Goal: Task Accomplishment & Management: Manage account settings

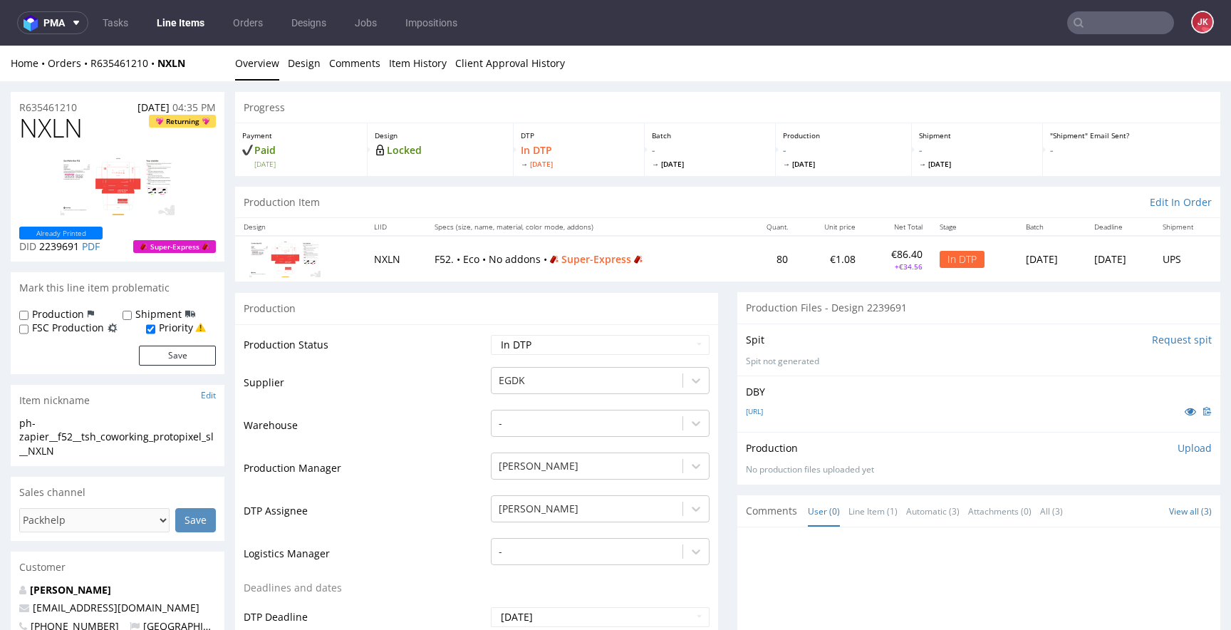
click at [51, 135] on span "NXLN" at bounding box center [50, 128] width 63 height 29
copy span "NXLN"
drag, startPoint x: 85, startPoint y: 452, endPoint x: 0, endPoint y: 431, distance: 87.3
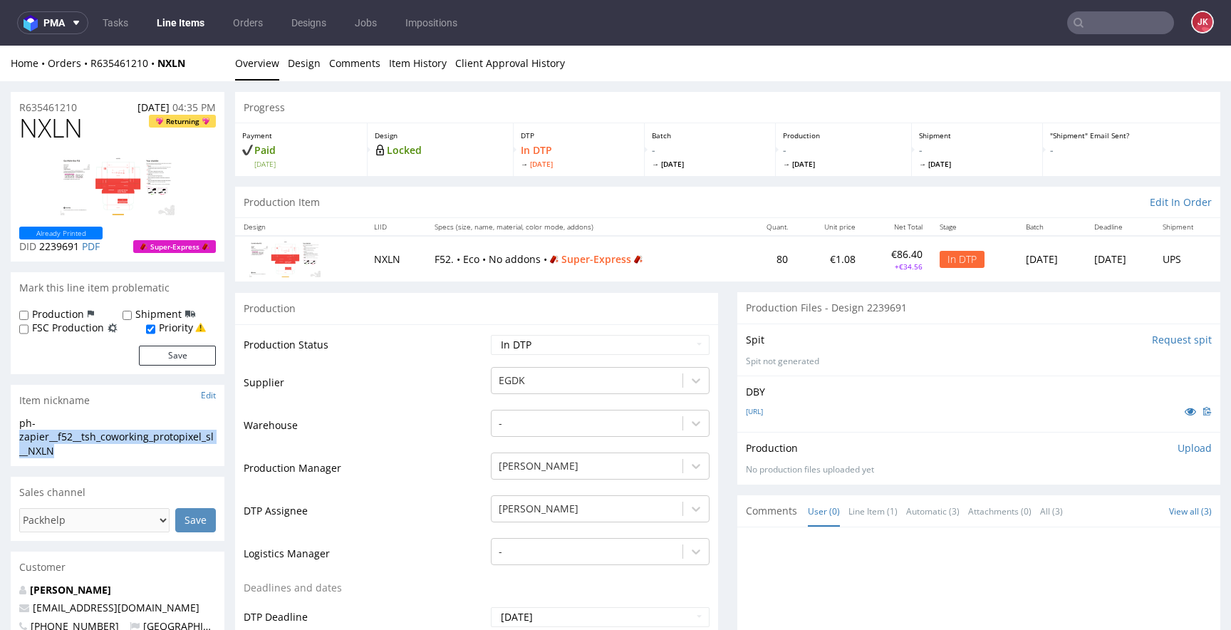
click at [66, 436] on div "ph-zapier__f52__tsh_coworking_protopixel_sl__NXLN" at bounding box center [117, 437] width 197 height 42
drag, startPoint x: 87, startPoint y: 453, endPoint x: 0, endPoint y: 420, distance: 92.9
copy div "ph-zapier__f52__tsh_coworking_protopixel_sl__NXLN"
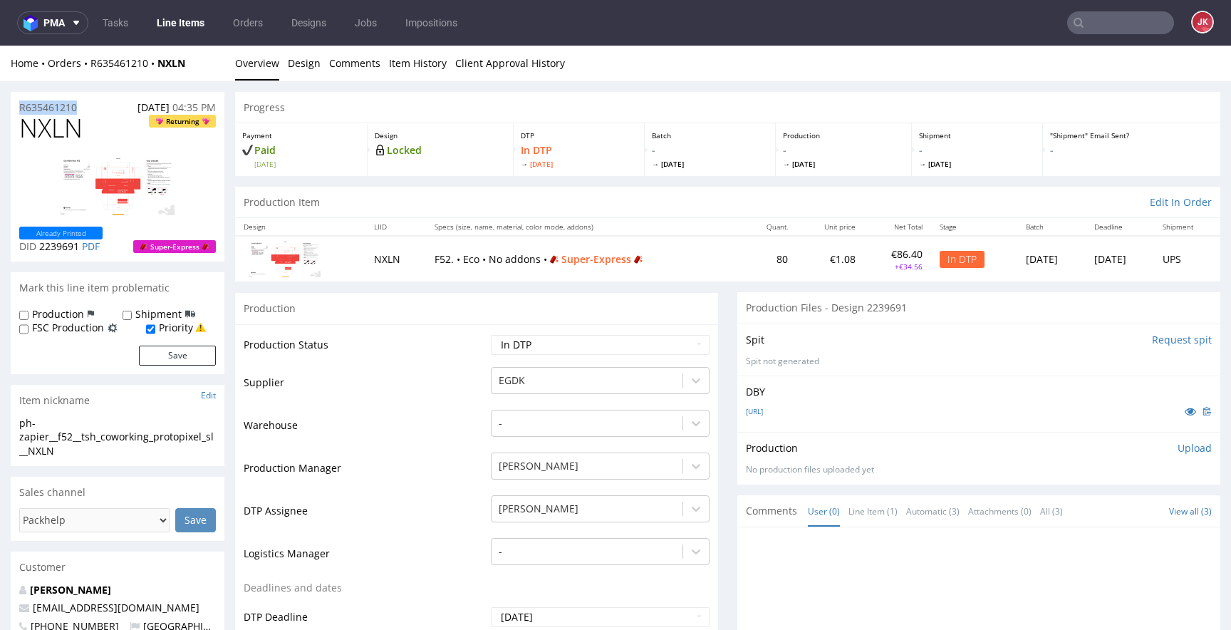
drag, startPoint x: 88, startPoint y: 106, endPoint x: 0, endPoint y: 109, distance: 88.4
copy p "R635461210"
drag, startPoint x: 39, startPoint y: 245, endPoint x: 80, endPoint y: 249, distance: 40.8
click at [80, 249] on p "DID 2239691 PDF" at bounding box center [60, 246] width 83 height 14
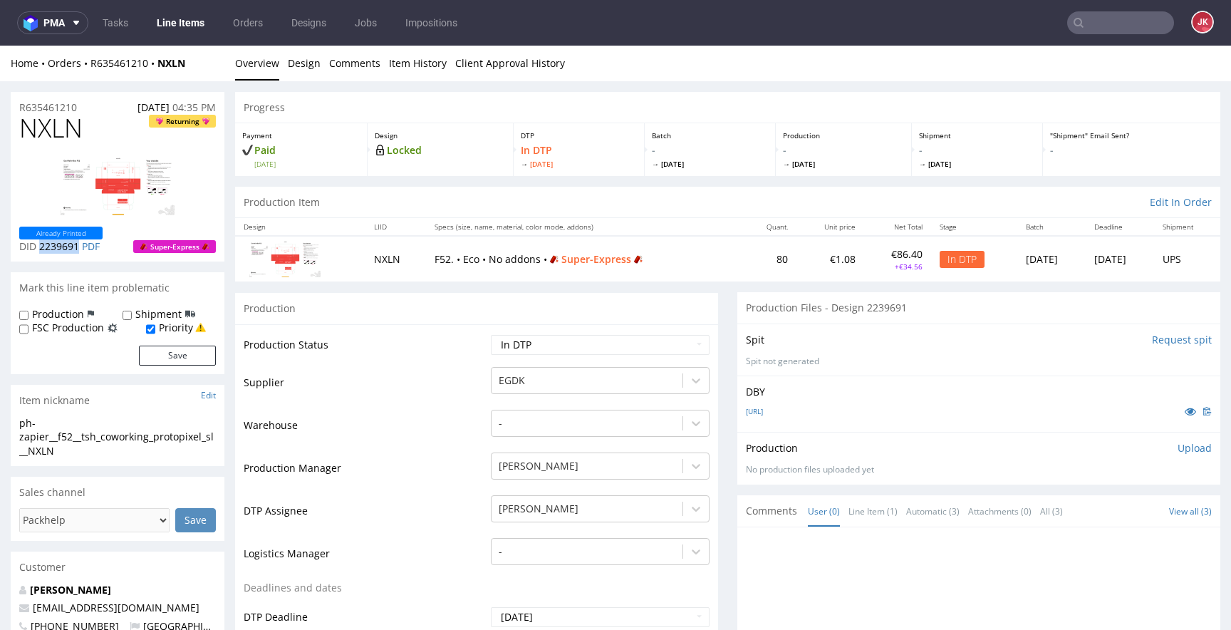
copy span "2239691"
click at [1189, 452] on p "Upload" at bounding box center [1195, 448] width 34 height 14
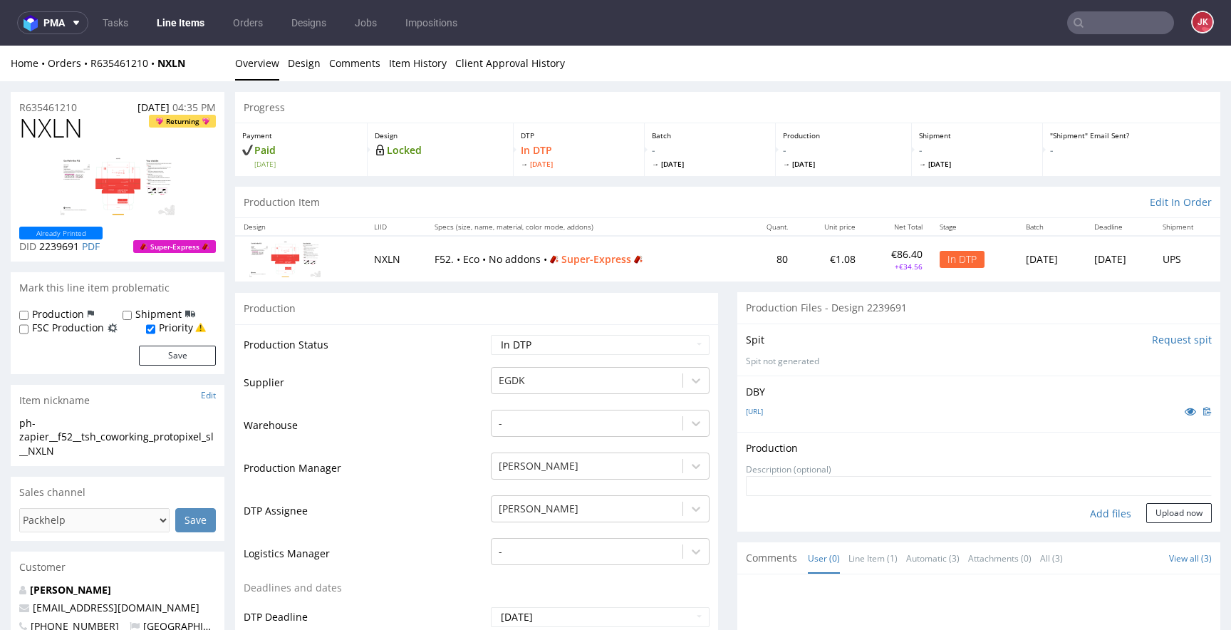
click at [1083, 517] on div "Add files" at bounding box center [1110, 513] width 71 height 21
click at [1080, 510] on div "Add files" at bounding box center [1110, 513] width 71 height 21
type input "C:\fakepath\EGDK__f52__tsh_coworking_protopixel_sl__NXLN__d2239691__oR635461210…"
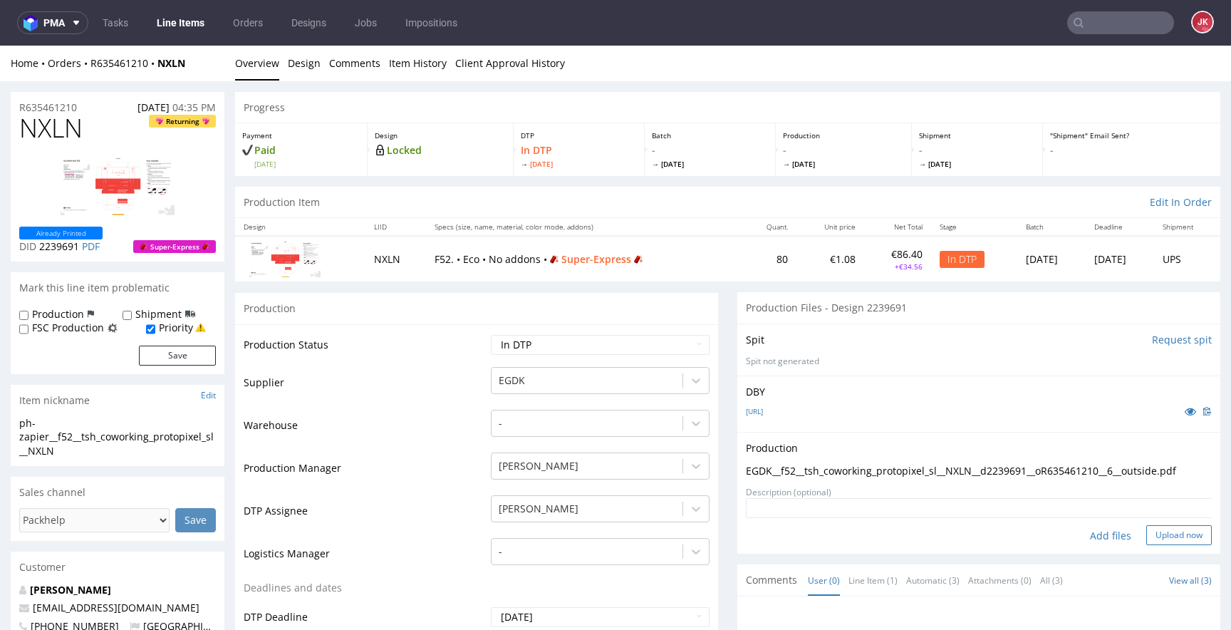
click at [1158, 542] on button "Upload now" at bounding box center [1180, 535] width 66 height 20
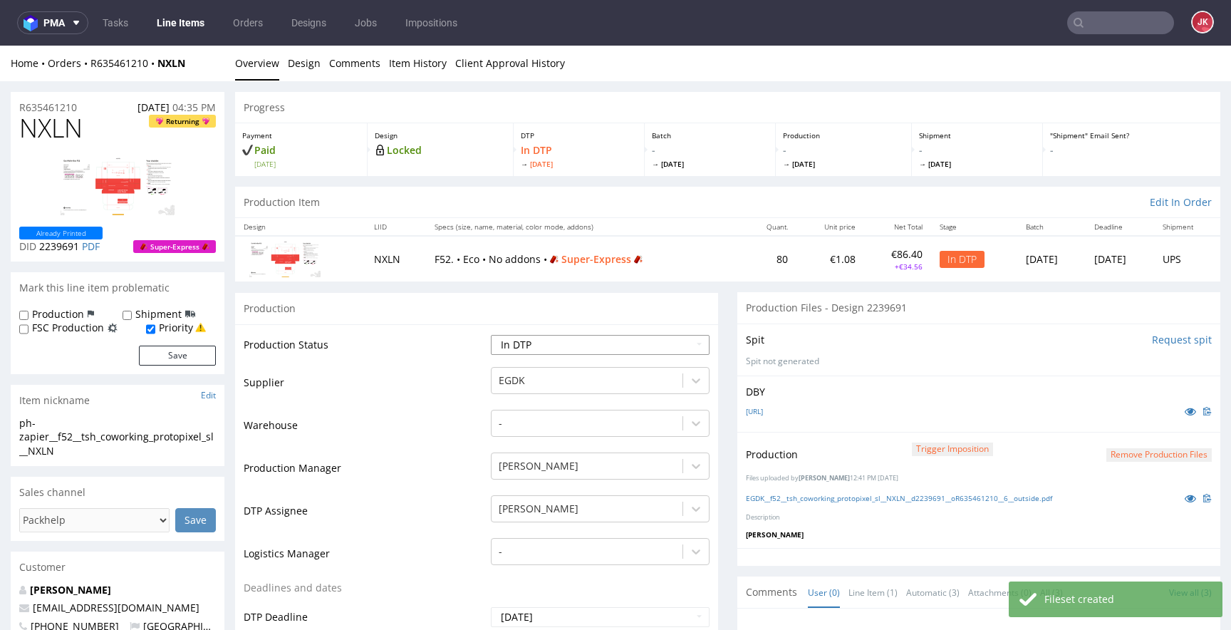
click at [561, 348] on select "Waiting for Artwork Waiting for Diecut Waiting for Mockup Waiting for DTP Waiti…" at bounding box center [600, 345] width 219 height 20
select select "dtp_production_ready"
click at [491, 335] on select "Waiting for Artwork Waiting for Diecut Waiting for Mockup Waiting for DTP Waiti…" at bounding box center [600, 345] width 219 height 20
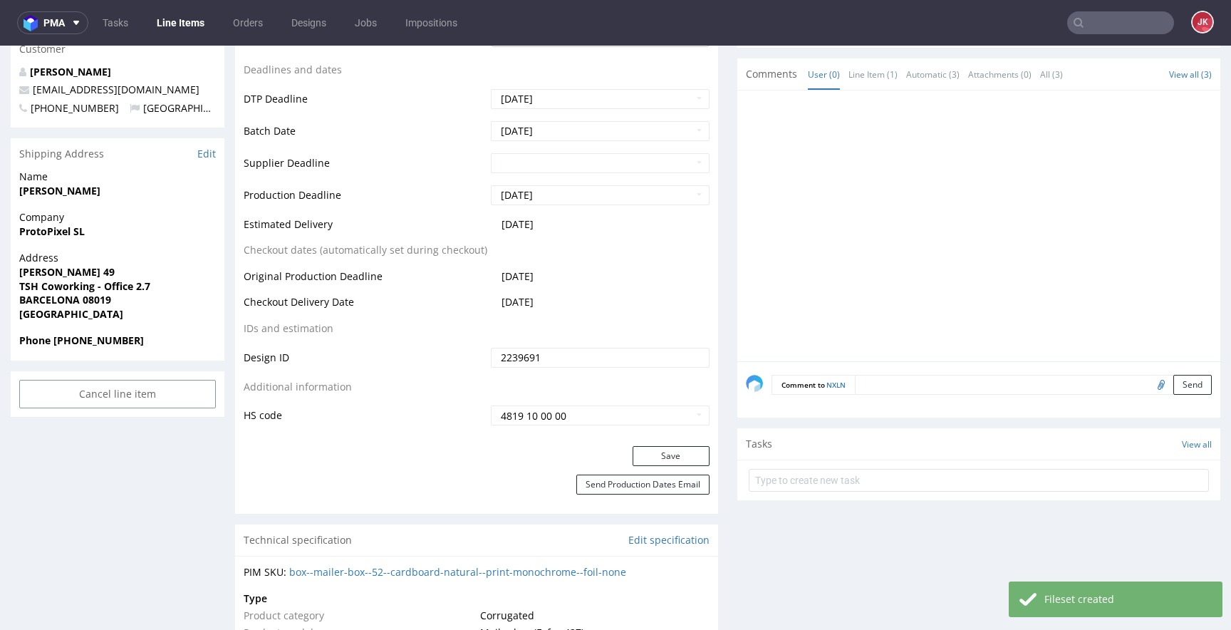
scroll to position [560, 0]
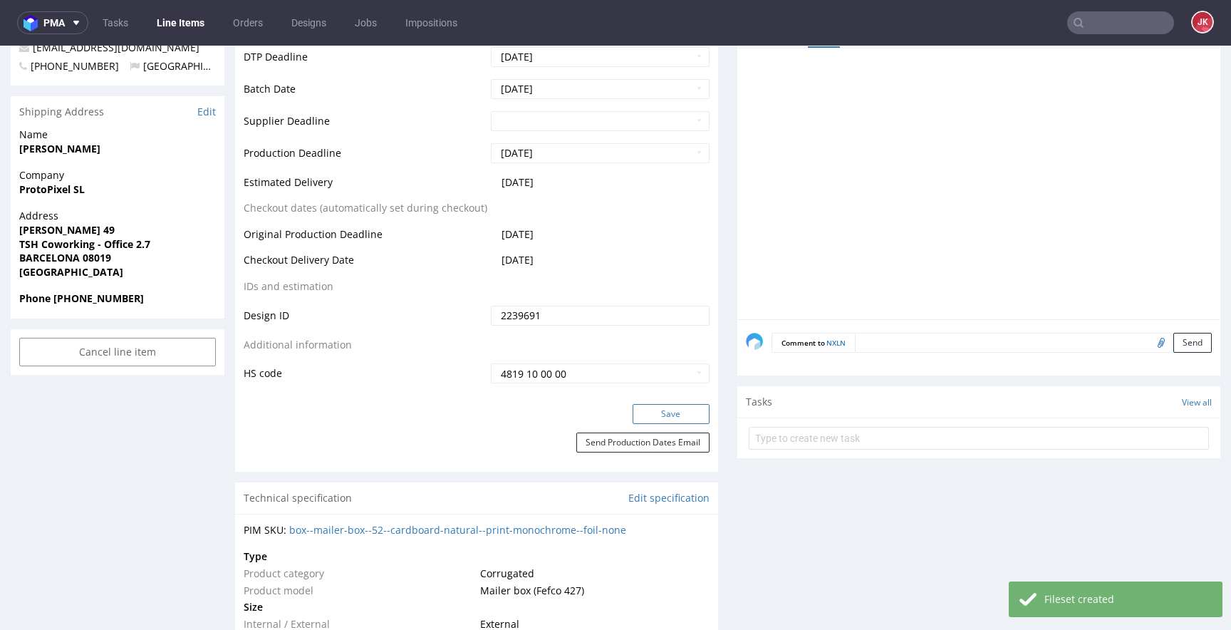
click at [649, 420] on button "Save" at bounding box center [671, 414] width 77 height 20
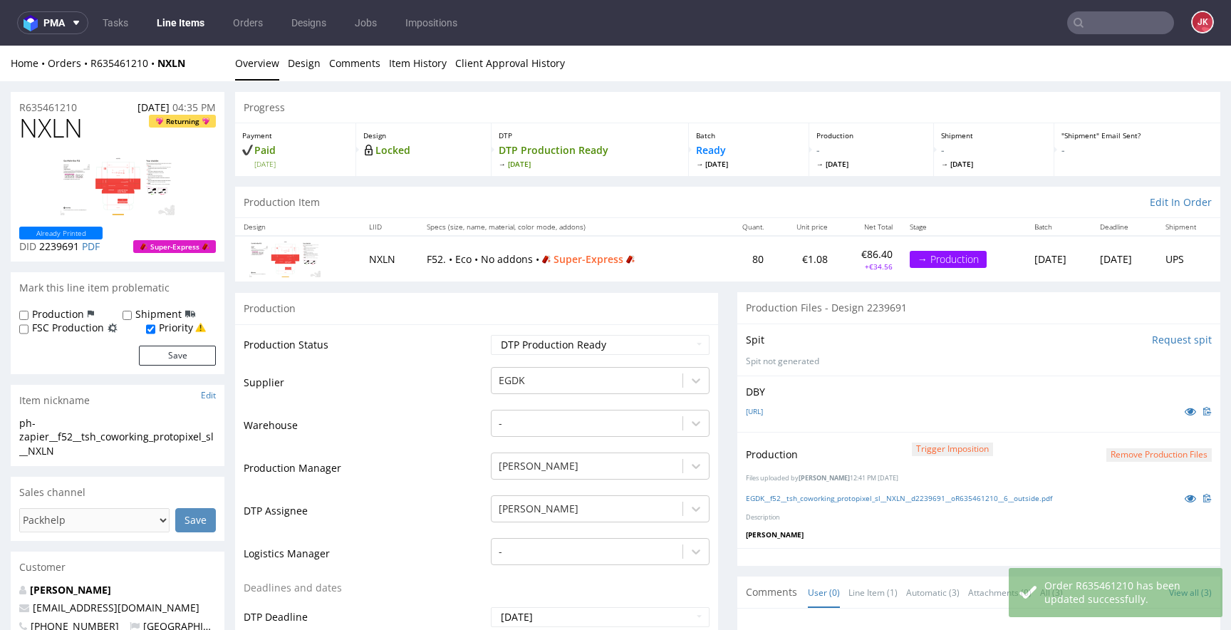
click at [436, 376] on td "Supplier" at bounding box center [366, 387] width 244 height 43
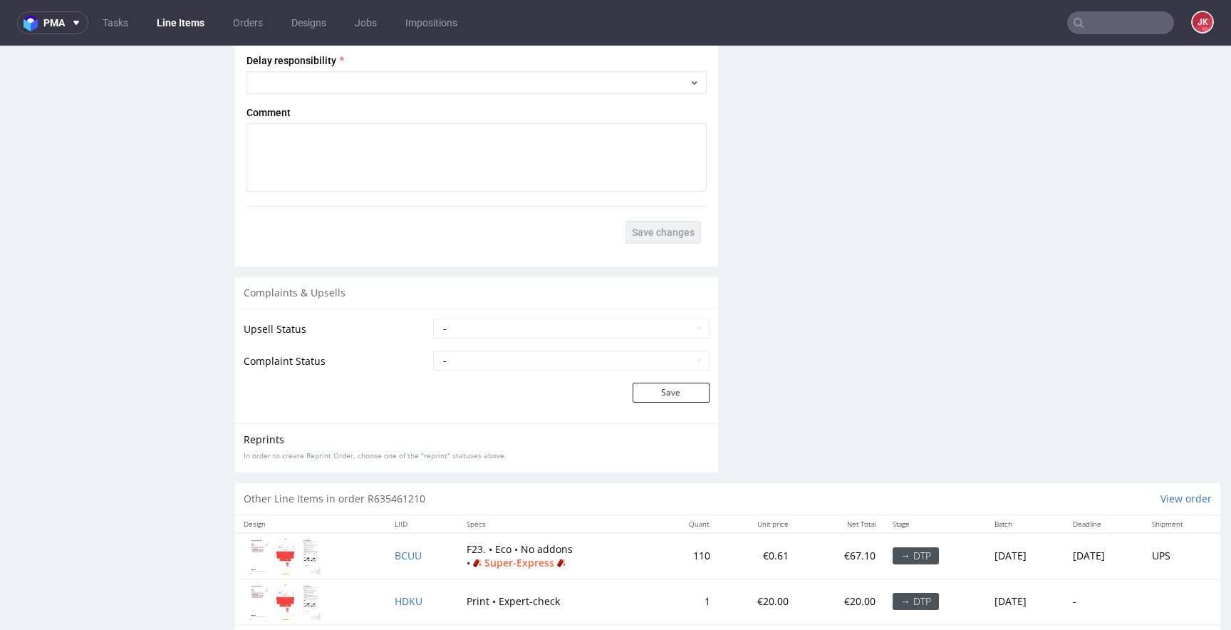
scroll to position [2014, 0]
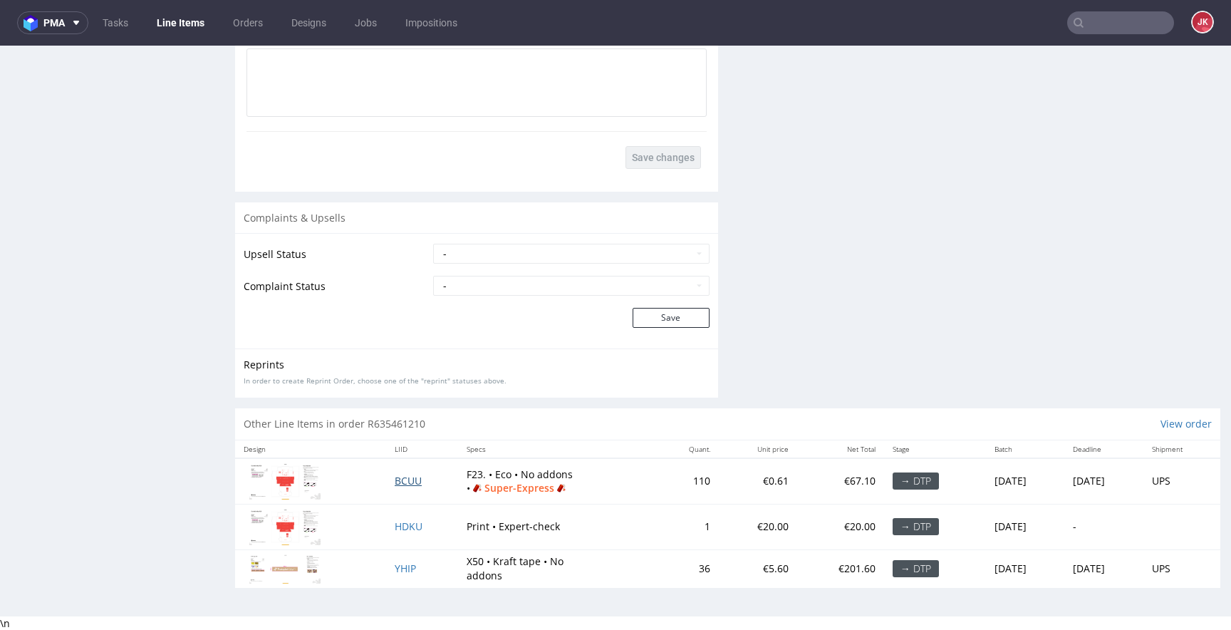
click at [395, 482] on span "BCUU" at bounding box center [408, 481] width 27 height 14
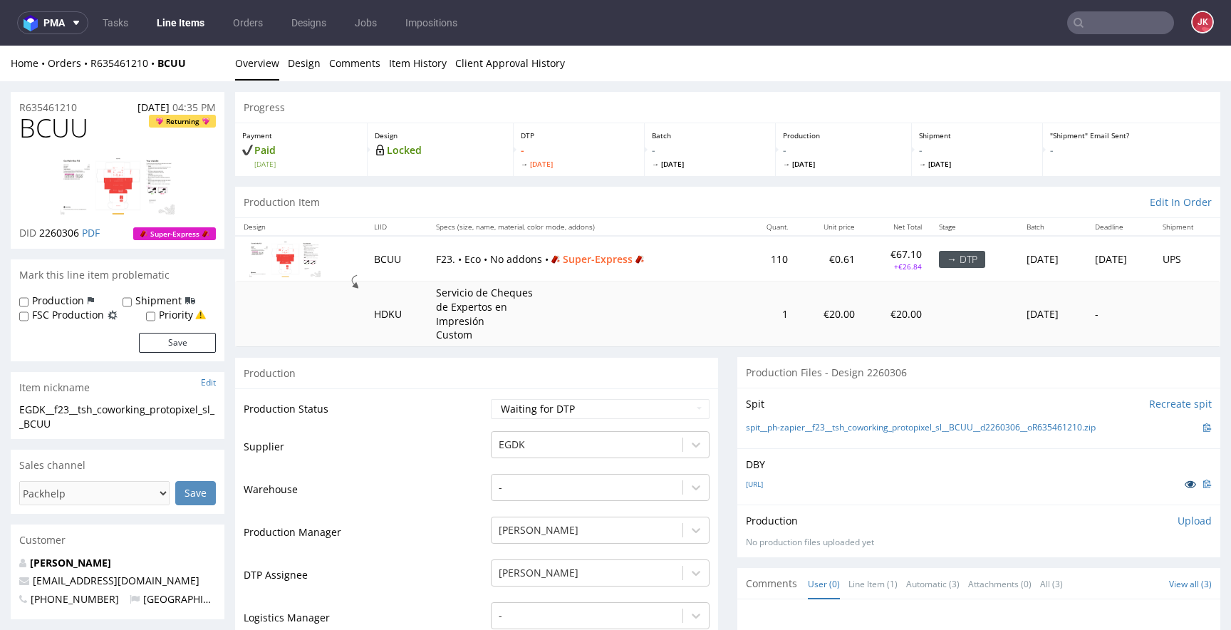
click at [1185, 489] on icon at bounding box center [1190, 484] width 11 height 10
click at [173, 311] on label "Priority" at bounding box center [176, 315] width 34 height 14
click at [155, 311] on input "Priority" at bounding box center [150, 316] width 9 height 11
checkbox input "true"
click at [173, 343] on button "Save" at bounding box center [177, 343] width 77 height 20
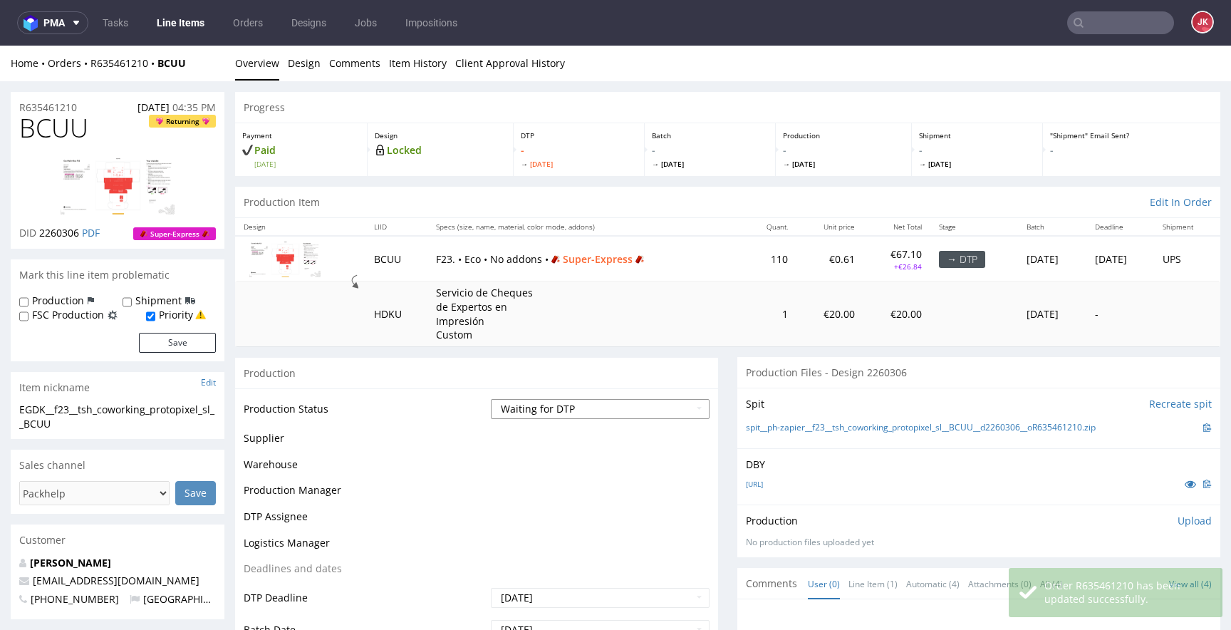
click at [559, 406] on select "Waiting for Artwork Waiting for Diecut Waiting for Mockup Waiting for DTP Waiti…" at bounding box center [600, 409] width 219 height 20
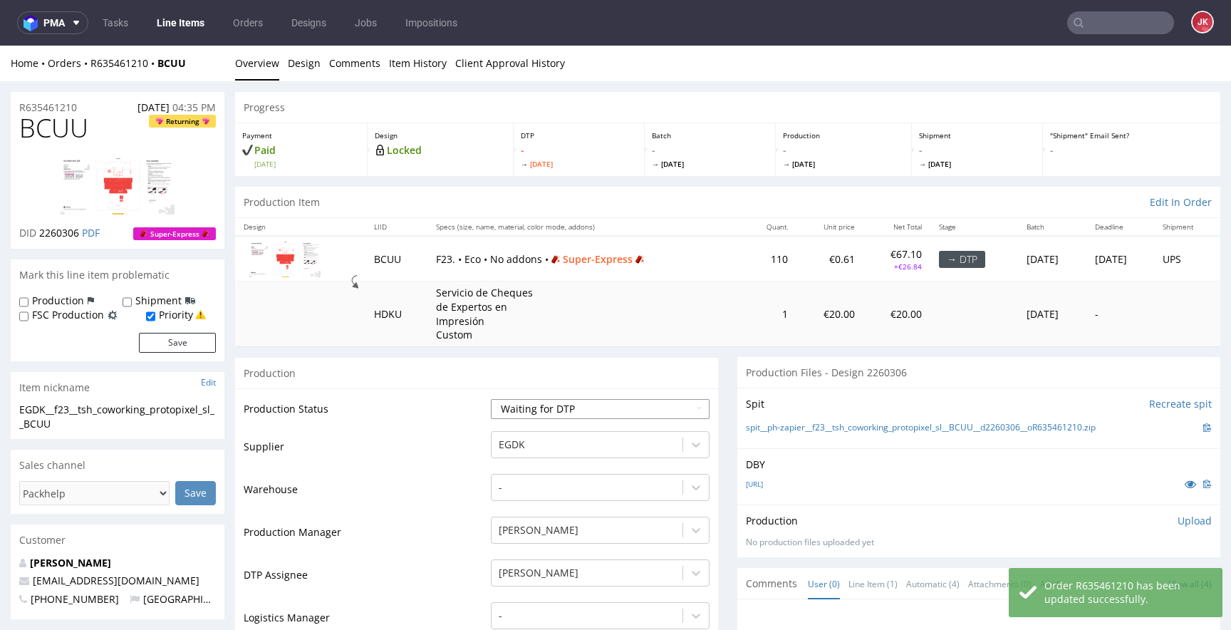
select select "dtp_in_process"
click at [491, 399] on select "Waiting for Artwork Waiting for Diecut Waiting for Mockup Waiting for DTP Waiti…" at bounding box center [600, 409] width 219 height 20
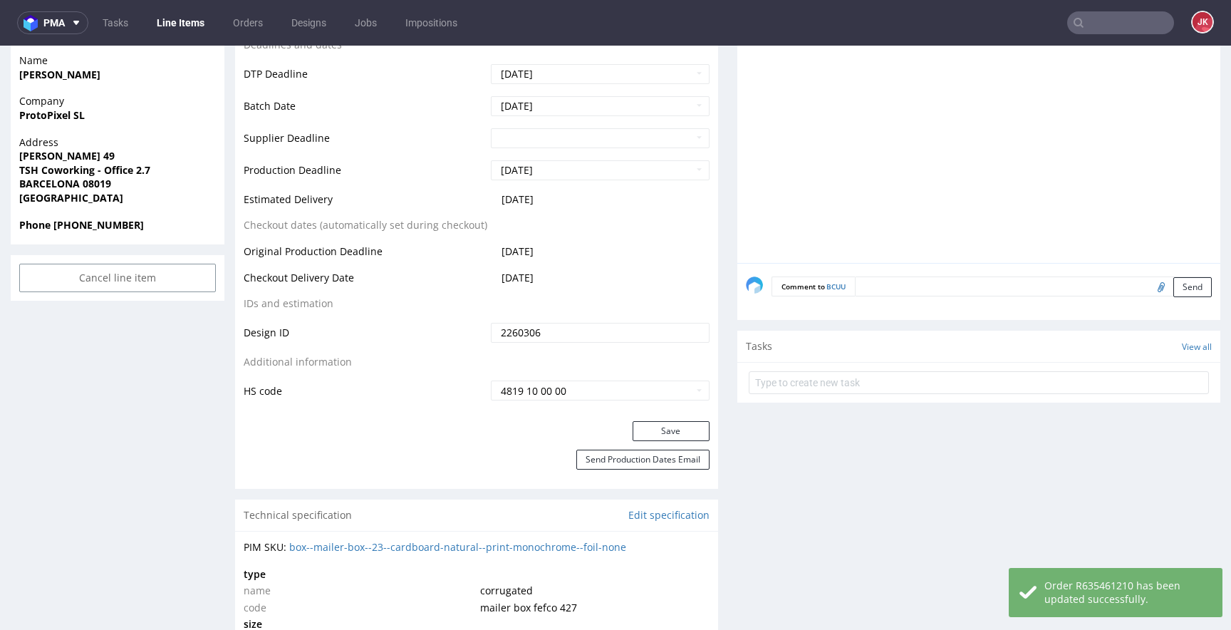
scroll to position [609, 0]
click at [649, 426] on button "Save" at bounding box center [671, 430] width 77 height 20
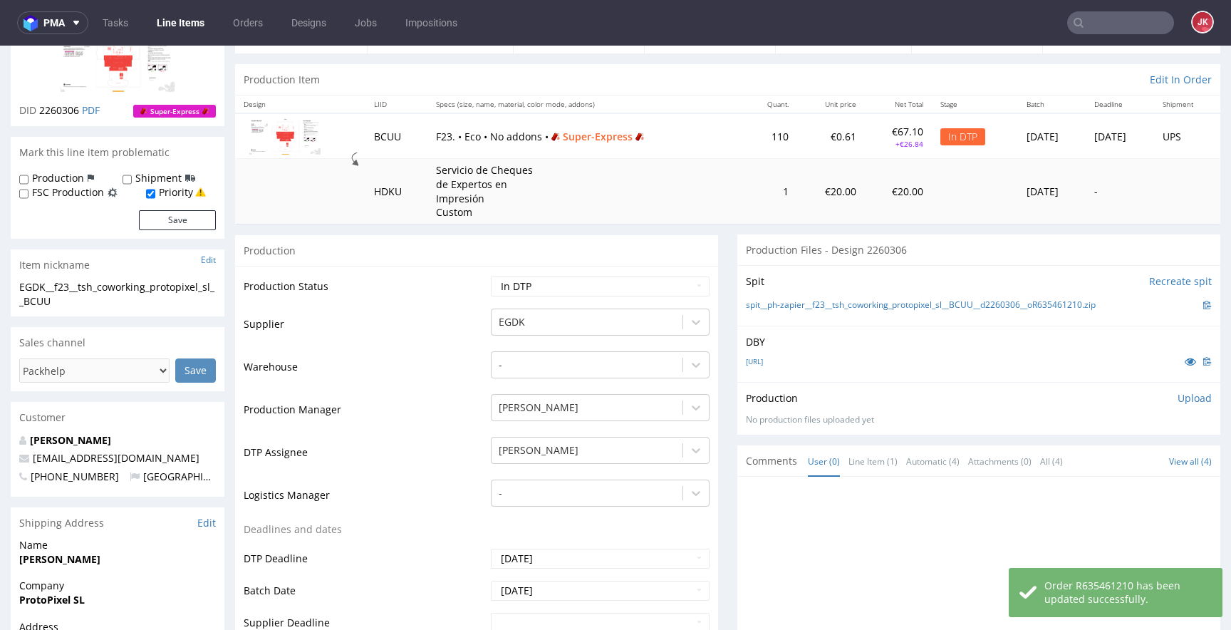
scroll to position [0, 0]
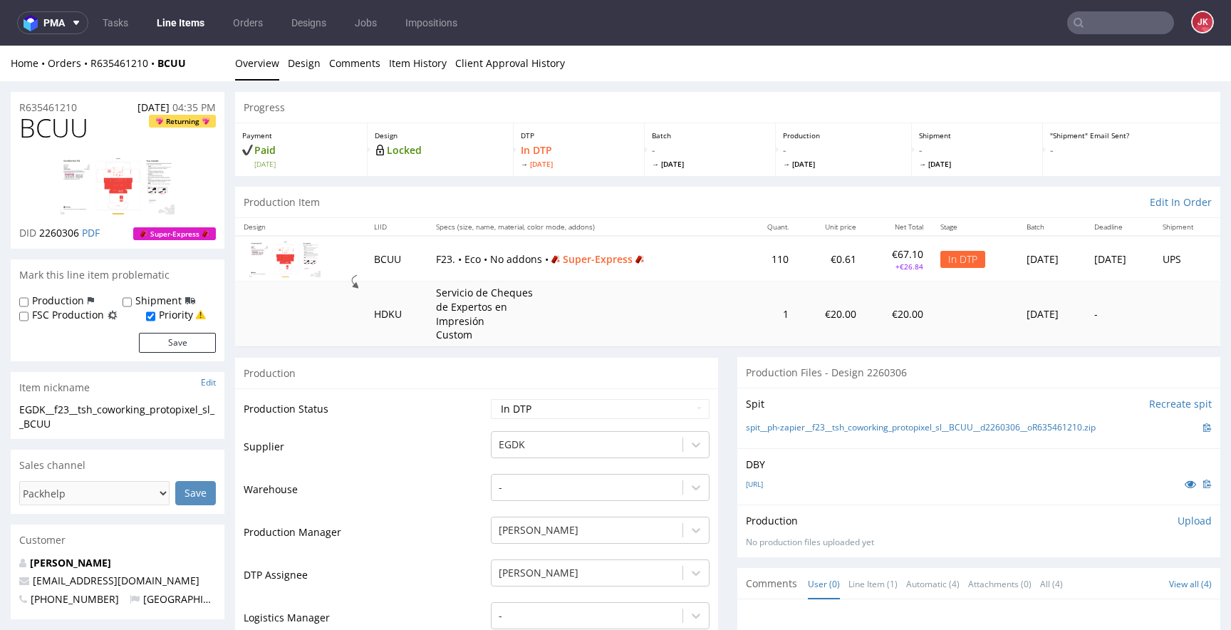
click at [38, 130] on span "BCUU" at bounding box center [53, 128] width 69 height 29
copy span "BCUU"
drag, startPoint x: 381, startPoint y: 423, endPoint x: 283, endPoint y: 439, distance: 98.9
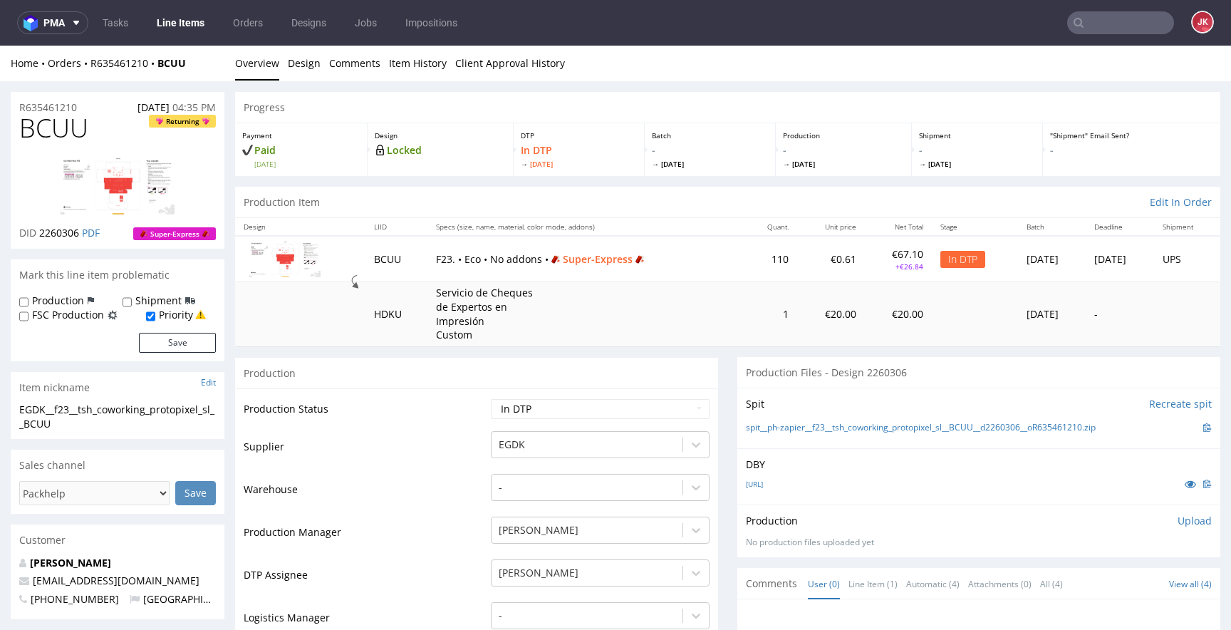
click at [381, 423] on td "Production Status" at bounding box center [366, 414] width 244 height 32
drag, startPoint x: 81, startPoint y: 422, endPoint x: 0, endPoint y: 410, distance: 81.3
copy div "EGDK__f23__tsh_coworking_protopixel_sl__BCUU"
drag, startPoint x: 22, startPoint y: 110, endPoint x: 1, endPoint y: 112, distance: 21.5
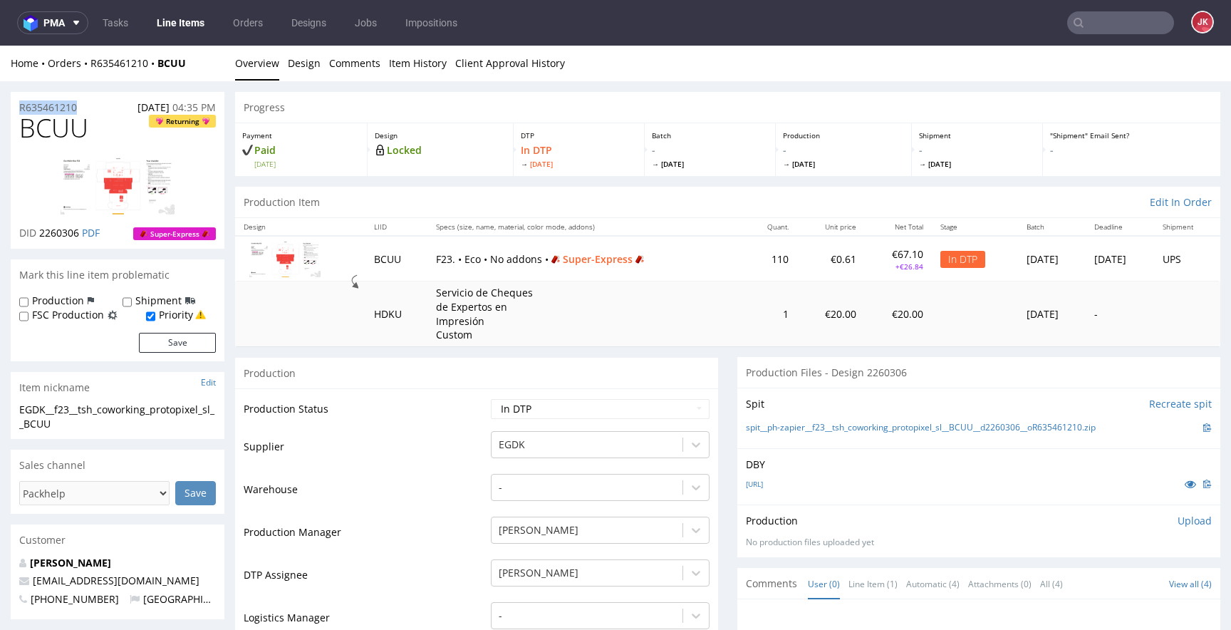
copy p "R635461210"
drag, startPoint x: 40, startPoint y: 236, endPoint x: 81, endPoint y: 239, distance: 41.5
click at [81, 239] on p "DID 2260306 PDF" at bounding box center [59, 233] width 81 height 14
copy span "2260306"
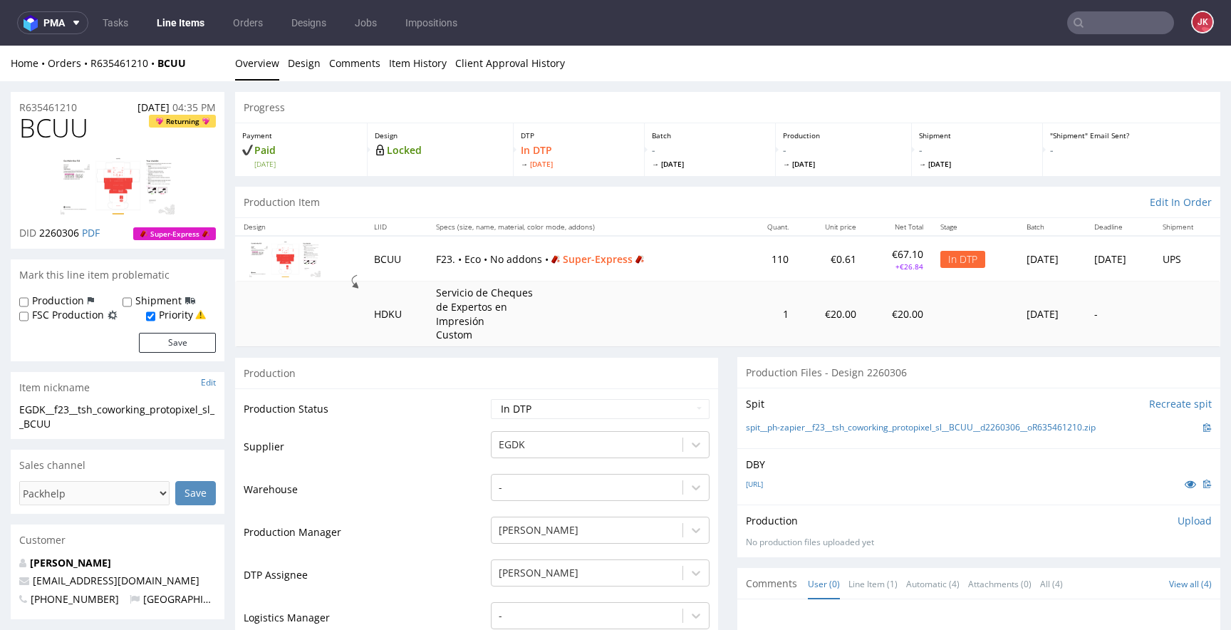
click at [452, 434] on td "Supplier" at bounding box center [366, 451] width 244 height 43
drag, startPoint x: 118, startPoint y: 423, endPoint x: 0, endPoint y: 400, distance: 119.9
copy section "EGDK__f23__tsh_coworking_protopixel_sl__BCUU"
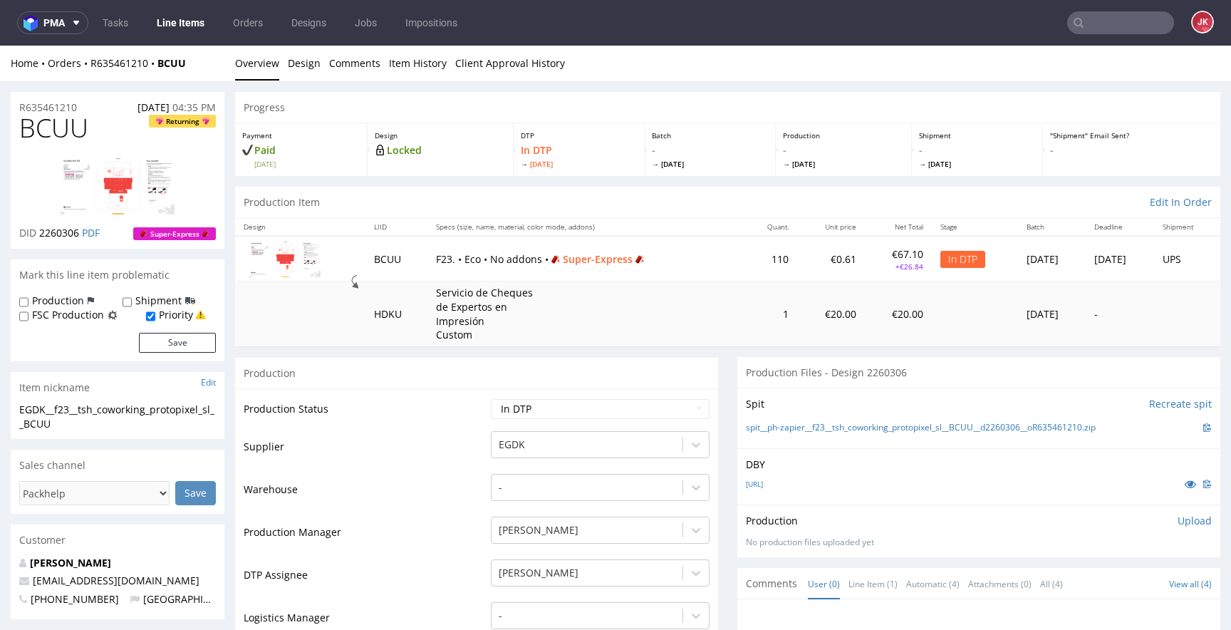
click at [1179, 524] on p "Upload" at bounding box center [1195, 521] width 34 height 14
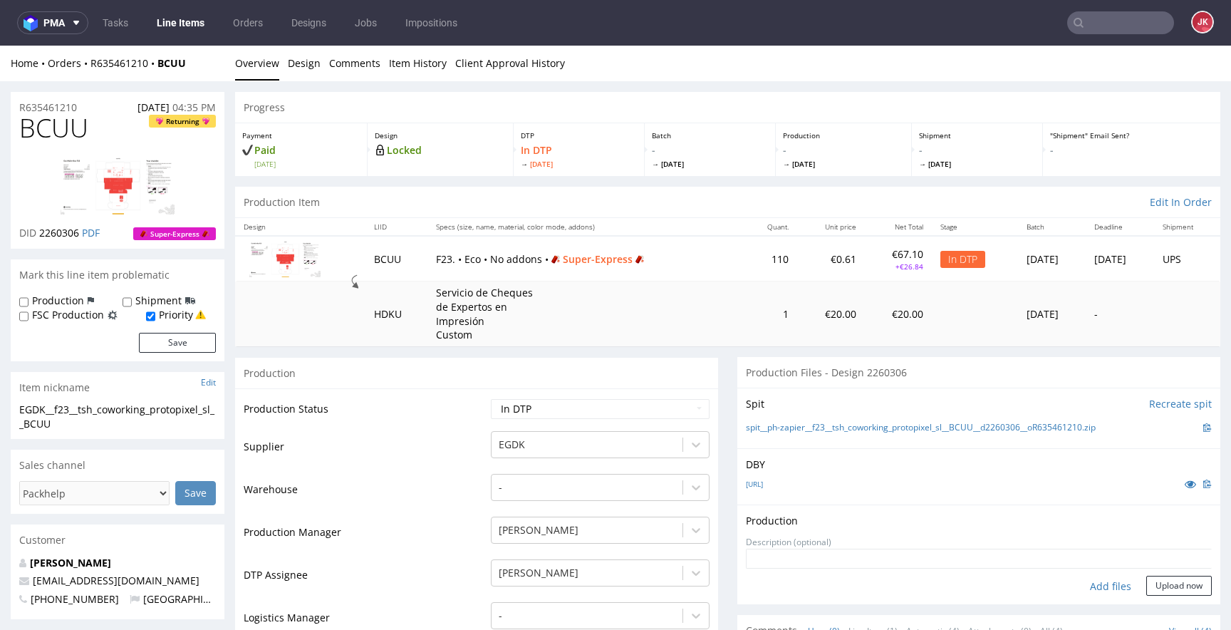
click at [1093, 586] on div "Add files" at bounding box center [1110, 586] width 71 height 21
click at [1092, 584] on div "Add files" at bounding box center [1110, 586] width 71 height 21
type input "C:\fakepath\EGDK__f23__tsh_coworking_protopixel_sl__BCUU__d2260306__oR635461210…"
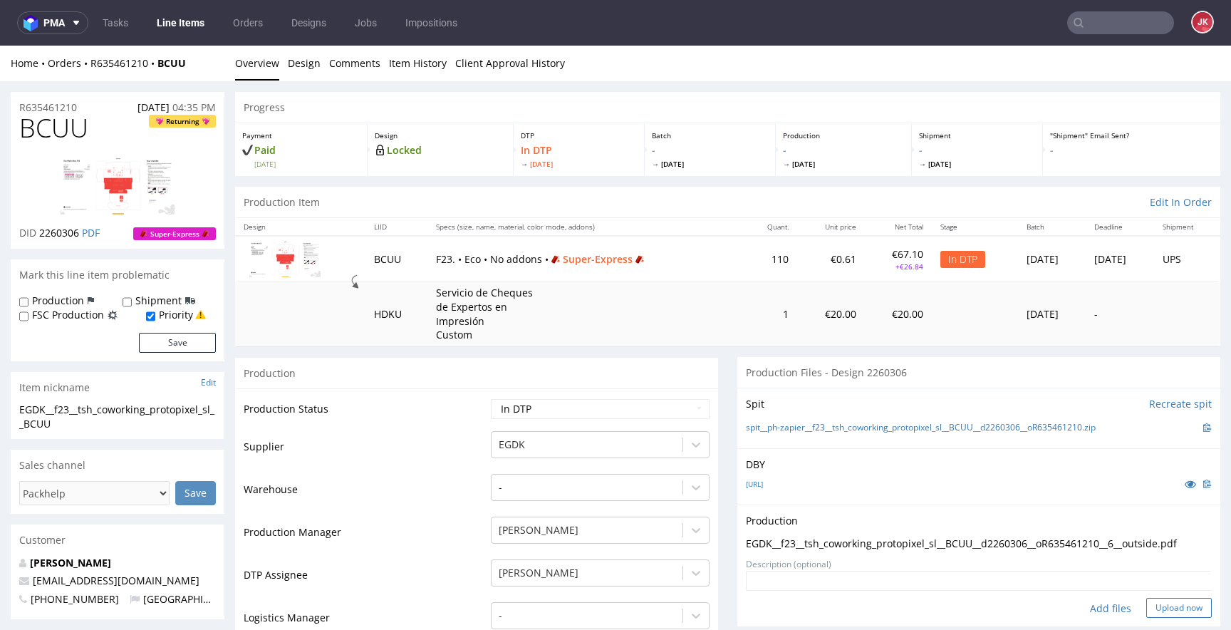
click at [1169, 609] on button "Upload now" at bounding box center [1180, 608] width 66 height 20
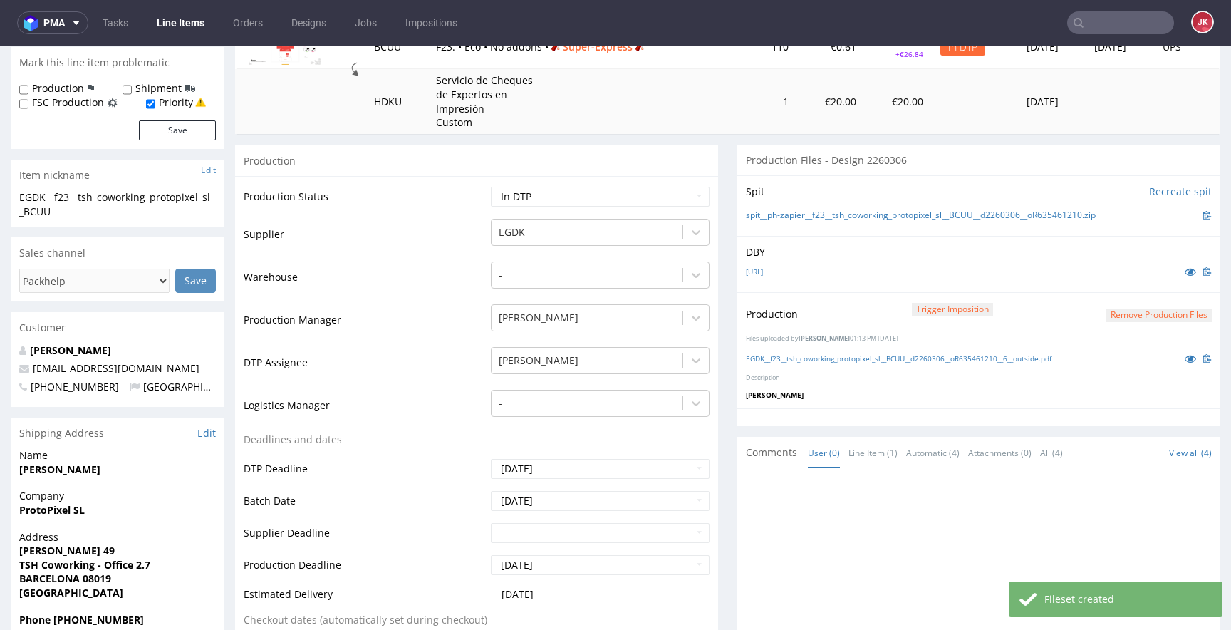
scroll to position [396, 0]
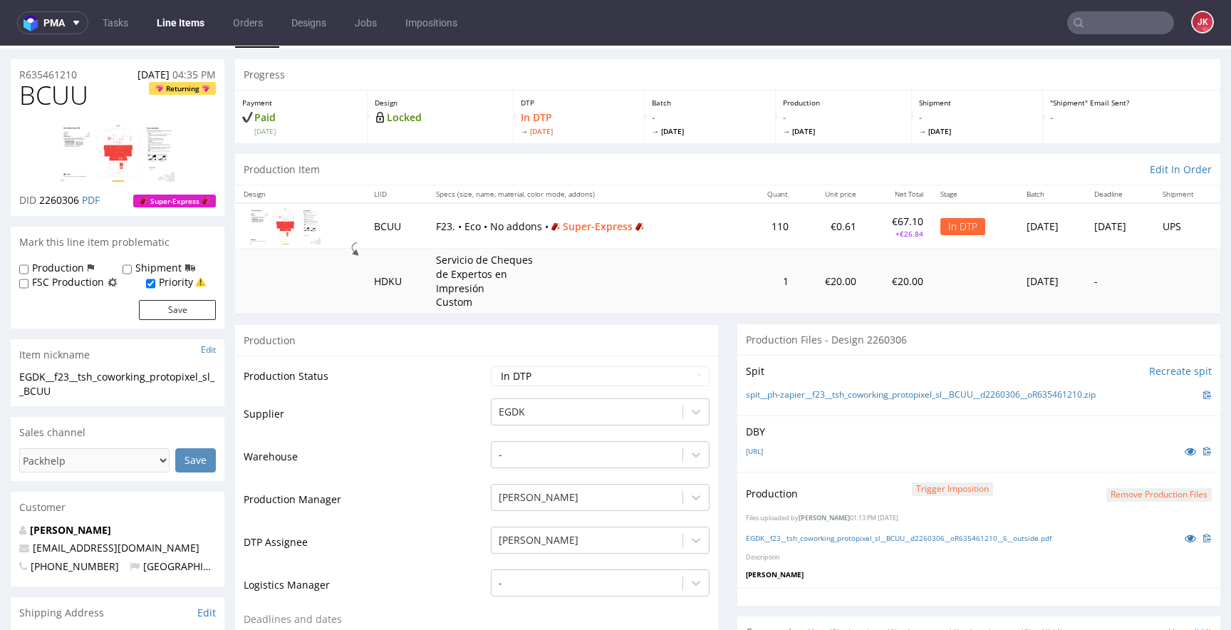
scroll to position [0, 0]
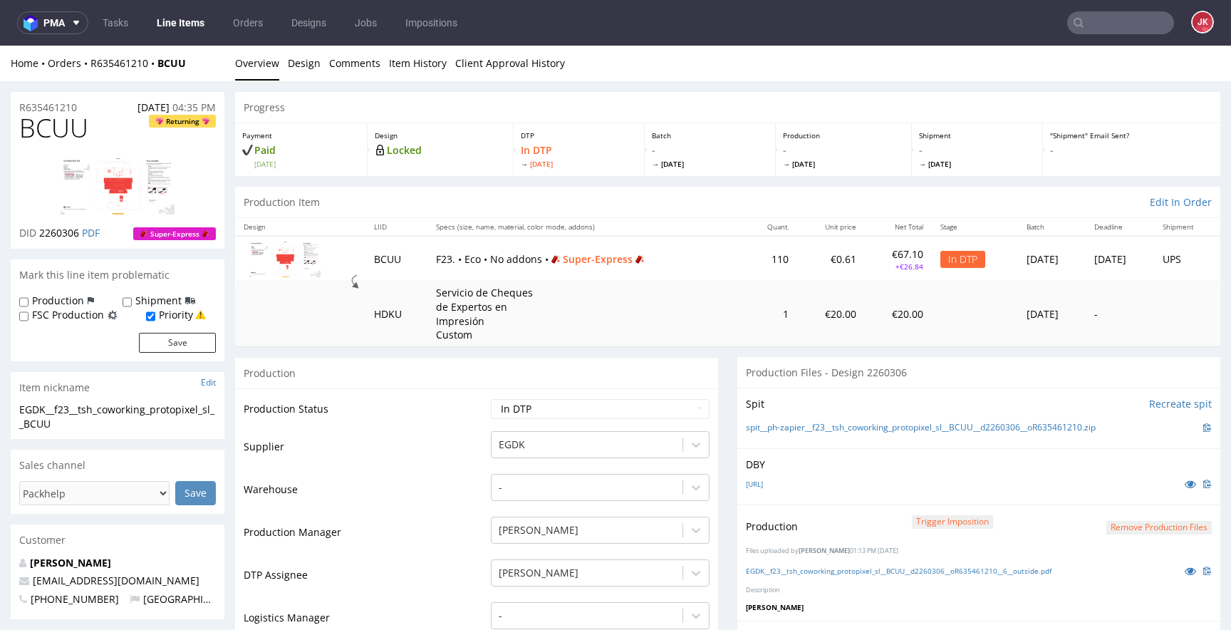
click at [549, 413] on select "Waiting for Artwork Waiting for Diecut Waiting for Mockup Waiting for DTP Waiti…" at bounding box center [600, 409] width 219 height 20
select select "dtp_production_ready"
click at [491, 399] on select "Waiting for Artwork Waiting for Diecut Waiting for Mockup Waiting for DTP Waiti…" at bounding box center [600, 409] width 219 height 20
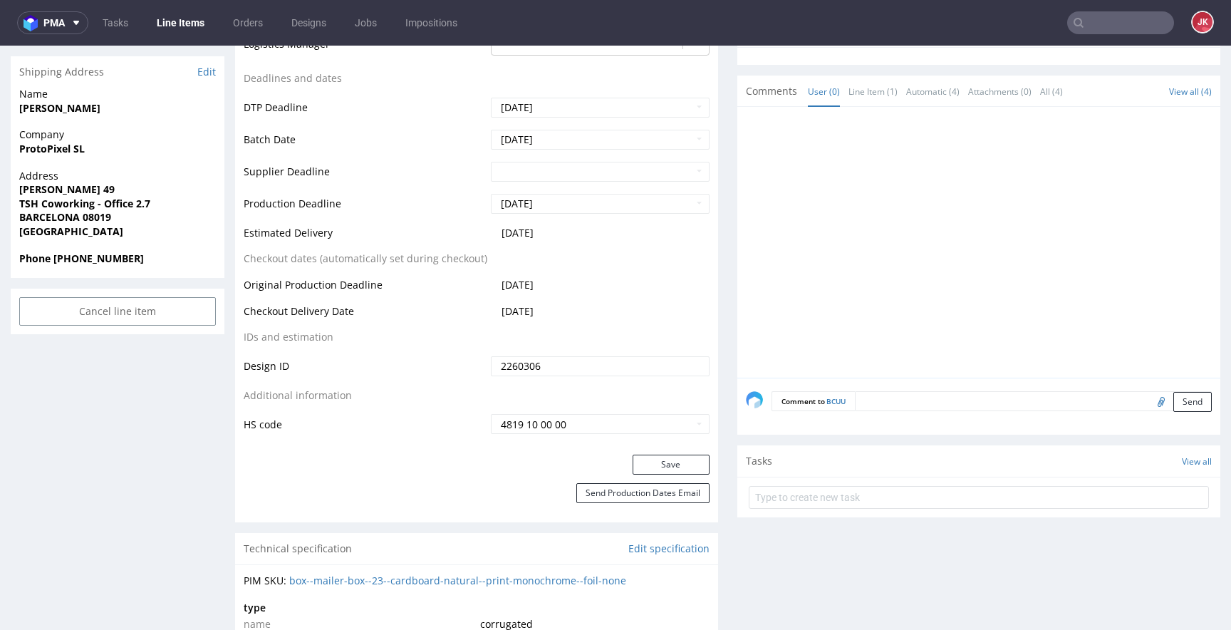
scroll to position [578, 0]
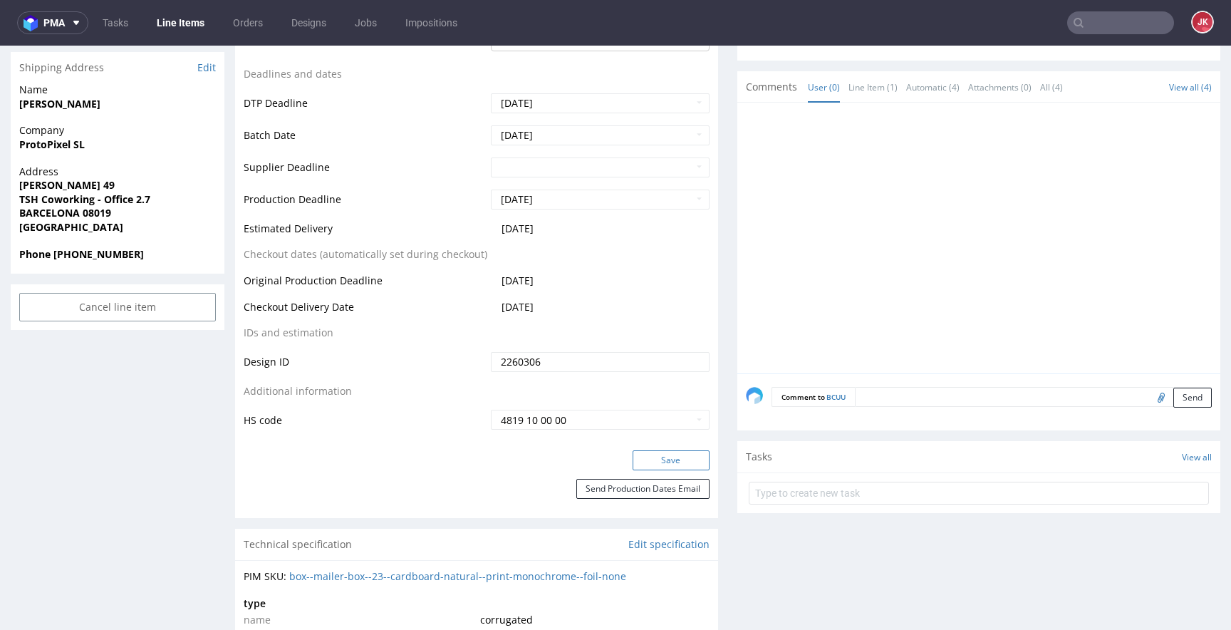
click at [642, 462] on button "Save" at bounding box center [671, 460] width 77 height 20
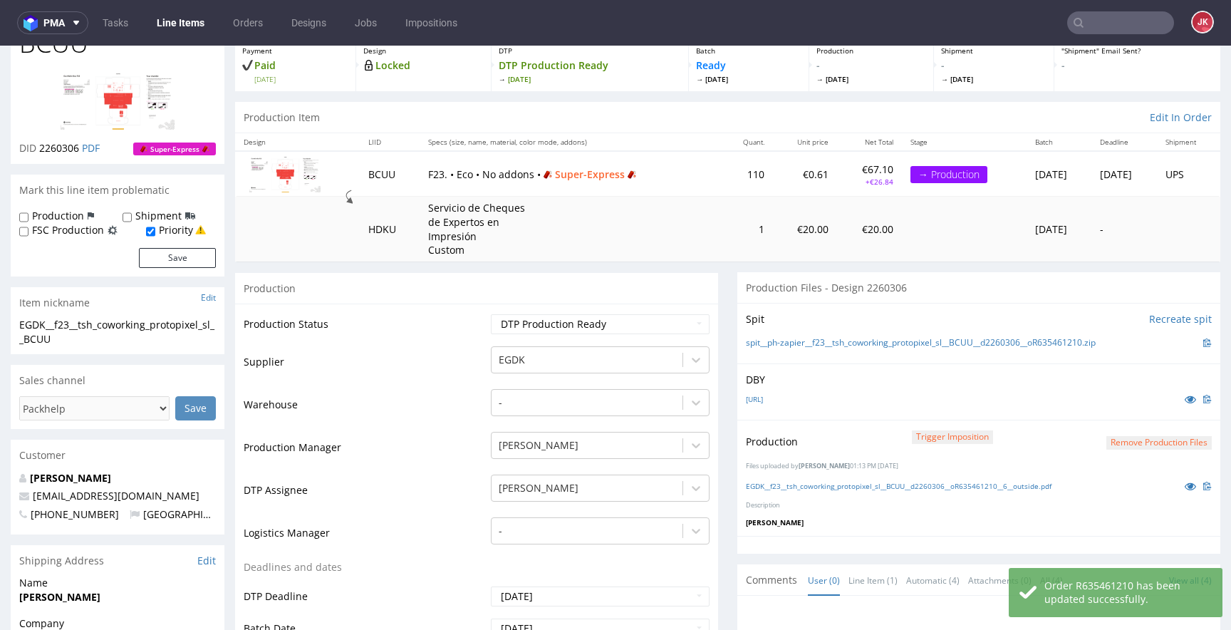
scroll to position [0, 0]
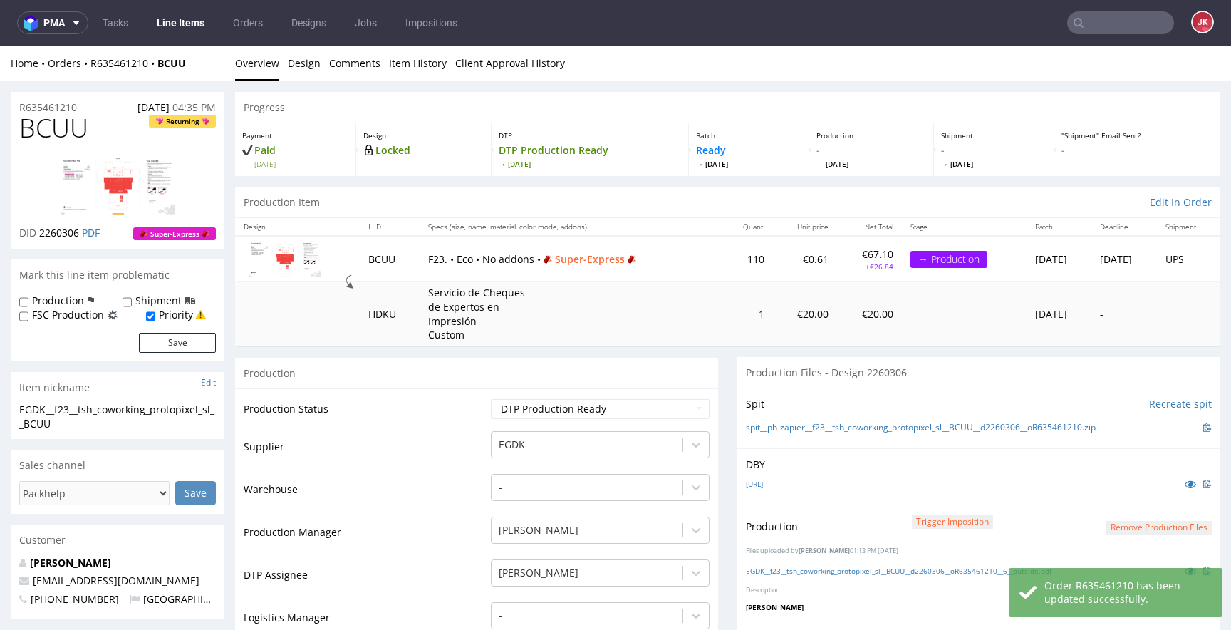
click at [475, 434] on td "Supplier" at bounding box center [366, 451] width 244 height 43
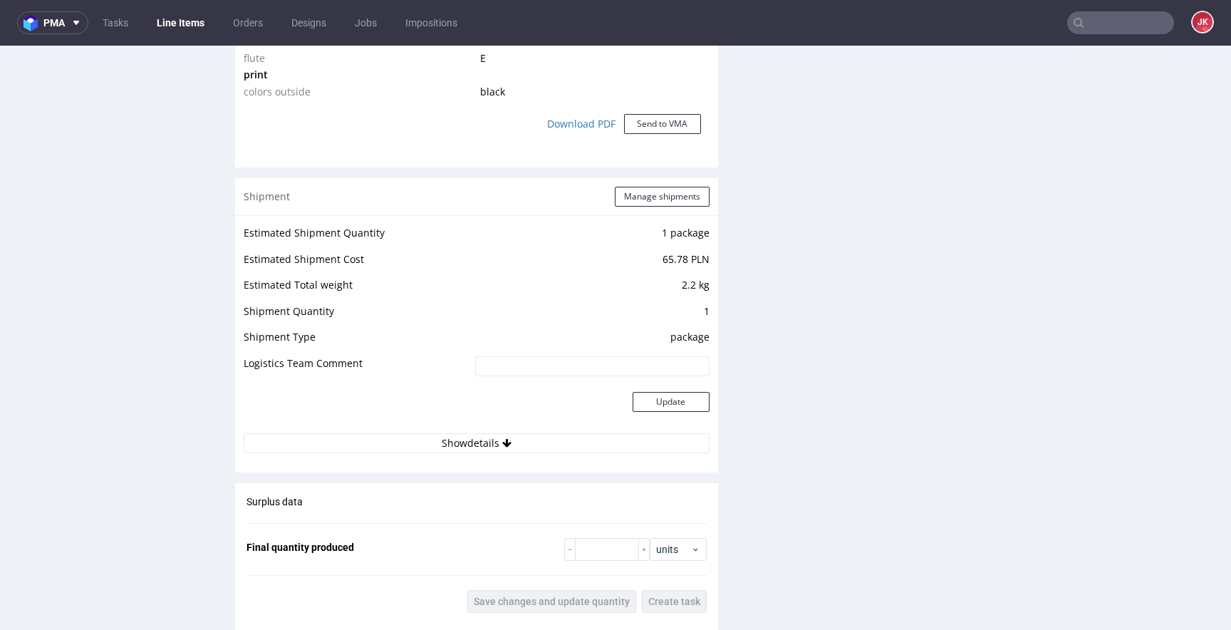
scroll to position [2079, 0]
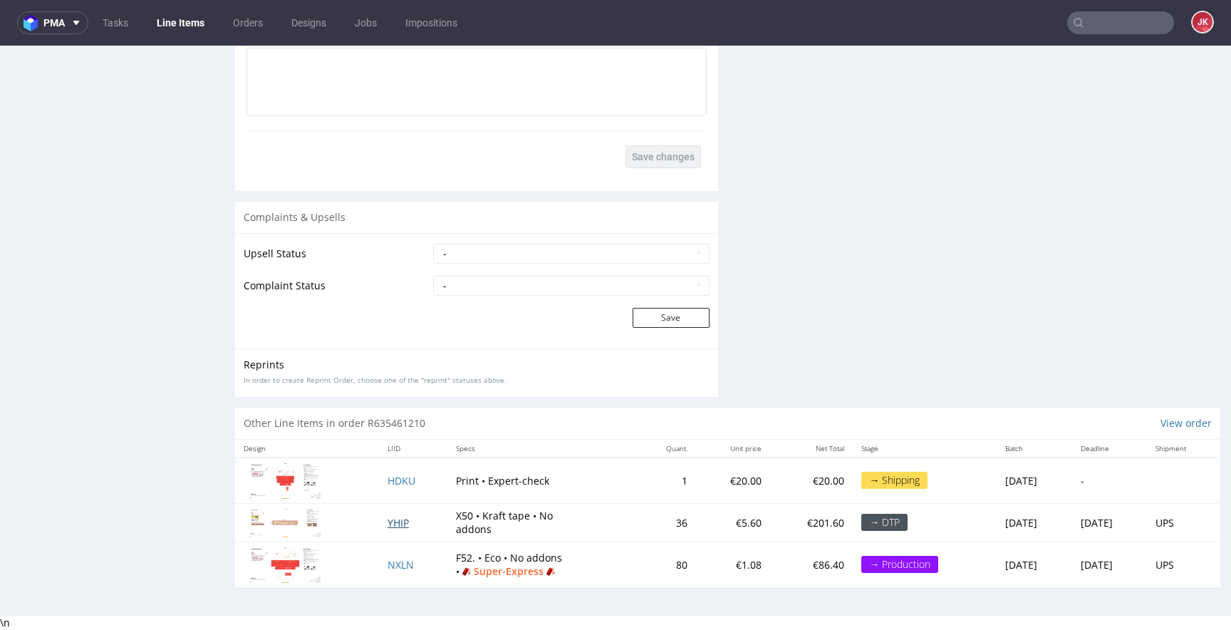
click at [388, 516] on span "YHIP" at bounding box center [398, 523] width 21 height 14
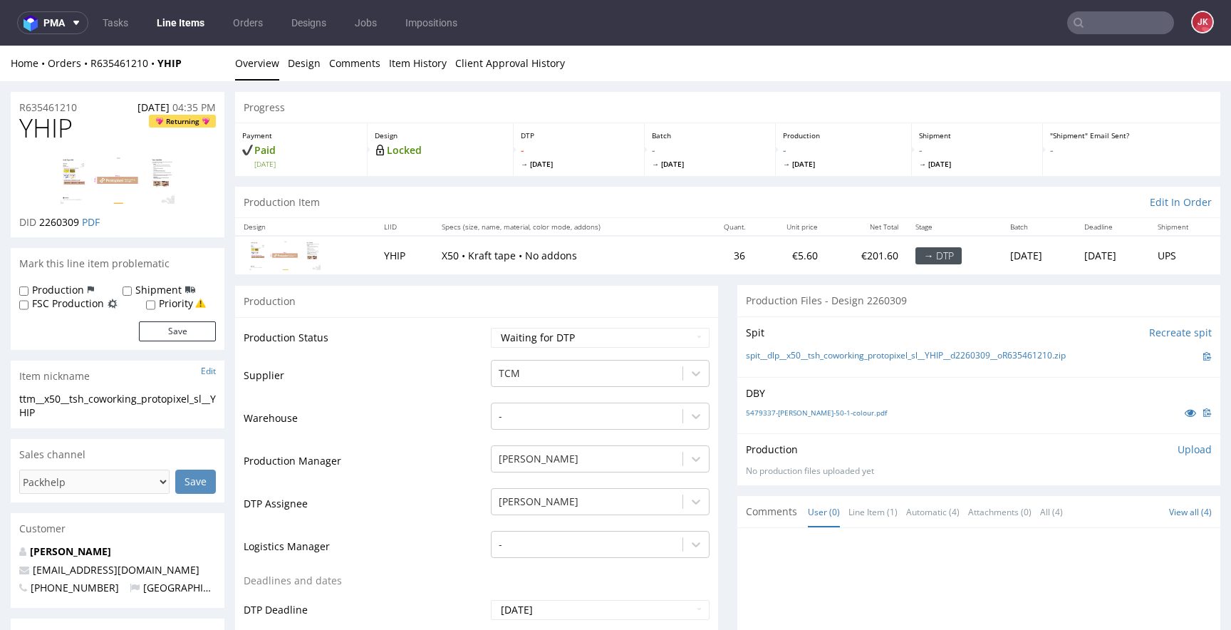
click at [459, 390] on td "Supplier" at bounding box center [366, 379] width 244 height 43
click at [1185, 412] on icon at bounding box center [1190, 413] width 11 height 10
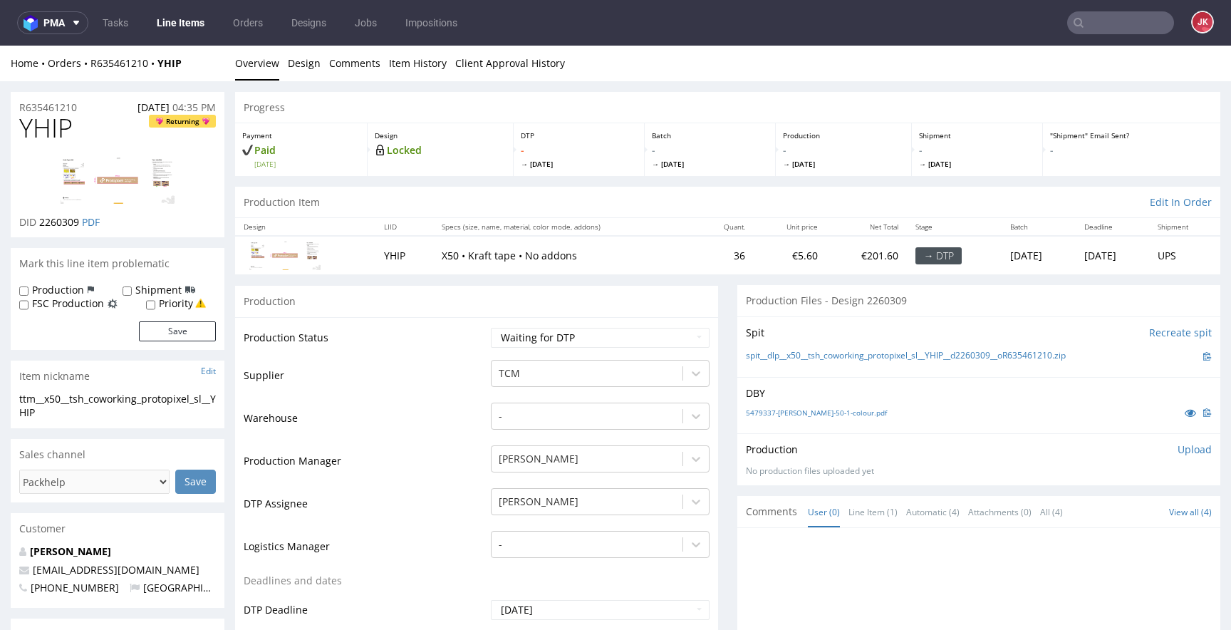
click at [461, 376] on td "Supplier" at bounding box center [366, 379] width 244 height 43
click at [457, 378] on td "Supplier" at bounding box center [366, 379] width 244 height 43
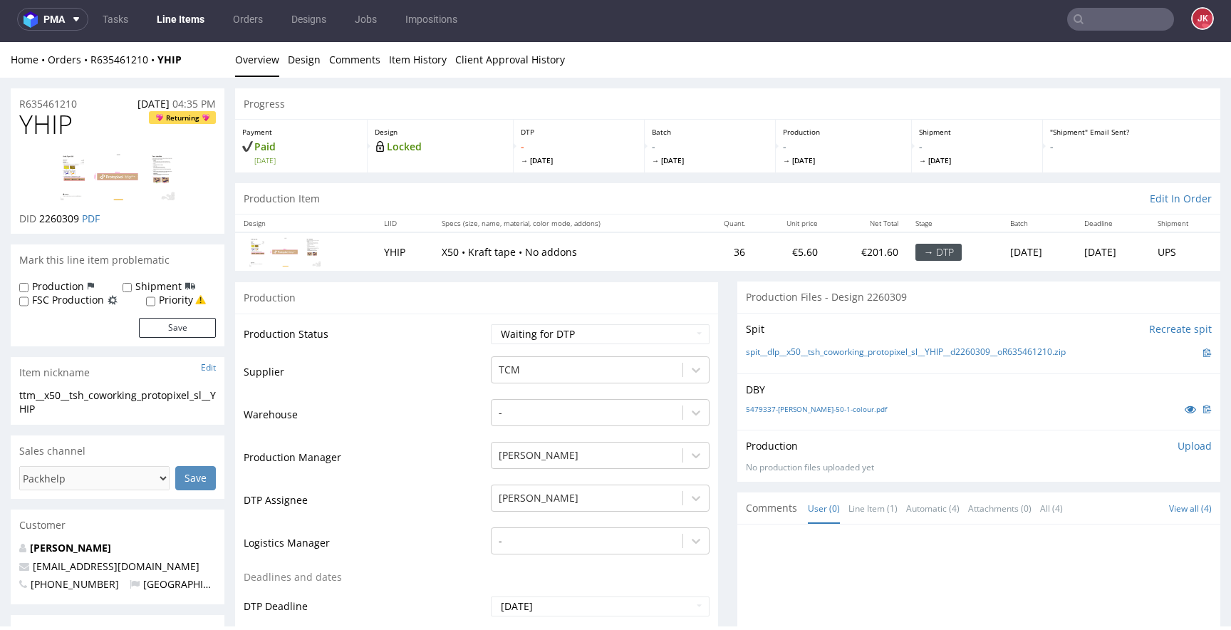
click at [44, 128] on span "YHIP" at bounding box center [45, 124] width 53 height 29
copy span "YHIP"
click at [515, 336] on select "Waiting for Artwork Waiting for Diecut Waiting for Mockup Waiting for DTP Waiti…" at bounding box center [600, 334] width 219 height 20
select select "dtp_in_process"
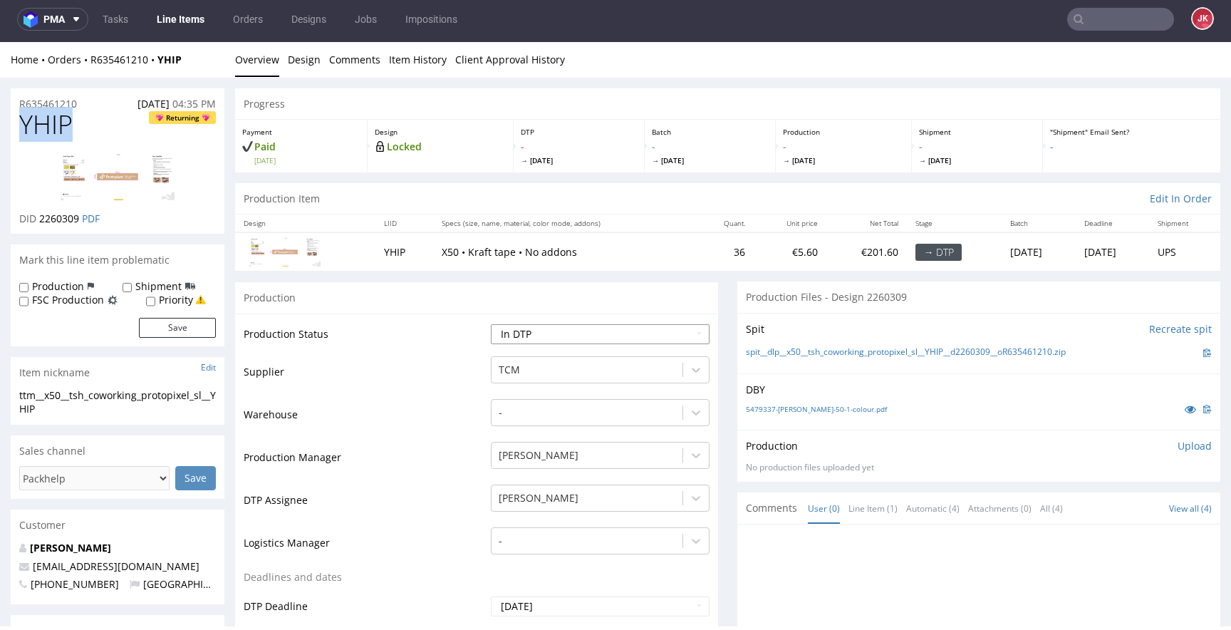
click at [491, 324] on select "Waiting for Artwork Waiting for Diecut Waiting for Mockup Waiting for DTP Waiti…" at bounding box center [600, 334] width 219 height 20
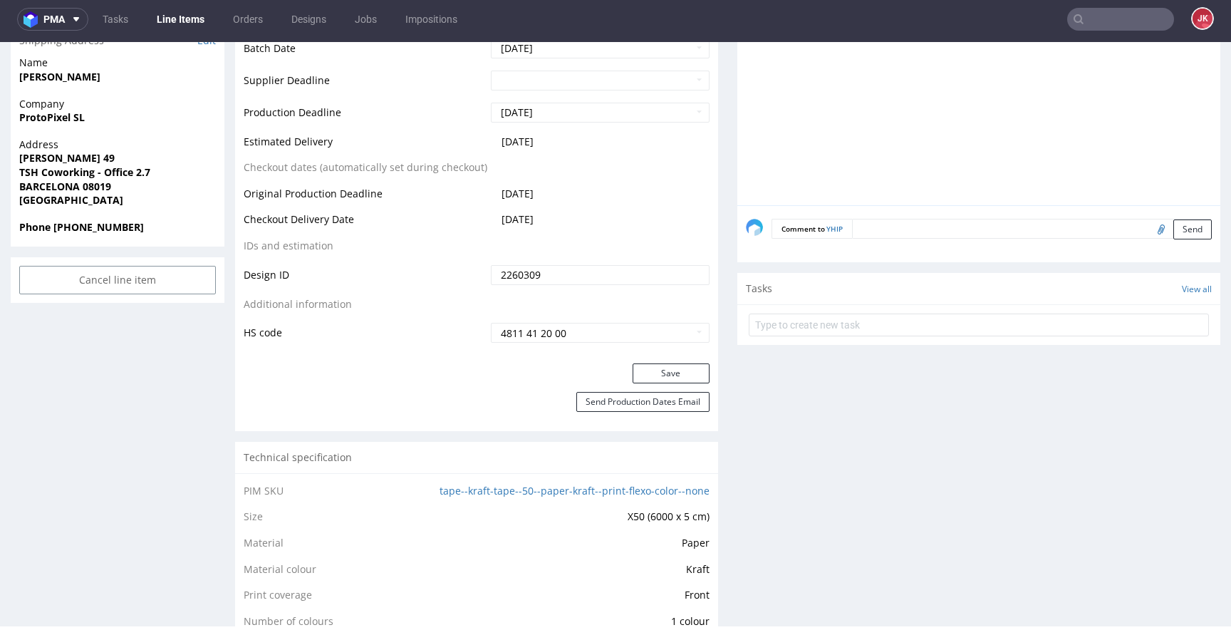
scroll to position [591, 0]
click at [656, 383] on div "Save" at bounding box center [476, 376] width 483 height 29
click at [658, 380] on button "Save" at bounding box center [671, 372] width 77 height 20
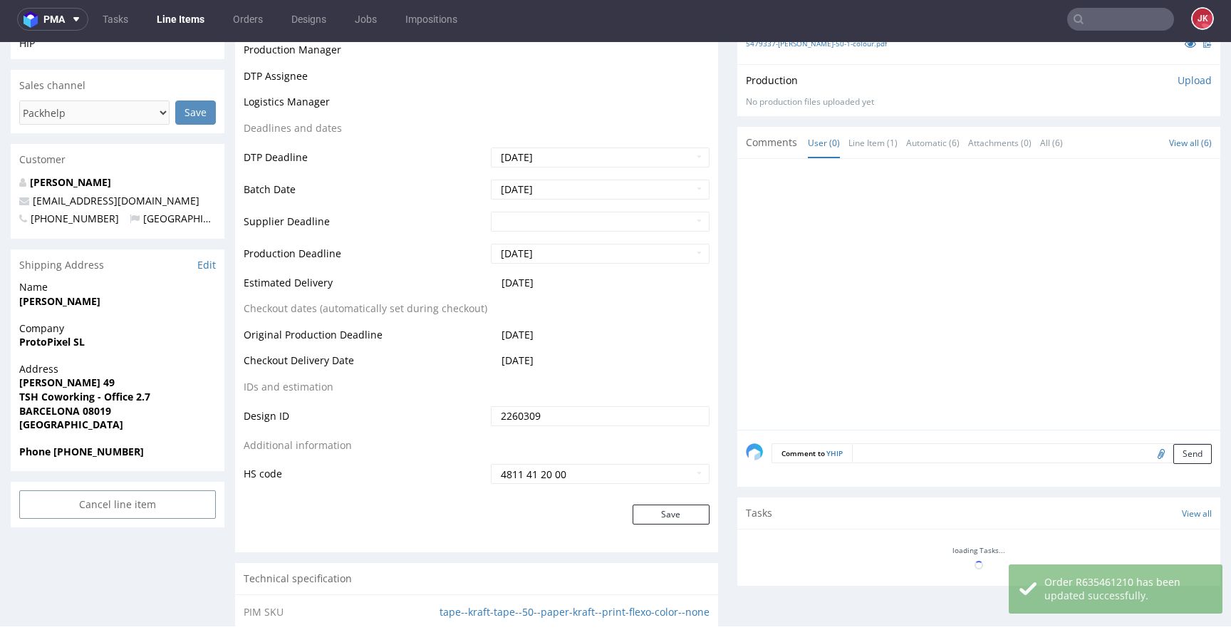
scroll to position [0, 0]
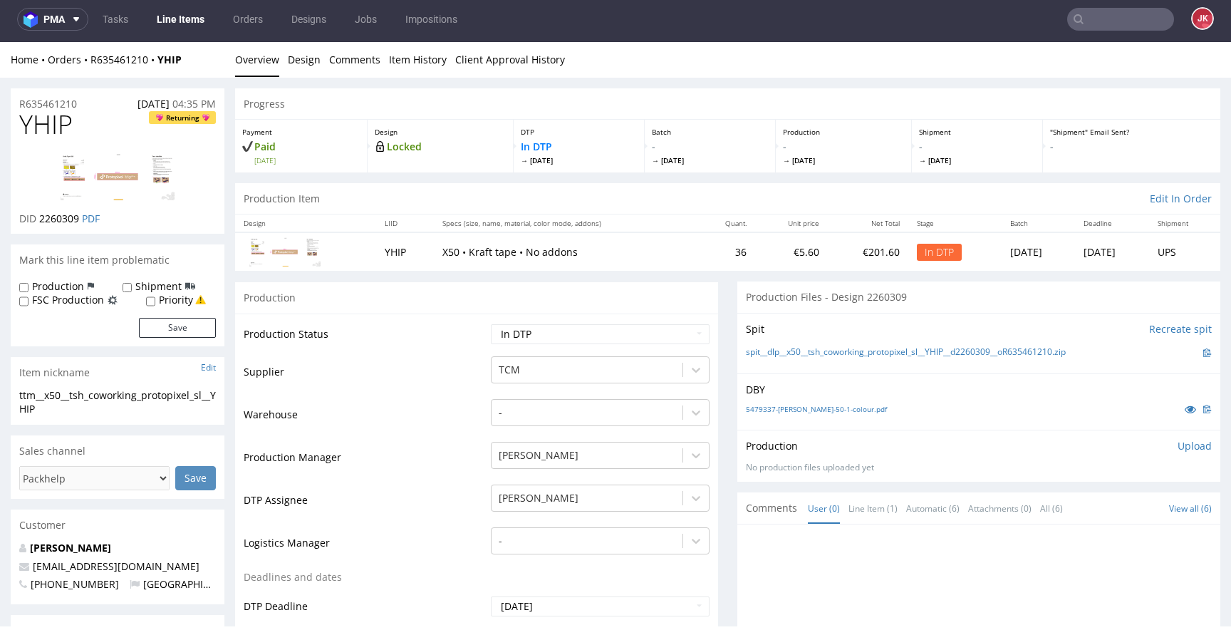
click at [65, 214] on span "2260309" at bounding box center [59, 219] width 40 height 14
click at [445, 409] on td "Warehouse" at bounding box center [366, 419] width 244 height 43
drag, startPoint x: 29, startPoint y: 399, endPoint x: 0, endPoint y: 378, distance: 35.2
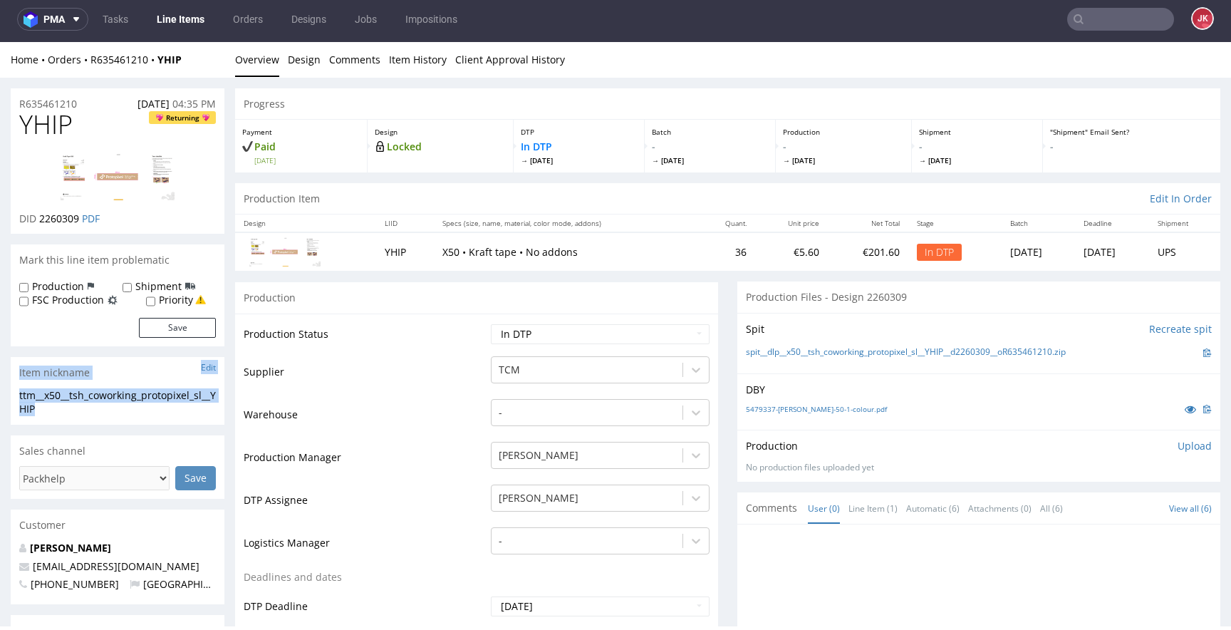
click at [68, 402] on div "ttm__x50__tsh_coworking_protopixel_sl__YHIP" at bounding box center [117, 402] width 197 height 28
drag, startPoint x: 58, startPoint y: 408, endPoint x: 0, endPoint y: 388, distance: 62.0
click at [438, 381] on td "Supplier" at bounding box center [366, 376] width 244 height 43
drag, startPoint x: 90, startPoint y: 100, endPoint x: 0, endPoint y: 108, distance: 90.2
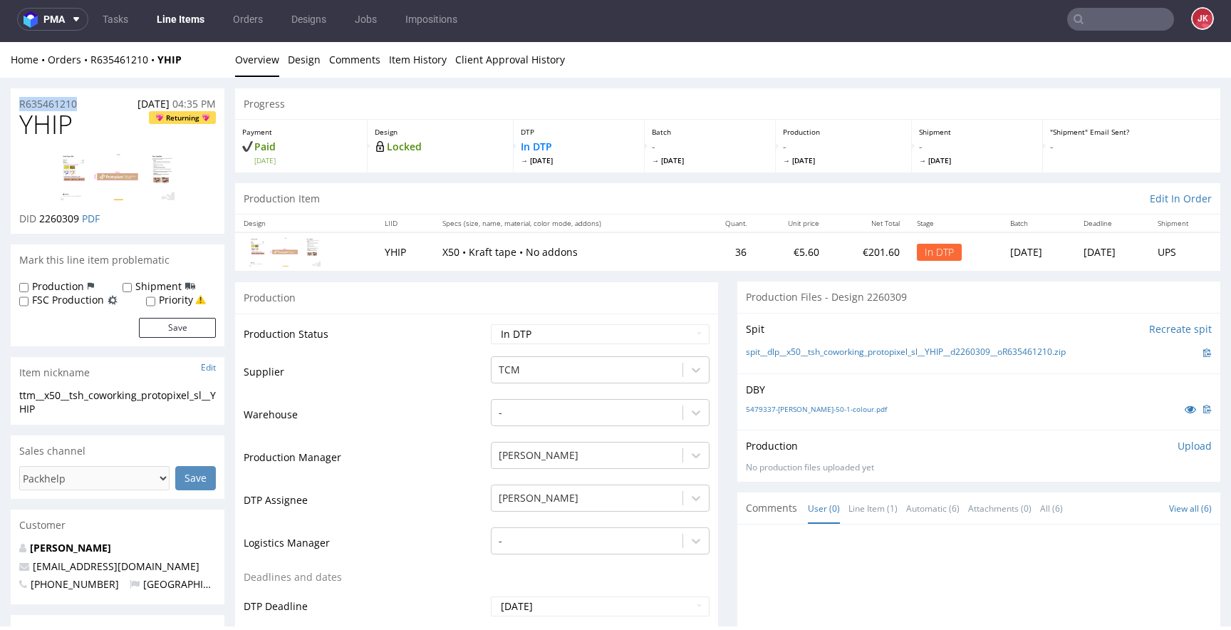
drag, startPoint x: 39, startPoint y: 221, endPoint x: 81, endPoint y: 224, distance: 42.1
click at [81, 224] on p "DID 2260309 PDF" at bounding box center [59, 219] width 81 height 14
click at [840, 444] on div "Production Upload" at bounding box center [979, 446] width 466 height 14
click at [1179, 451] on p "Upload" at bounding box center [1195, 446] width 34 height 14
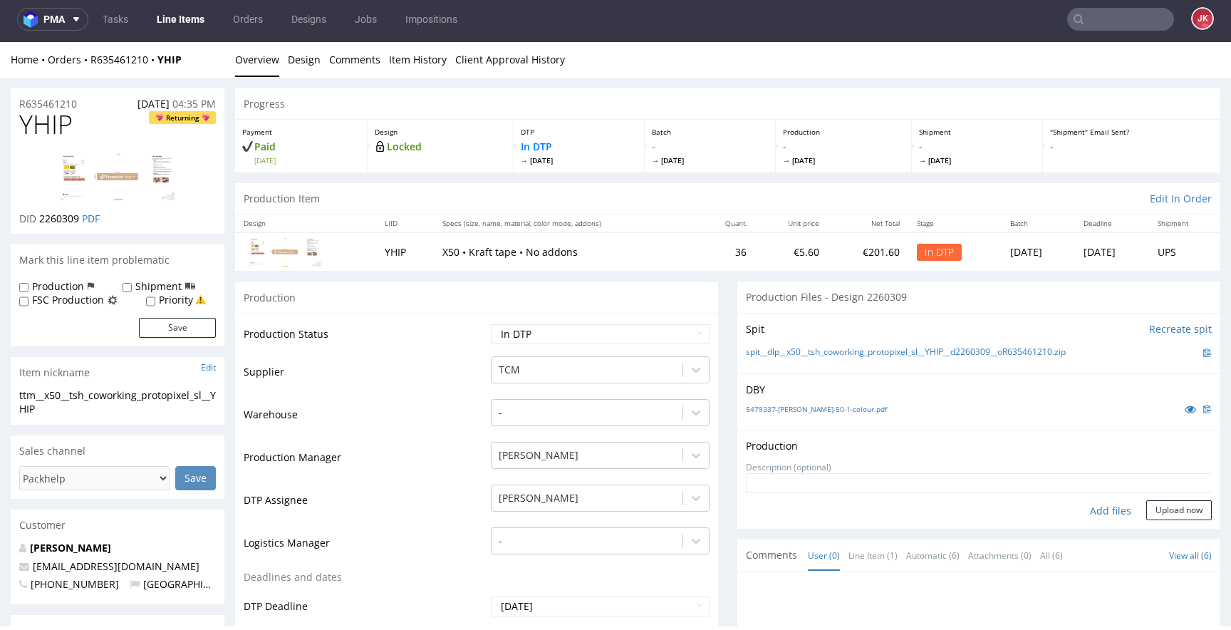
click at [1085, 512] on div "Add files" at bounding box center [1110, 510] width 71 height 21
type input "C:\fakepath\ttm__x50__tsh_coworking_protopixel_sl__YHIP__d2260309__oR635461210_…"
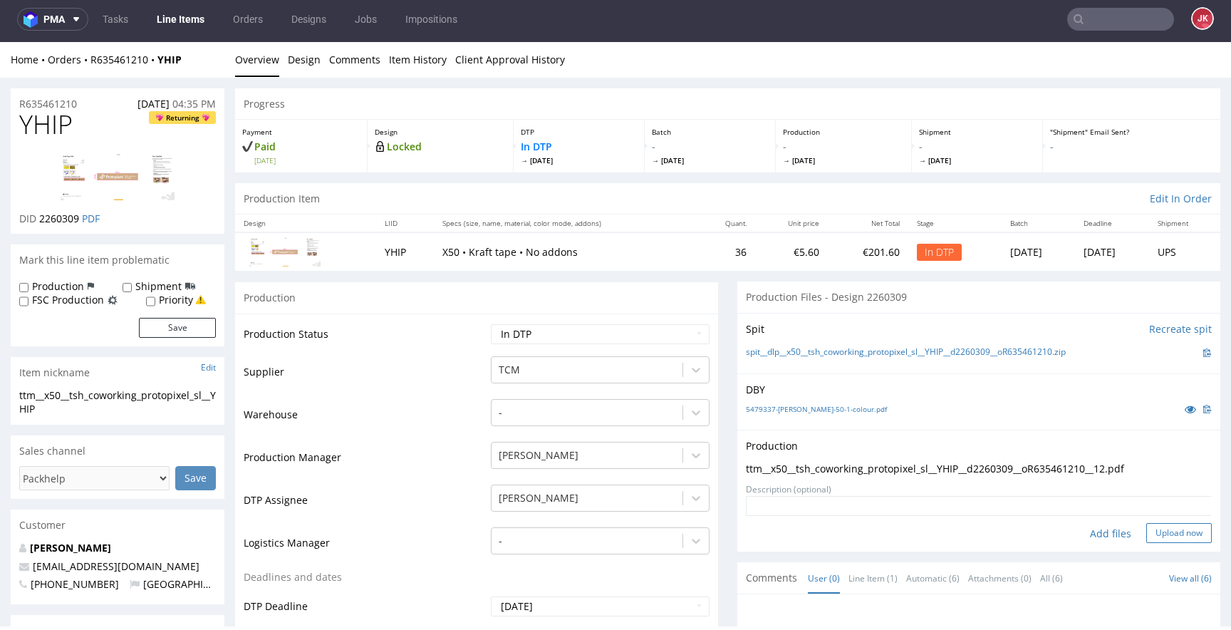
click at [1162, 531] on button "Upload now" at bounding box center [1180, 533] width 66 height 20
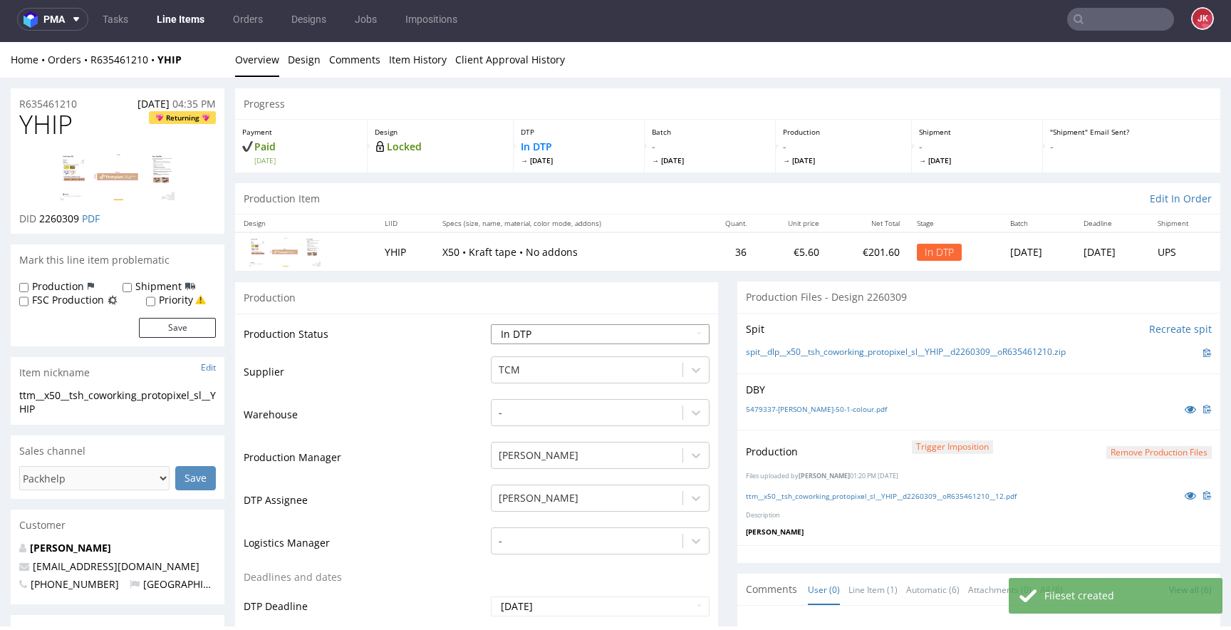
click at [655, 338] on select "Waiting for Artwork Waiting for Diecut Waiting for Mockup Waiting for DTP Waiti…" at bounding box center [600, 334] width 219 height 20
select select "dtp_production_ready"
click at [491, 324] on select "Waiting for Artwork Waiting for Diecut Waiting for Mockup Waiting for DTP Waiti…" at bounding box center [600, 334] width 219 height 20
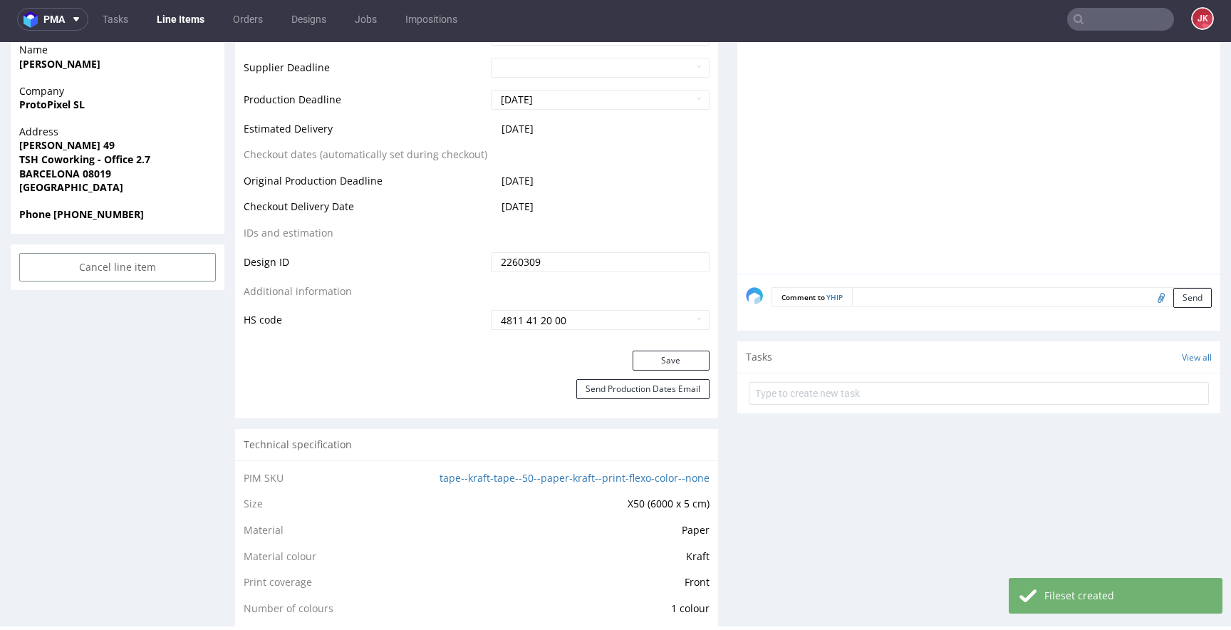
scroll to position [619, 0]
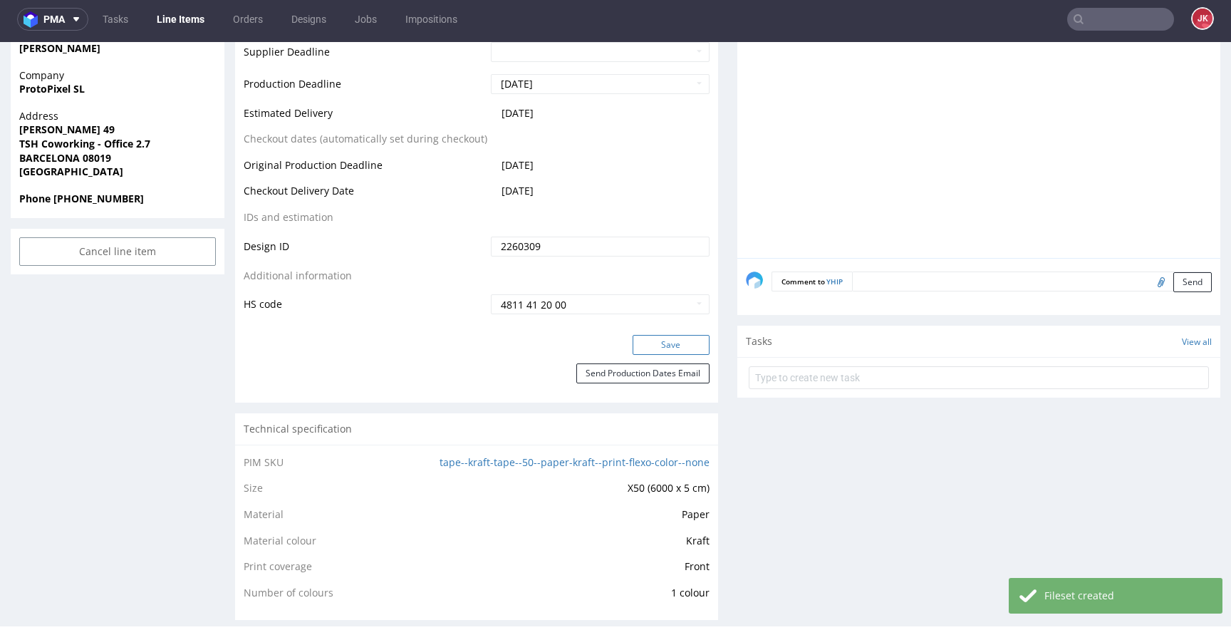
click at [668, 342] on button "Save" at bounding box center [671, 345] width 77 height 20
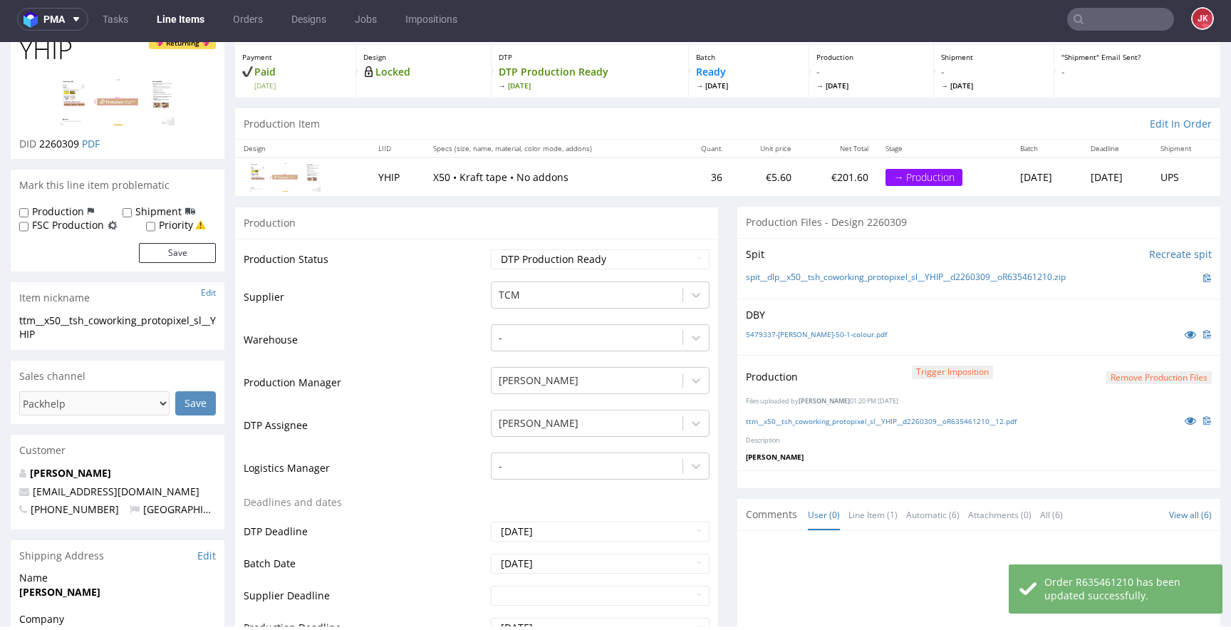
scroll to position [0, 0]
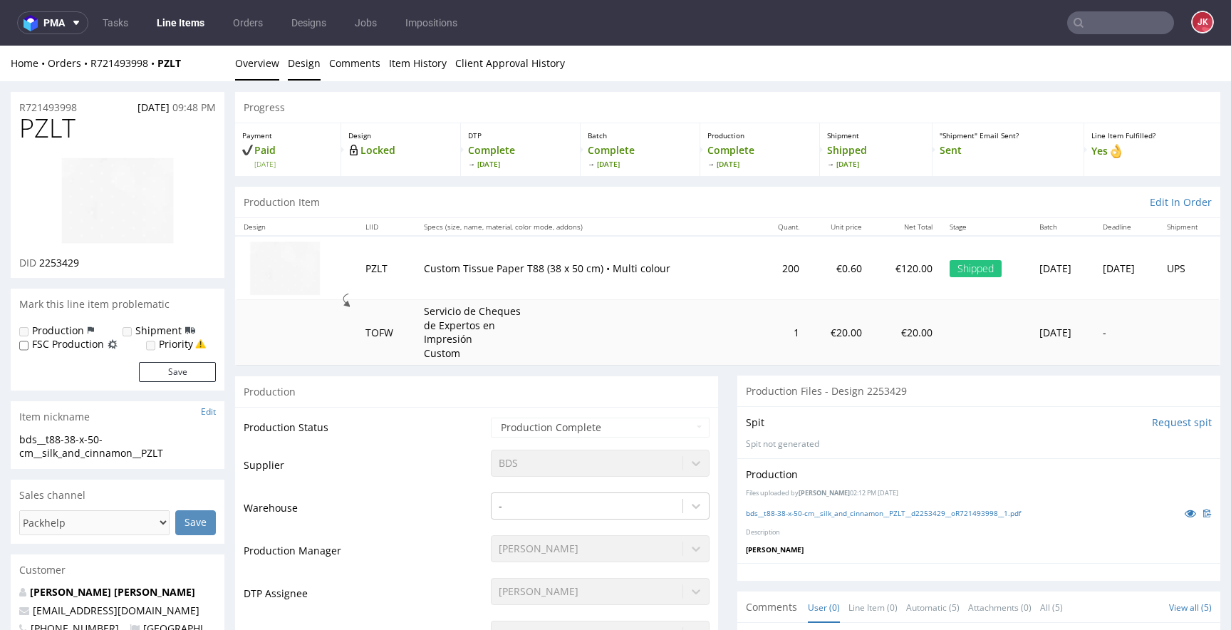
click at [300, 58] on link "Design" at bounding box center [304, 63] width 33 height 35
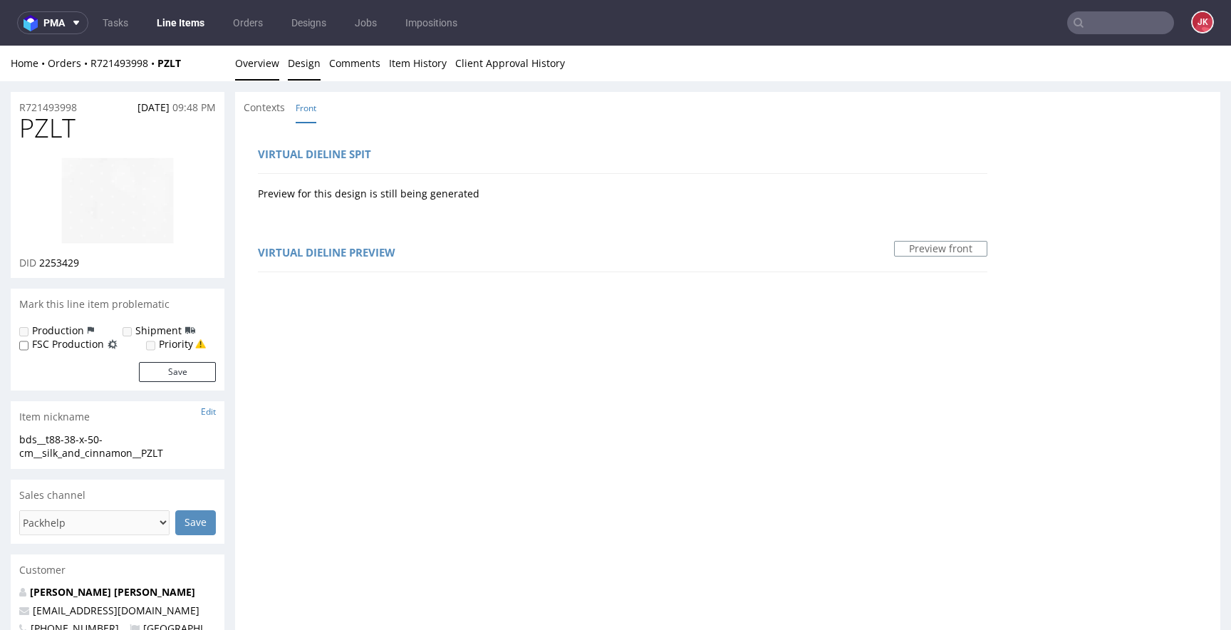
click at [264, 71] on link "Overview" at bounding box center [257, 63] width 44 height 35
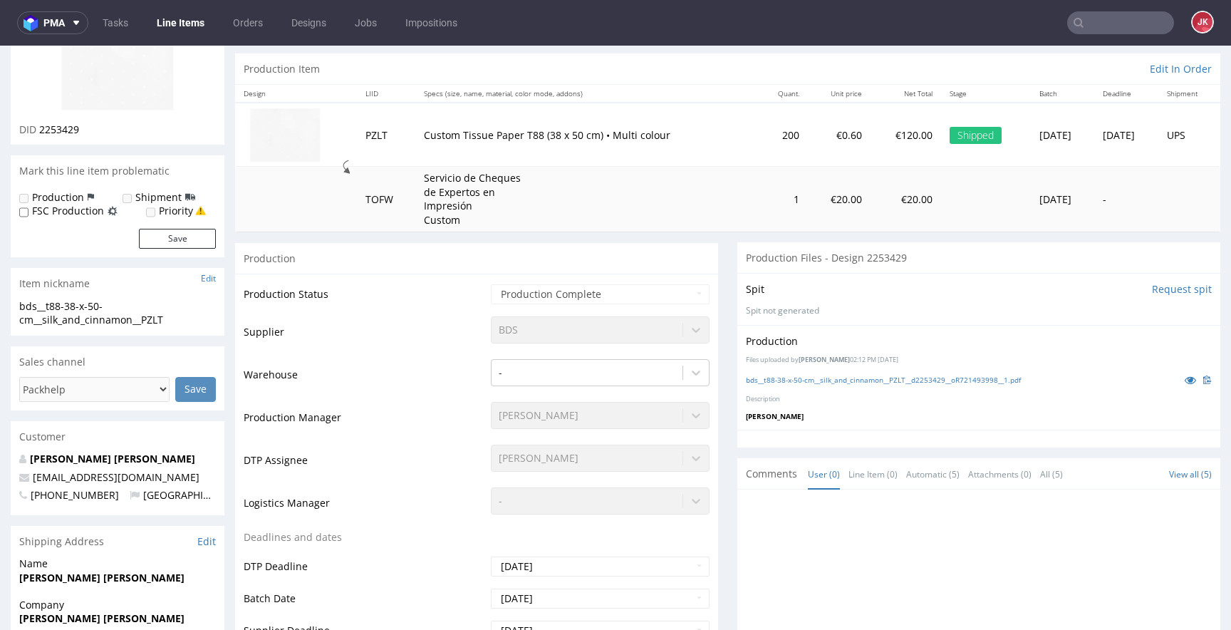
scroll to position [88, 0]
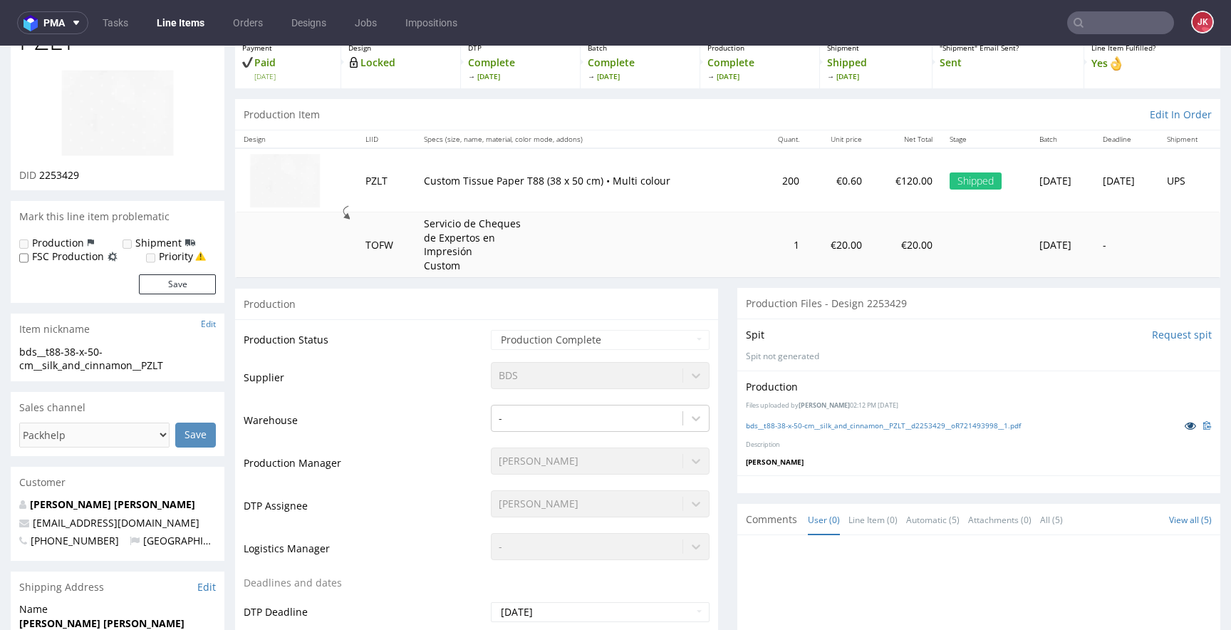
click at [1185, 430] on icon at bounding box center [1190, 425] width 11 height 10
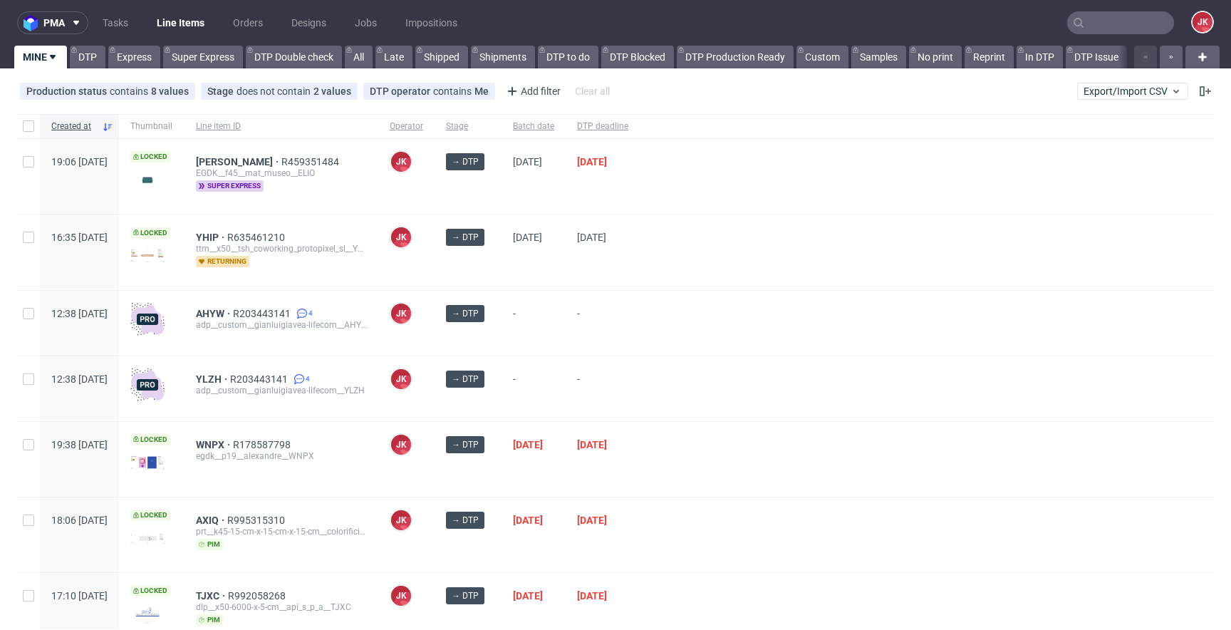
click at [727, 326] on div at bounding box center [927, 323] width 574 height 65
click at [755, 319] on div at bounding box center [927, 323] width 574 height 65
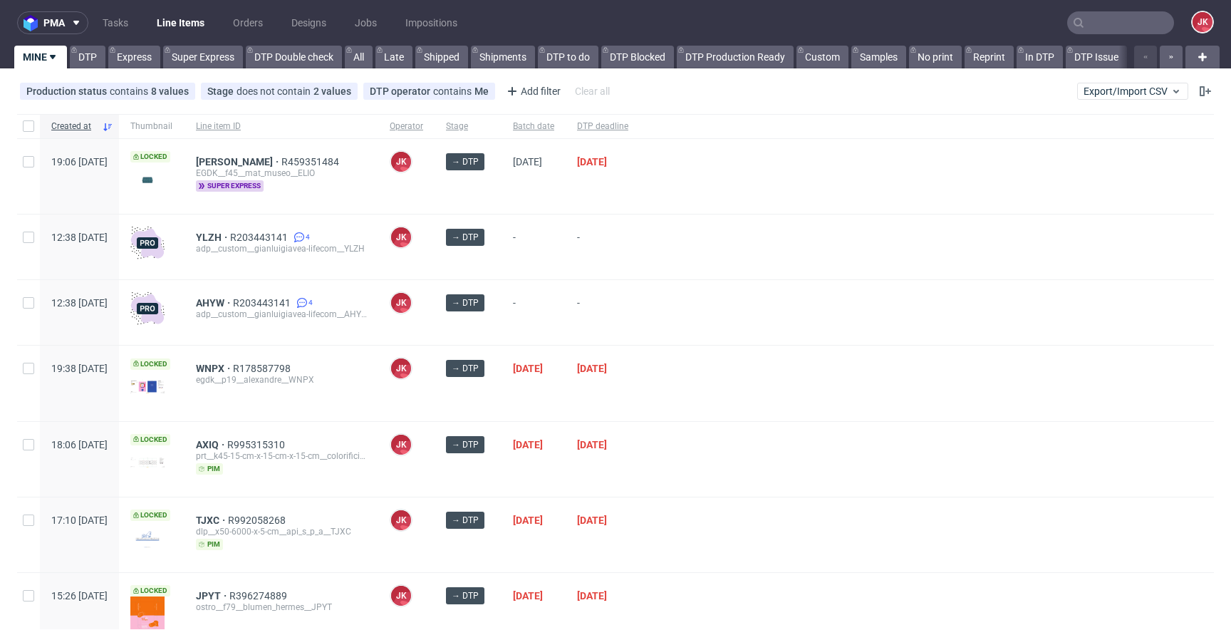
click at [502, 397] on div "→ DTP" at bounding box center [468, 383] width 67 height 75
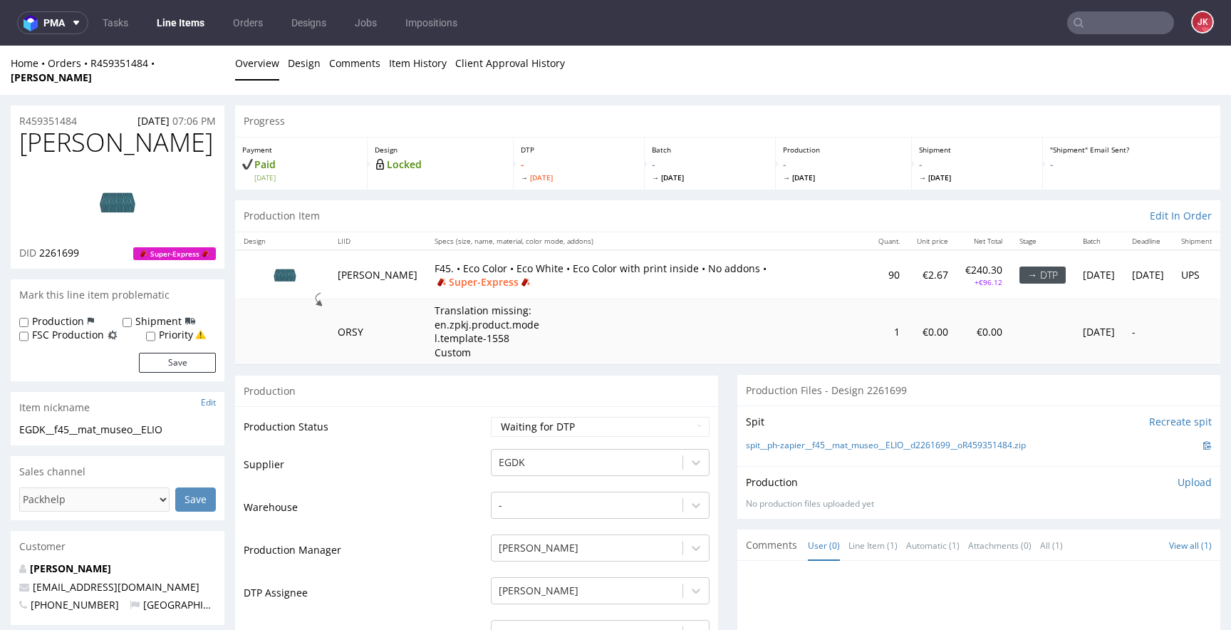
click at [297, 58] on link "Design" at bounding box center [304, 63] width 33 height 35
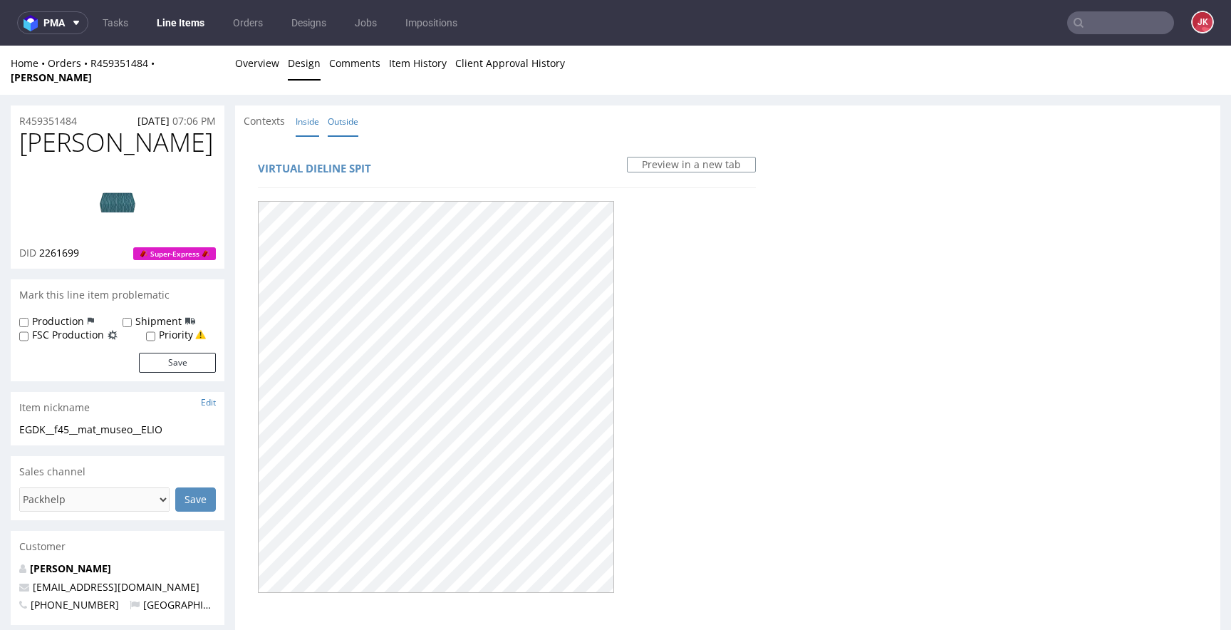
click at [313, 116] on link "Inside" at bounding box center [308, 121] width 24 height 31
click at [339, 112] on link "Outside" at bounding box center [343, 121] width 31 height 31
click at [258, 56] on link "Overview" at bounding box center [257, 63] width 44 height 35
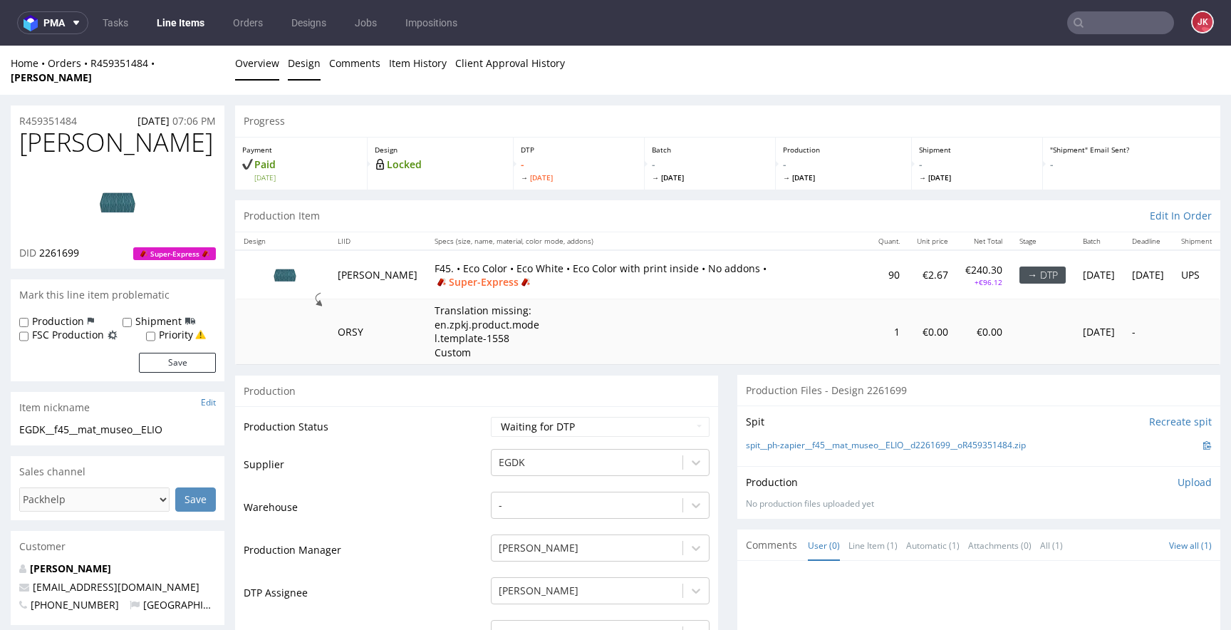
click at [306, 66] on link "Design" at bounding box center [304, 63] width 33 height 35
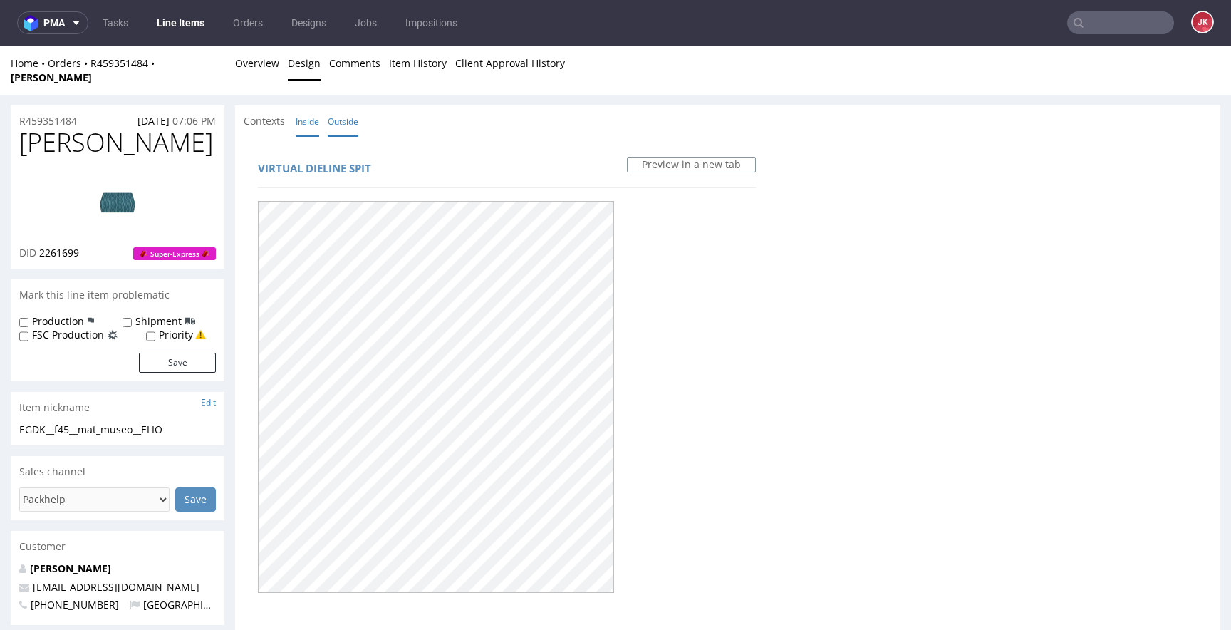
click at [309, 110] on link "Inside" at bounding box center [308, 121] width 24 height 31
click at [344, 109] on link "Outside" at bounding box center [343, 121] width 31 height 31
click at [276, 69] on link "Overview" at bounding box center [257, 63] width 44 height 35
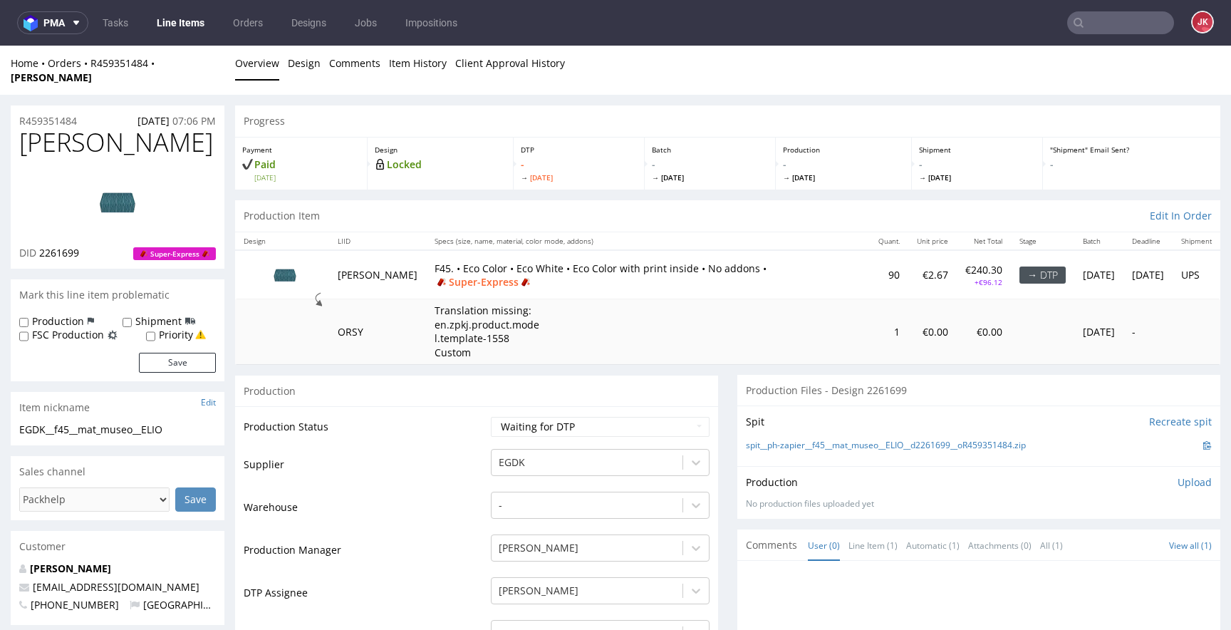
click at [527, 417] on select "Waiting for Artwork Waiting for Diecut Waiting for Mockup Waiting for DTP Waiti…" at bounding box center [600, 427] width 219 height 20
select select "dtp_in_process"
click at [491, 417] on select "Waiting for Artwork Waiting for Diecut Waiting for Mockup Waiting for DTP Waiti…" at bounding box center [600, 427] width 219 height 20
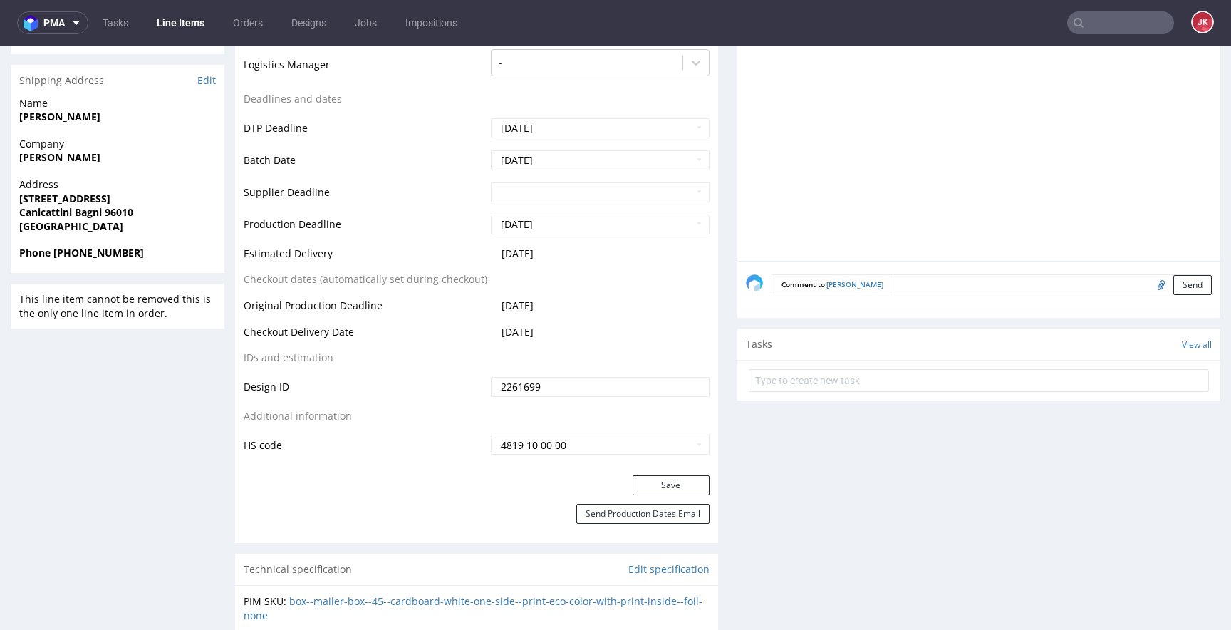
scroll to position [604, 0]
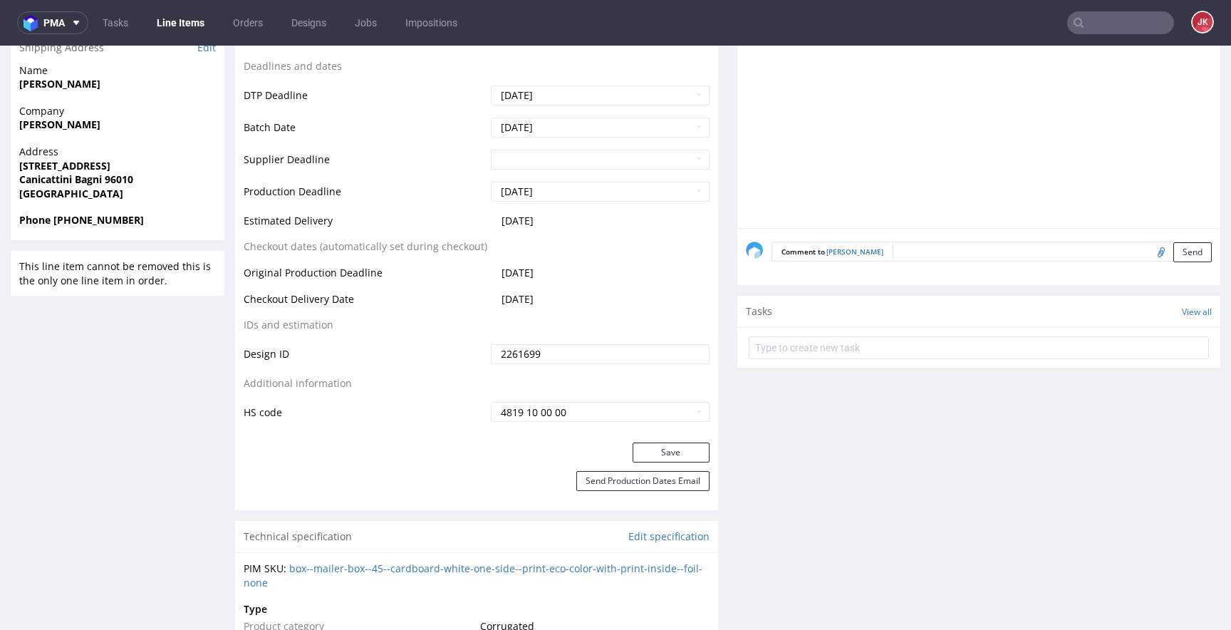
click at [643, 428] on div "Production Status Waiting for Artwork Waiting for Diecut Waiting for Mockup Wai…" at bounding box center [476, 123] width 483 height 640
click at [642, 443] on button "Save" at bounding box center [671, 453] width 77 height 20
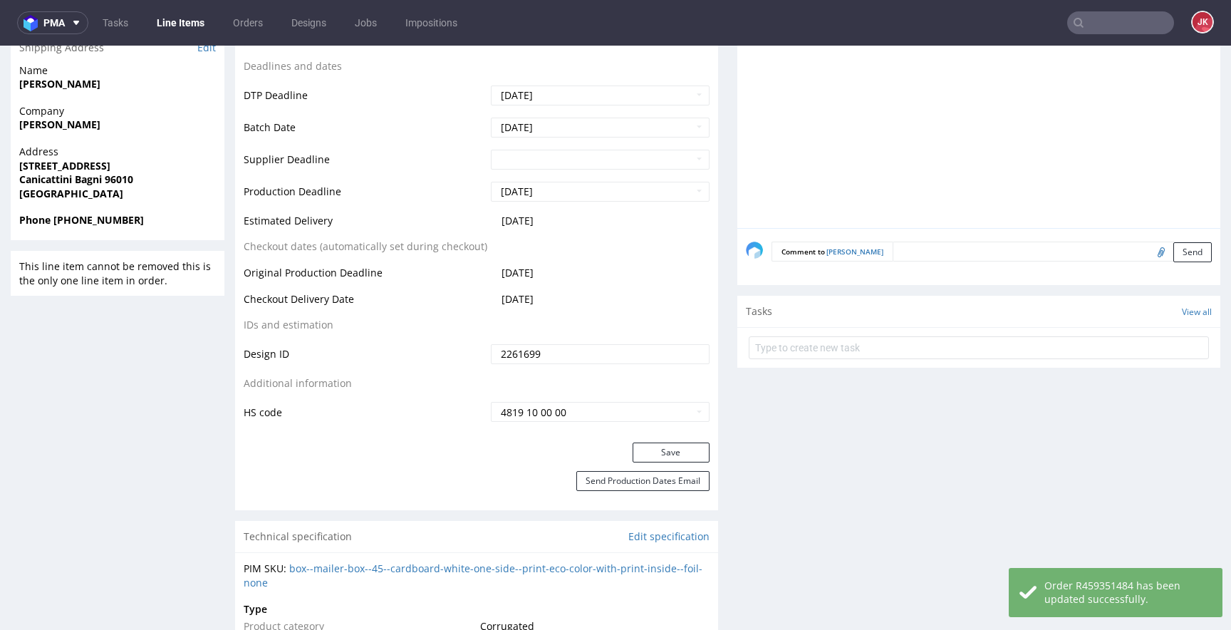
click at [472, 443] on div "Save" at bounding box center [476, 457] width 483 height 29
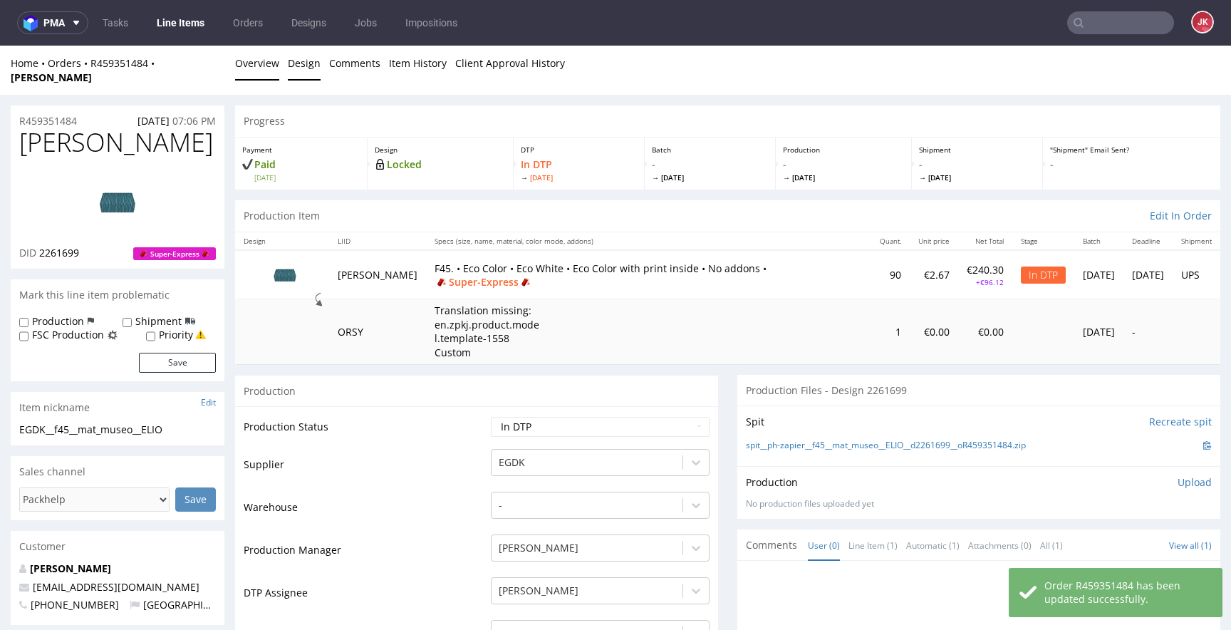
click at [306, 63] on link "Design" at bounding box center [304, 63] width 33 height 35
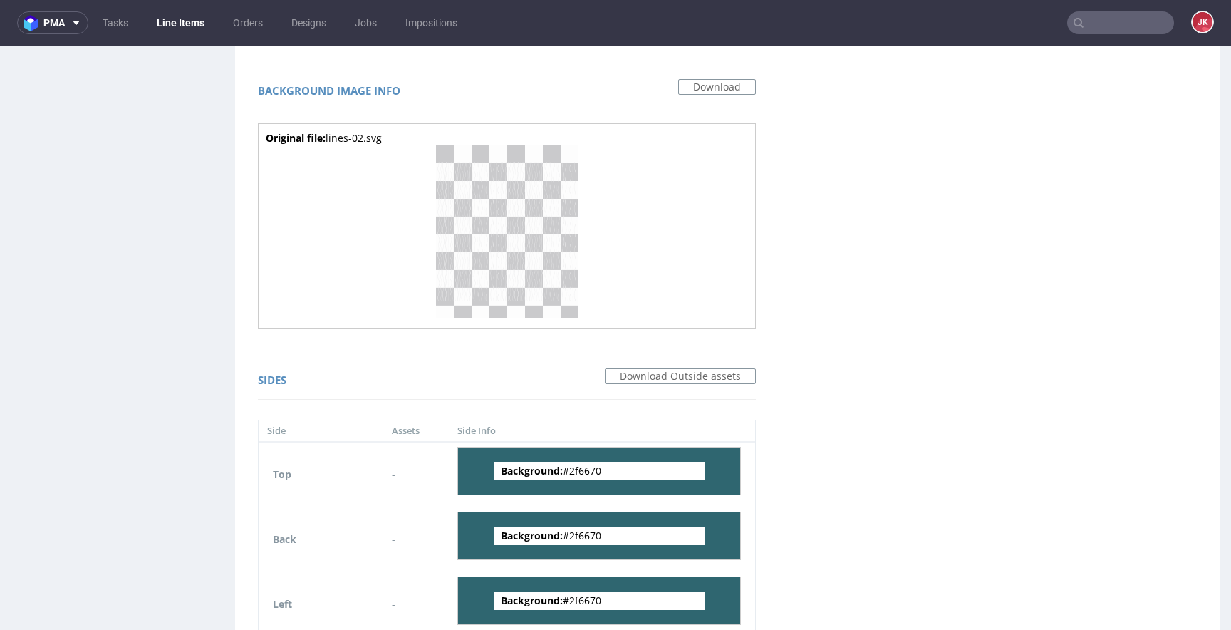
scroll to position [1008, 0]
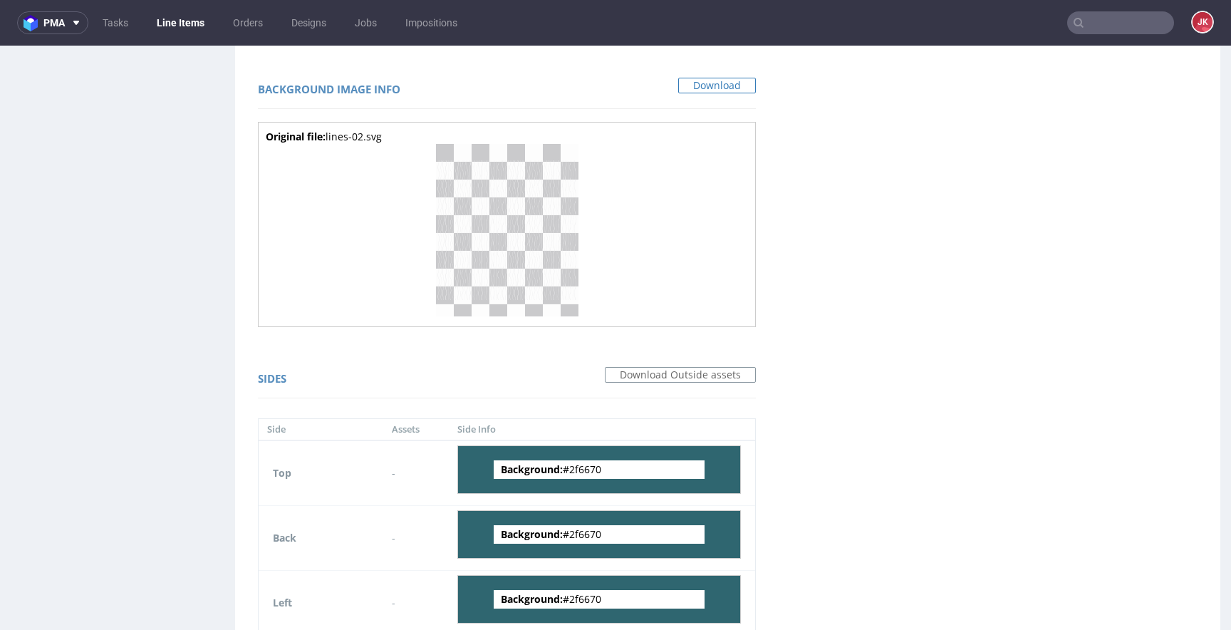
click at [681, 78] on link "Download" at bounding box center [717, 86] width 78 height 16
click at [576, 460] on span "Background: #2f6670" at bounding box center [599, 469] width 211 height 19
click at [577, 460] on span "Background: #2f6670" at bounding box center [599, 469] width 211 height 19
copy span "2f6670"
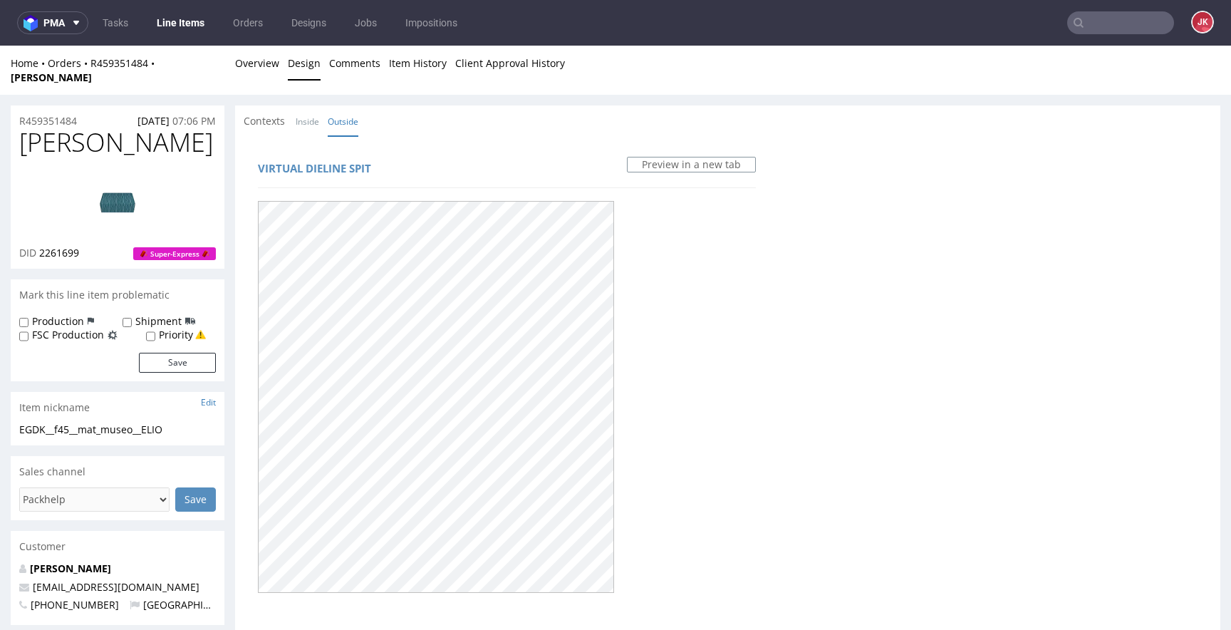
click at [45, 131] on span "ELIO" at bounding box center [116, 142] width 194 height 29
copy span "ELIO"
click at [709, 267] on div at bounding box center [507, 395] width 498 height 401
click at [254, 62] on link "Overview" at bounding box center [257, 63] width 44 height 35
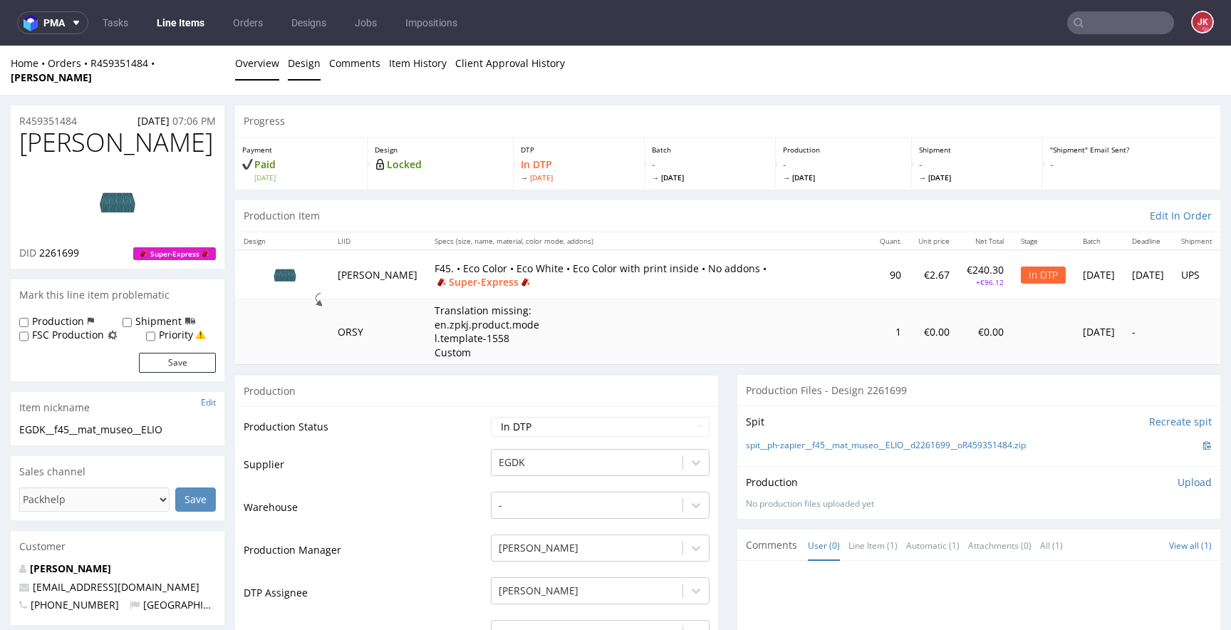
click at [302, 66] on link "Design" at bounding box center [304, 63] width 33 height 35
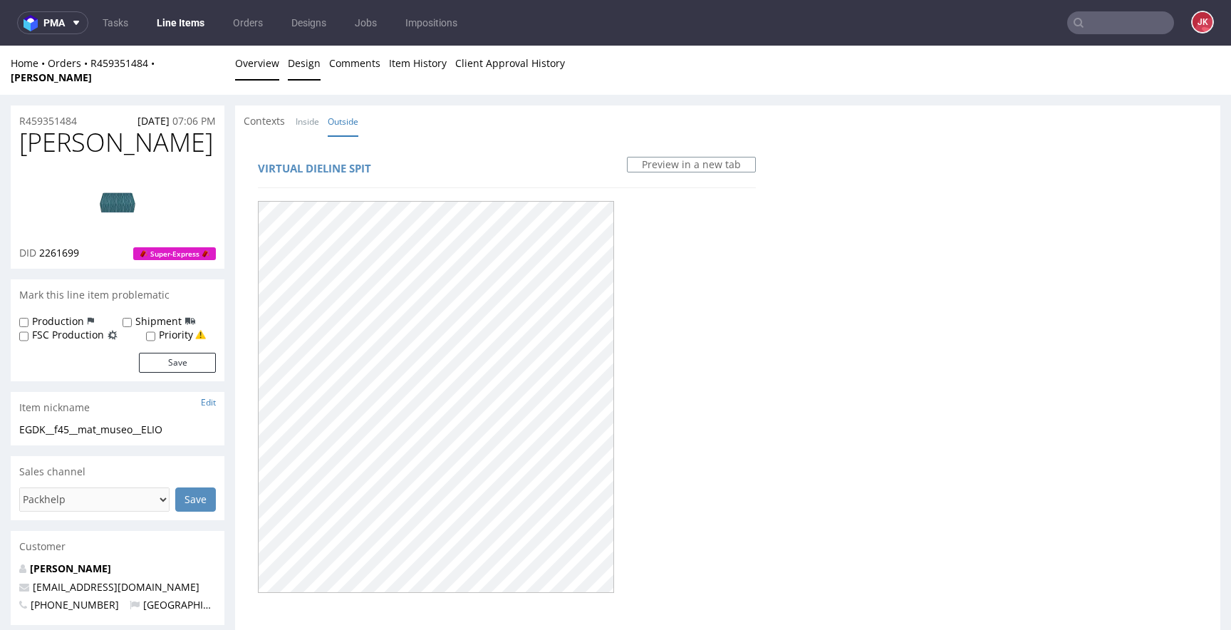
click at [264, 66] on link "Overview" at bounding box center [257, 63] width 44 height 35
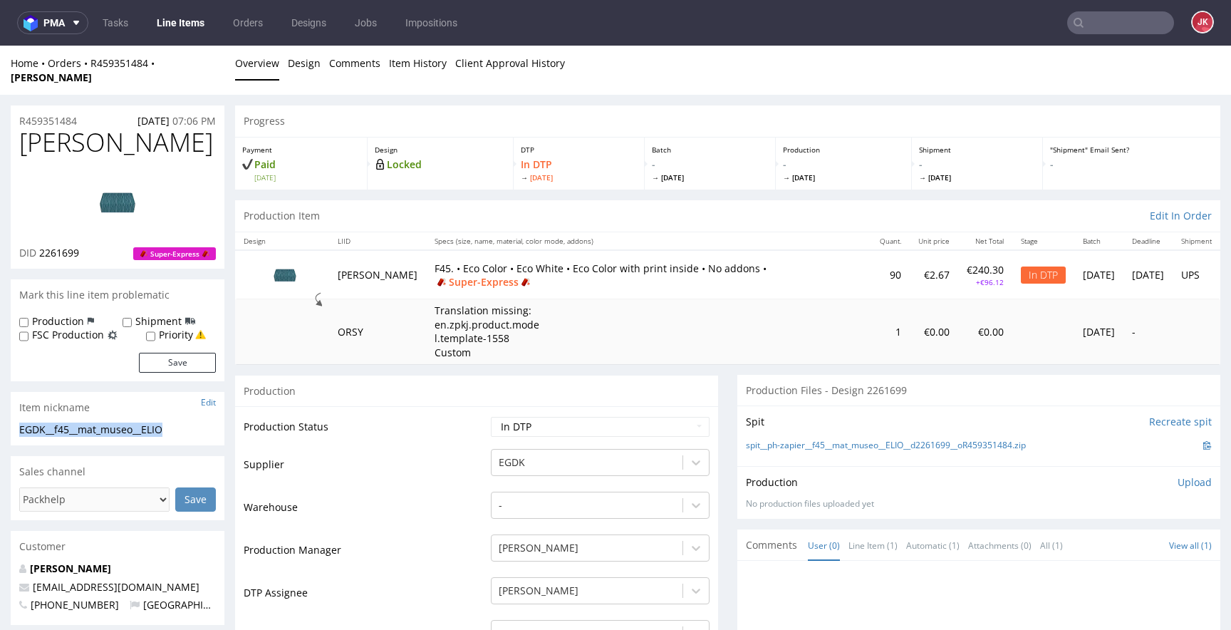
drag, startPoint x: 182, startPoint y: 416, endPoint x: 0, endPoint y: 415, distance: 181.7
copy div "EGDK__f45__mat_museo__ELIO"
click at [475, 455] on td "Supplier" at bounding box center [366, 469] width 244 height 43
drag, startPoint x: 78, startPoint y: 108, endPoint x: 0, endPoint y: 108, distance: 78.4
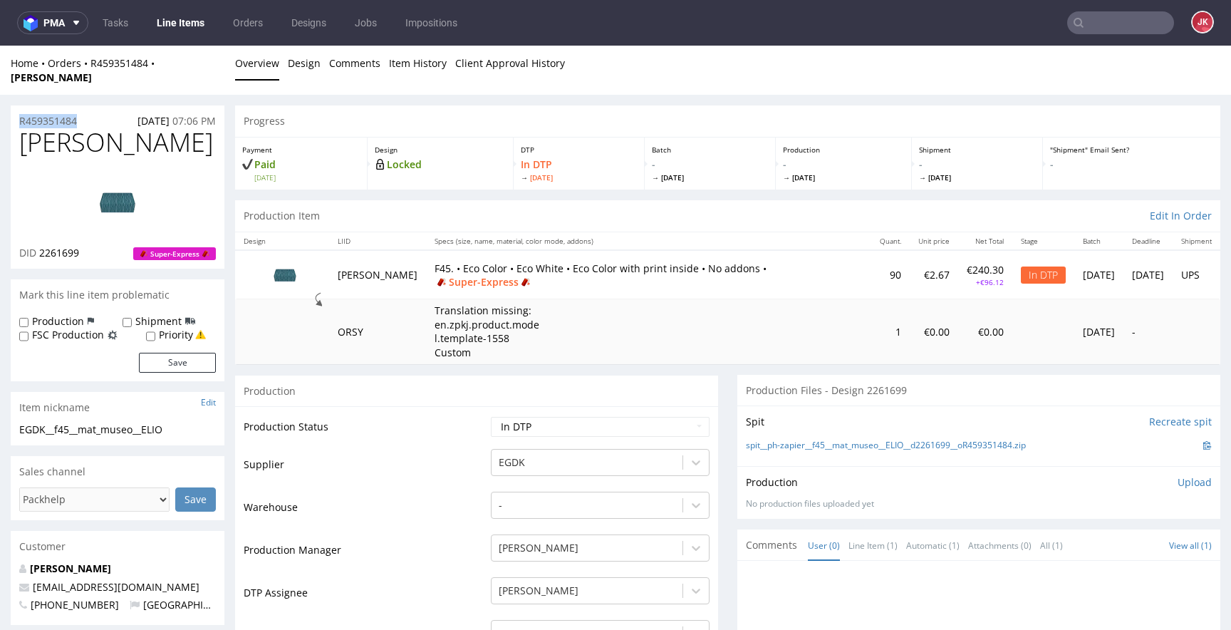
copy p "R459351484"
drag, startPoint x: 39, startPoint y: 243, endPoint x: 117, endPoint y: 243, distance: 77.7
click at [117, 246] on div "DID 2261699 Super-Express" at bounding box center [117, 253] width 197 height 14
copy span "2261699"
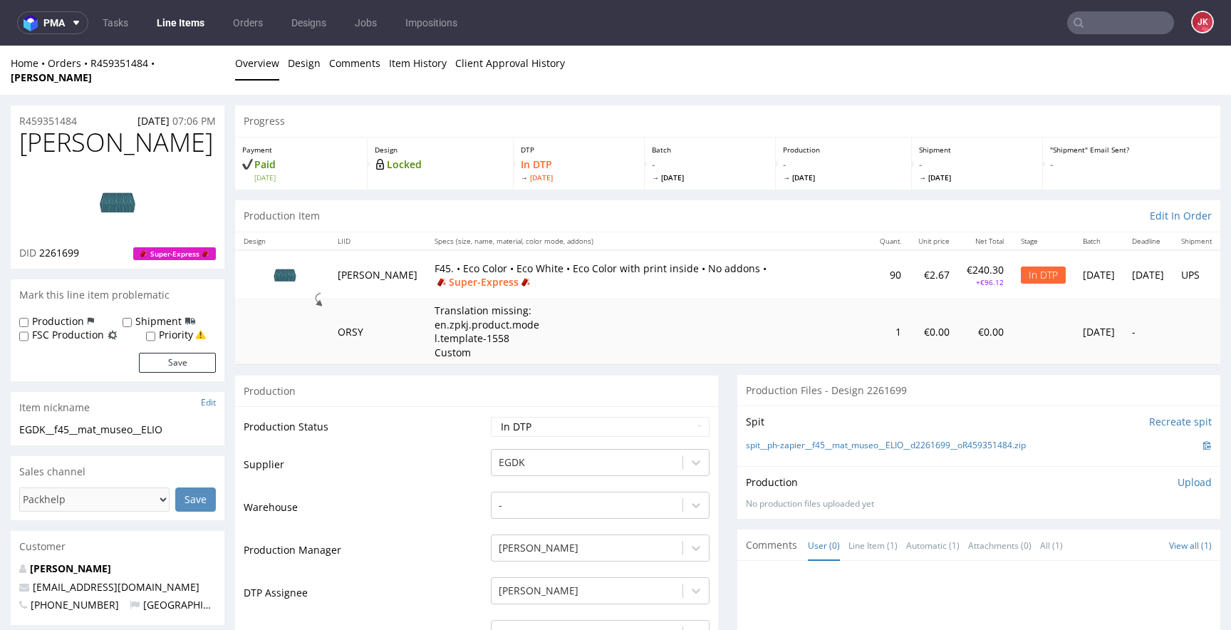
click at [51, 128] on span "ELIO" at bounding box center [116, 142] width 194 height 29
copy span "ELIO"
drag, startPoint x: 309, startPoint y: 90, endPoint x: 300, endPoint y: 79, distance: 14.1
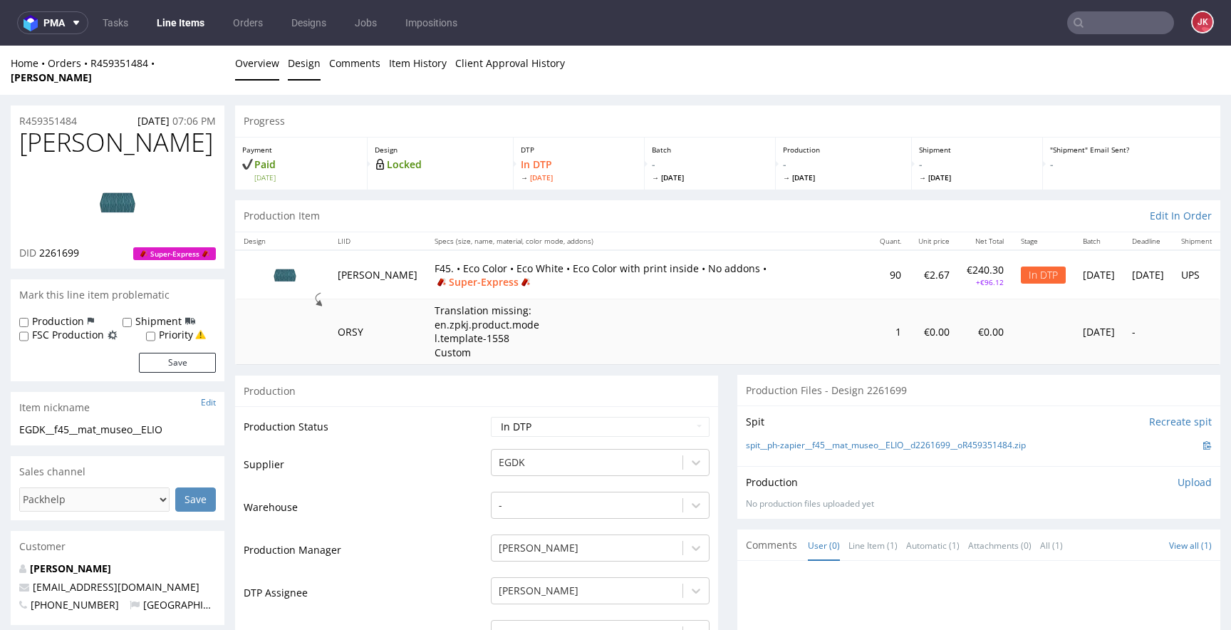
click at [301, 74] on link "Design" at bounding box center [304, 63] width 33 height 35
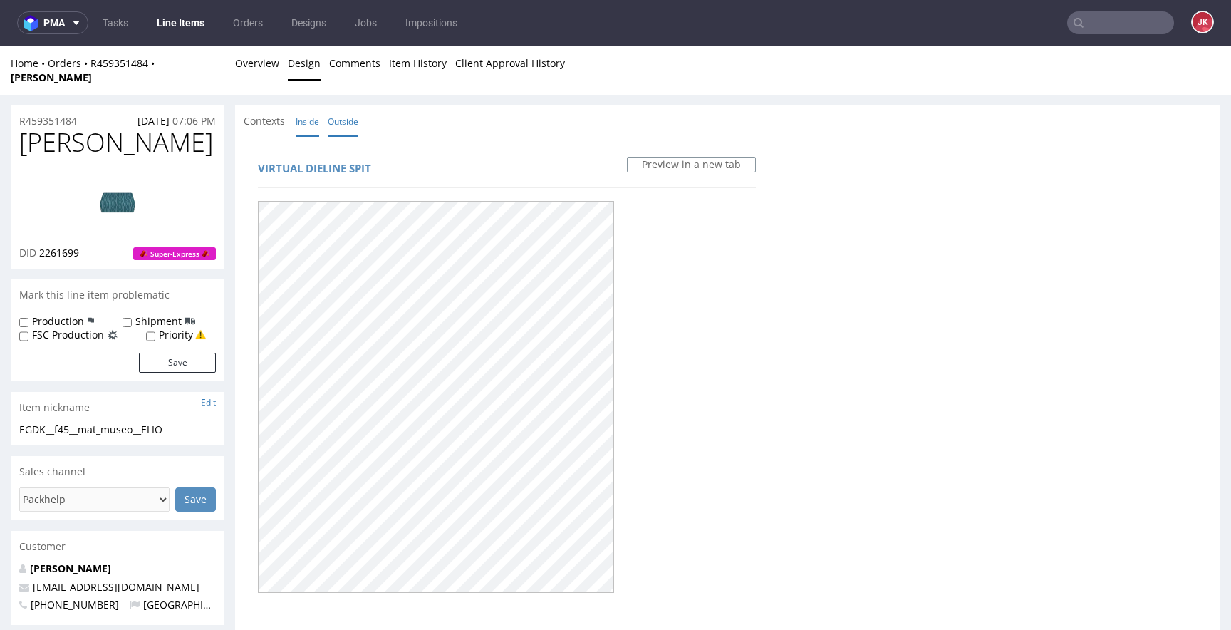
click at [306, 106] on link "Inside" at bounding box center [308, 121] width 24 height 31
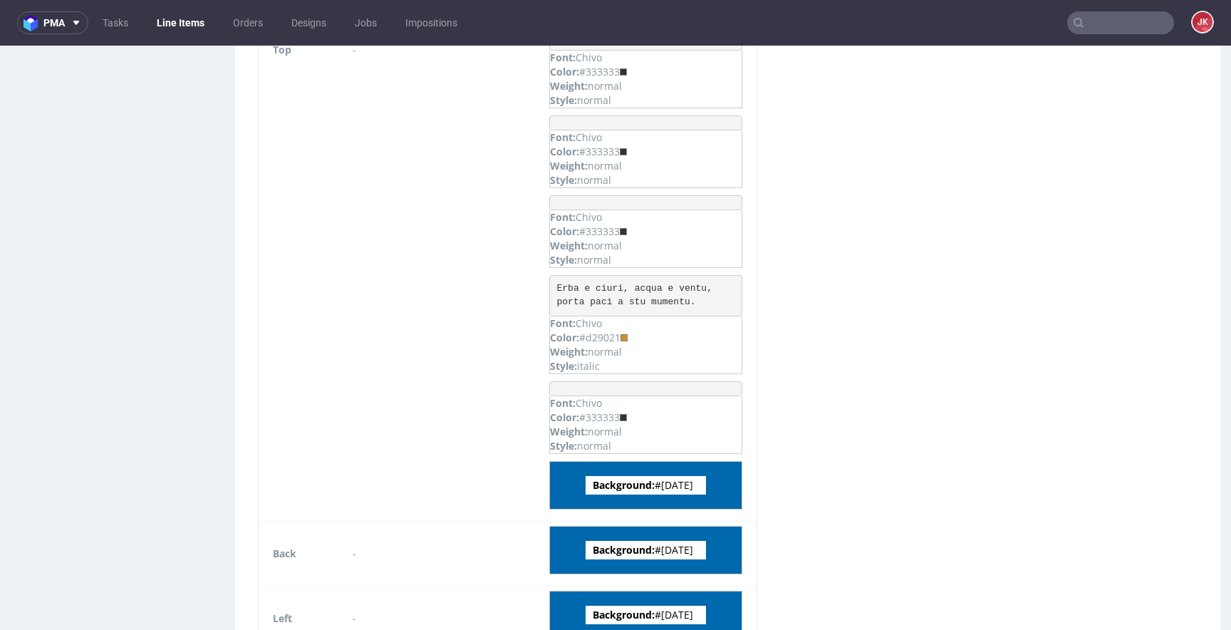
scroll to position [1598, 0]
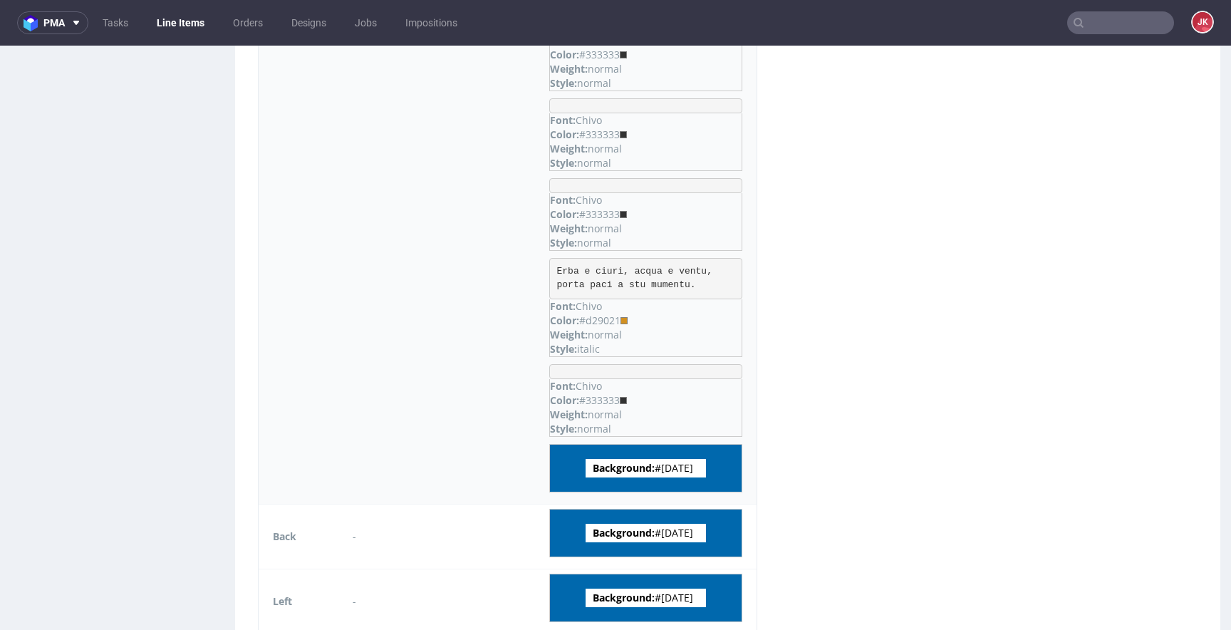
click at [688, 459] on span "Background: #0068AD" at bounding box center [646, 468] width 120 height 19
copy span "0068AD"
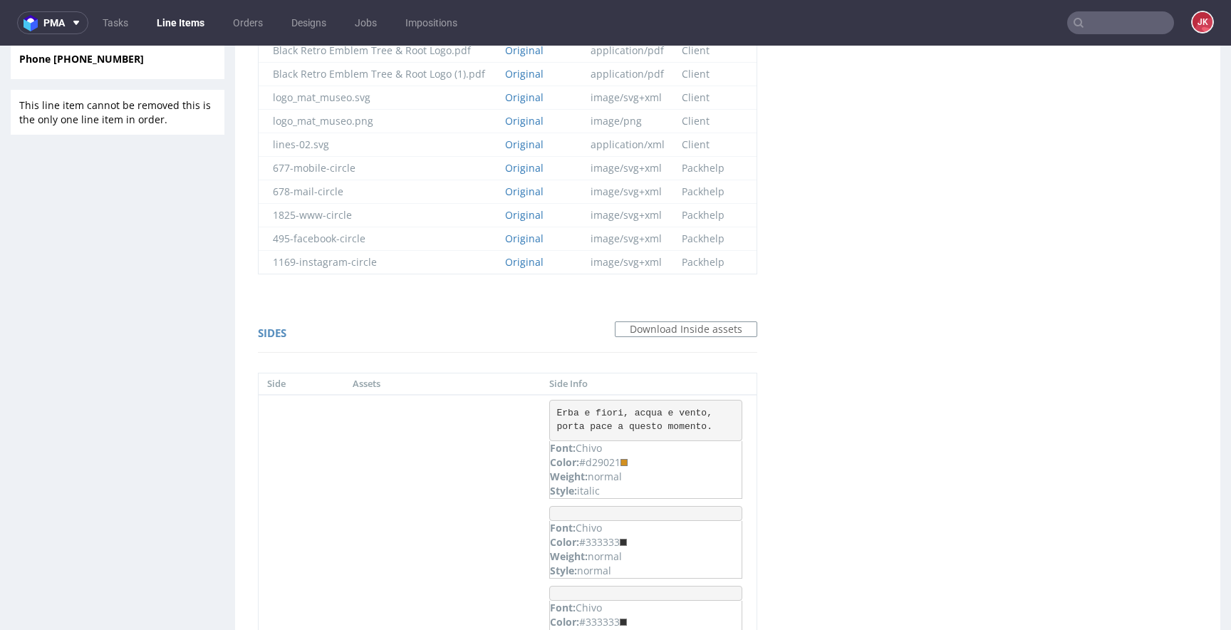
scroll to position [956, 0]
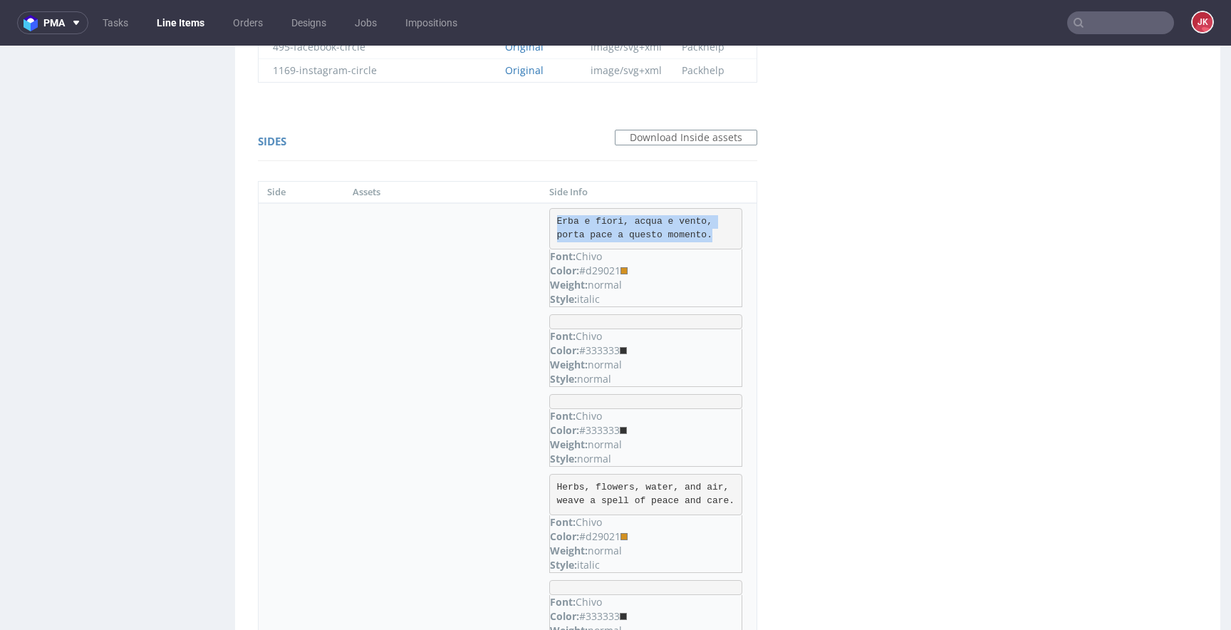
drag, startPoint x: 557, startPoint y: 207, endPoint x: 721, endPoint y: 219, distance: 164.3
click at [721, 219] on pre "Erba e fiori, acqua e vento, porta pace a questo momento." at bounding box center [645, 228] width 193 height 41
copy pre "Erba e fiori, acqua e vento, porta pace a questo momento."
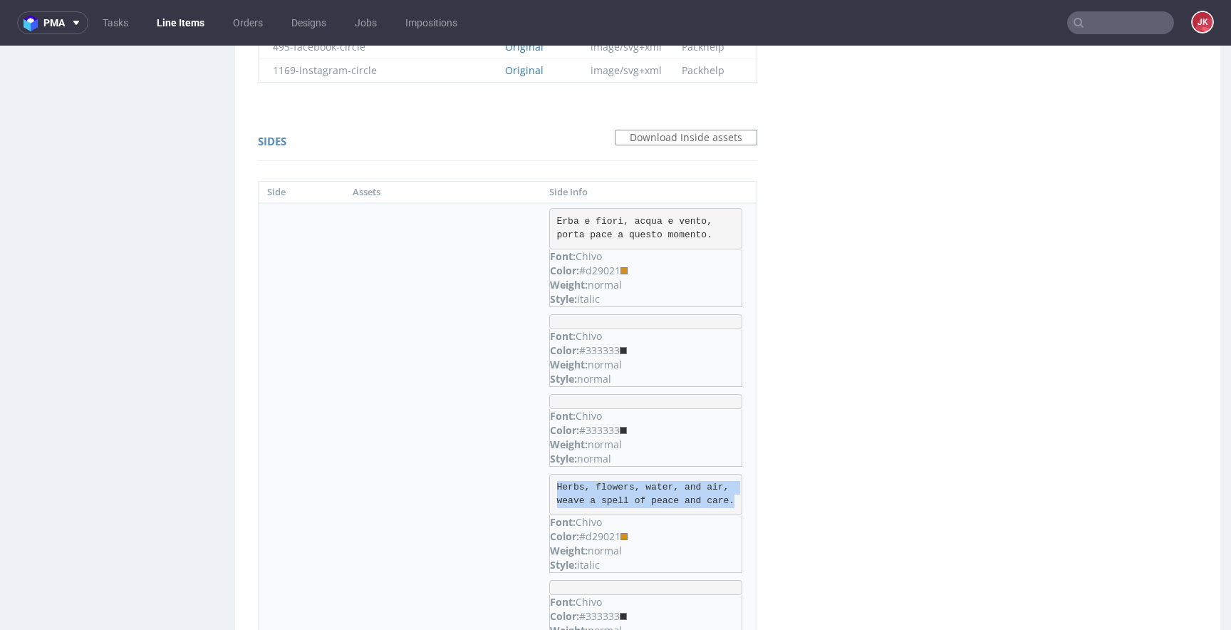
drag, startPoint x: 557, startPoint y: 472, endPoint x: 748, endPoint y: 482, distance: 191.9
copy pre "Herbs, flowers, water, and air, weave a spell of peace and care."
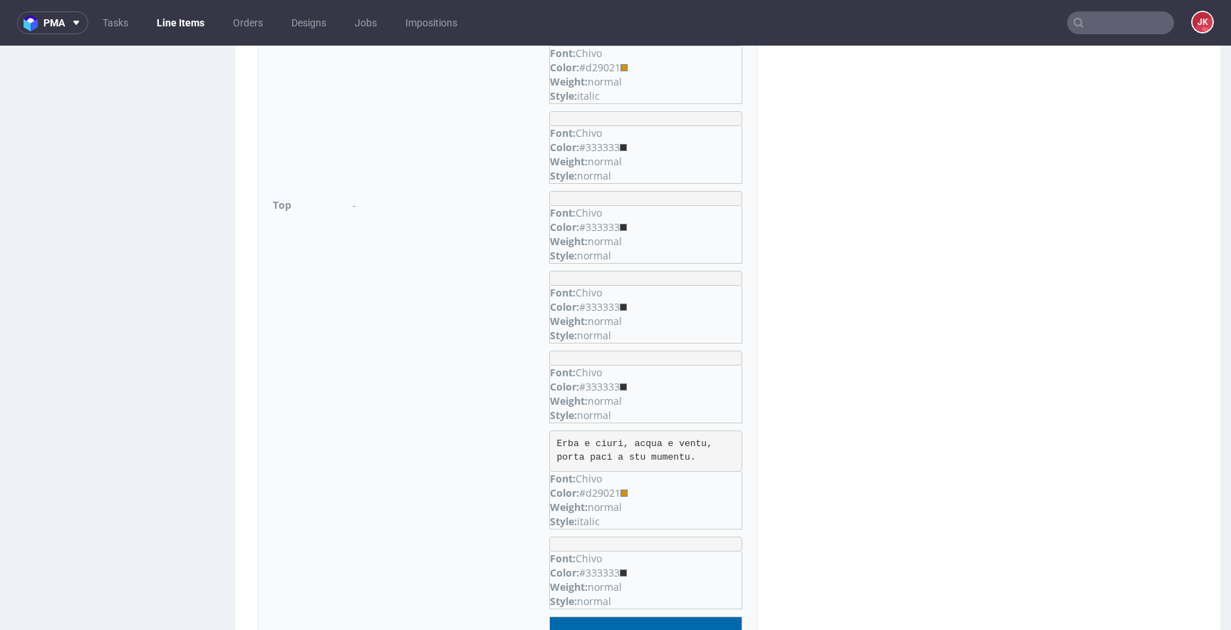
scroll to position [1458, 0]
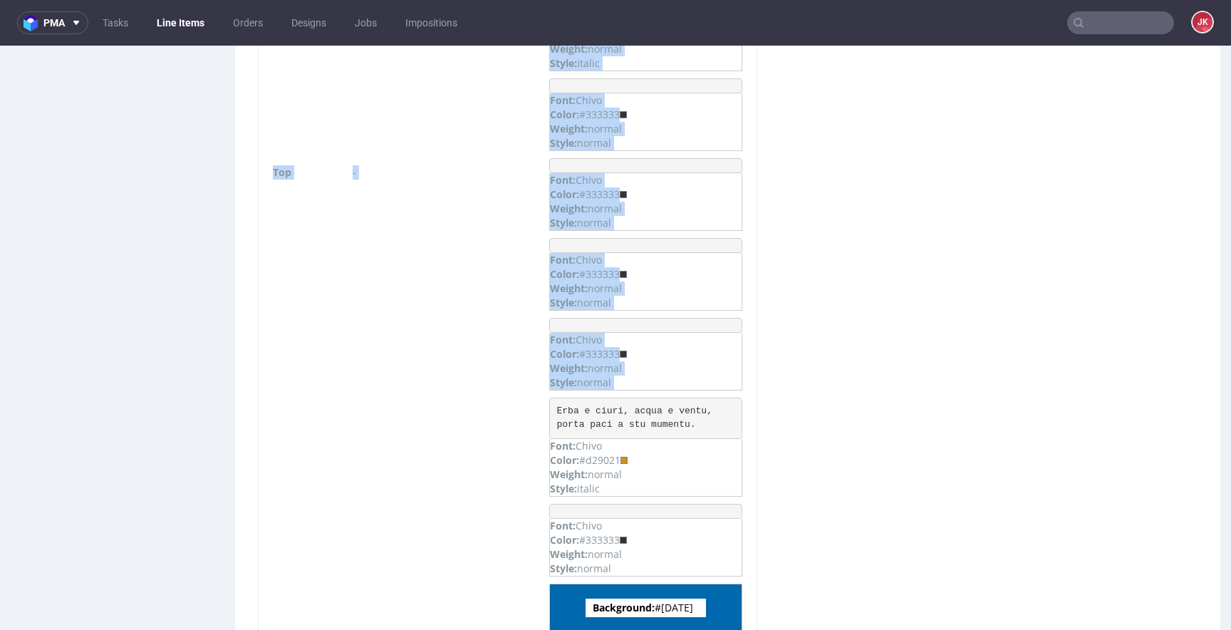
drag, startPoint x: 553, startPoint y: 398, endPoint x: 783, endPoint y: 415, distance: 230.8
click at [780, 415] on div "Virtual dieline spit Preview in a new tab Assets files Download all Filename Li…" at bounding box center [507, 326] width 545 height 3294
click at [635, 401] on pre "Erba e ciuri, acqua e ventu, porta paci a stu mumentu." at bounding box center [645, 418] width 193 height 41
drag, startPoint x: 555, startPoint y: 395, endPoint x: 777, endPoint y: 423, distance: 224.1
click at [777, 423] on div "Virtual dieline spit Preview in a new tab Assets files Download all Filename Li…" at bounding box center [507, 326] width 545 height 3294
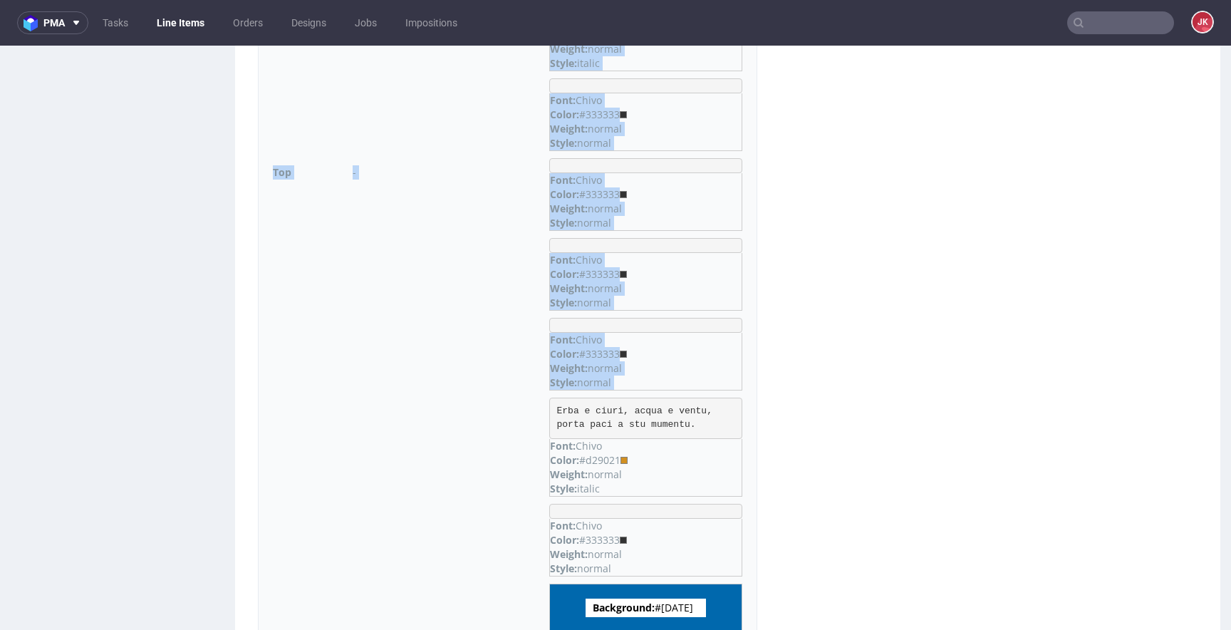
click at [666, 408] on pre "Erba e ciuri, acqua e ventu, porta paci a stu mumentu." at bounding box center [645, 418] width 193 height 41
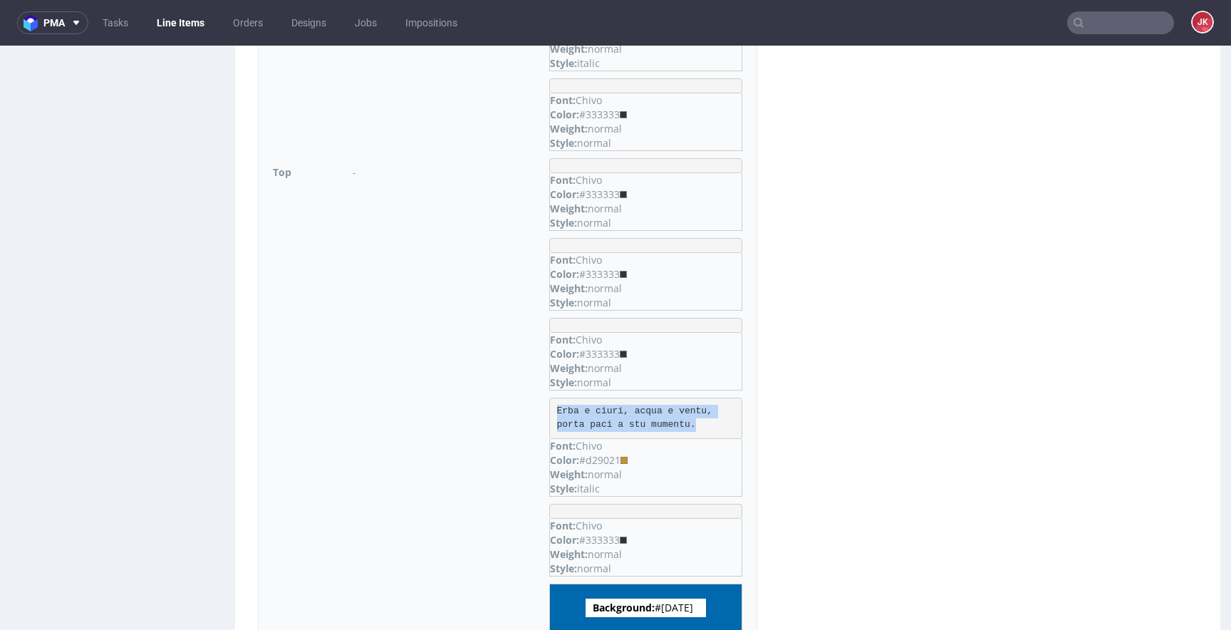
drag, startPoint x: 557, startPoint y: 398, endPoint x: 713, endPoint y: 413, distance: 156.8
click at [713, 413] on pre "Erba e ciuri, acqua e ventu, porta paci a stu mumentu." at bounding box center [645, 418] width 193 height 41
copy pre "Erba e ciuri, acqua e ventu, porta paci a stu mumentu."
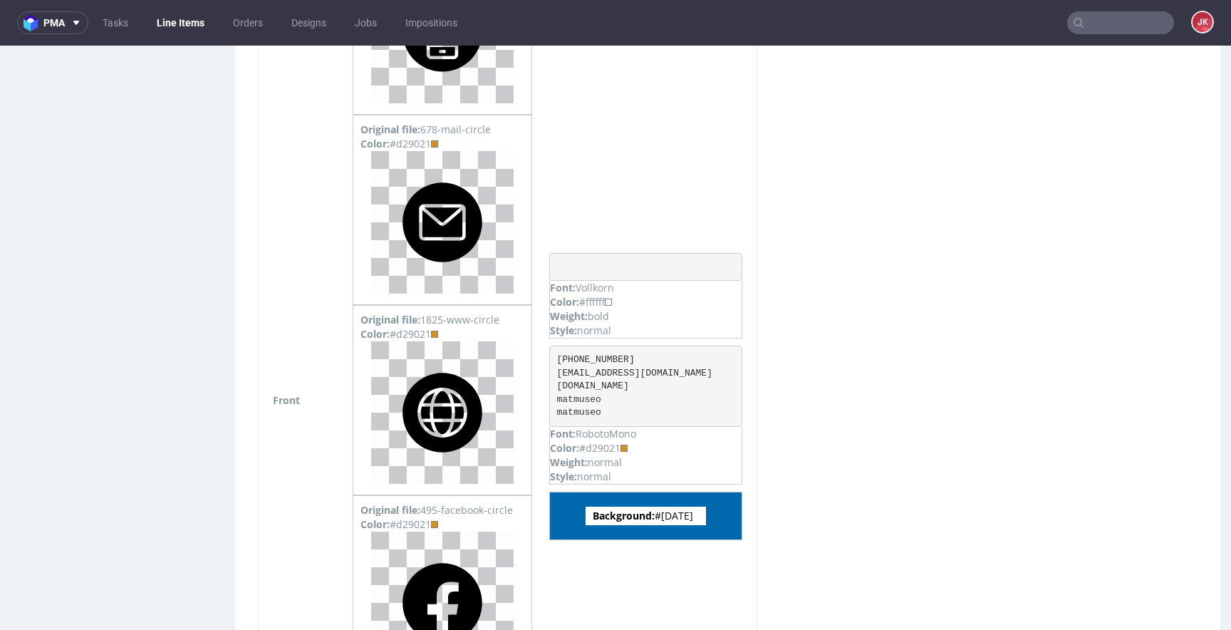
scroll to position [2371, 0]
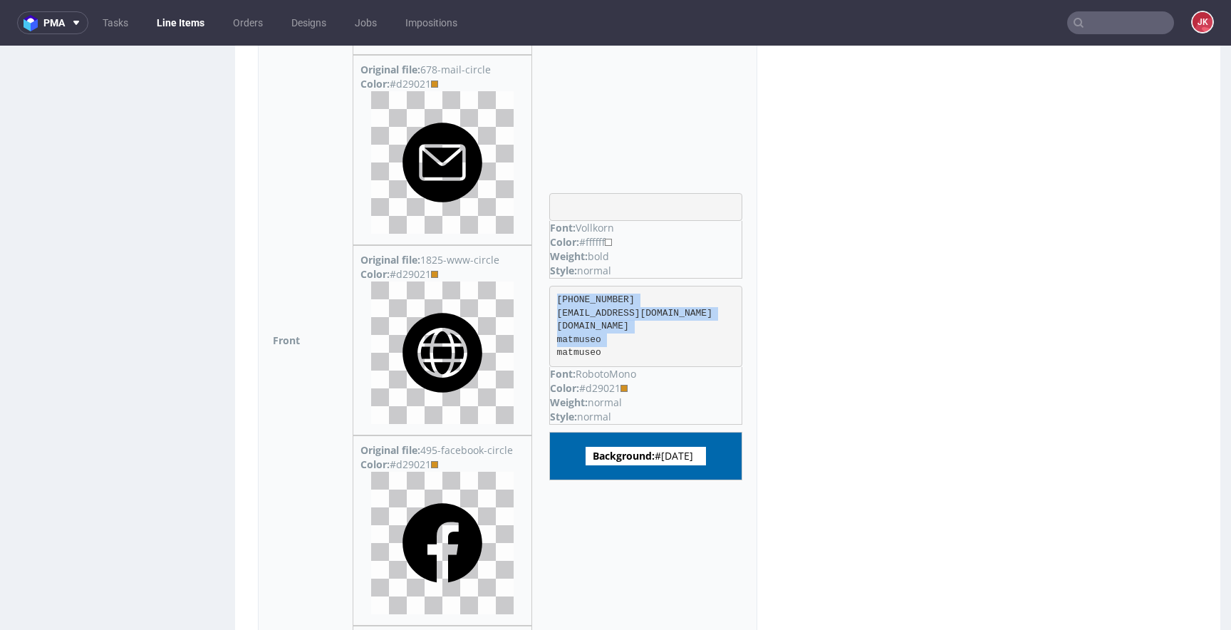
drag, startPoint x: 559, startPoint y: 288, endPoint x: 622, endPoint y: 334, distance: 78.0
click at [622, 334] on pre "+39 3792830425 info@matmuseo.com www.matmuseo.com matmuseo matmuseo" at bounding box center [645, 326] width 193 height 81
click at [600, 381] on div "Color: #d29021" at bounding box center [646, 388] width 192 height 14
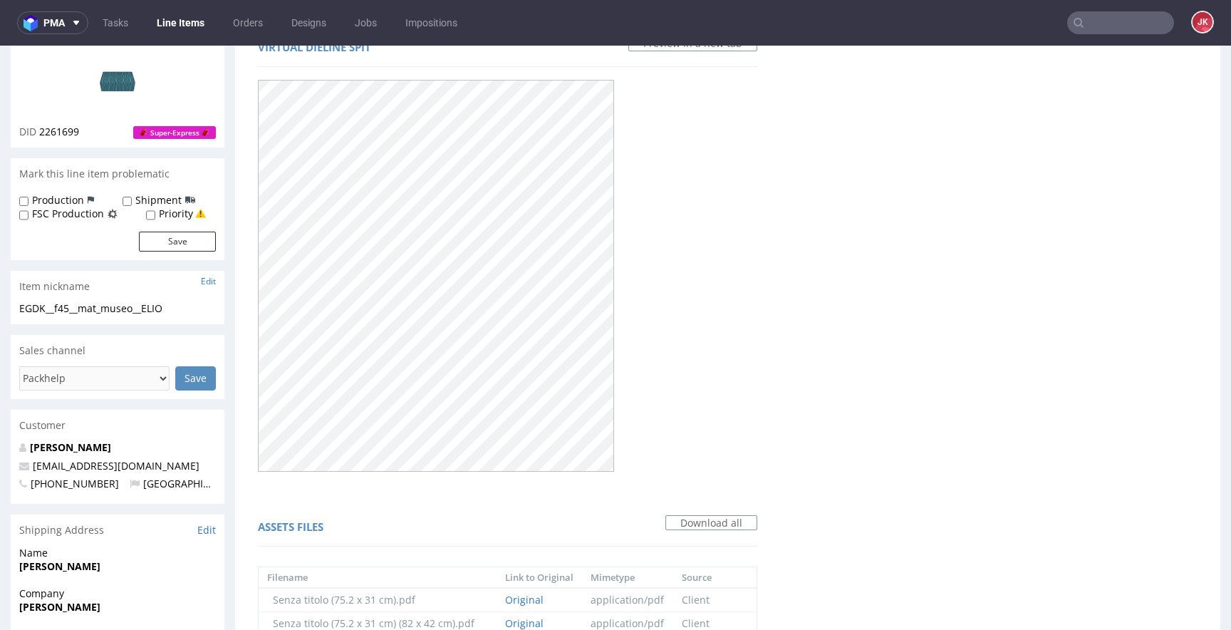
scroll to position [0, 0]
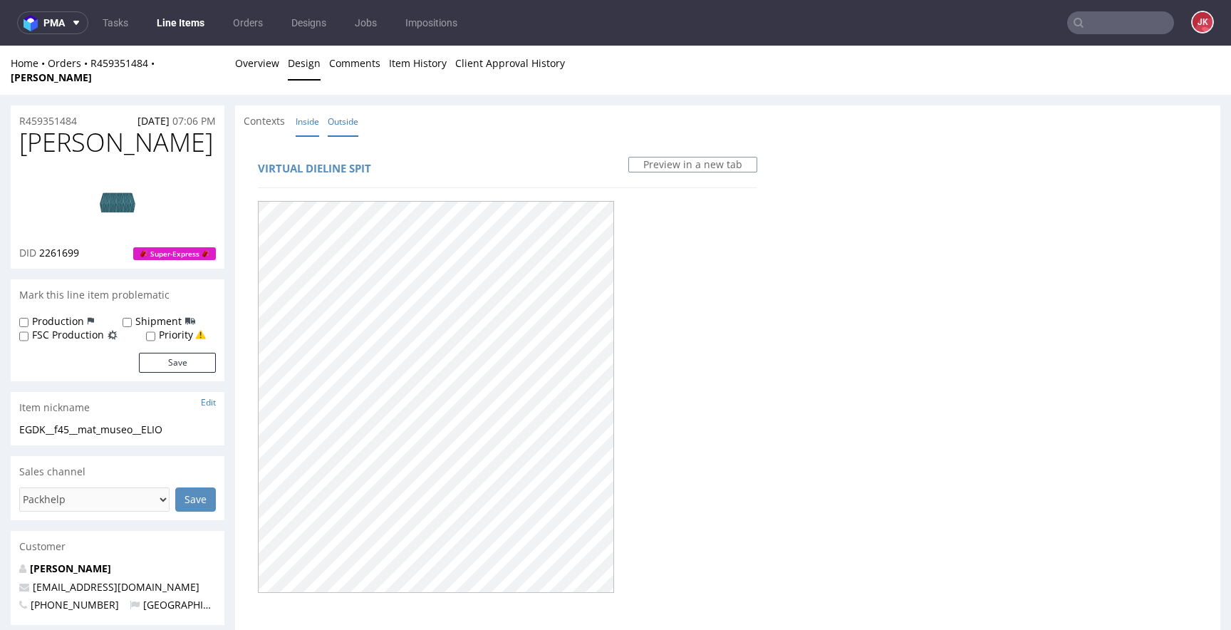
click at [348, 108] on link "Outside" at bounding box center [343, 121] width 31 height 31
click at [316, 114] on link "Inside" at bounding box center [308, 121] width 24 height 31
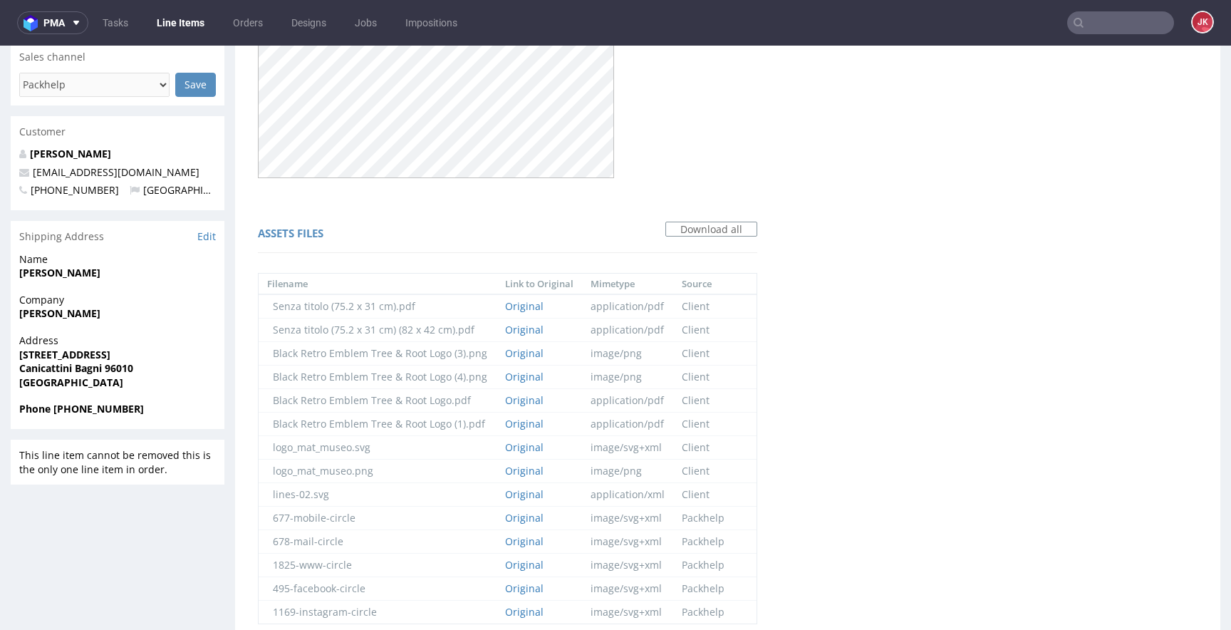
scroll to position [552, 0]
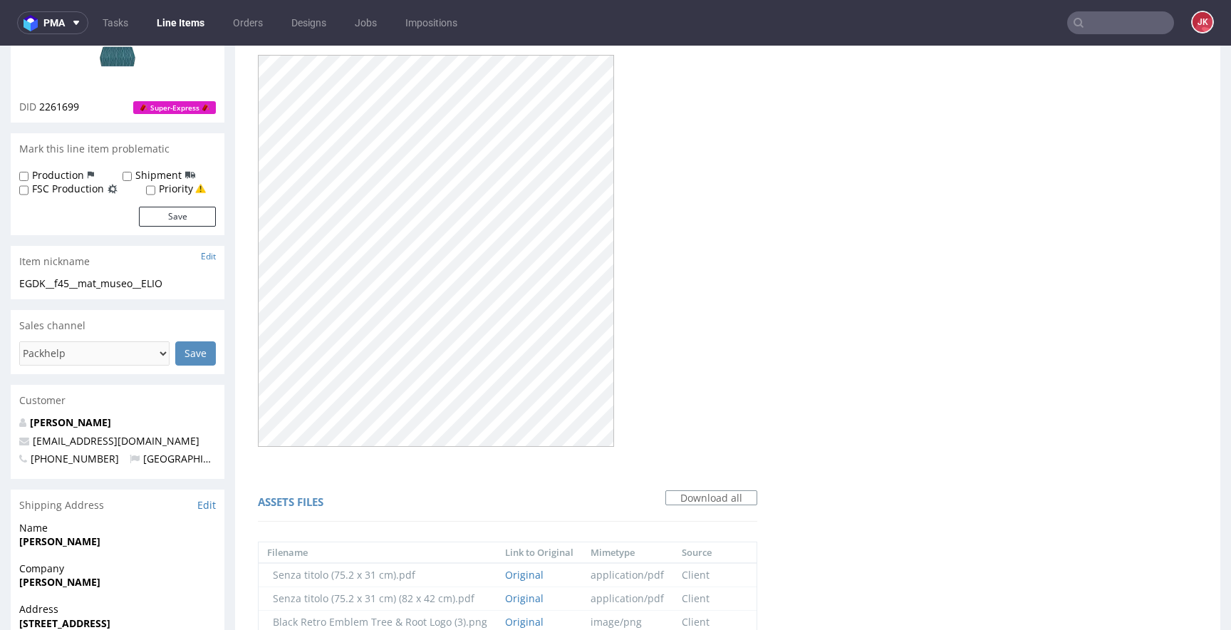
scroll to position [0, 0]
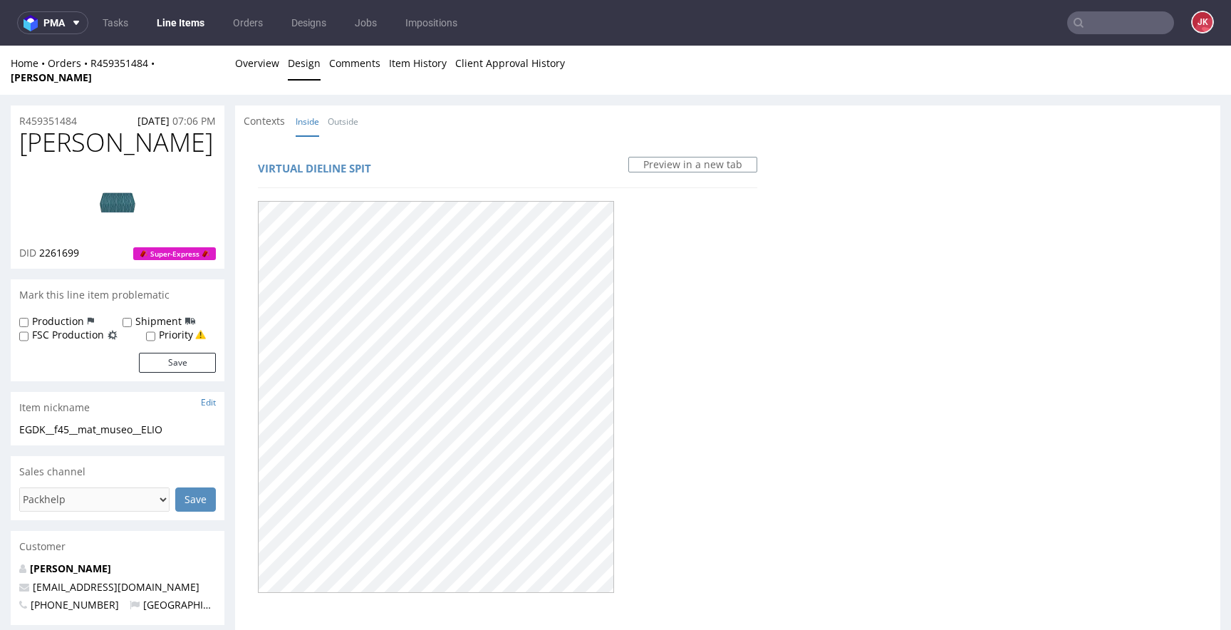
click at [265, 71] on link "Overview" at bounding box center [257, 63] width 44 height 35
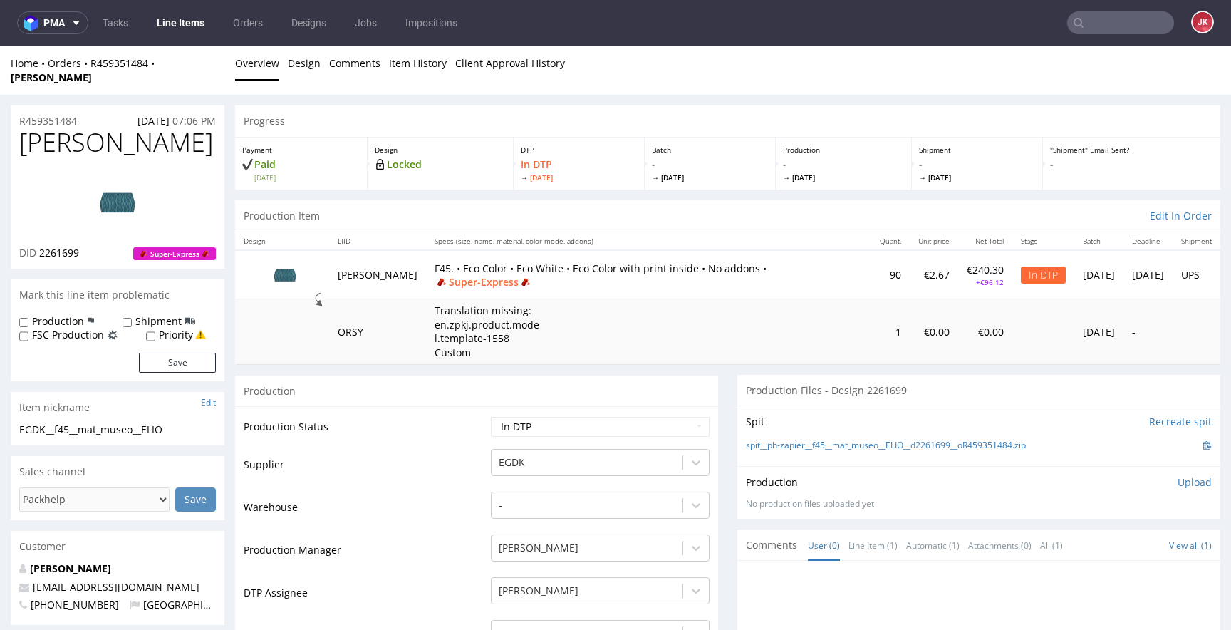
click at [477, 380] on div "Production" at bounding box center [476, 391] width 483 height 32
click at [311, 73] on link "Design" at bounding box center [304, 63] width 33 height 35
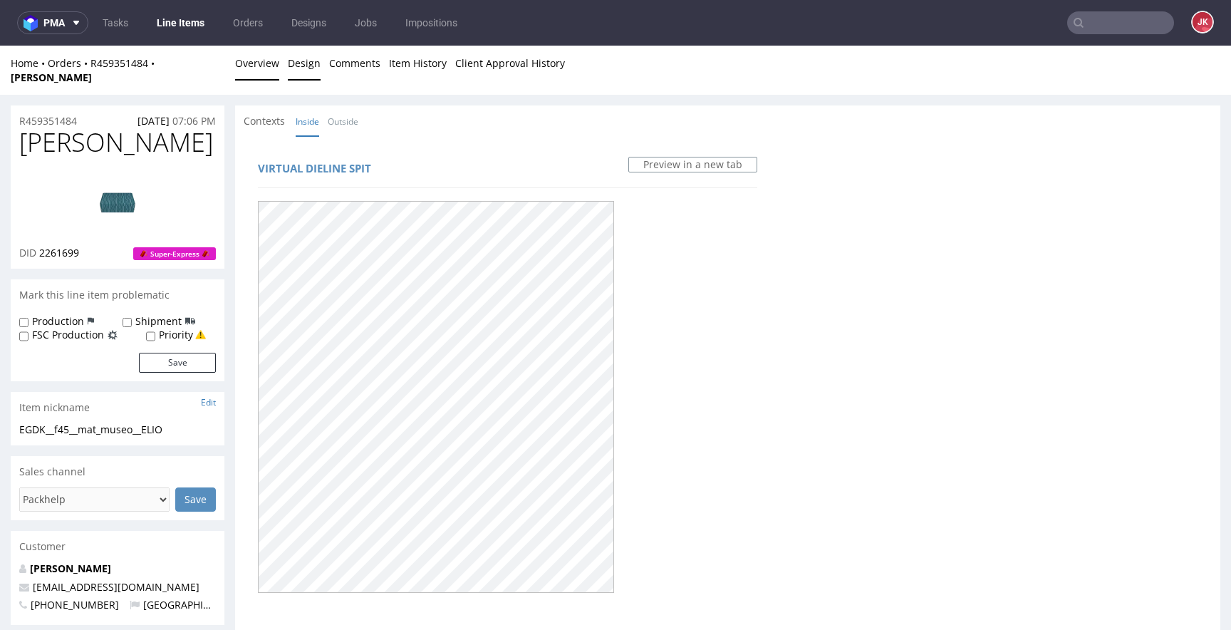
click at [256, 66] on link "Overview" at bounding box center [257, 63] width 44 height 35
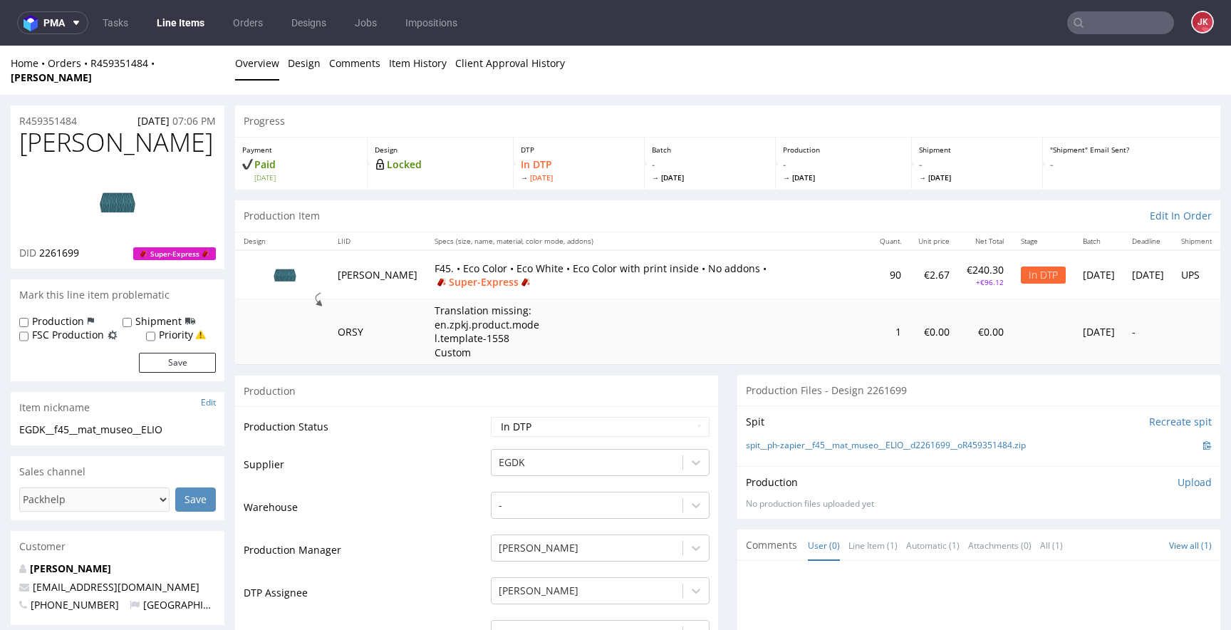
click at [1178, 475] on p "Upload" at bounding box center [1195, 482] width 34 height 14
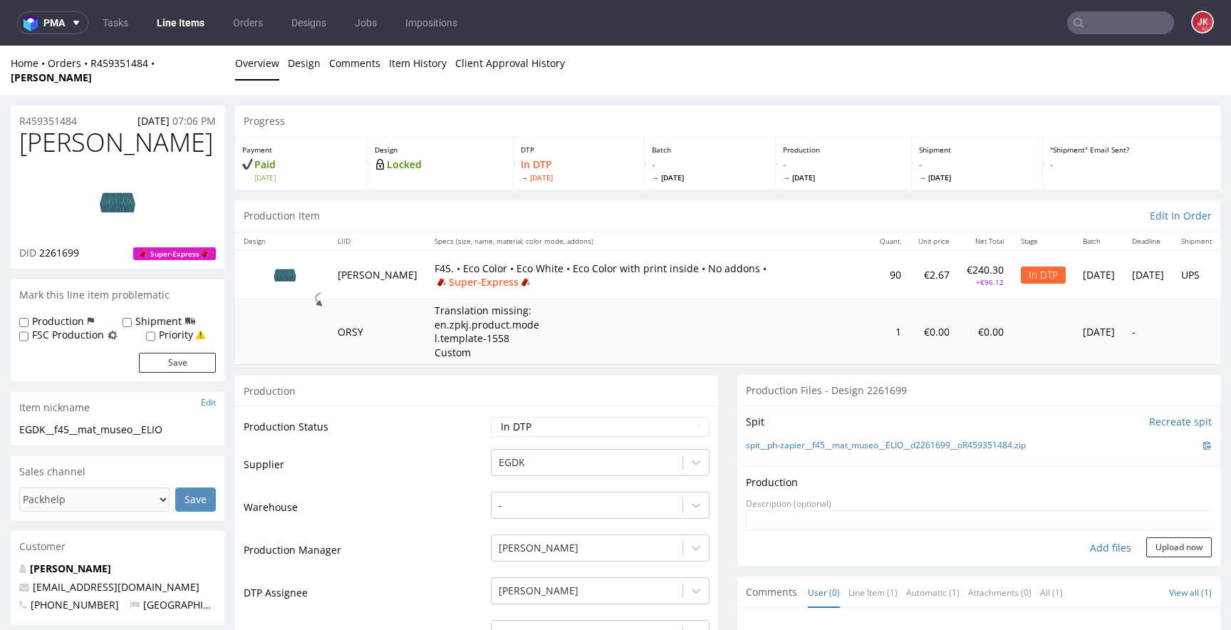
click at [1077, 537] on div "Add files" at bounding box center [1110, 547] width 71 height 21
type input "C:\fakepath\EGDK__f45__mat_museo__ELIO__d2261699__oR459351484__2__inside.pdf"
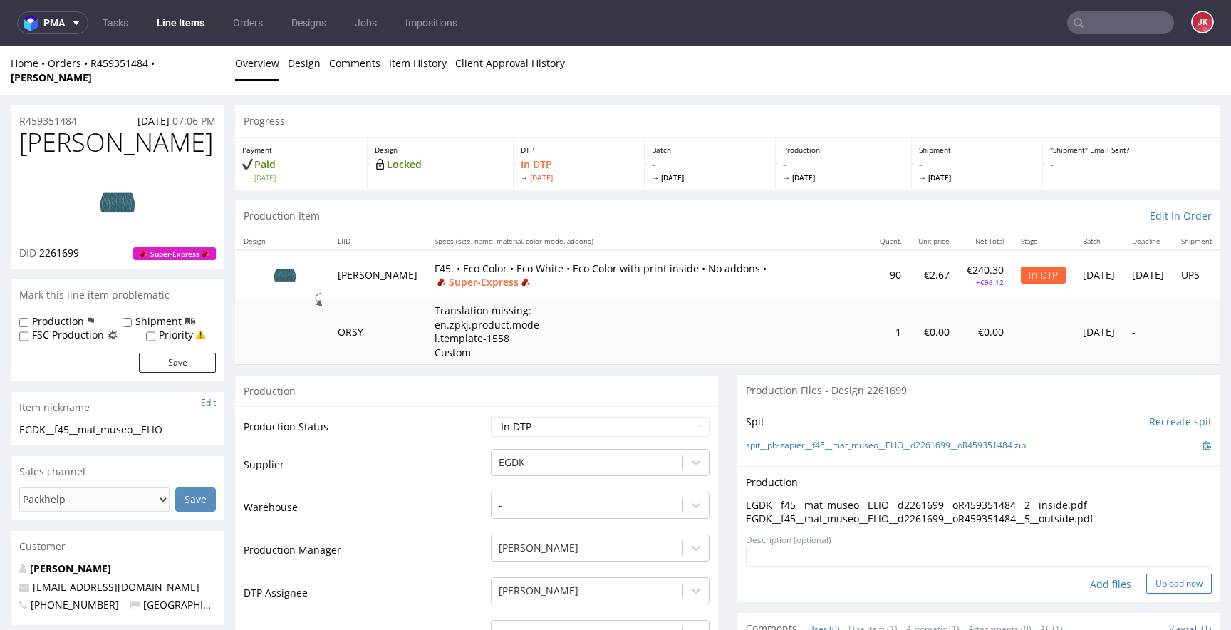
click at [1171, 574] on button "Upload now" at bounding box center [1180, 584] width 66 height 20
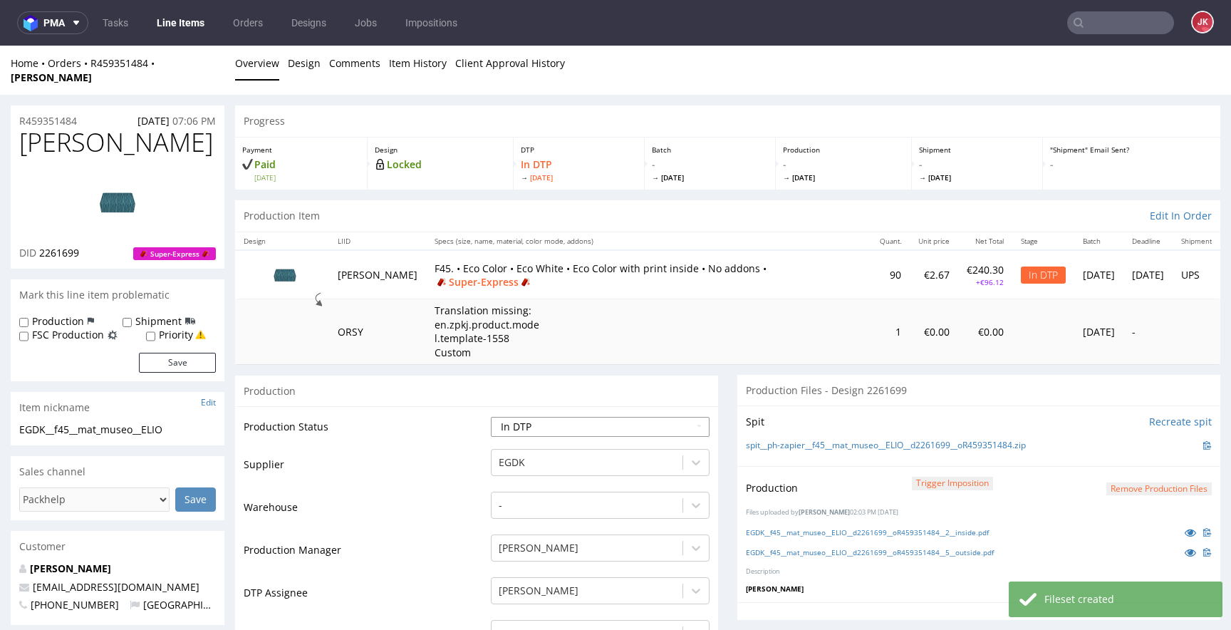
click at [586, 418] on select "Waiting for Artwork Waiting for Diecut Waiting for Mockup Waiting for DTP Waiti…" at bounding box center [600, 427] width 219 height 20
select select "dtp_production_ready"
click at [491, 417] on select "Waiting for Artwork Waiting for Diecut Waiting for Mockup Waiting for DTP Waiti…" at bounding box center [600, 427] width 219 height 20
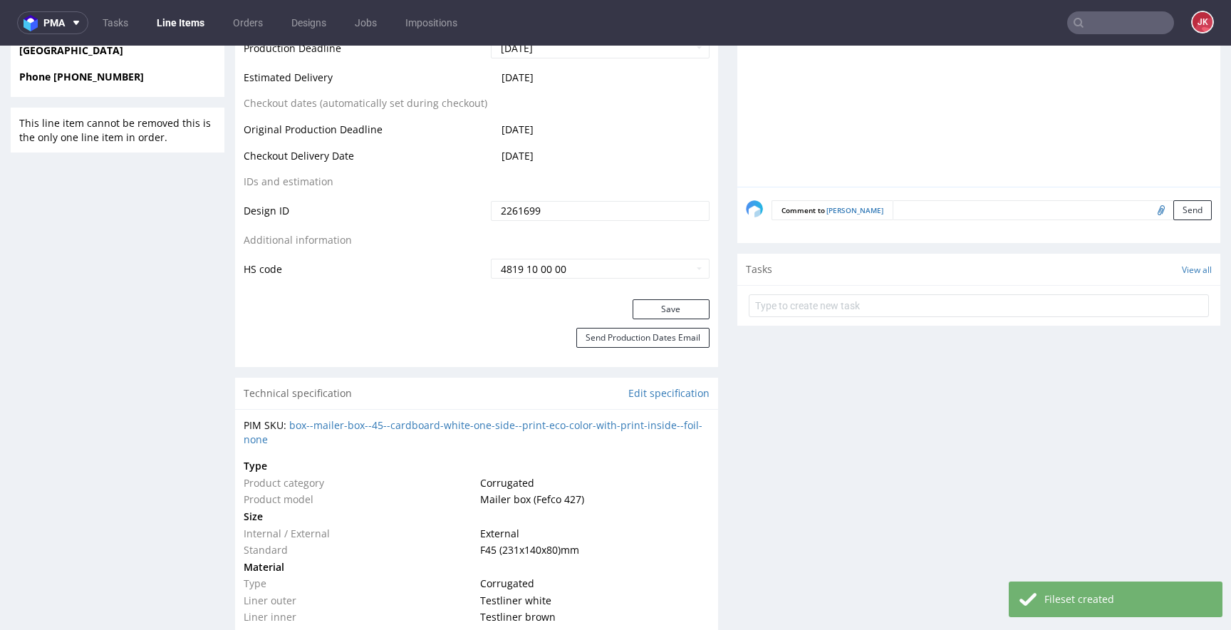
scroll to position [769, 0]
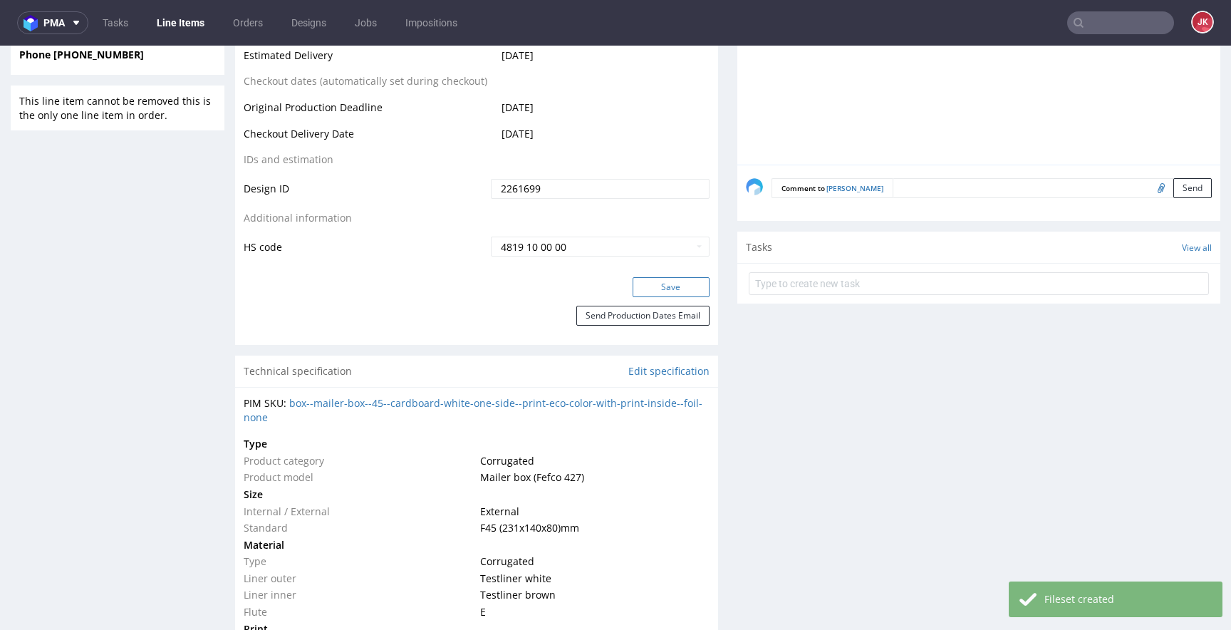
click at [661, 277] on button "Save" at bounding box center [671, 287] width 77 height 20
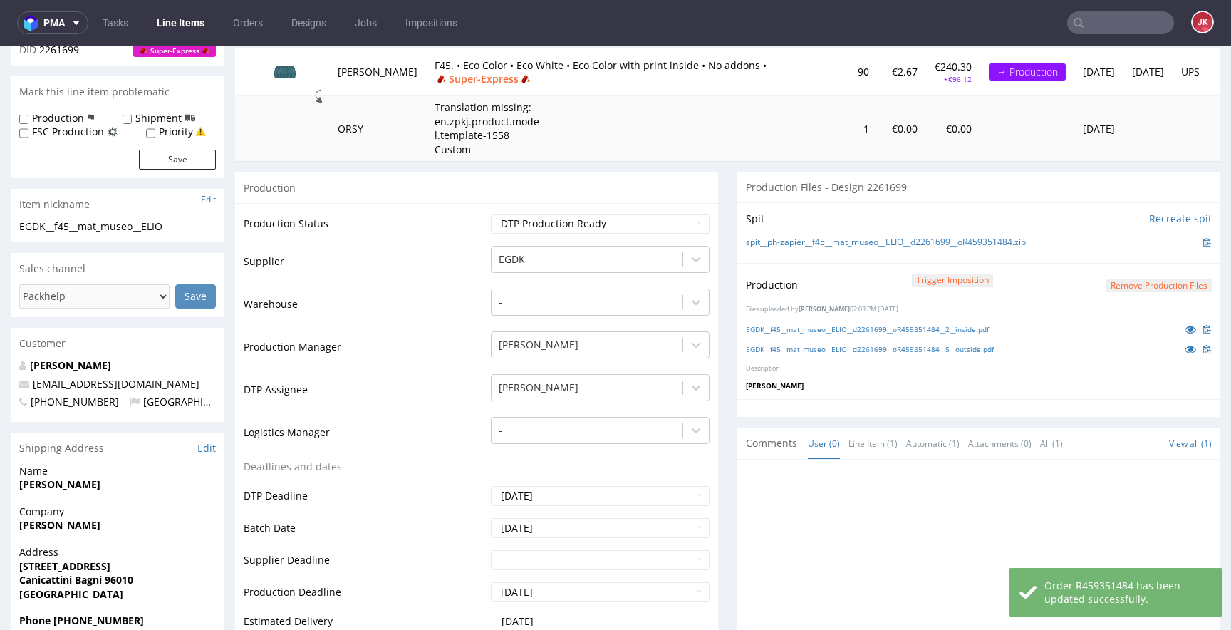
scroll to position [0, 0]
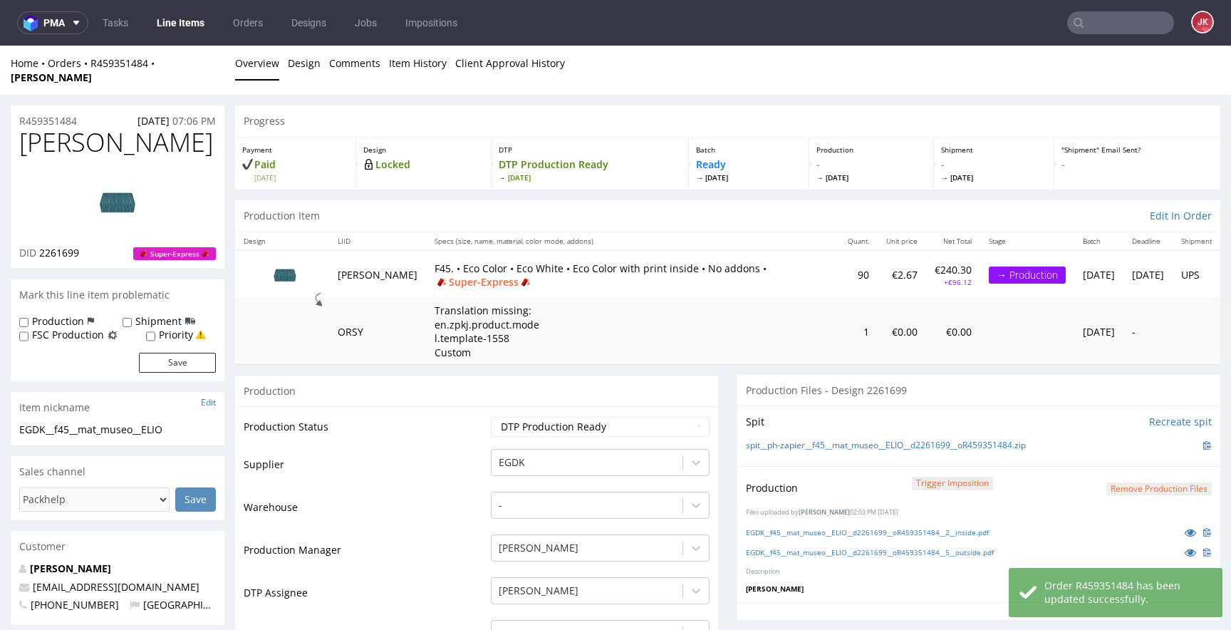
click at [110, 159] on link at bounding box center [118, 202] width 114 height 87
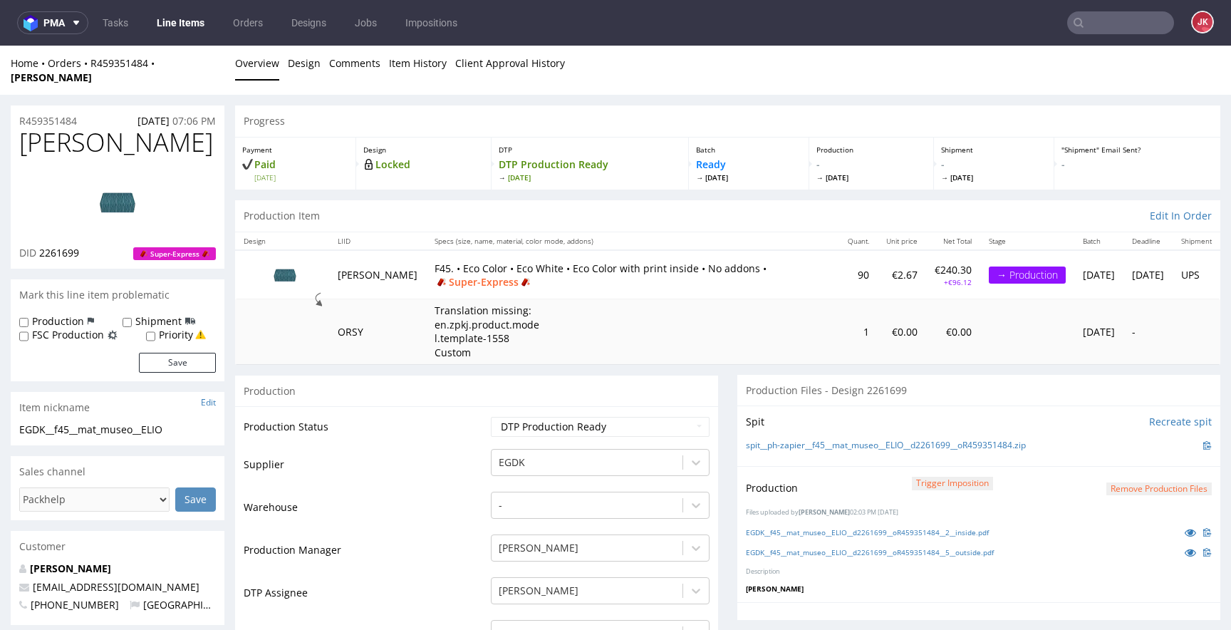
click at [433, 415] on td "Production Status" at bounding box center [366, 431] width 244 height 32
click at [186, 328] on label "Priority" at bounding box center [176, 335] width 34 height 14
click at [155, 331] on input "Priority" at bounding box center [150, 336] width 9 height 11
checkbox input "true"
click at [186, 353] on button "Save" at bounding box center [177, 363] width 77 height 20
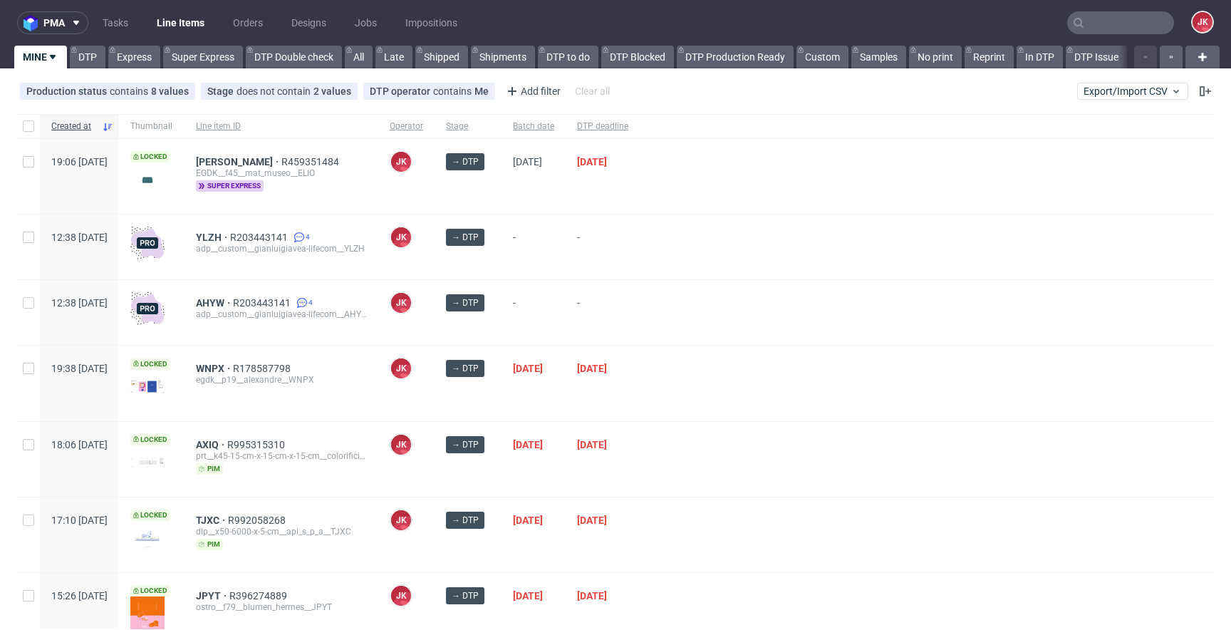
click at [704, 293] on div at bounding box center [927, 312] width 574 height 65
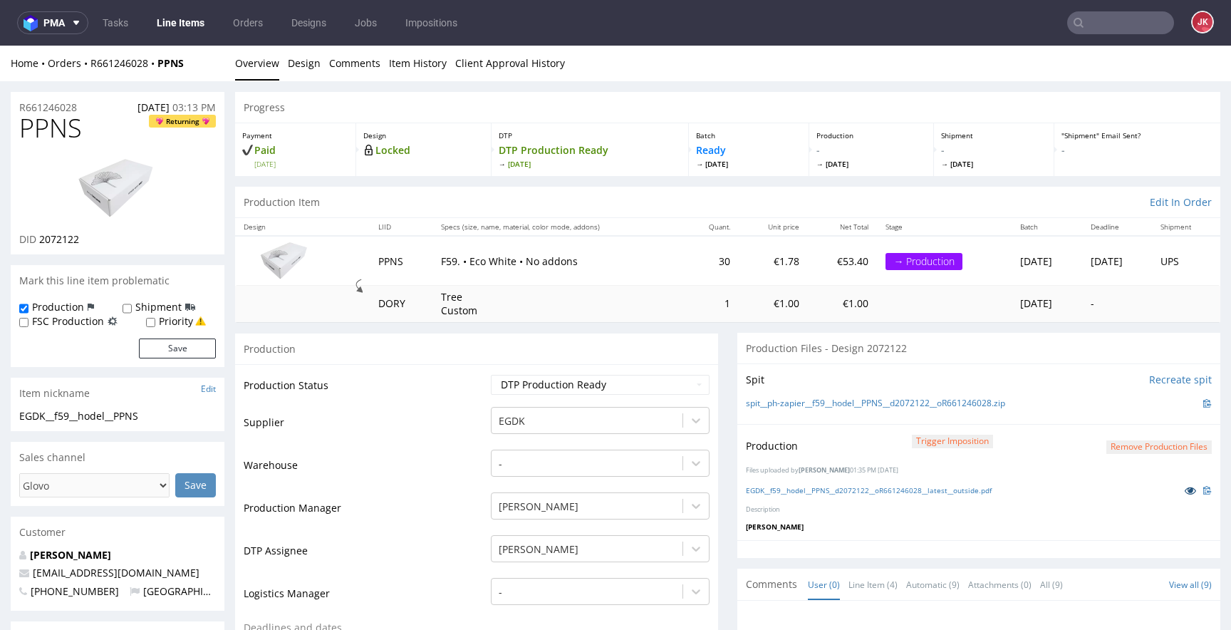
click at [1185, 490] on icon at bounding box center [1190, 490] width 11 height 10
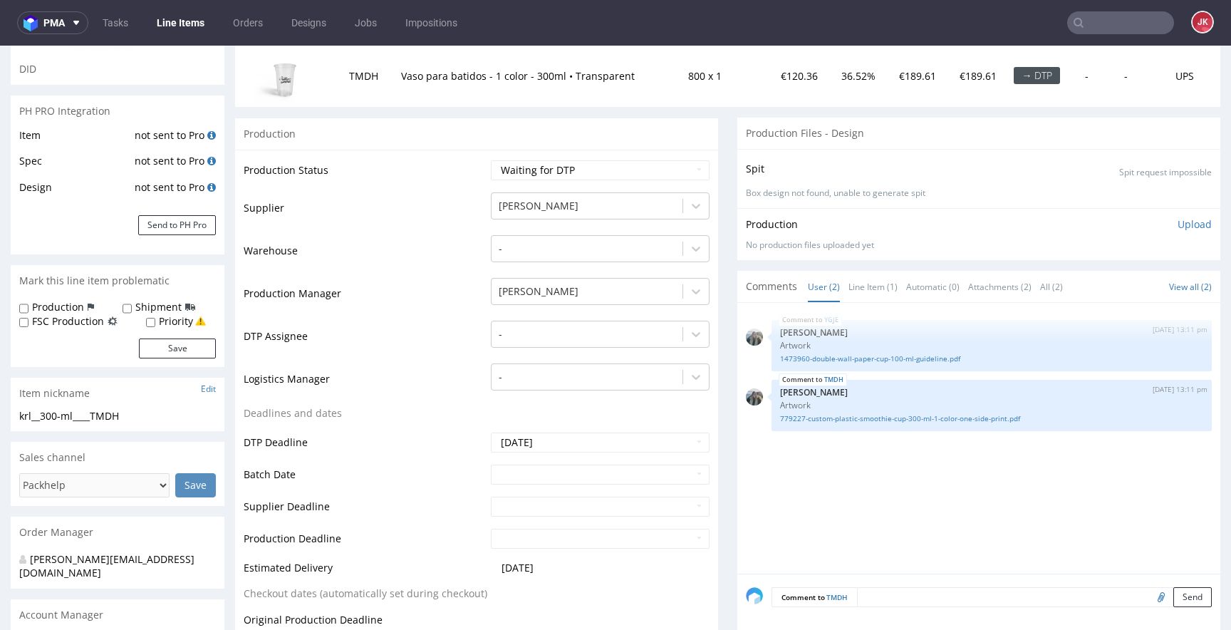
scroll to position [202, 0]
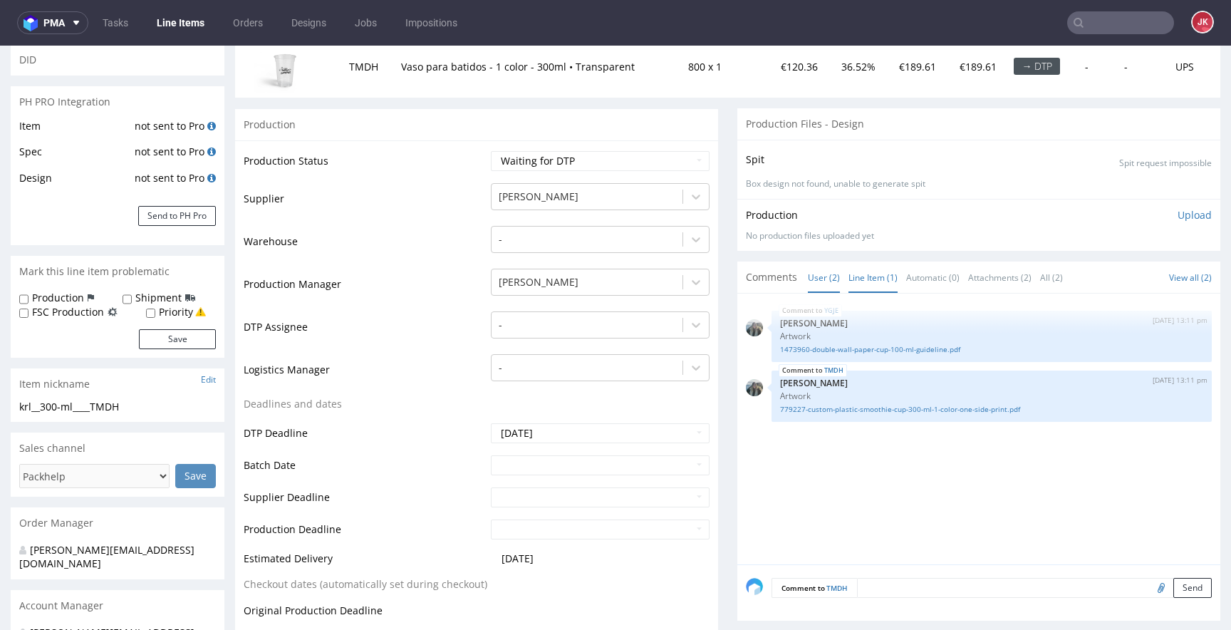
click at [855, 276] on link "Line Item (1)" at bounding box center [873, 277] width 49 height 31
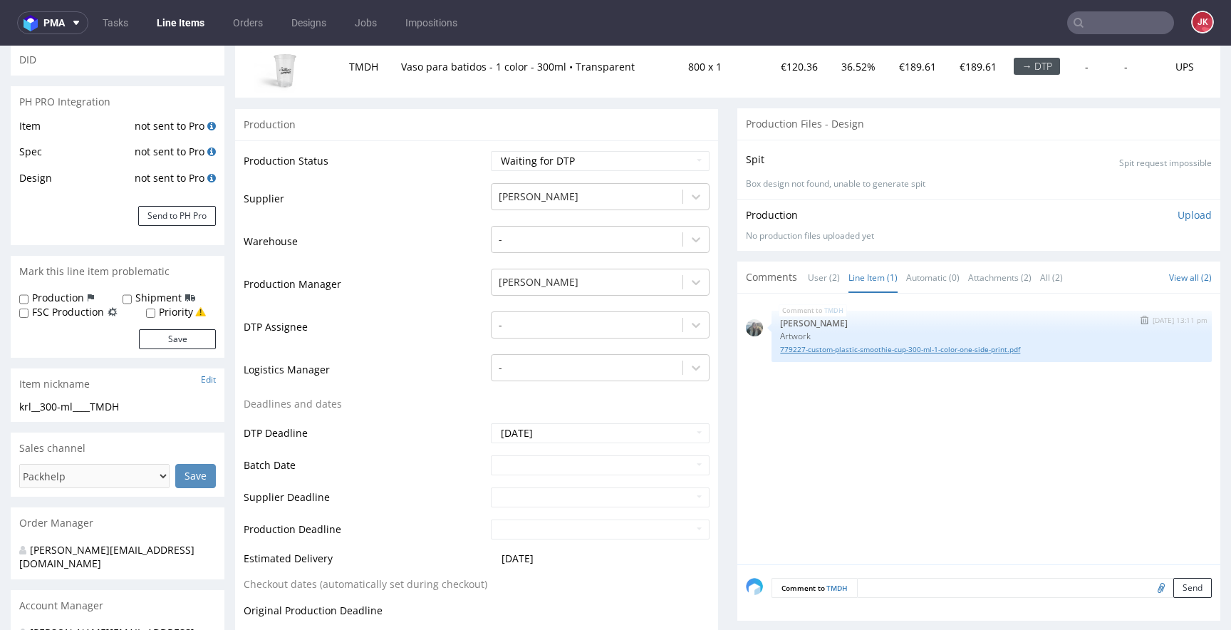
click at [859, 348] on link "779227-custom-plastic-smoothie-cup-300-ml-1-color-one-side-print.pdf" at bounding box center [991, 349] width 423 height 11
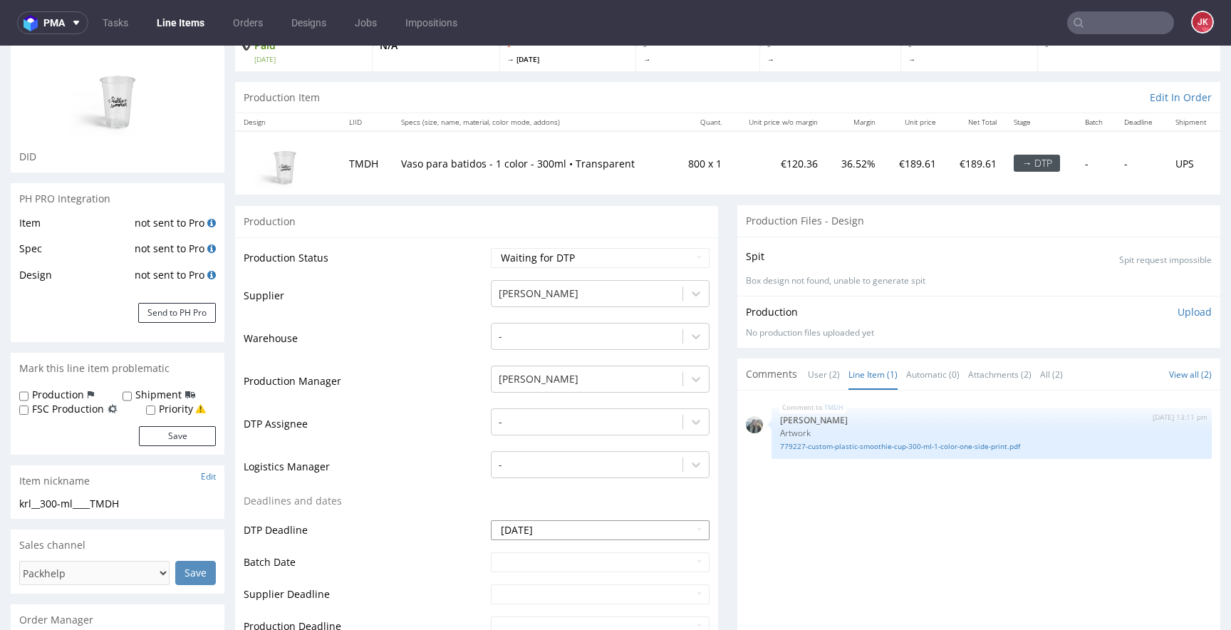
scroll to position [0, 0]
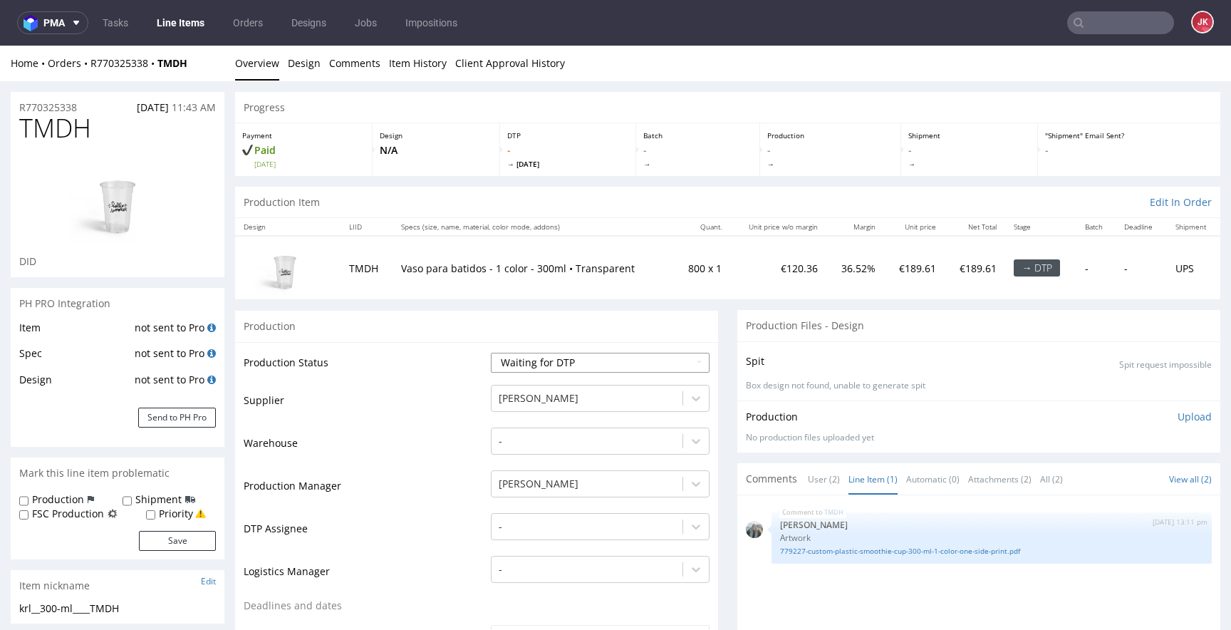
click at [564, 365] on select "Waiting for Artwork Waiting for Diecut Waiting for Mockup Waiting for DTP Waiti…" at bounding box center [600, 363] width 219 height 20
select select "dtp_in_process"
click at [491, 353] on select "Waiting for Artwork Waiting for Diecut Waiting for Mockup Waiting for DTP Waiti…" at bounding box center [600, 363] width 219 height 20
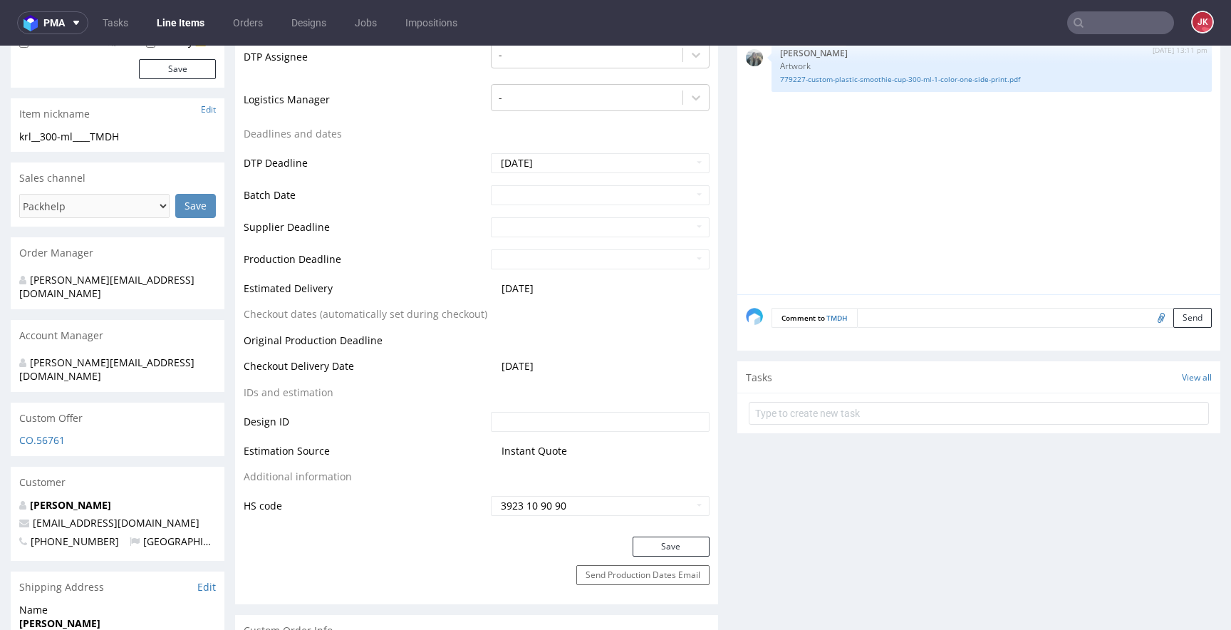
scroll to position [552, 0]
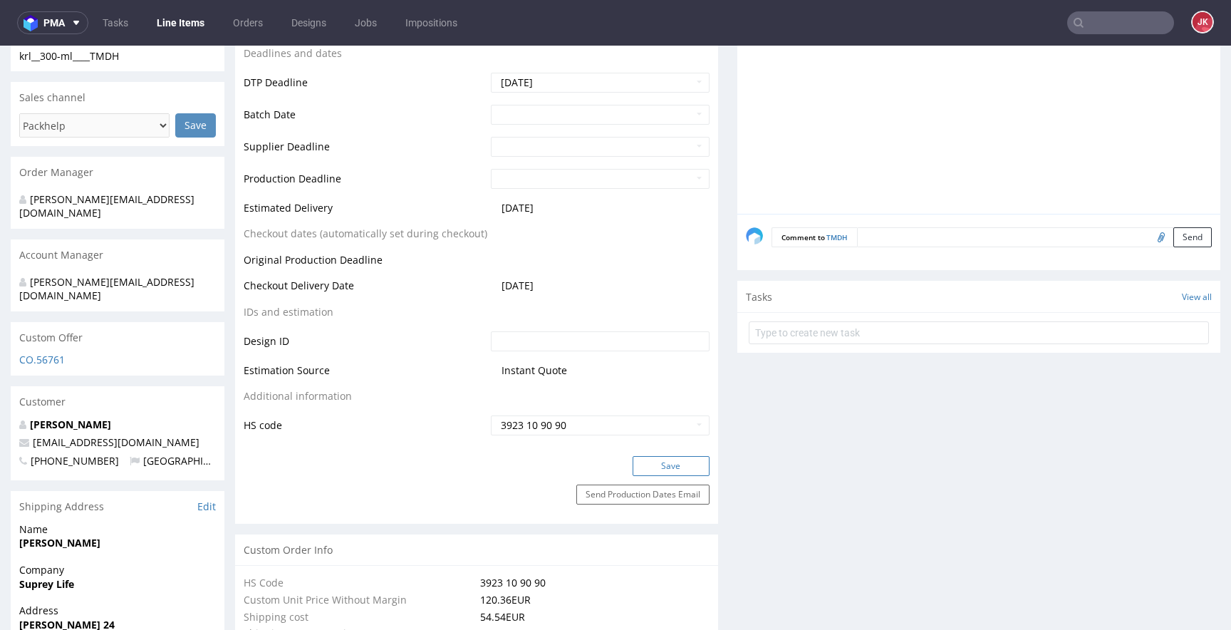
click at [651, 471] on button "Save" at bounding box center [671, 466] width 77 height 20
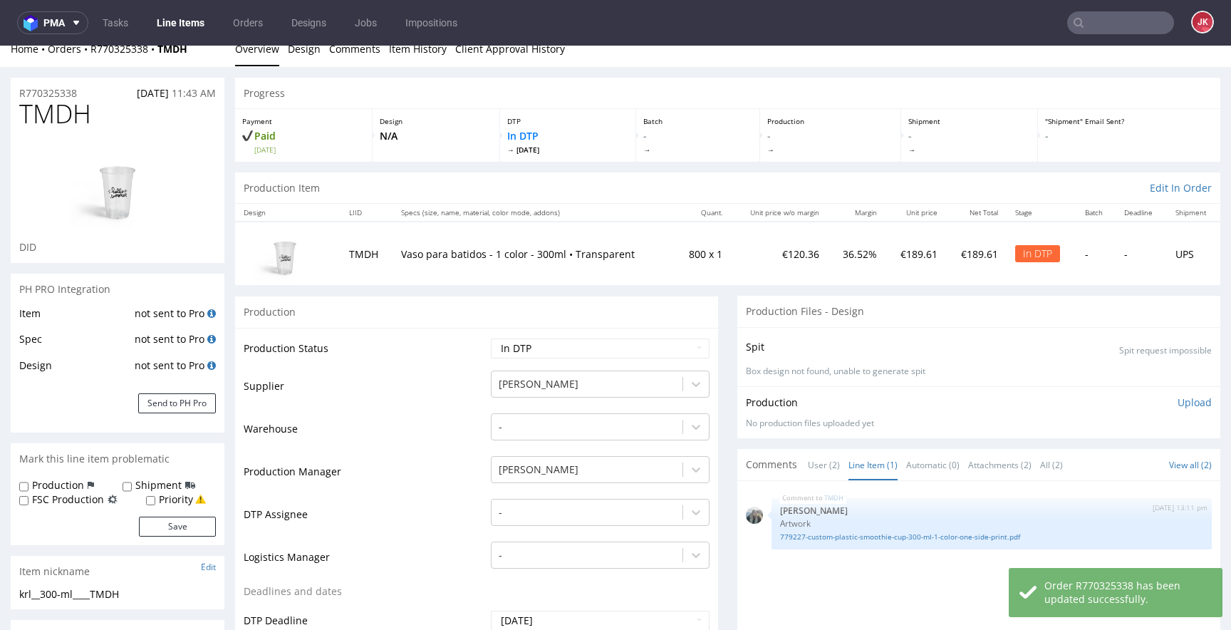
scroll to position [0, 0]
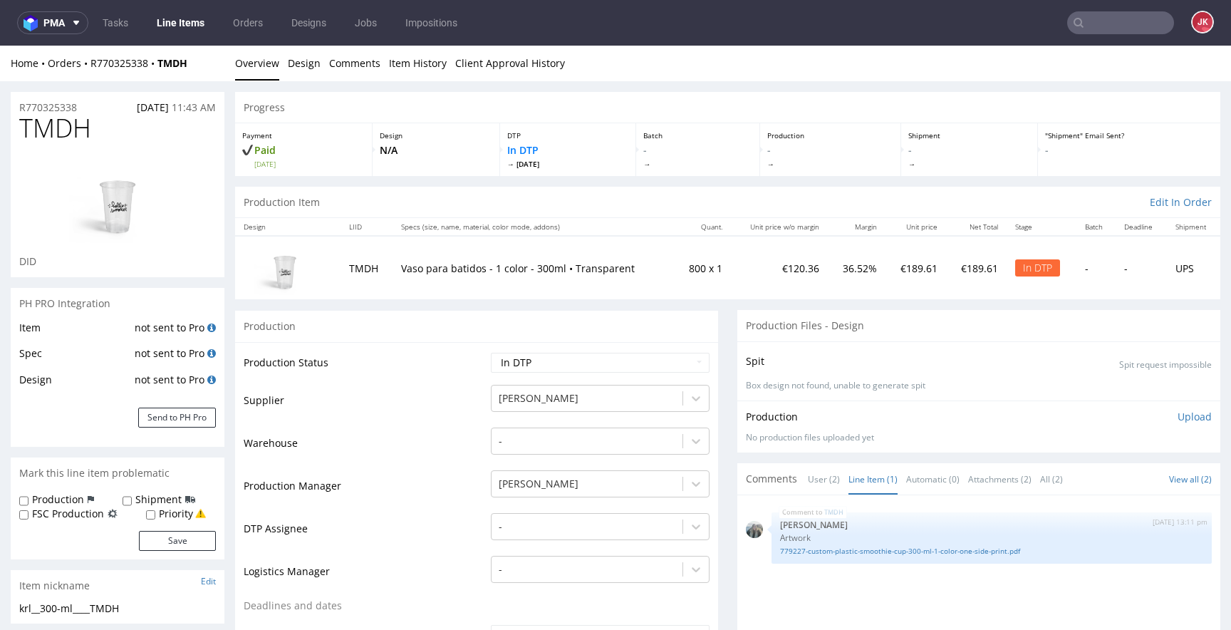
click at [125, 211] on img at bounding box center [118, 200] width 114 height 87
click at [123, 205] on img at bounding box center [118, 200] width 114 height 87
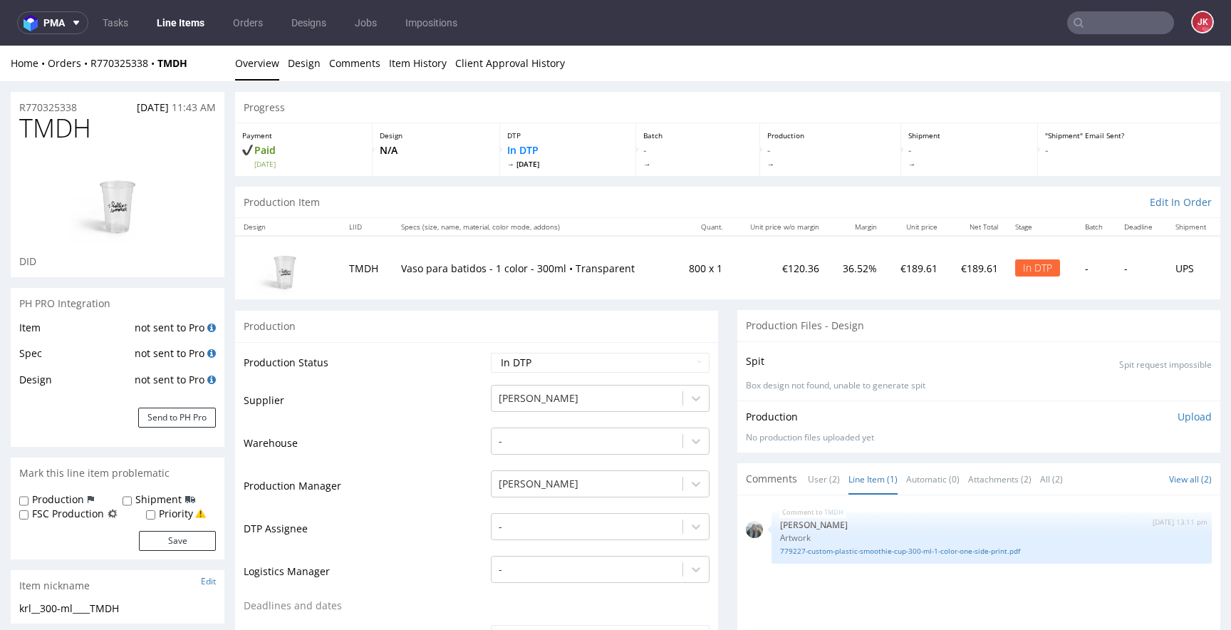
click at [123, 205] on img at bounding box center [118, 200] width 114 height 87
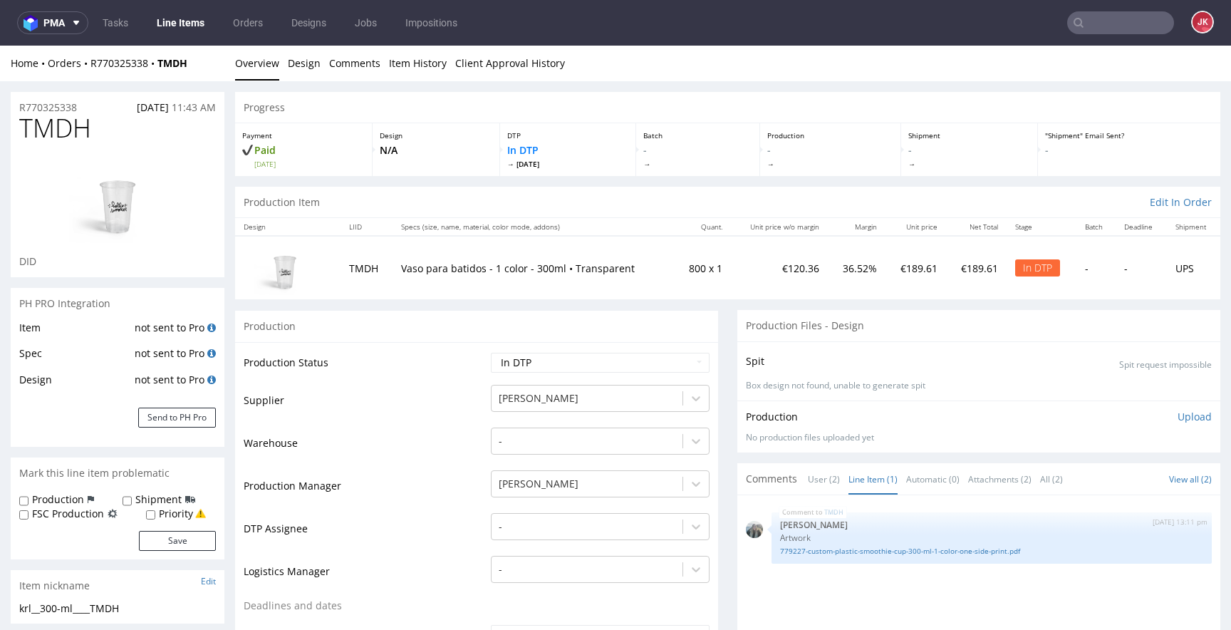
click at [123, 205] on img at bounding box center [118, 200] width 114 height 87
click at [462, 400] on td "Supplier" at bounding box center [366, 404] width 244 height 43
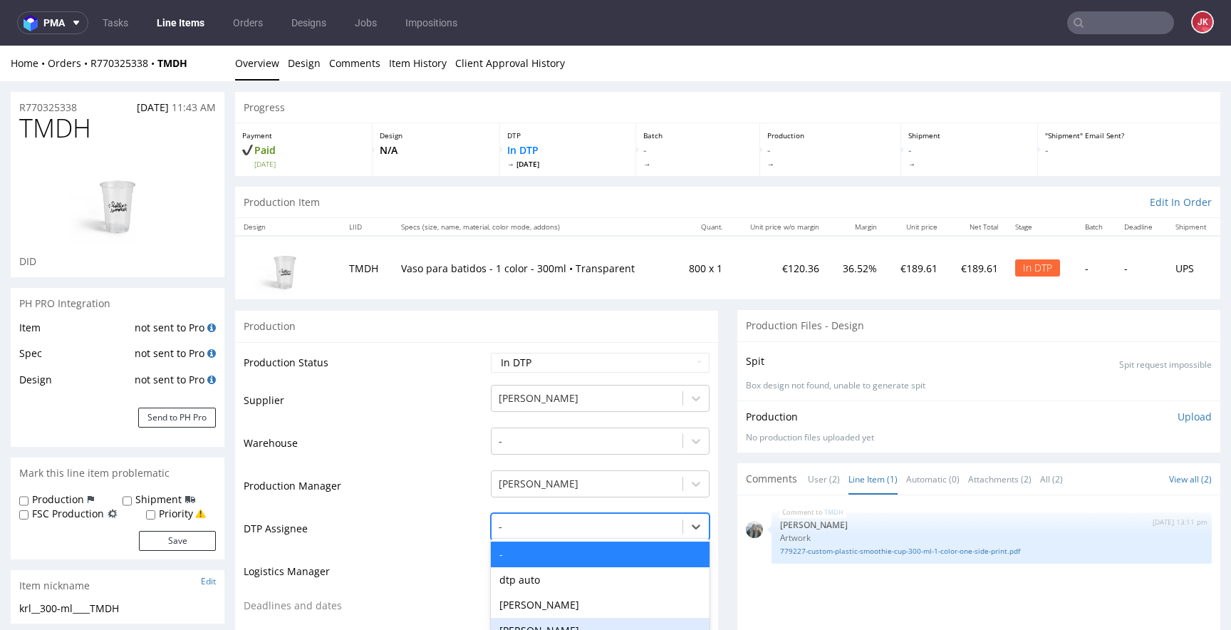
scroll to position [128, 0]
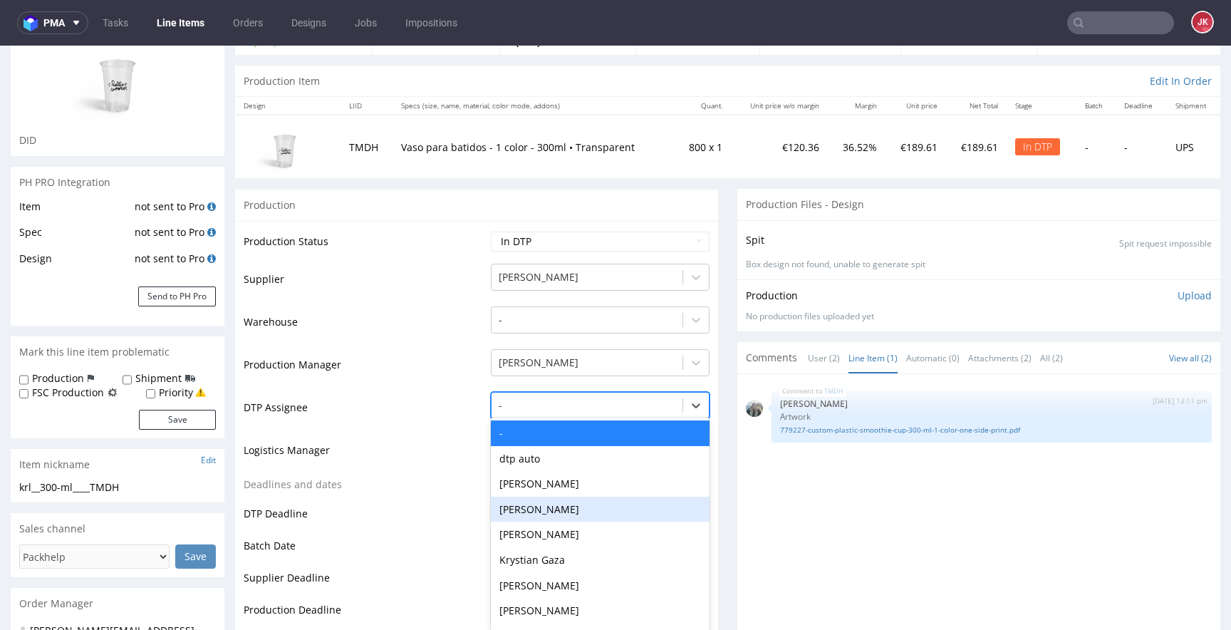
click at [545, 412] on div "Katarzyna Drabczyk, 4 of 31. 31 results available. Use Up and Down to choose op…" at bounding box center [600, 402] width 219 height 20
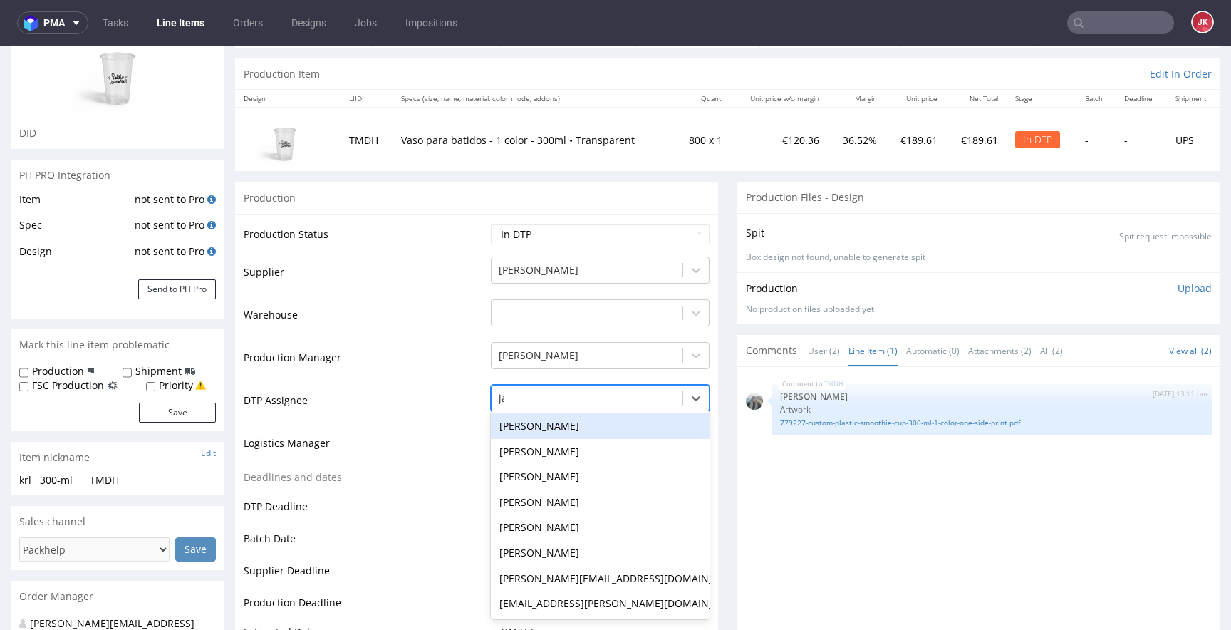
type input "jan"
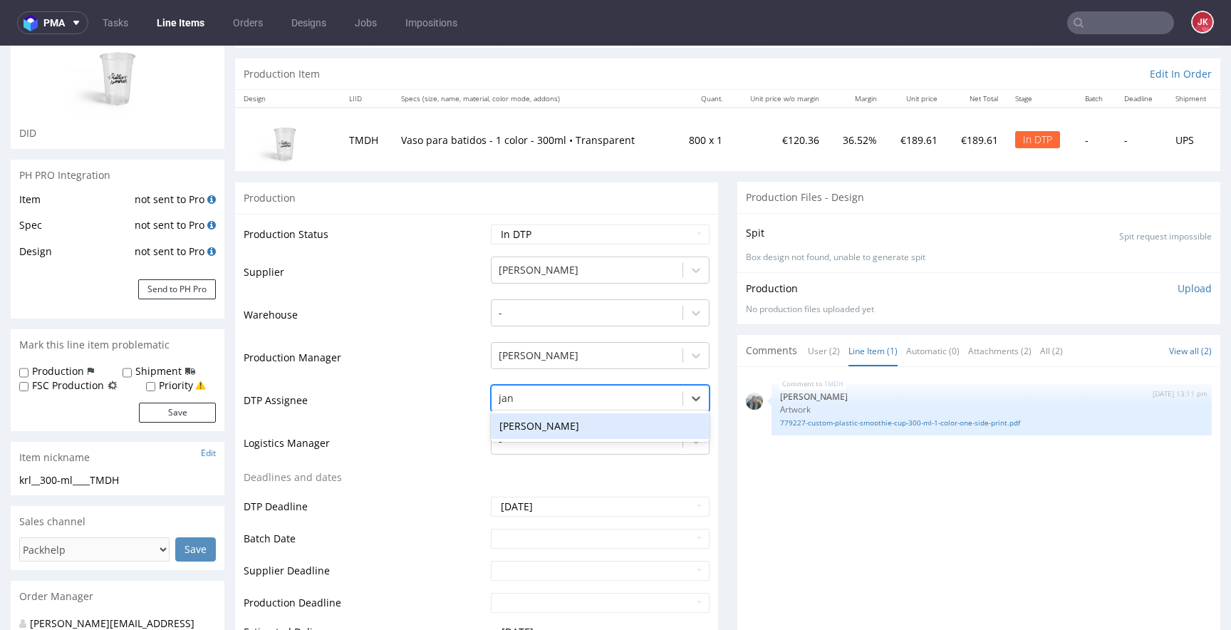
click at [557, 425] on div "Jan Kocik" at bounding box center [600, 426] width 219 height 26
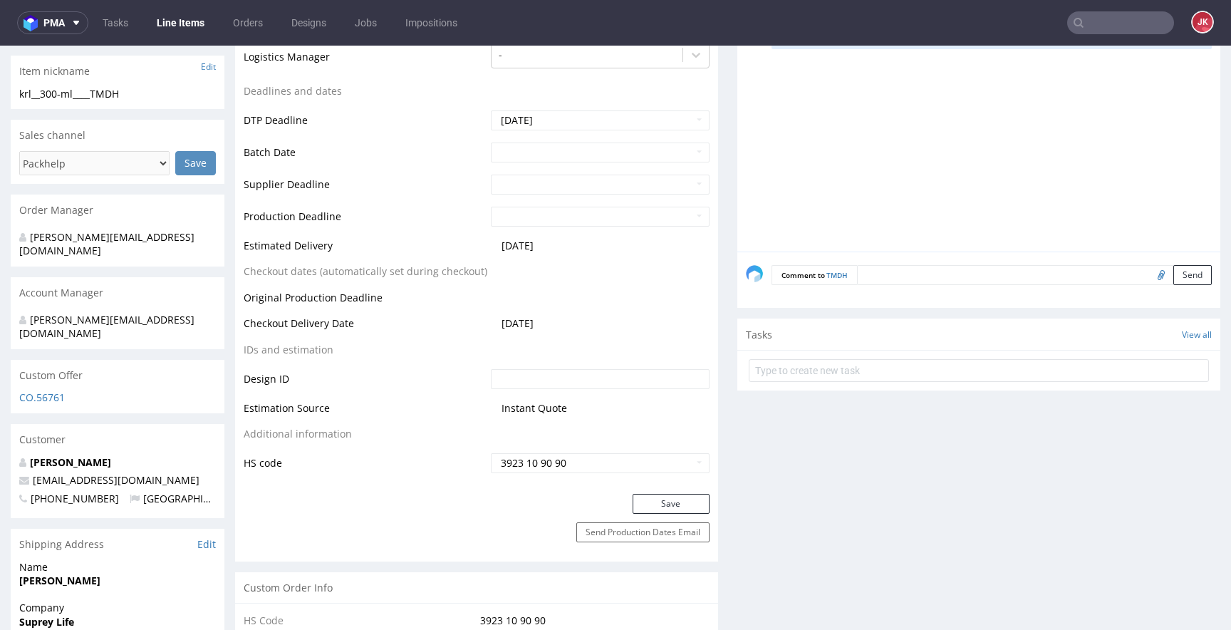
scroll to position [567, 0]
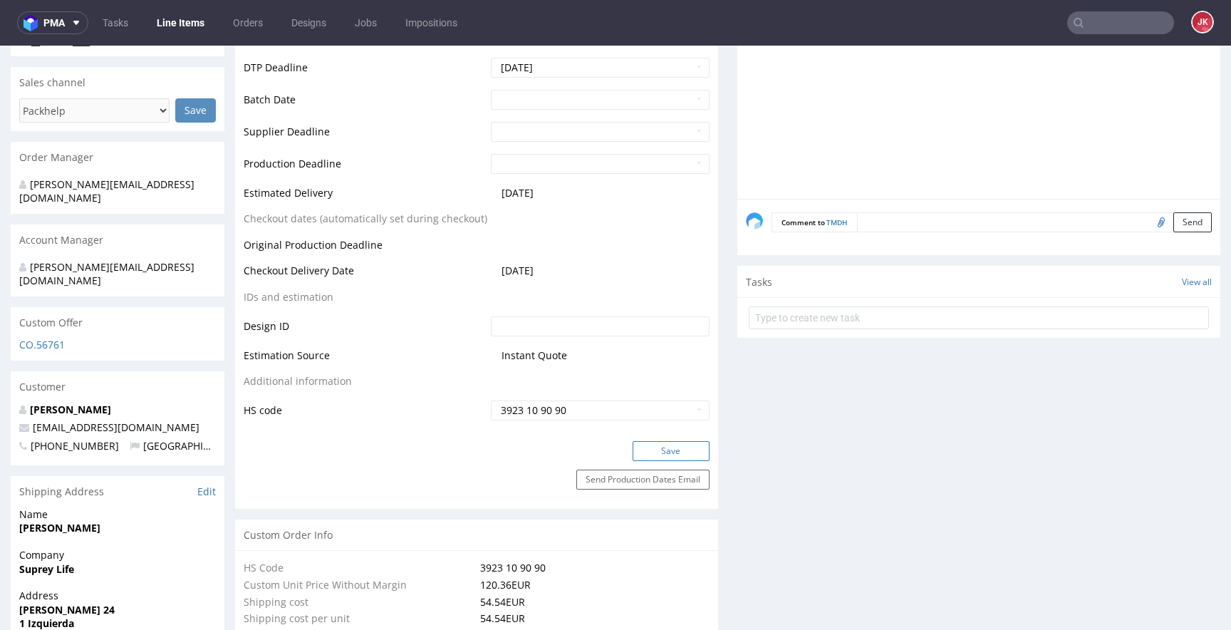
click at [646, 452] on button "Save" at bounding box center [671, 451] width 77 height 20
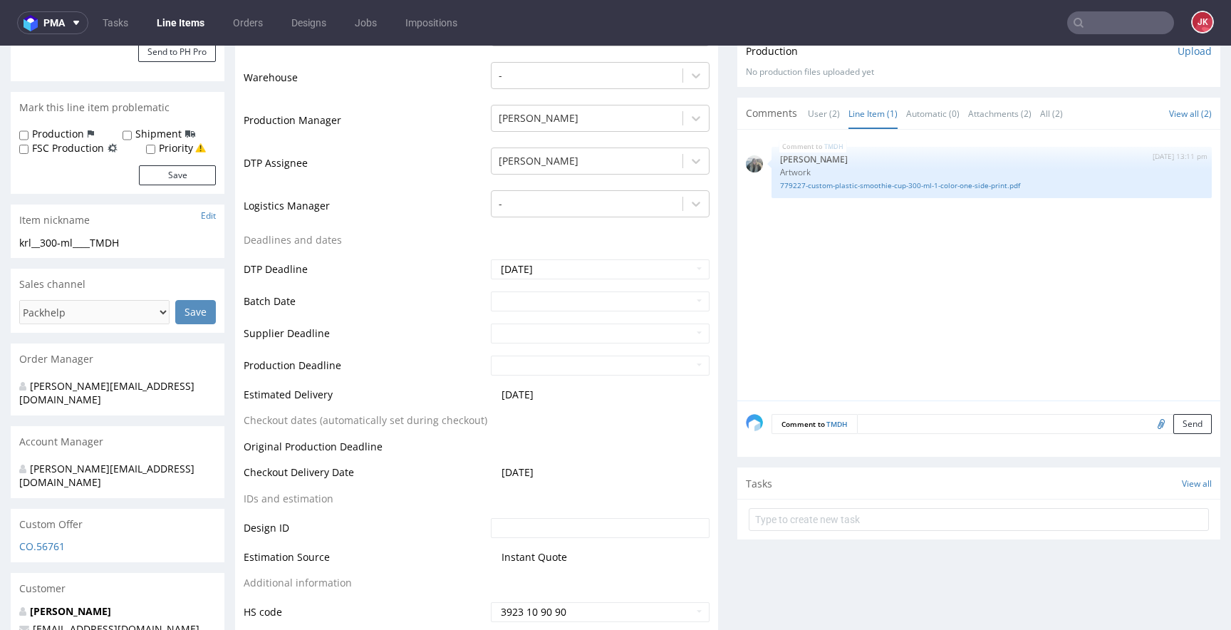
scroll to position [0, 0]
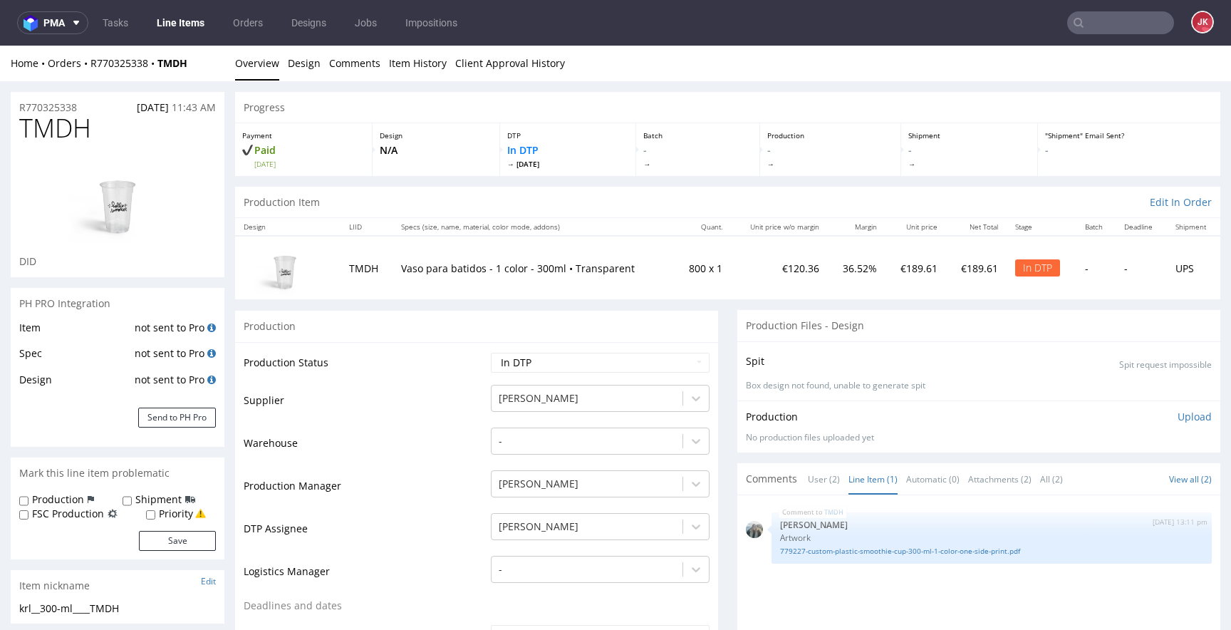
click at [83, 529] on form "Production Shipment FSC Production Priority Save" at bounding box center [117, 521] width 197 height 58
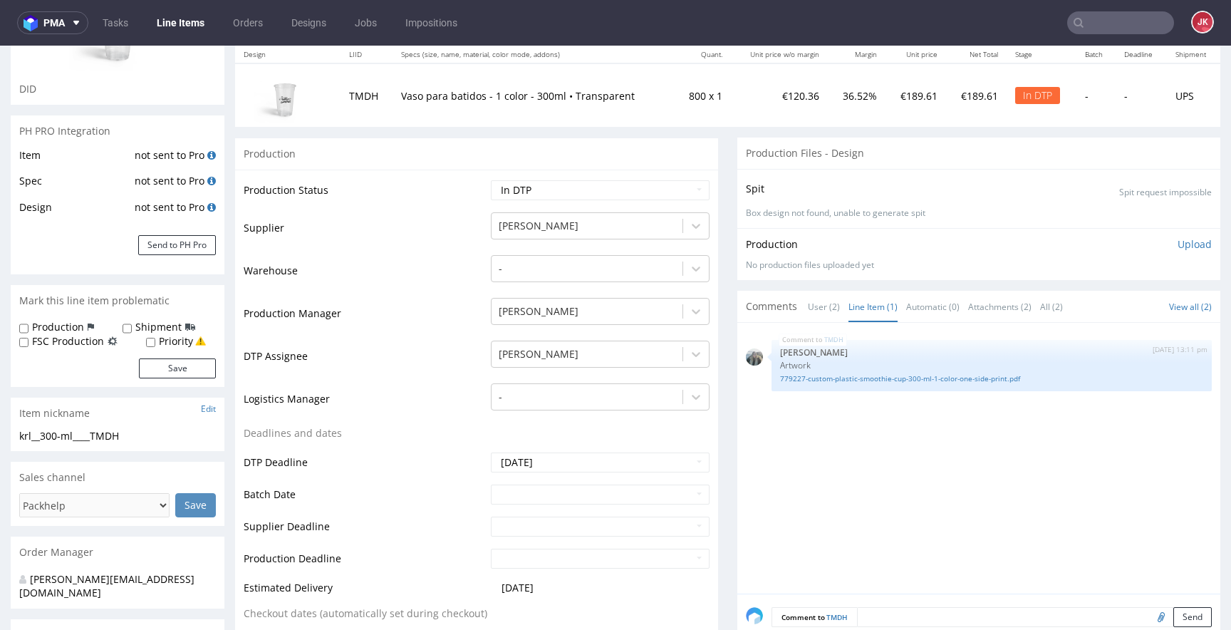
scroll to position [213, 0]
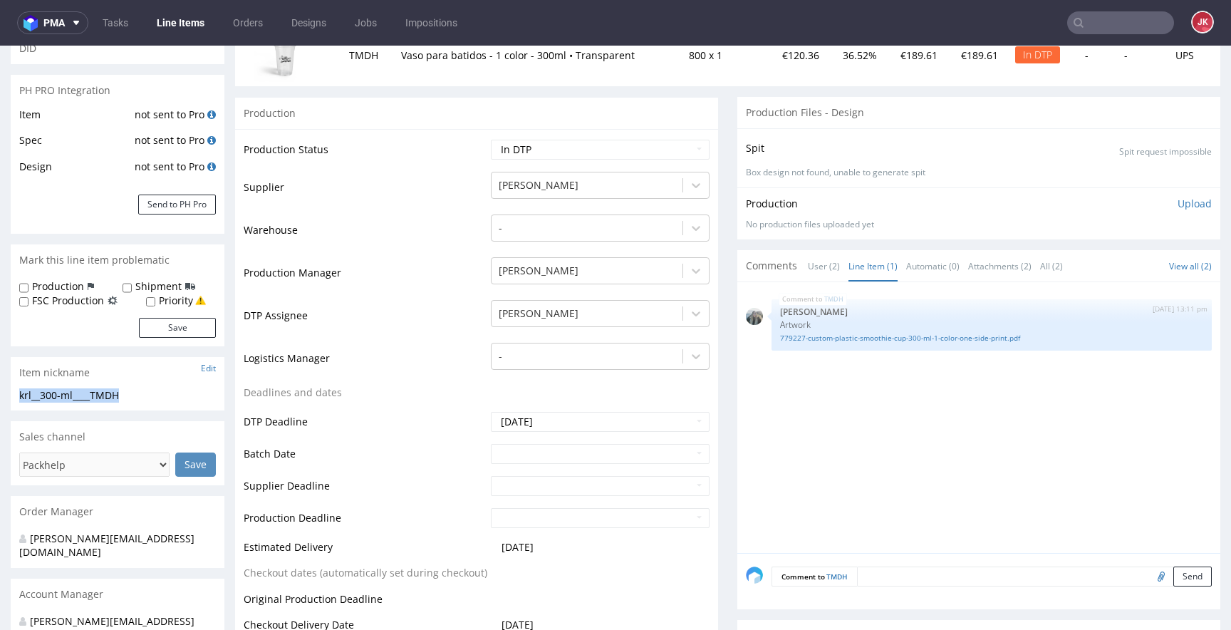
drag, startPoint x: 142, startPoint y: 393, endPoint x: 0, endPoint y: 393, distance: 141.8
copy div "krl__300-ml____TMDH"
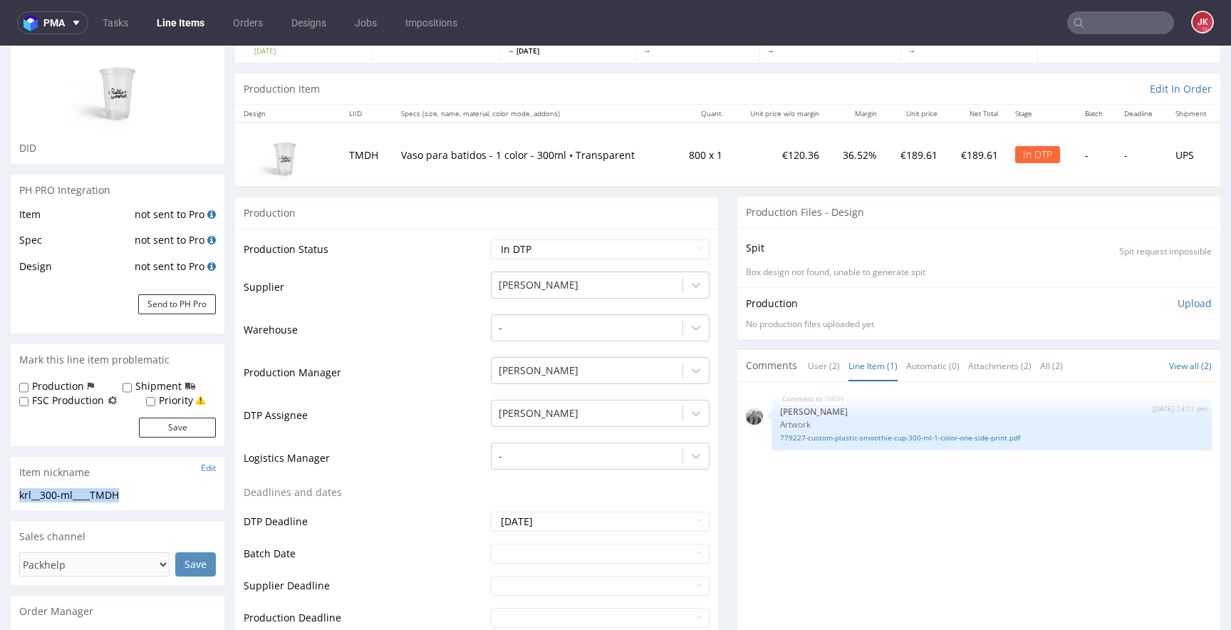
scroll to position [0, 0]
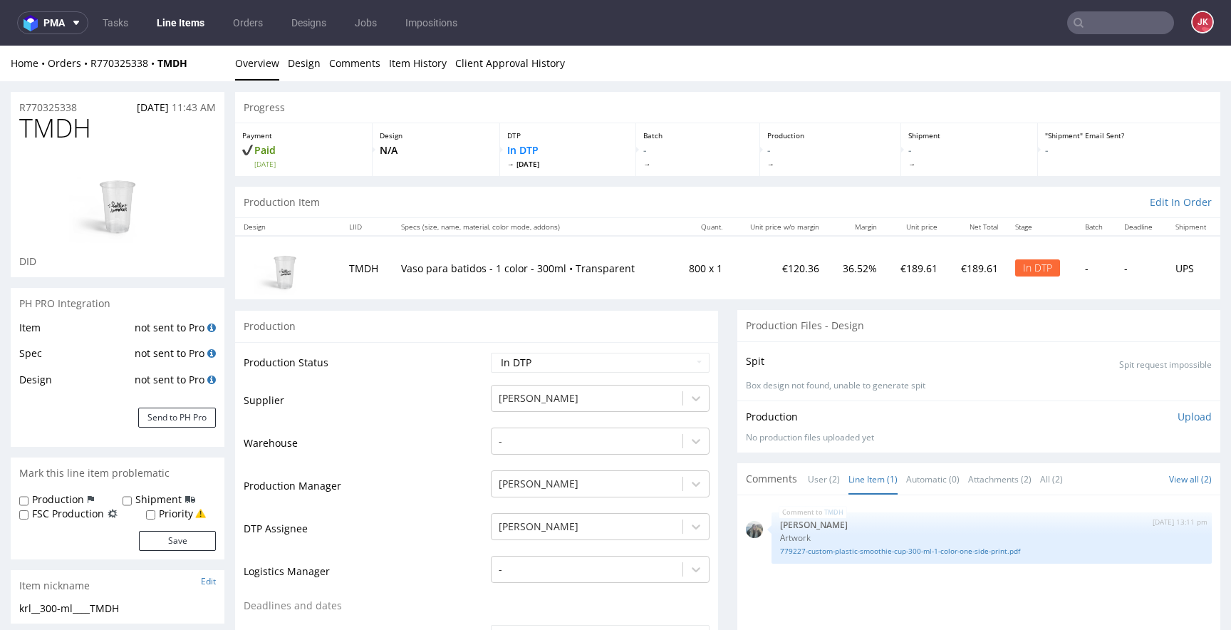
click at [94, 114] on h1 "TMDH" at bounding box center [117, 128] width 197 height 29
copy p "R770325338"
click at [1178, 417] on p "Upload" at bounding box center [1195, 417] width 34 height 14
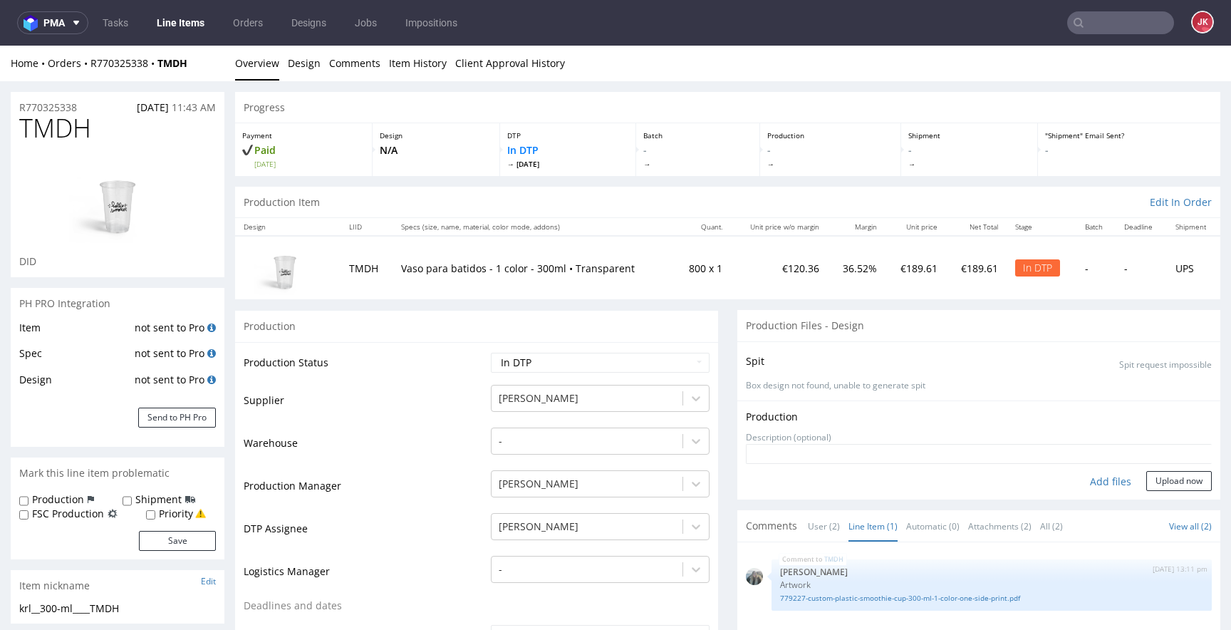
click at [1081, 484] on div "Add files" at bounding box center [1110, 481] width 71 height 21
type input "C:\fakepath\krl__300-ml____TMDH__d0__oR770325338.pdf"
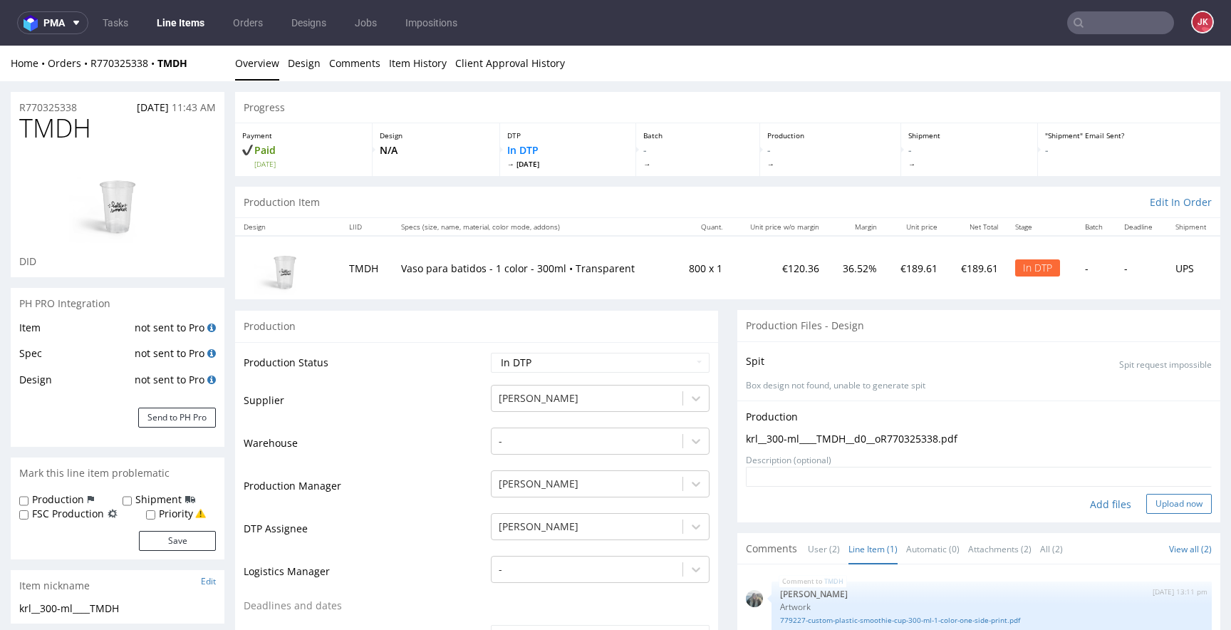
click at [1151, 496] on button "Upload now" at bounding box center [1180, 504] width 66 height 20
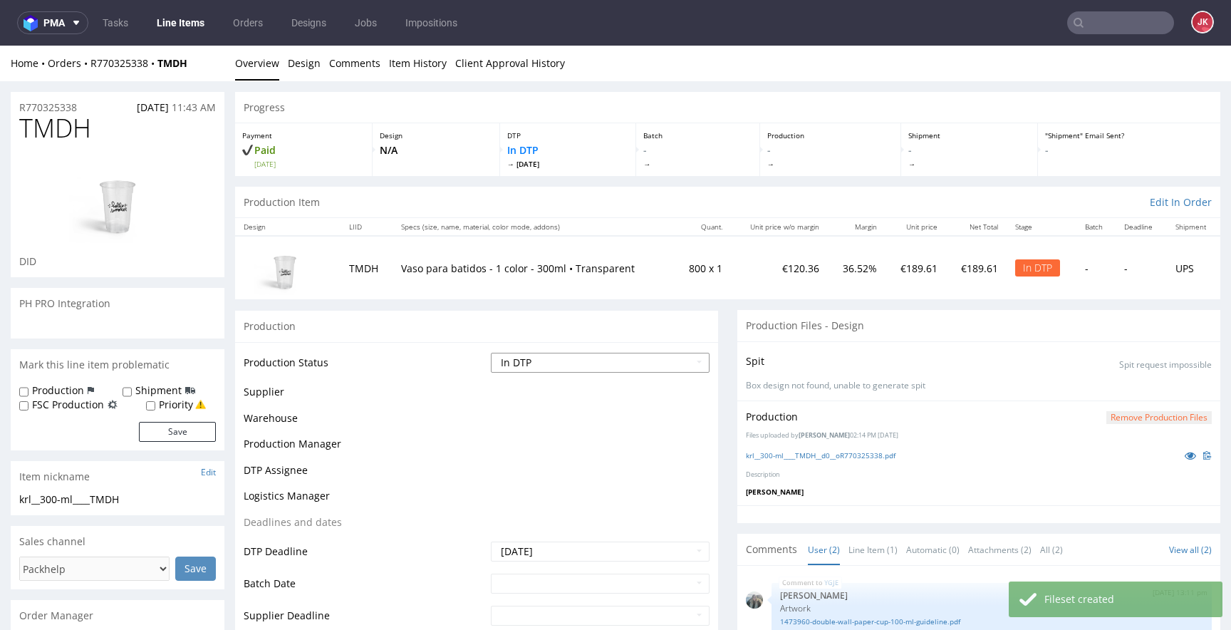
click at [588, 361] on select "Waiting for Artwork Waiting for Diecut Waiting for Mockup Waiting for DTP Waiti…" at bounding box center [600, 363] width 219 height 20
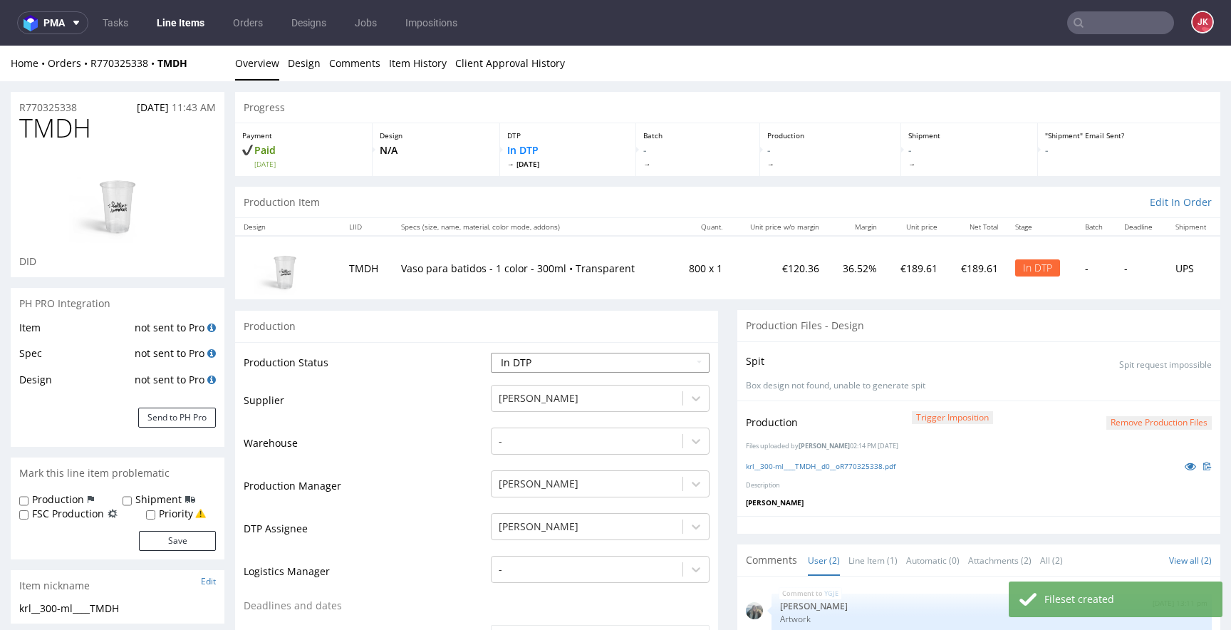
select select "dtp_production_ready"
click at [491, 353] on select "Waiting for Artwork Waiting for Diecut Waiting for Mockup Waiting for DTP Waiti…" at bounding box center [600, 363] width 219 height 20
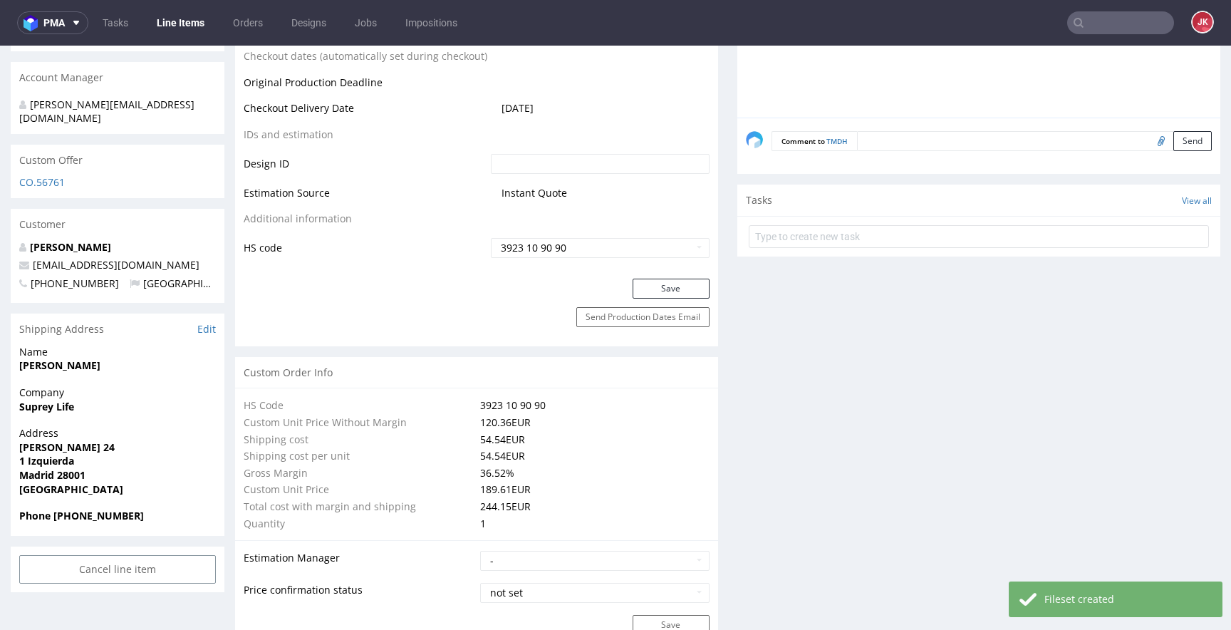
scroll to position [738, 0]
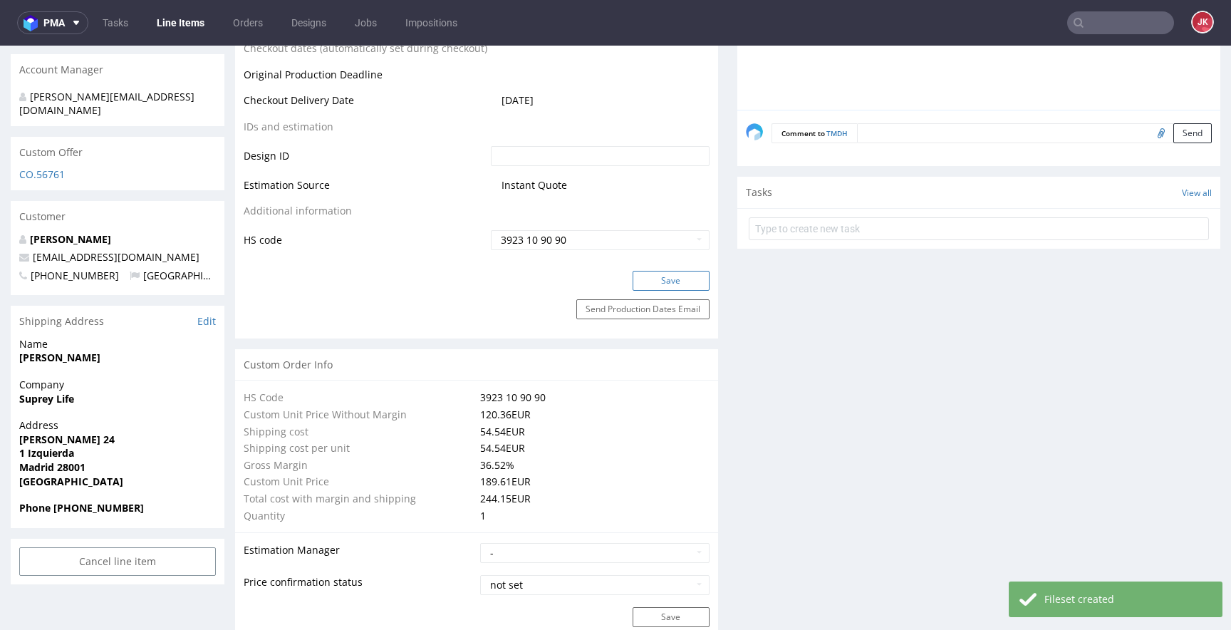
click at [653, 279] on button "Save" at bounding box center [671, 281] width 77 height 20
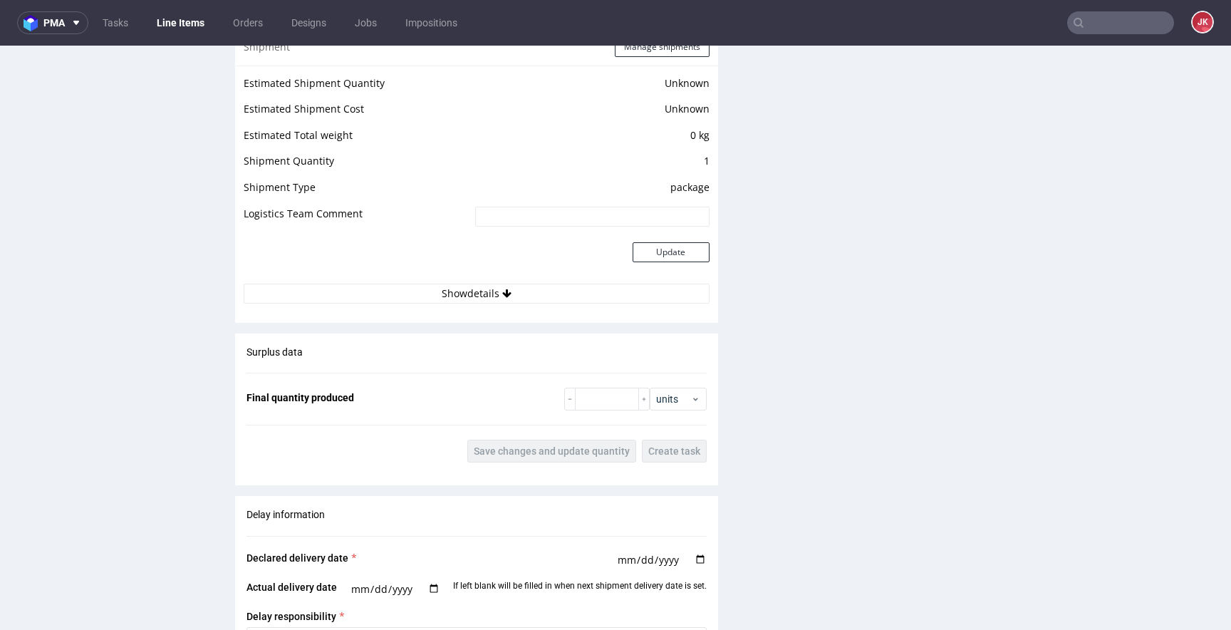
scroll to position [2155, 0]
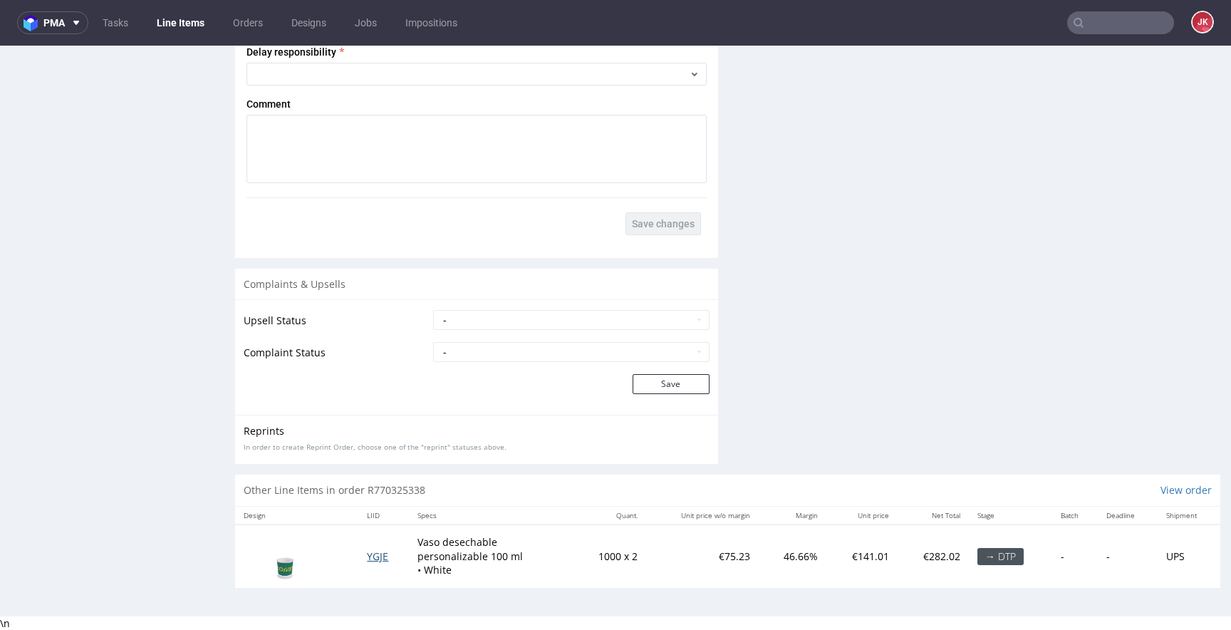
click at [372, 557] on span "YGJE" at bounding box center [377, 556] width 21 height 14
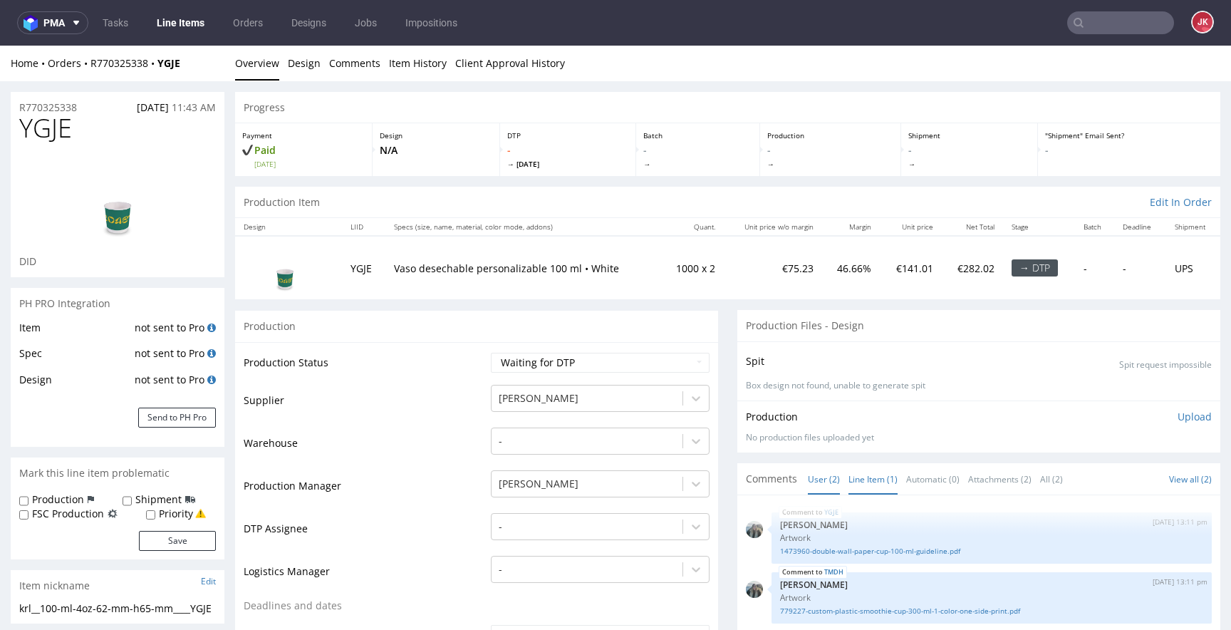
click at [857, 475] on link "Line Item (1)" at bounding box center [873, 479] width 49 height 31
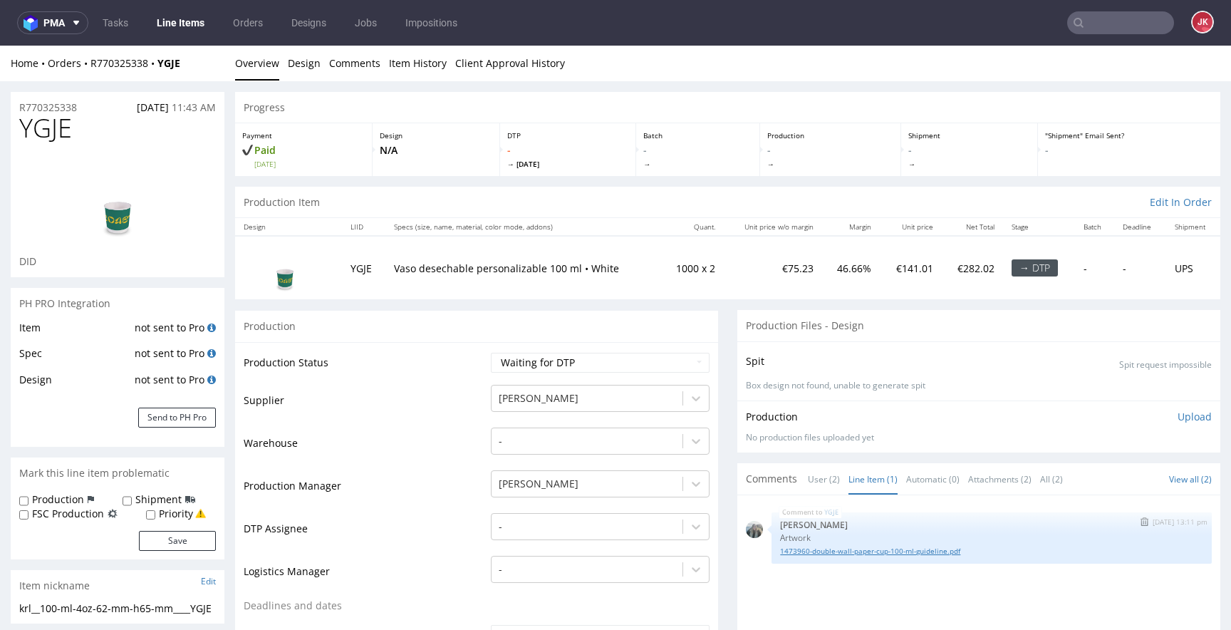
click at [847, 553] on link "1473960-double-wall-paper-cup-100-ml-guideline.pdf" at bounding box center [991, 551] width 423 height 11
click at [126, 222] on img at bounding box center [118, 200] width 114 height 87
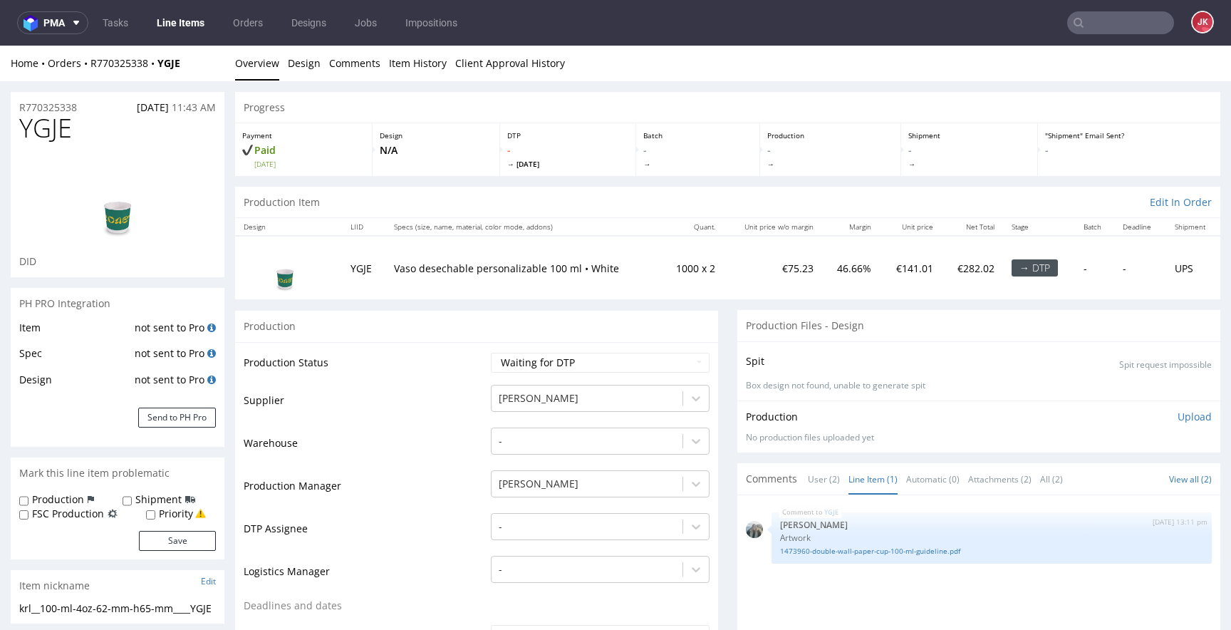
click at [126, 222] on img at bounding box center [118, 200] width 114 height 87
click at [428, 481] on td "Production Manager" at bounding box center [366, 490] width 244 height 43
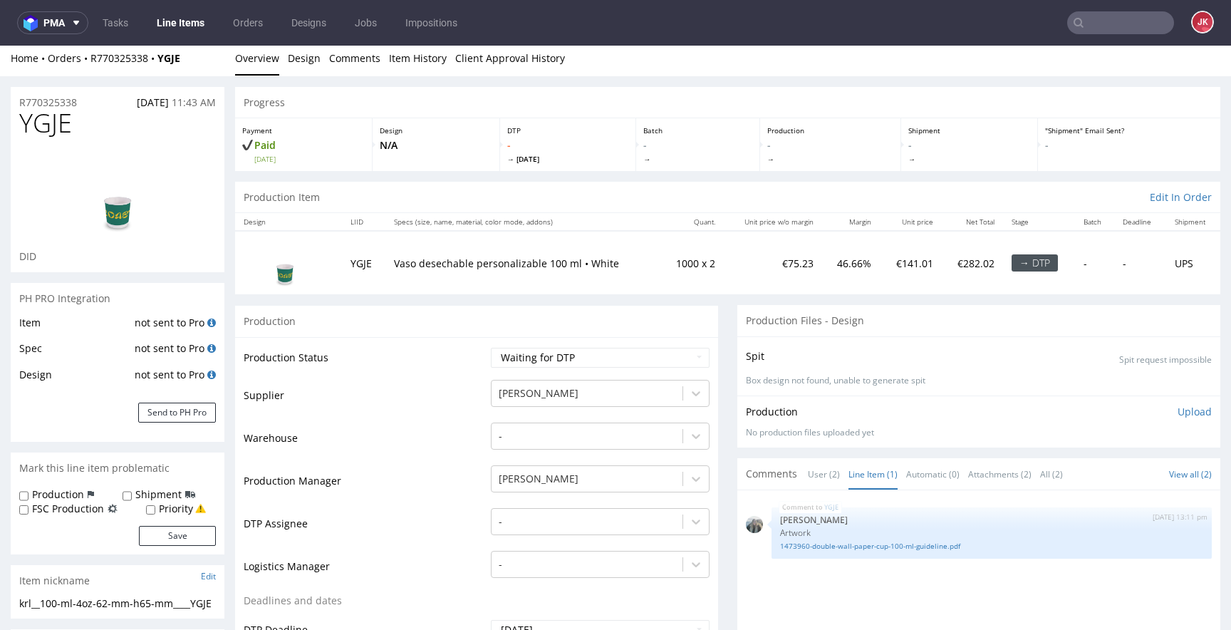
scroll to position [4, 0]
click at [604, 527] on div "-" at bounding box center [600, 519] width 219 height 20
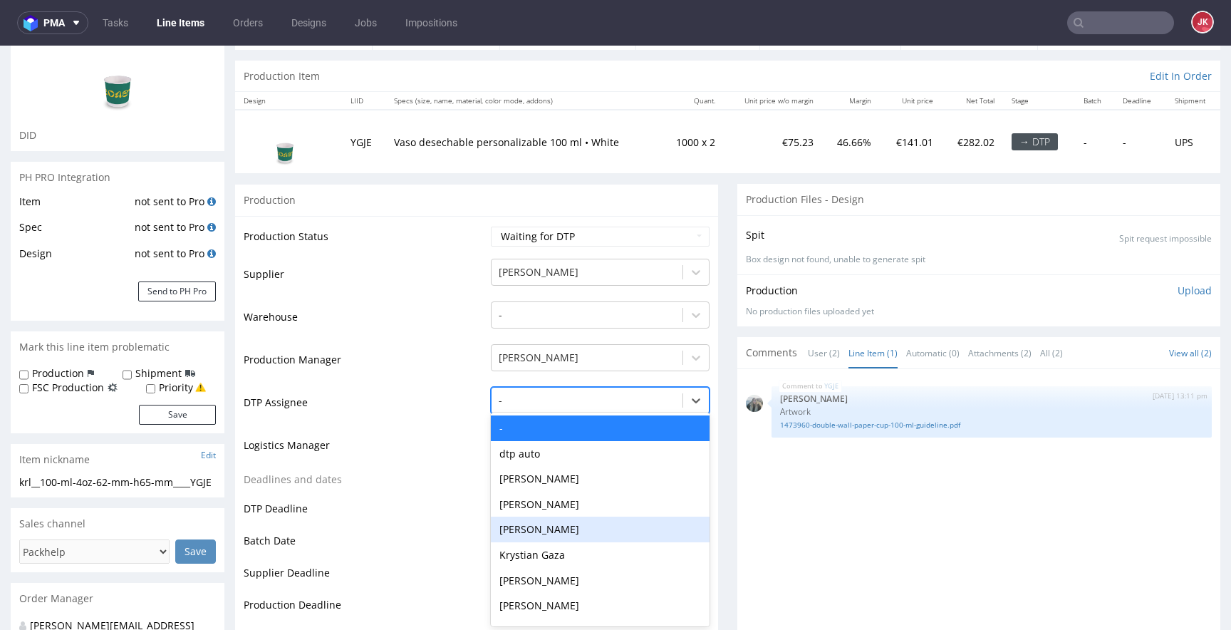
scroll to position [128, 0]
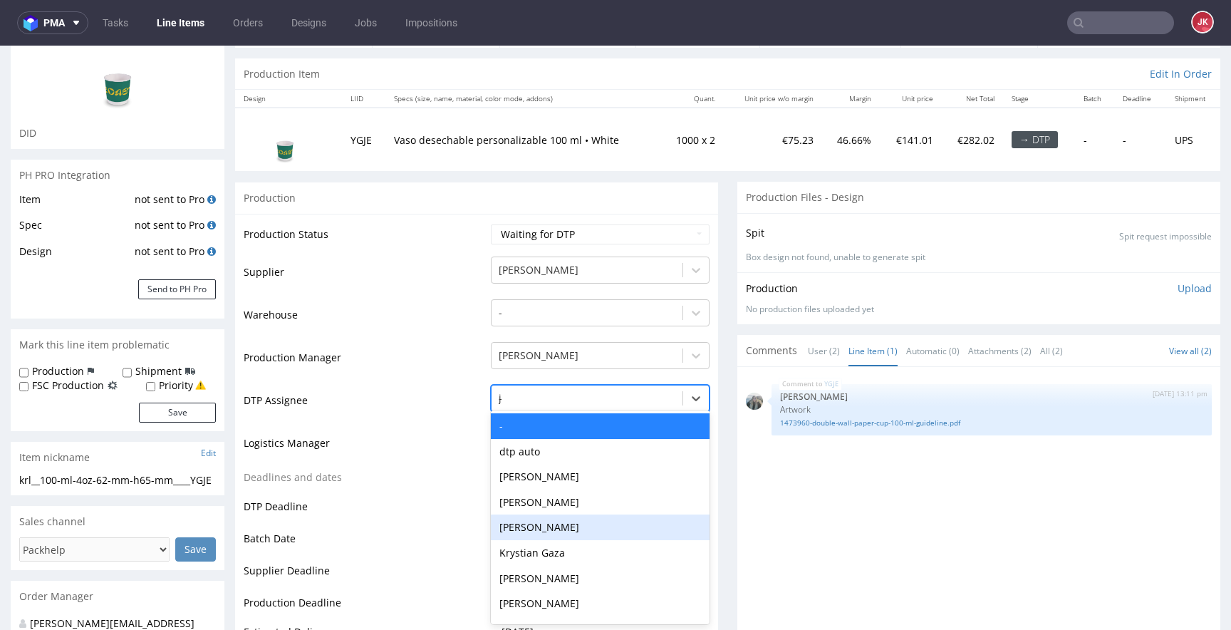
type input "jan"
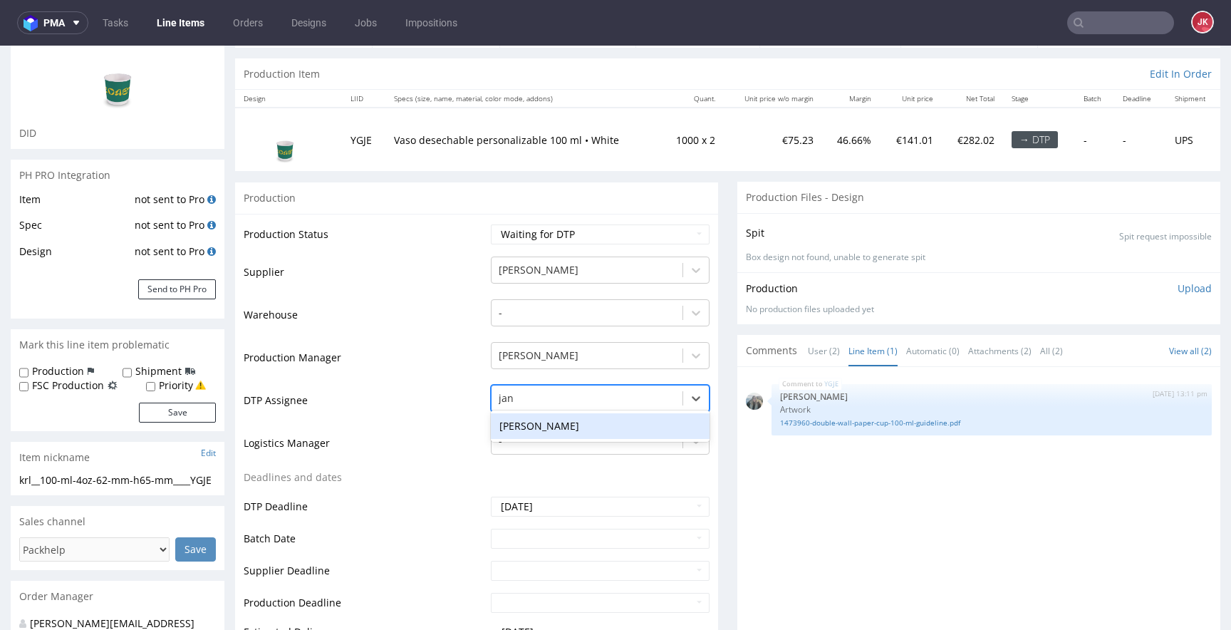
click at [601, 424] on div "[PERSON_NAME]" at bounding box center [600, 426] width 219 height 26
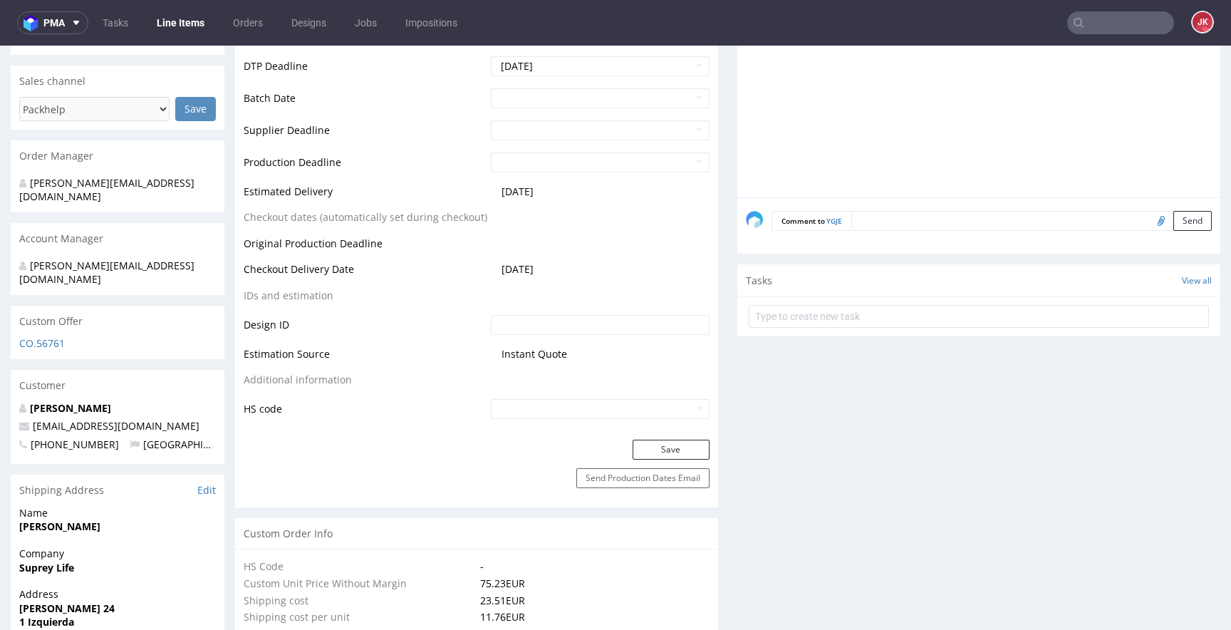
scroll to position [631, 0]
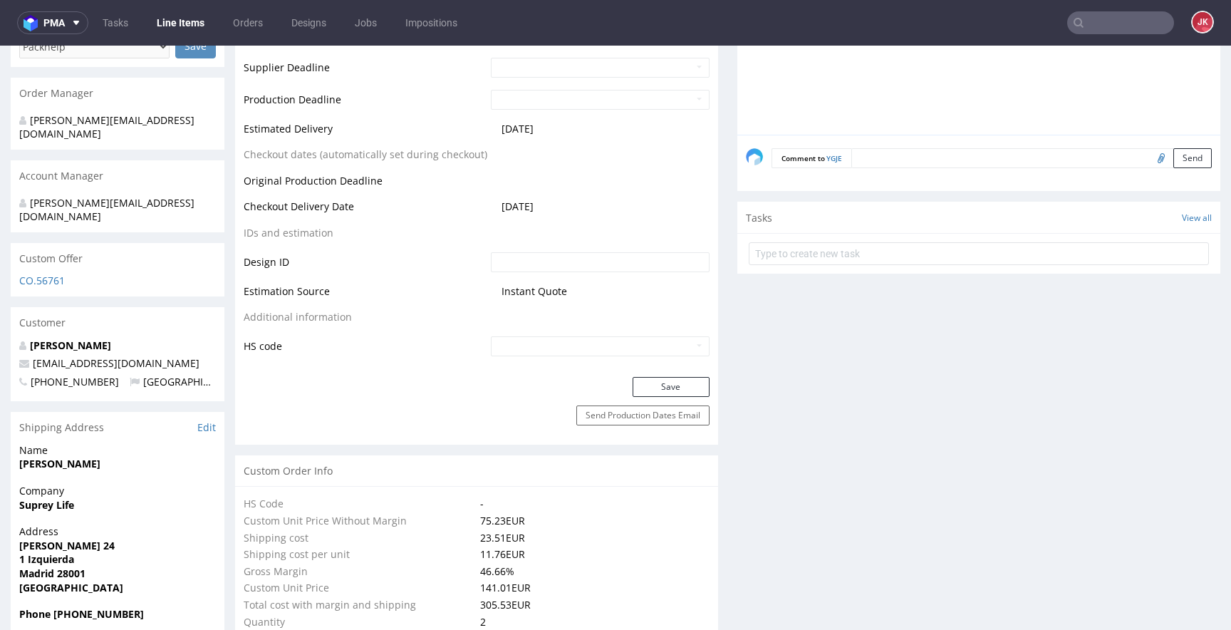
click at [659, 374] on div "Production Status Waiting for Artwork Waiting for Diecut Waiting for Mockup Wai…" at bounding box center [476, 44] width 483 height 666
click at [648, 386] on button "Save" at bounding box center [671, 387] width 77 height 20
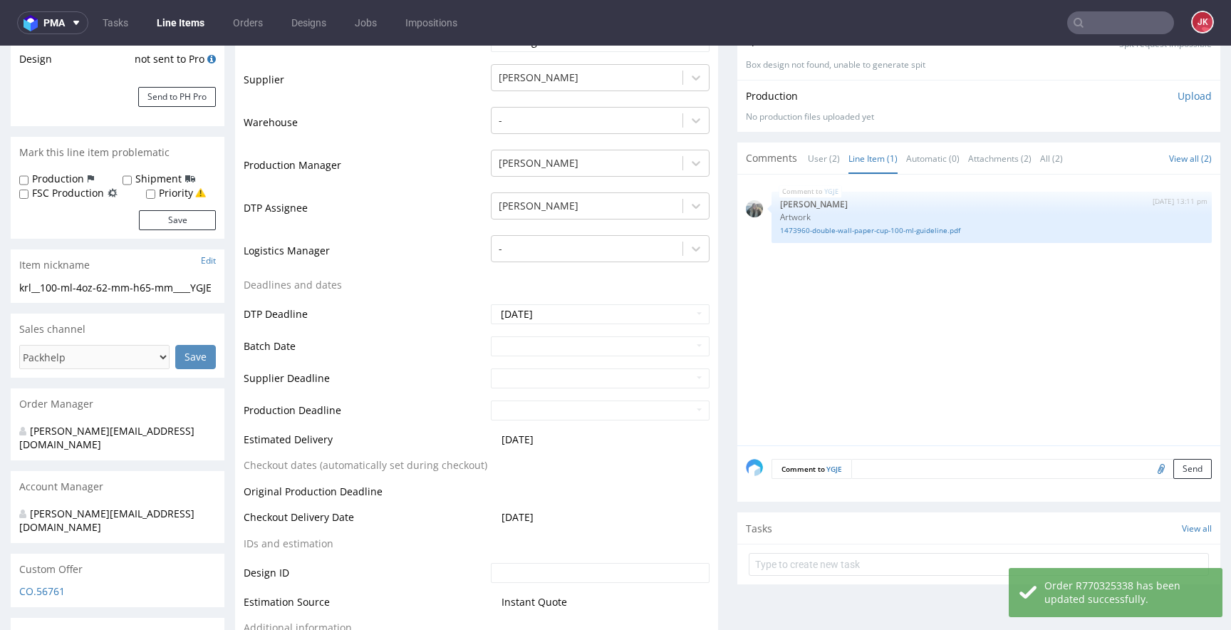
scroll to position [0, 0]
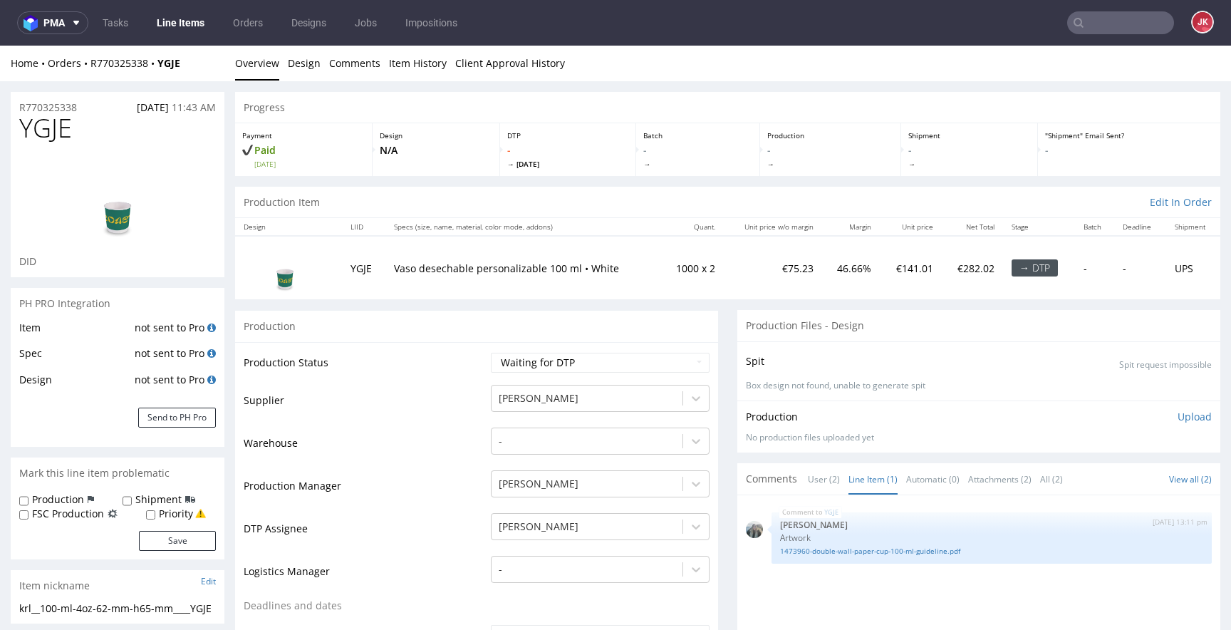
click at [465, 436] on td "Warehouse" at bounding box center [366, 447] width 244 height 43
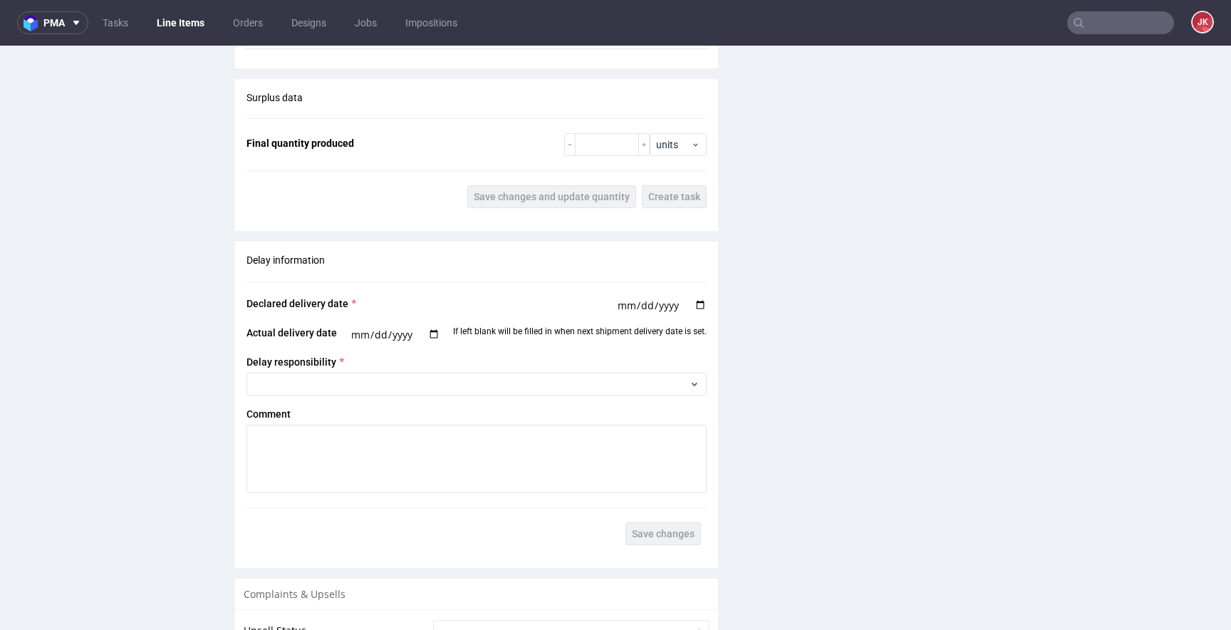
scroll to position [2155, 0]
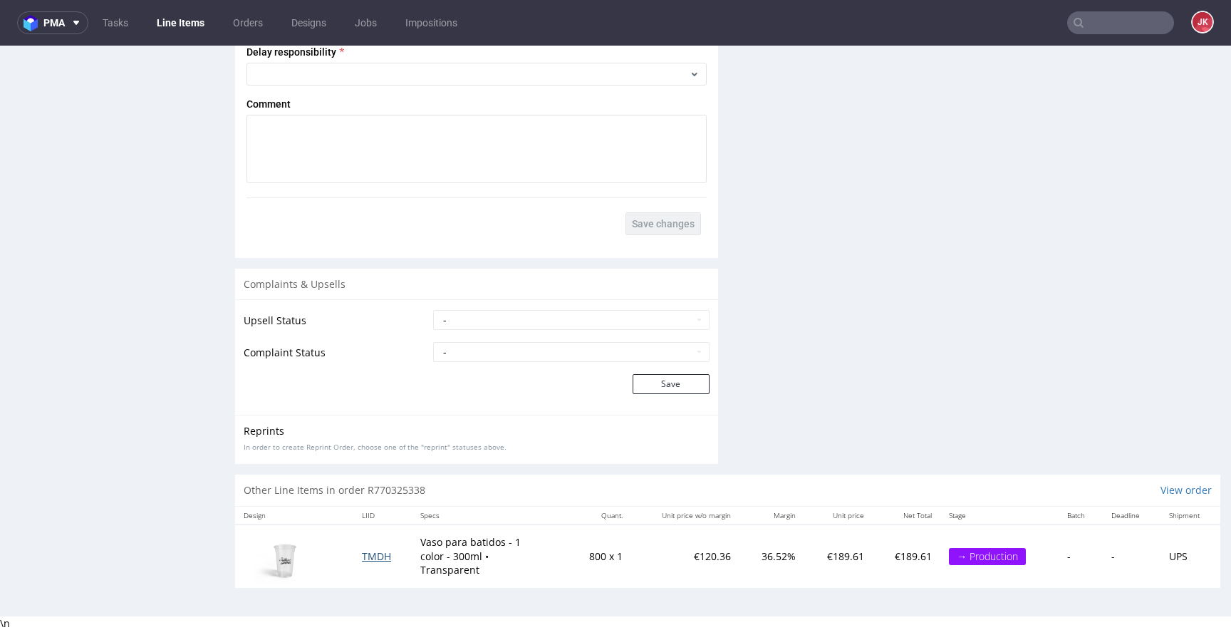
click at [371, 552] on span "TMDH" at bounding box center [376, 556] width 29 height 14
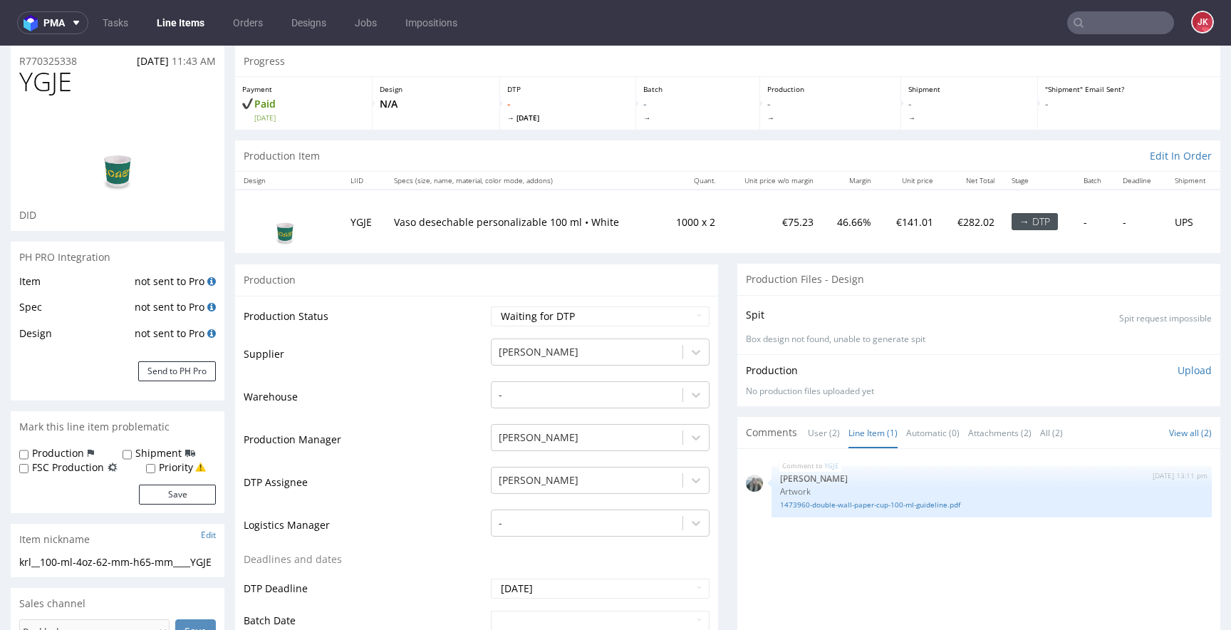
scroll to position [0, 0]
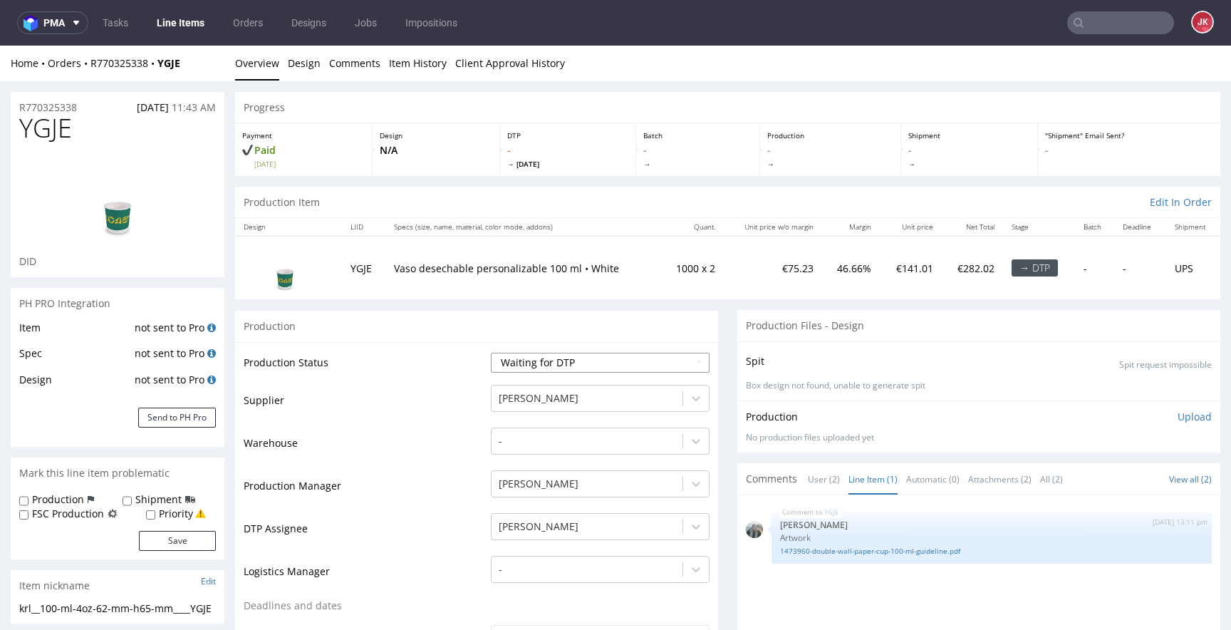
click at [547, 363] on select "Waiting for Artwork Waiting for Diecut Waiting for Mockup Waiting for DTP Waiti…" at bounding box center [600, 363] width 219 height 20
select select "dtp_in_process"
click at [491, 353] on select "Waiting for Artwork Waiting for Diecut Waiting for Mockup Waiting for DTP Waiti…" at bounding box center [600, 363] width 219 height 20
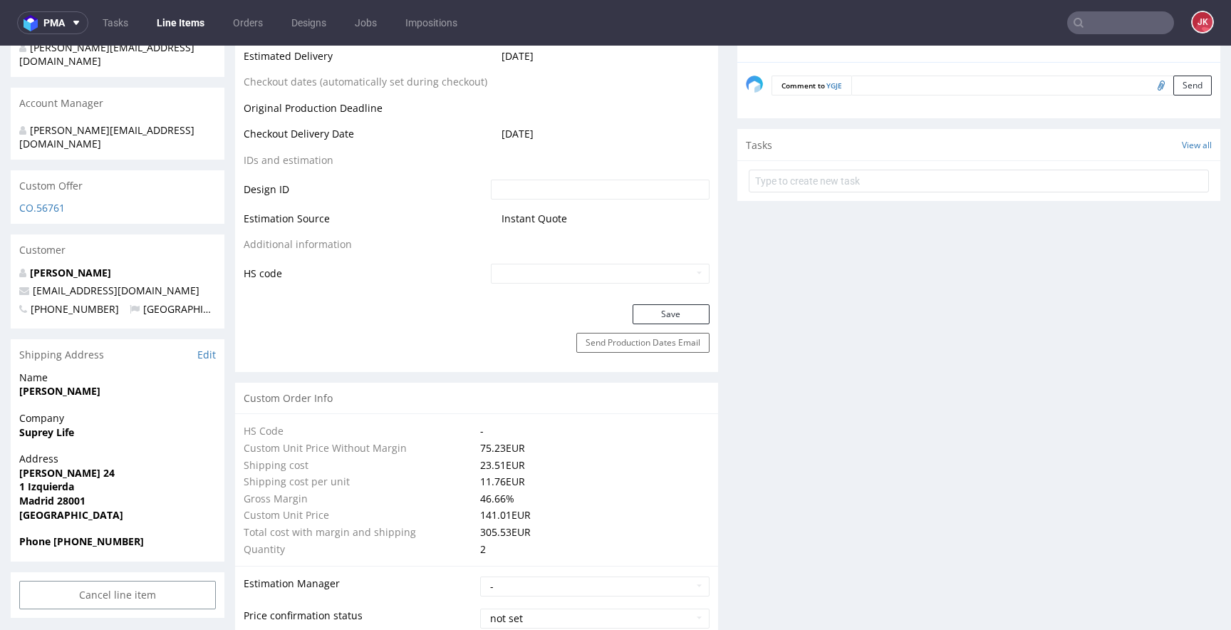
scroll to position [762, 0]
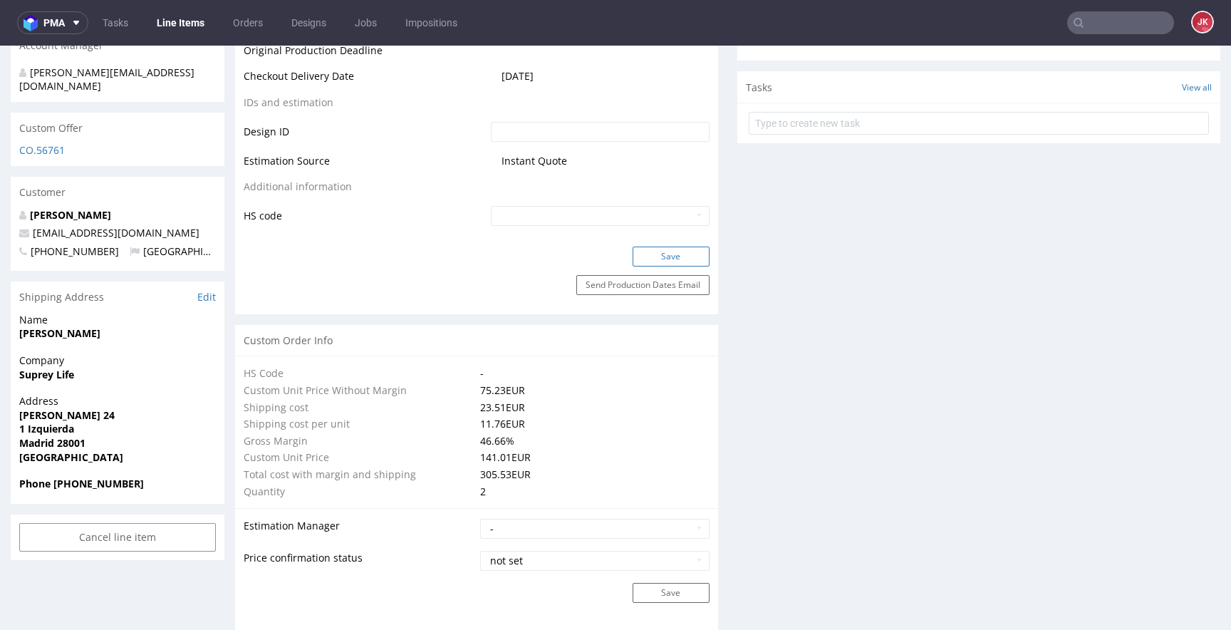
click at [655, 262] on button "Save" at bounding box center [671, 257] width 77 height 20
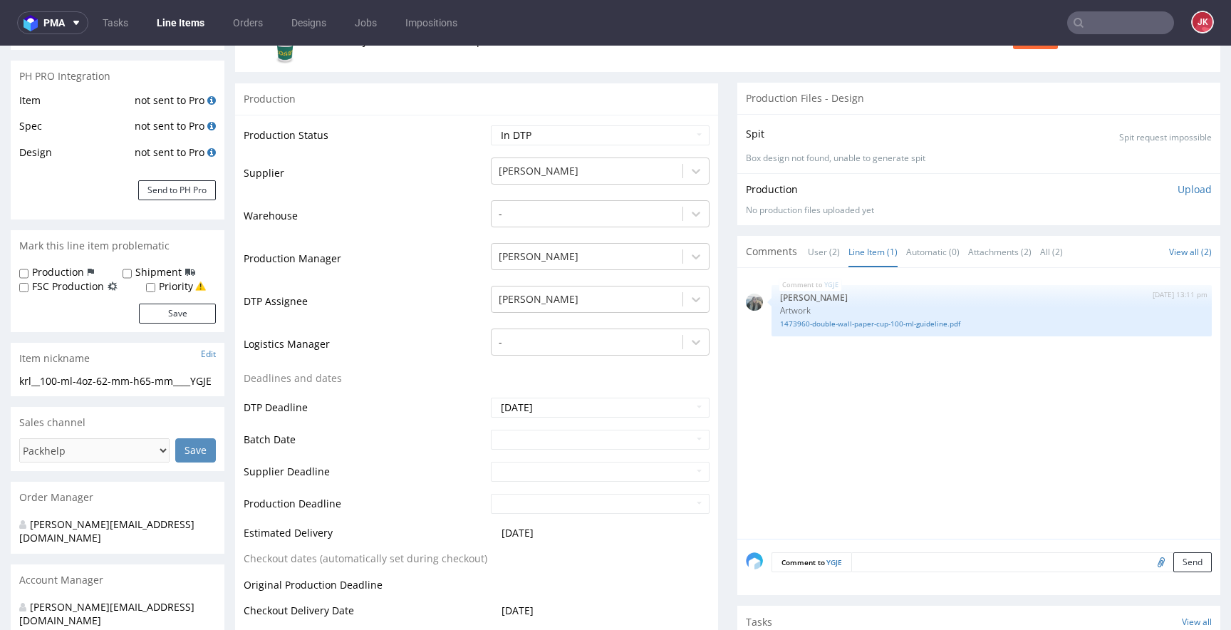
scroll to position [181, 0]
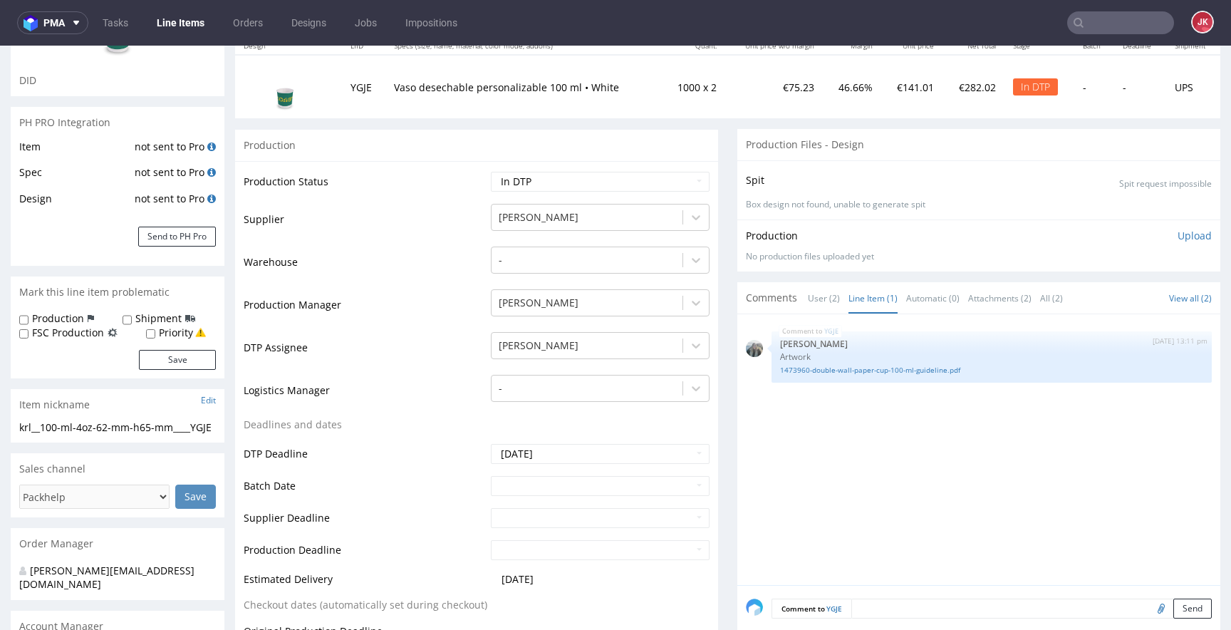
click at [415, 291] on td "Production Manager" at bounding box center [366, 309] width 244 height 43
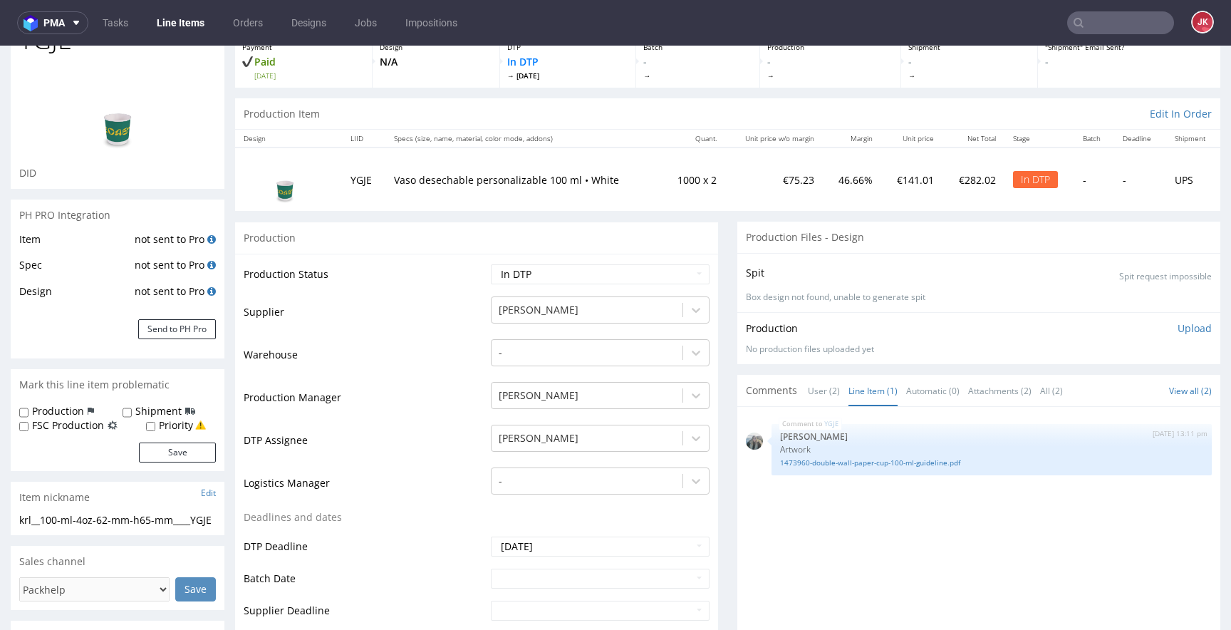
scroll to position [145, 0]
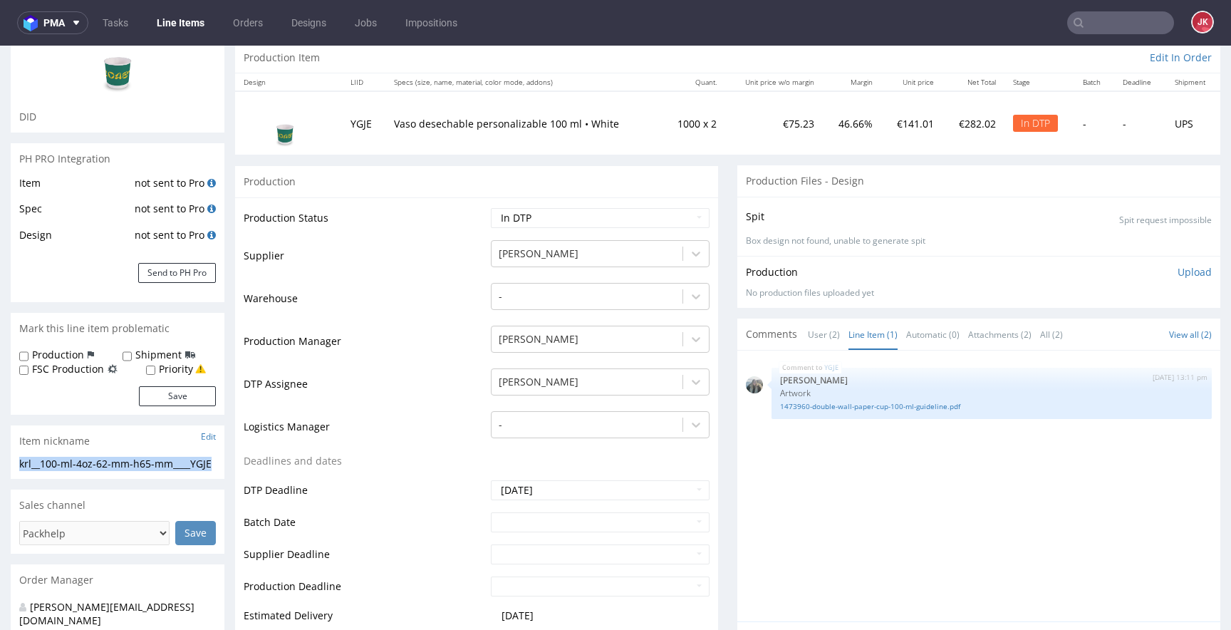
drag, startPoint x: 100, startPoint y: 477, endPoint x: 0, endPoint y: 462, distance: 101.7
copy div "krl__100-ml-4oz-62-mm-h65-mm____YGJE"
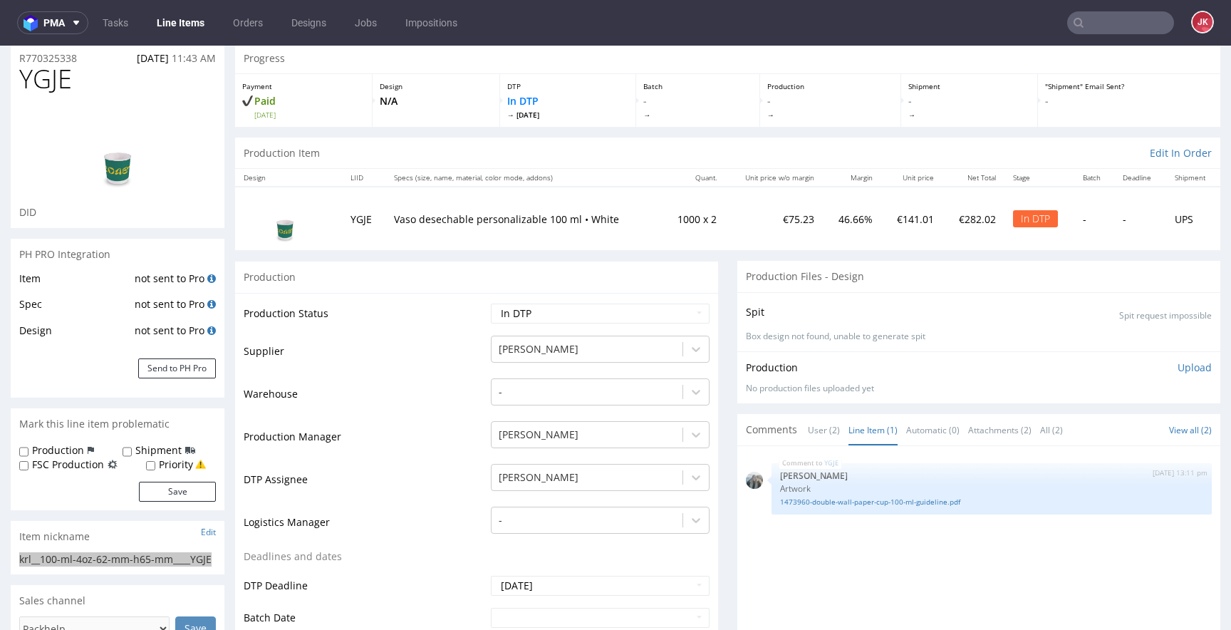
scroll to position [0, 0]
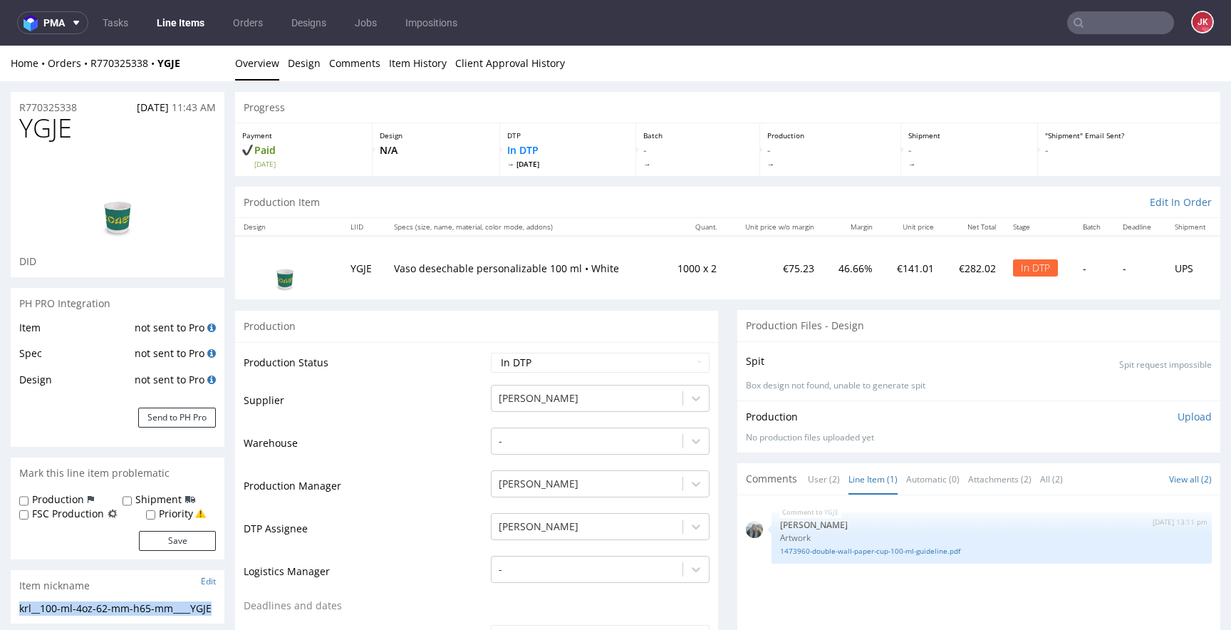
click at [96, 106] on div "R770325338 15.09.2025 11:43 AM" at bounding box center [118, 103] width 214 height 23
drag, startPoint x: 96, startPoint y: 106, endPoint x: 18, endPoint y: 103, distance: 78.4
copy p "R770325338"
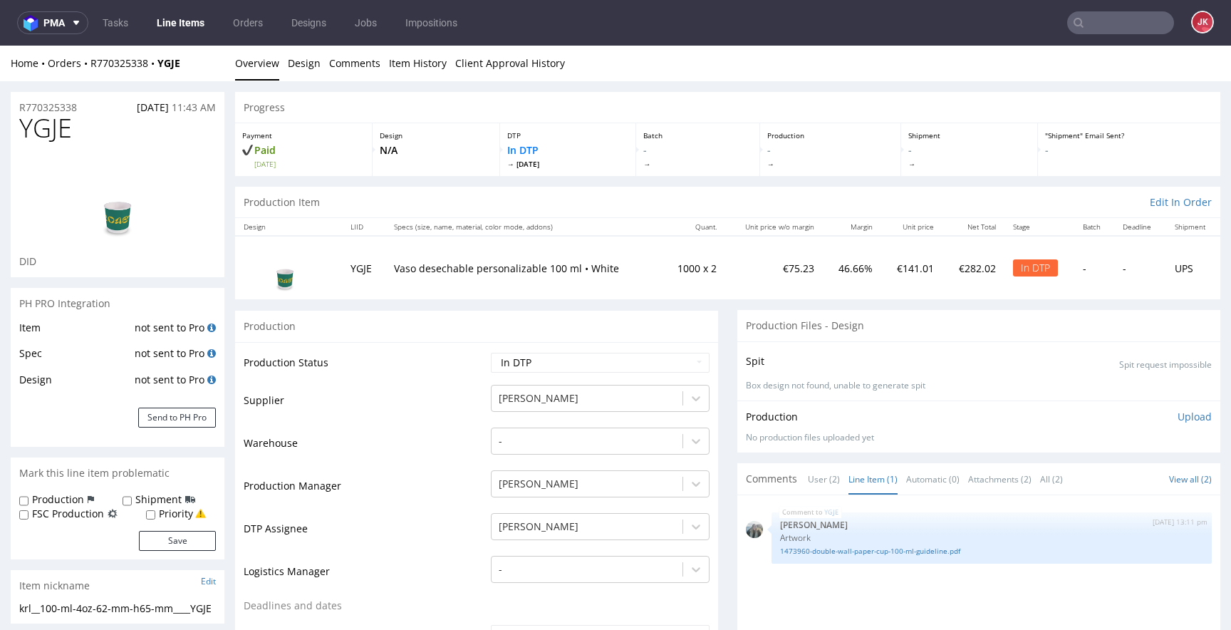
click at [1178, 418] on p "Upload" at bounding box center [1195, 417] width 34 height 14
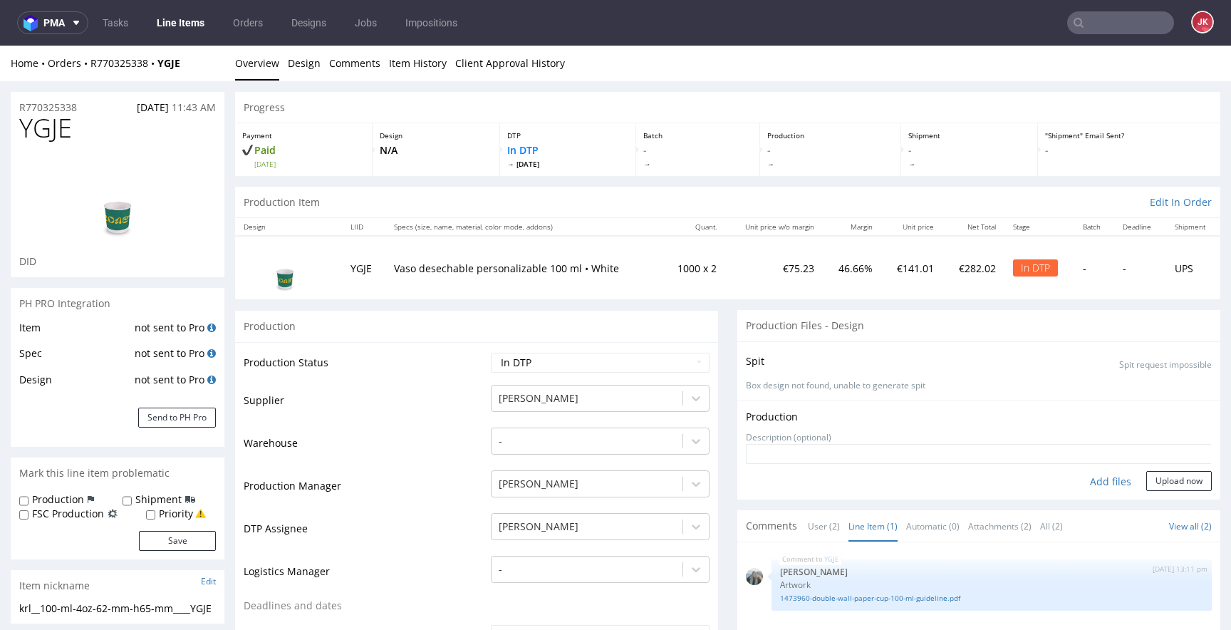
click at [1082, 480] on div "Add files" at bounding box center [1110, 481] width 71 height 21
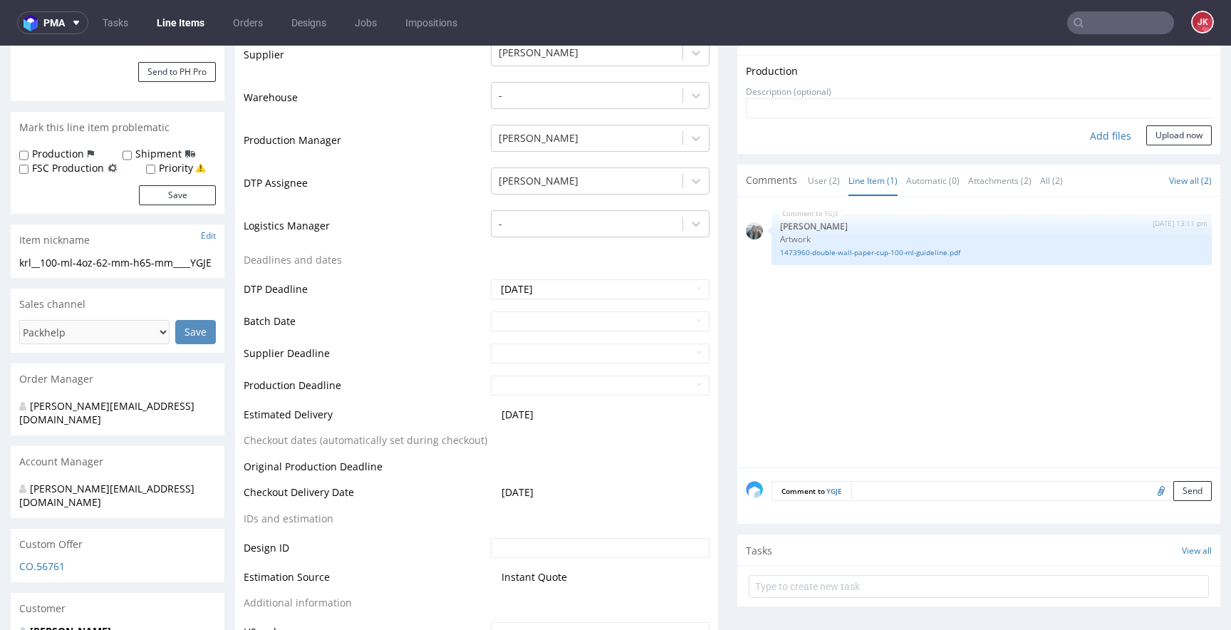
scroll to position [375, 0]
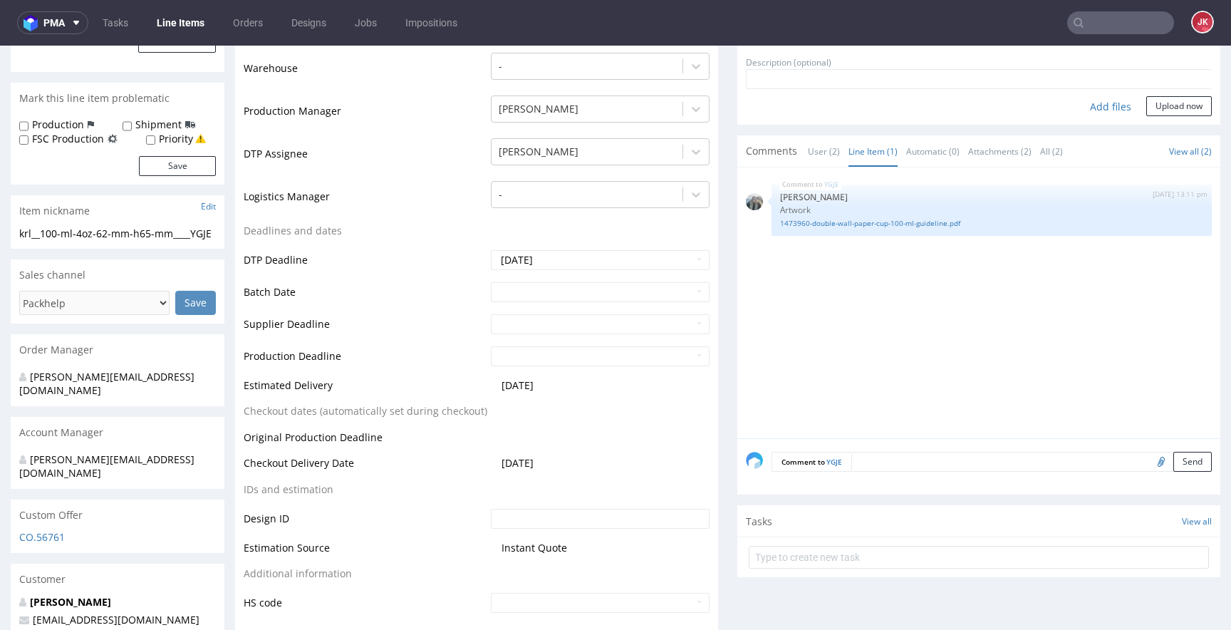
click at [881, 465] on textarea at bounding box center [1032, 462] width 361 height 20
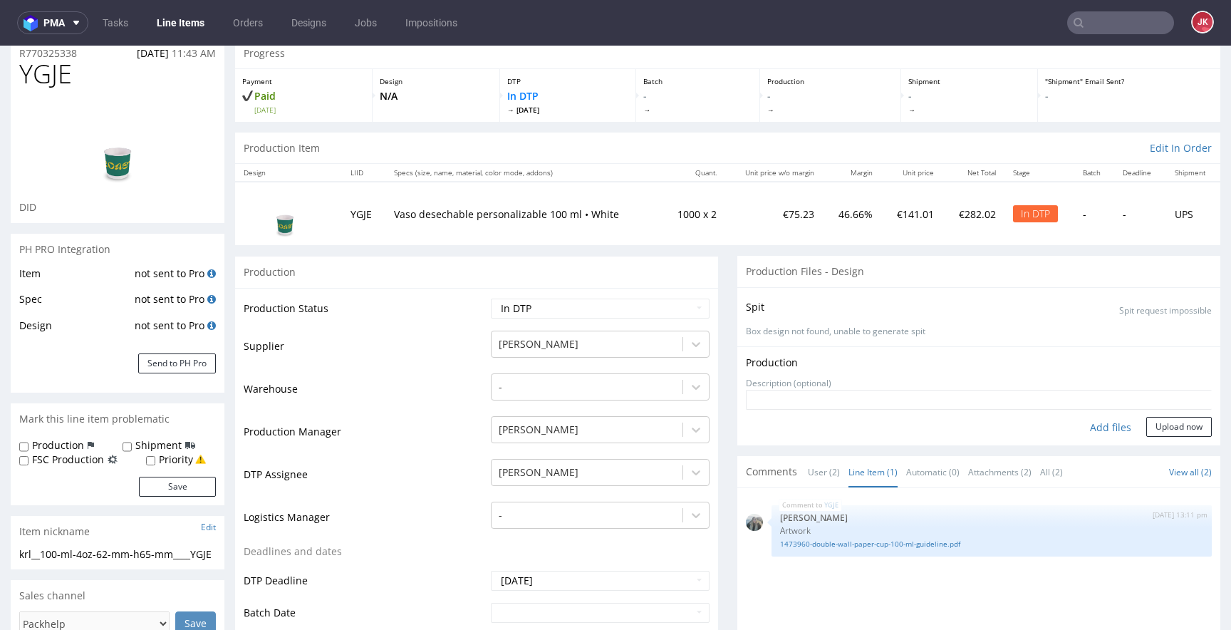
scroll to position [0, 0]
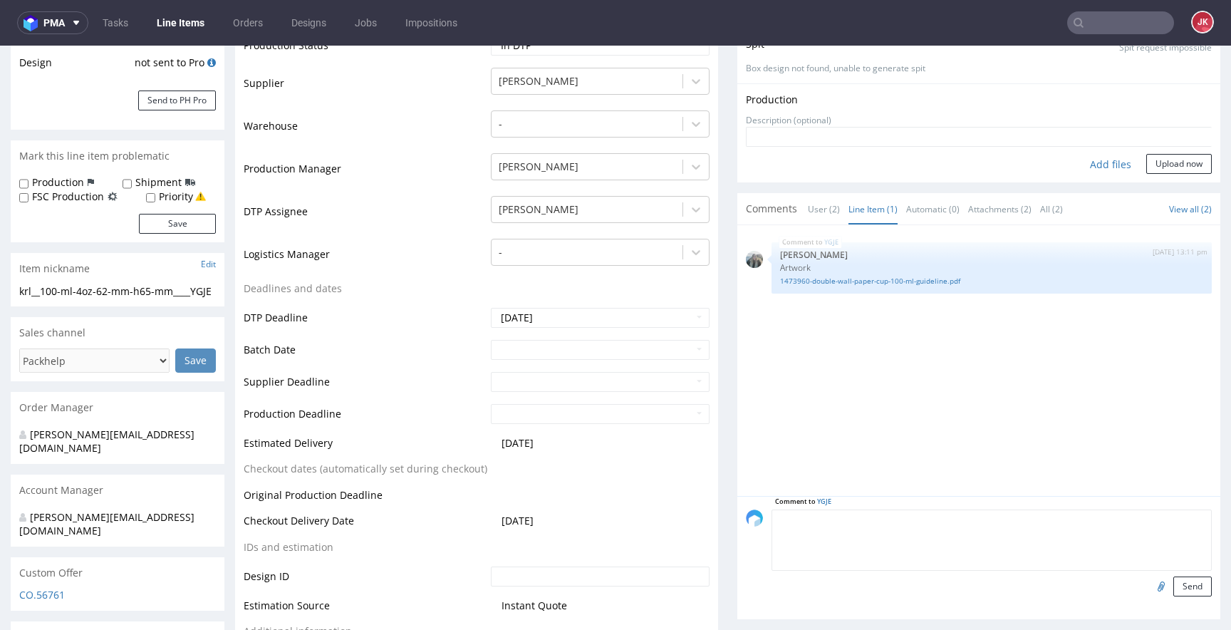
scroll to position [368, 0]
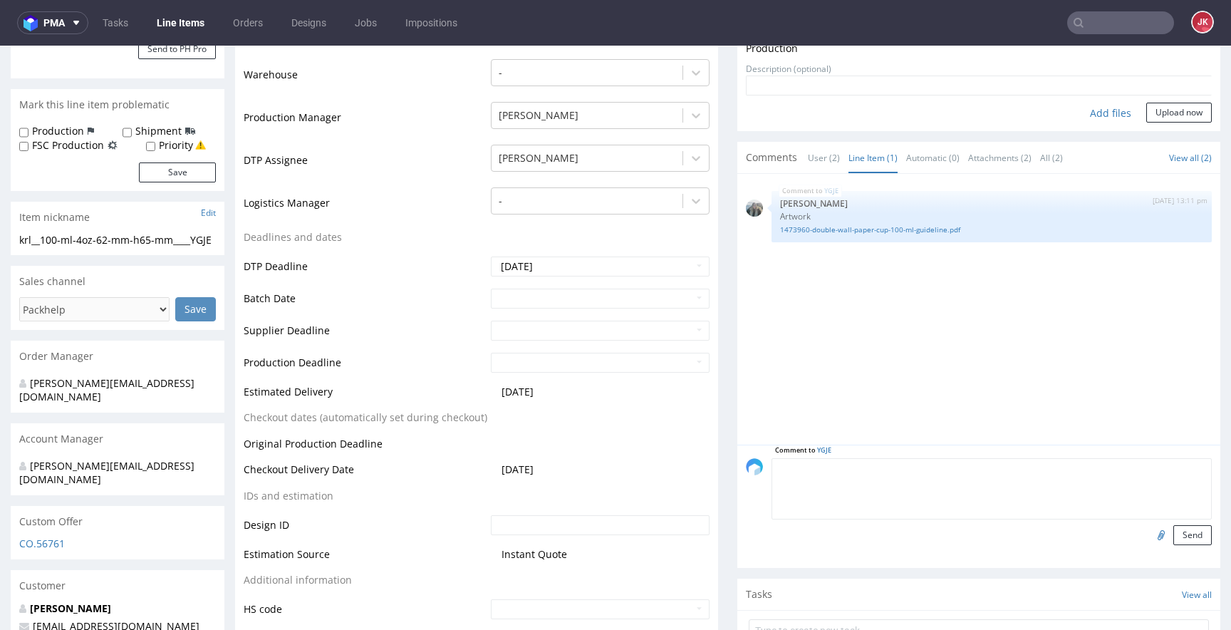
click at [881, 497] on textarea at bounding box center [992, 488] width 440 height 61
click at [1057, 467] on textarea "Czy tutaj będzie bio coating? Czy prosimy o kraje dystrybucji i etykiete o pl" at bounding box center [992, 488] width 440 height 61
click at [1159, 463] on textarea "Czy tutaj będzie bio coating? Czy prosimy o kraje dystrybucji i dajemy etykiete…" at bounding box center [992, 488] width 440 height 61
type textarea "Czy tutaj będzie bio coating? Czy prosimy o kraje dystrybucji i dajemy etykiete…"
click at [1174, 536] on button "Send" at bounding box center [1193, 535] width 38 height 20
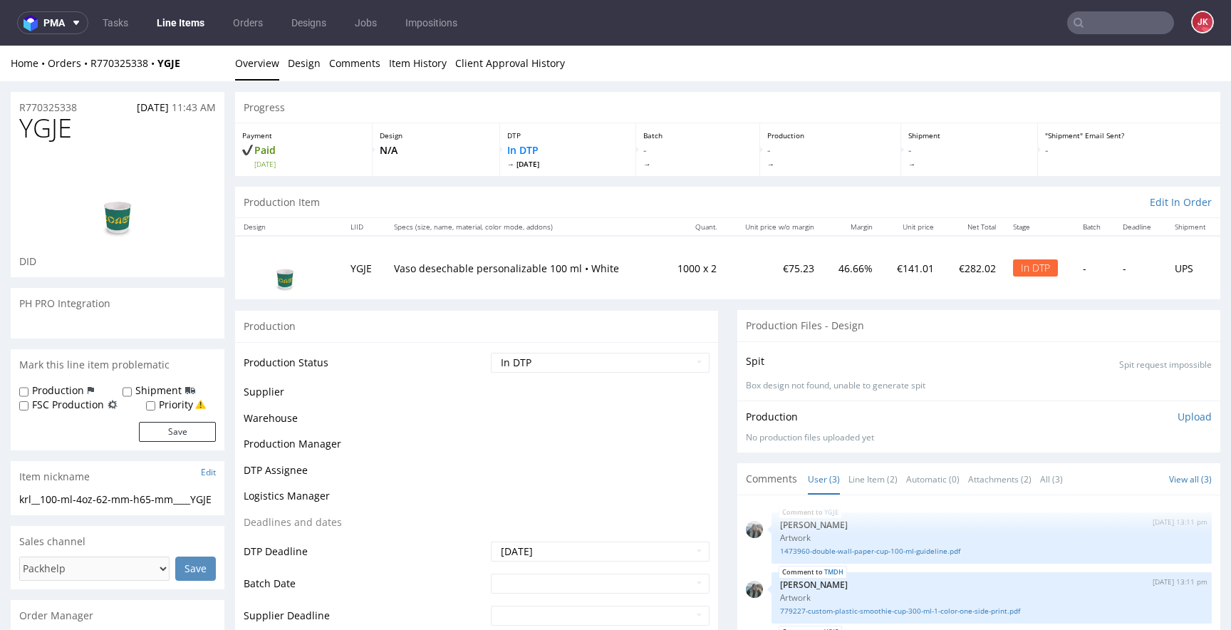
scroll to position [0, 0]
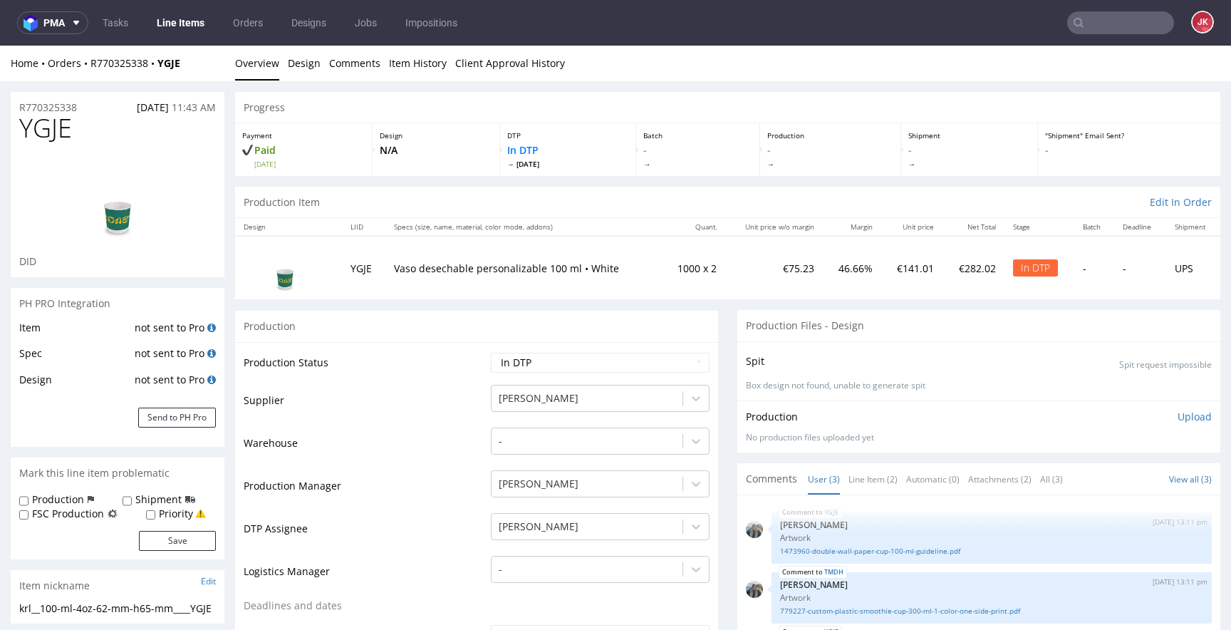
click at [1178, 410] on p "Upload" at bounding box center [1195, 417] width 34 height 14
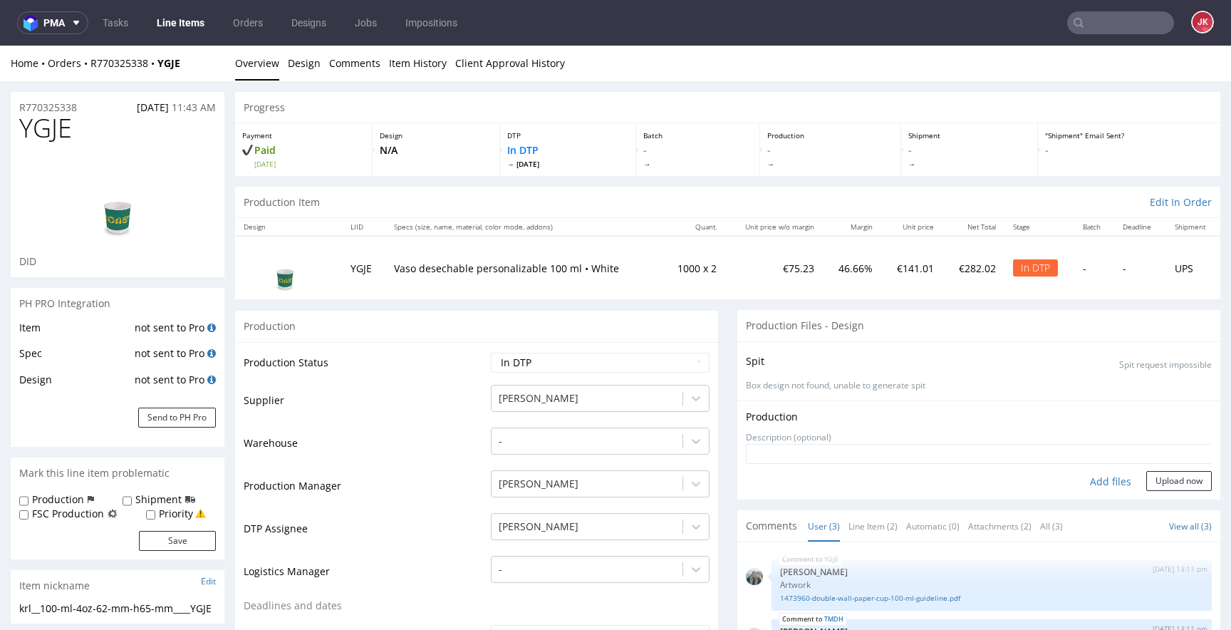
click at [1079, 478] on div "Add files" at bounding box center [1110, 481] width 71 height 21
type input "C:\fakepath\krl__100-ml-4oz-62-mm-h65-mm____YGJE__d0__oR770325338.pdf"
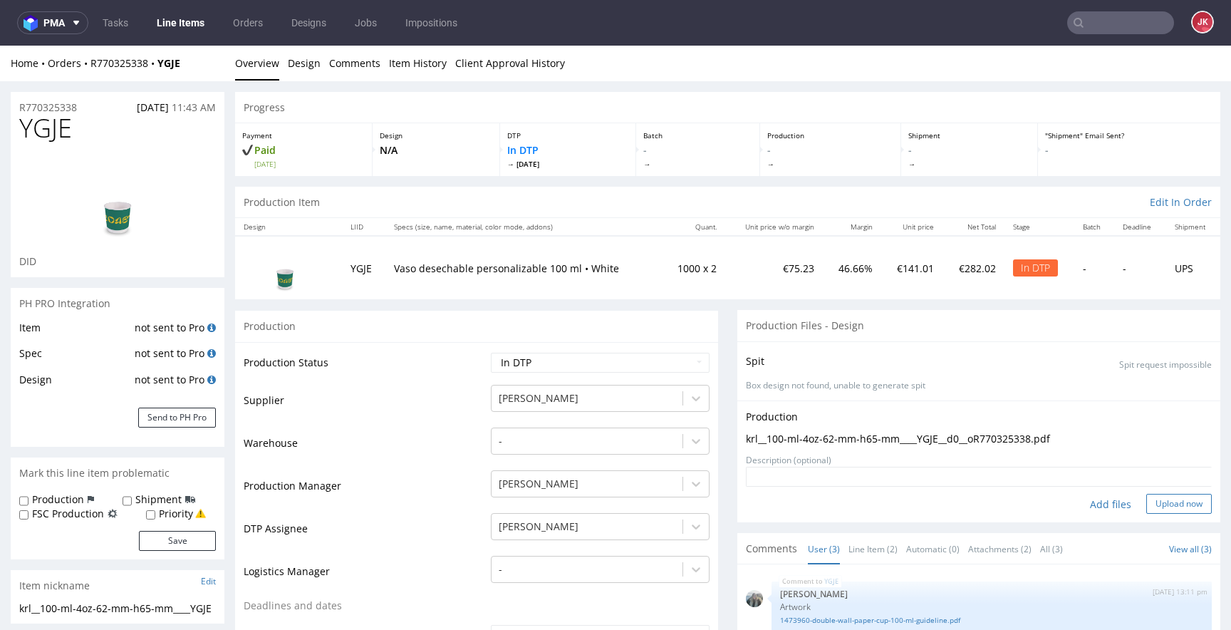
click at [1147, 503] on button "Upload now" at bounding box center [1180, 504] width 66 height 20
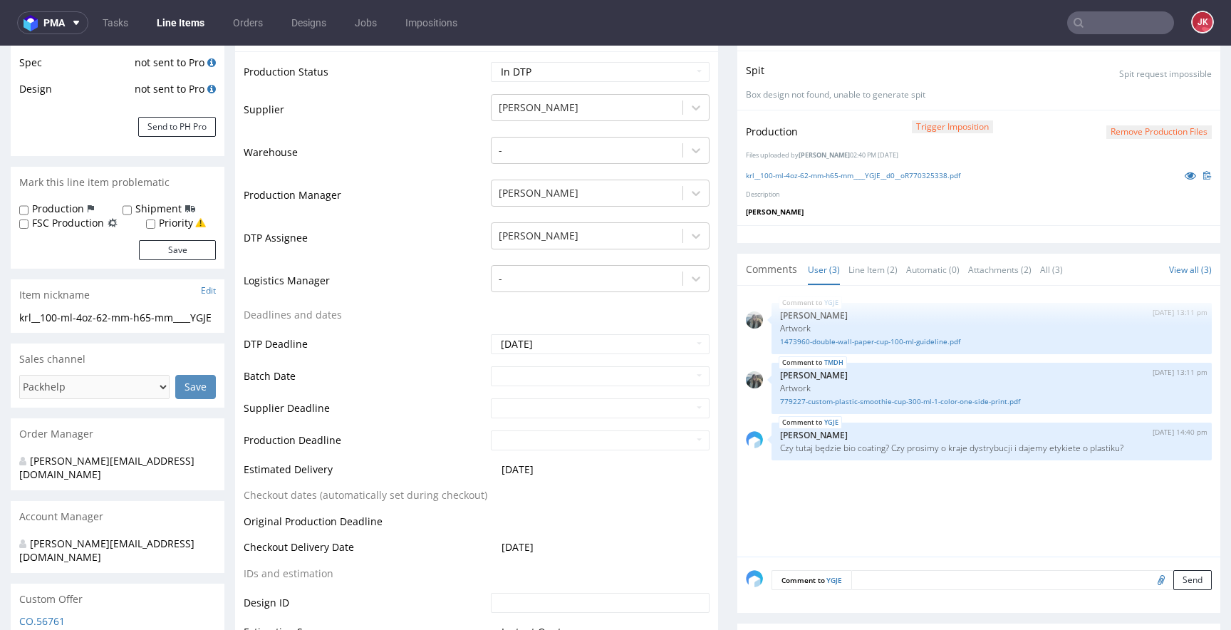
scroll to position [312, 0]
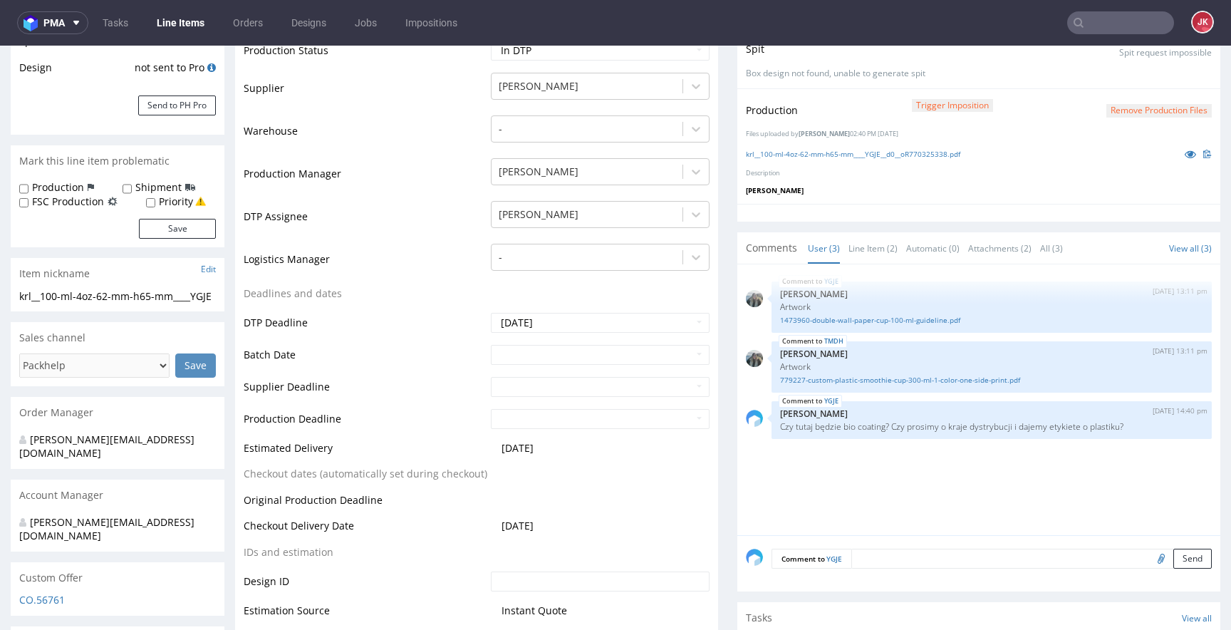
click at [867, 254] on link "Line Item (2)" at bounding box center [873, 248] width 49 height 31
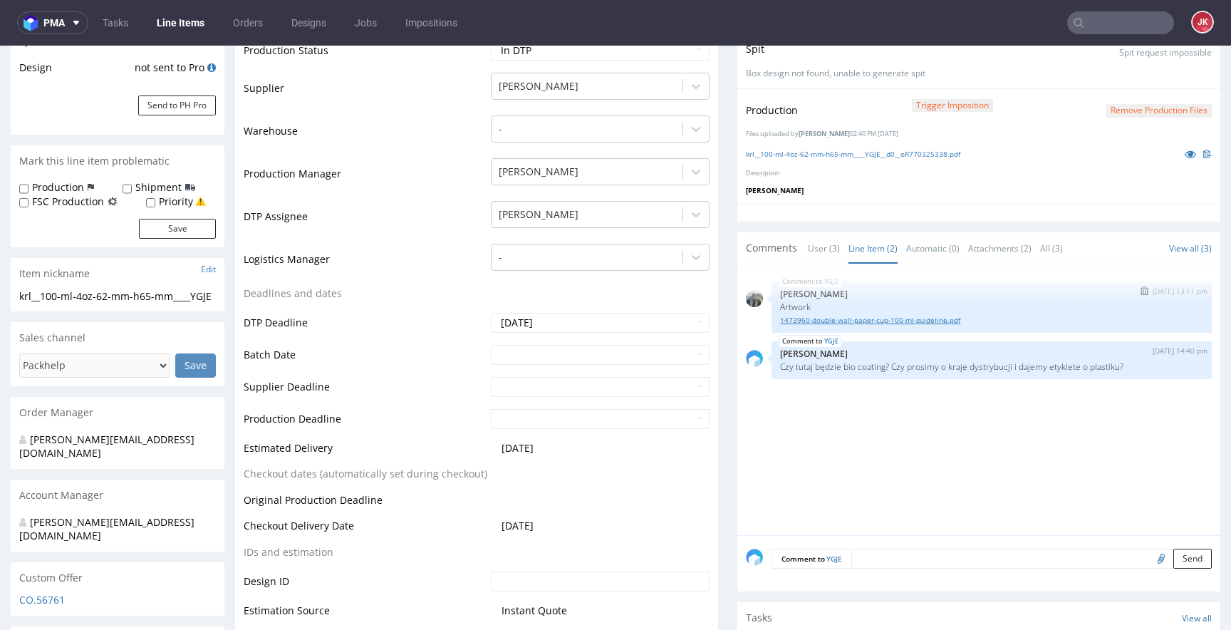
click at [817, 320] on link "1473960-double-wall-paper-cup-100-ml-guideline.pdf" at bounding box center [991, 320] width 423 height 11
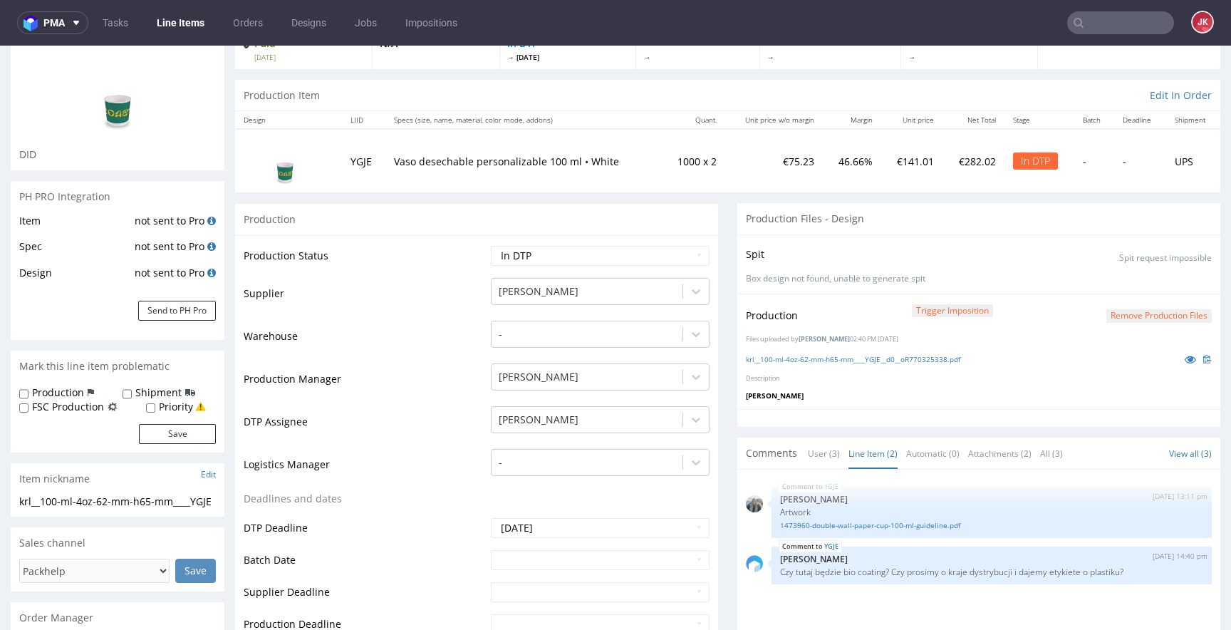
scroll to position [0, 0]
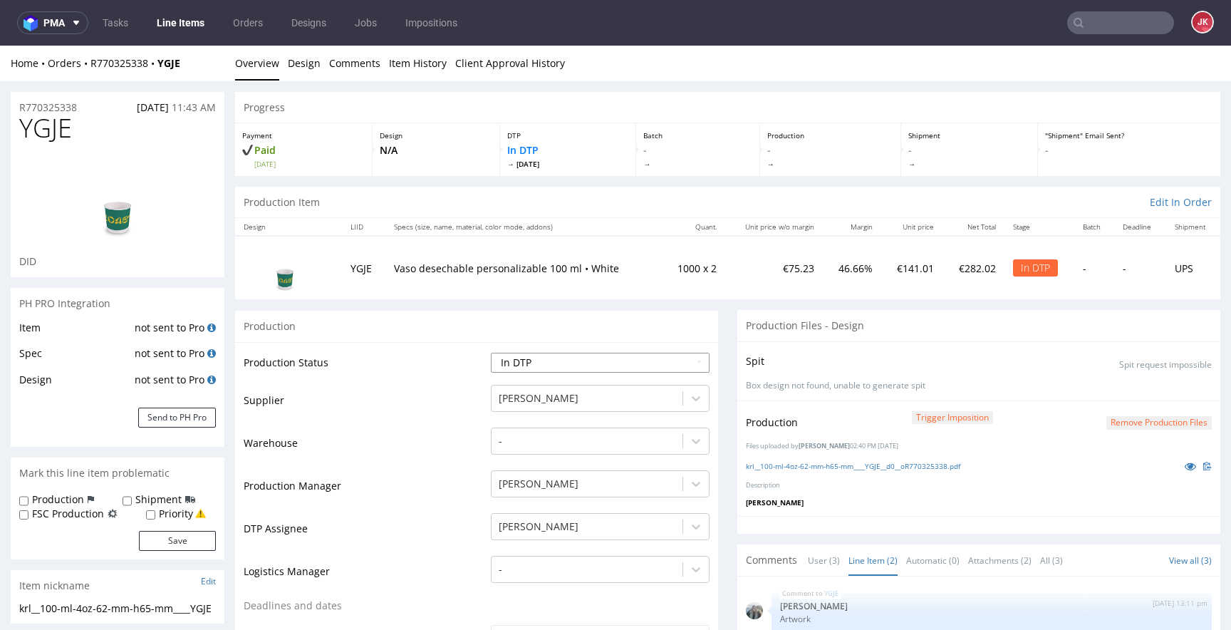
click at [595, 367] on select "Waiting for Artwork Waiting for Diecut Waiting for Mockup Waiting for DTP Waiti…" at bounding box center [600, 363] width 219 height 20
select select "dtp_waiting_for_double_check"
click at [491, 353] on select "Waiting for Artwork Waiting for Diecut Waiting for Mockup Waiting for DTP Waiti…" at bounding box center [600, 363] width 219 height 20
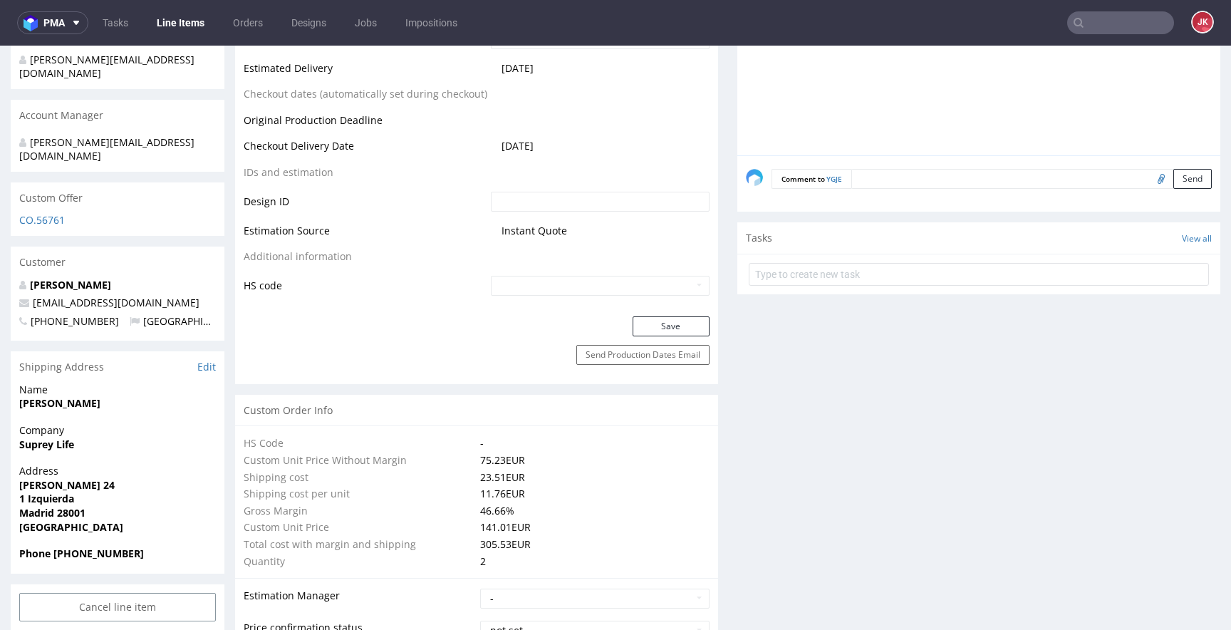
scroll to position [714, 0]
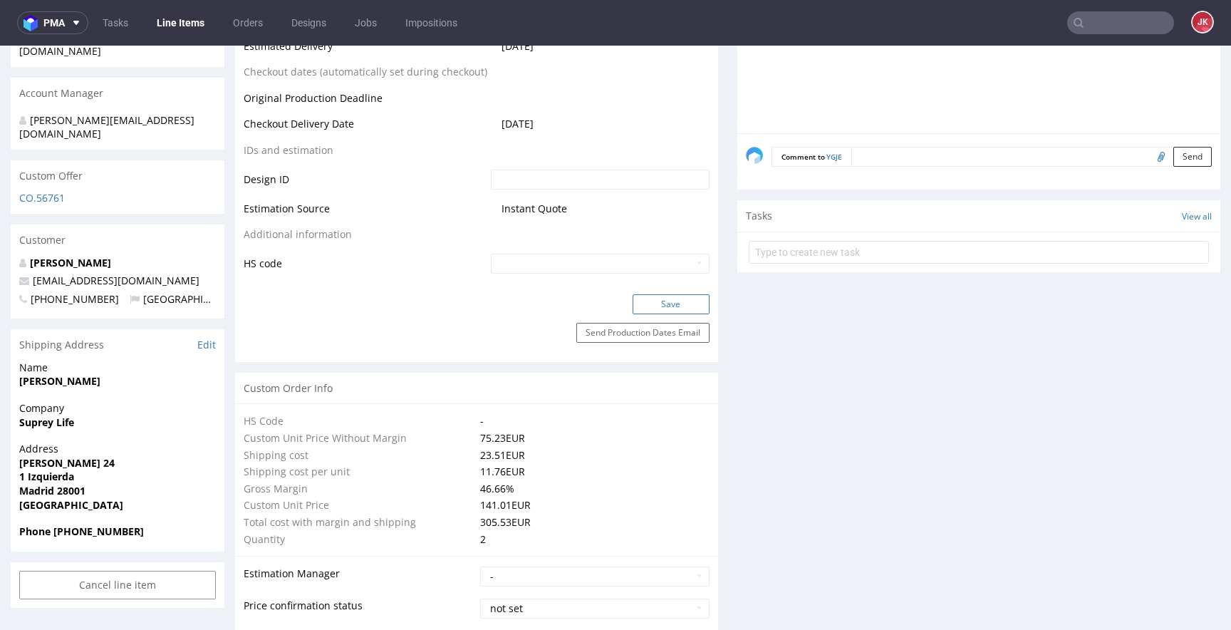
click at [641, 314] on button "Save" at bounding box center [671, 304] width 77 height 20
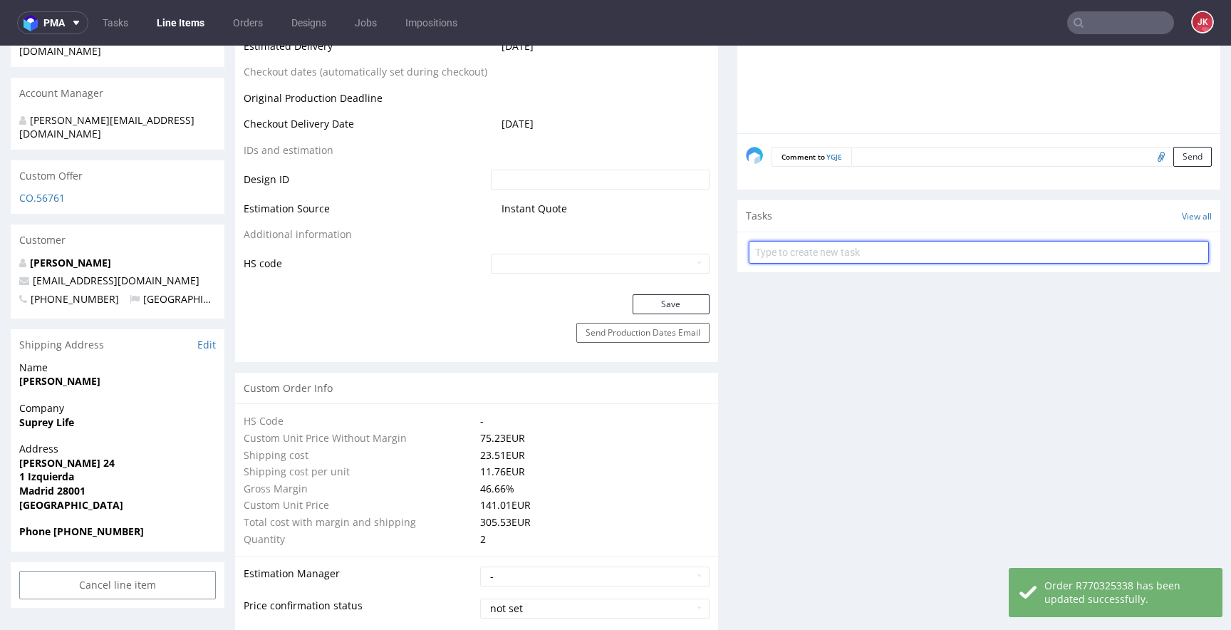
click at [809, 250] on input "text" at bounding box center [979, 252] width 460 height 23
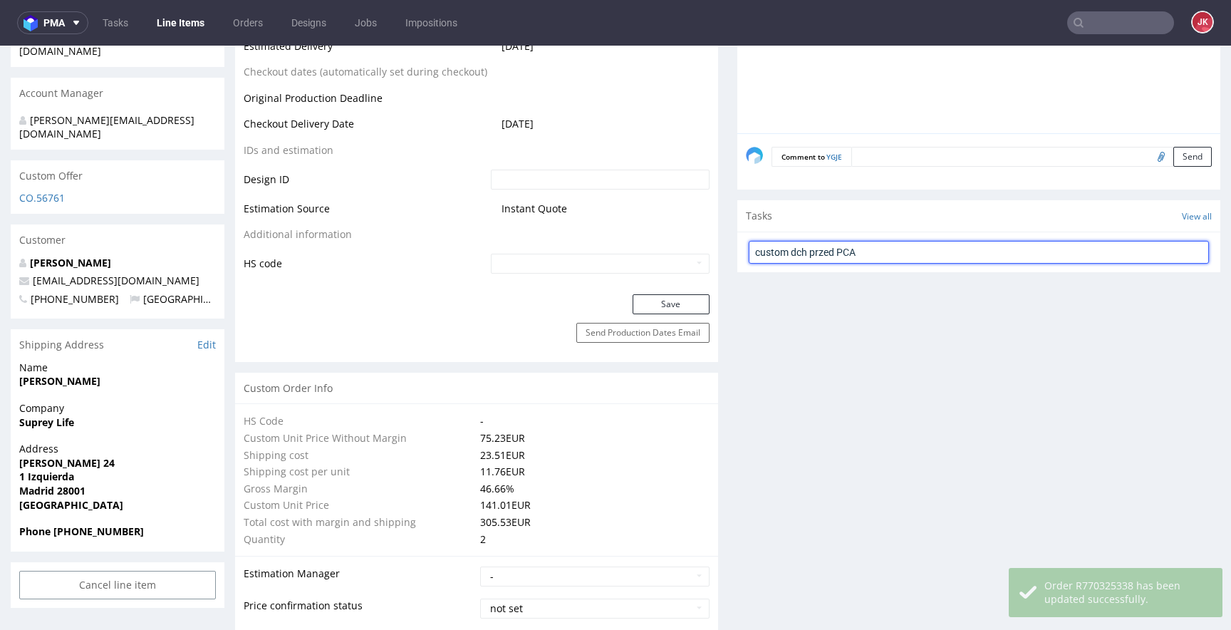
type input "custom dch przed PCA"
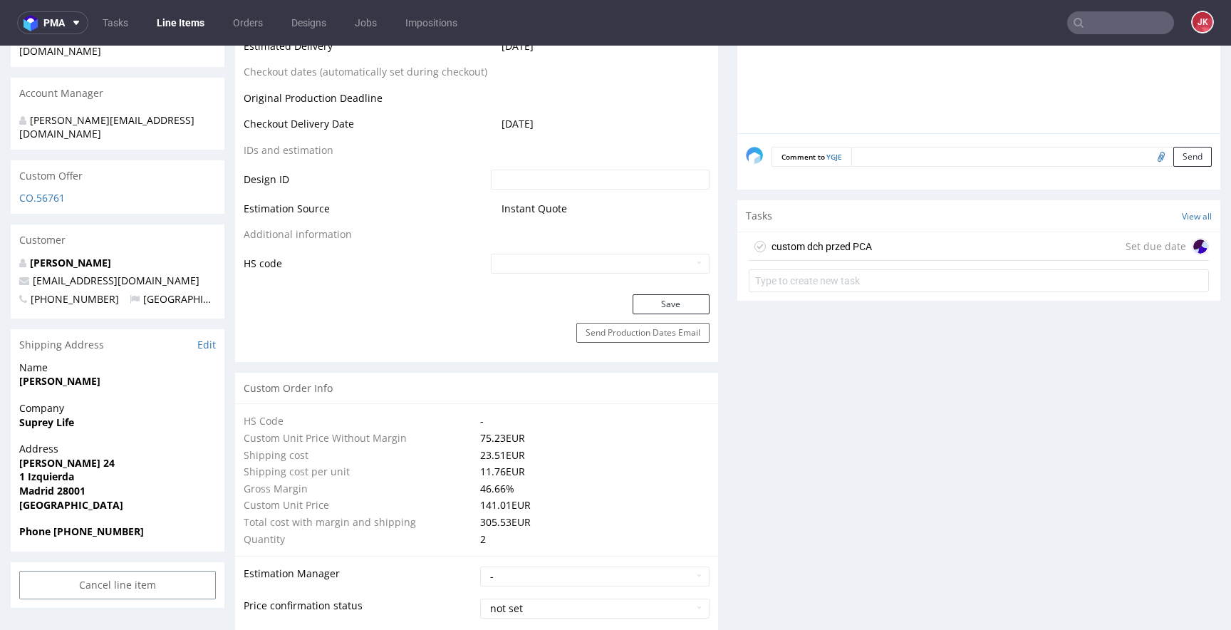
click at [798, 247] on div "custom dch przed PCA" at bounding box center [822, 246] width 100 height 17
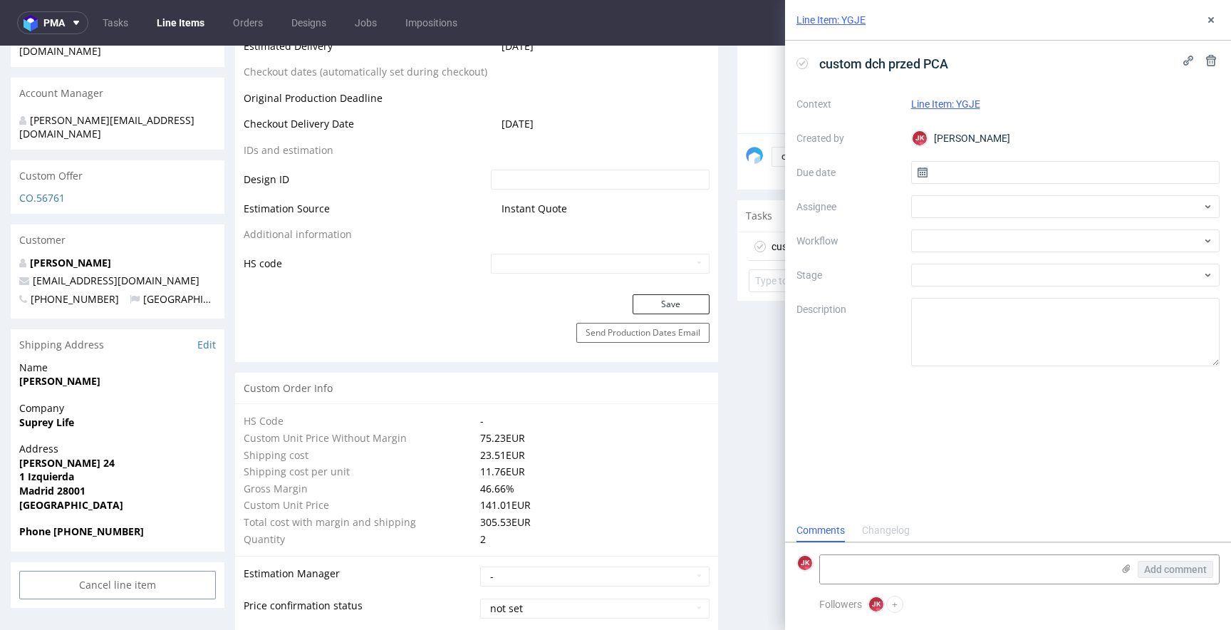
scroll to position [11, 0]
click at [941, 168] on input "text" at bounding box center [1065, 172] width 309 height 23
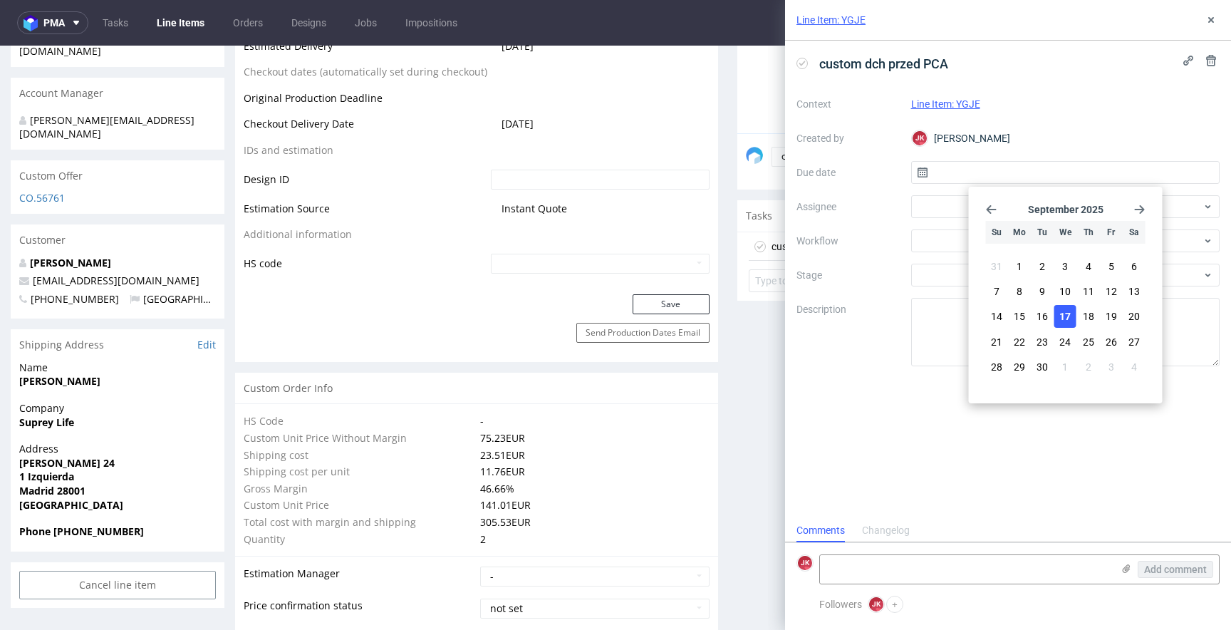
click at [1069, 317] on span "17" at bounding box center [1065, 316] width 11 height 14
type input "[DATE]"
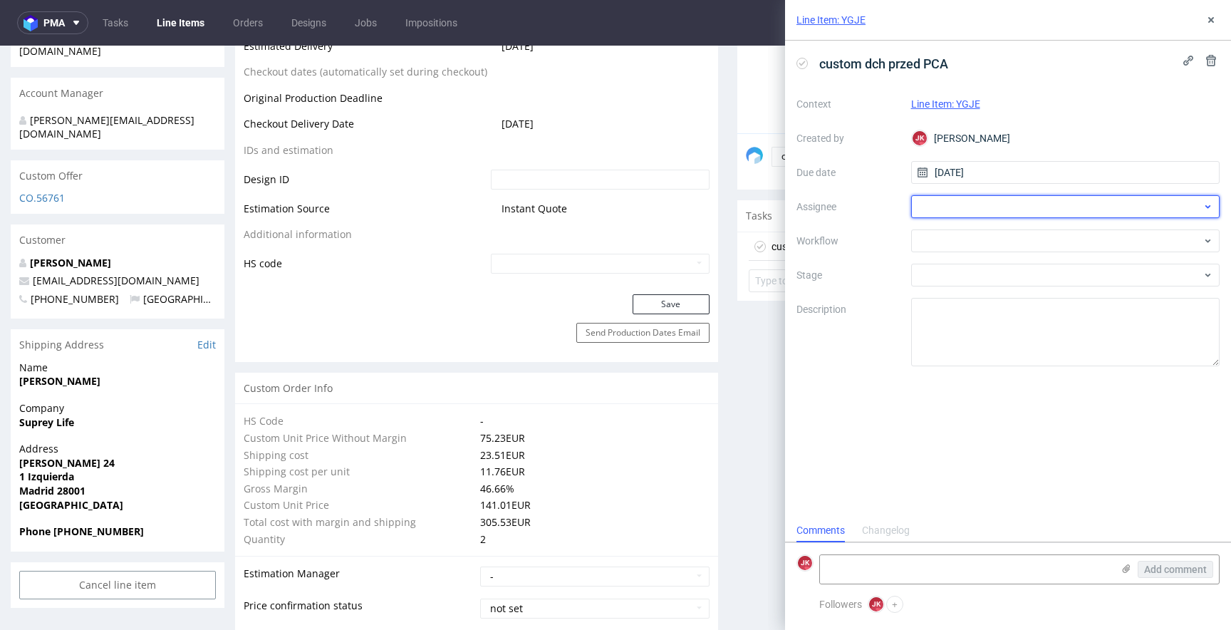
click at [976, 207] on div at bounding box center [1065, 206] width 309 height 23
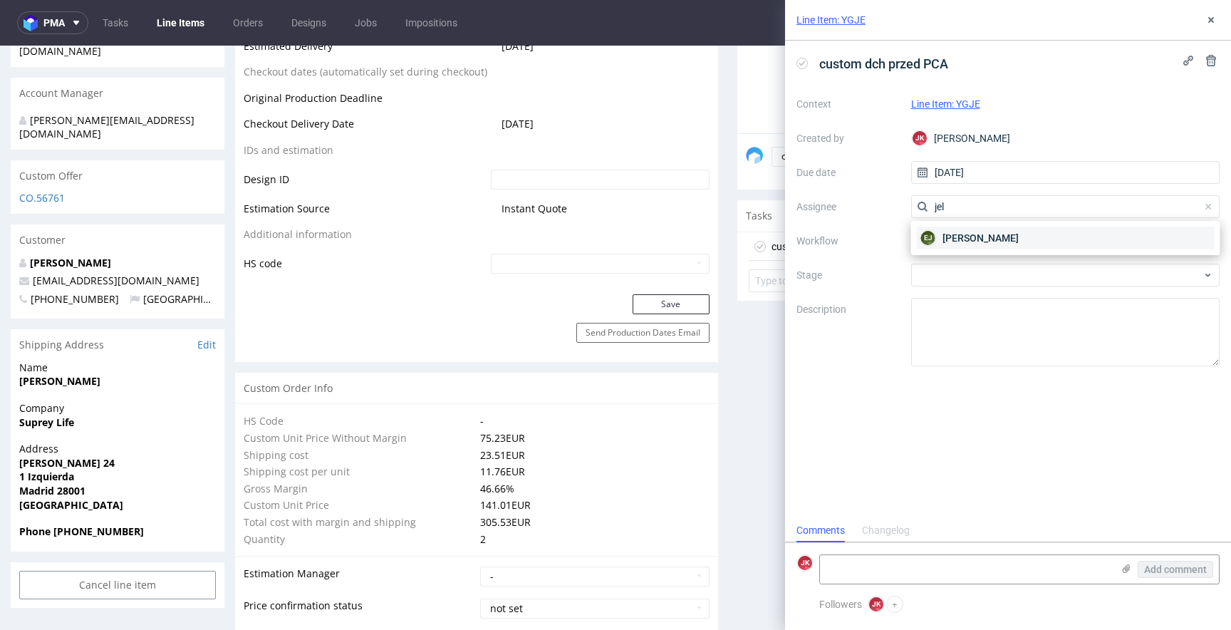
type input "jel"
click at [966, 232] on span "Elżbieta Jelińska" at bounding box center [981, 238] width 76 height 14
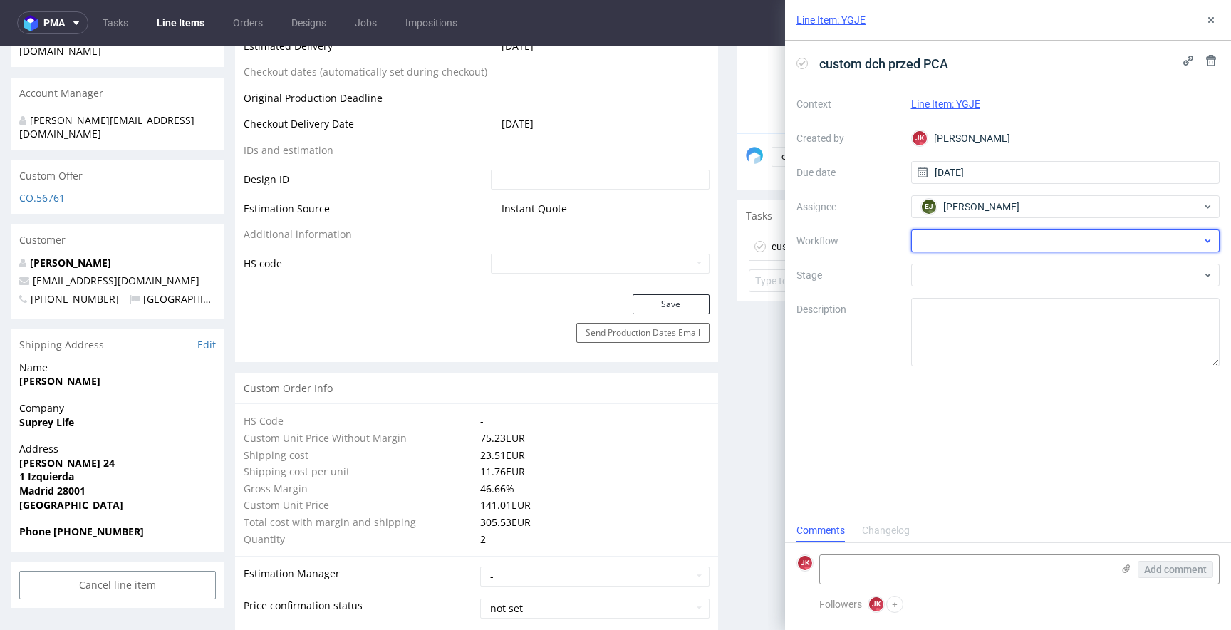
click at [966, 244] on div at bounding box center [1065, 240] width 309 height 23
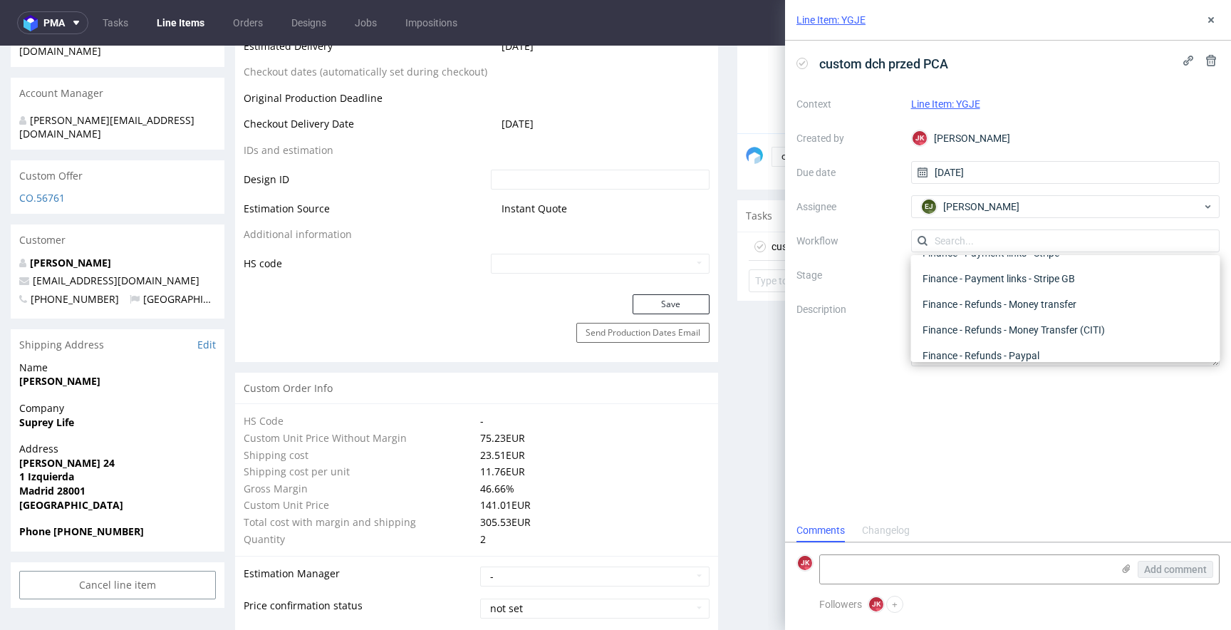
scroll to position [0, 0]
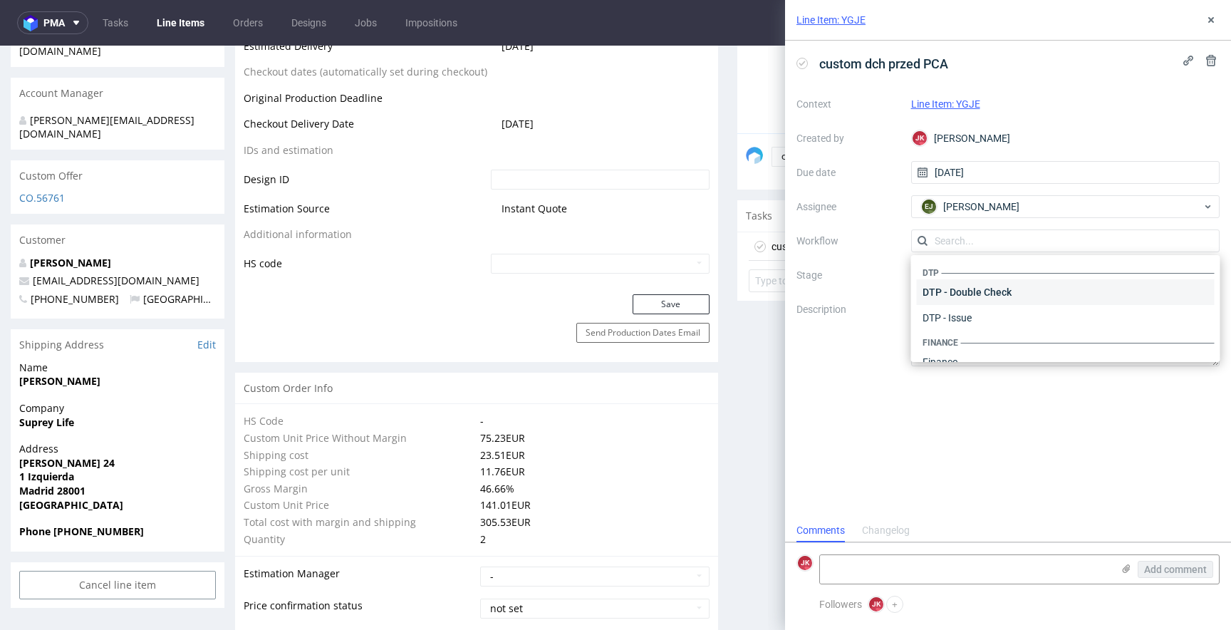
click at [970, 290] on div "DTP - Double Check" at bounding box center [1066, 292] width 298 height 26
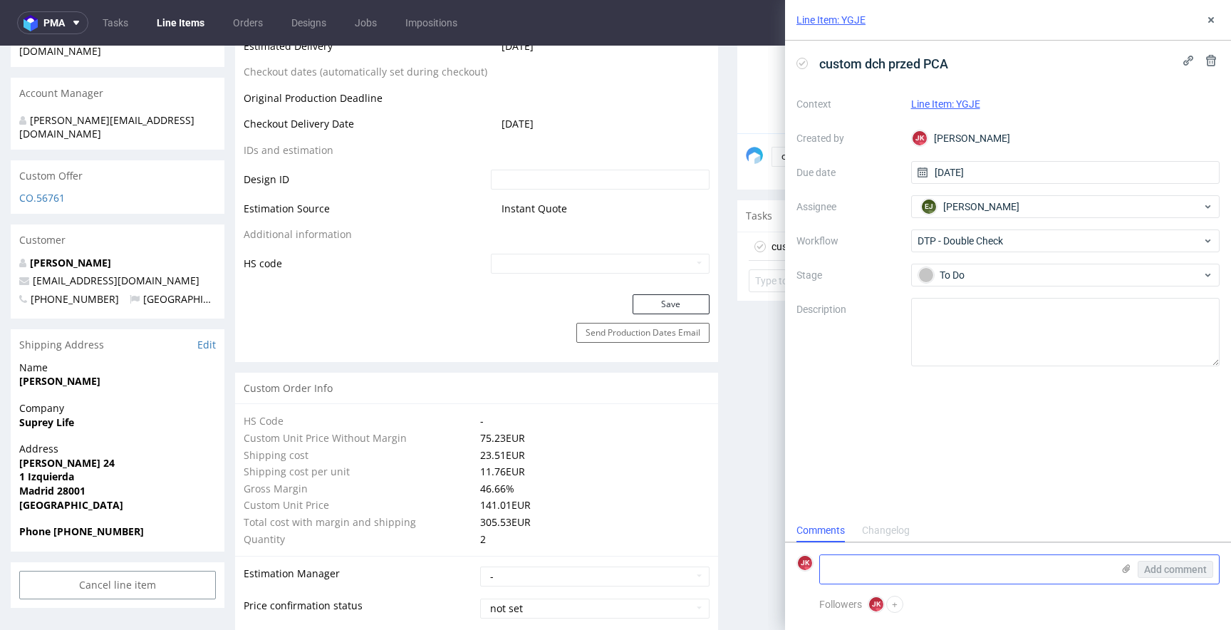
click at [878, 580] on textarea at bounding box center [966, 569] width 292 height 29
type textarea "- design przełożony na prostokątną siatkę - zapytałem o coating"
click at [1170, 566] on span "Add comment" at bounding box center [1175, 569] width 63 height 10
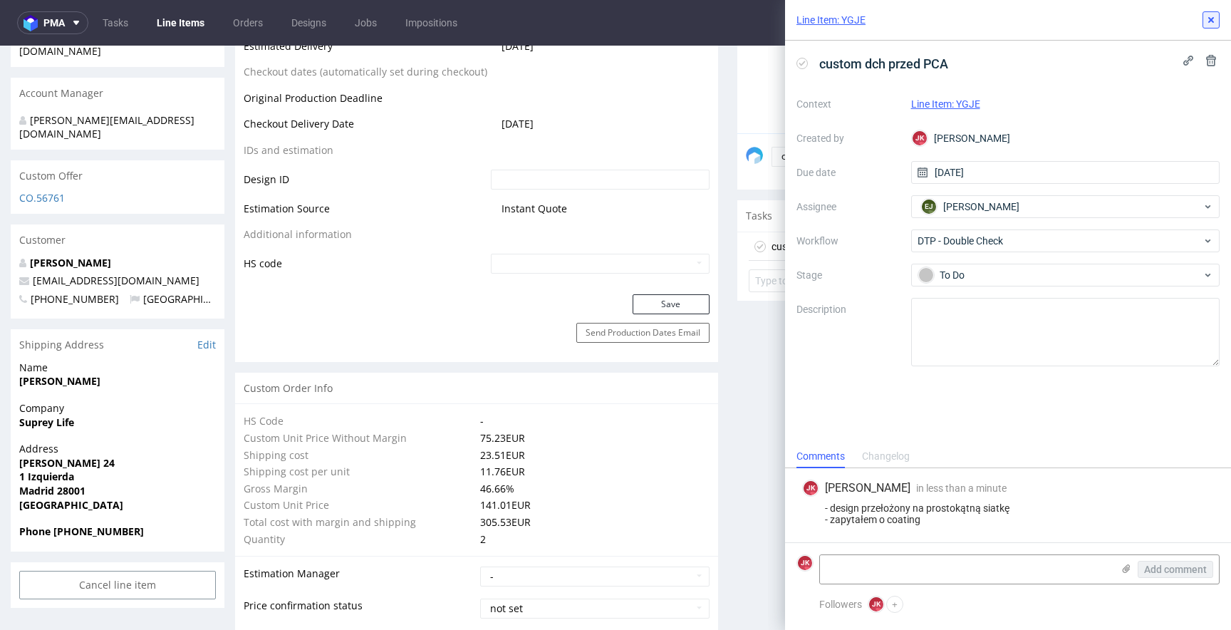
click at [1214, 22] on icon at bounding box center [1211, 19] width 11 height 11
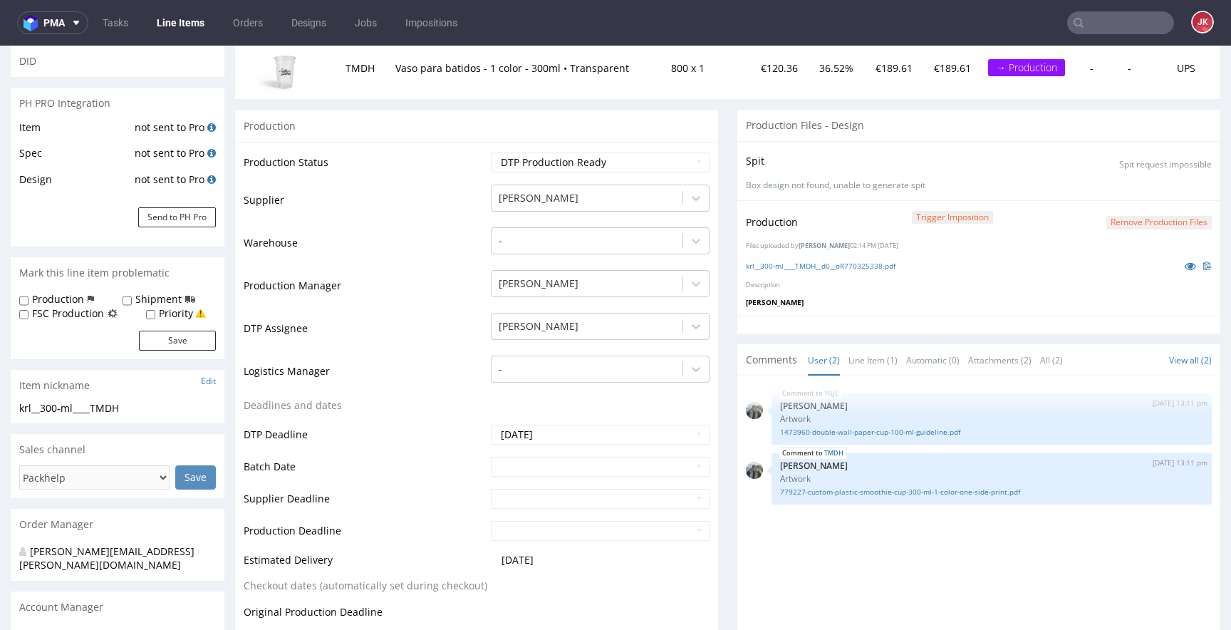
scroll to position [72, 0]
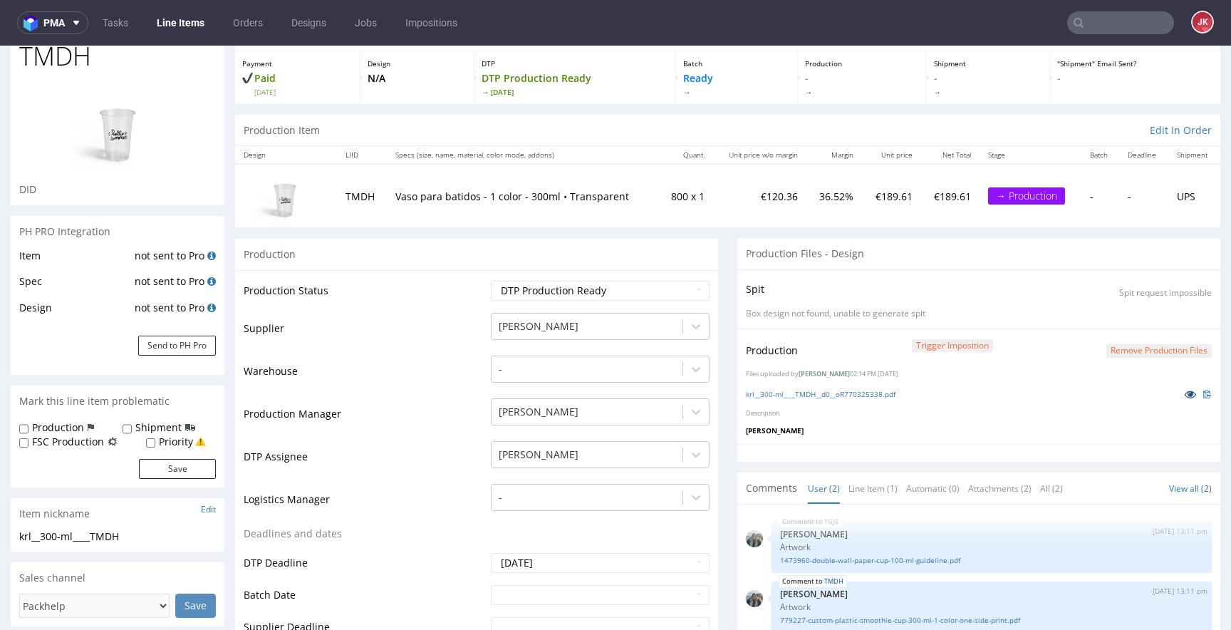
click at [1185, 393] on icon at bounding box center [1190, 394] width 11 height 10
click at [849, 482] on link "Line Item (1)" at bounding box center [873, 488] width 49 height 31
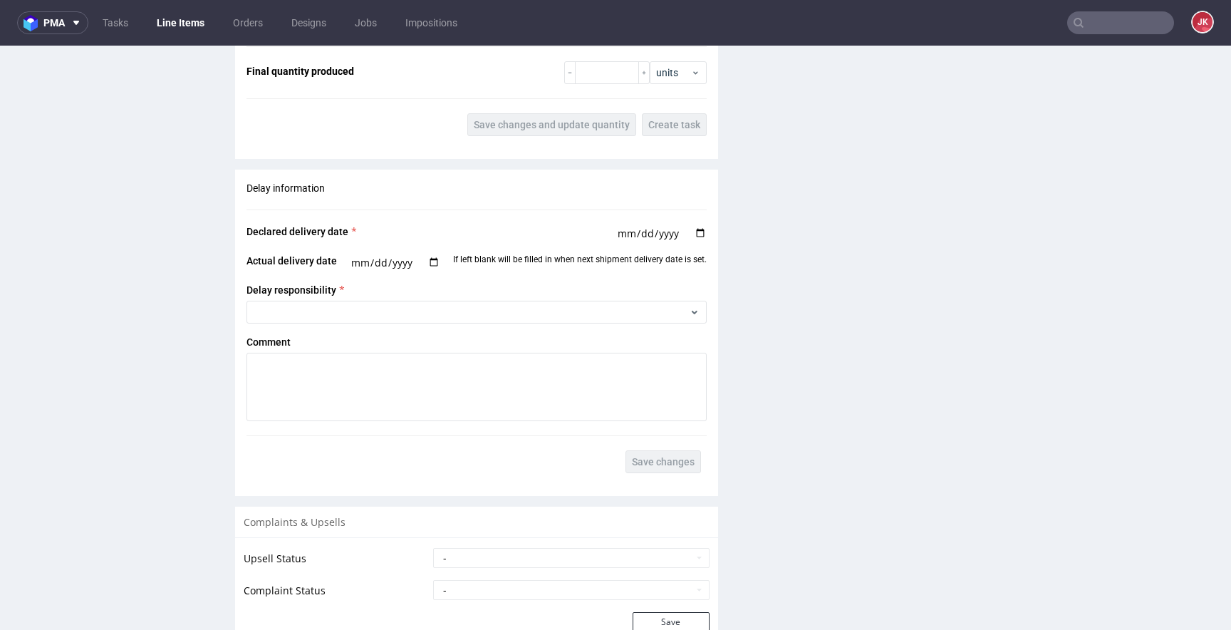
scroll to position [2141, 0]
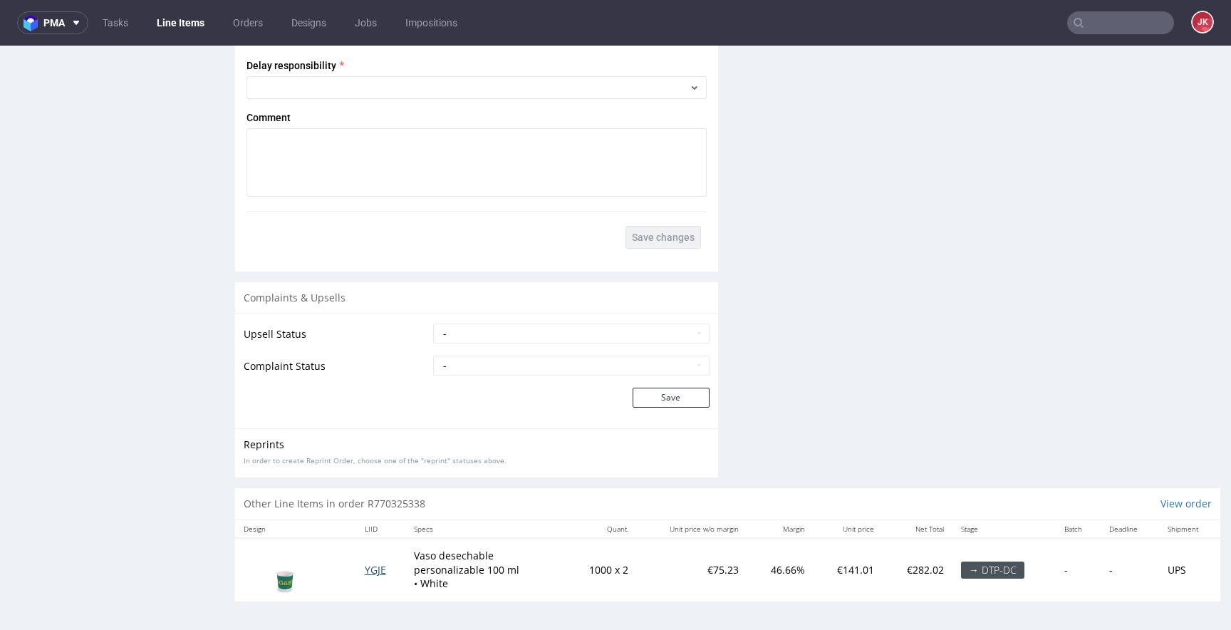
click at [377, 566] on span "YGJE" at bounding box center [375, 570] width 21 height 14
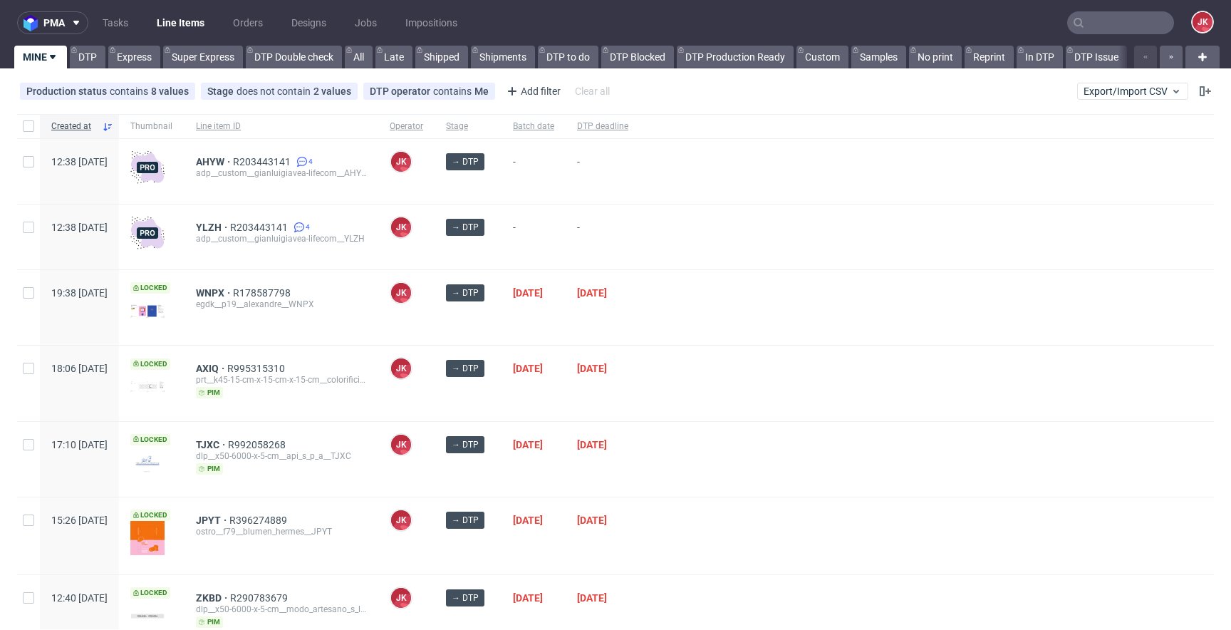
click at [502, 329] on div "→ DTP" at bounding box center [468, 307] width 67 height 75
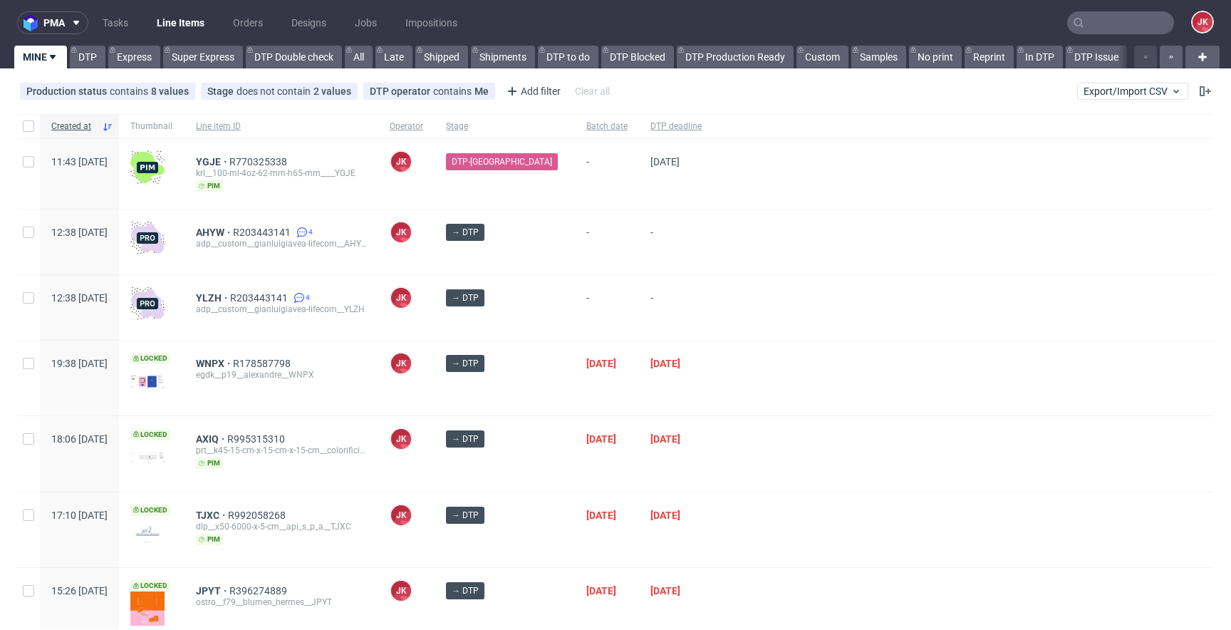
click at [618, 313] on div "-" at bounding box center [607, 307] width 64 height 65
click at [541, 381] on div "→ DTP" at bounding box center [505, 378] width 140 height 75
click at [595, 269] on div "-" at bounding box center [607, 241] width 64 height 65
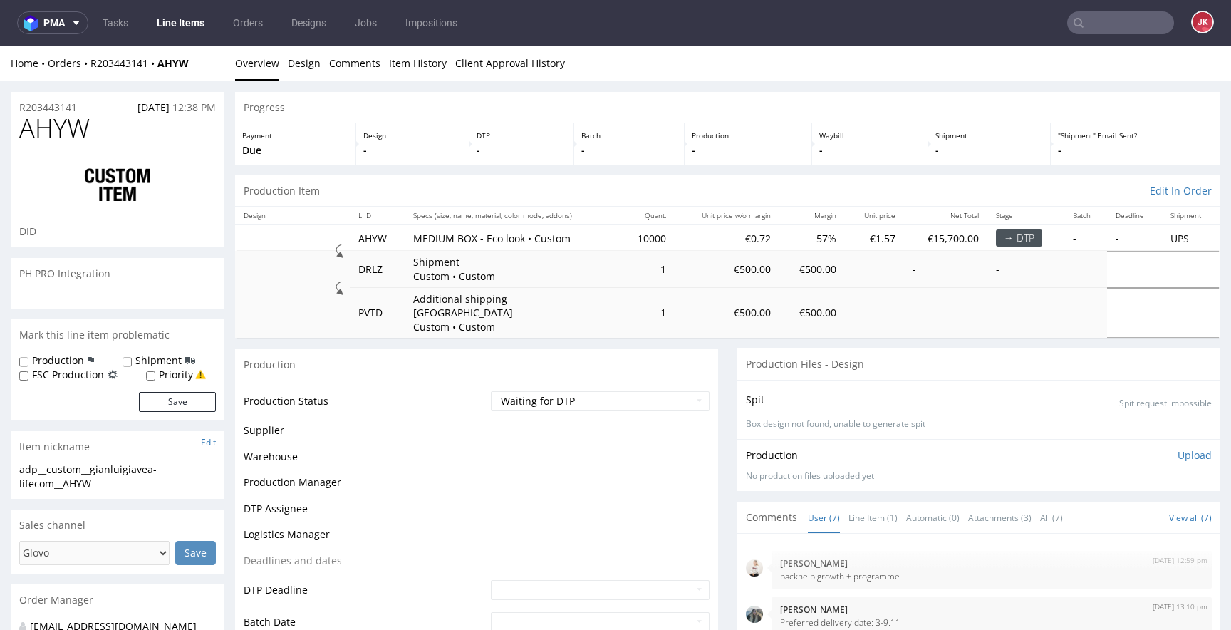
scroll to position [189, 0]
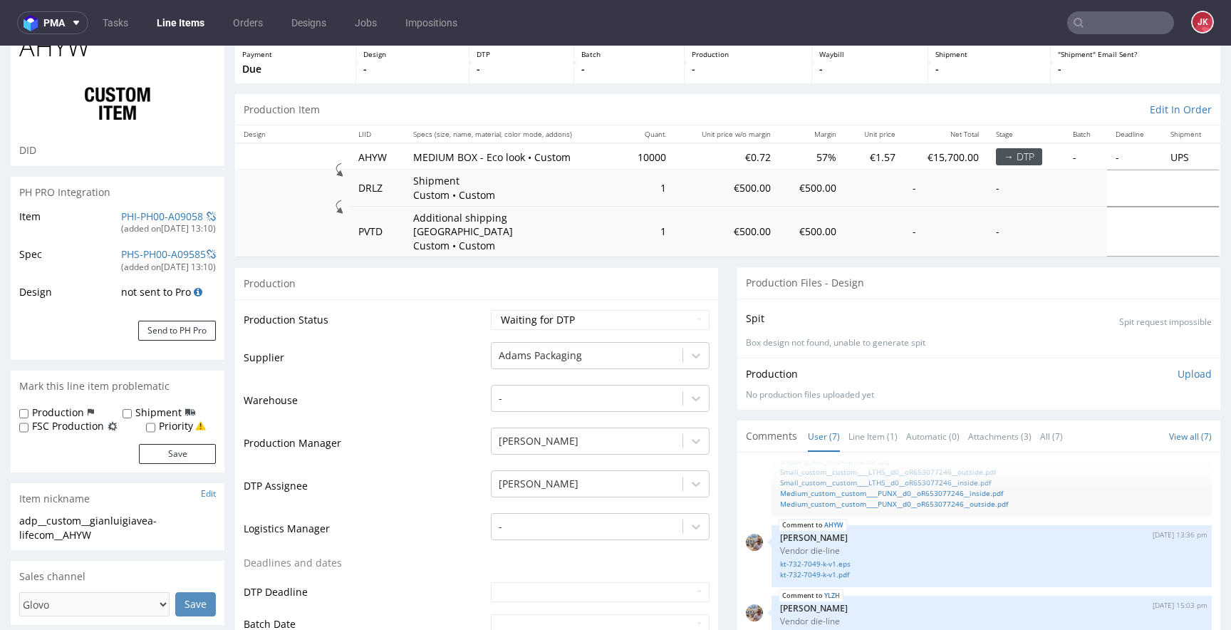
scroll to position [0, 0]
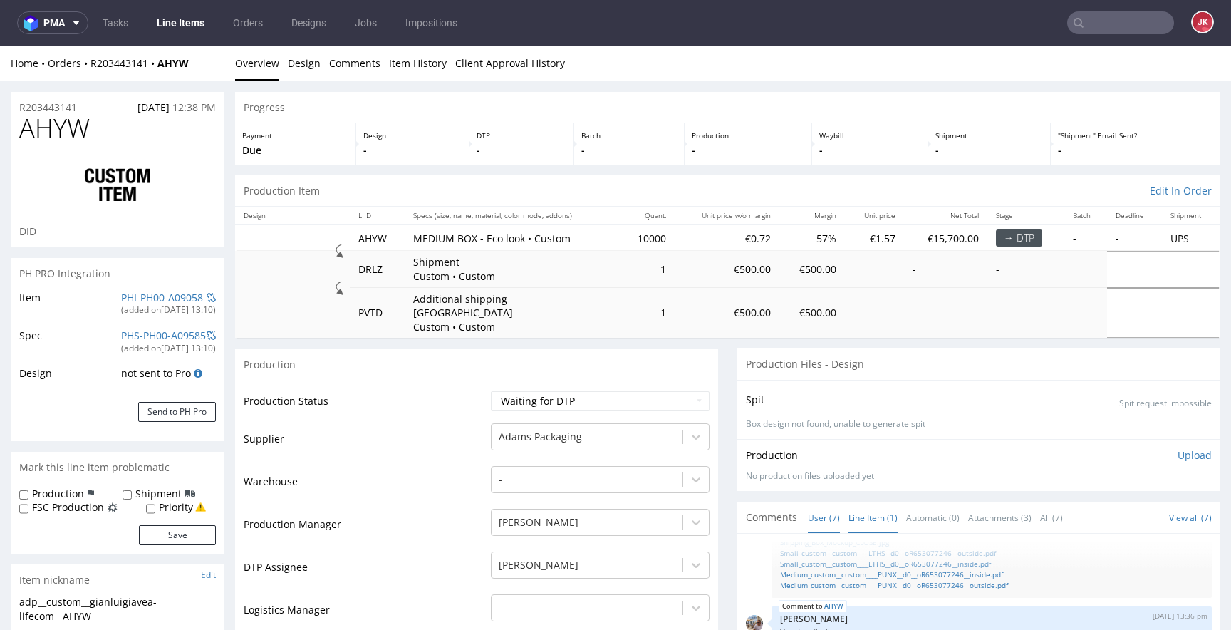
click at [854, 505] on link "Line Item (1)" at bounding box center [873, 517] width 49 height 31
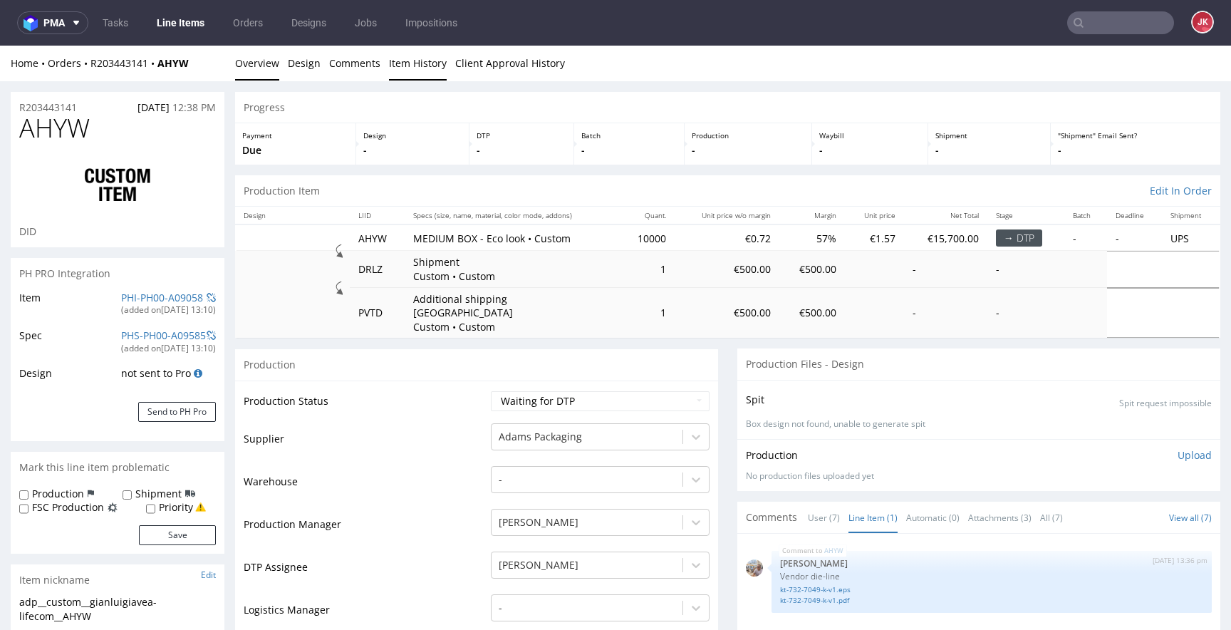
click at [404, 63] on link "Item History" at bounding box center [418, 63] width 58 height 35
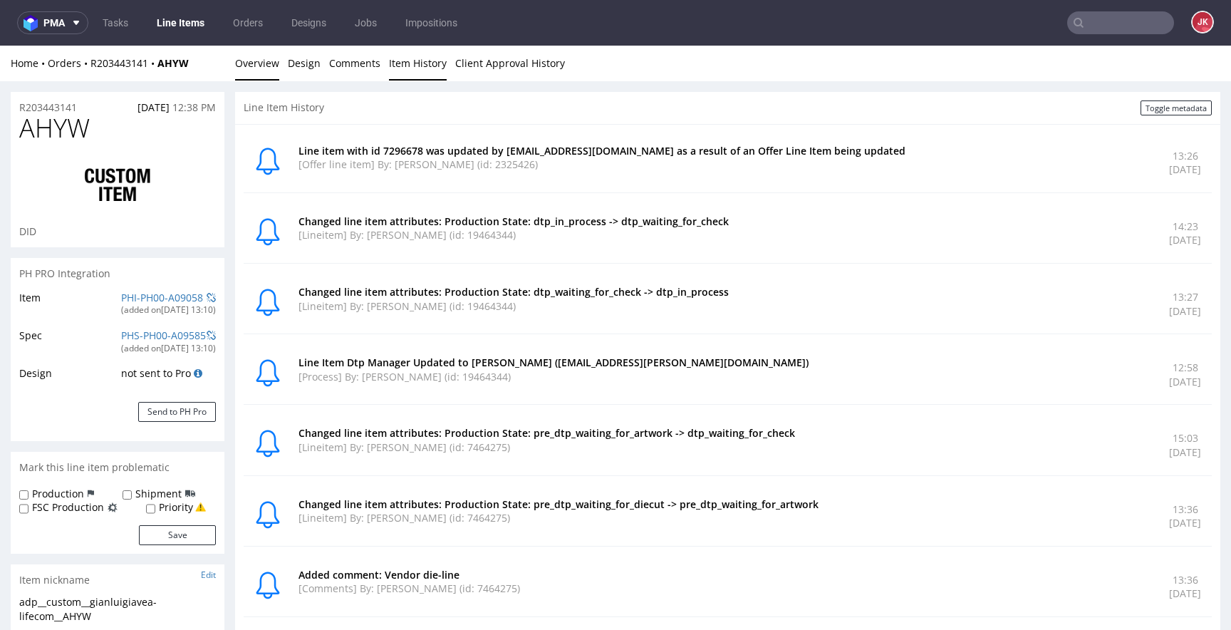
click at [247, 60] on link "Overview" at bounding box center [257, 63] width 44 height 35
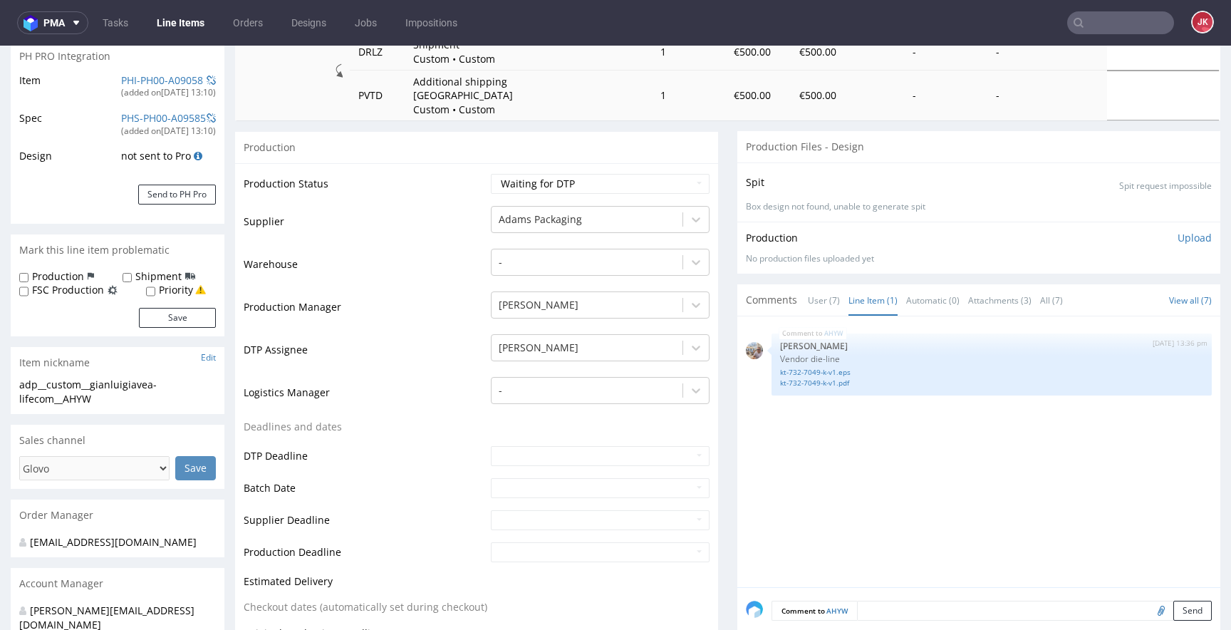
scroll to position [223, 0]
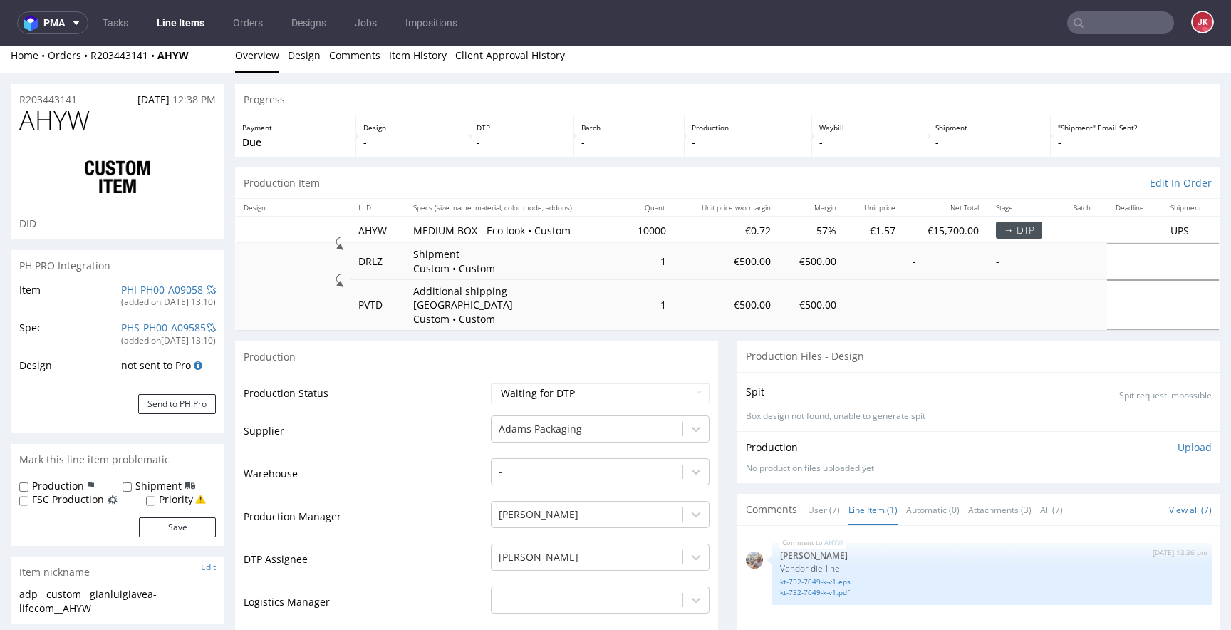
scroll to position [0, 0]
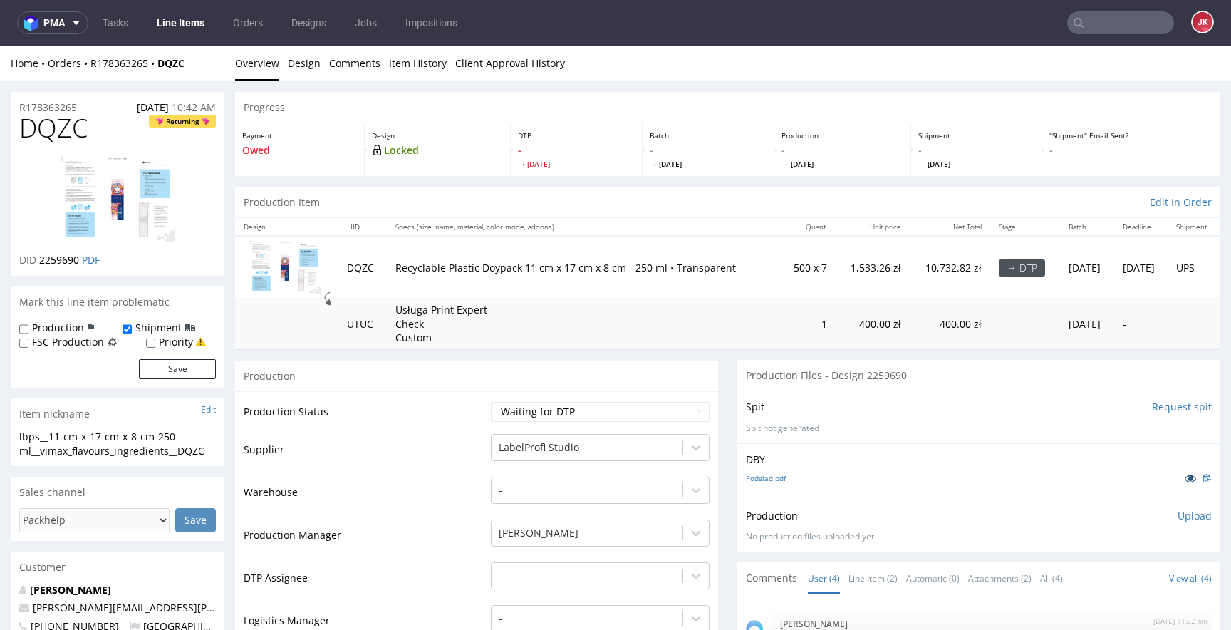
click at [1185, 477] on icon at bounding box center [1190, 478] width 11 height 10
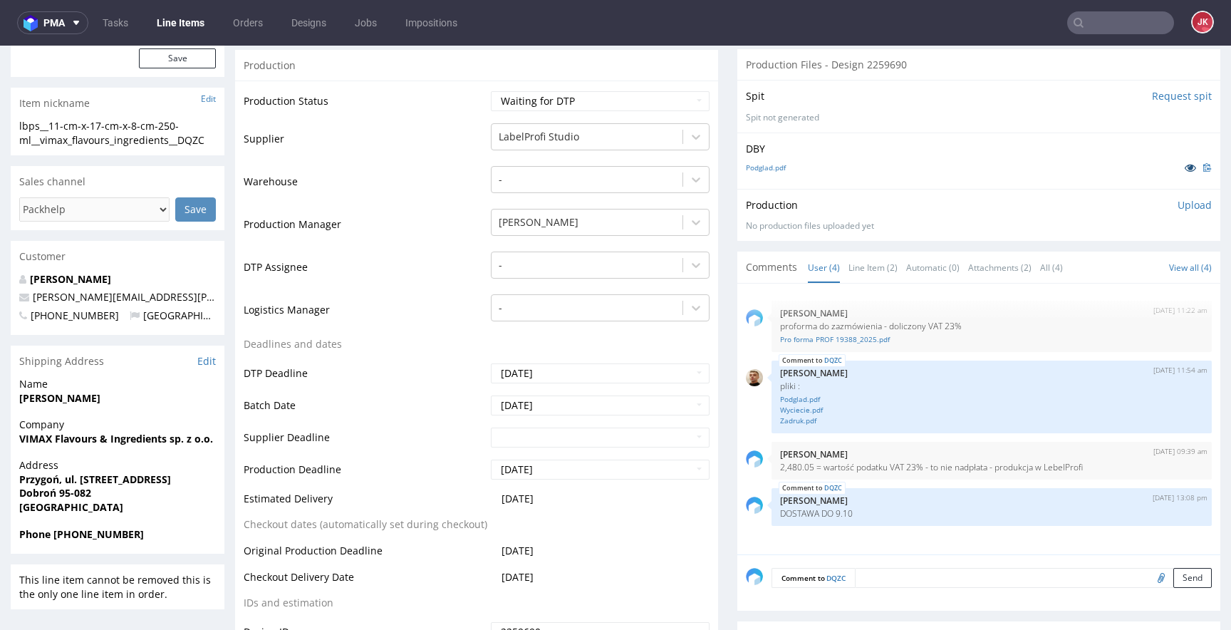
scroll to position [309, 0]
click at [849, 266] on link "Line Item (2)" at bounding box center [873, 269] width 49 height 31
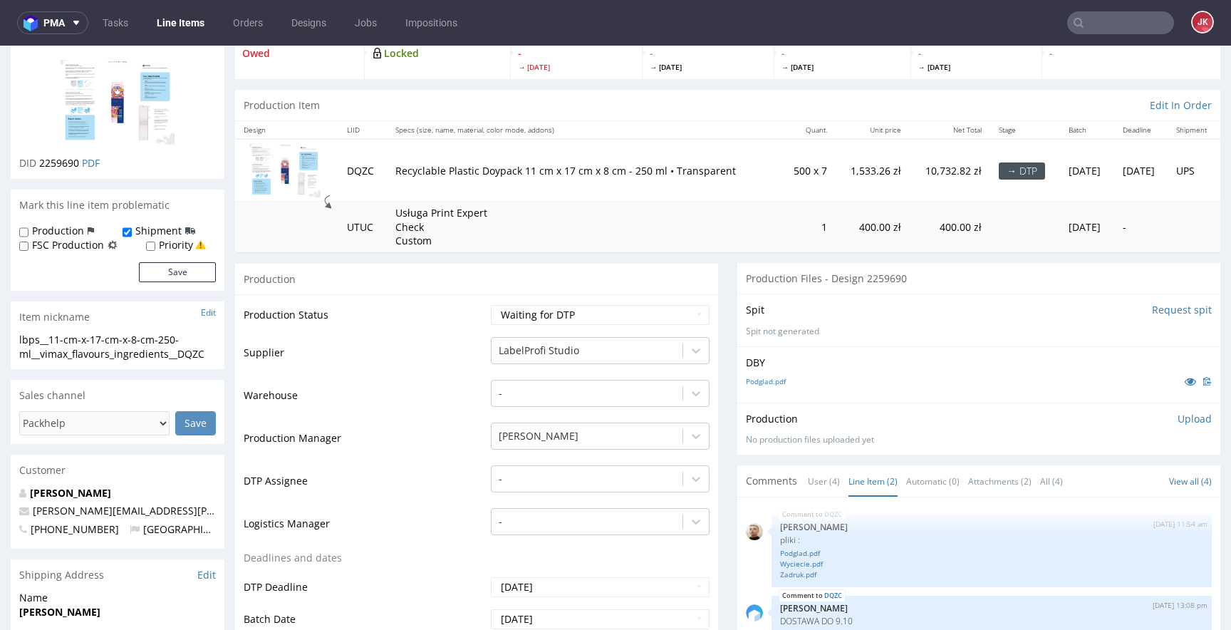
scroll to position [0, 0]
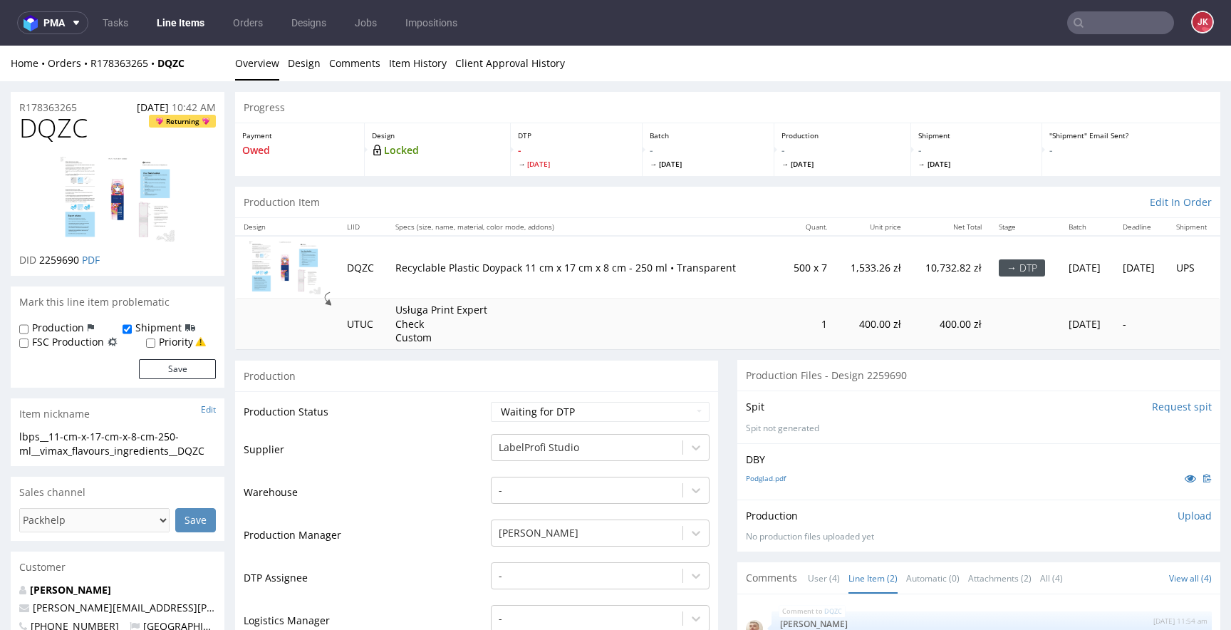
click at [476, 462] on td "Supplier" at bounding box center [366, 454] width 244 height 43
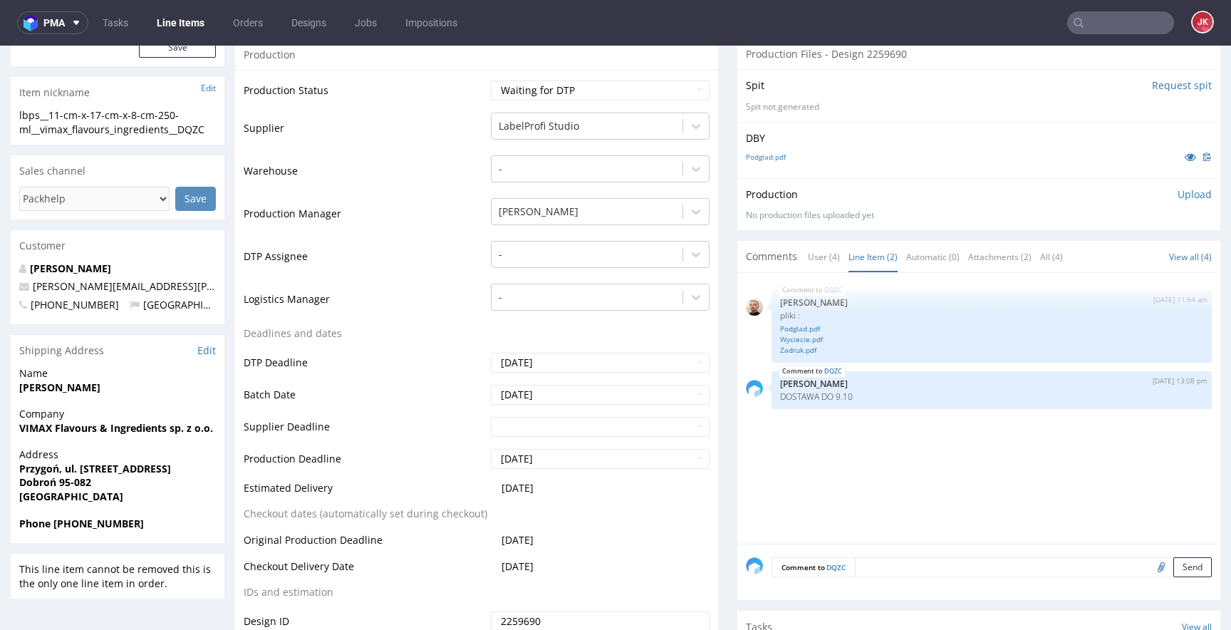
scroll to position [392, 0]
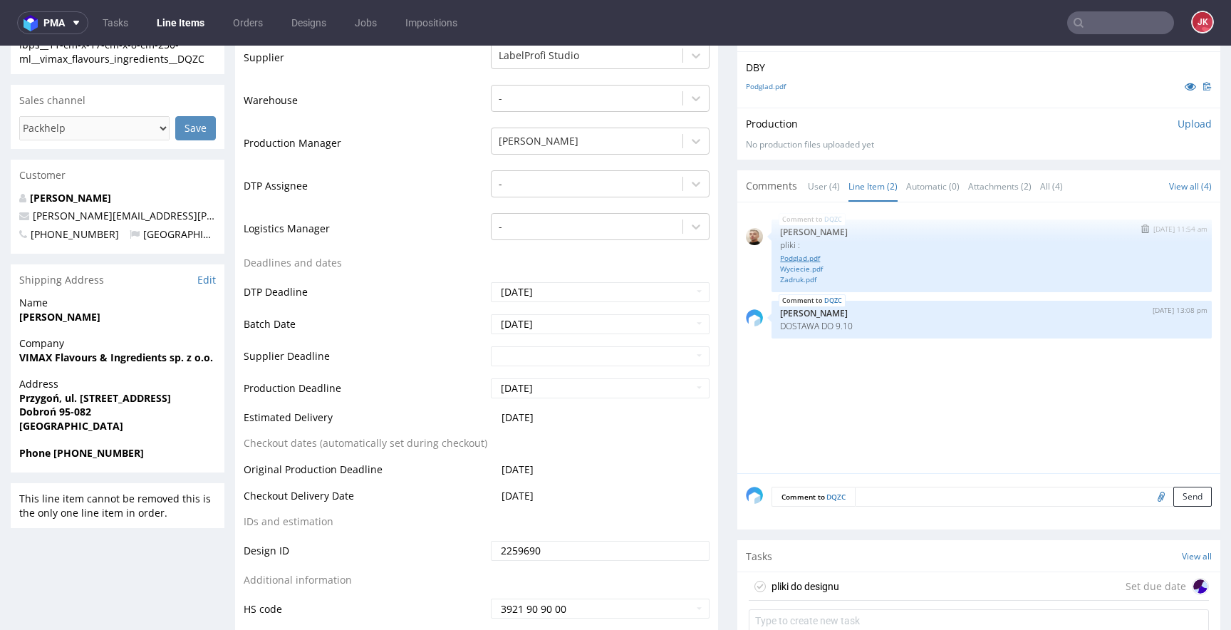
click at [798, 259] on link "Podglad.pdf" at bounding box center [991, 258] width 423 height 11
click at [805, 265] on link "Wyciecie.pdf" at bounding box center [991, 269] width 423 height 11
click at [800, 279] on link "Zadruk.pdf" at bounding box center [991, 279] width 423 height 11
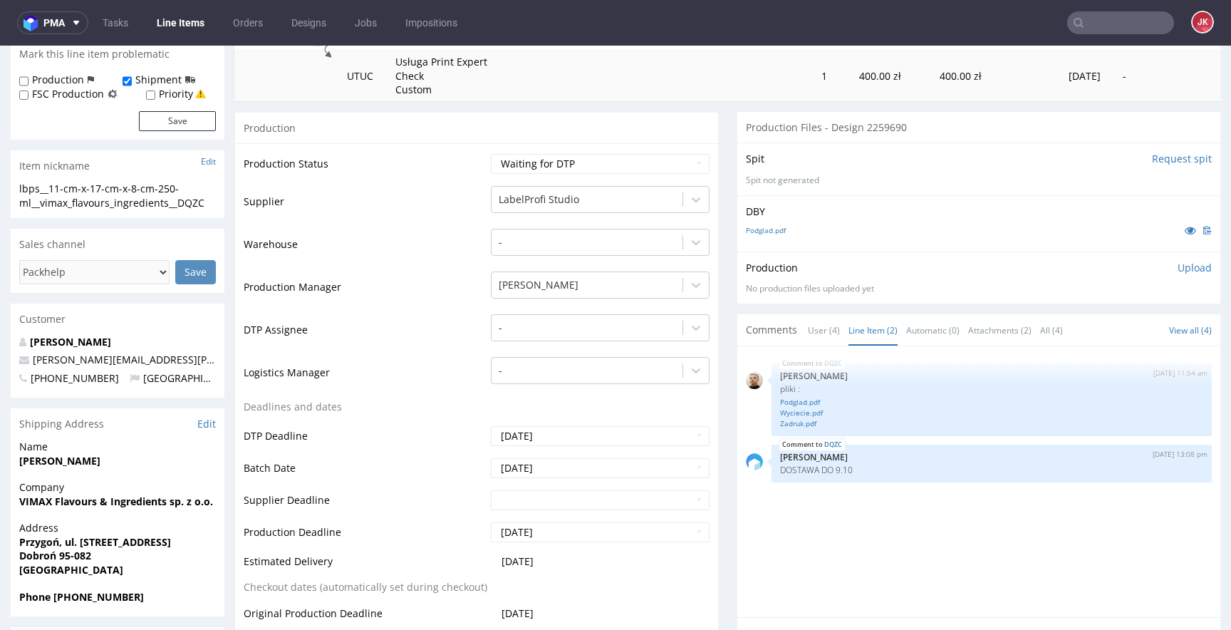
scroll to position [0, 0]
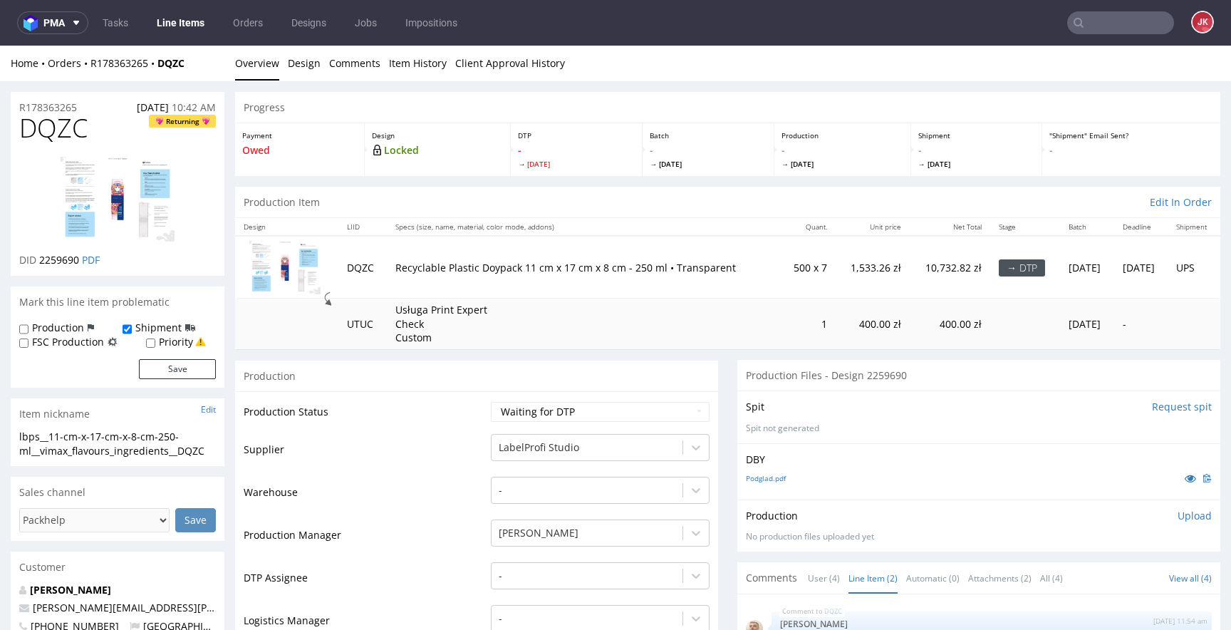
click at [445, 424] on td "Production Status" at bounding box center [366, 416] width 244 height 32
click at [552, 410] on select "Waiting for Artwork Waiting for Diecut Waiting for Mockup Waiting for DTP Waiti…" at bounding box center [600, 412] width 219 height 20
select select "dtp_in_process"
click at [491, 402] on select "Waiting for Artwork Waiting for Diecut Waiting for Mockup Waiting for DTP Waiti…" at bounding box center [600, 412] width 219 height 20
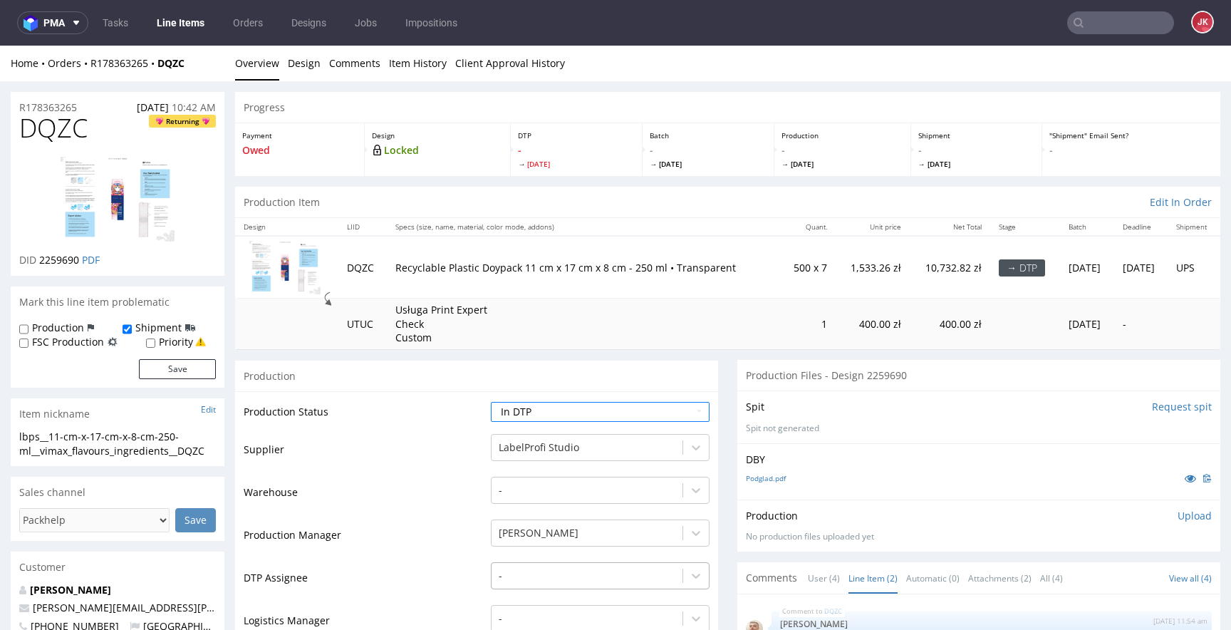
click at [522, 569] on div "-" at bounding box center [600, 572] width 219 height 20
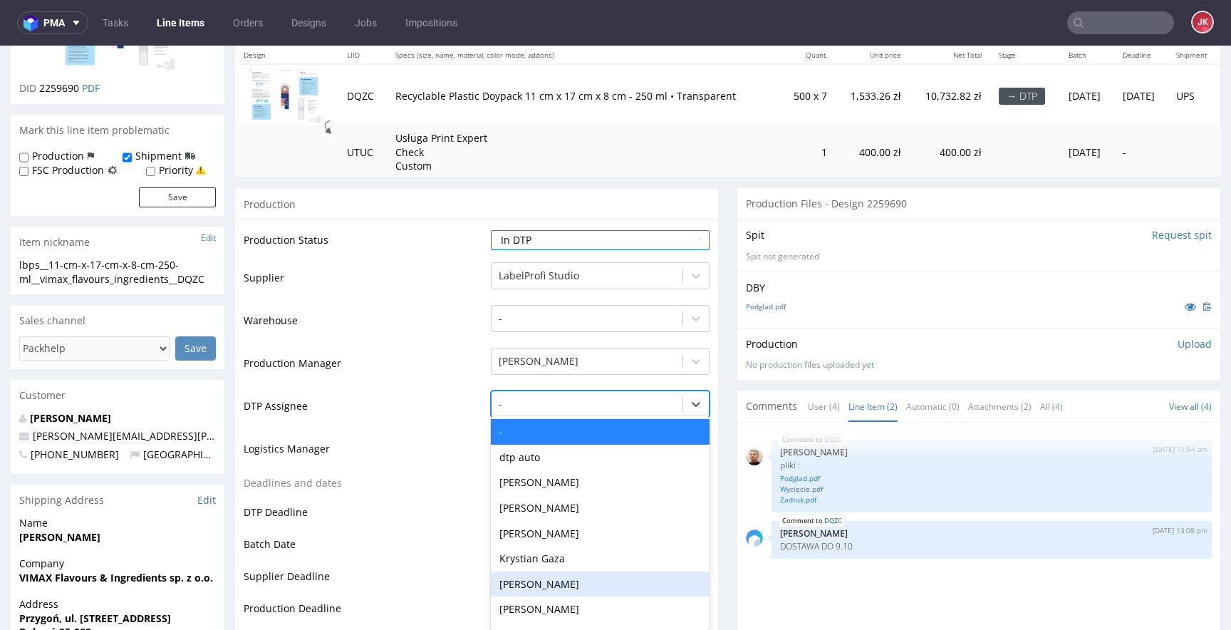
scroll to position [177, 0]
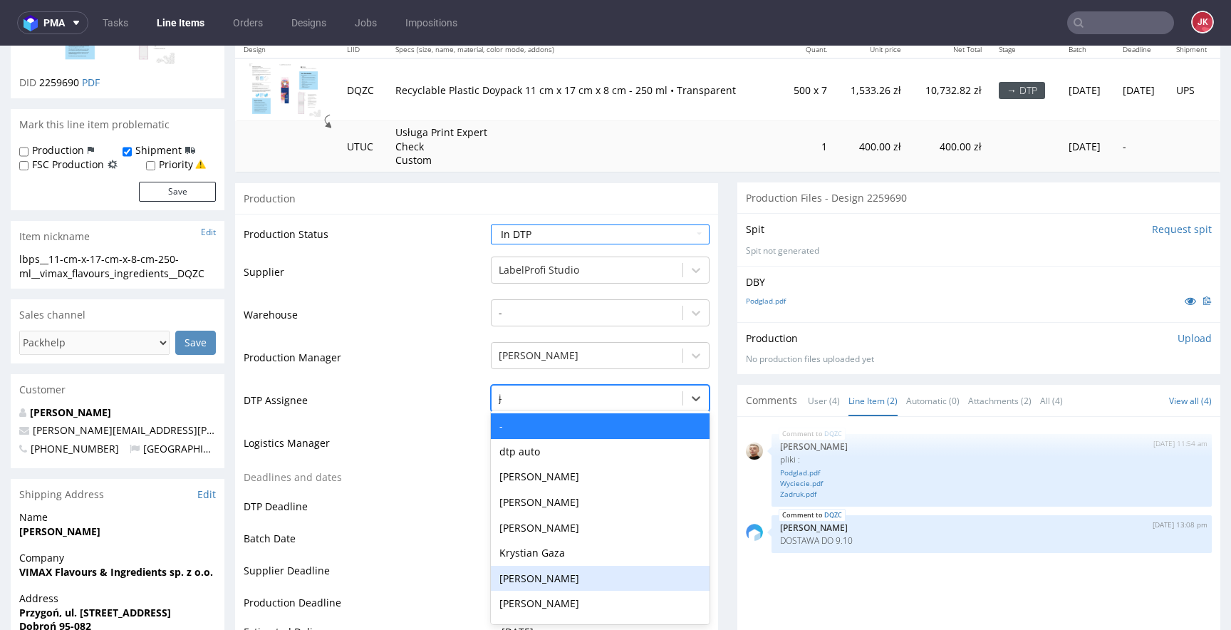
type input "jan"
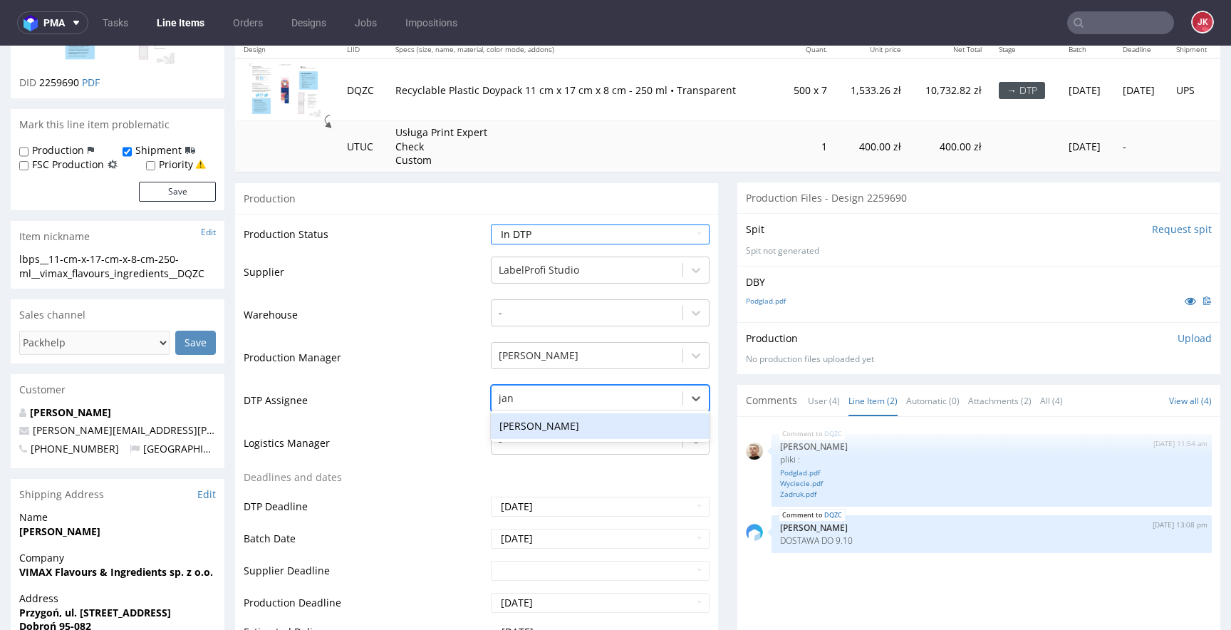
click at [559, 430] on div "[PERSON_NAME]" at bounding box center [600, 426] width 219 height 26
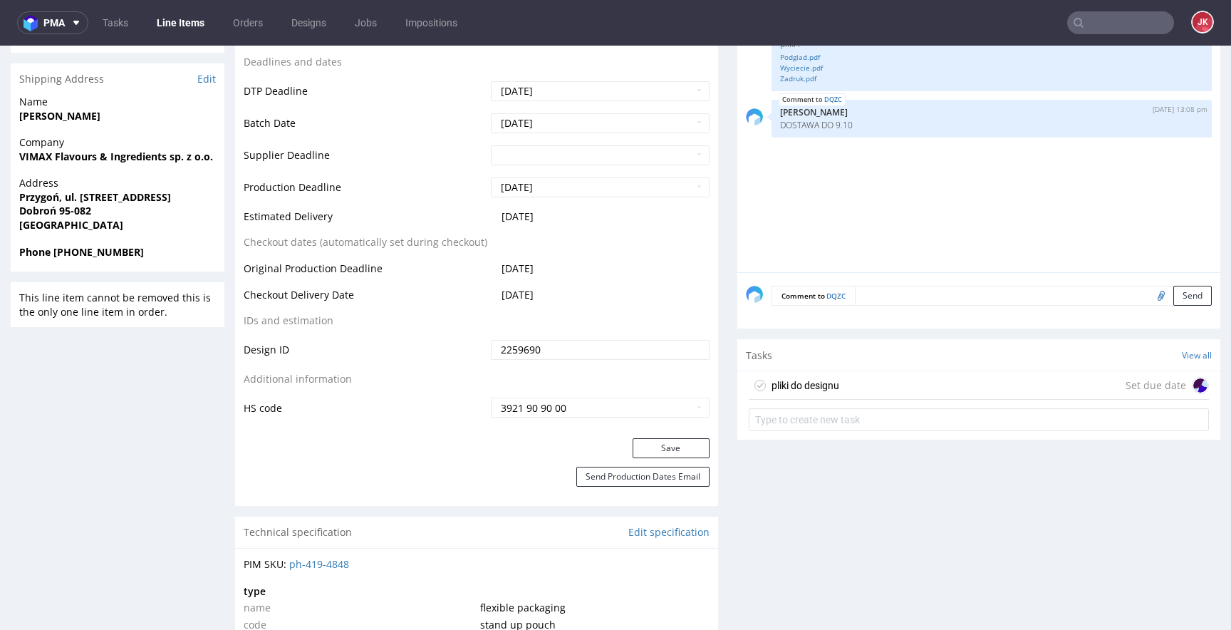
scroll to position [746, 0]
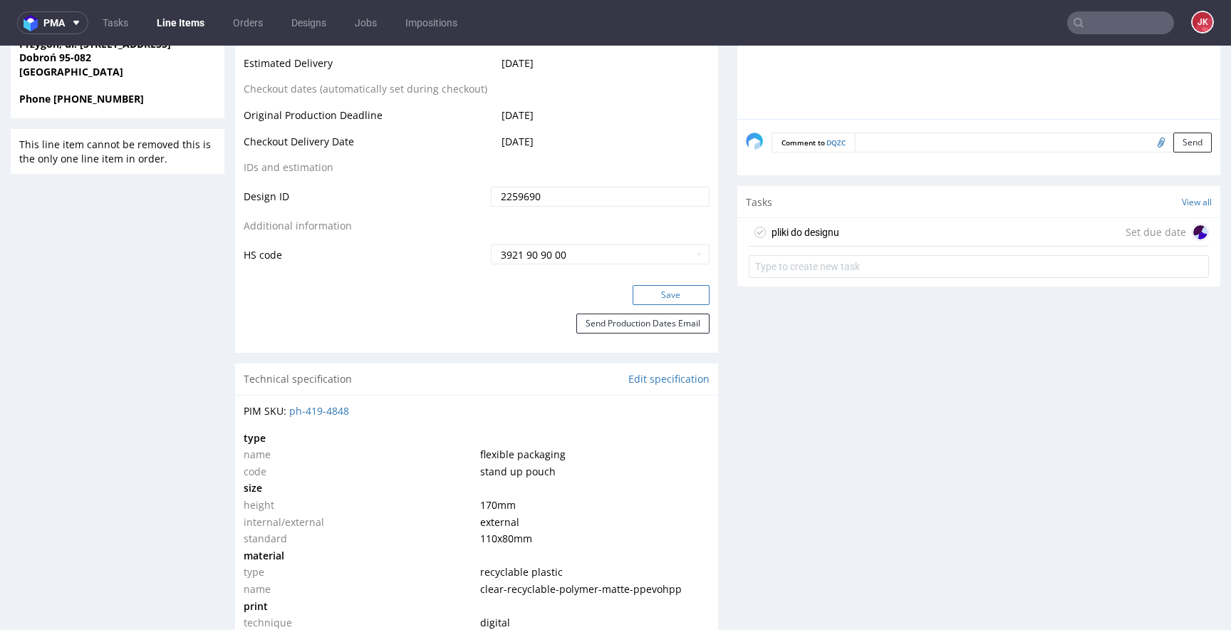
click at [656, 294] on button "Save" at bounding box center [671, 295] width 77 height 20
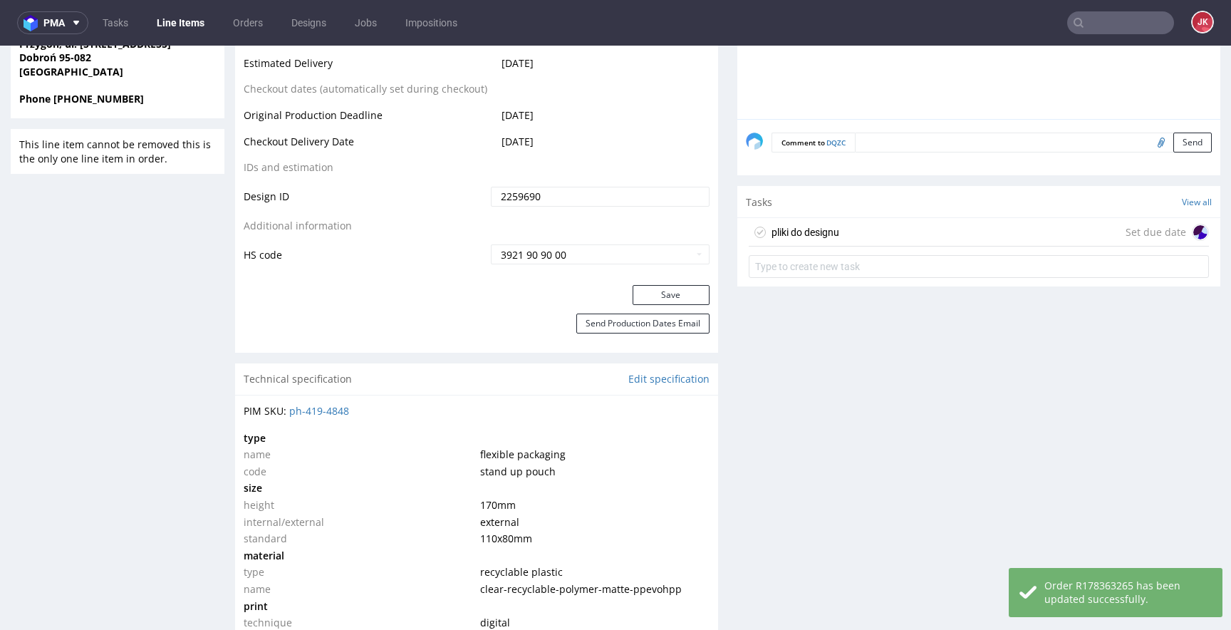
click at [797, 237] on div "pliki do designu" at bounding box center [806, 232] width 68 height 17
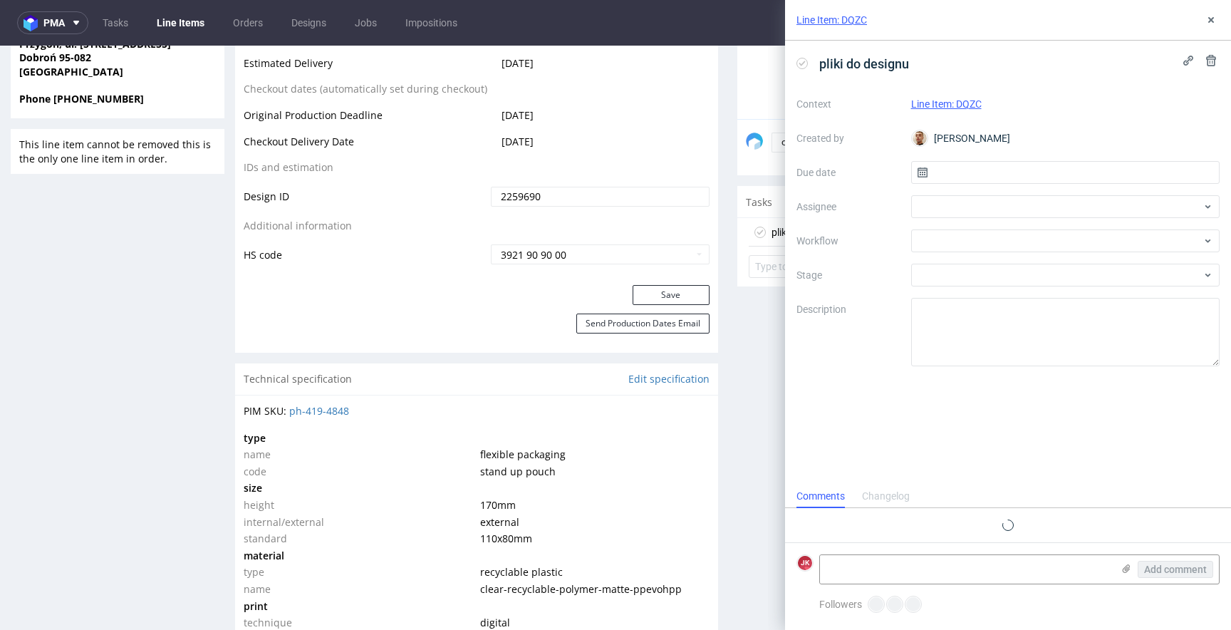
scroll to position [11, 0]
click at [1216, 19] on icon at bounding box center [1211, 19] width 11 height 11
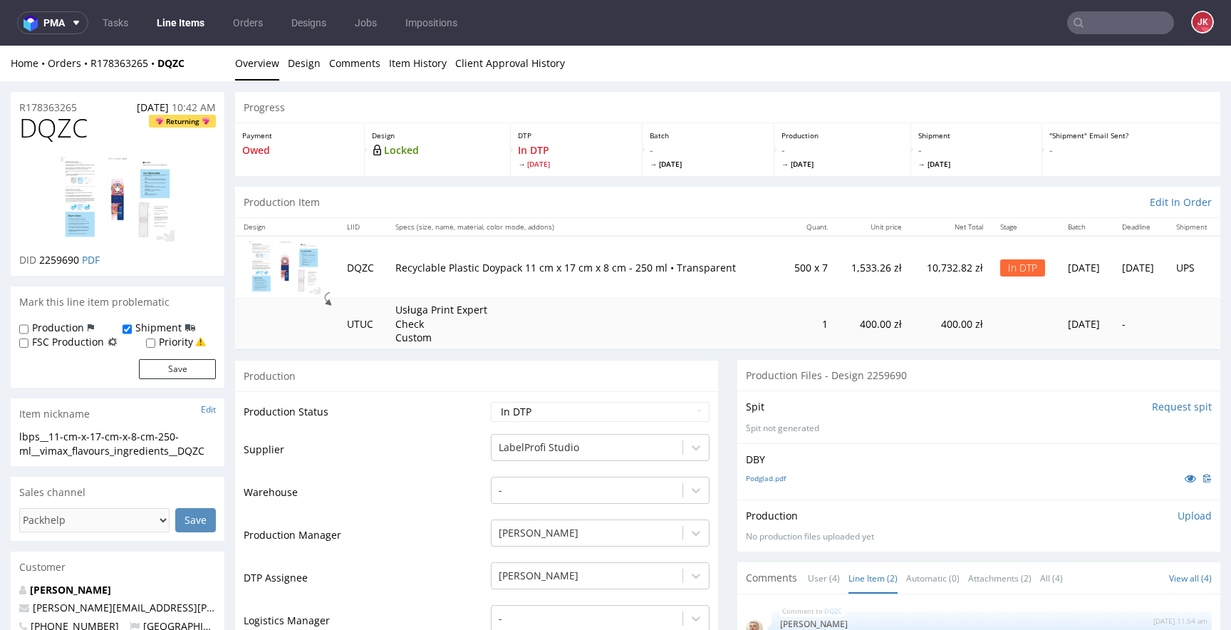
click at [437, 420] on td "Production Status" at bounding box center [366, 416] width 244 height 32
drag, startPoint x: 219, startPoint y: 451, endPoint x: 0, endPoint y: 434, distance: 219.4
copy div "lbps__11-cm-x-17-cm-x-8-cm-250-ml__vimax_flavours_ingredients__DQZC"
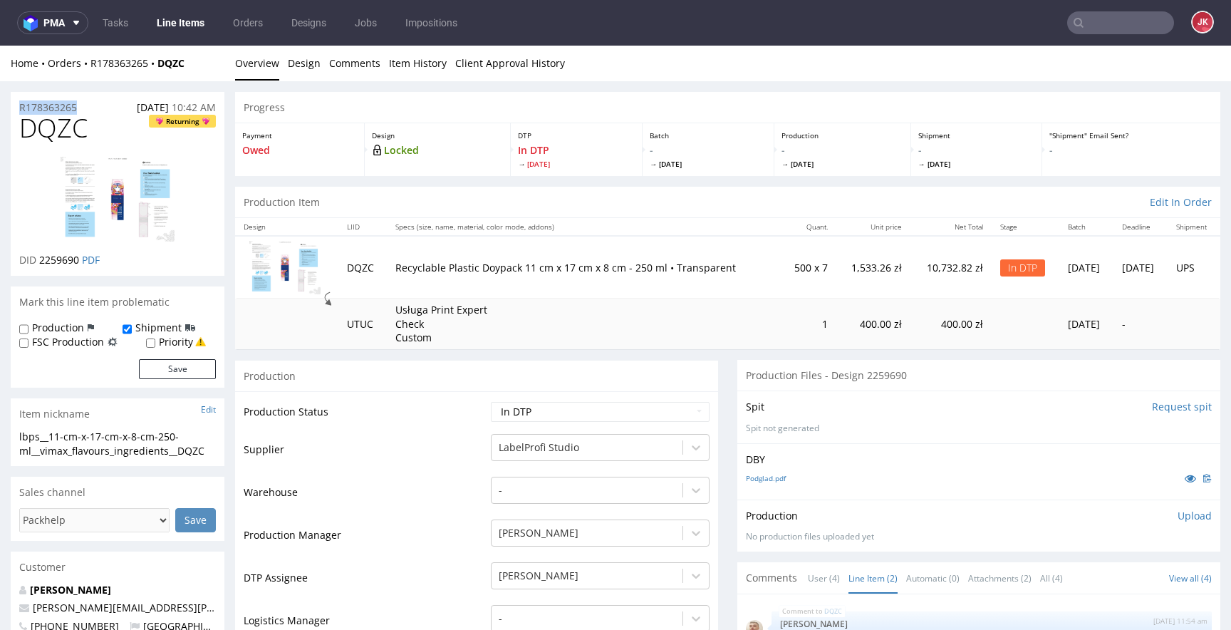
copy p "R178363265"
drag, startPoint x: 41, startPoint y: 263, endPoint x: 80, endPoint y: 264, distance: 38.5
click at [79, 264] on span "2259690" at bounding box center [59, 260] width 40 height 14
copy span "2259690"
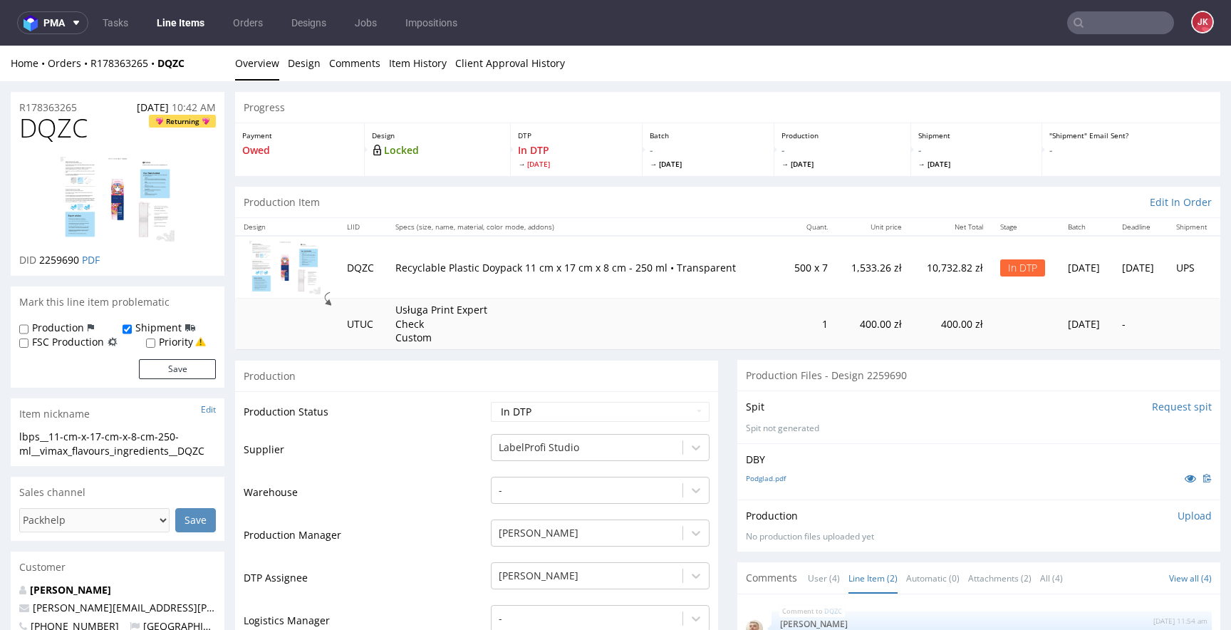
click at [1178, 514] on p "Upload" at bounding box center [1195, 516] width 34 height 14
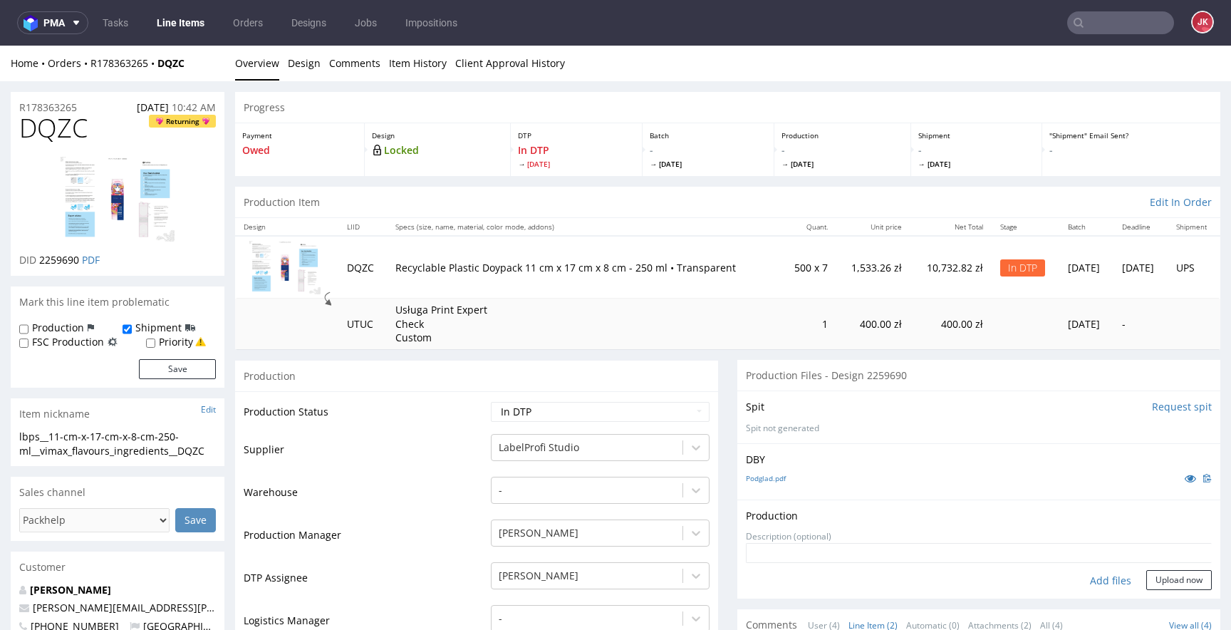
click at [1102, 574] on div "Add files" at bounding box center [1110, 580] width 71 height 21
type input "C:\fakepath\lbps__11-cm-x-17-cm-x-8-cm-250-ml__vimax_flavours_ingredients__DQZC…"
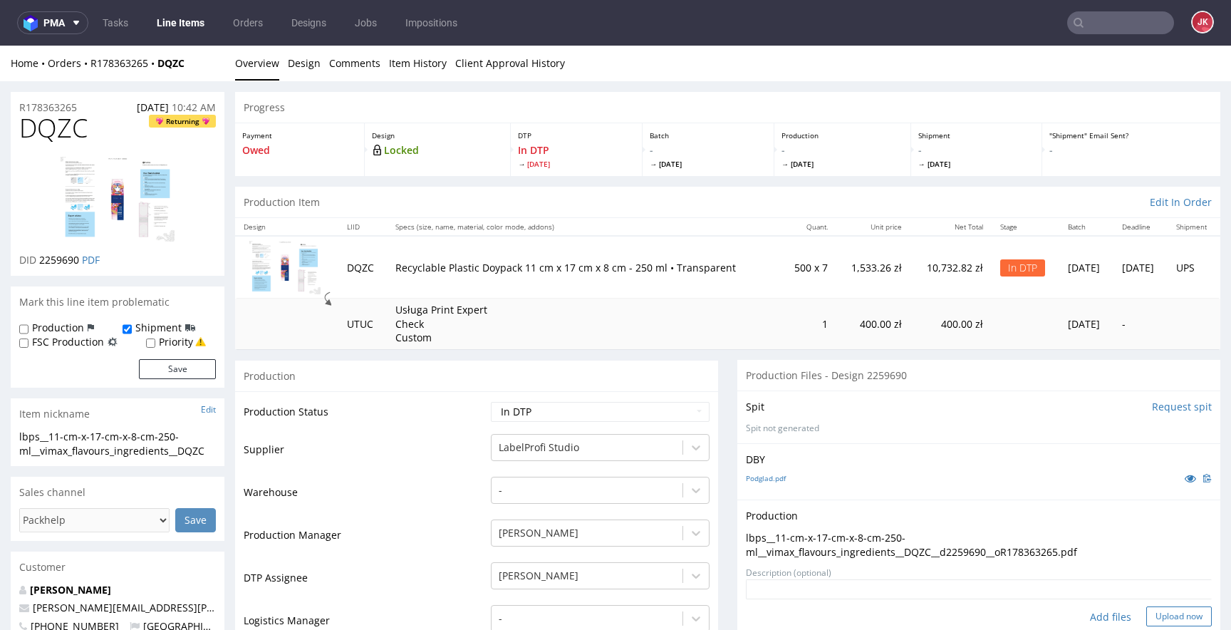
click at [1147, 610] on button "Upload now" at bounding box center [1180, 616] width 66 height 20
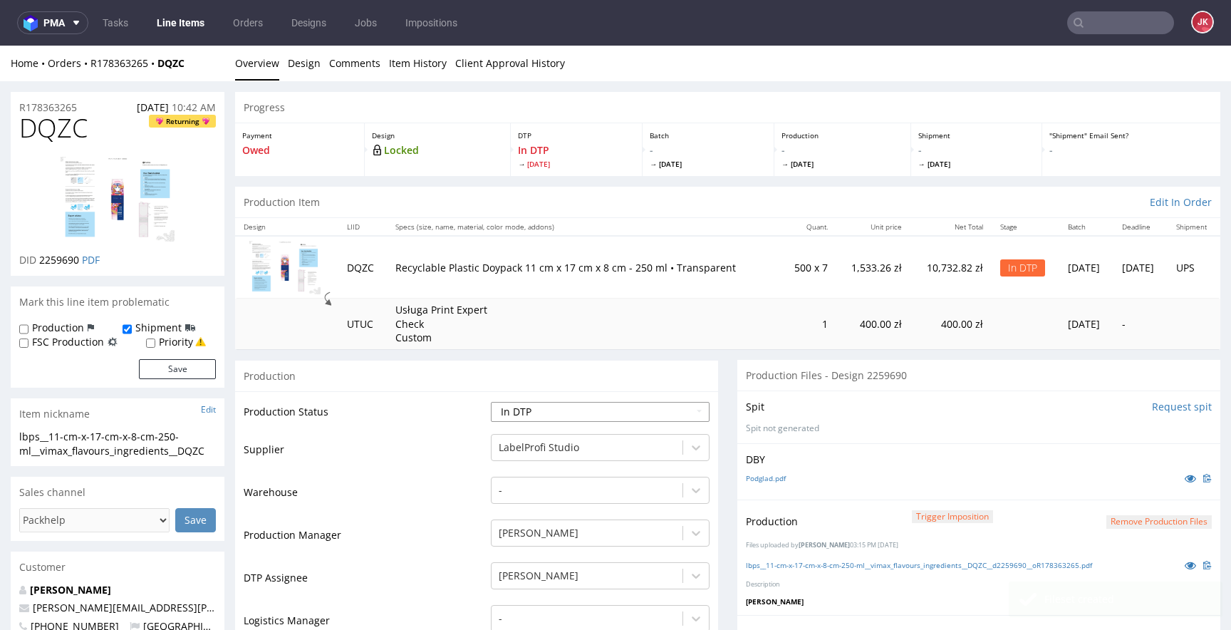
click at [542, 414] on select "Waiting for Artwork Waiting for Diecut Waiting for Mockup Waiting for DTP Waiti…" at bounding box center [600, 412] width 219 height 20
select select "dtp_waiting_for_double_check"
click at [491, 402] on select "Waiting for Artwork Waiting for Diecut Waiting for Mockup Waiting for DTP Waiti…" at bounding box center [600, 412] width 219 height 20
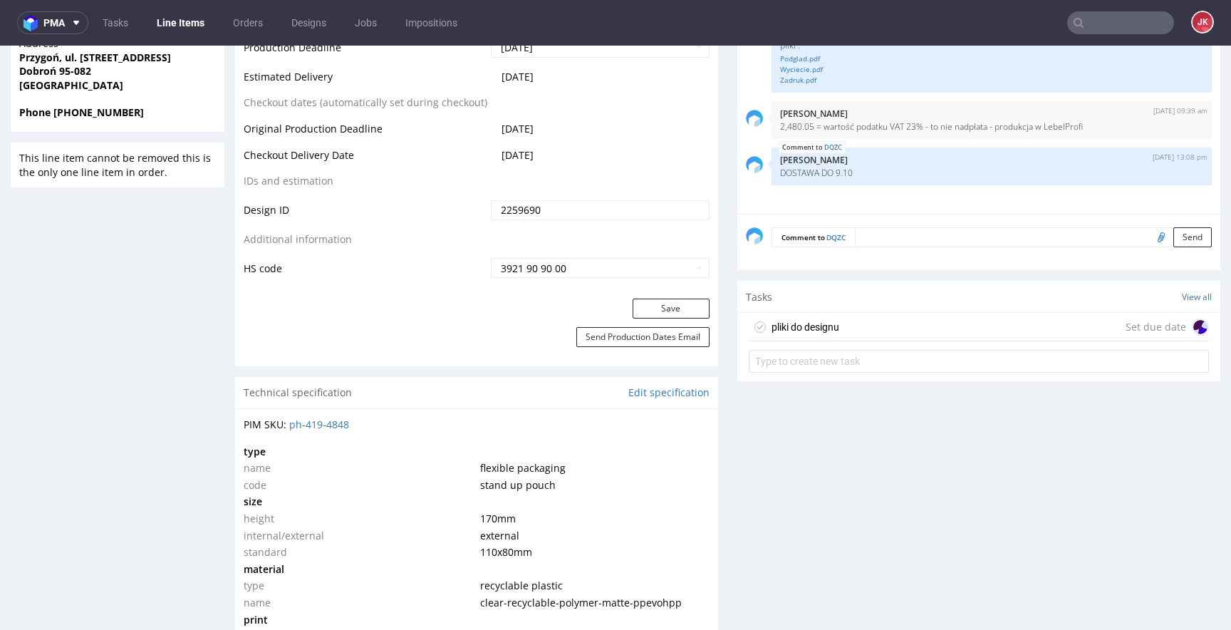
scroll to position [745, 0]
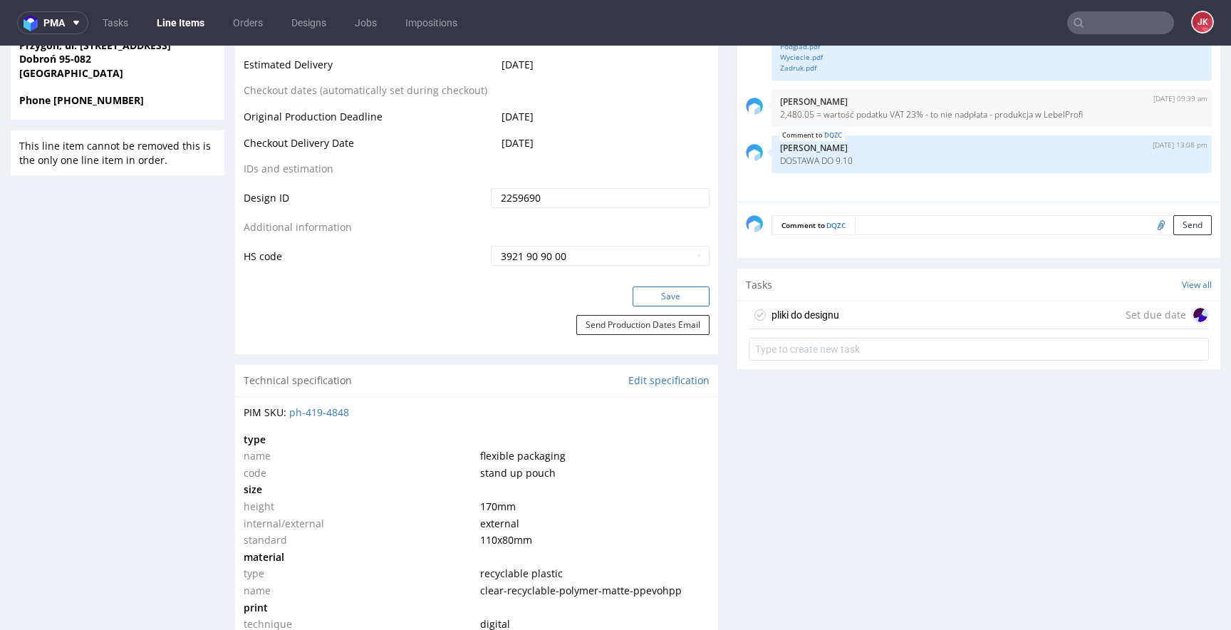
click at [647, 306] on button "Save" at bounding box center [671, 296] width 77 height 20
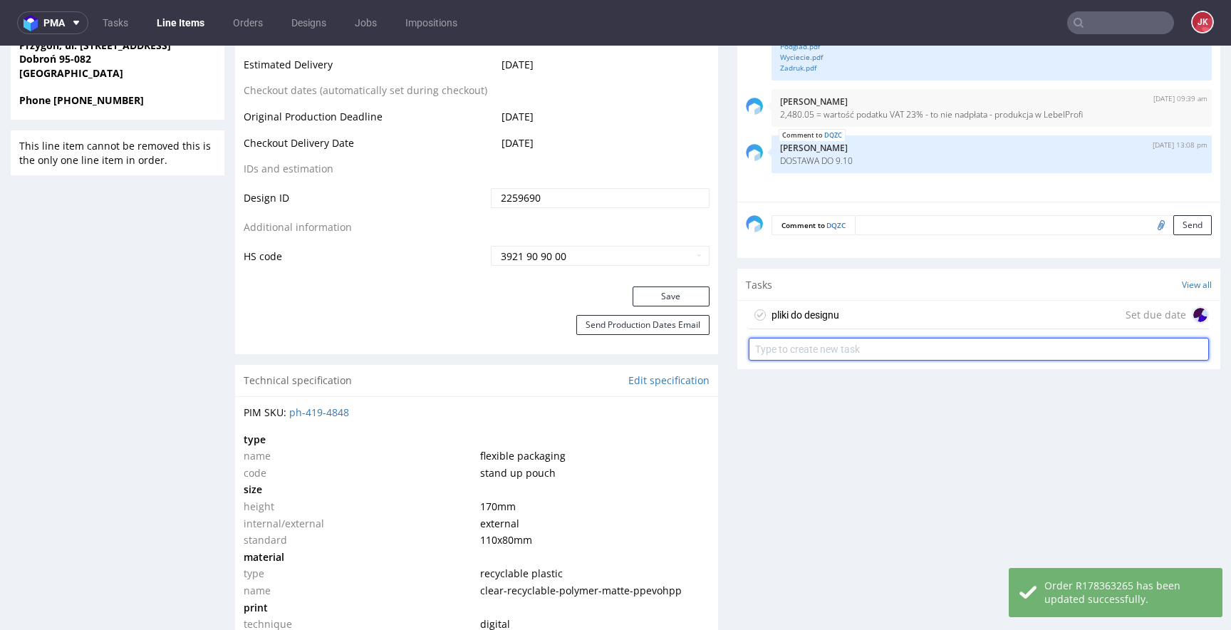
click at [792, 349] on input "text" at bounding box center [979, 349] width 460 height 23
type input "dc"
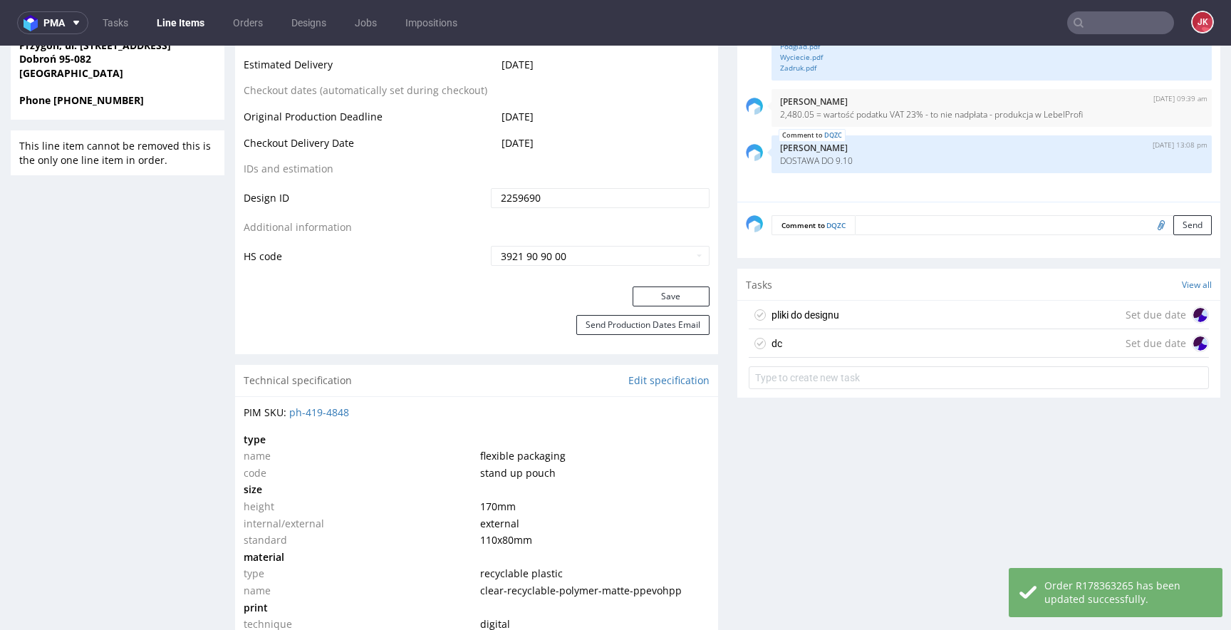
click at [777, 350] on div "dc Set due date" at bounding box center [979, 343] width 460 height 29
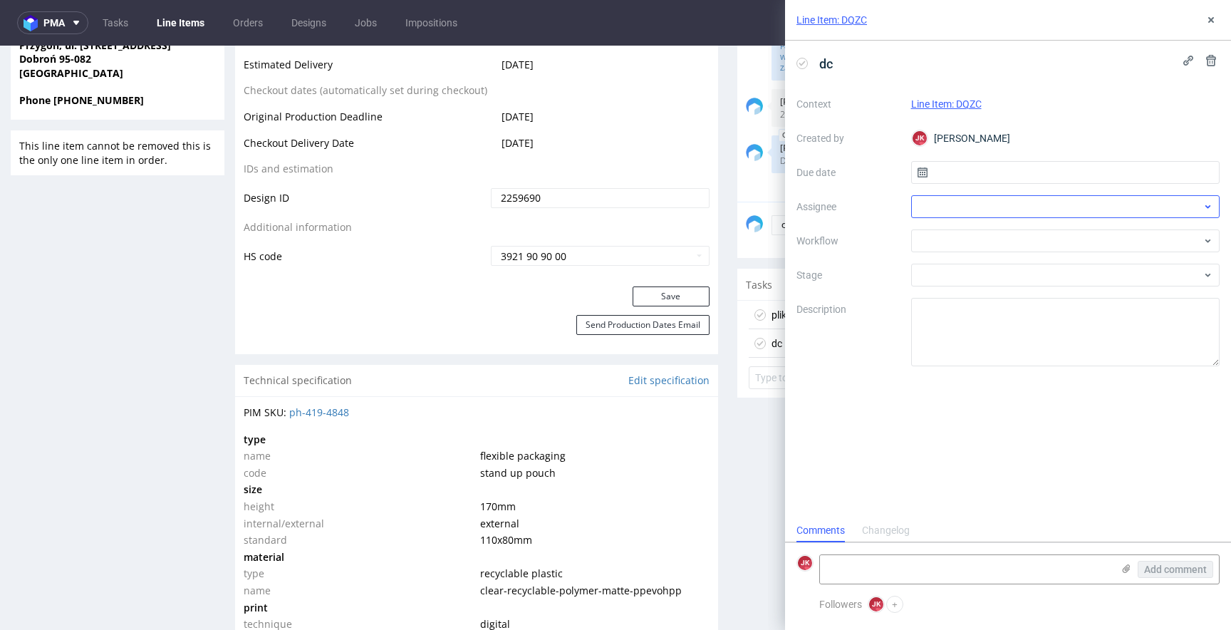
scroll to position [11, 0]
click at [945, 169] on input "text" at bounding box center [1065, 172] width 309 height 23
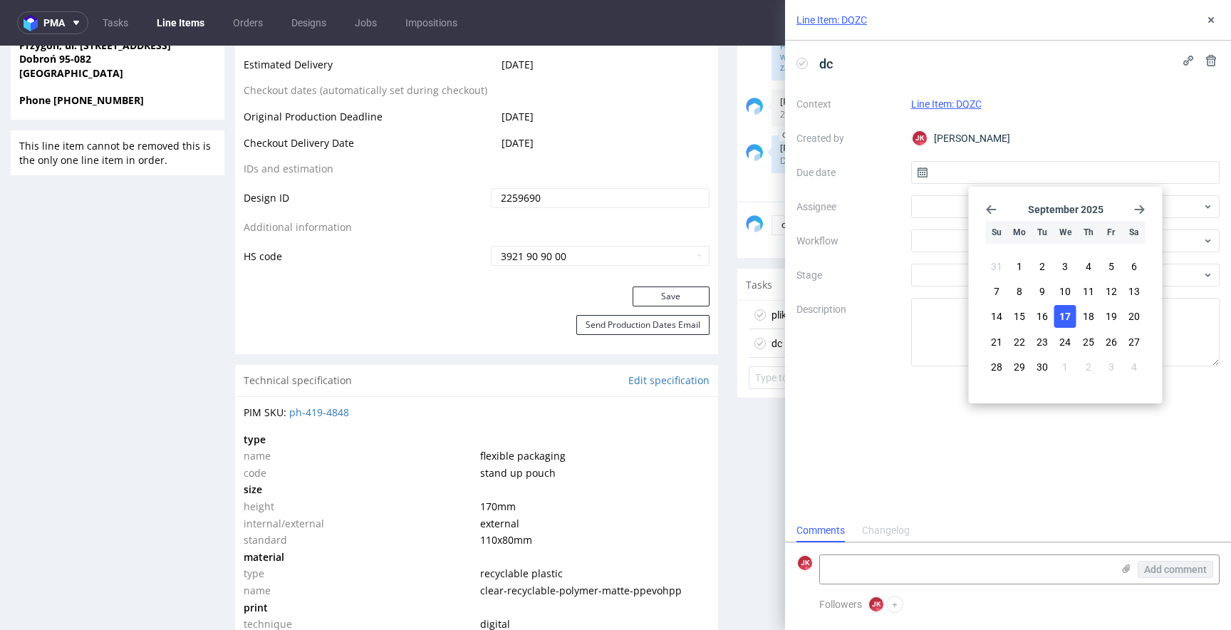
click at [1067, 314] on span "17" at bounding box center [1065, 316] width 11 height 14
type input "17/09/2025"
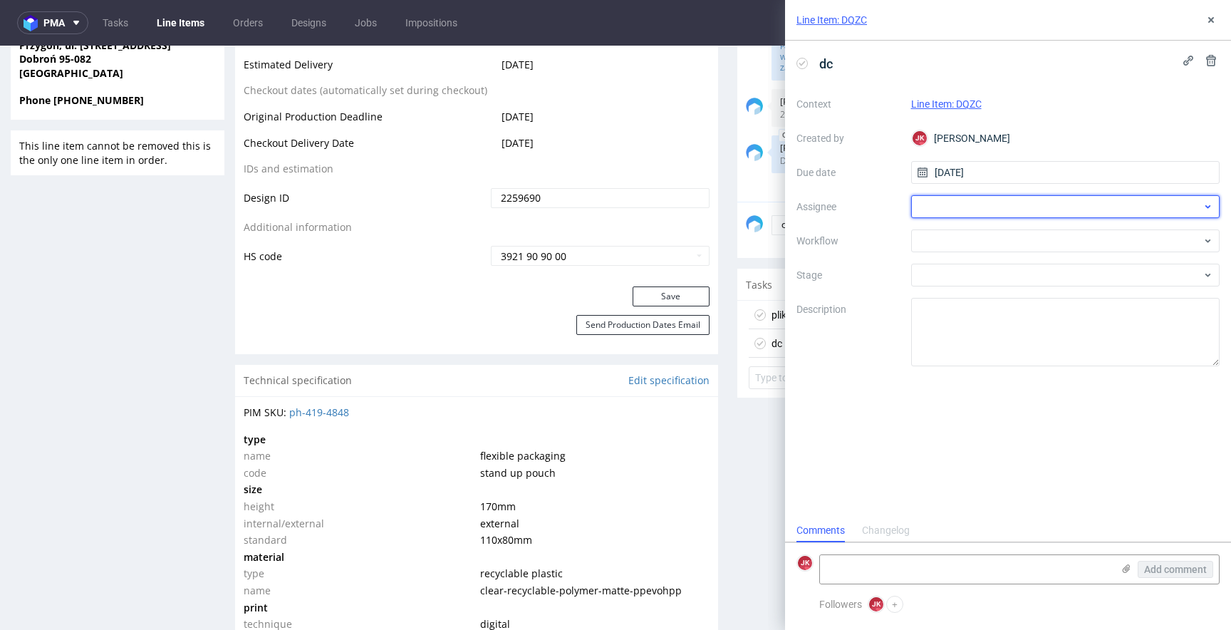
click at [963, 200] on div at bounding box center [1065, 206] width 309 height 23
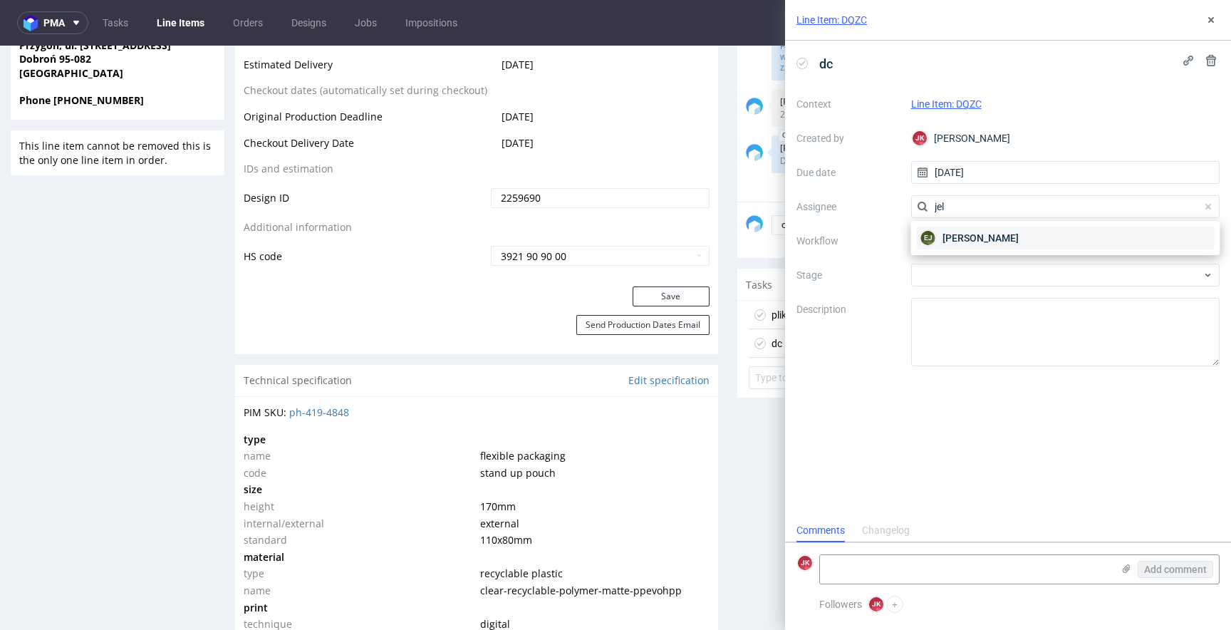
type input "jel"
click at [934, 237] on figcaption "EJ" at bounding box center [928, 238] width 14 height 14
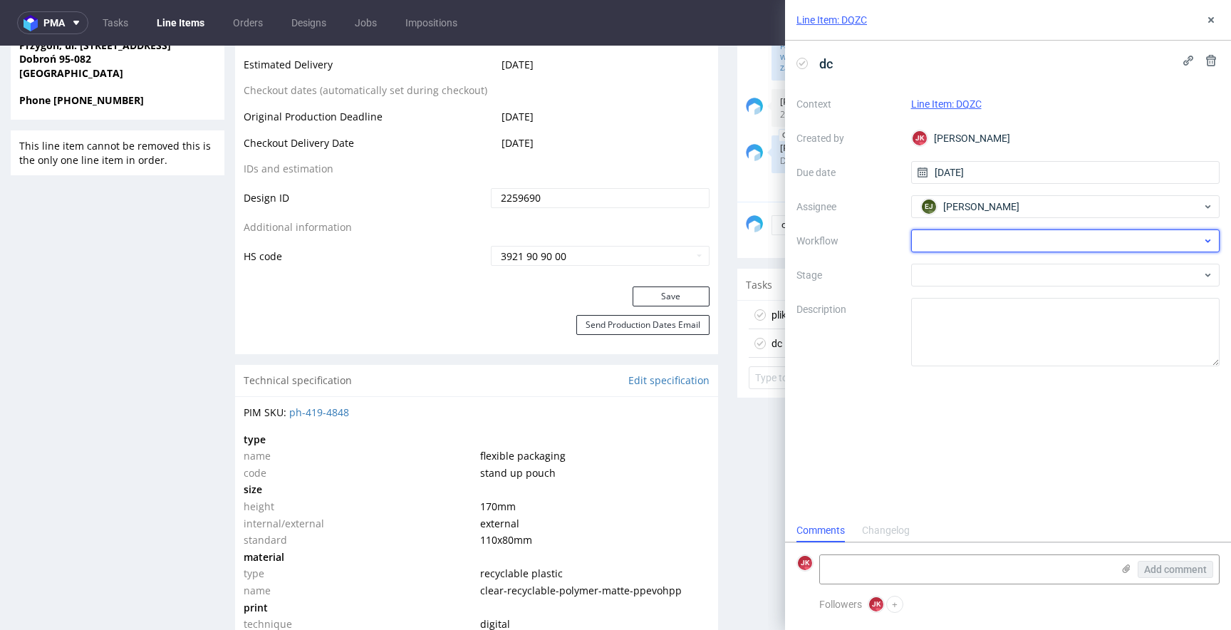
click at [943, 237] on div at bounding box center [1065, 240] width 309 height 23
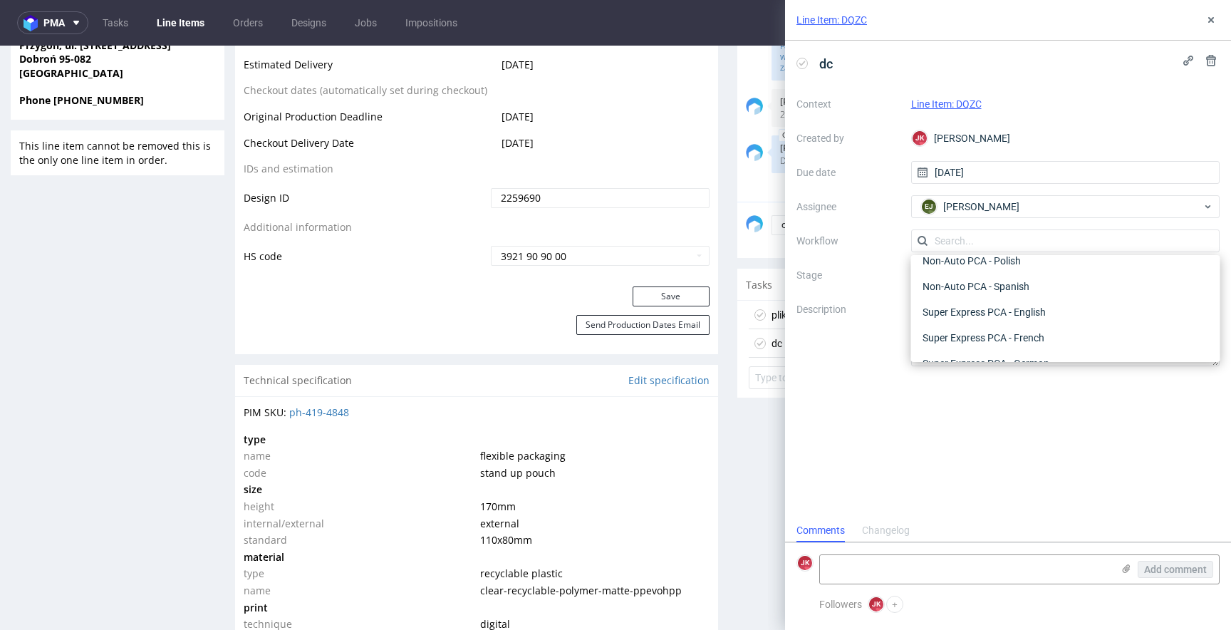
scroll to position [0, 0]
click at [955, 296] on div "DTP - Double Check" at bounding box center [1066, 292] width 298 height 26
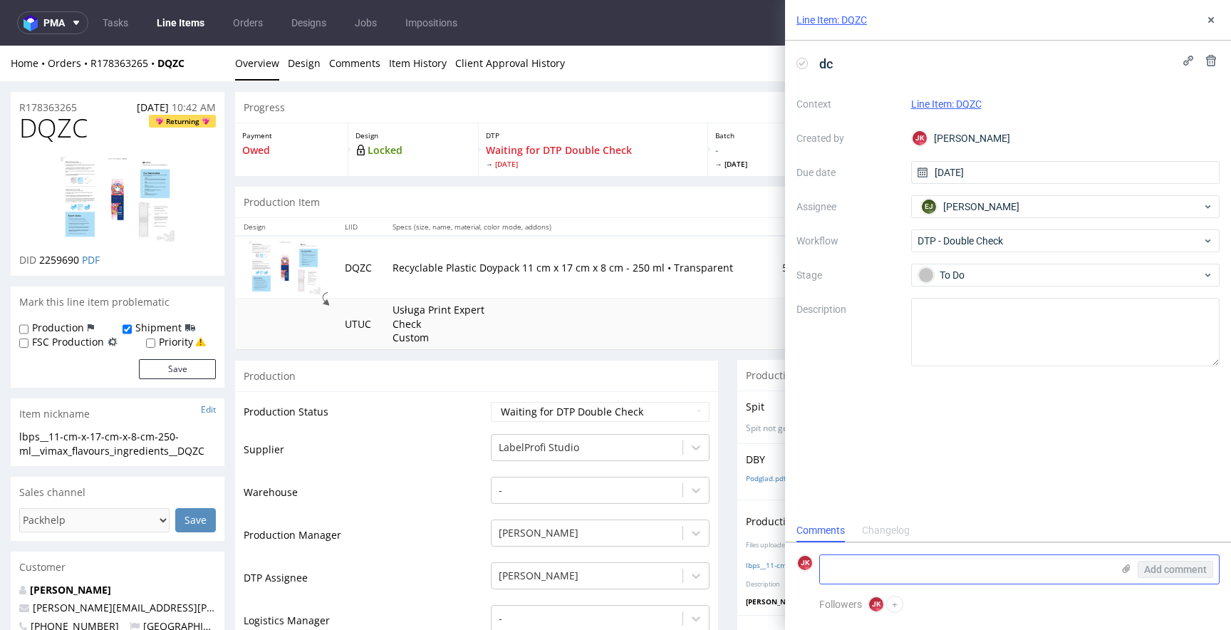
click at [883, 577] on textarea at bounding box center [966, 569] width 292 height 29
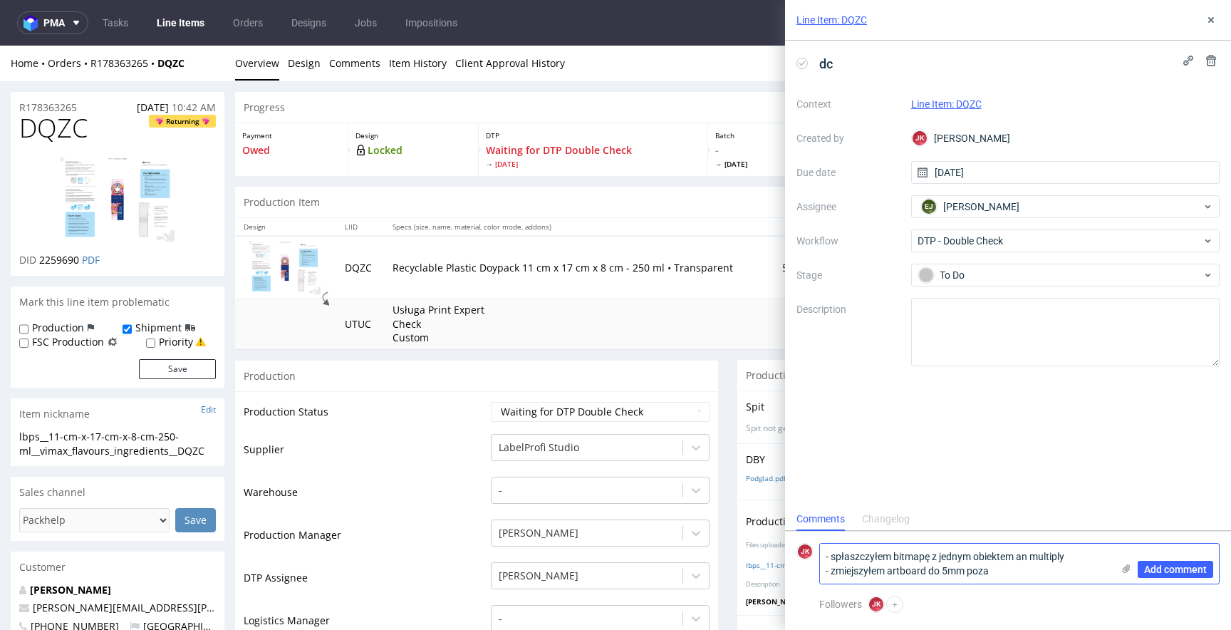
click at [848, 569] on textarea "- spłaszczyłem bitmapę z jednym obiektem an multiply - zmiejszyłem artboard do …" at bounding box center [966, 564] width 292 height 40
click at [1007, 575] on textarea "- spłaszczyłem bitmapę z jednym obiektem an multiply - zmniejszyłem artboard do…" at bounding box center [966, 564] width 292 height 40
drag, startPoint x: 859, startPoint y: 573, endPoint x: 900, endPoint y: 574, distance: 41.3
click at [900, 574] on textarea "- spłaszczyłem bitmapę z jednym obiektem an multiply - zmniejszyłem artboard do…" at bounding box center [966, 556] width 292 height 54
click at [859, 569] on textarea "- spłaszczyłem bitmapę z jednym obiektem an multiply - zmniejszyłem artboard do…" at bounding box center [966, 556] width 292 height 54
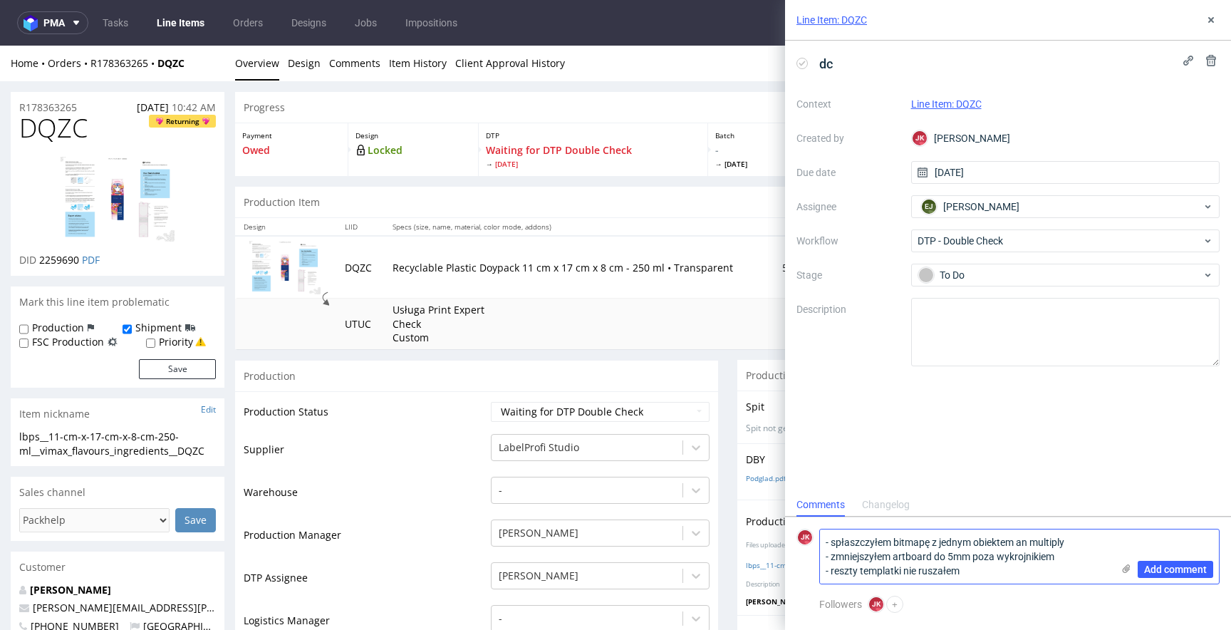
click at [983, 576] on textarea "- spłaszczyłem bitmapę z jednym obiektem an multiply - zmniejszyłem artboard do…" at bounding box center [966, 556] width 292 height 54
type textarea "- spłaszczyłem bitmapę z jednym obiektem an multiply - zmniejszyłem artboard do…"
click at [1168, 572] on span "Add comment" at bounding box center [1175, 569] width 63 height 10
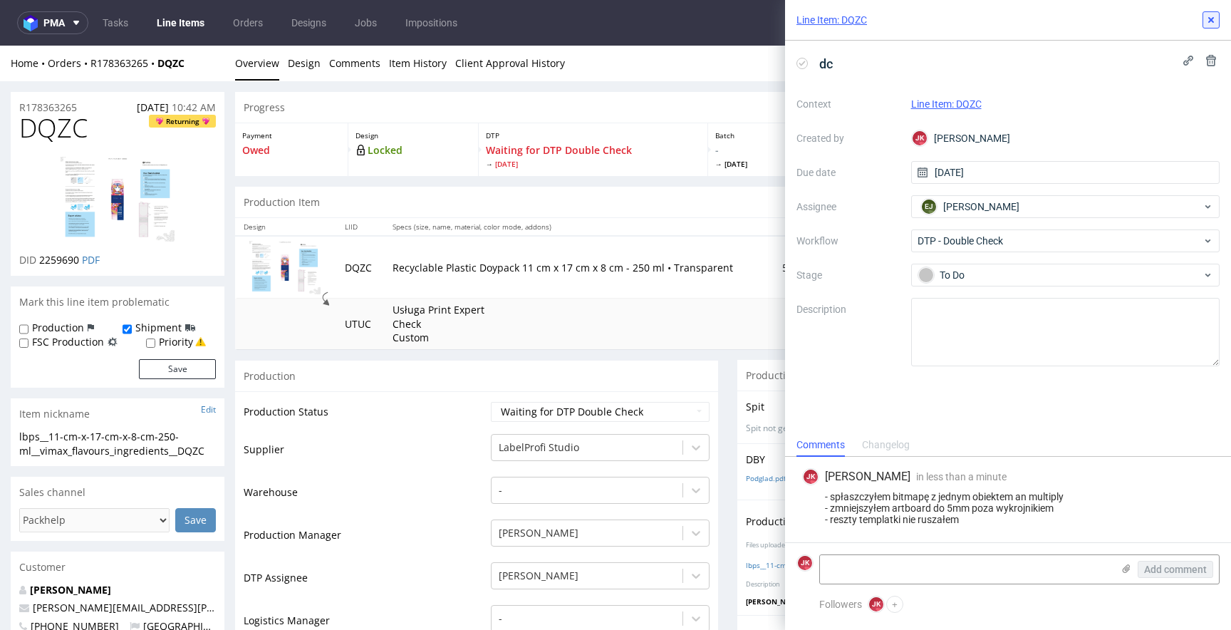
click at [1208, 20] on icon at bounding box center [1211, 19] width 11 height 11
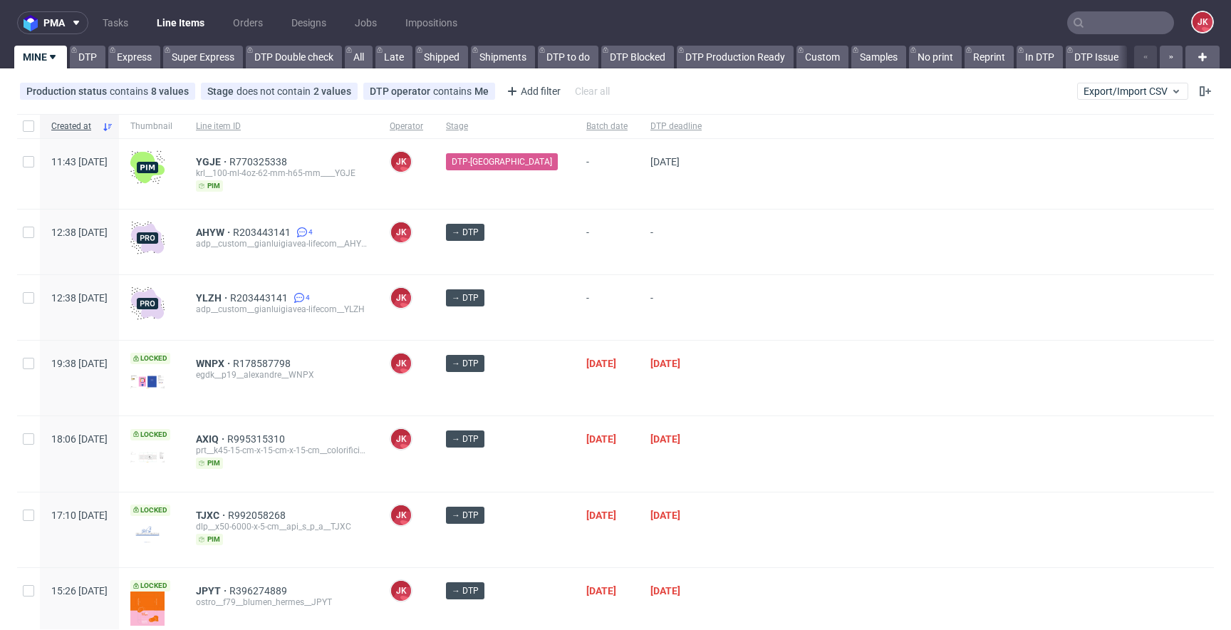
click at [736, 301] on div at bounding box center [963, 307] width 501 height 65
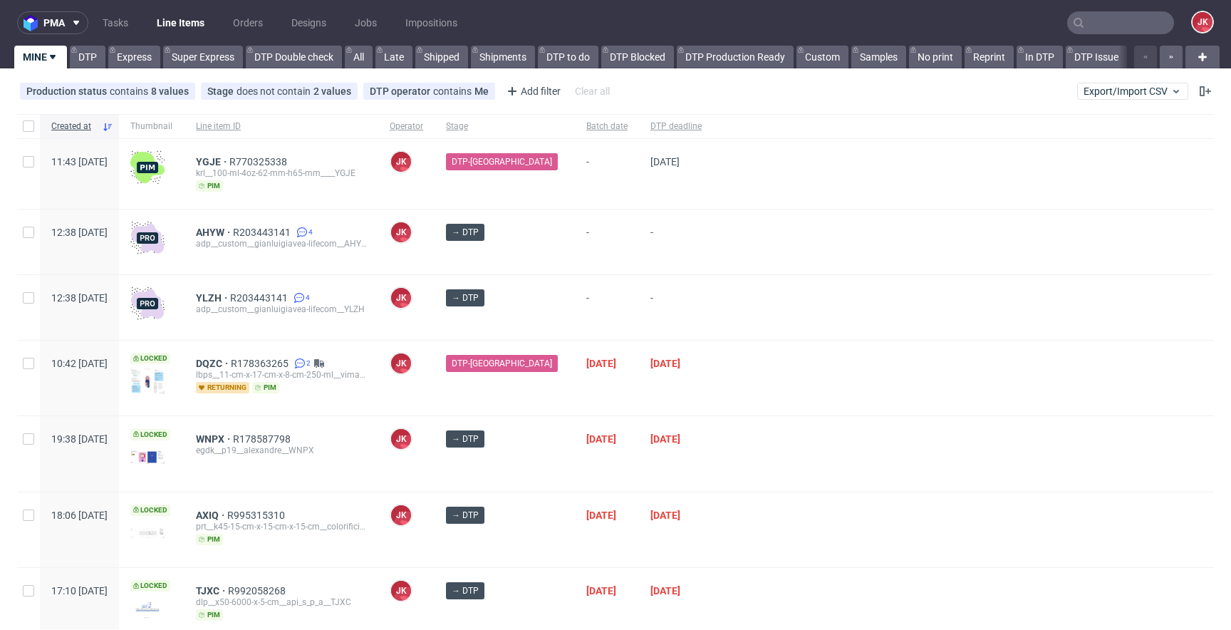
click at [734, 350] on div at bounding box center [963, 378] width 501 height 75
click at [618, 399] on div "[DATE]" at bounding box center [607, 378] width 64 height 75
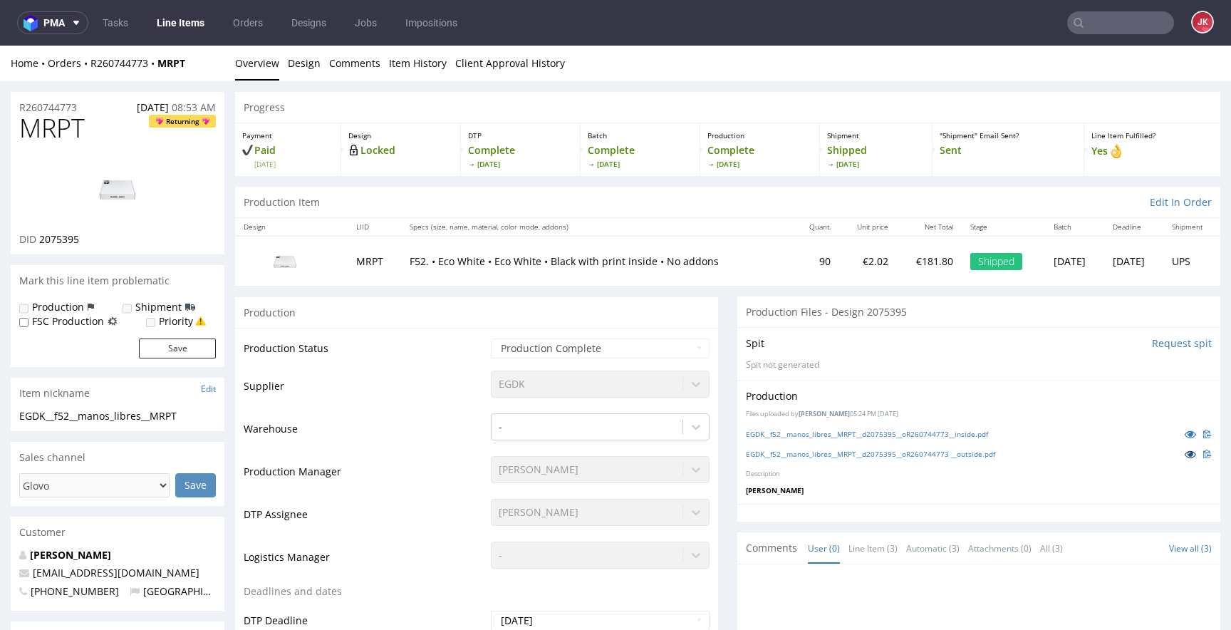
click at [1185, 457] on icon at bounding box center [1190, 454] width 11 height 10
click at [1185, 432] on icon at bounding box center [1190, 434] width 11 height 10
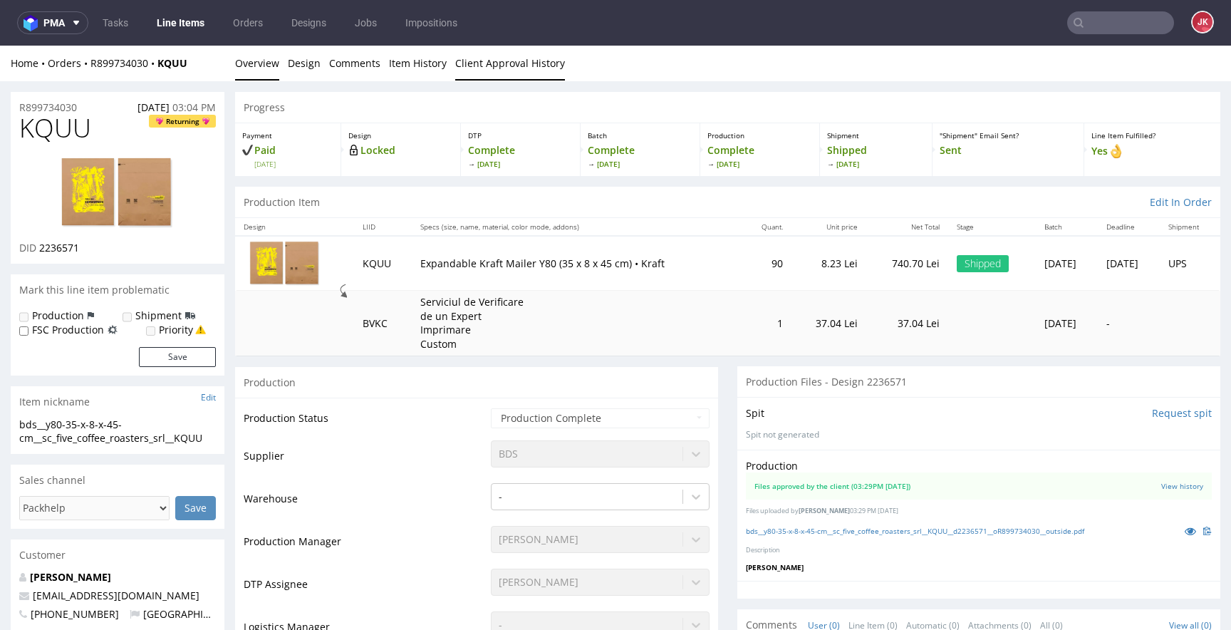
click at [507, 68] on link "Client Approval History" at bounding box center [510, 63] width 110 height 35
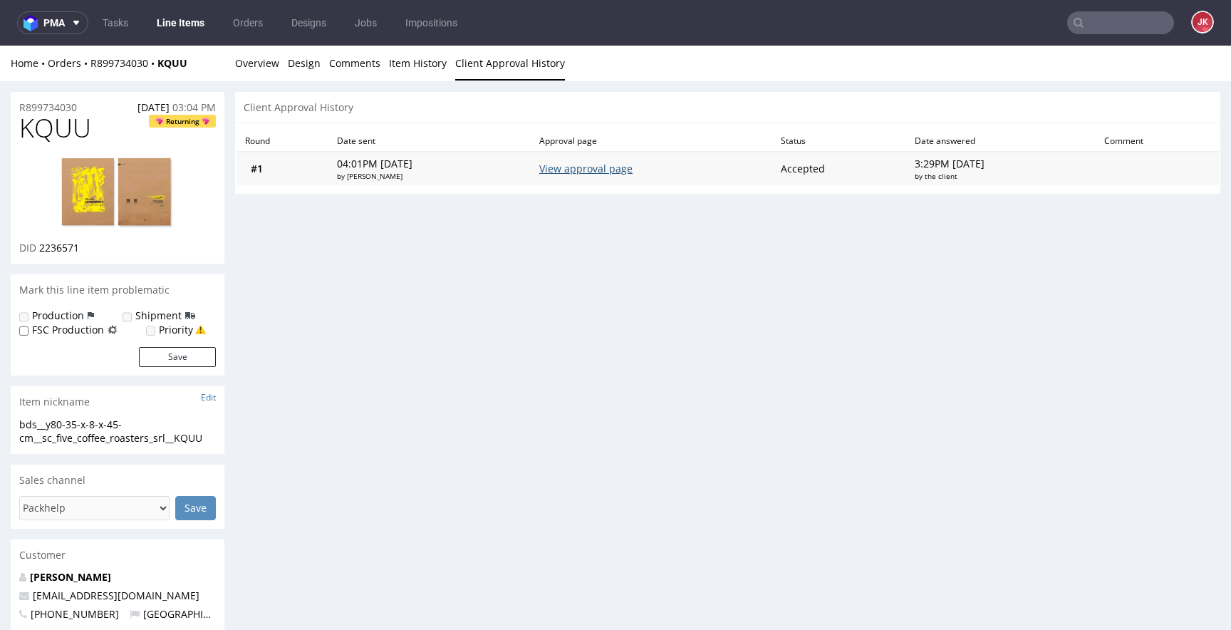
click at [586, 170] on link "View approval page" at bounding box center [585, 169] width 93 height 14
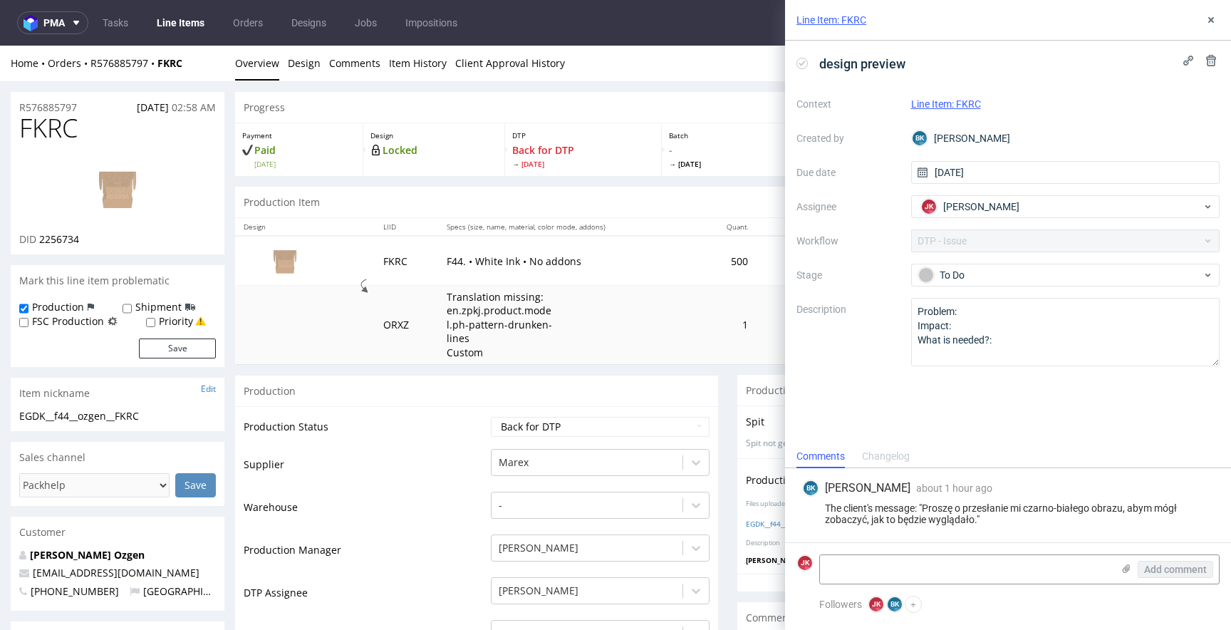
click at [948, 105] on link "Line Item: FKRC" at bounding box center [946, 103] width 70 height 11
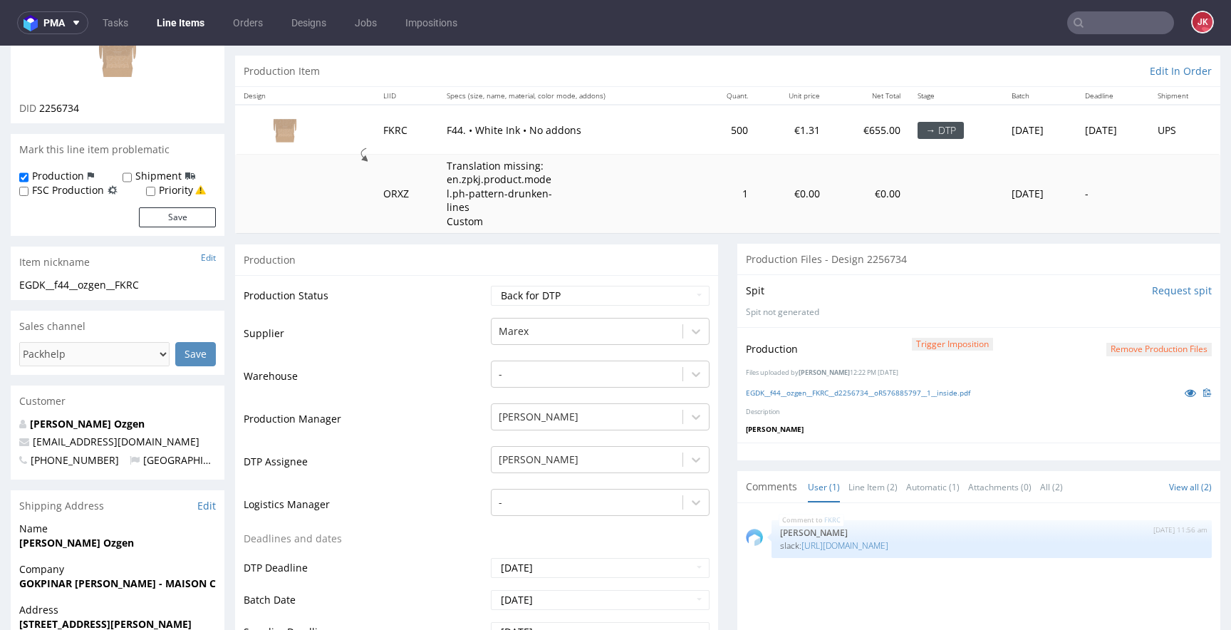
scroll to position [219, 0]
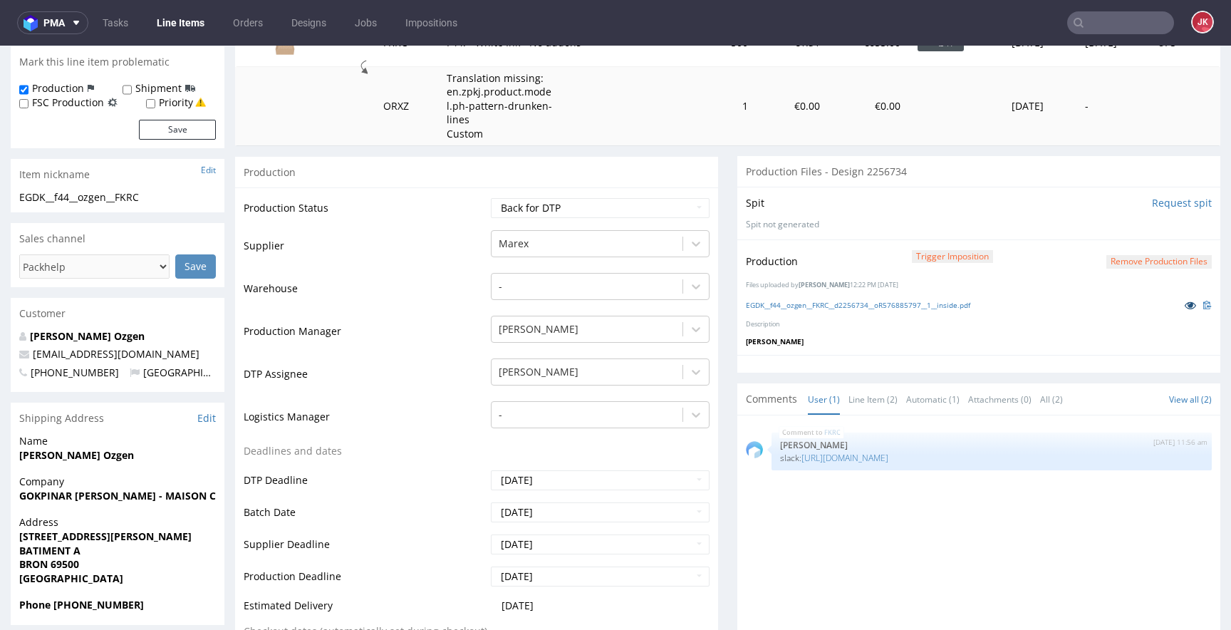
click at [1178, 305] on link at bounding box center [1191, 305] width 26 height 16
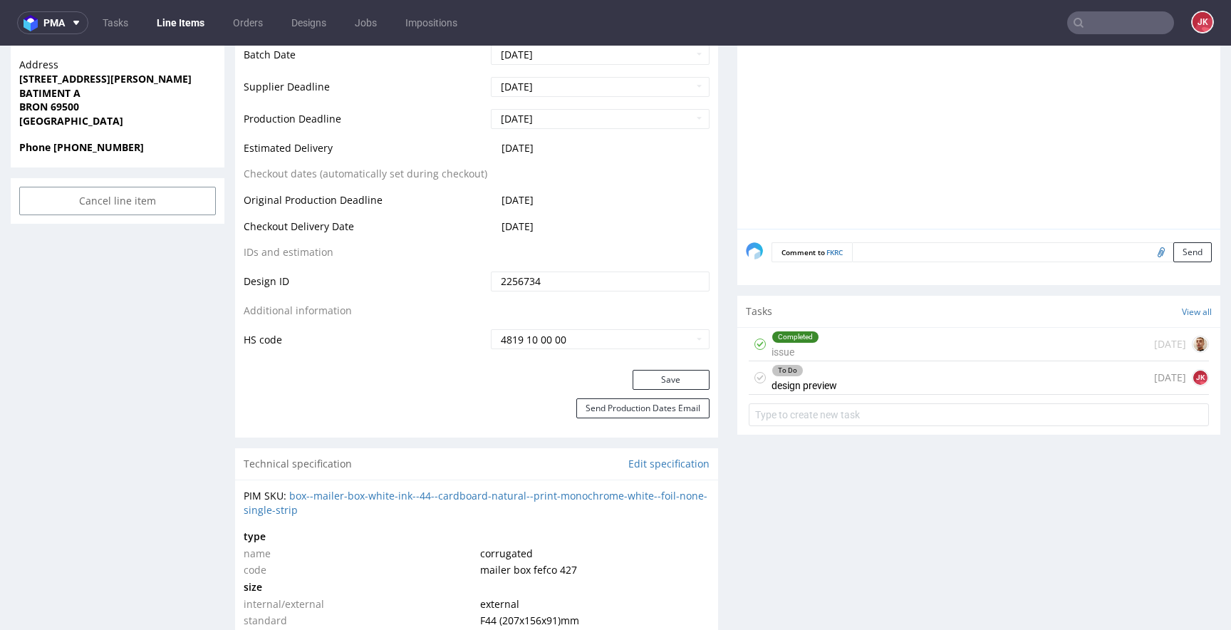
scroll to position [608, 0]
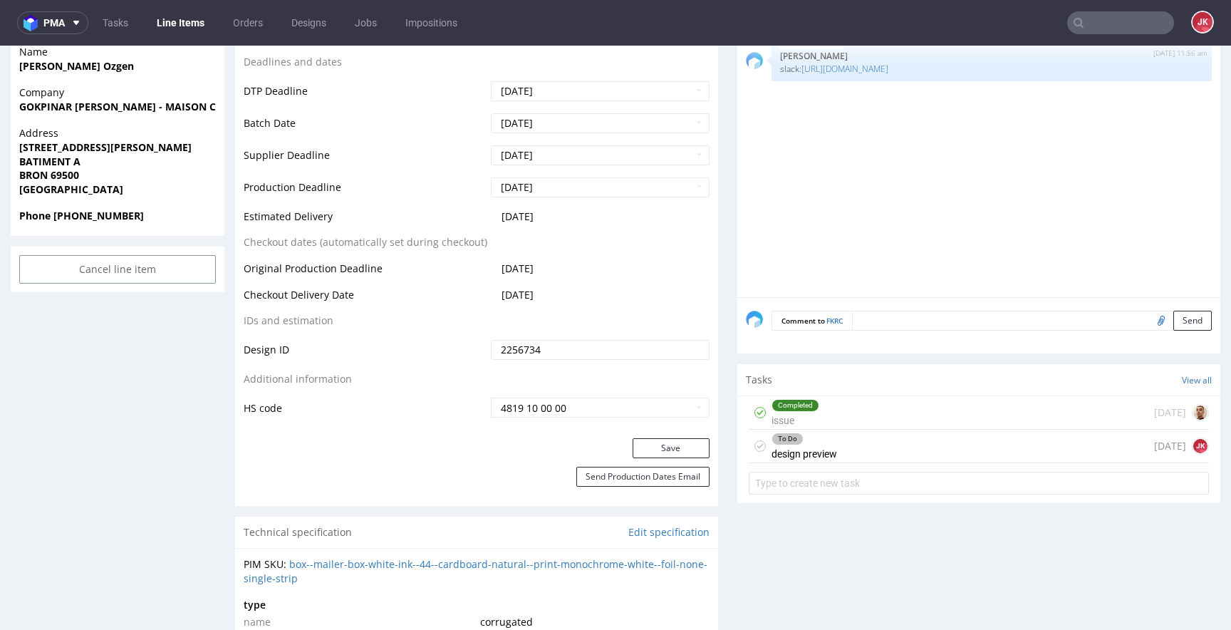
click at [781, 405] on div "Completed" at bounding box center [795, 405] width 46 height 11
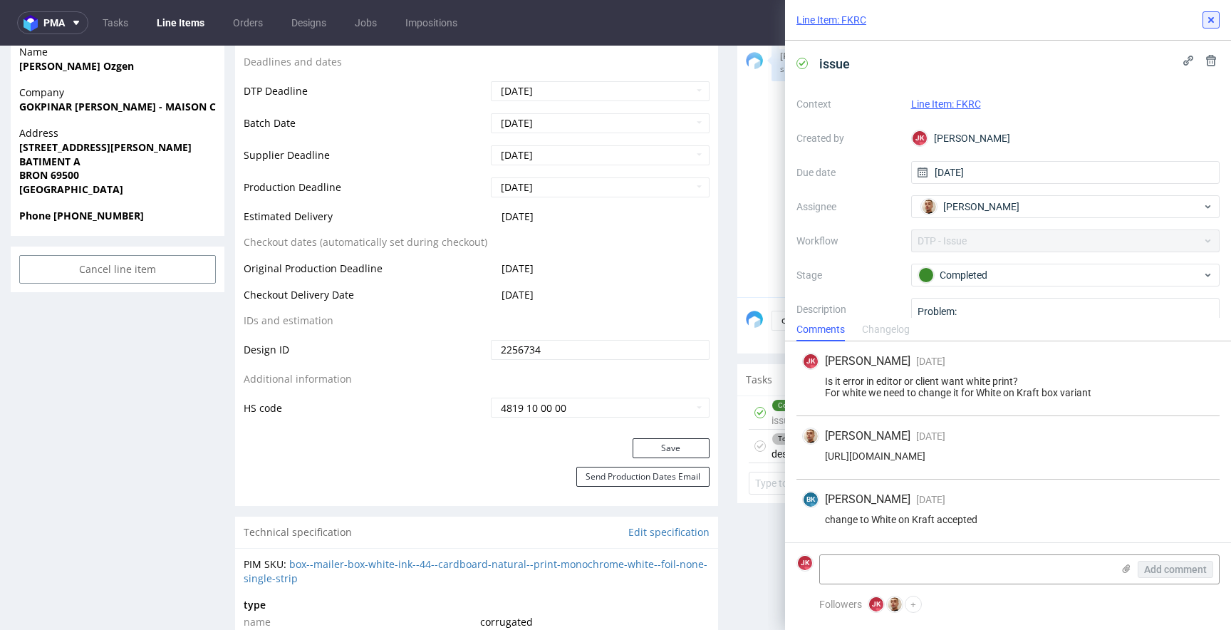
click at [1211, 19] on use at bounding box center [1212, 20] width 6 height 6
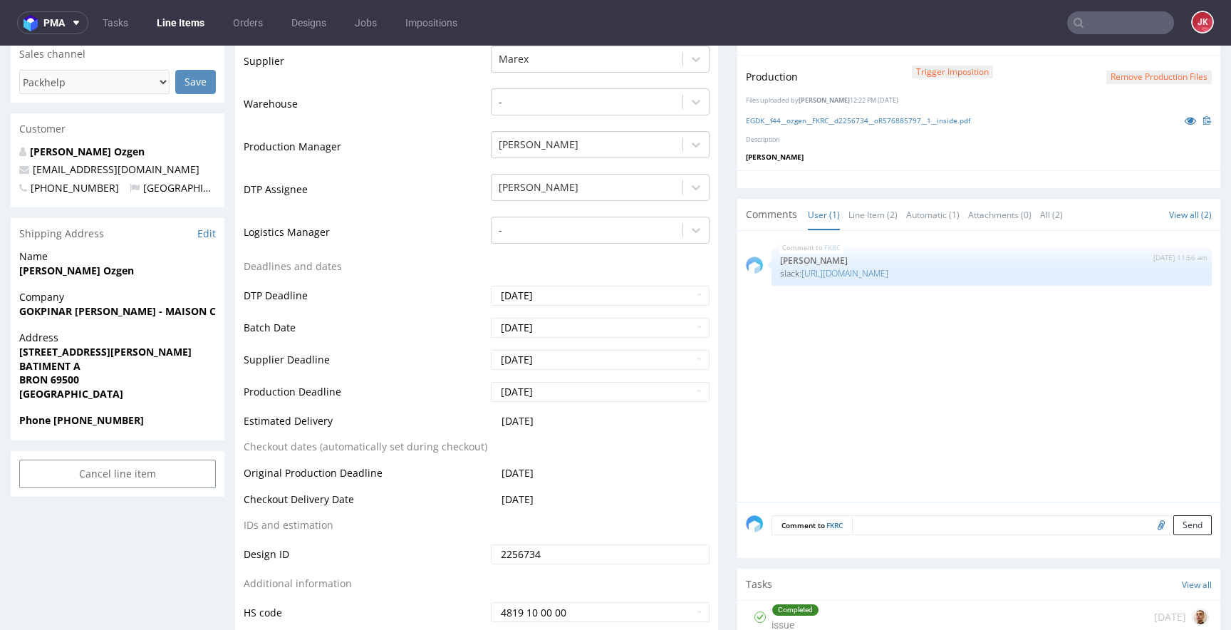
scroll to position [596, 0]
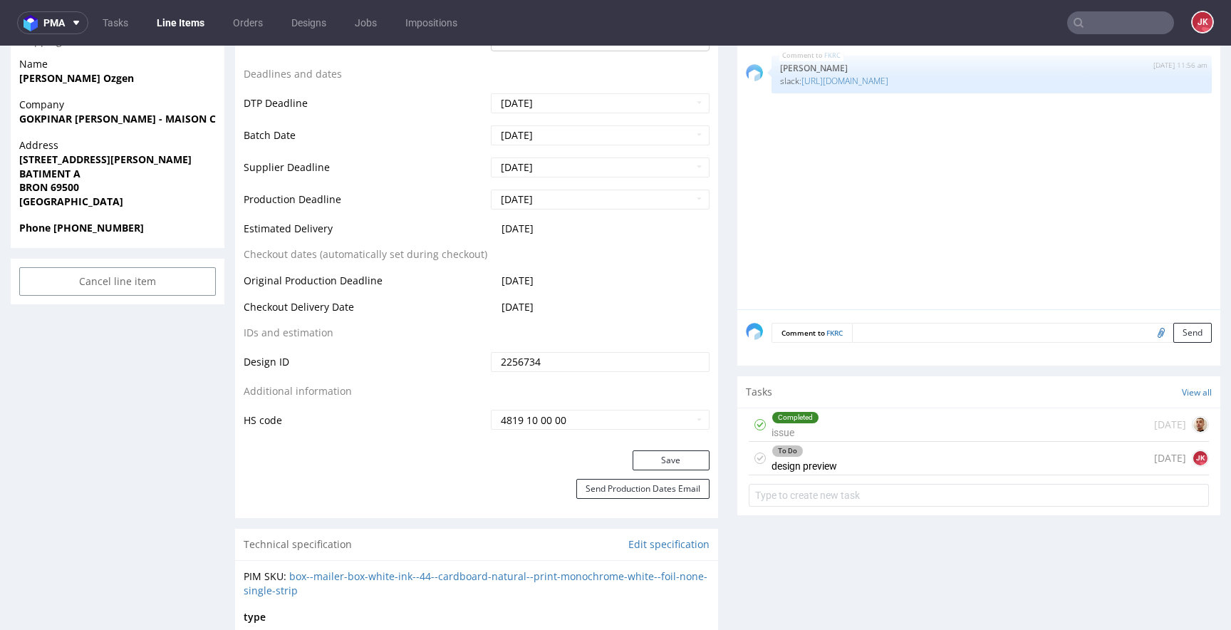
click at [779, 460] on div "To Do design preview" at bounding box center [805, 458] width 66 height 33
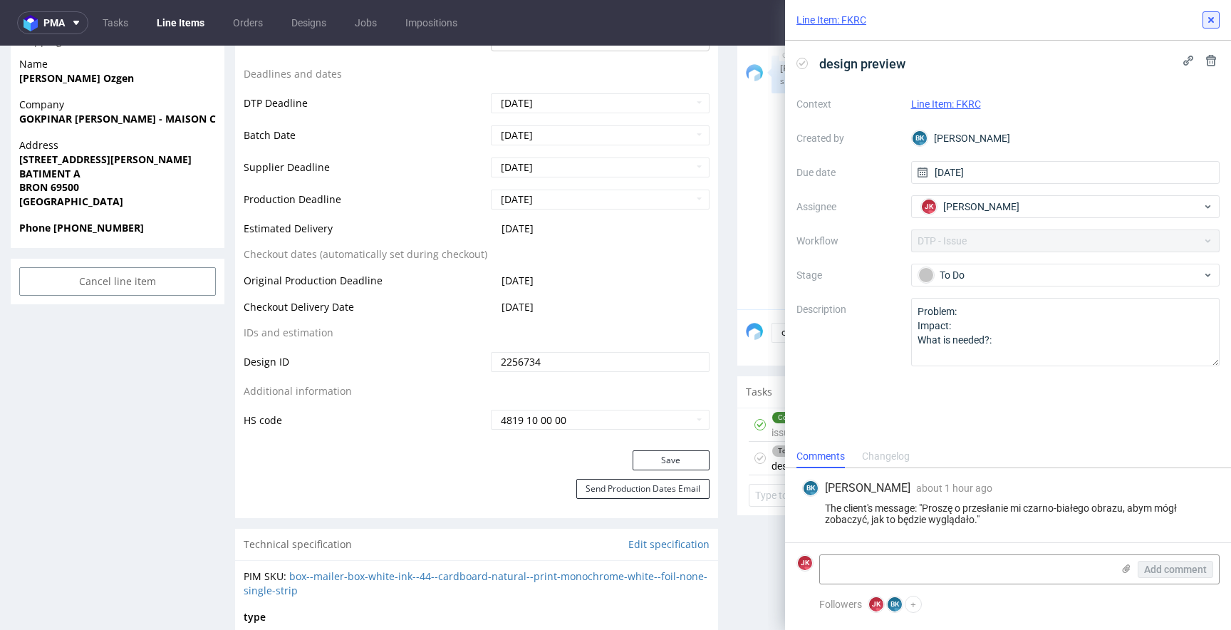
click at [1219, 17] on button at bounding box center [1211, 19] width 17 height 17
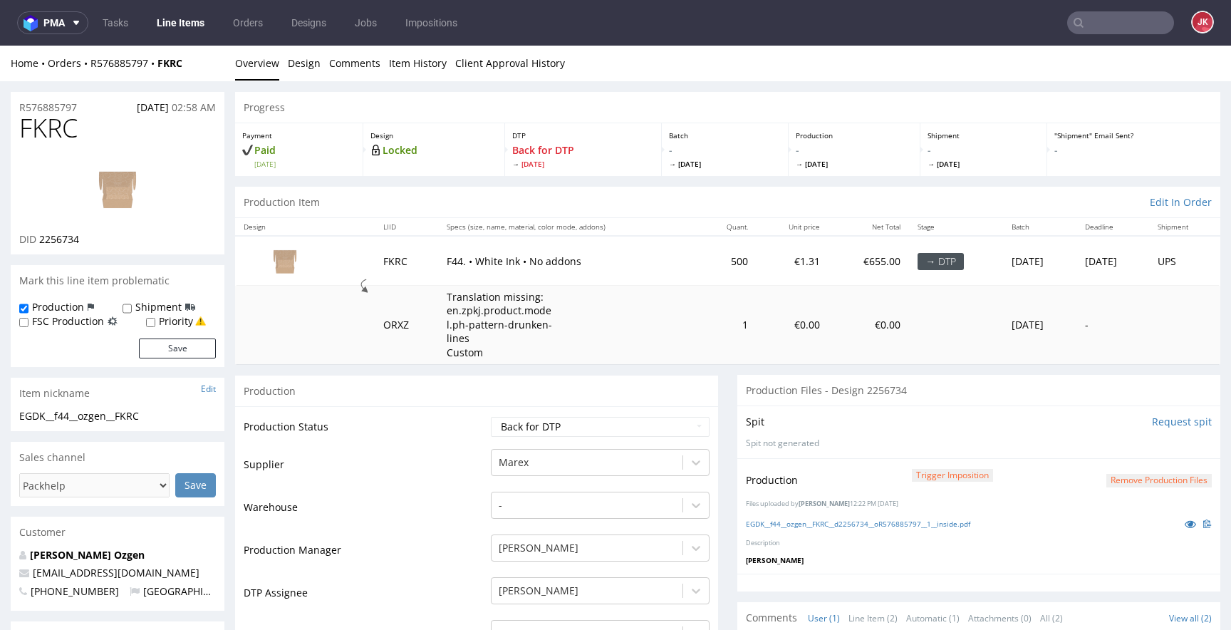
click at [120, 182] on img at bounding box center [118, 189] width 114 height 64
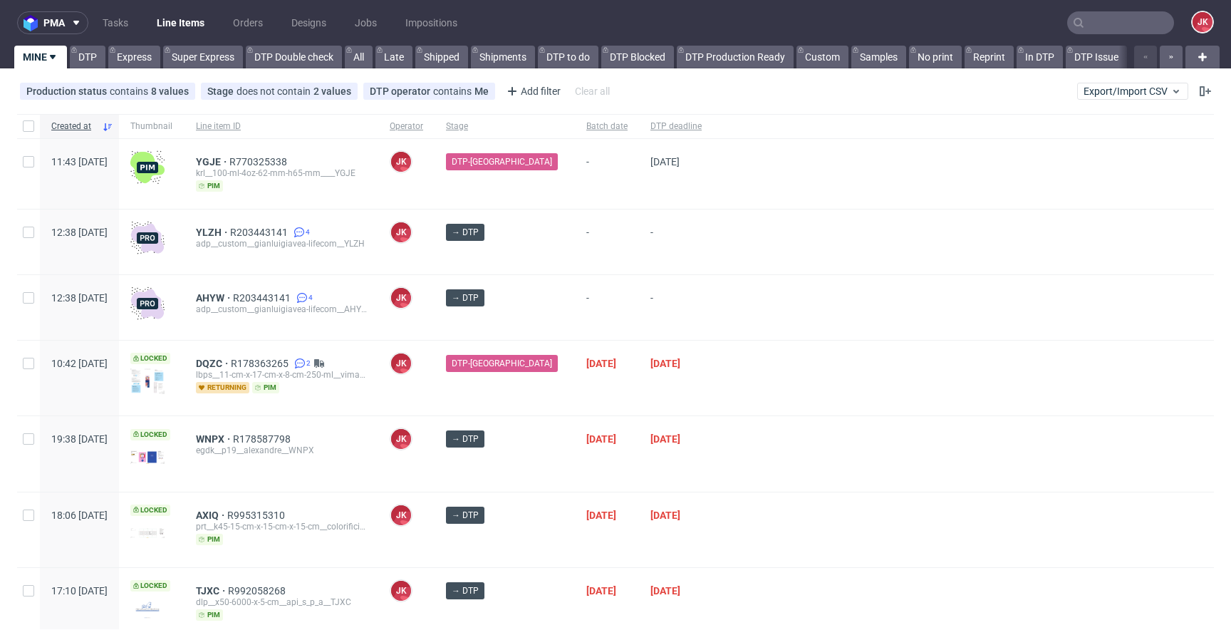
click at [621, 392] on div "[DATE]" at bounding box center [607, 378] width 64 height 75
click at [540, 333] on div "→ DTP" at bounding box center [505, 307] width 140 height 65
click at [656, 118] on div "DTP deadline" at bounding box center [676, 126] width 74 height 24
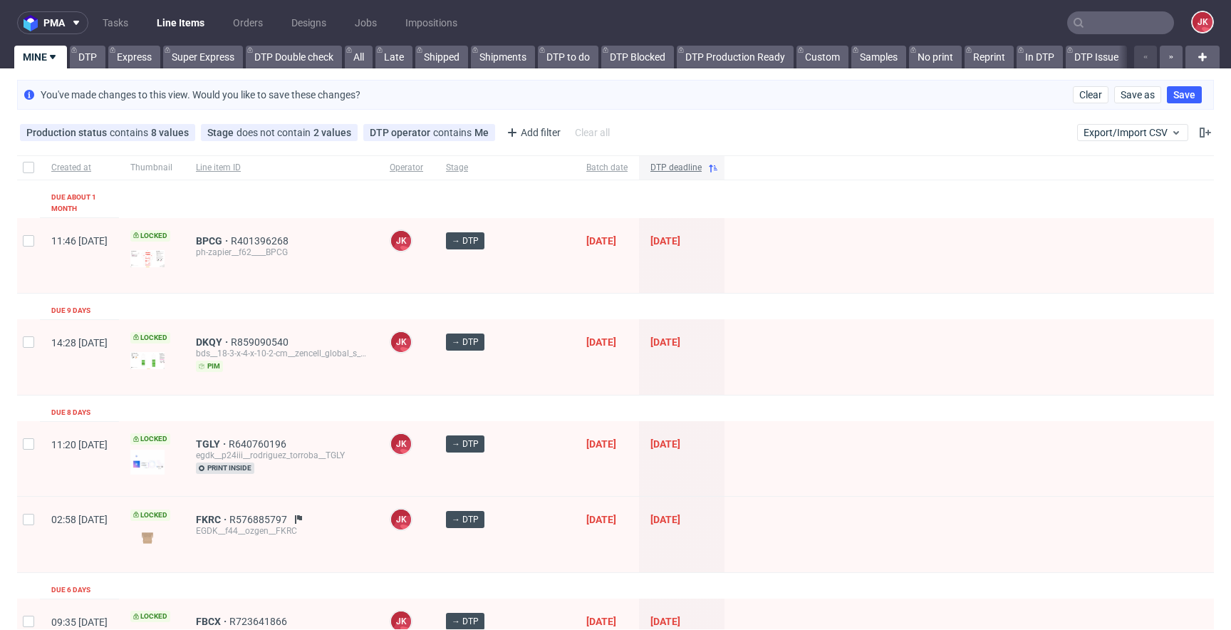
click at [662, 169] on span "DTP deadline" at bounding box center [676, 168] width 51 height 12
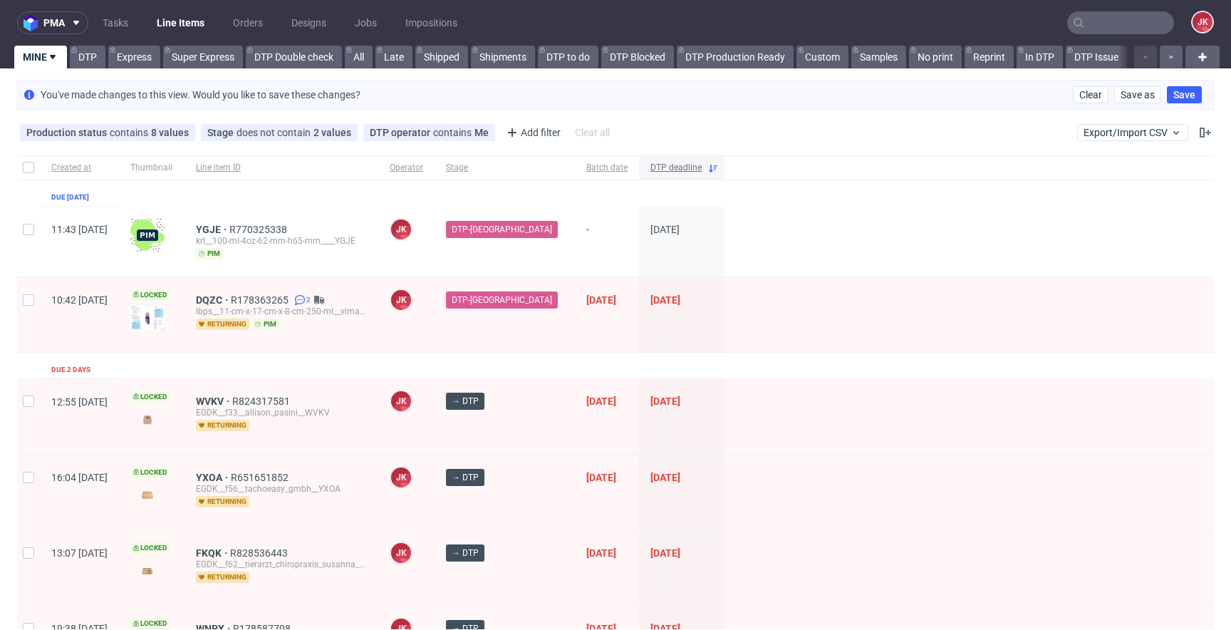
click at [655, 170] on span "DTP deadline" at bounding box center [676, 168] width 51 height 12
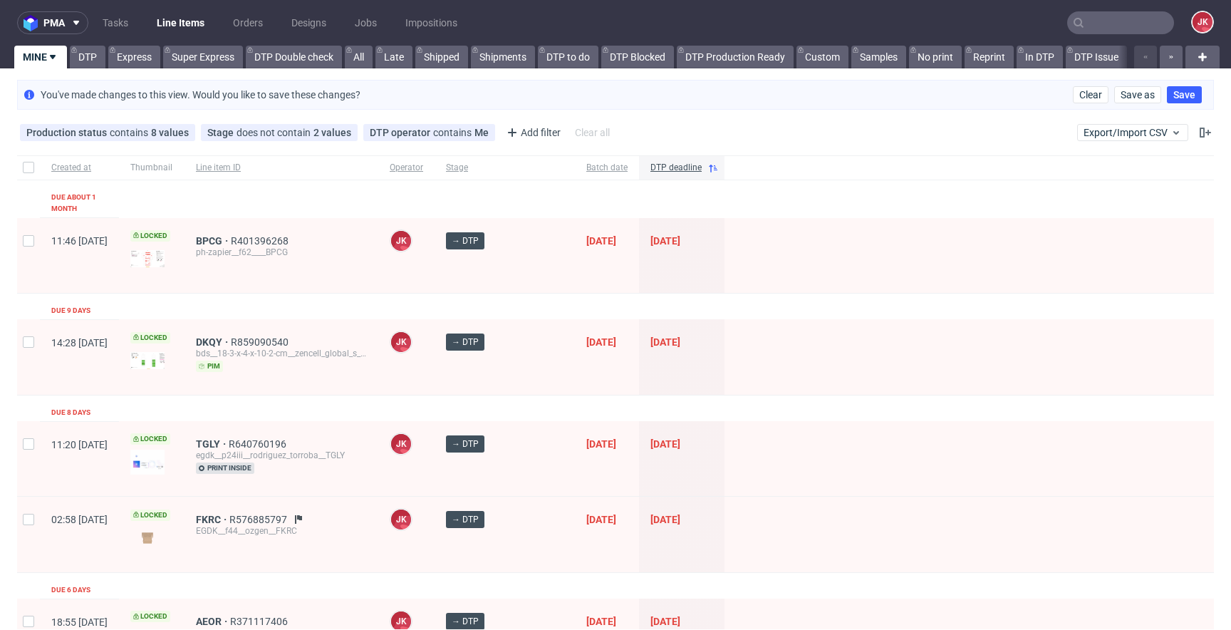
scroll to position [21, 0]
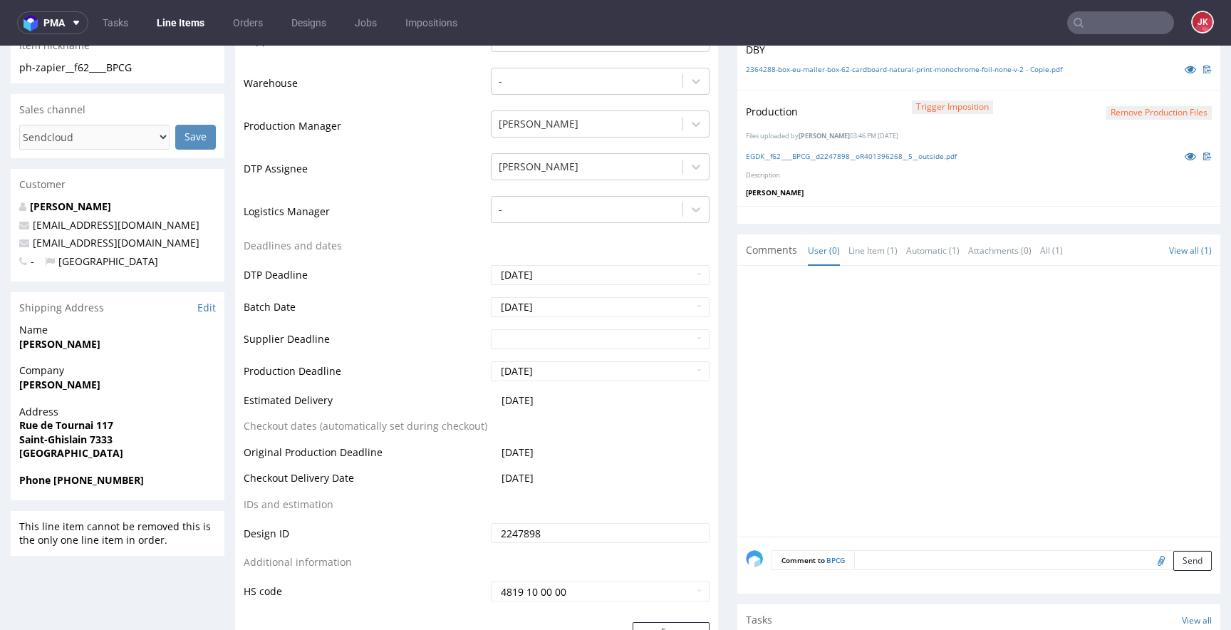
scroll to position [642, 0]
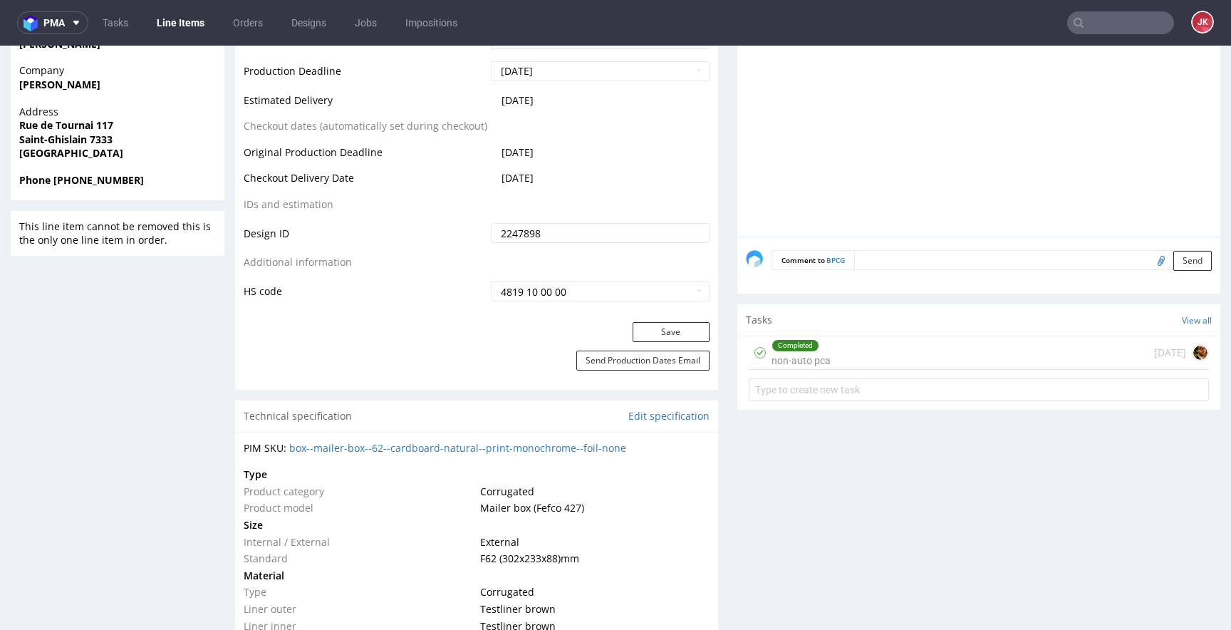
click at [795, 358] on div "Completed non-auto pca" at bounding box center [801, 352] width 59 height 33
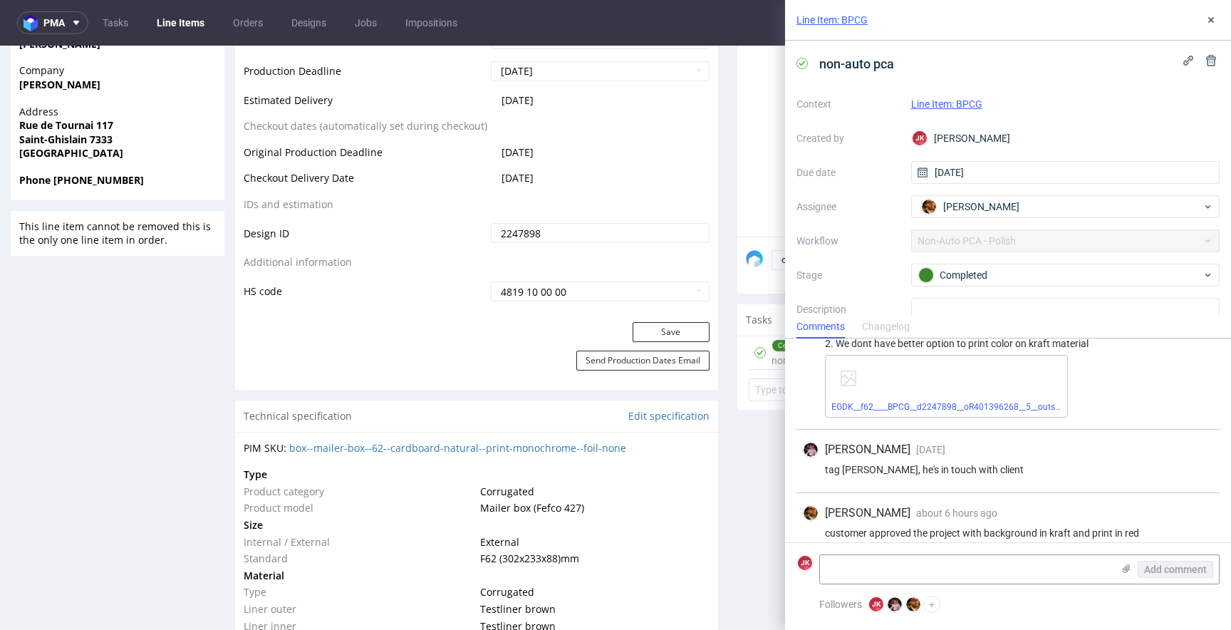
scroll to position [1895, 0]
drag, startPoint x: 1056, startPoint y: 520, endPoint x: 1131, endPoint y: 519, distance: 74.8
click at [1131, 525] on div "customer approved the project with background in kraft and print in red" at bounding box center [1008, 530] width 412 height 11
click at [1149, 527] on div "Matteo Corsico about 6 hours ago 17th Sep 2025, 09:11 customer approved the pro…" at bounding box center [1008, 522] width 423 height 63
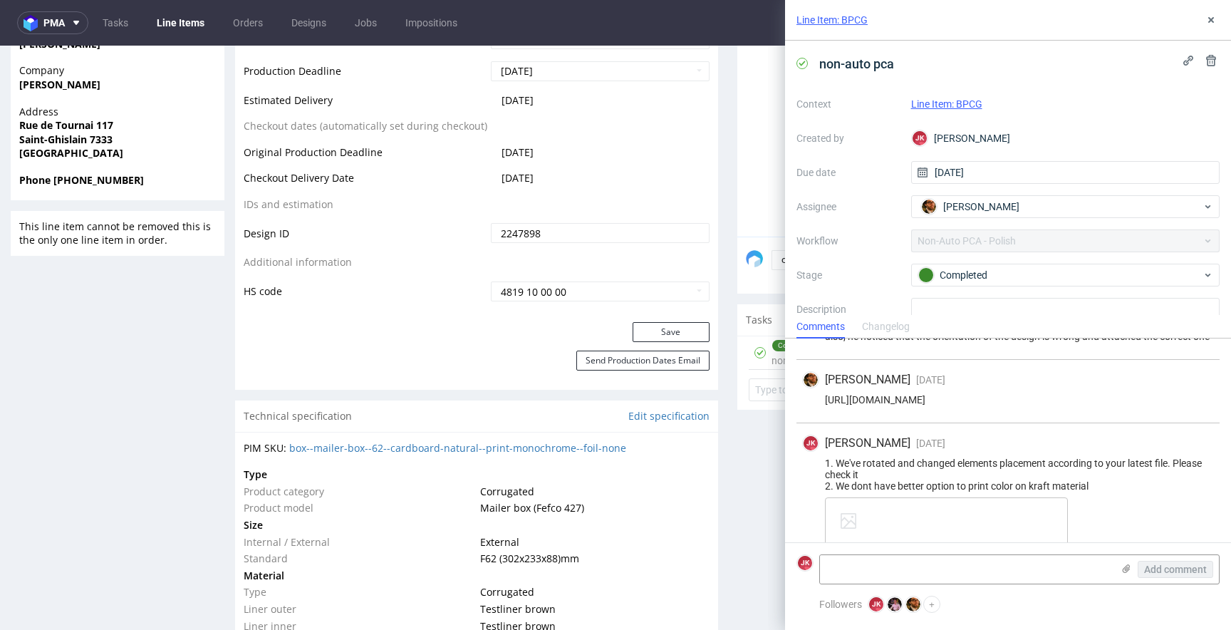
scroll to position [1780, 0]
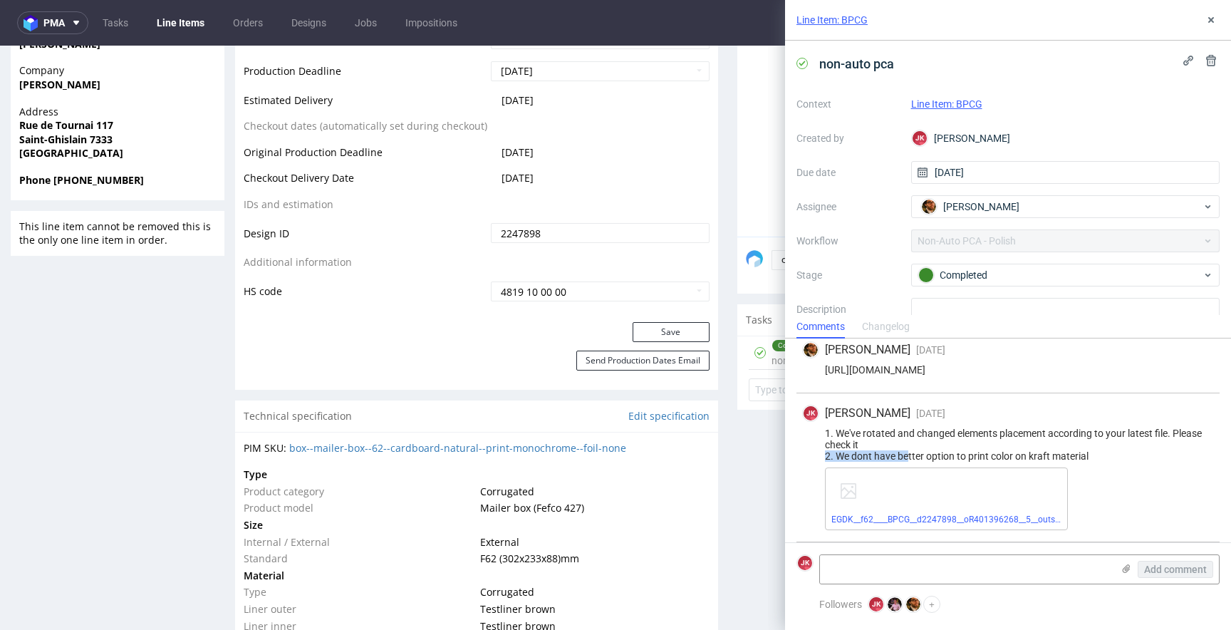
drag, startPoint x: 907, startPoint y: 440, endPoint x: 1020, endPoint y: 438, distance: 112.6
click at [1020, 438] on div "1. We've rotated and changed elements placement according to your latest file. …" at bounding box center [1008, 445] width 412 height 34
click at [1015, 442] on div "1. We've rotated and changed elements placement according to your latest file. …" at bounding box center [1008, 445] width 412 height 34
click at [921, 514] on link "EGDK__f62____BPCG__d2247898__oR401396268__5__outside.pdf" at bounding box center [957, 519] width 250 height 10
click at [1092, 467] on div "EGDK__f62____BPCG__d2247898__oR401396268__5__outside.pdf" at bounding box center [1019, 498] width 389 height 63
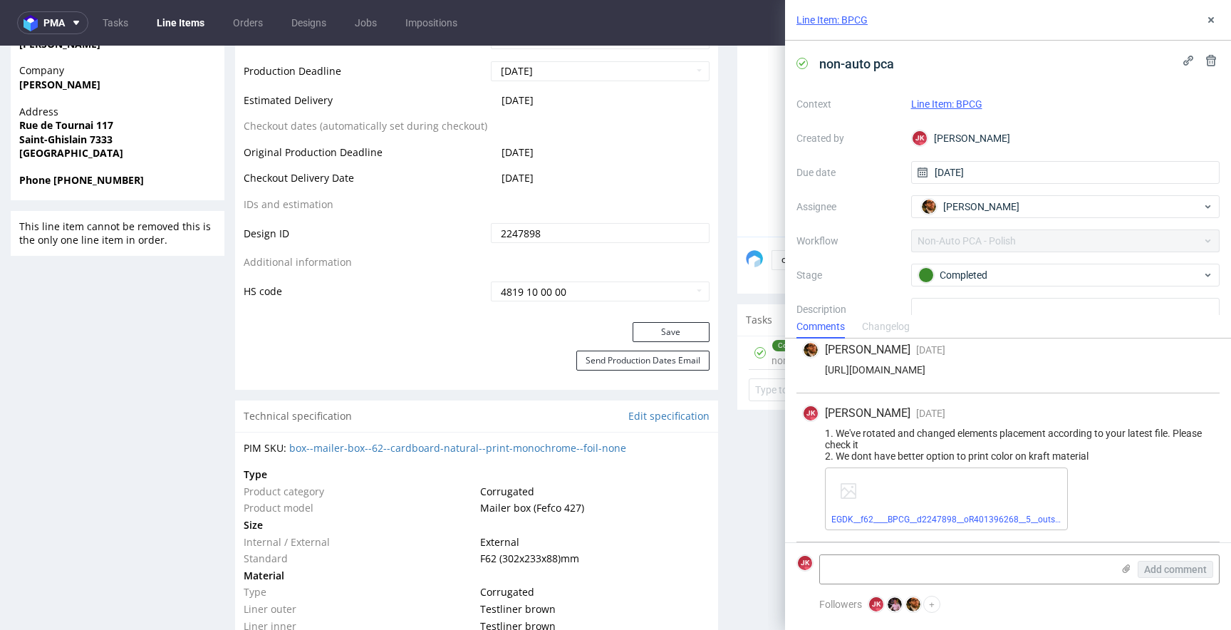
scroll to position [1895, 0]
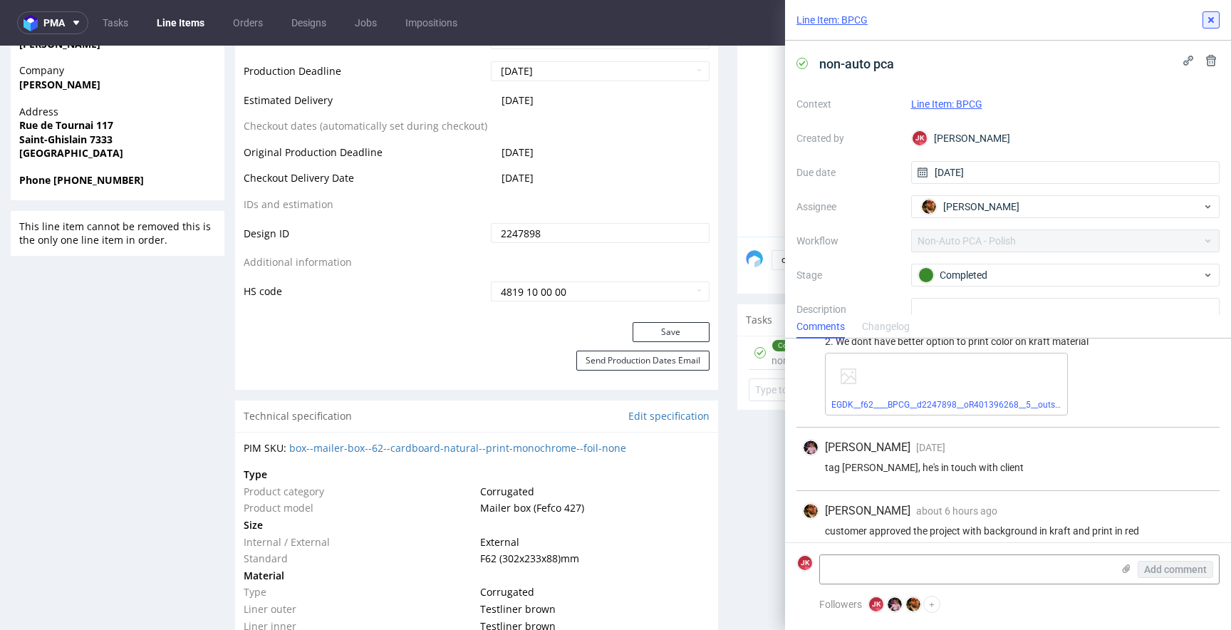
click at [1214, 13] on button at bounding box center [1211, 19] width 17 height 17
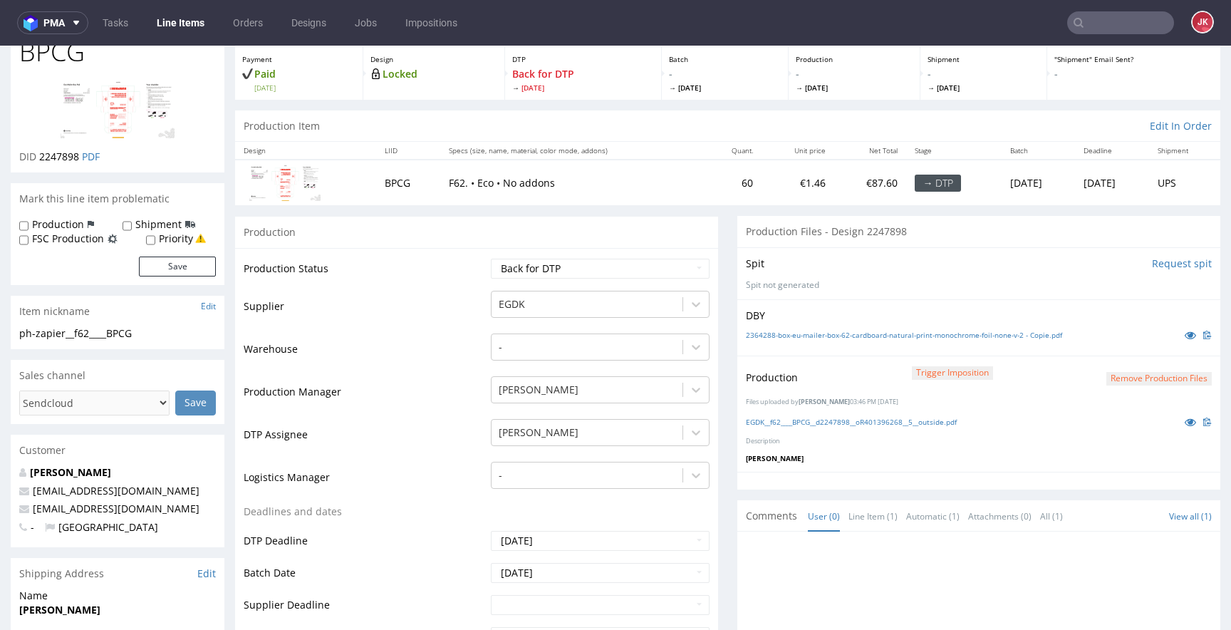
scroll to position [63, 0]
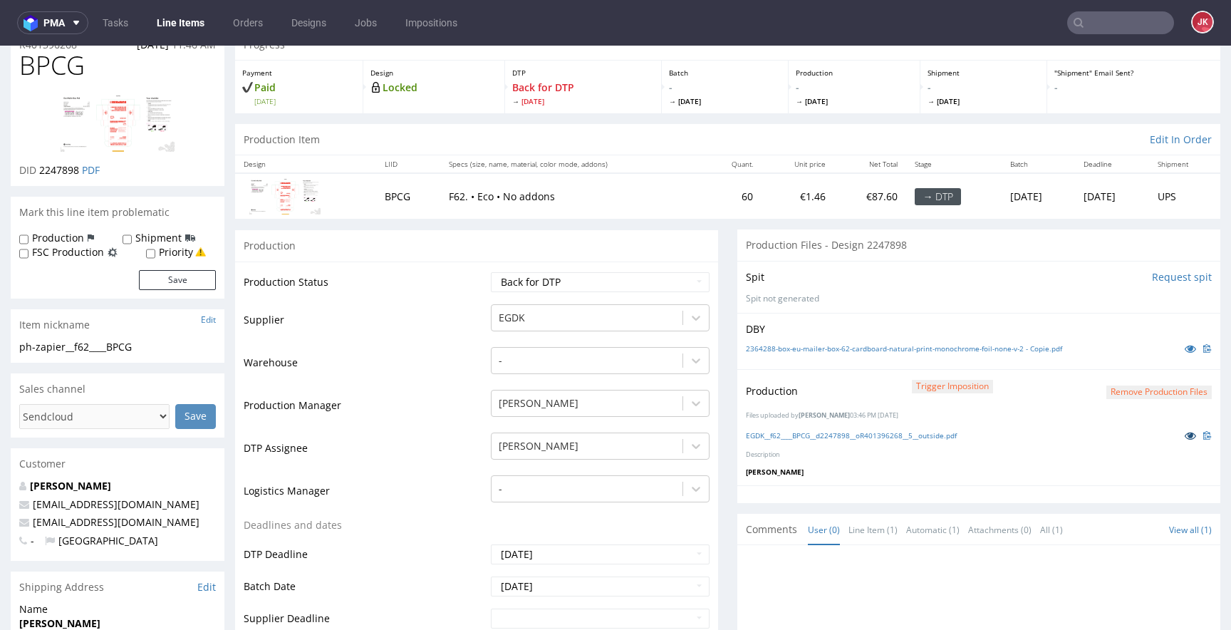
click at [1185, 439] on icon at bounding box center [1190, 435] width 11 height 10
click at [547, 288] on select "Waiting for Artwork Waiting for Diecut Waiting for Mockup Waiting for DTP Waiti…" at bounding box center [600, 282] width 219 height 20
select select "dtp_production_ready"
click at [491, 272] on select "Waiting for Artwork Waiting for Diecut Waiting for Mockup Waiting for DTP Waiti…" at bounding box center [600, 282] width 219 height 20
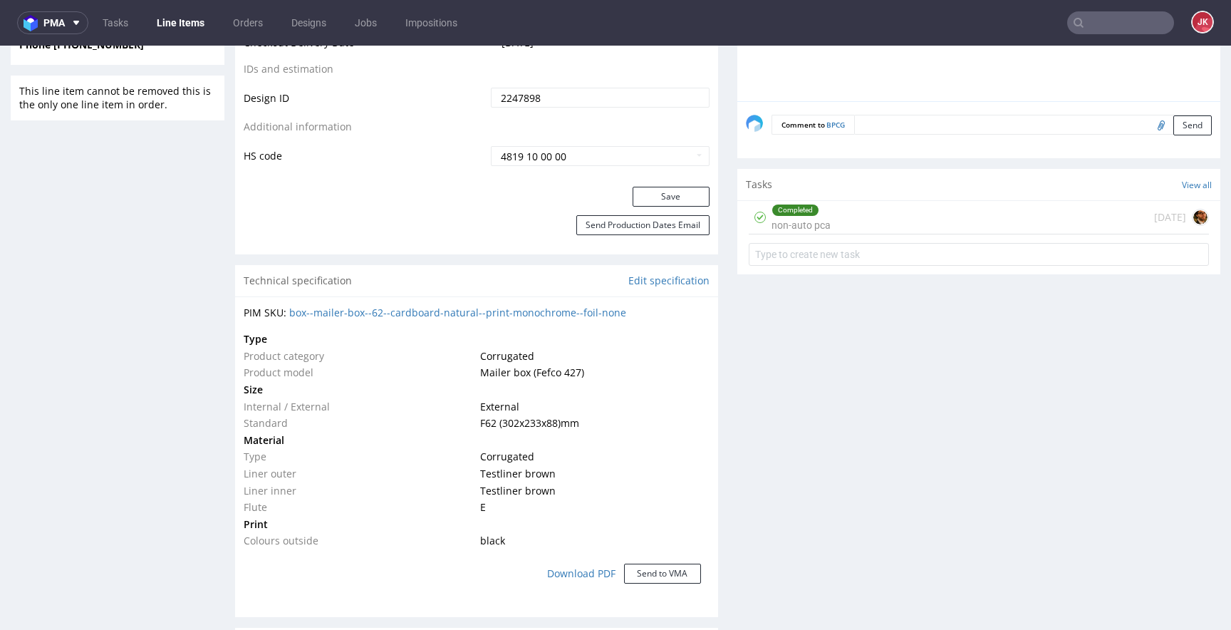
scroll to position [822, 0]
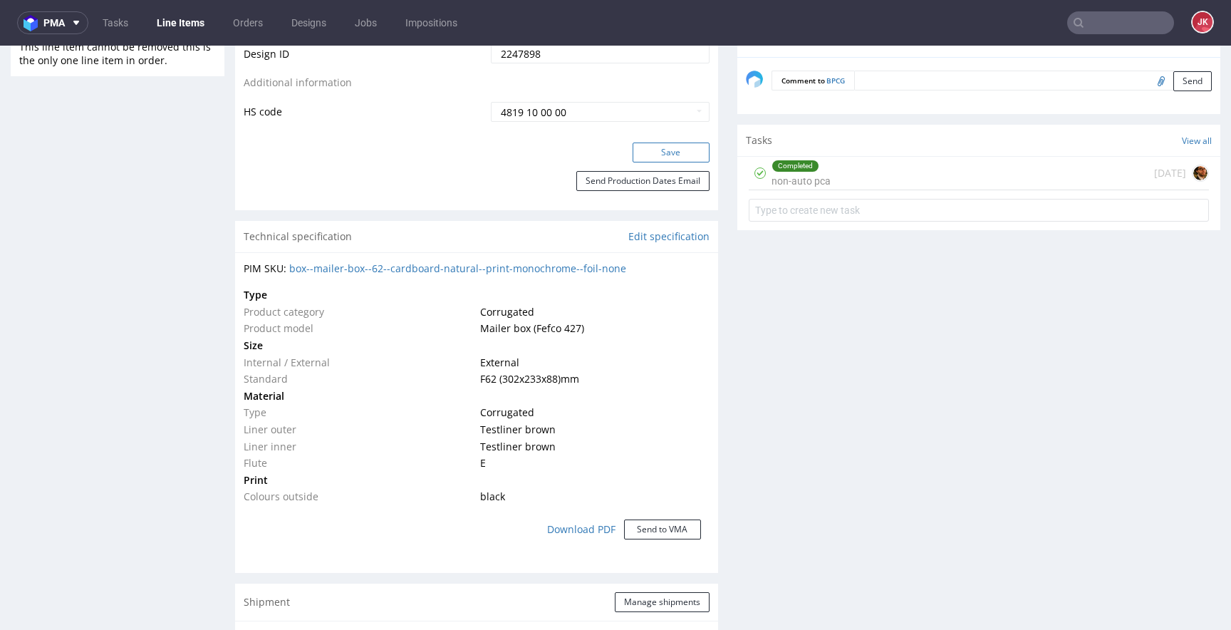
click at [661, 147] on button "Save" at bounding box center [671, 153] width 77 height 20
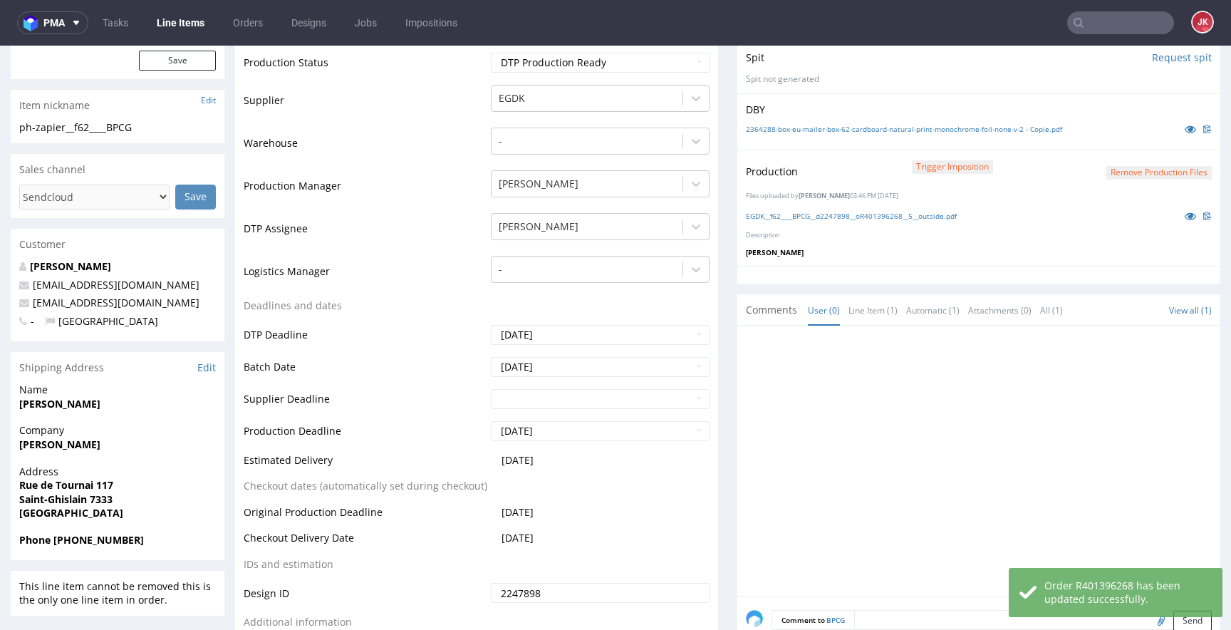
scroll to position [507, 0]
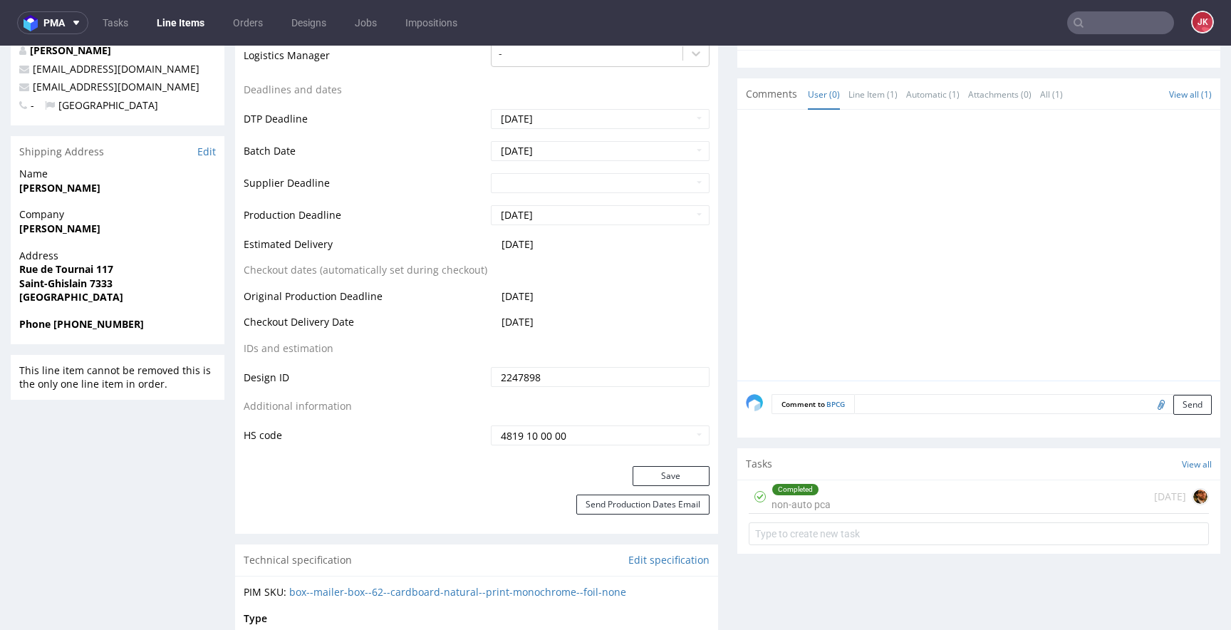
scroll to position [496, 0]
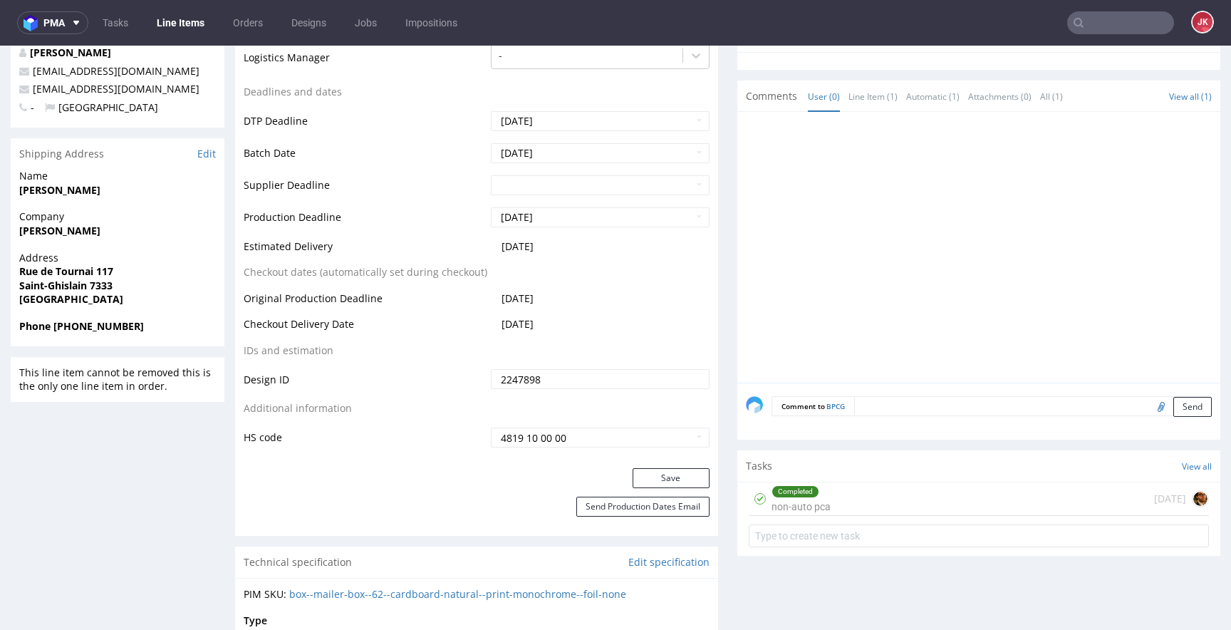
scroll to position [0, 0]
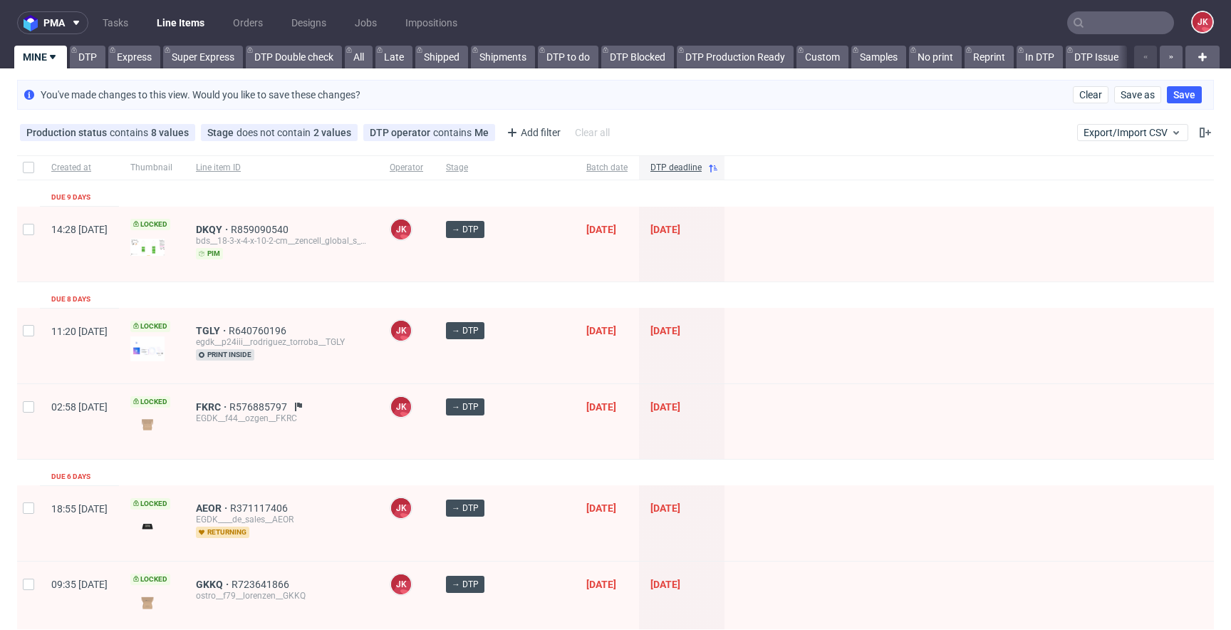
click at [766, 408] on div at bounding box center [970, 421] width 490 height 75
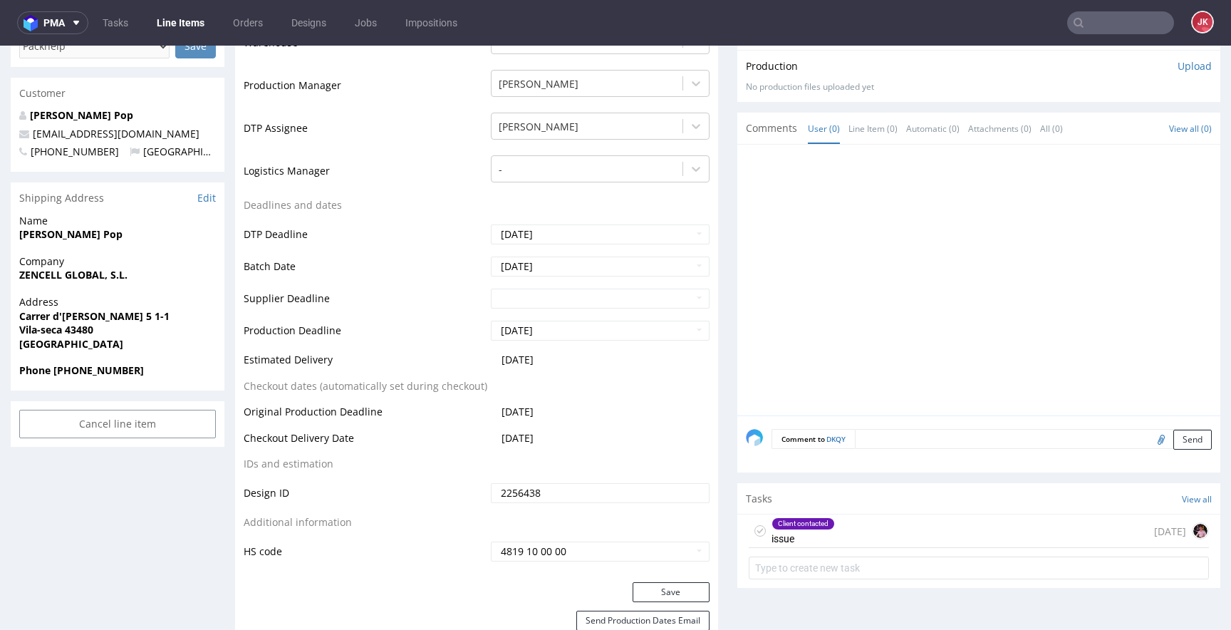
scroll to position [507, 0]
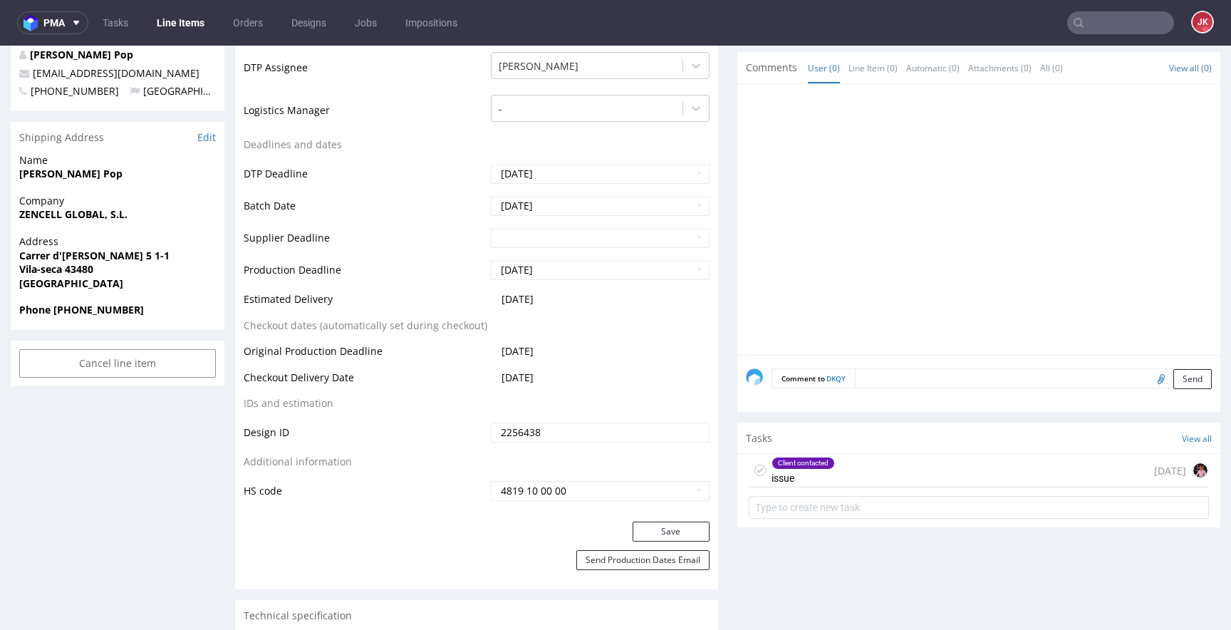
click at [810, 461] on div "Client contacted" at bounding box center [803, 462] width 62 height 11
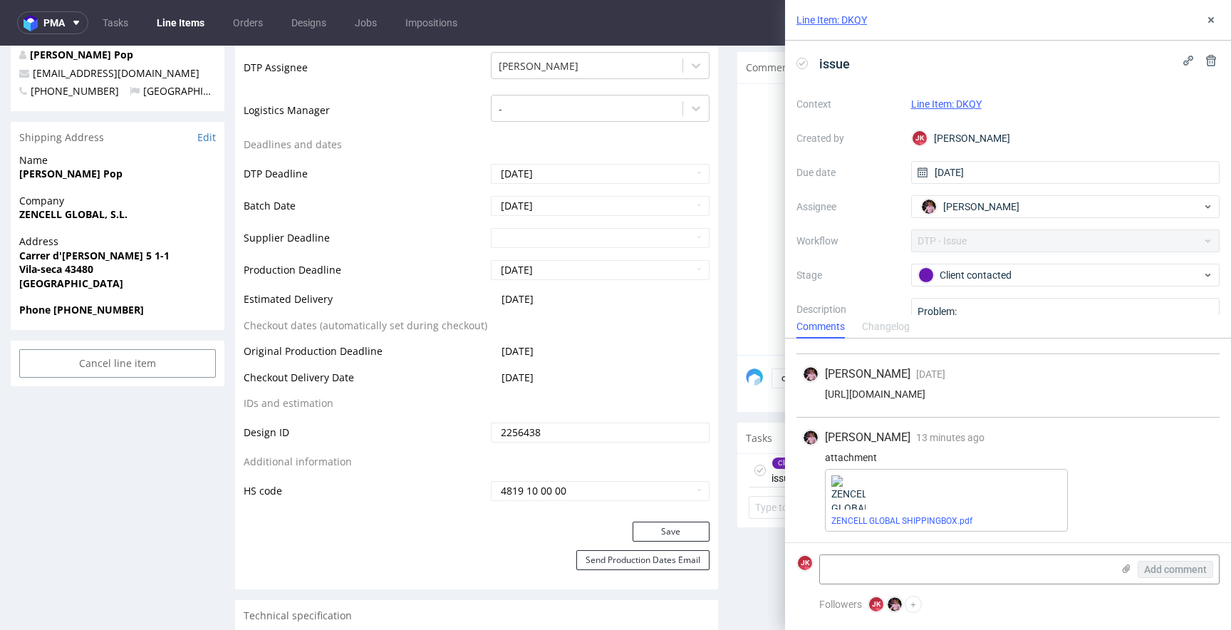
scroll to position [94, 0]
click at [916, 518] on link "ZENCELL GLOBAL SHIPPINGBOX.pdf" at bounding box center [902, 520] width 141 height 10
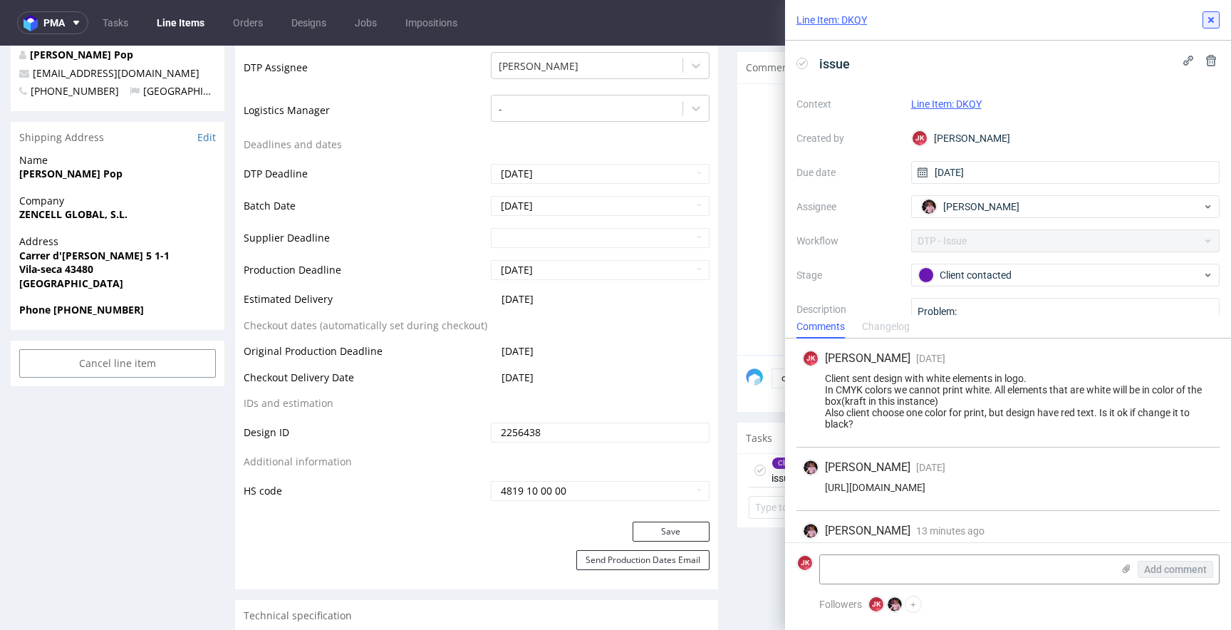
click at [1211, 17] on icon at bounding box center [1211, 19] width 11 height 11
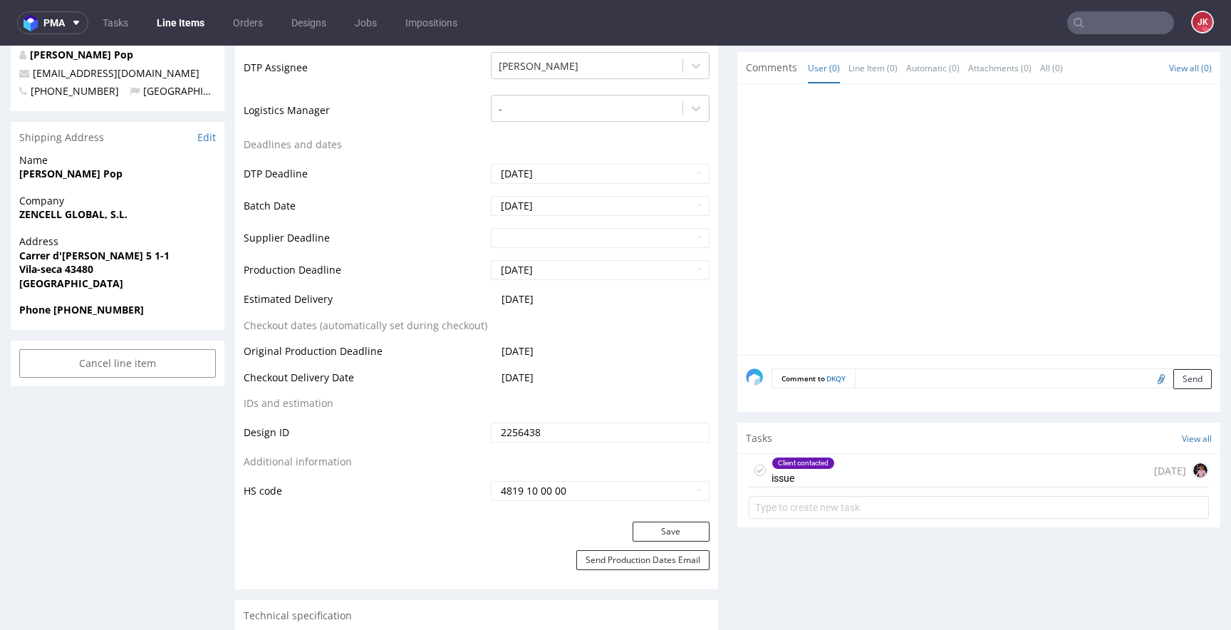
click at [755, 469] on icon at bounding box center [760, 470] width 11 height 11
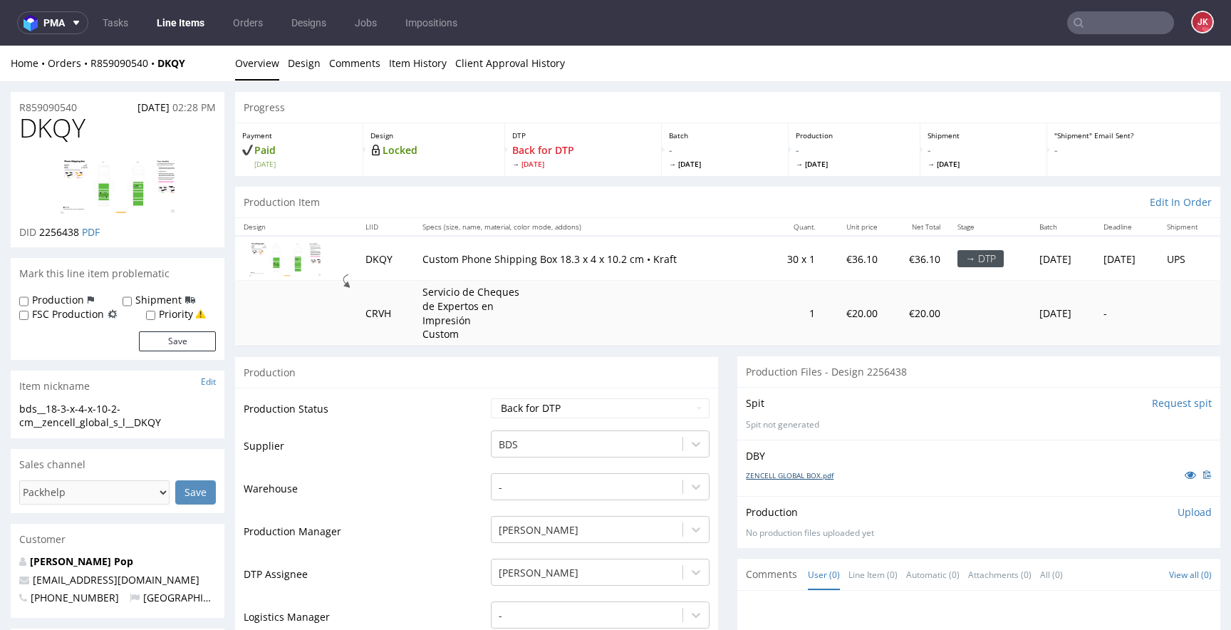
click at [788, 472] on link "ZENCELL GLOBAL BOX.pdf" at bounding box center [790, 475] width 88 height 10
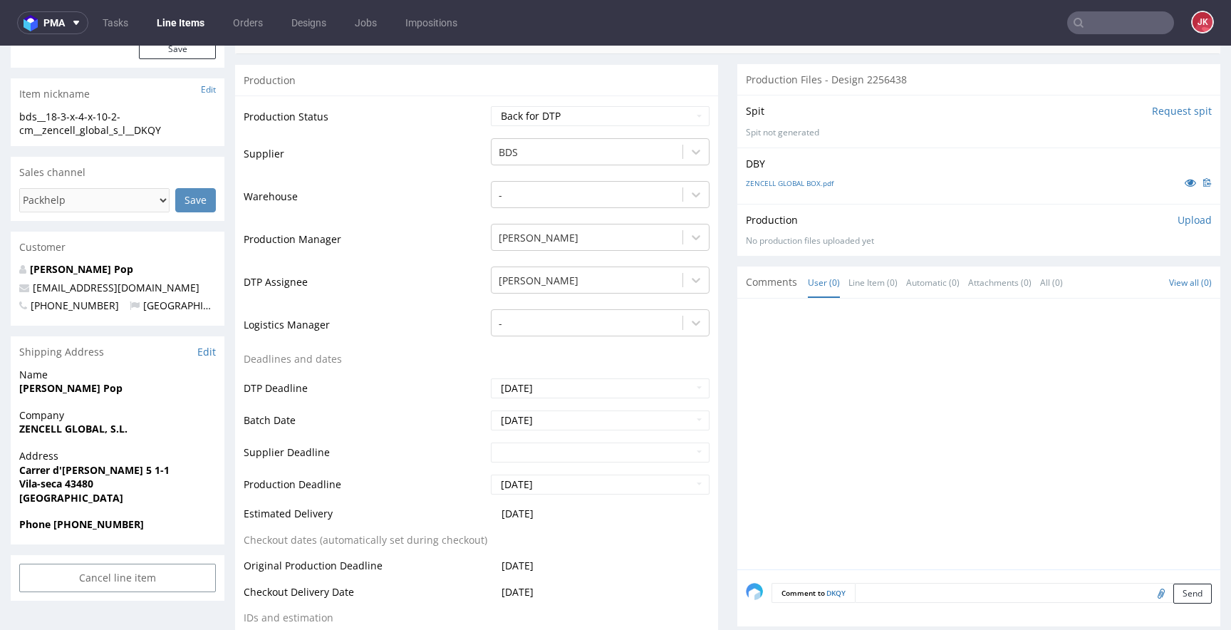
scroll to position [130, 0]
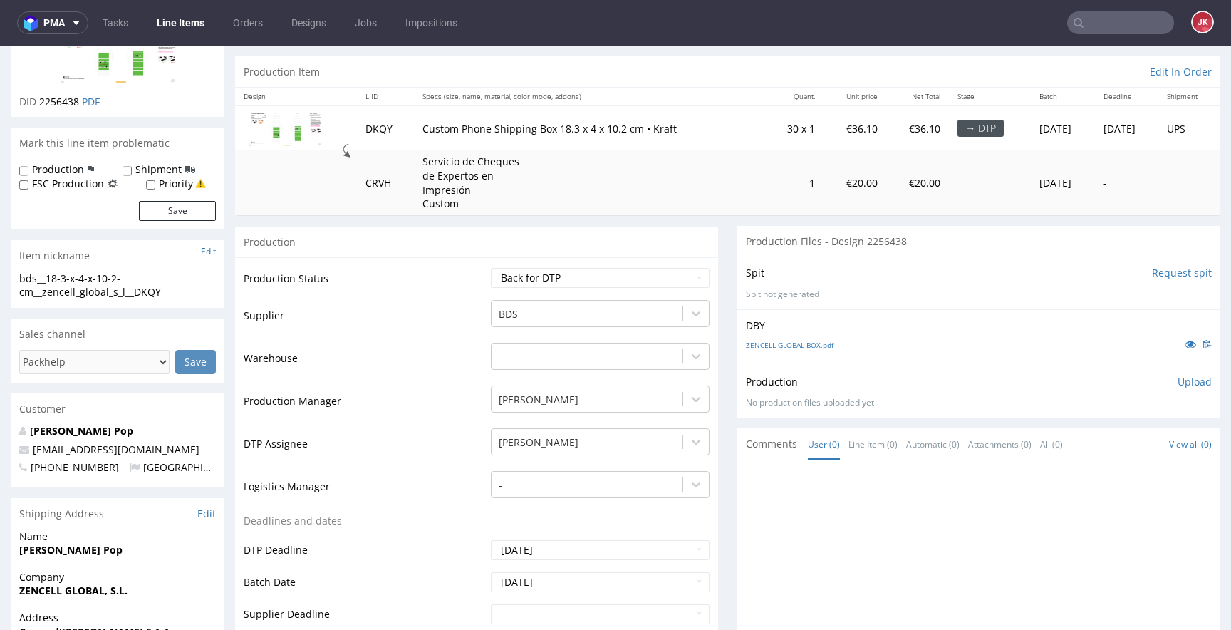
click at [448, 385] on td "Production Manager" at bounding box center [366, 405] width 244 height 43
click at [505, 282] on select "Waiting for Artwork Waiting for Diecut Waiting for Mockup Waiting for DTP Waiti…" at bounding box center [600, 278] width 219 height 20
select select "dtp_in_process"
click at [491, 268] on select "Waiting for Artwork Waiting for Diecut Waiting for Mockup Waiting for DTP Waiti…" at bounding box center [600, 278] width 219 height 20
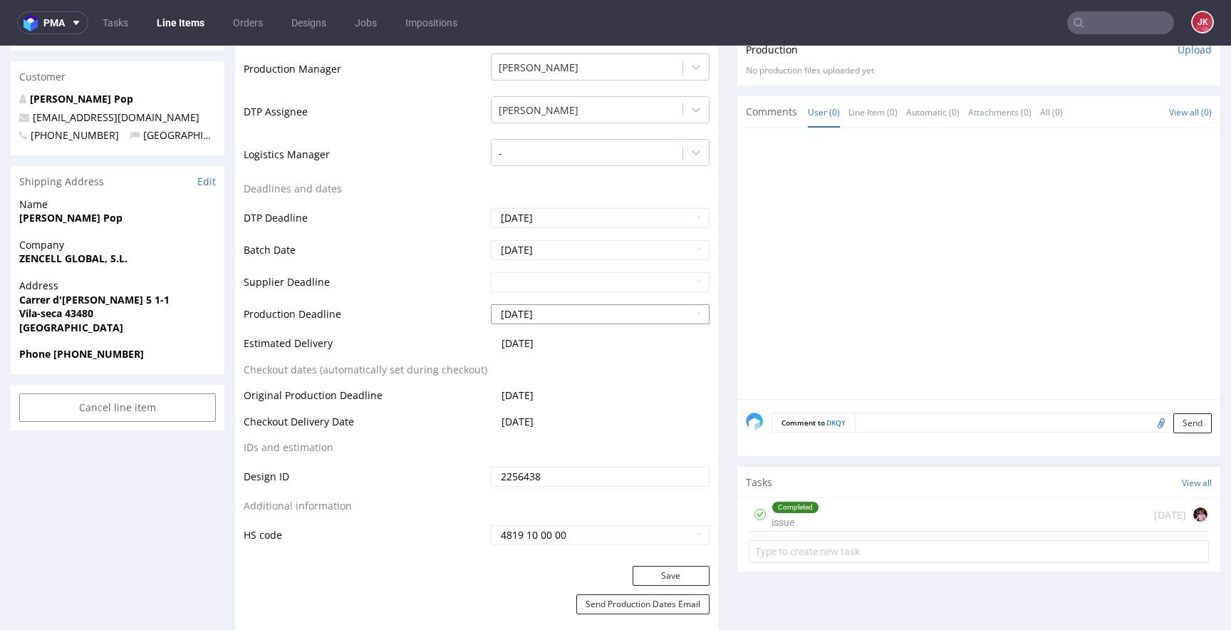
scroll to position [528, 0]
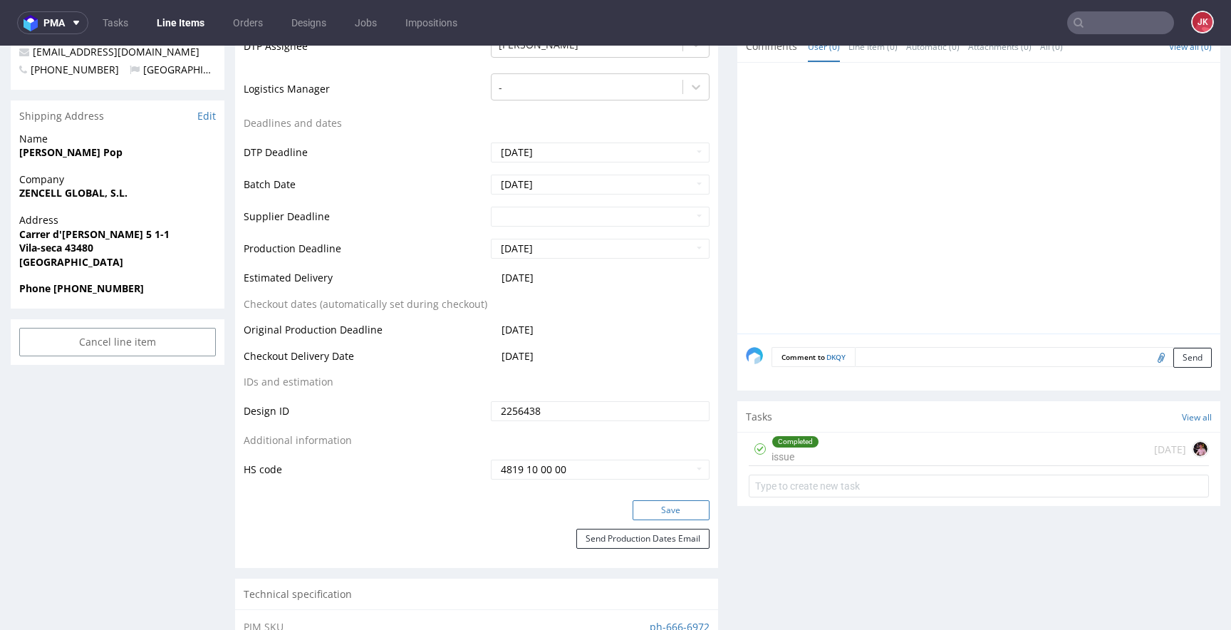
click at [667, 512] on button "Save" at bounding box center [671, 510] width 77 height 20
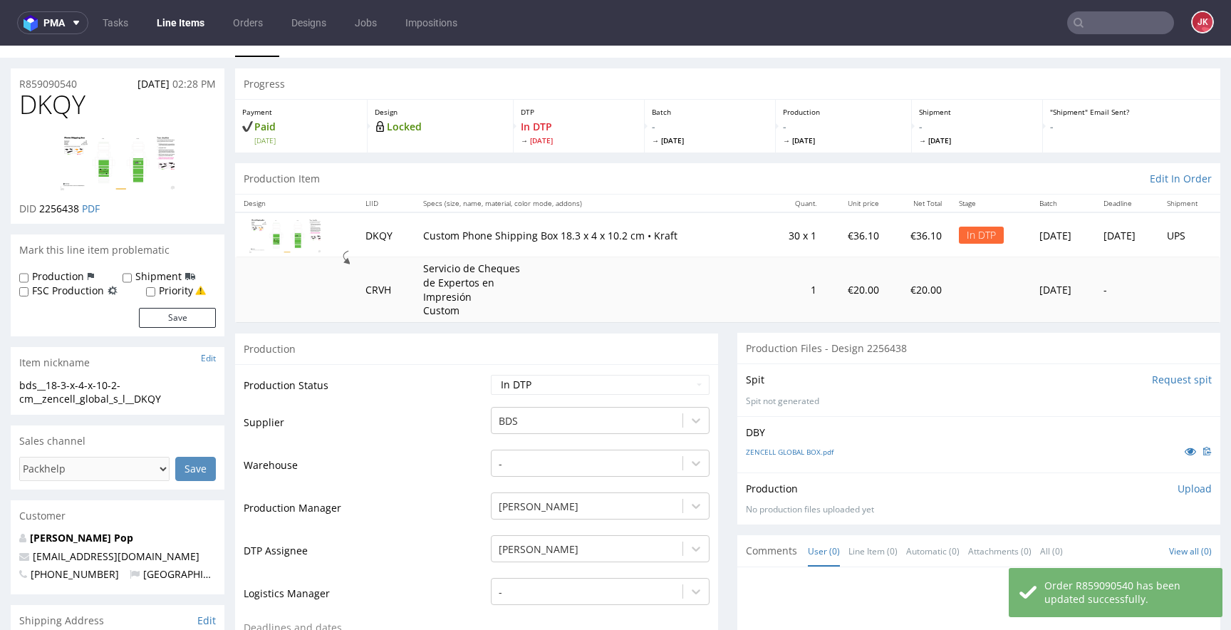
scroll to position [0, 0]
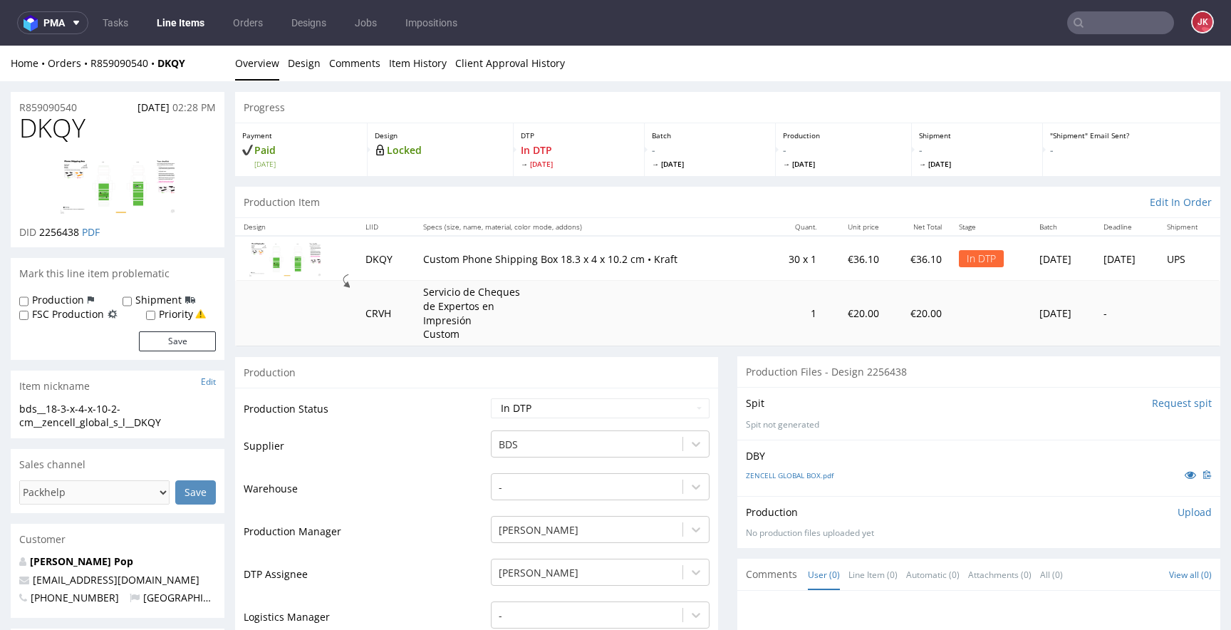
click at [114, 182] on img at bounding box center [118, 185] width 114 height 57
drag, startPoint x: 192, startPoint y: 420, endPoint x: 0, endPoint y: 398, distance: 193.0
copy section "bds__18-3-x-4-x-10-2-cm__zencell_global_s_l__DKQY"
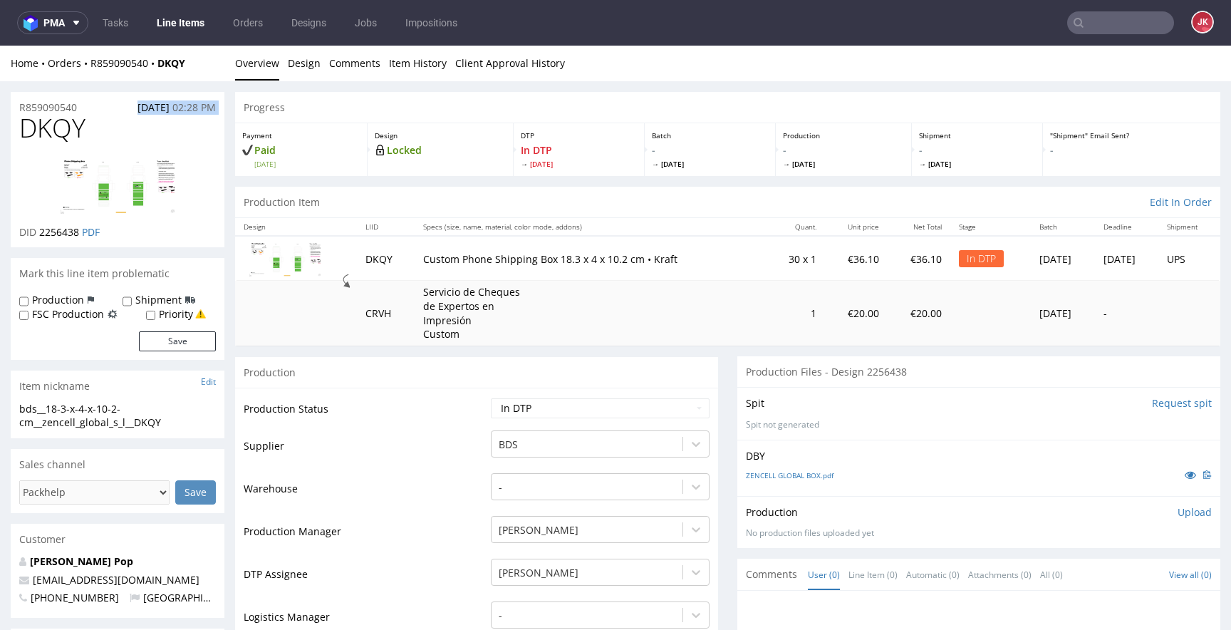
drag, startPoint x: 98, startPoint y: 106, endPoint x: 9, endPoint y: 118, distance: 90.5
click at [100, 111] on div "R859090540 03.09.2025 02:28 PM" at bounding box center [118, 103] width 214 height 23
drag, startPoint x: 92, startPoint y: 108, endPoint x: 0, endPoint y: 110, distance: 92.0
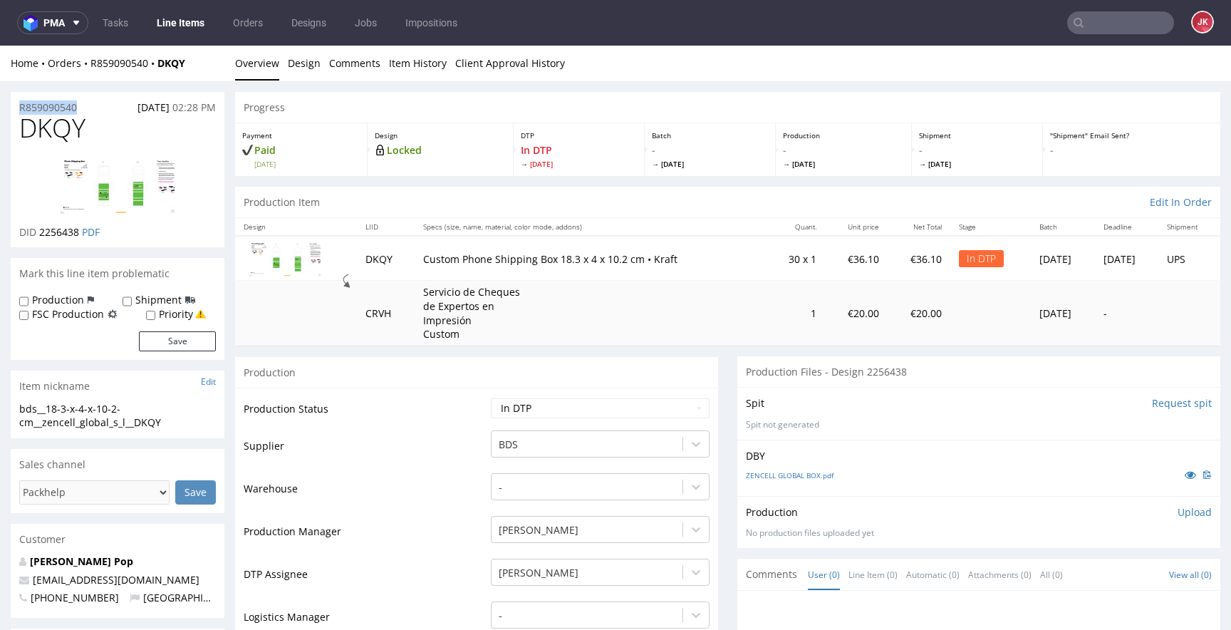
copy p "R859090540"
drag, startPoint x: 39, startPoint y: 235, endPoint x: 81, endPoint y: 237, distance: 41.4
click at [79, 237] on span "2256438" at bounding box center [59, 232] width 40 height 14
copy span "2256438"
click at [1187, 512] on p "Upload" at bounding box center [1195, 512] width 34 height 14
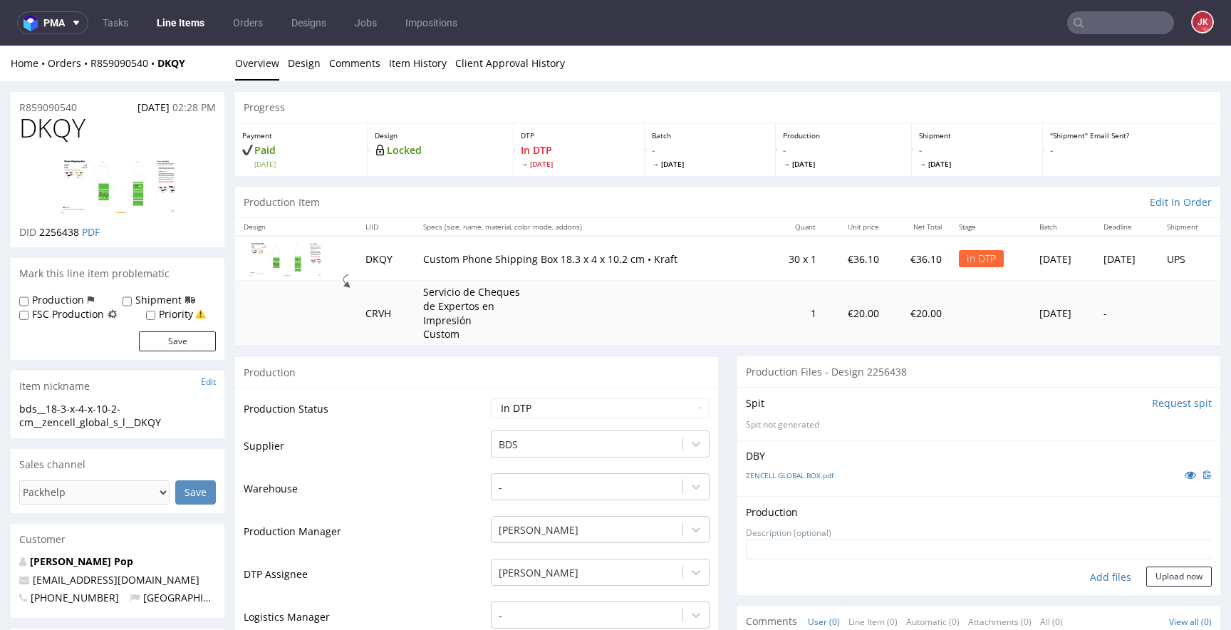
click at [1089, 576] on div "Add files" at bounding box center [1110, 577] width 71 height 21
type input "C:\fakepath\bds__18-3-x-4-x-10-2-cm__zencell_global_s_l__DKQY__d2256438__oR8590…"
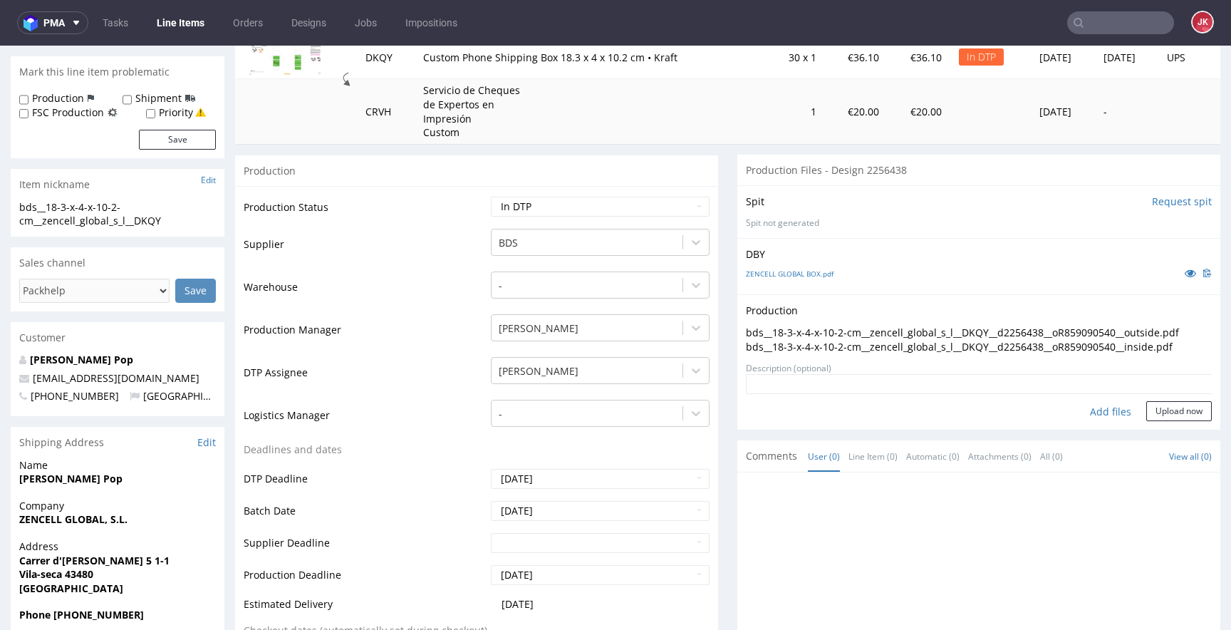
scroll to position [225, 0]
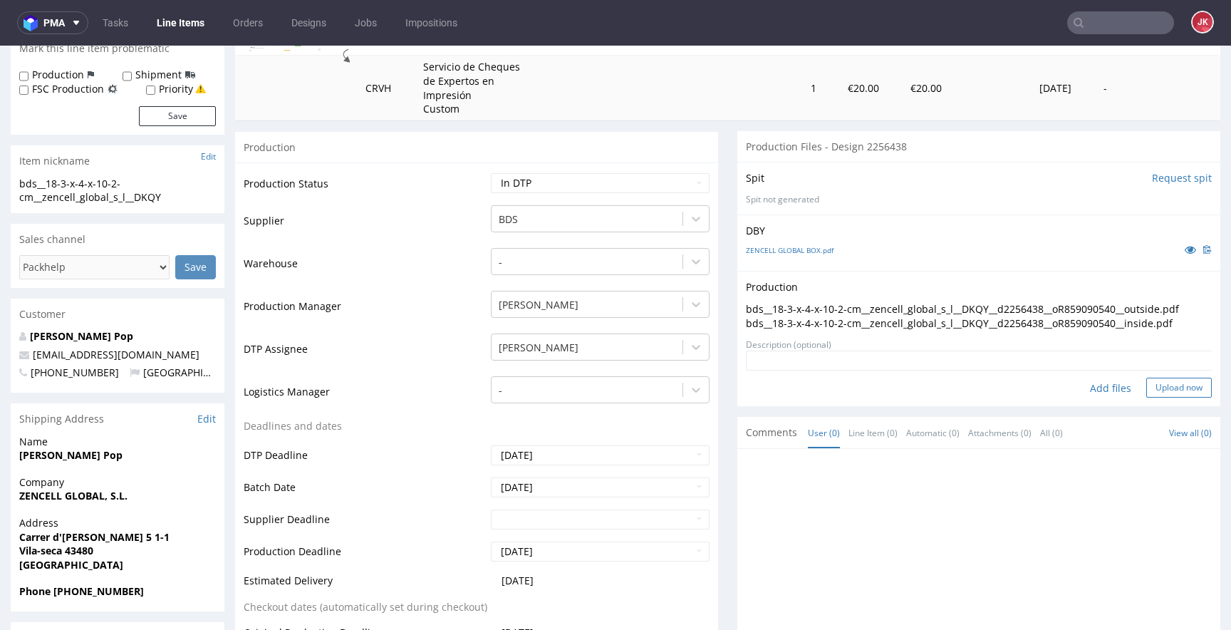
click at [1152, 398] on button "Upload now" at bounding box center [1180, 388] width 66 height 20
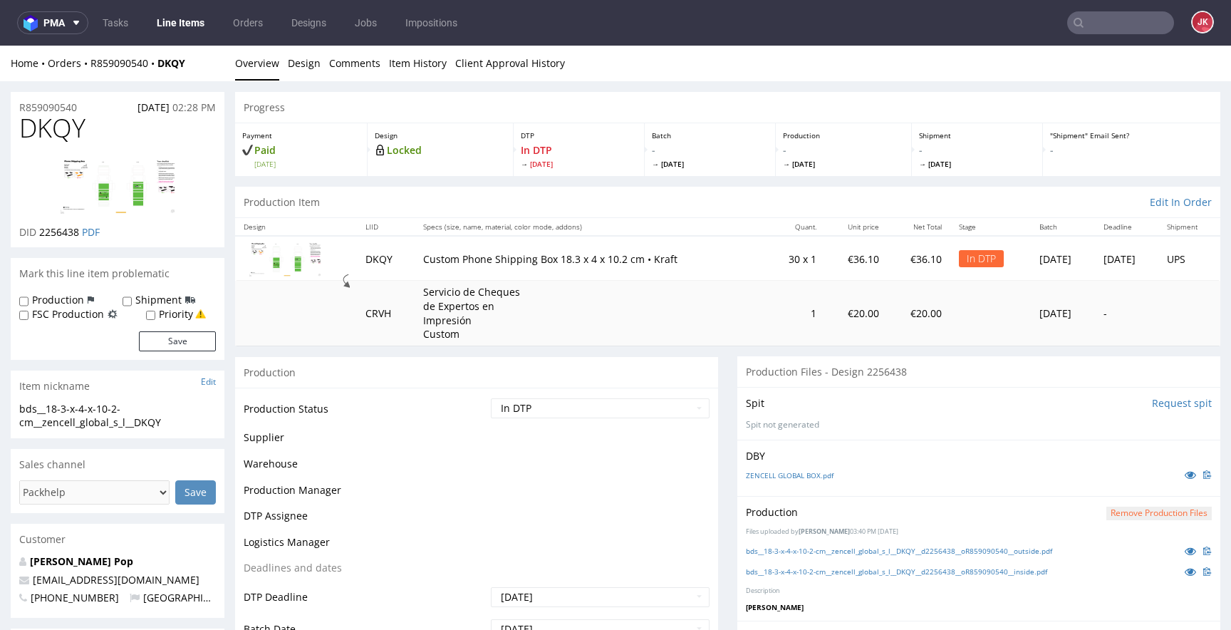
scroll to position [0, 0]
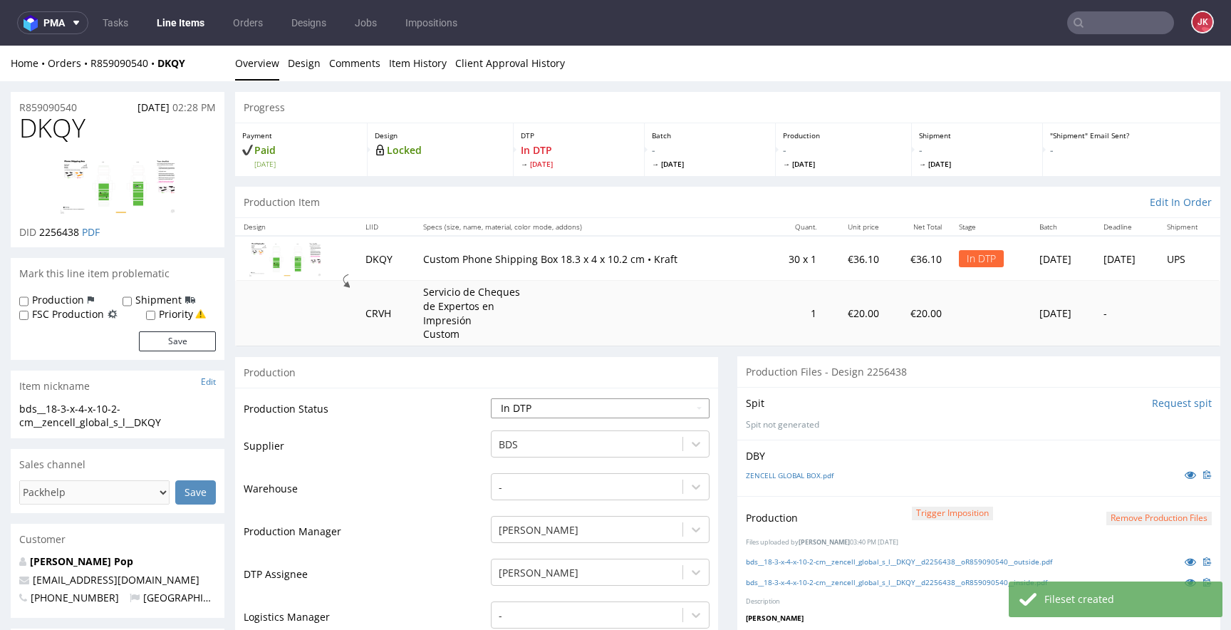
click at [577, 407] on select "Waiting for Artwork Waiting for Diecut Waiting for Mockup Waiting for DTP Waiti…" at bounding box center [600, 408] width 219 height 20
select select "dtp_waiting_for_double_check"
click at [491, 398] on select "Waiting for Artwork Waiting for Diecut Waiting for Mockup Waiting for DTP Waiti…" at bounding box center [600, 408] width 219 height 20
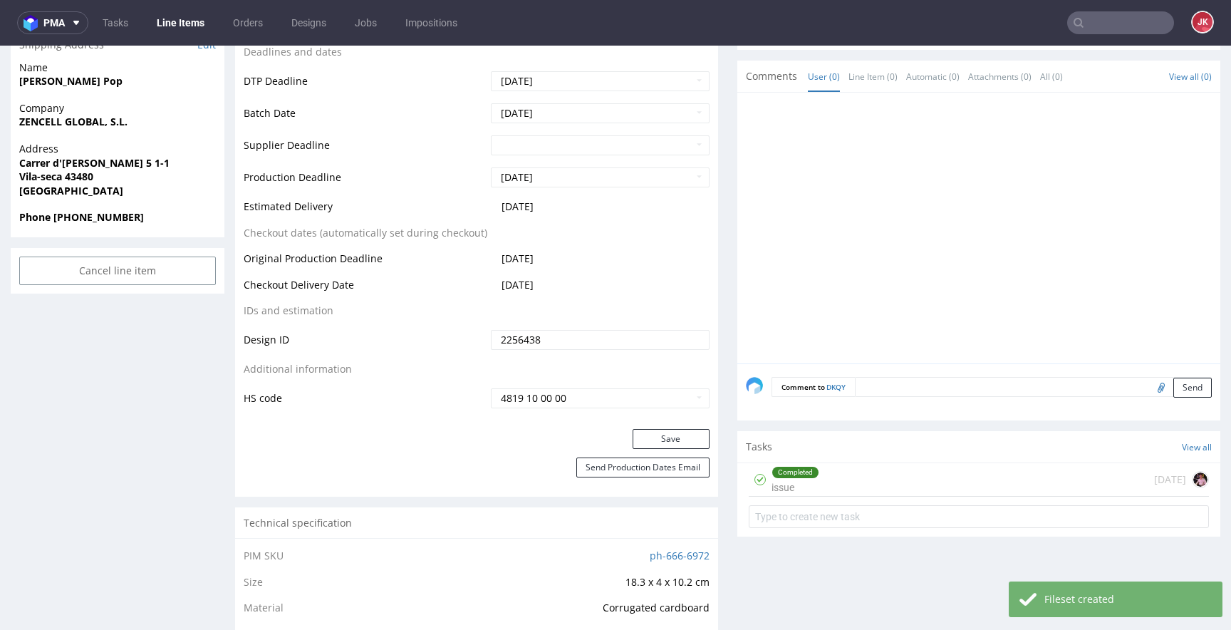
scroll to position [663, 0]
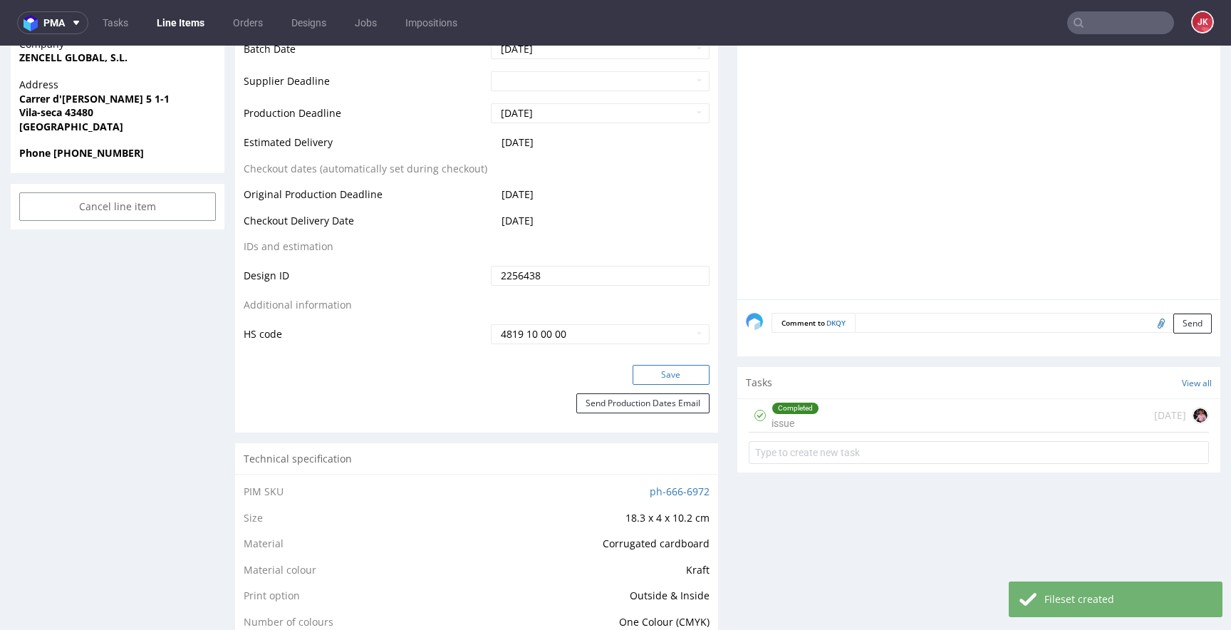
click at [659, 375] on button "Save" at bounding box center [671, 375] width 77 height 20
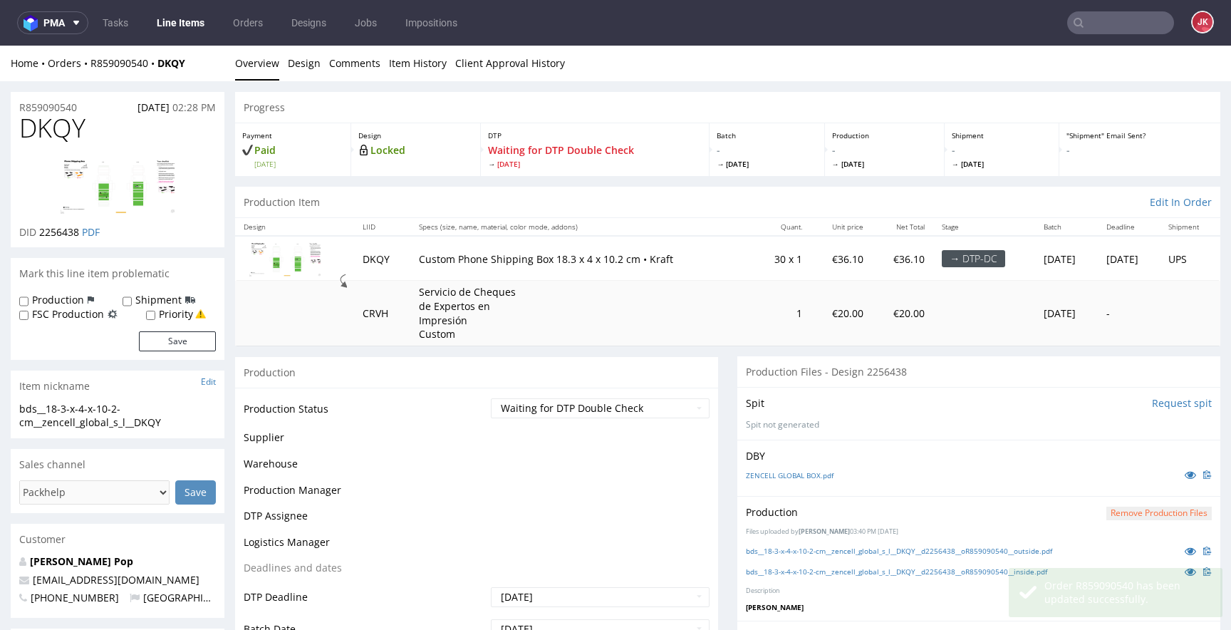
scroll to position [662, 0]
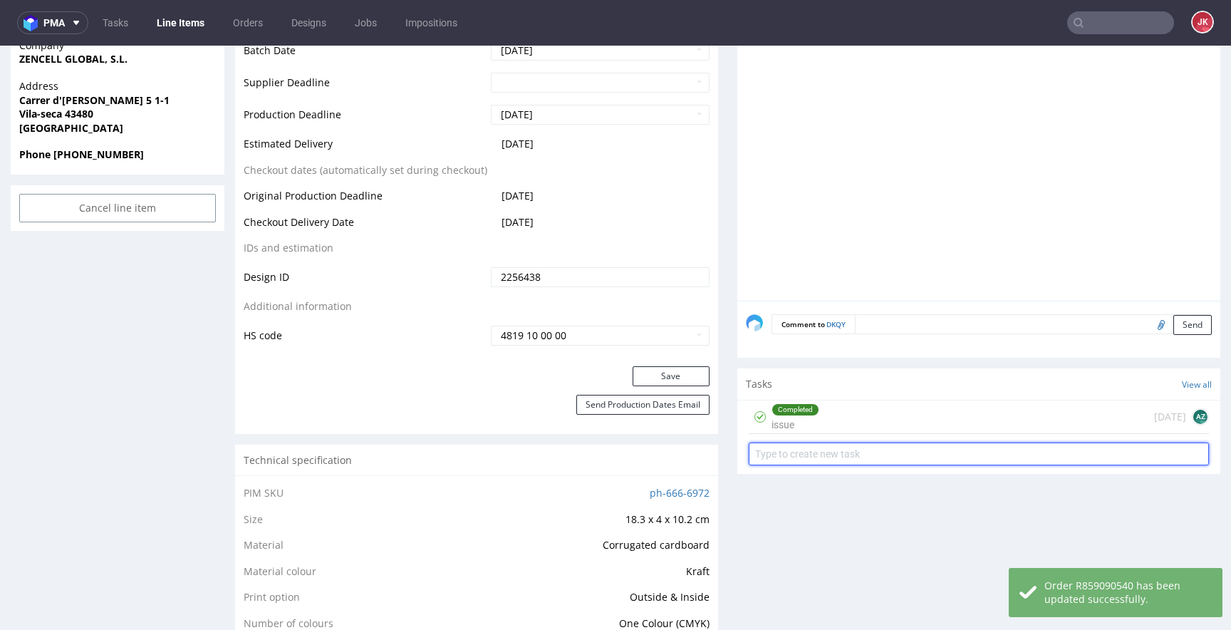
click at [779, 455] on input "text" at bounding box center [979, 454] width 460 height 23
type input "dc"
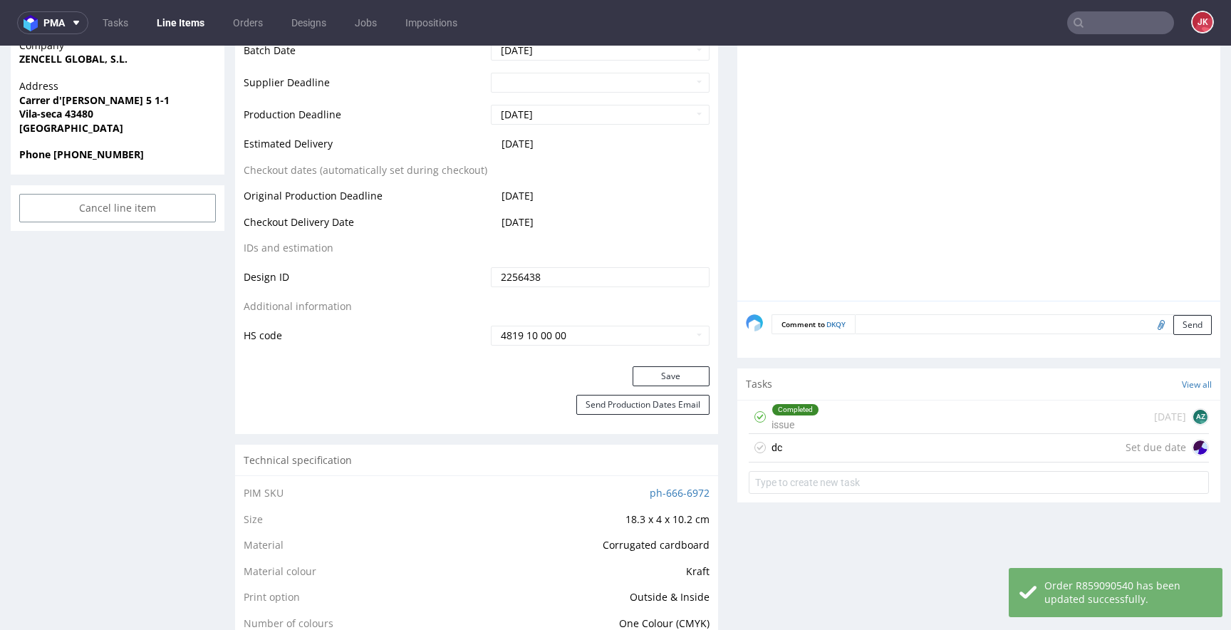
click at [778, 456] on div "dc Set due date" at bounding box center [979, 448] width 460 height 29
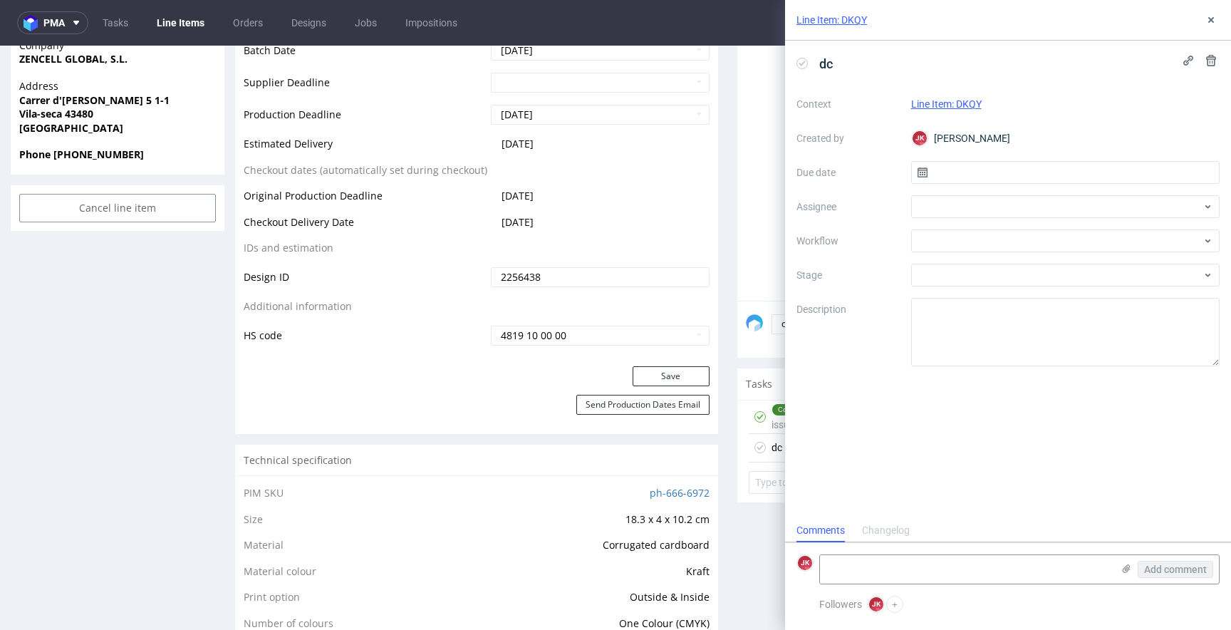
scroll to position [11, 0]
click at [958, 162] on input "text" at bounding box center [1065, 172] width 309 height 23
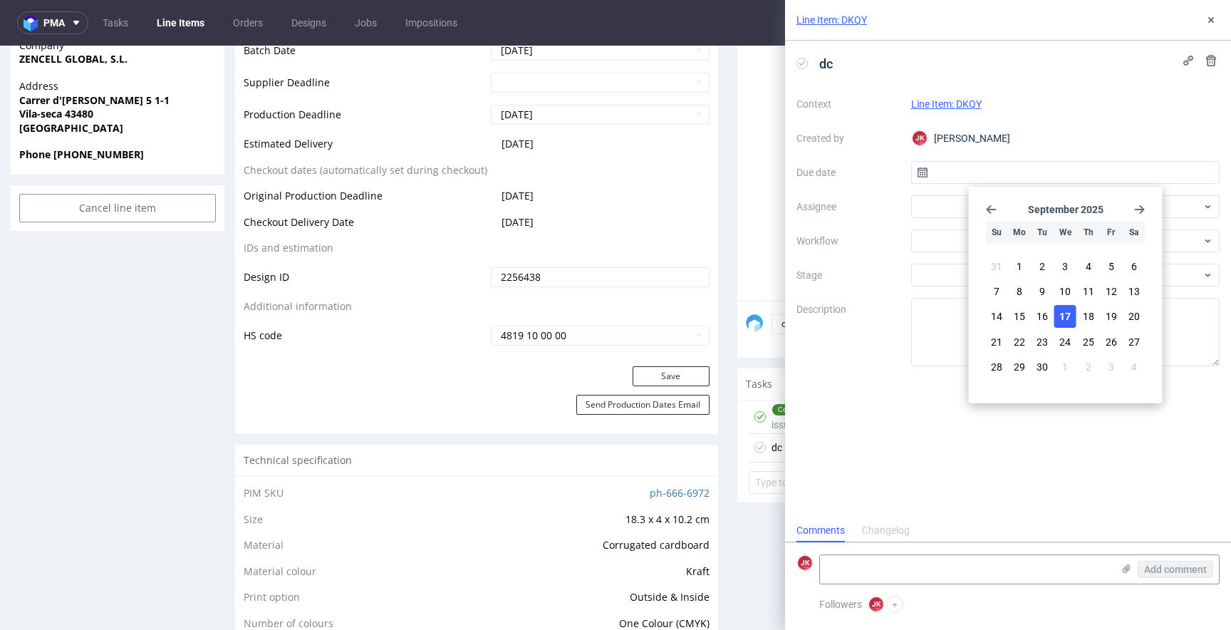
click at [1067, 318] on span "17" at bounding box center [1065, 316] width 11 height 14
type input "[DATE]"
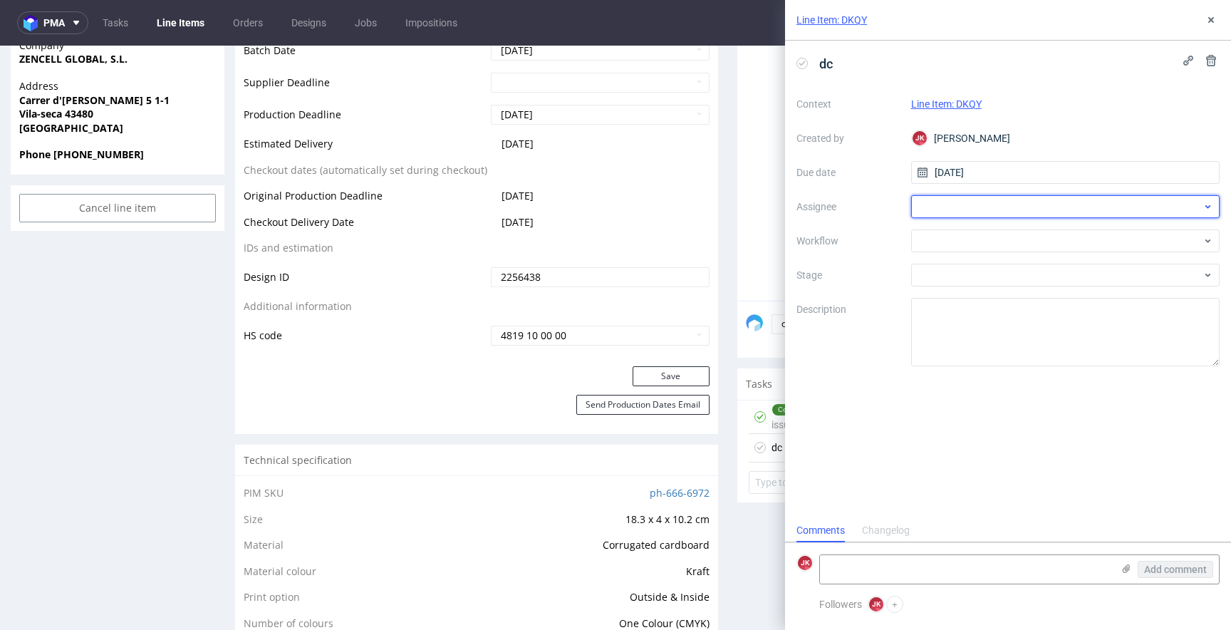
click at [964, 204] on div at bounding box center [1065, 206] width 309 height 23
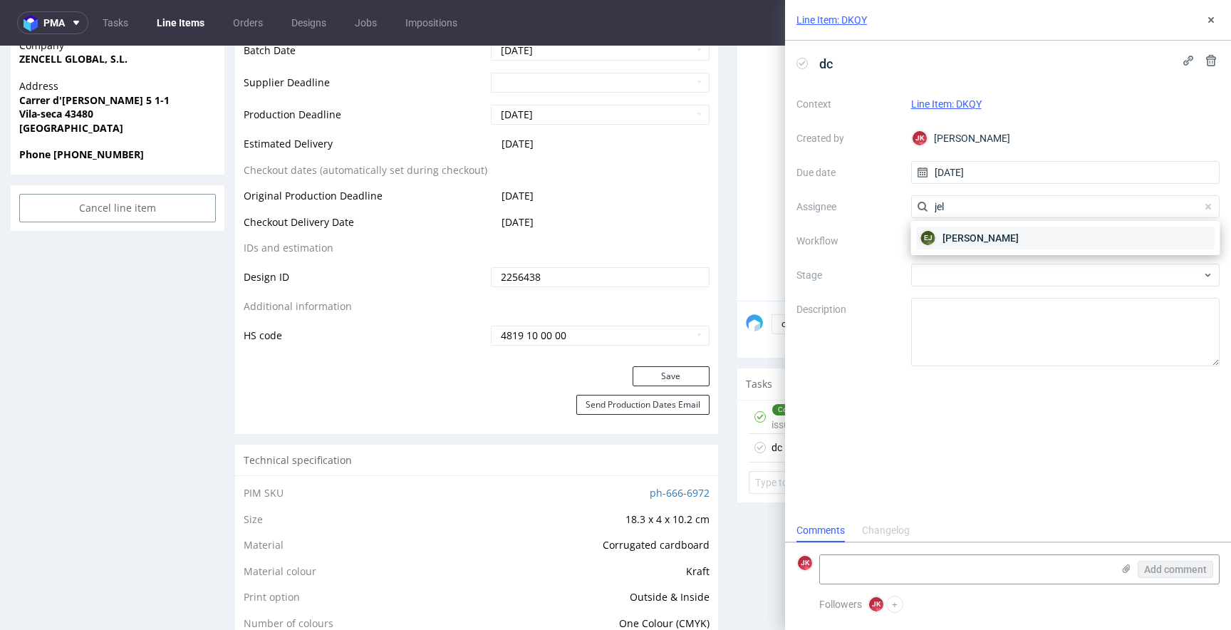
type input "jel"
click at [966, 227] on div "EJ Elżbieta Jelińska" at bounding box center [1066, 238] width 298 height 23
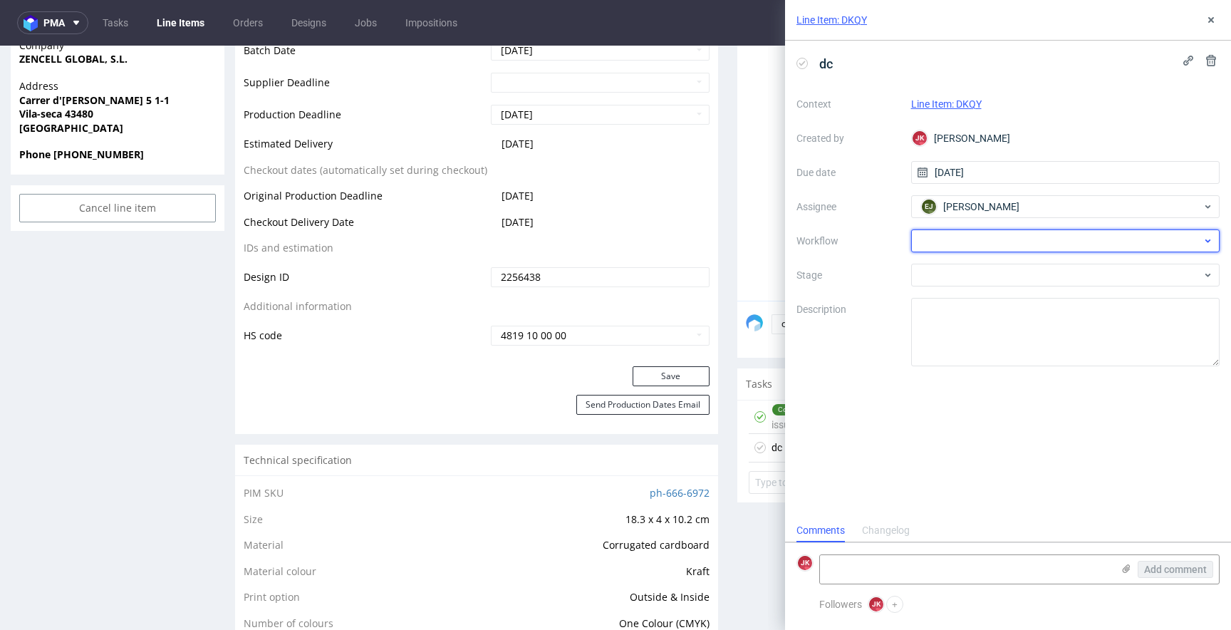
click at [958, 247] on div at bounding box center [1065, 240] width 309 height 23
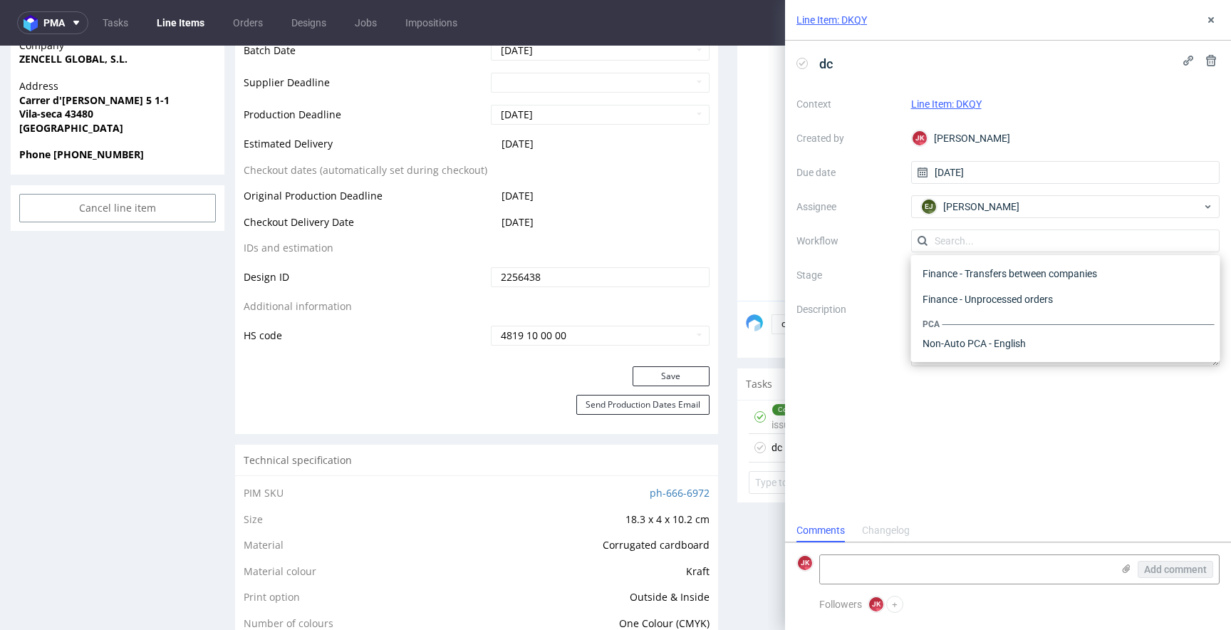
scroll to position [0, 0]
click at [1000, 280] on div "DTP - Double Check" at bounding box center [1066, 292] width 298 height 26
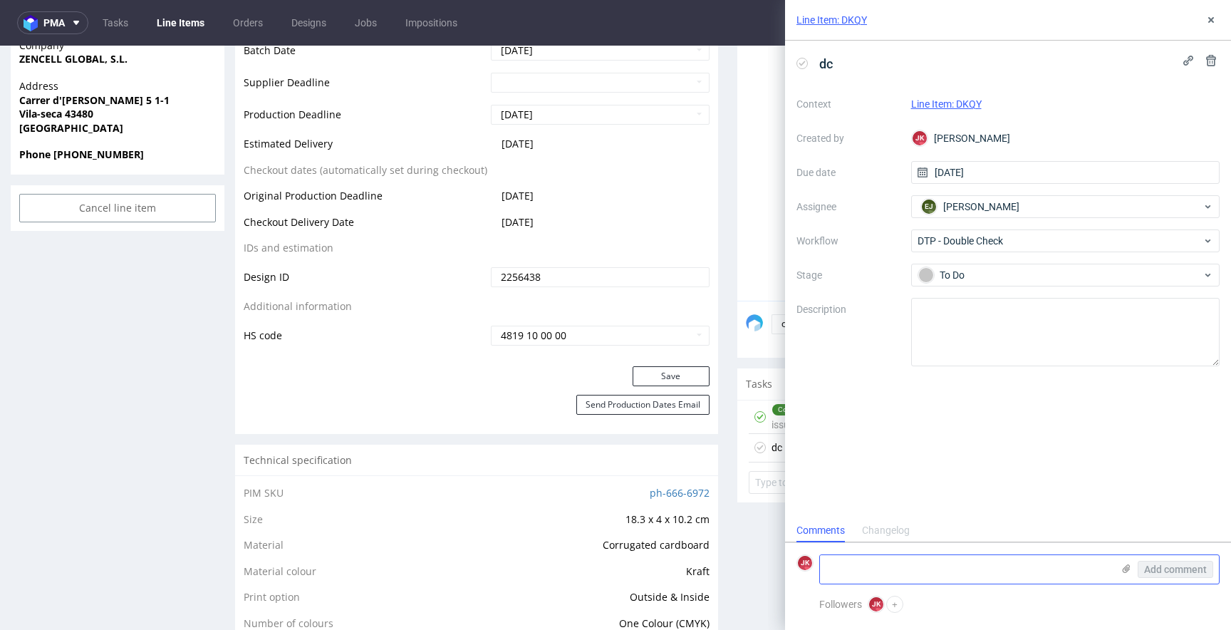
click at [904, 574] on textarea at bounding box center [966, 569] width 292 height 29
type textarea "wrzucam dla pewności czy jest to na dobrych ściankach. Nie wiem jak to się skła…"
click at [1164, 566] on span "Add comment" at bounding box center [1175, 569] width 63 height 10
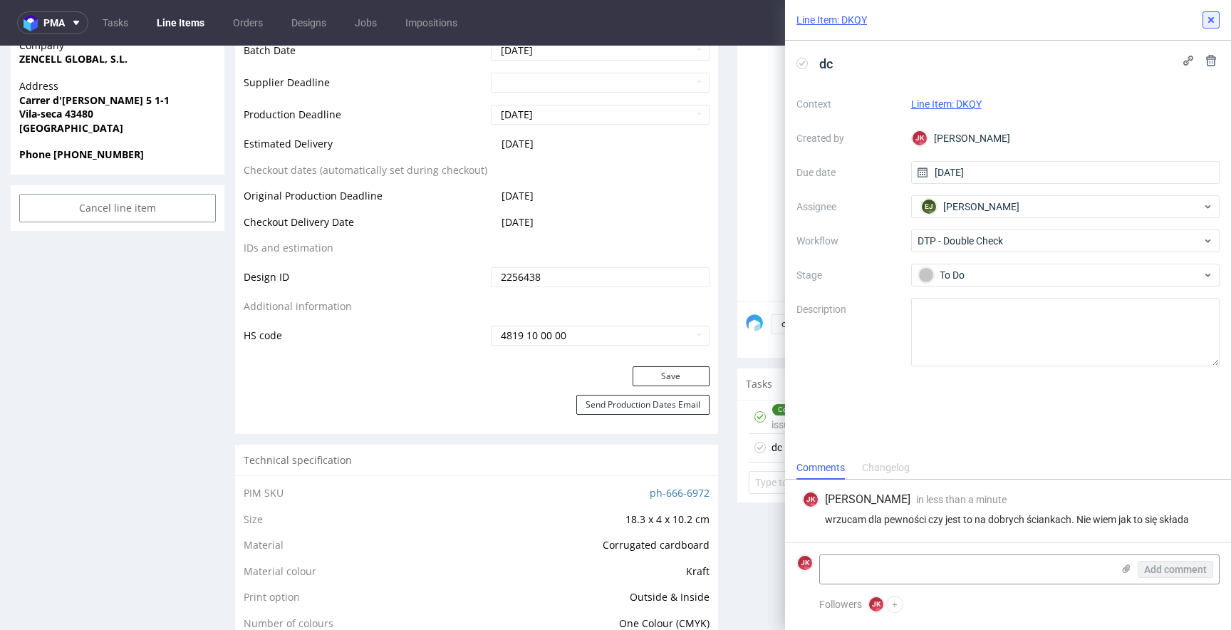
click at [1217, 14] on button at bounding box center [1211, 19] width 17 height 17
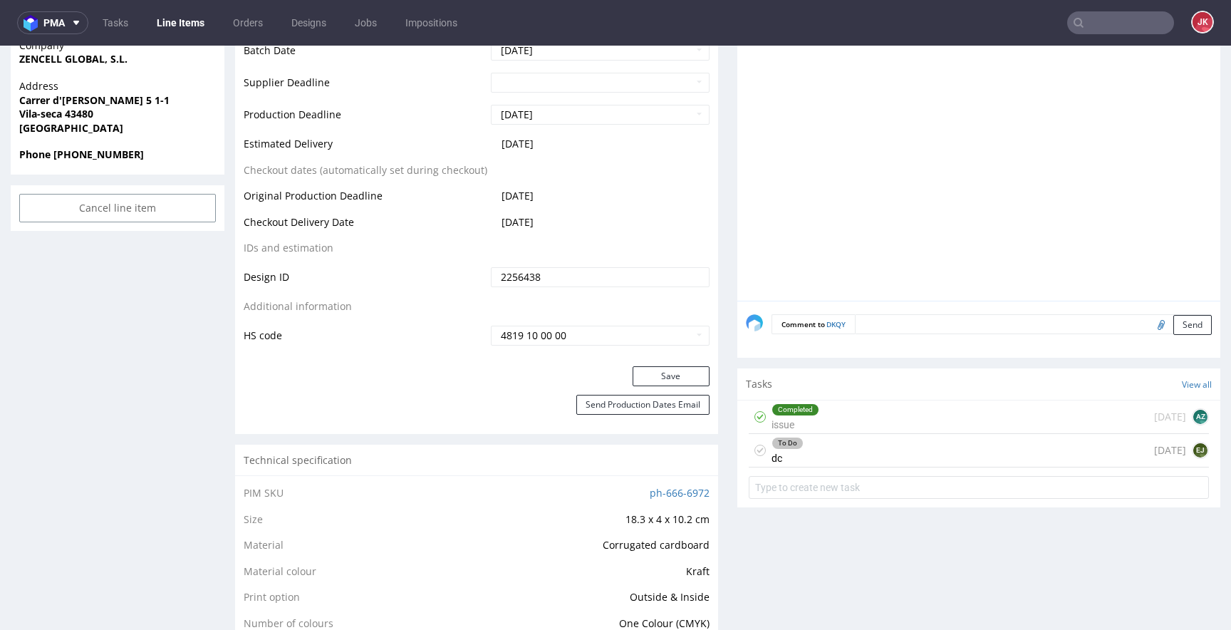
click at [713, 418] on div "Progress Payment Paid Wed 03 Sep Design Locked DTP Waiting for DTP Double Check…" at bounding box center [728, 622] width 986 height 2385
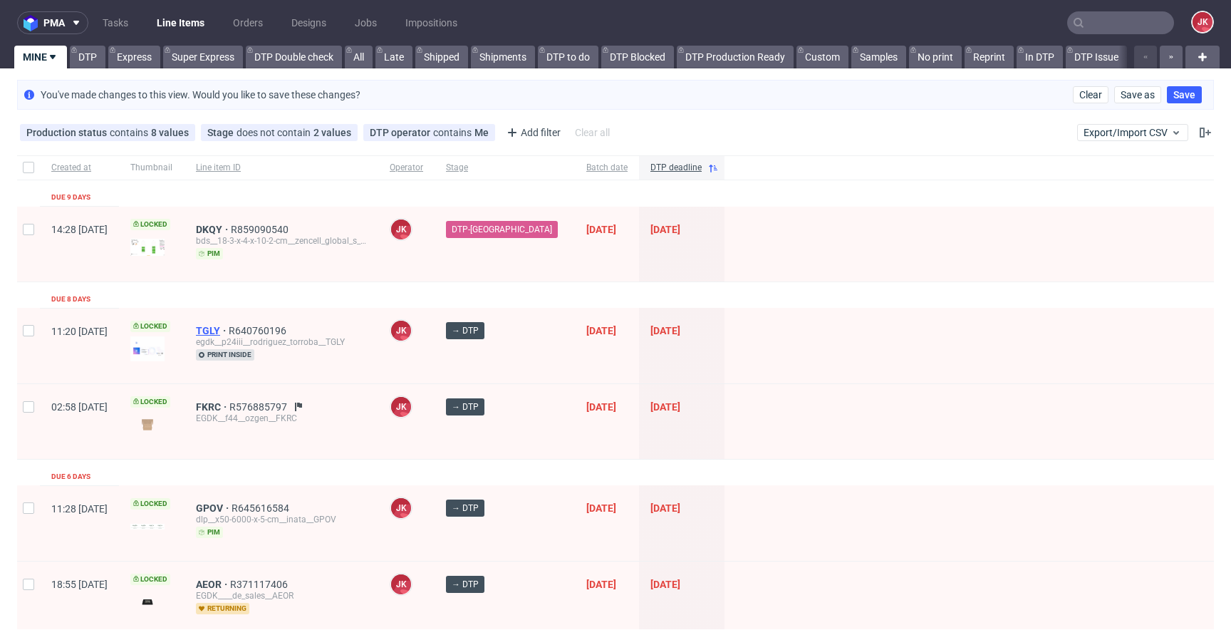
click at [229, 331] on span "TGLY" at bounding box center [212, 330] width 33 height 11
click at [725, 340] on div at bounding box center [970, 345] width 490 height 75
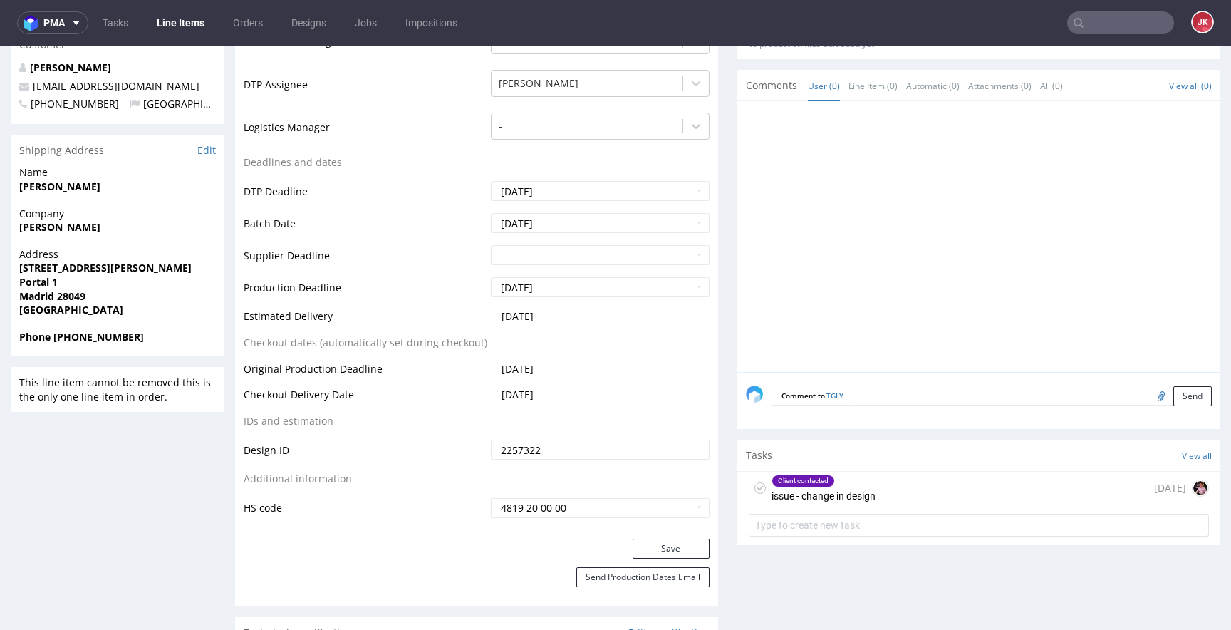
scroll to position [529, 0]
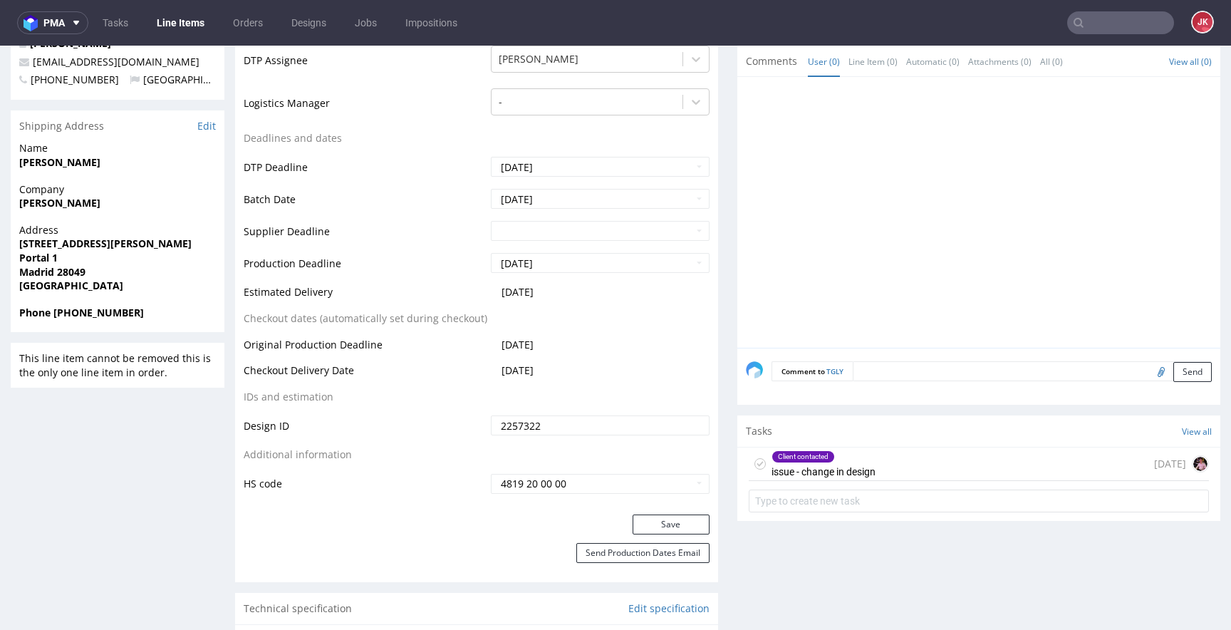
click at [822, 460] on div "Client contacted" at bounding box center [803, 456] width 62 height 11
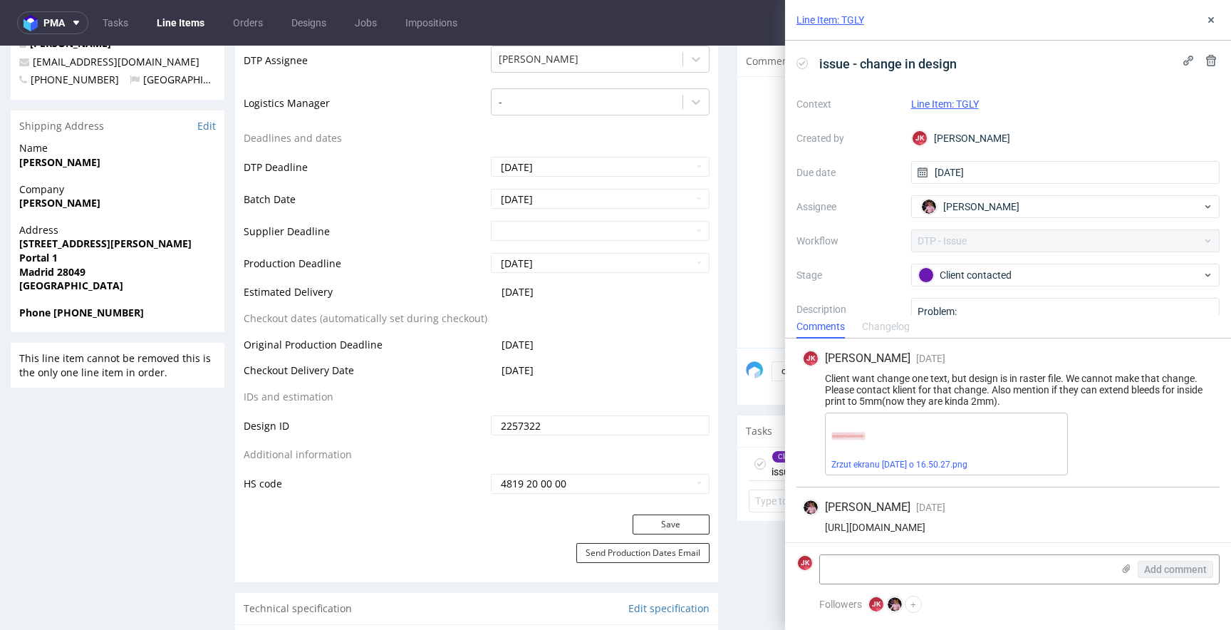
scroll to position [134, 0]
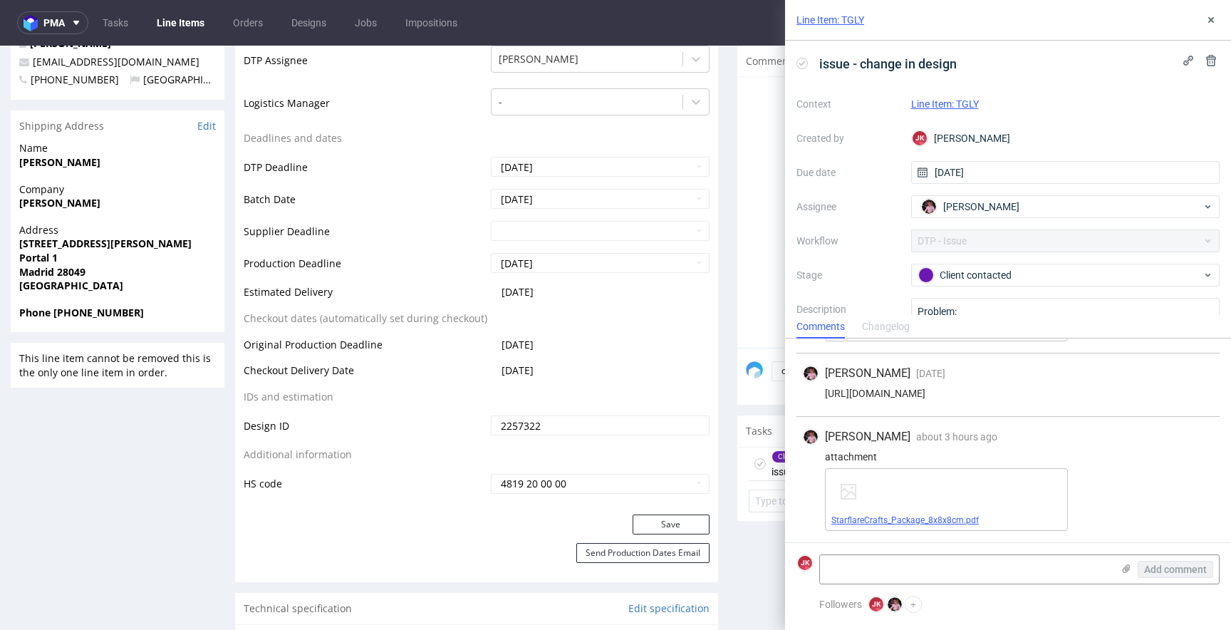
click at [915, 523] on link "StarflareCrafts_Package_8x8x8cm.pdf" at bounding box center [906, 520] width 148 height 10
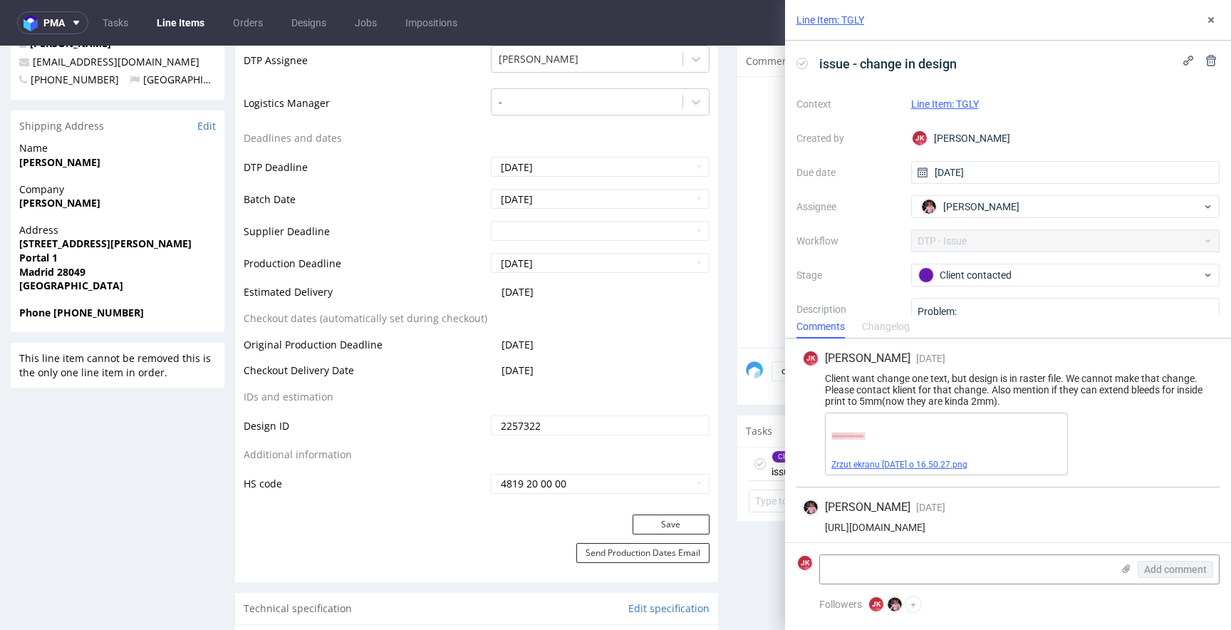
click at [875, 466] on link "Zrzut ekranu 2025-09-11 o 16.50.27.png" at bounding box center [900, 465] width 136 height 10
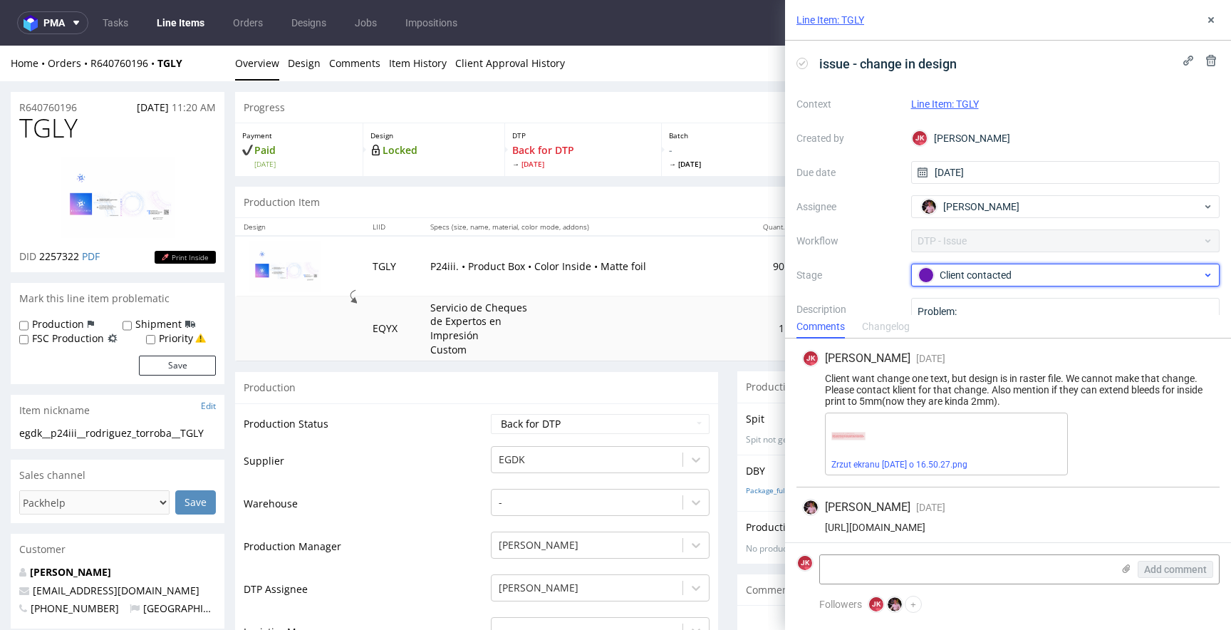
click at [1008, 281] on div "Client contacted" at bounding box center [1061, 275] width 284 height 16
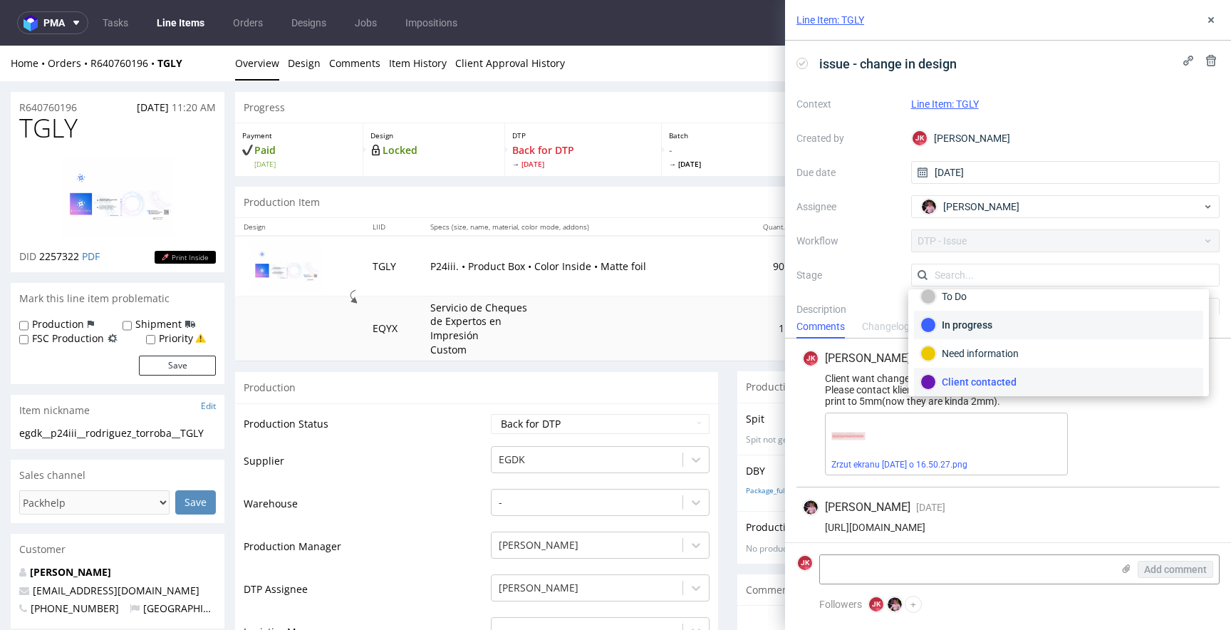
scroll to position [104, 0]
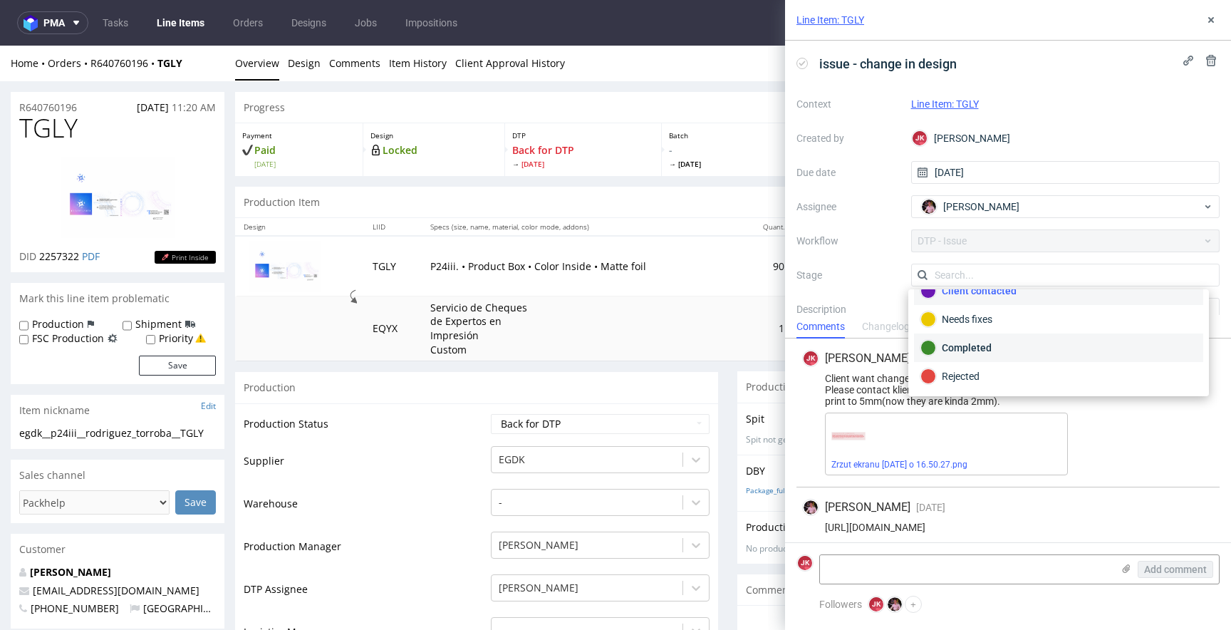
click at [972, 356] on div "Completed" at bounding box center [1058, 347] width 289 height 29
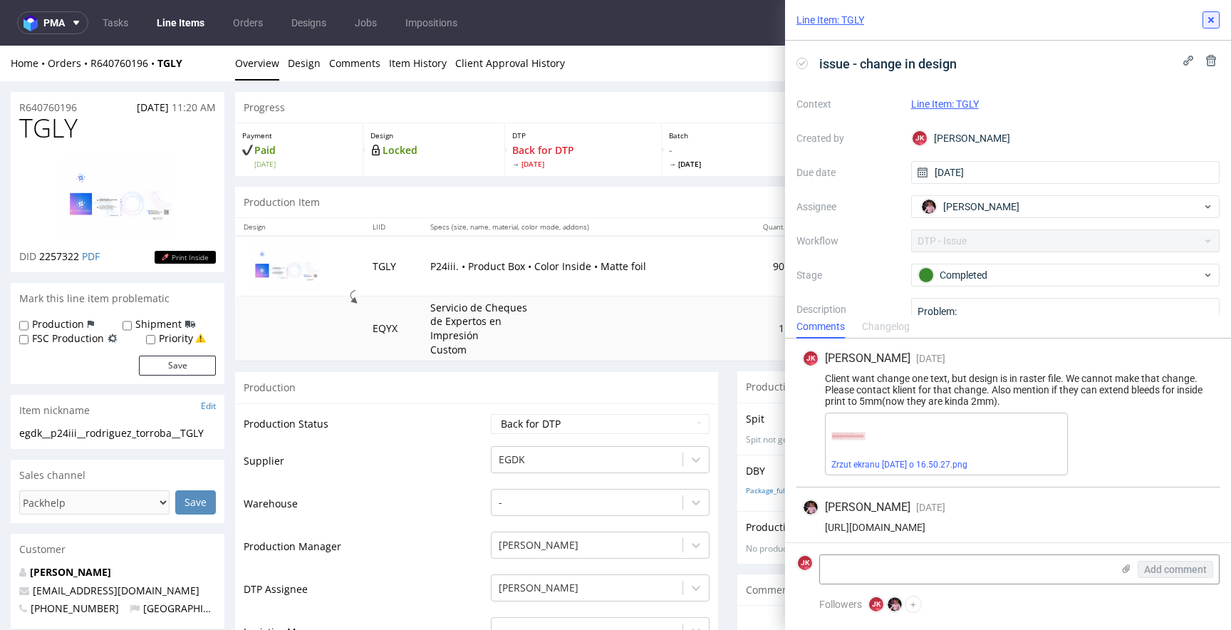
click at [1213, 13] on button at bounding box center [1211, 19] width 17 height 17
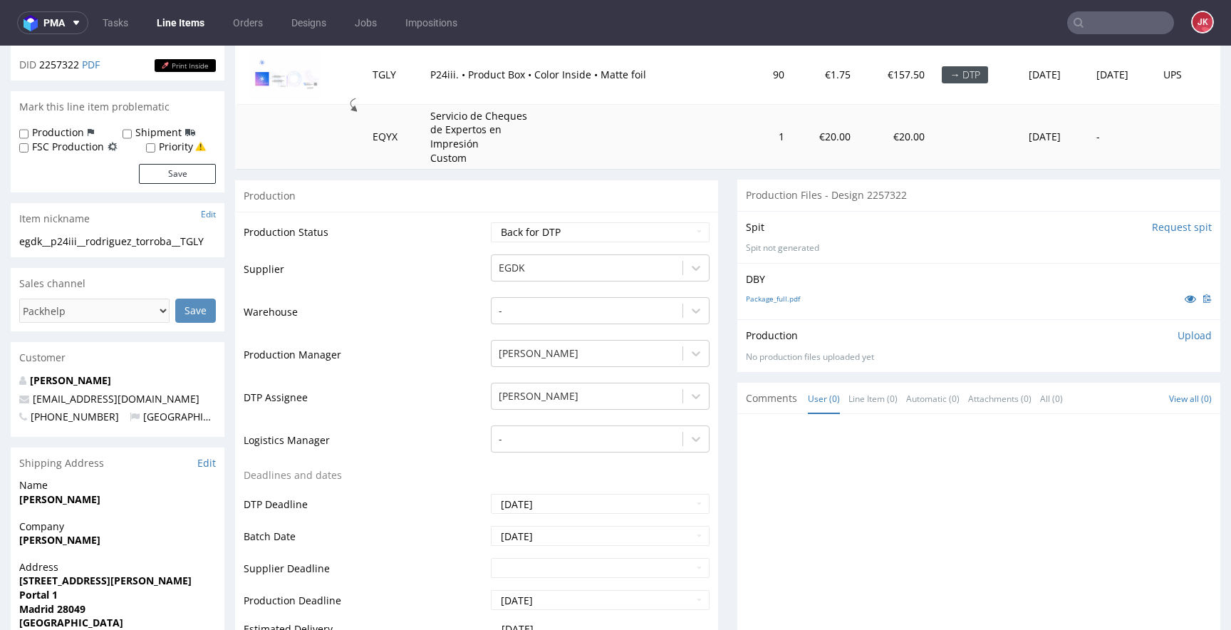
scroll to position [155, 0]
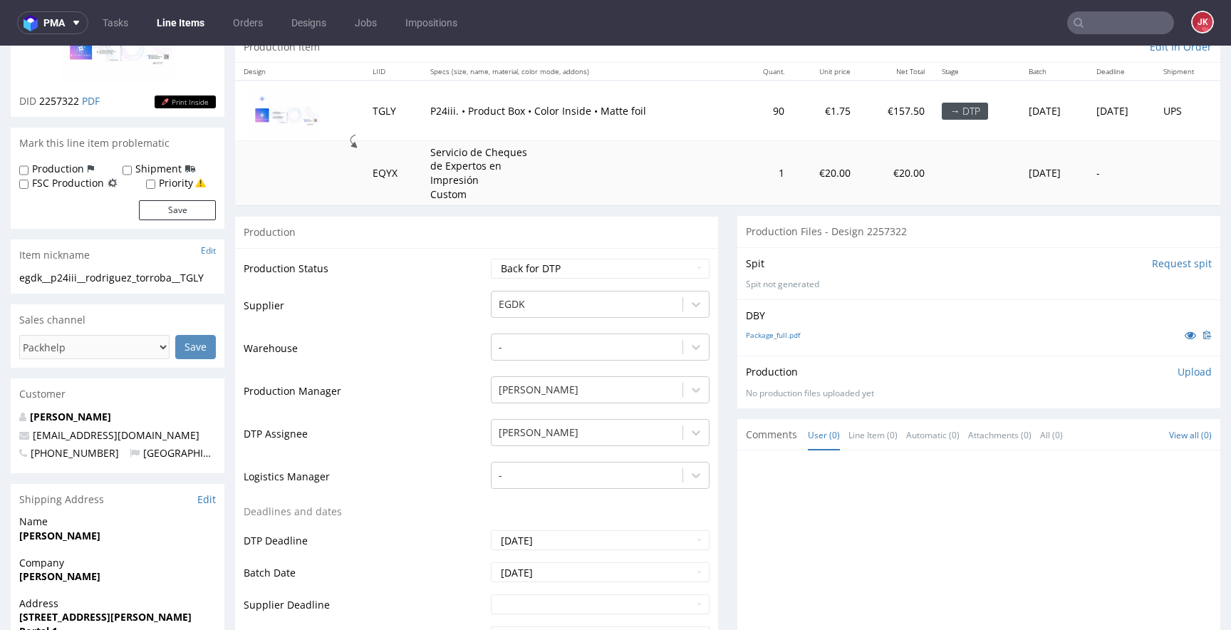
click at [1178, 373] on p "Upload" at bounding box center [1195, 372] width 34 height 14
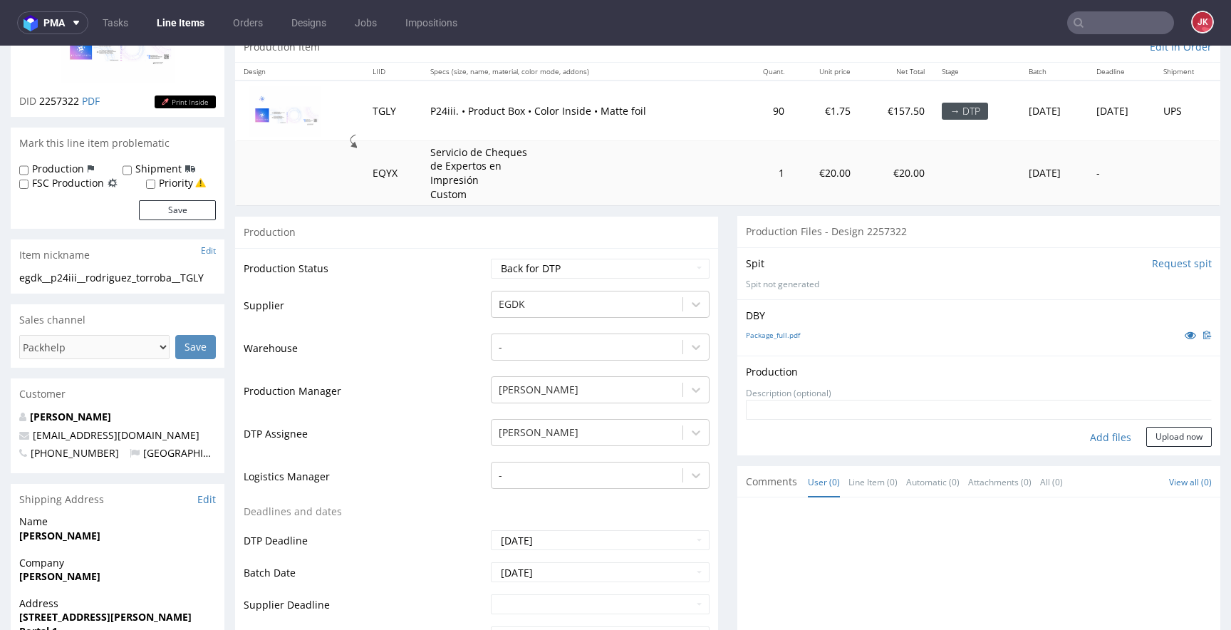
click at [1088, 435] on div "Add files" at bounding box center [1110, 437] width 71 height 21
type input "C:\fakepath\egdk__p24iii__rodriguez_torroba__TGLY__d2257322__oR640760196__2__in…"
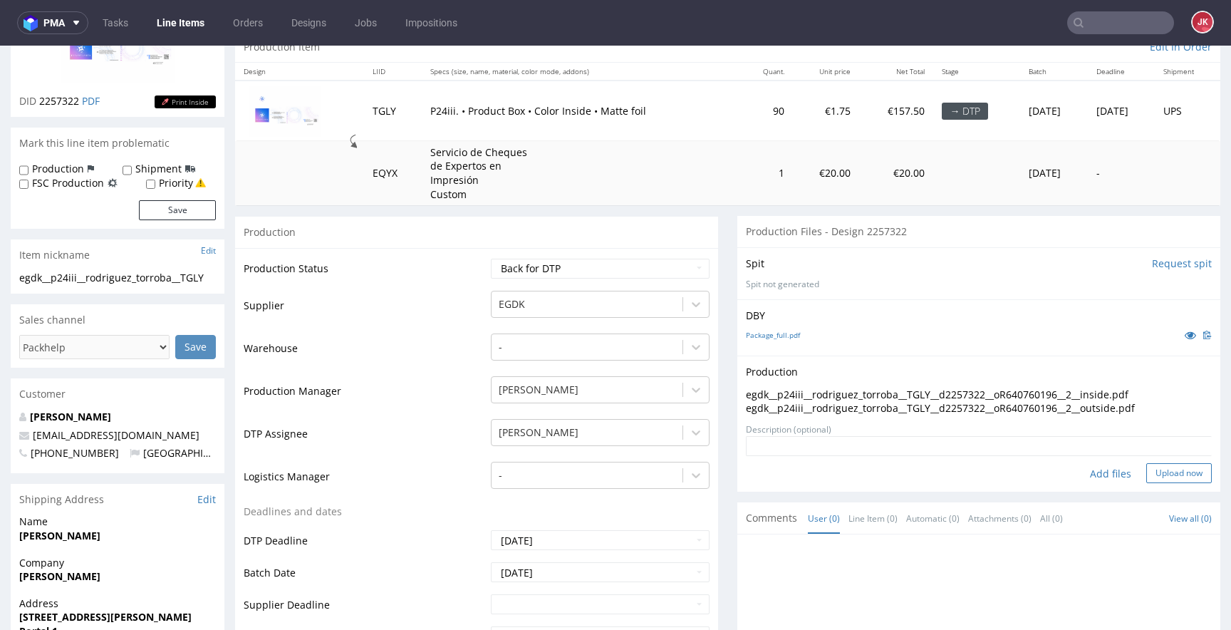
click at [1154, 465] on button "Upload now" at bounding box center [1180, 473] width 66 height 20
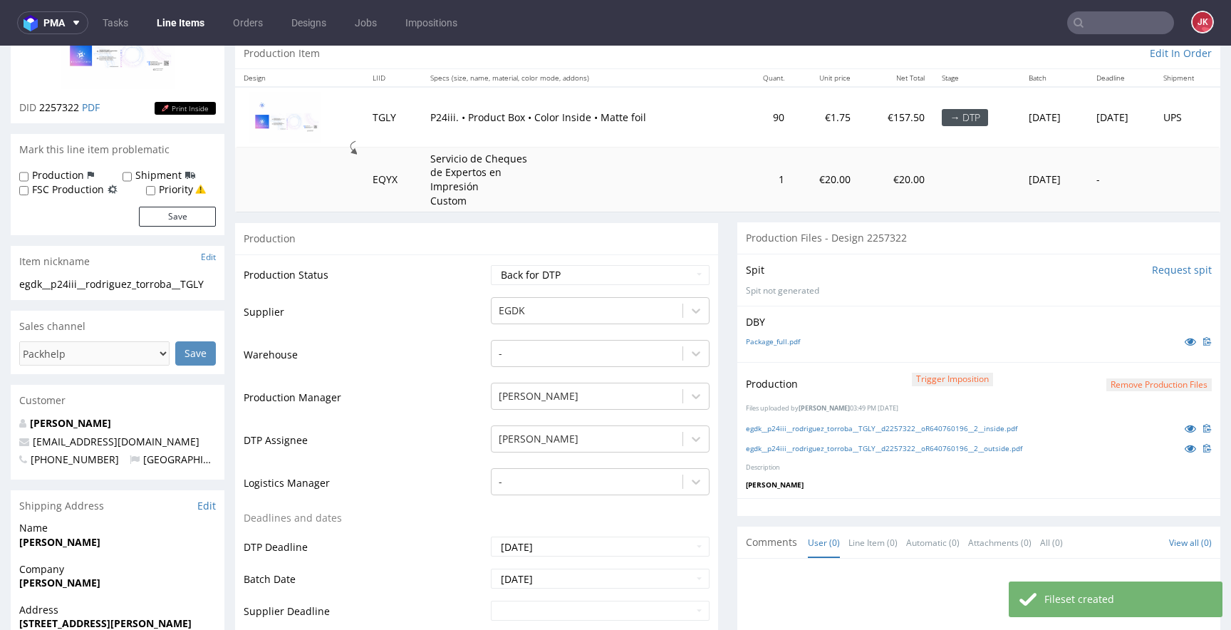
scroll to position [18, 0]
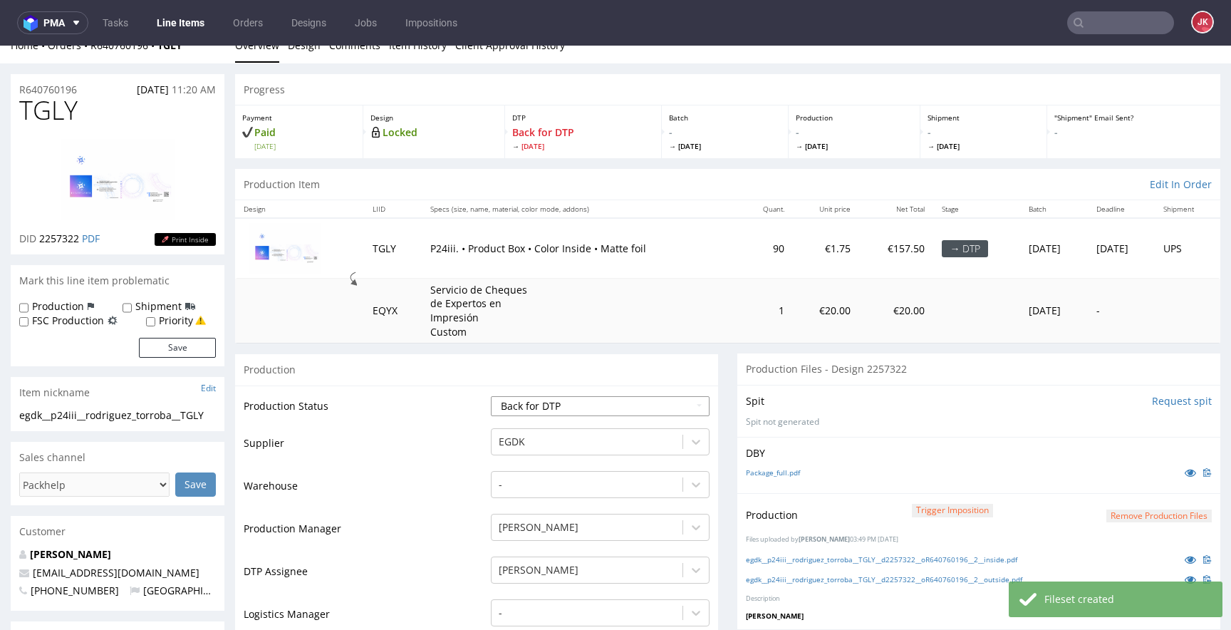
click at [584, 410] on select "Waiting for Artwork Waiting for Diecut Waiting for Mockup Waiting for DTP Waiti…" at bounding box center [600, 406] width 219 height 20
select select "dtp_production_ready"
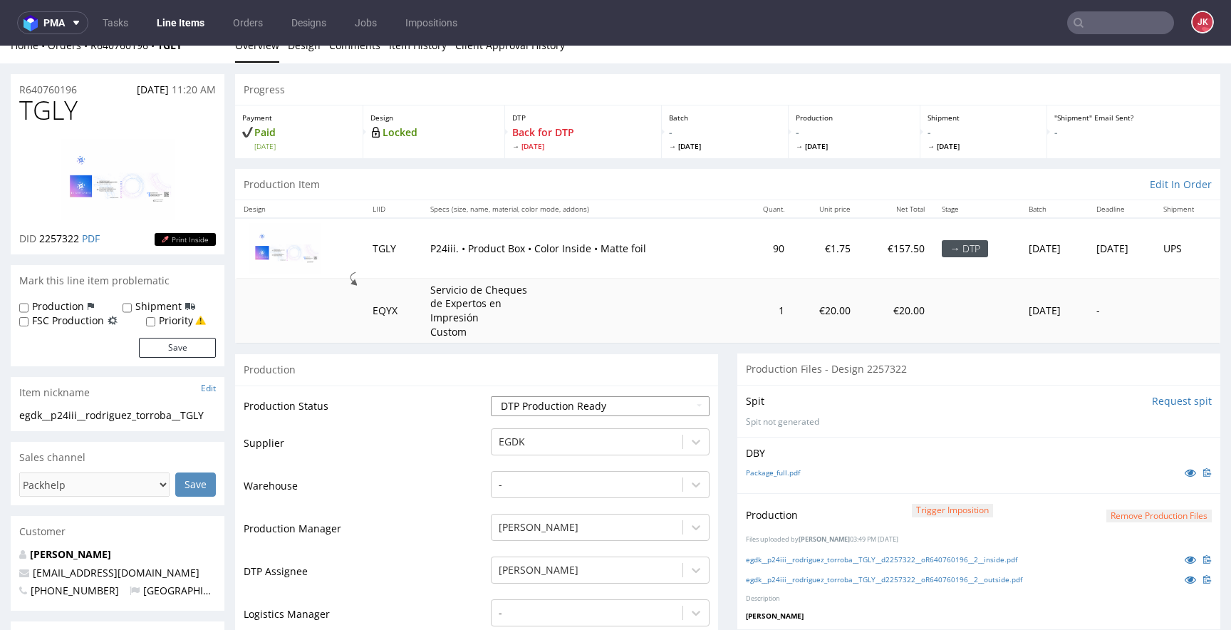
click at [491, 396] on select "Waiting for Artwork Waiting for Diecut Waiting for Mockup Waiting for DTP Waiti…" at bounding box center [600, 406] width 219 height 20
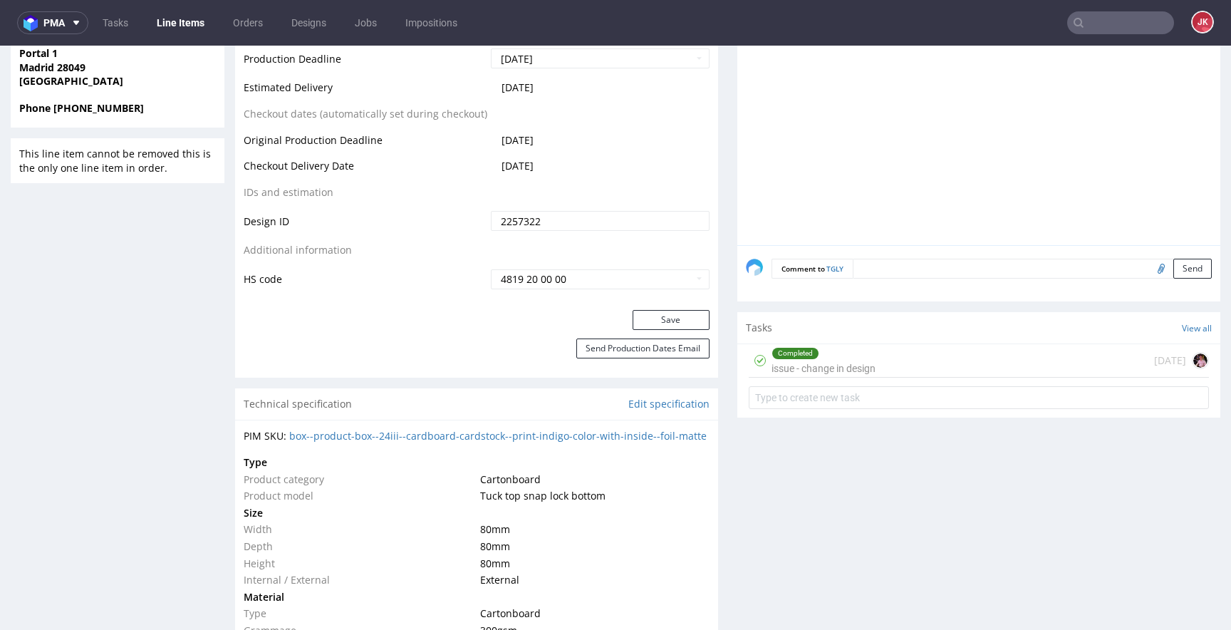
scroll to position [781, 0]
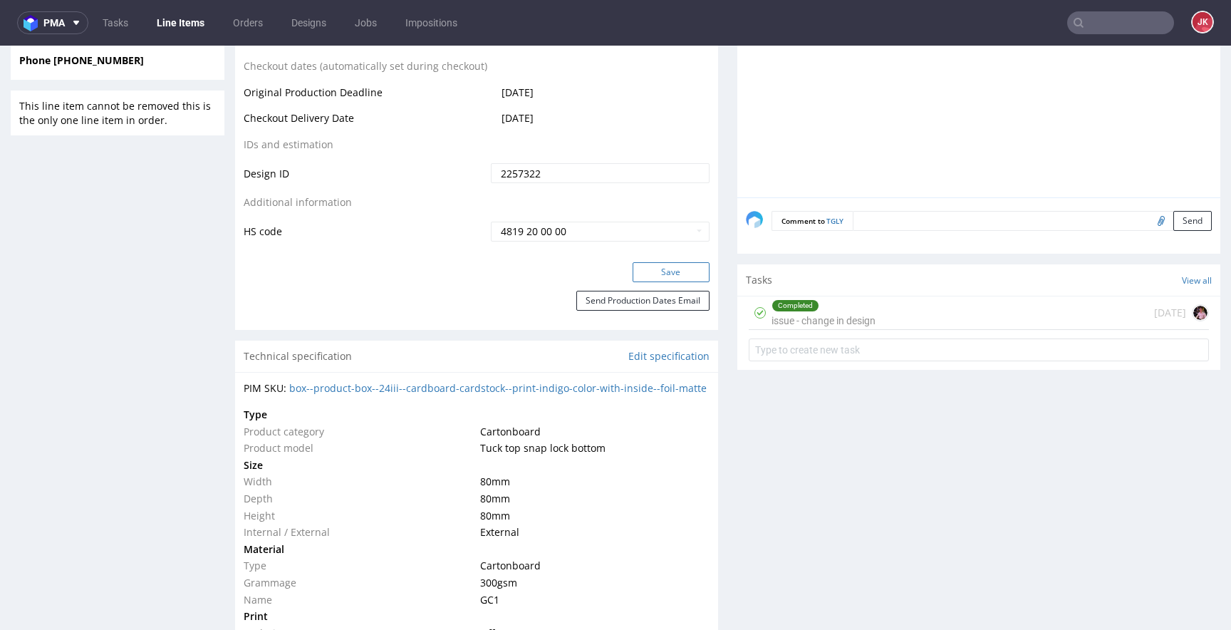
click at [667, 271] on button "Save" at bounding box center [671, 272] width 77 height 20
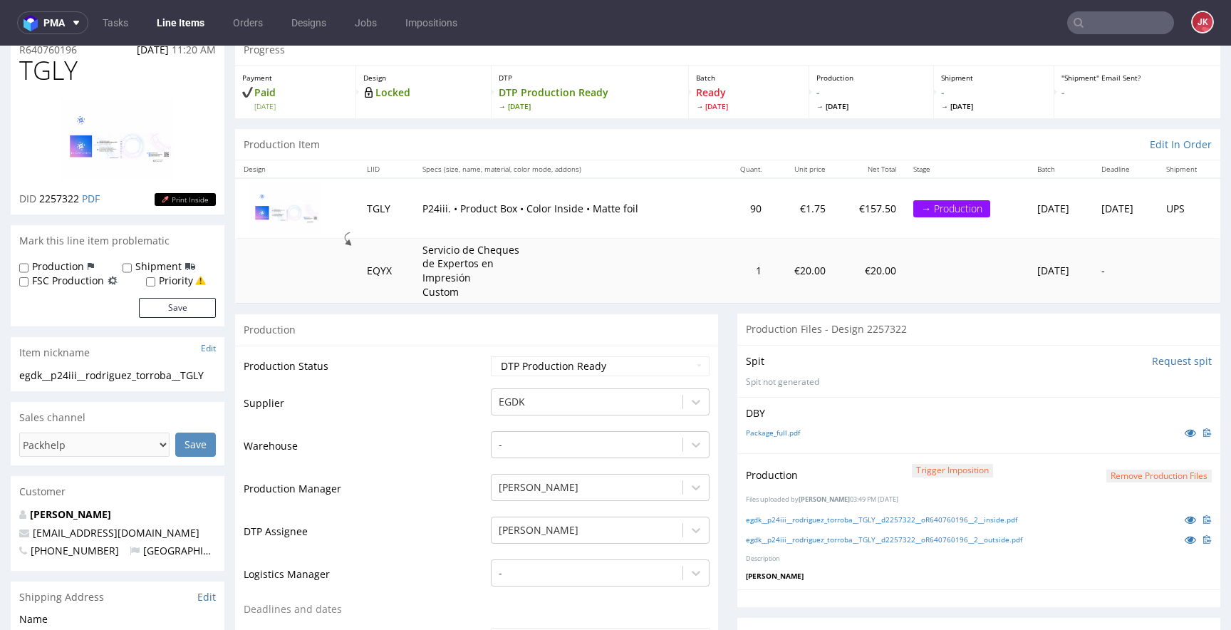
scroll to position [0, 0]
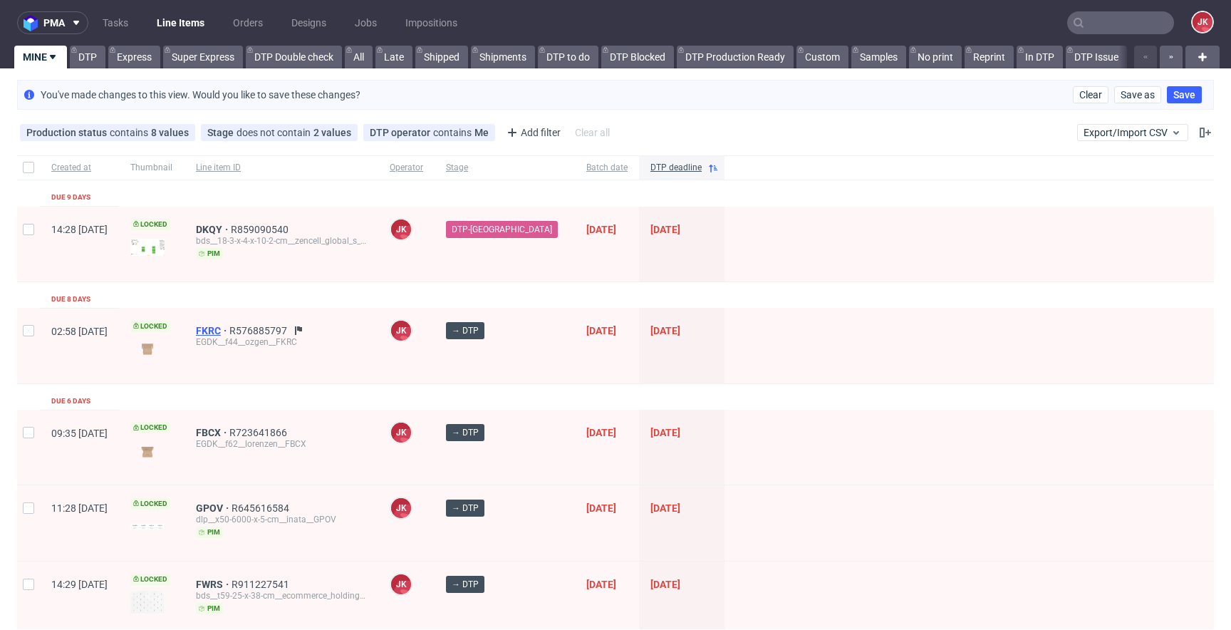
click at [229, 333] on span "FKRC" at bounding box center [212, 330] width 33 height 11
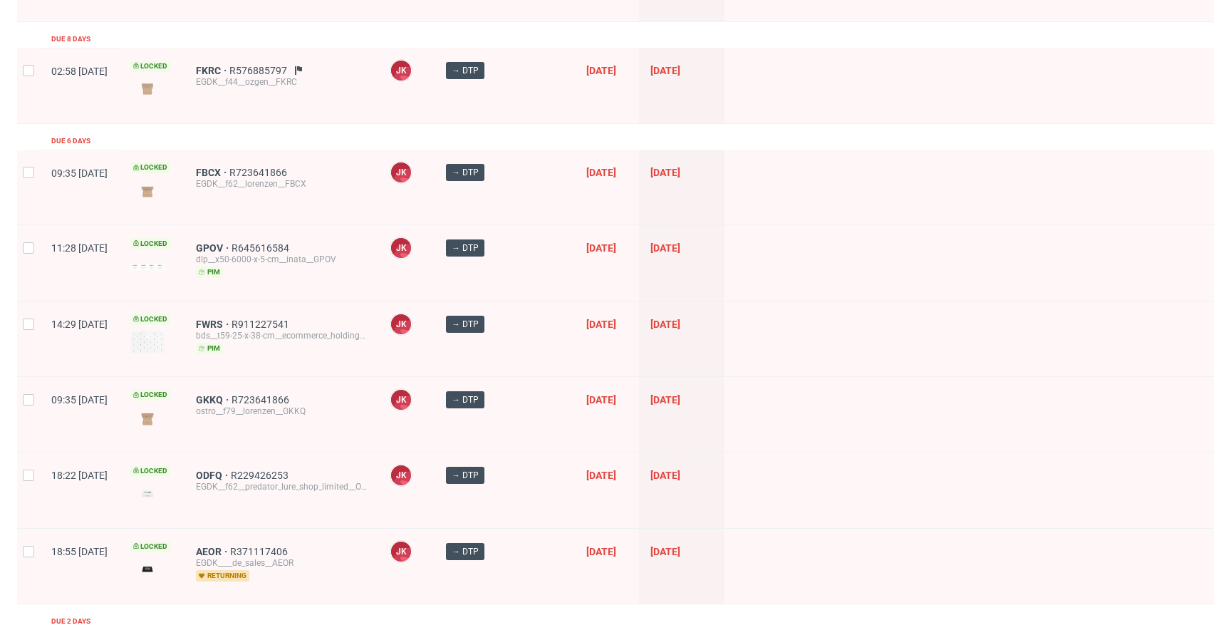
scroll to position [315, 0]
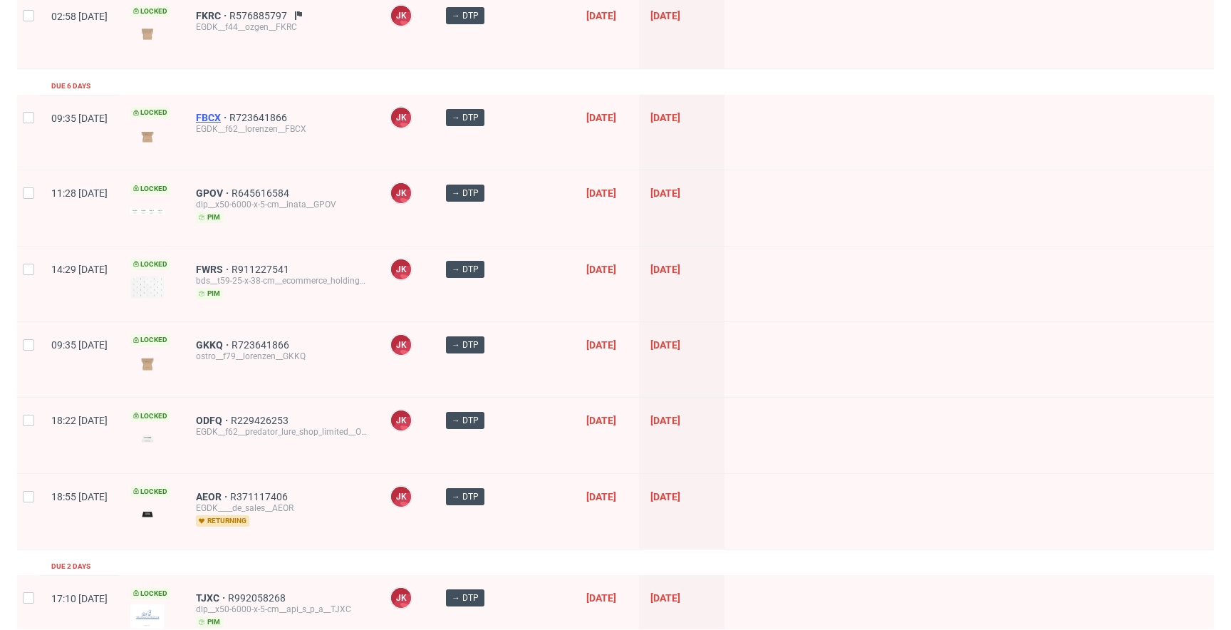
click at [229, 115] on span "FBCX" at bounding box center [212, 117] width 33 height 11
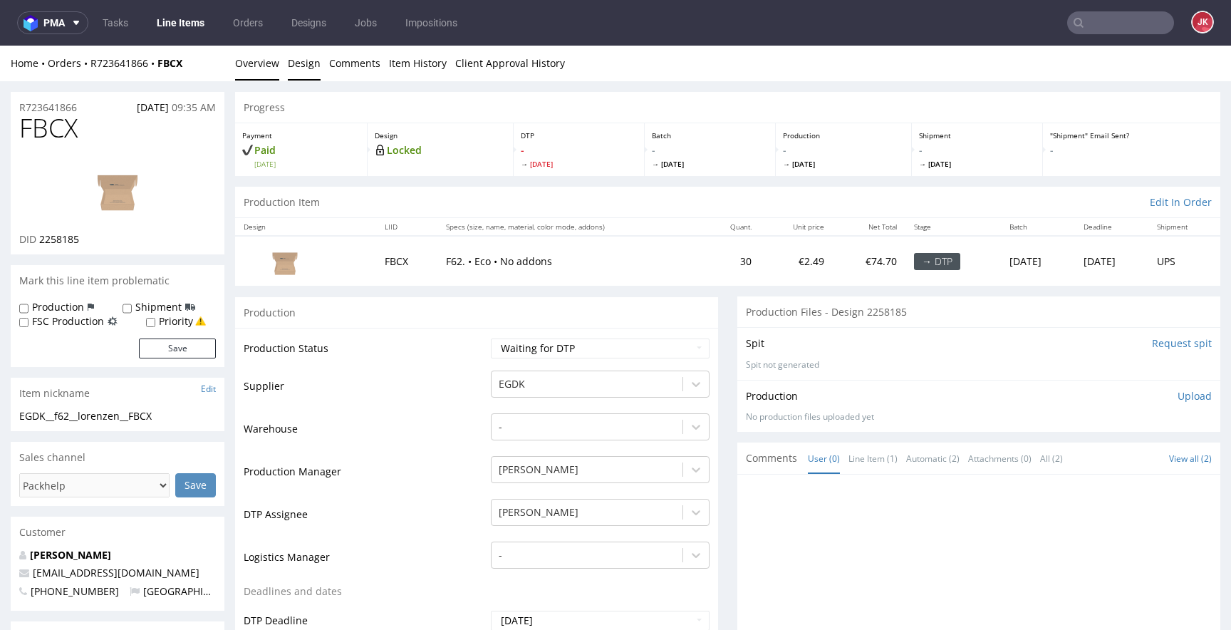
click at [302, 66] on link "Design" at bounding box center [304, 63] width 33 height 35
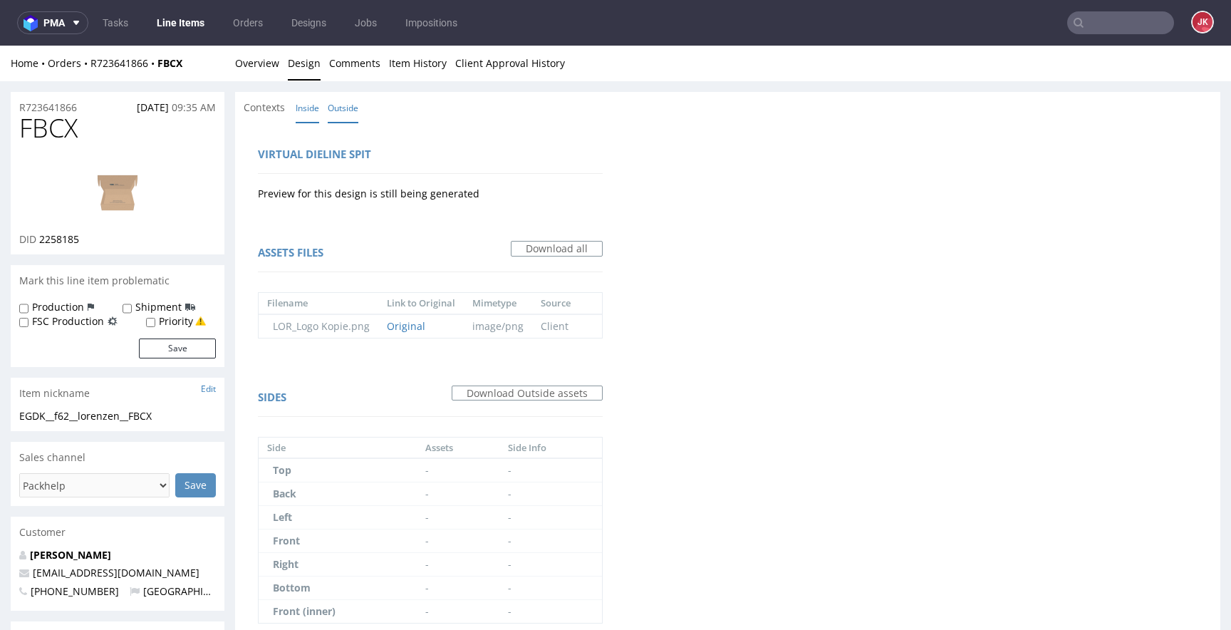
click at [311, 115] on link "Inside" at bounding box center [308, 108] width 24 height 31
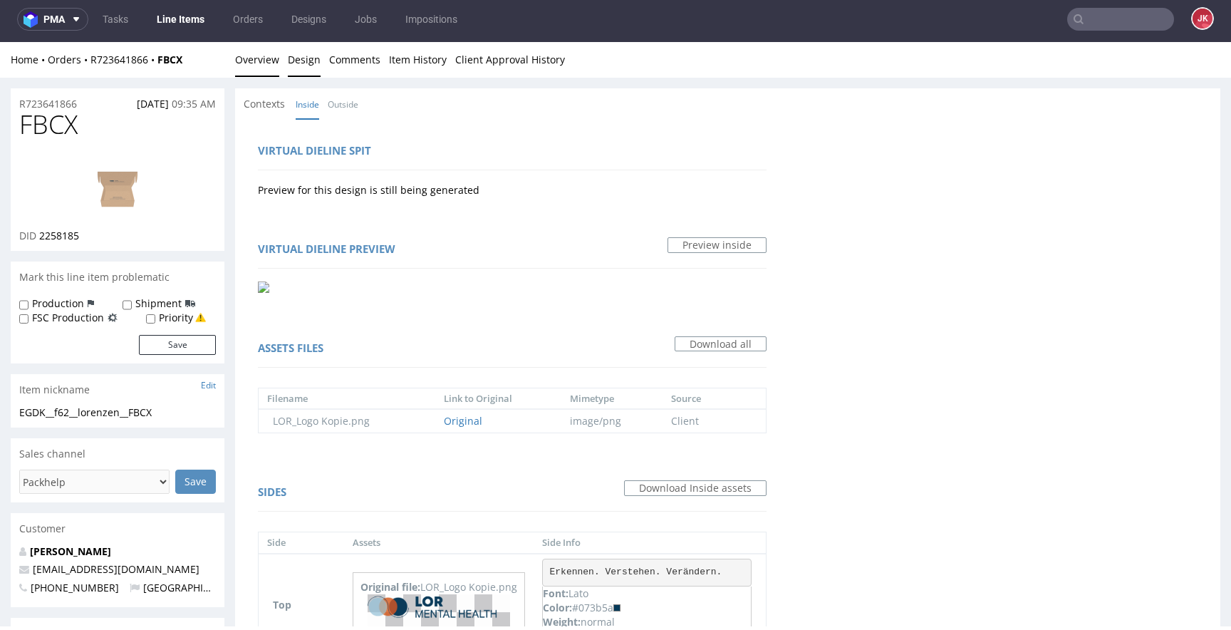
click at [269, 60] on link "Overview" at bounding box center [257, 59] width 44 height 35
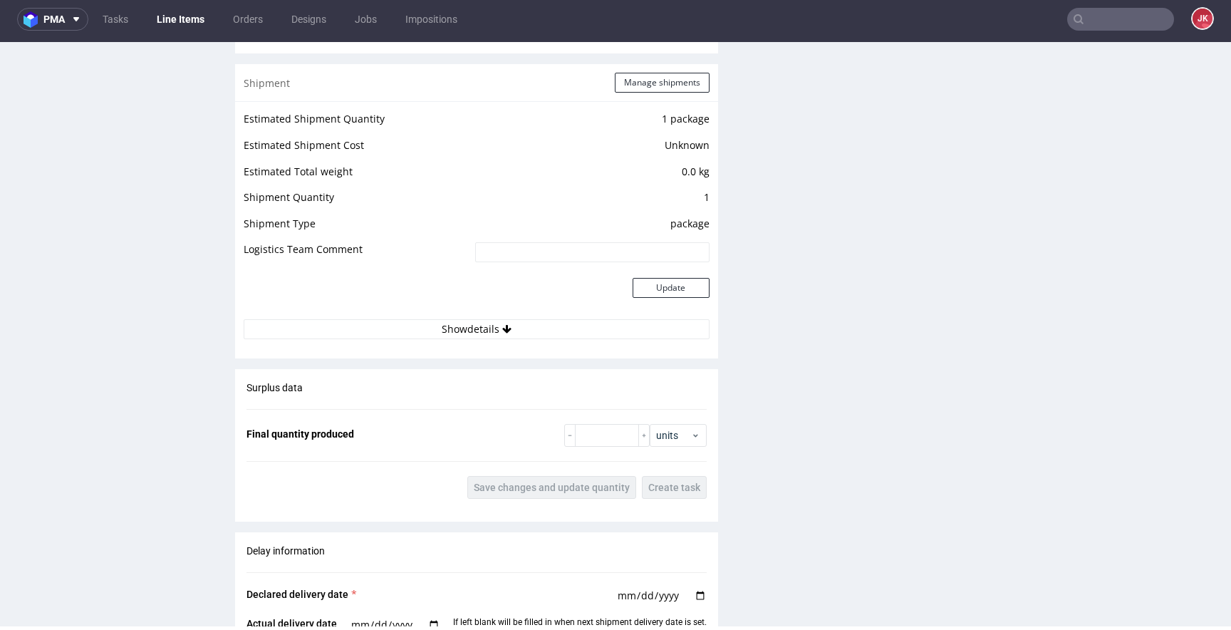
scroll to position [2016, 0]
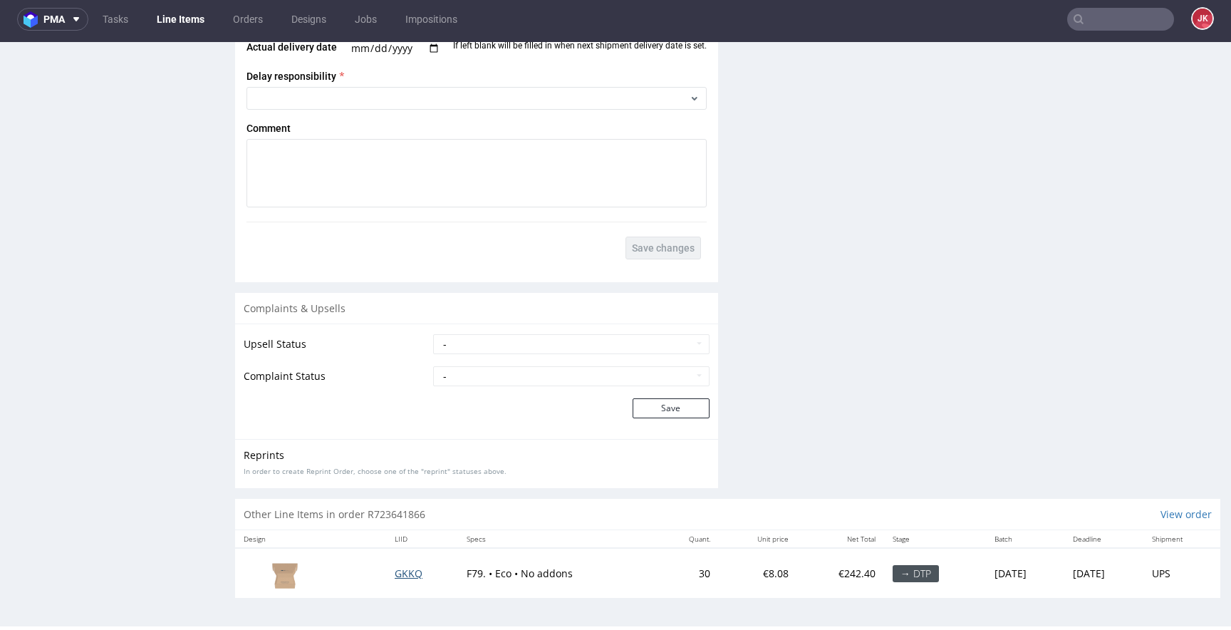
click at [395, 574] on span "GKKQ" at bounding box center [409, 574] width 28 height 14
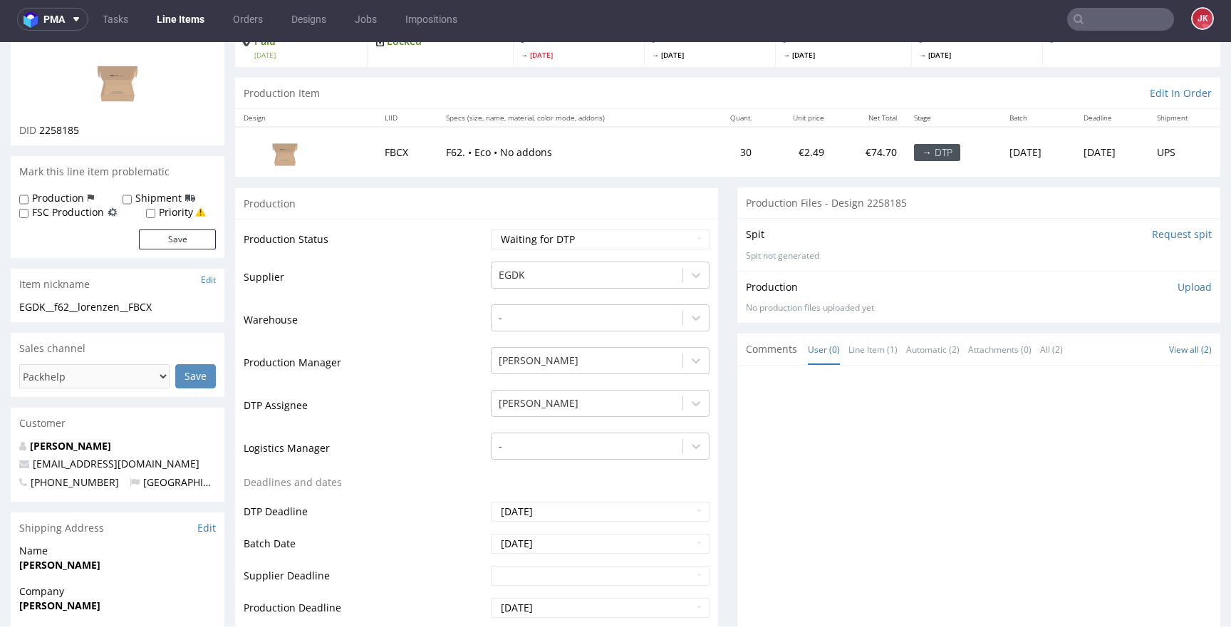
scroll to position [0, 0]
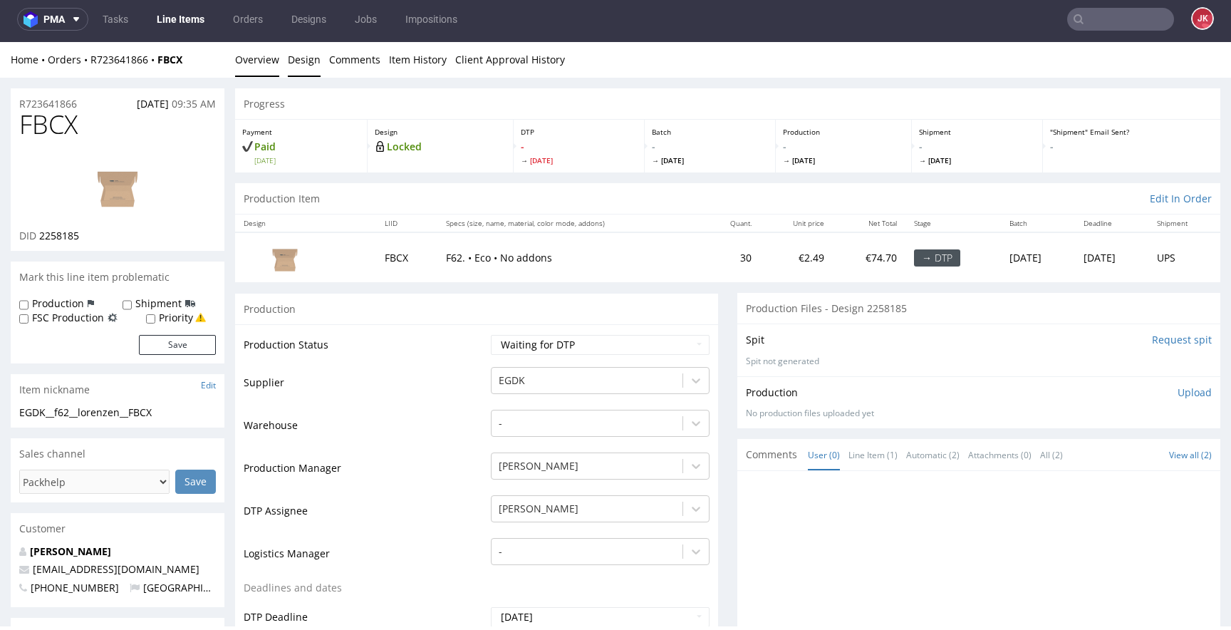
click at [300, 56] on link "Design" at bounding box center [304, 59] width 33 height 35
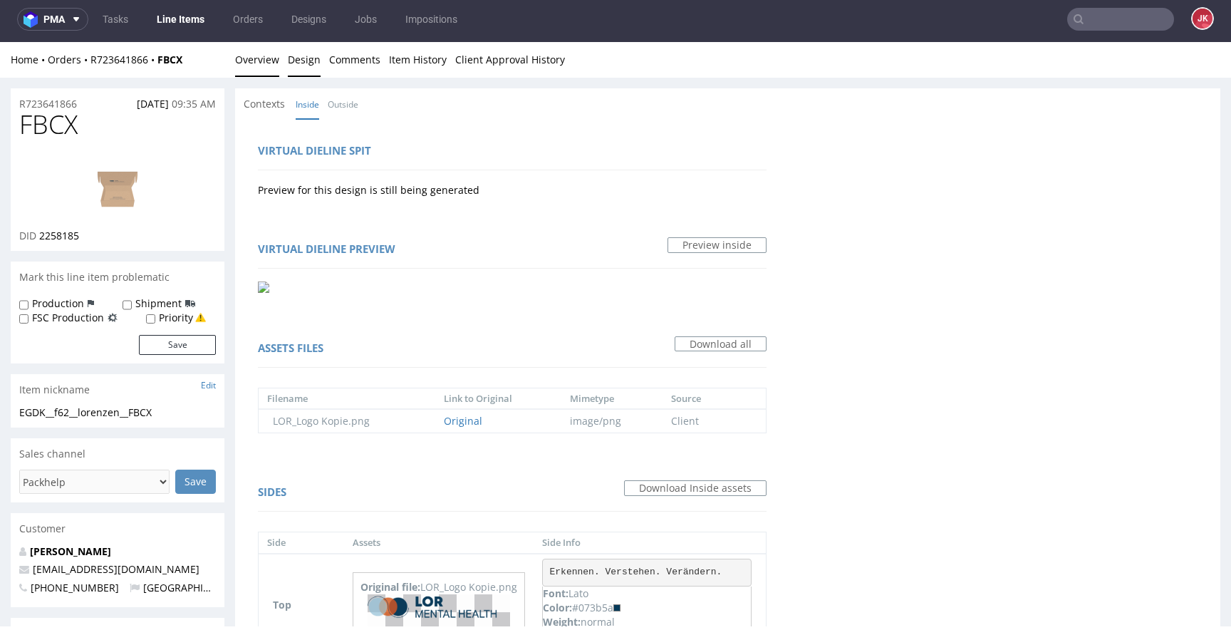
click at [255, 59] on link "Overview" at bounding box center [257, 59] width 44 height 35
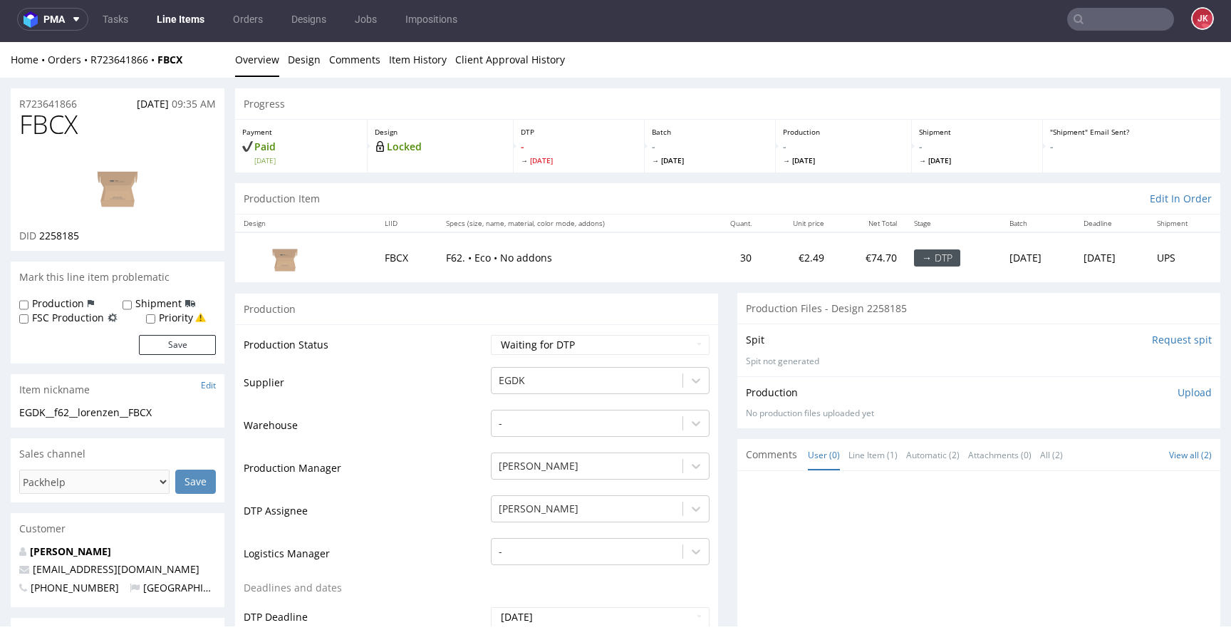
click at [160, 171] on img at bounding box center [118, 185] width 114 height 64
click at [1157, 335] on input "Request spit" at bounding box center [1182, 340] width 60 height 14
click at [140, 196] on img at bounding box center [118, 185] width 114 height 64
click at [455, 380] on td "Supplier" at bounding box center [366, 387] width 244 height 43
click at [456, 401] on td "Supplier" at bounding box center [366, 387] width 244 height 43
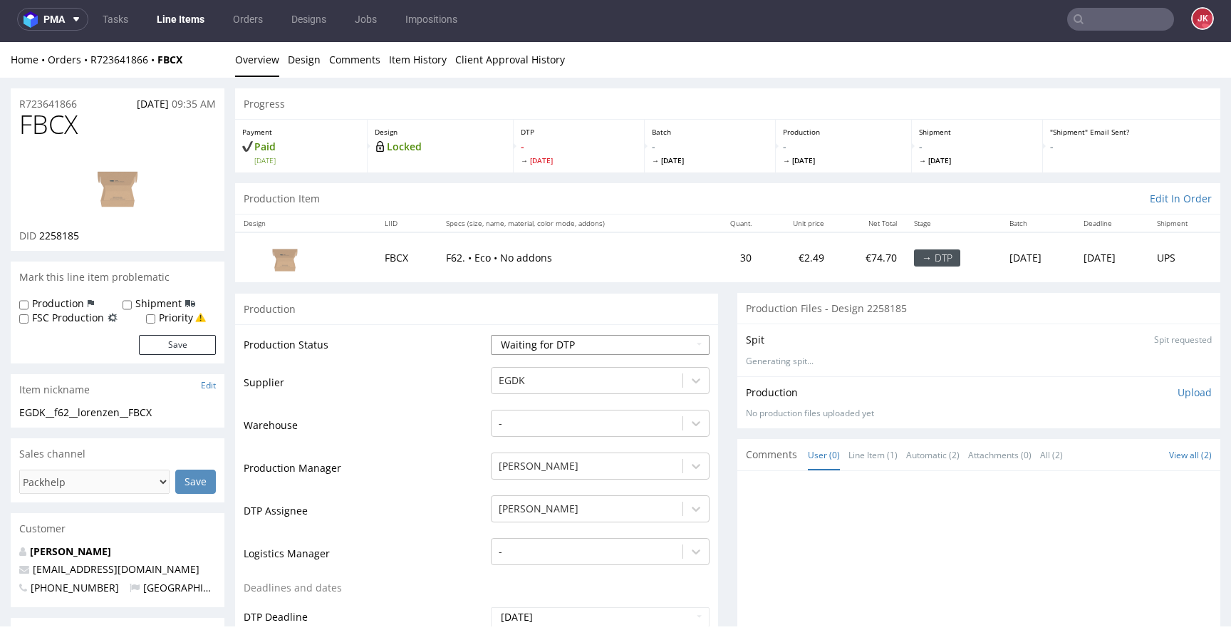
click at [511, 349] on select "Waiting for Artwork Waiting for Diecut Waiting for Mockup Waiting for DTP Waiti…" at bounding box center [600, 345] width 219 height 20
click at [491, 335] on select "Waiting for Artwork Waiting for Diecut Waiting for Mockup Waiting for DTP Waiti…" at bounding box center [600, 345] width 219 height 20
click at [554, 340] on select "Waiting for Artwork Waiting for Diecut Waiting for Mockup Waiting for DTP Waiti…" at bounding box center [600, 345] width 219 height 20
select select "dtp_in_process"
click at [491, 335] on select "Waiting for Artwork Waiting for Diecut Waiting for Mockup Waiting for DTP Waiti…" at bounding box center [600, 345] width 219 height 20
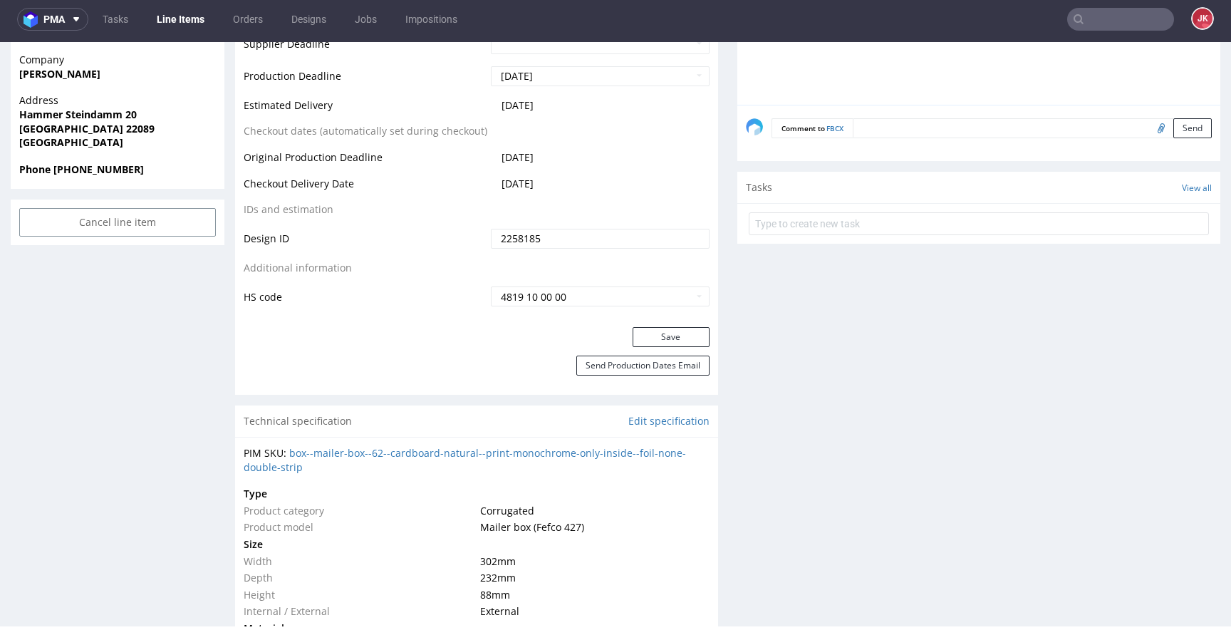
scroll to position [772, 0]
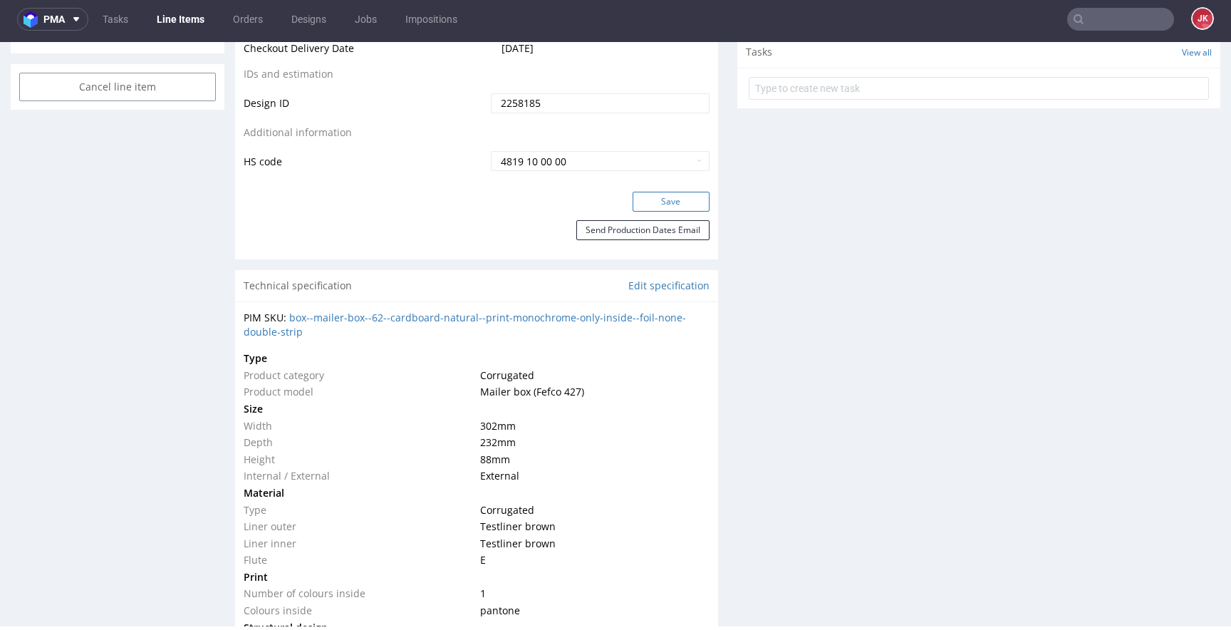
click at [663, 203] on button "Save" at bounding box center [671, 202] width 77 height 20
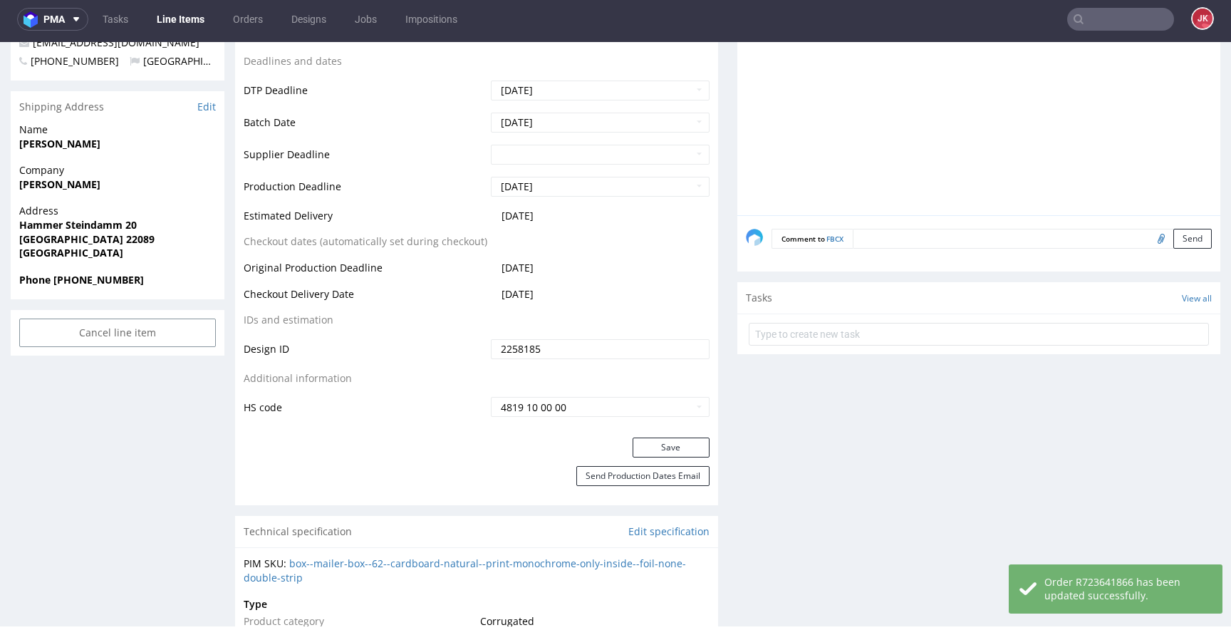
scroll to position [0, 0]
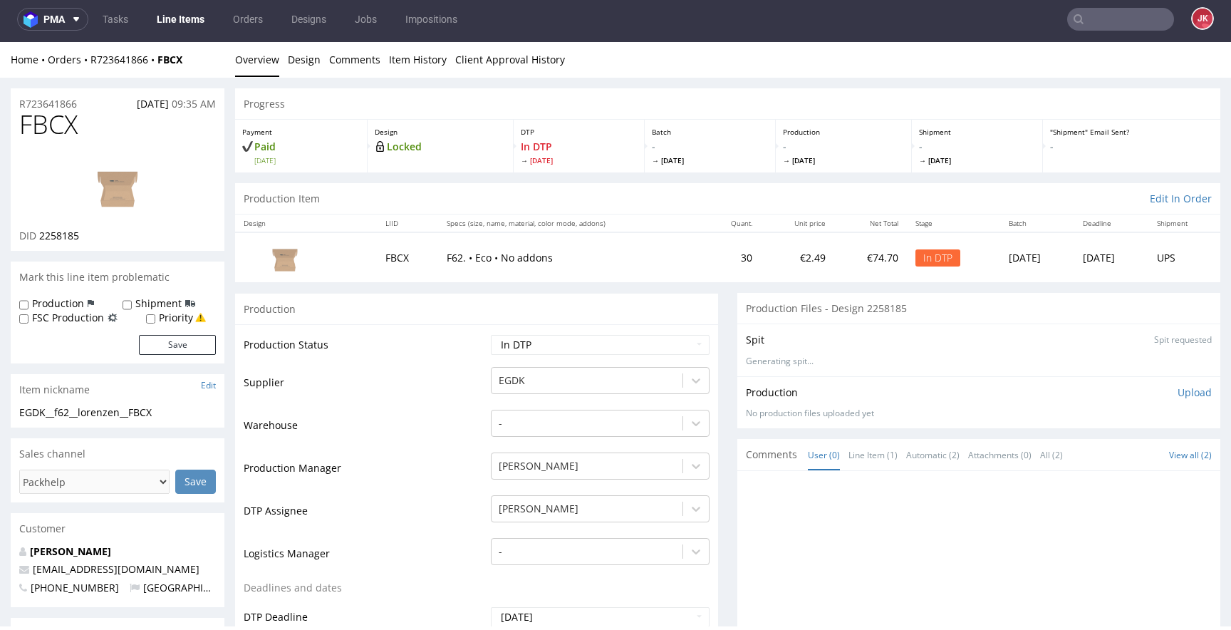
click at [465, 385] on td "Supplier" at bounding box center [366, 387] width 244 height 43
click at [118, 176] on img at bounding box center [118, 185] width 114 height 64
click at [299, 61] on link "Design" at bounding box center [304, 59] width 33 height 35
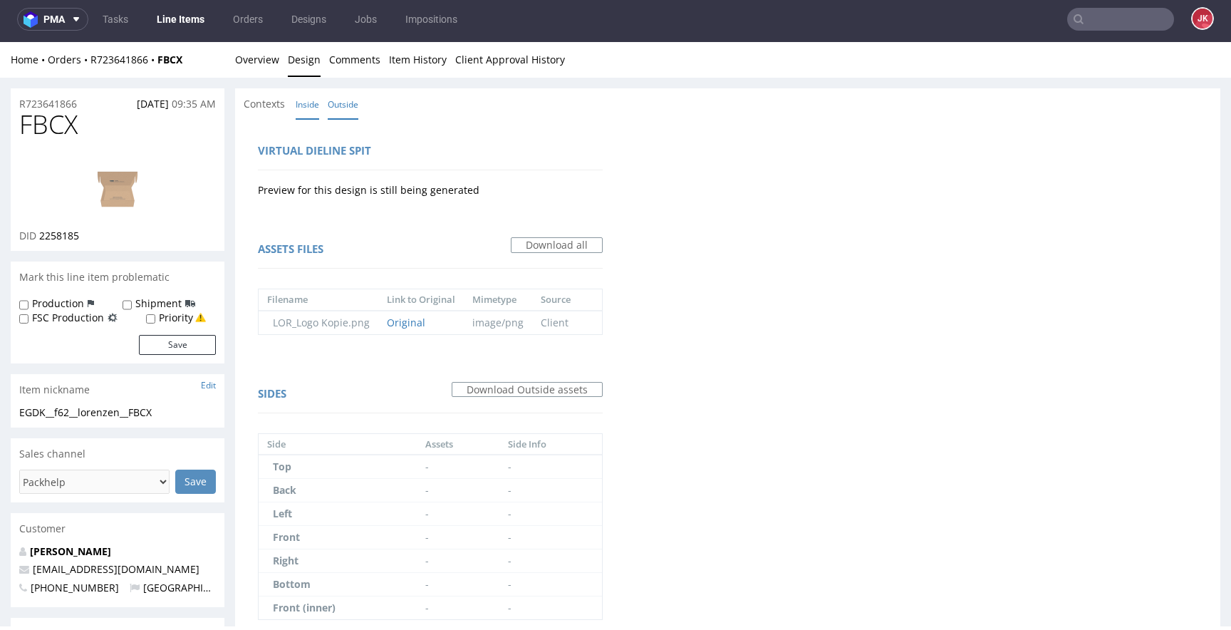
click at [304, 103] on link "Inside" at bounding box center [308, 104] width 24 height 31
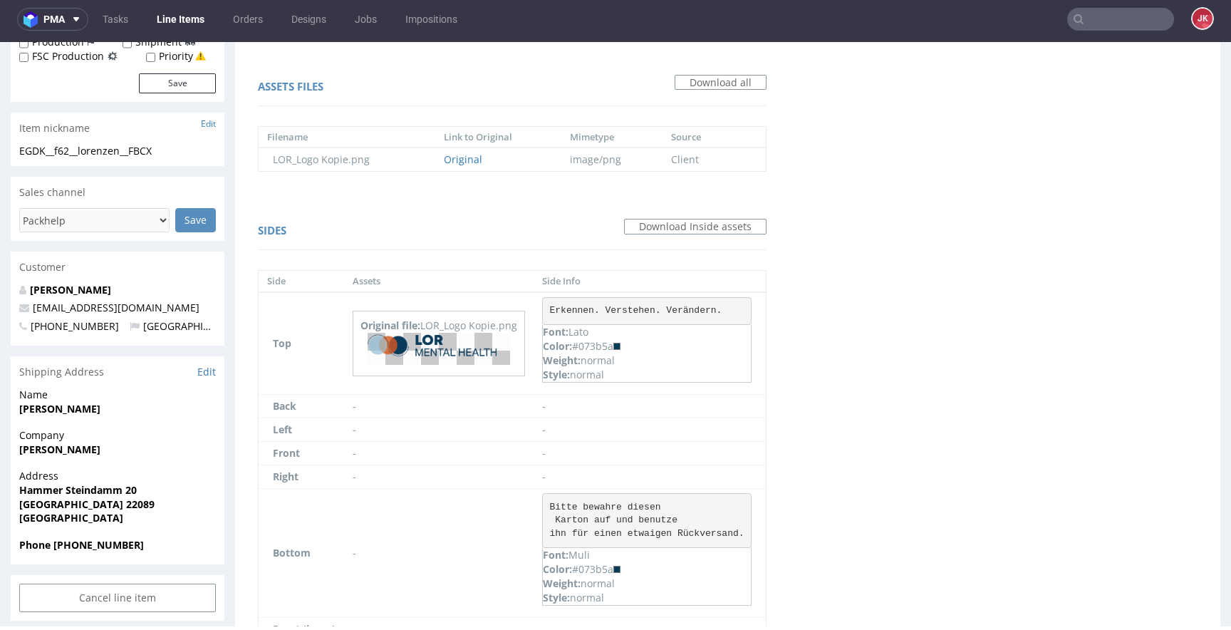
scroll to position [363, 0]
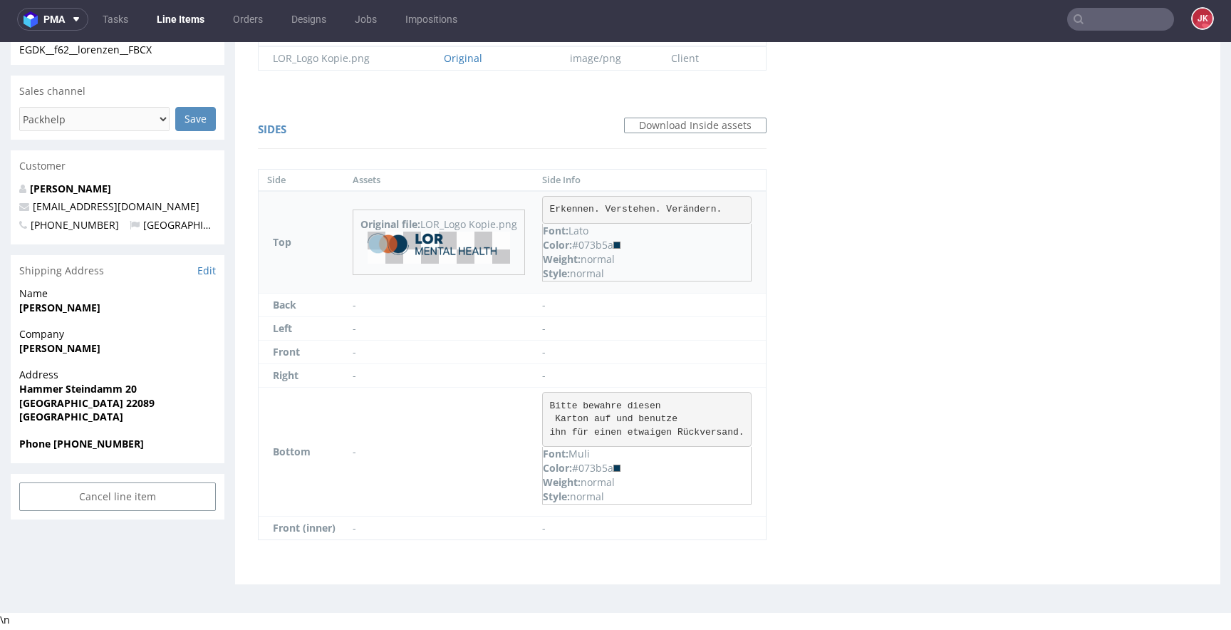
click at [443, 242] on img at bounding box center [439, 248] width 143 height 32
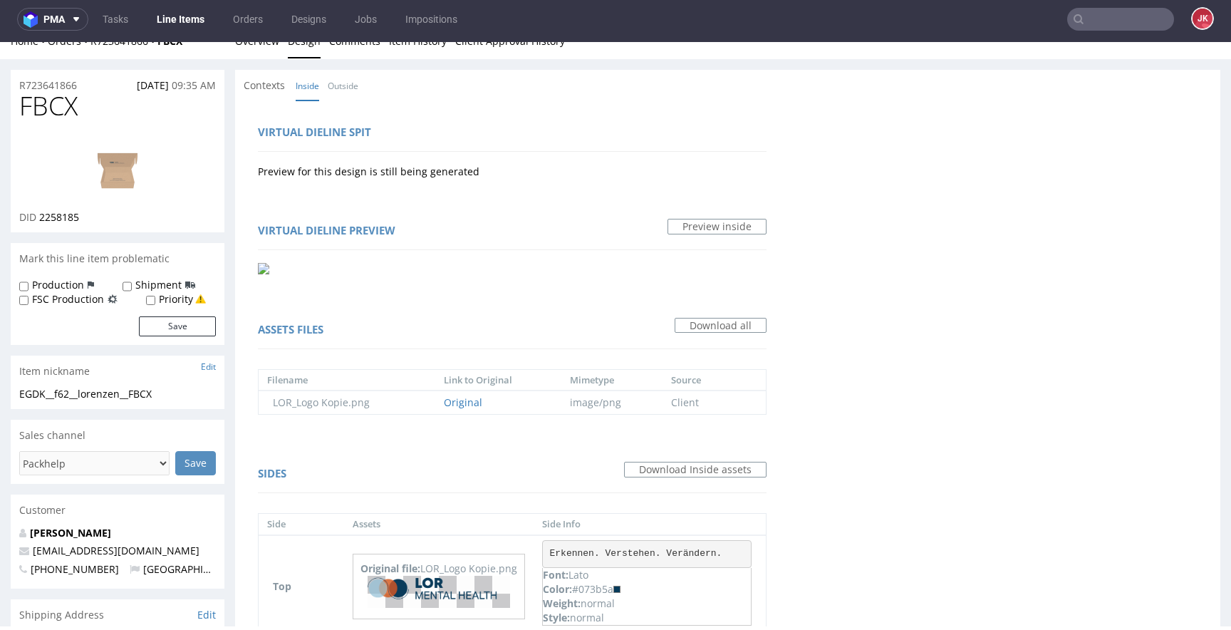
scroll to position [0, 0]
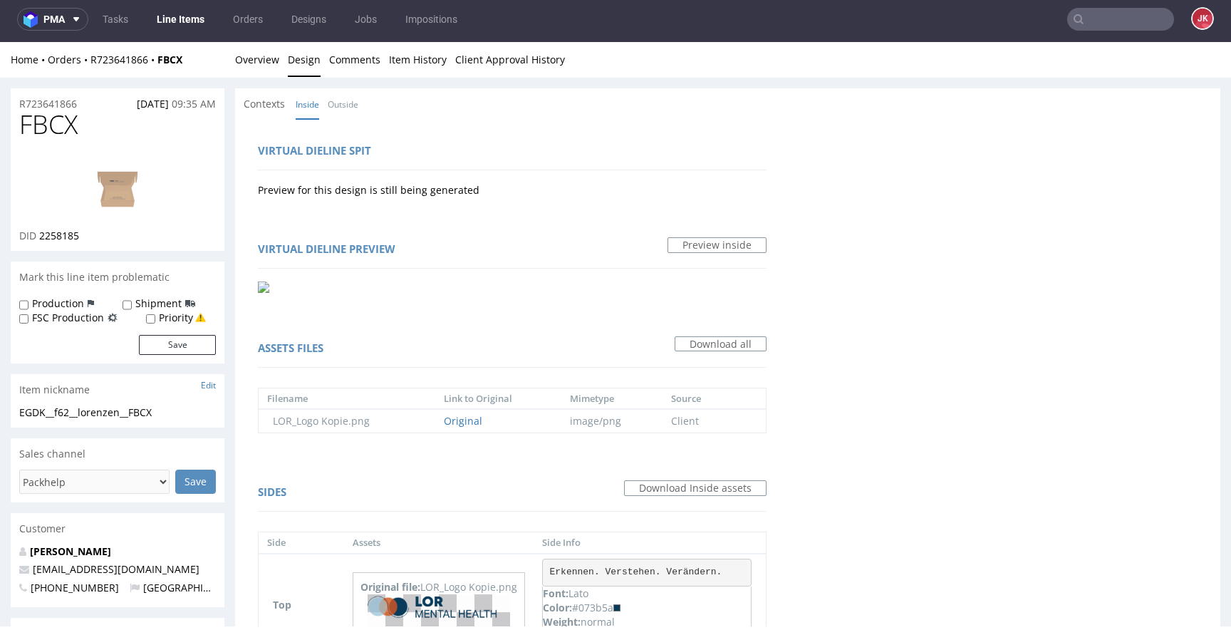
click at [56, 120] on span "FBCX" at bounding box center [48, 124] width 58 height 29
copy span "FBCX"
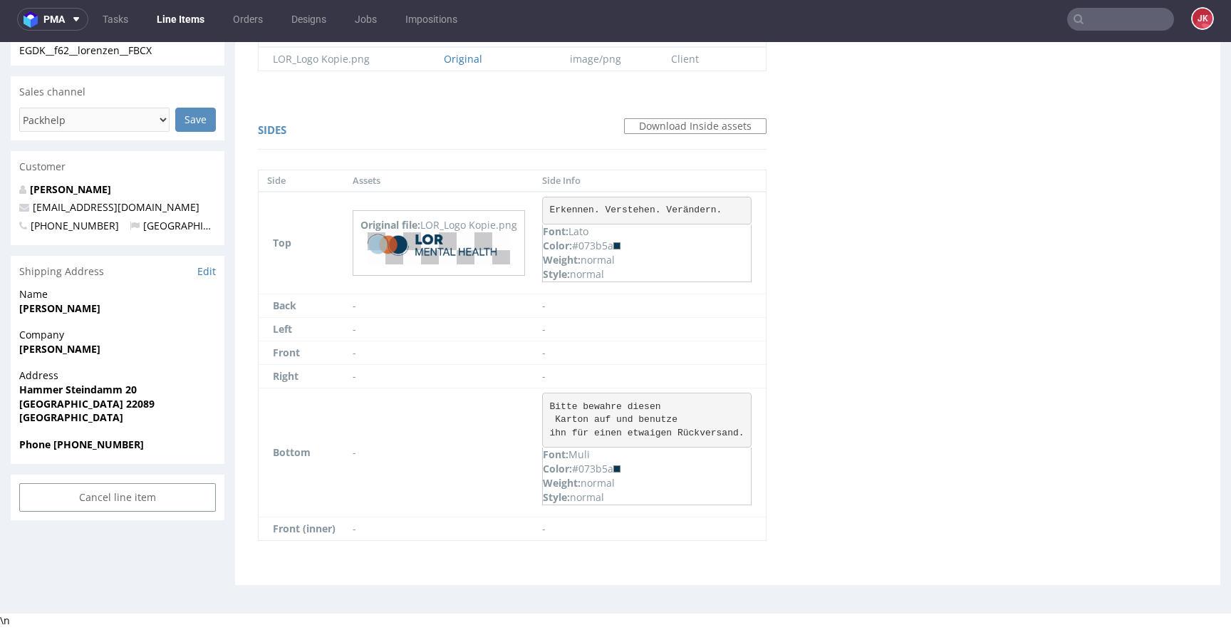
scroll to position [363, 0]
drag, startPoint x: 551, startPoint y: 405, endPoint x: 762, endPoint y: 438, distance: 213.5
click at [762, 438] on td "Bitte bewahre diesen Karton auf und benutze ihn für einen etwaigen Rückversand.…" at bounding box center [650, 452] width 232 height 129
copy pre "Bitte bewahre diesen Karton auf und benutze ihn für einen etwaigen Rückversand."
click at [596, 469] on div "Color: #073b5a" at bounding box center [647, 468] width 208 height 14
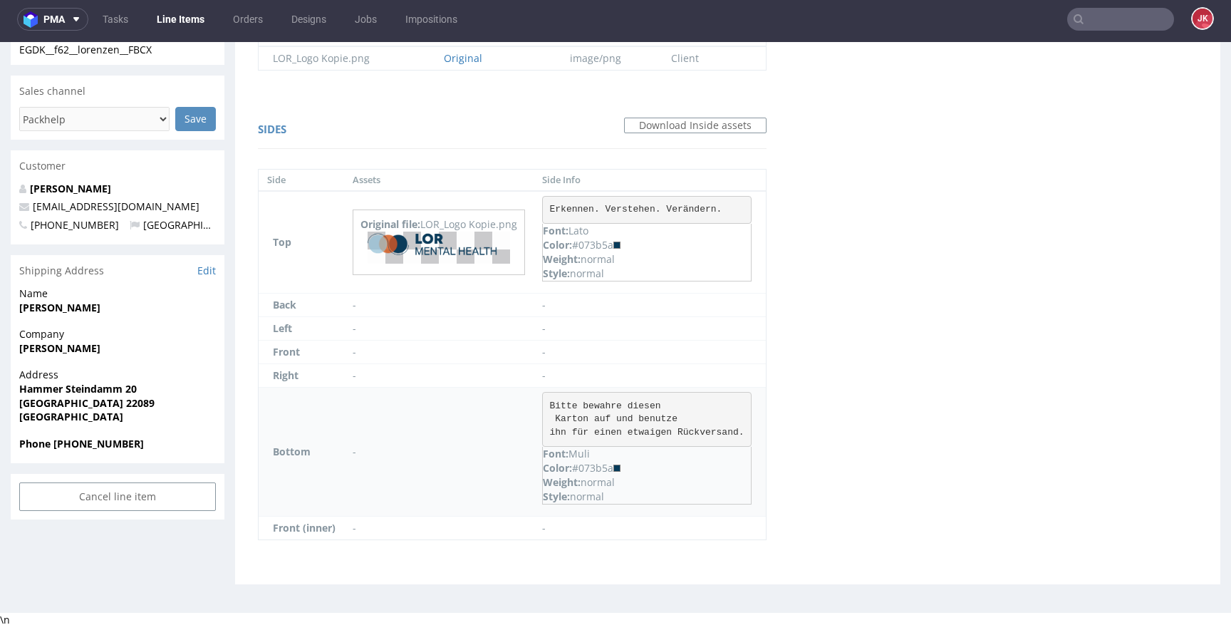
click at [596, 469] on div "Color: #073b5a" at bounding box center [647, 468] width 208 height 14
copy div "073b5a"
click at [661, 469] on div "Color: #073b5a" at bounding box center [647, 468] width 208 height 14
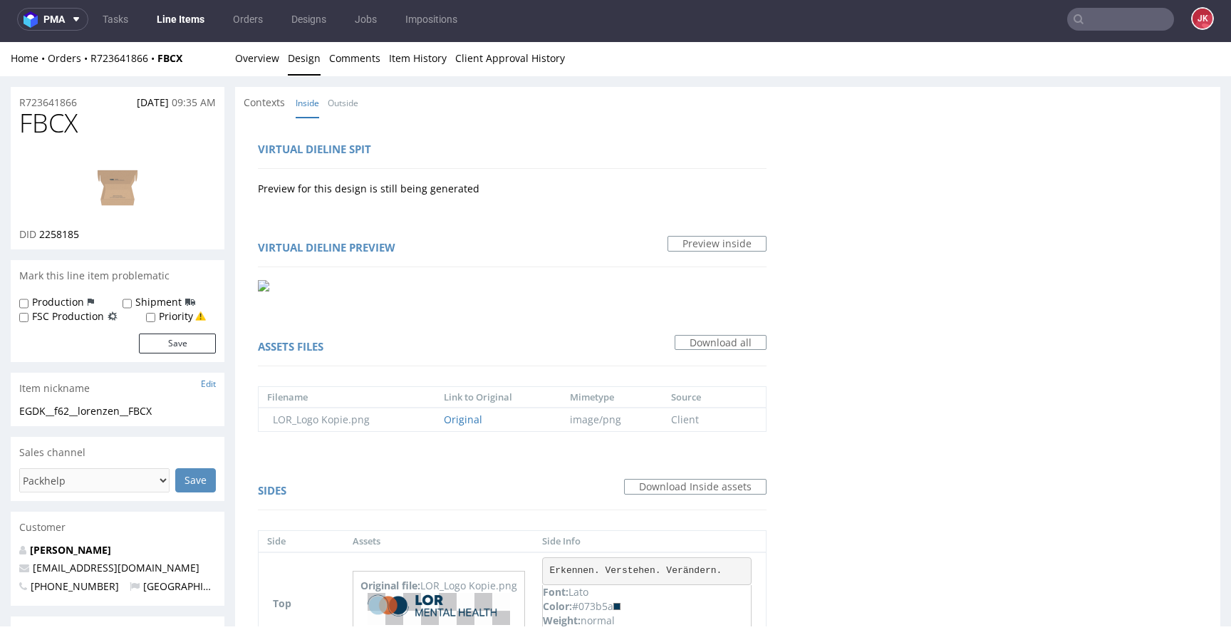
scroll to position [3, 0]
click at [256, 56] on link "Overview" at bounding box center [257, 56] width 44 height 35
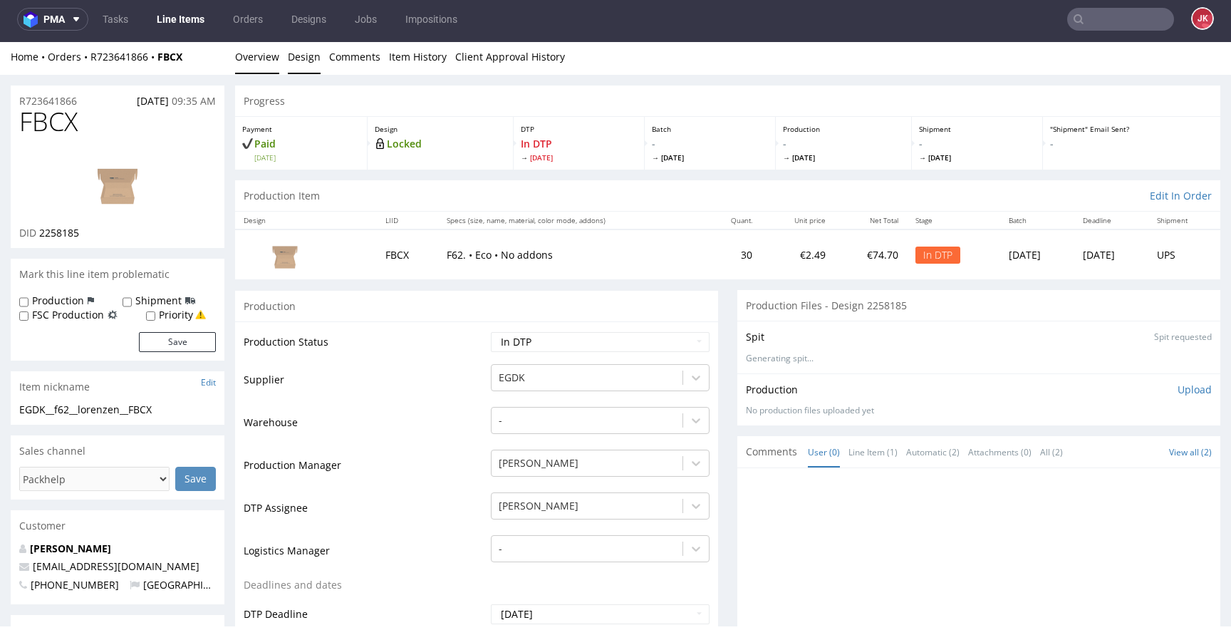
click at [304, 58] on link "Design" at bounding box center [304, 56] width 33 height 35
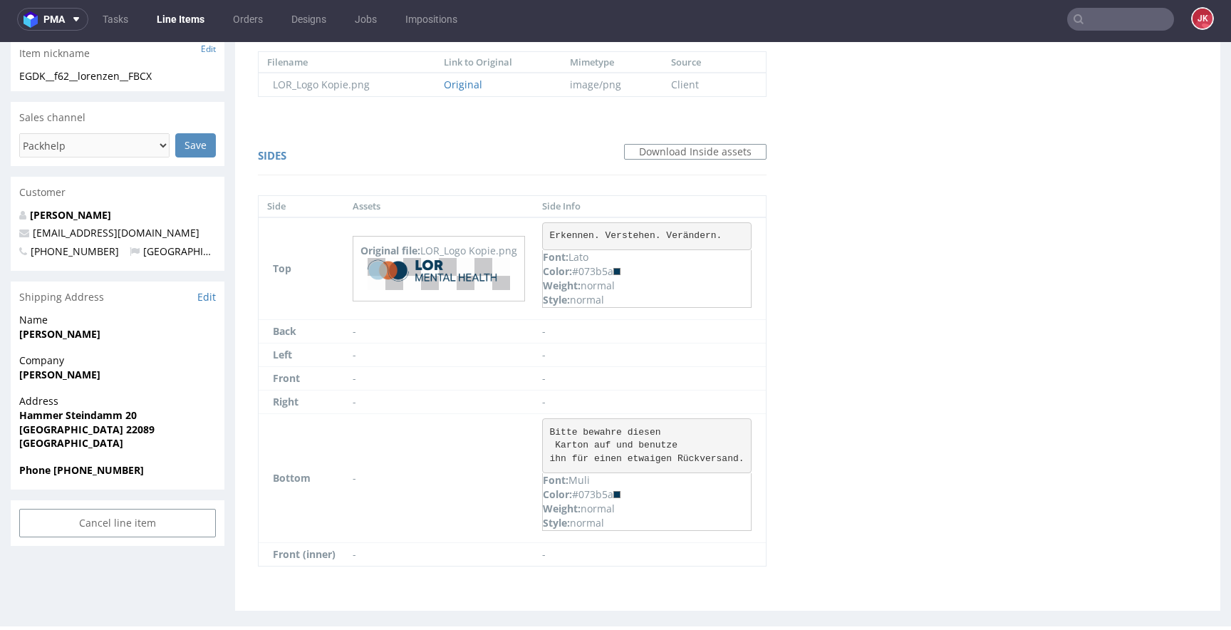
scroll to position [363, 0]
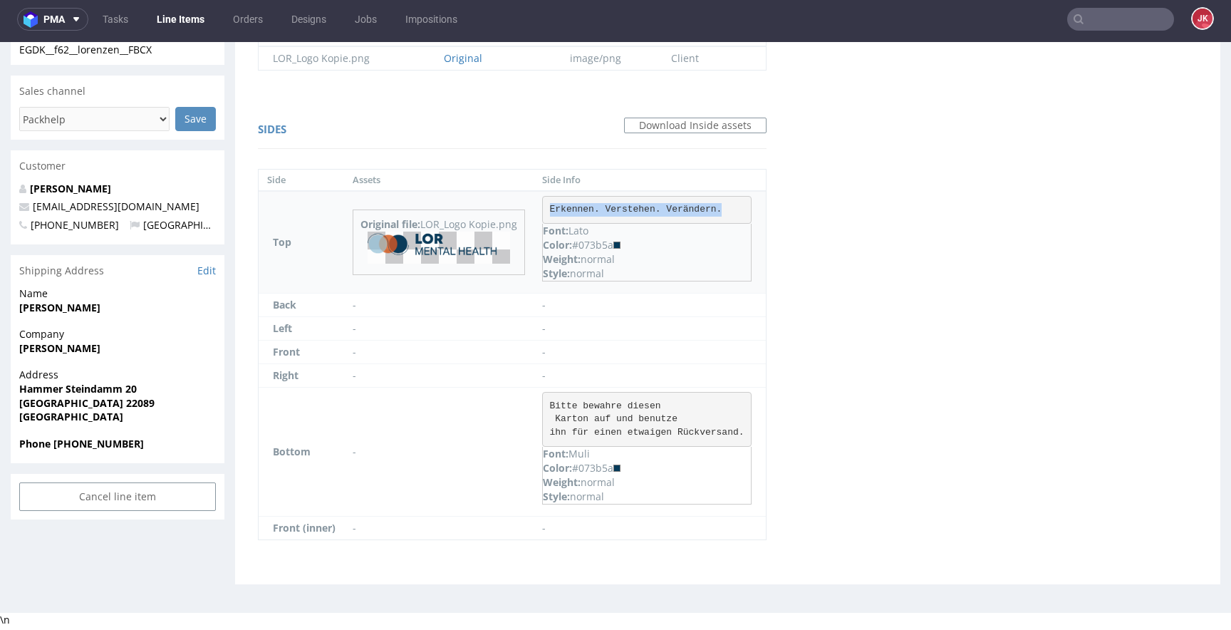
drag, startPoint x: 552, startPoint y: 209, endPoint x: 760, endPoint y: 208, distance: 208.1
click at [760, 208] on td "Erkennen. Verstehen. Verändern. Font: Lato Color: #073b5a Weight: normal Style:…" at bounding box center [650, 242] width 232 height 103
copy pre "Erkennen. Verstehen. Verändern."
click at [888, 381] on div "Virtual dieline spit Preview for this design is still being generated Virtual d…" at bounding box center [728, 170] width 986 height 828
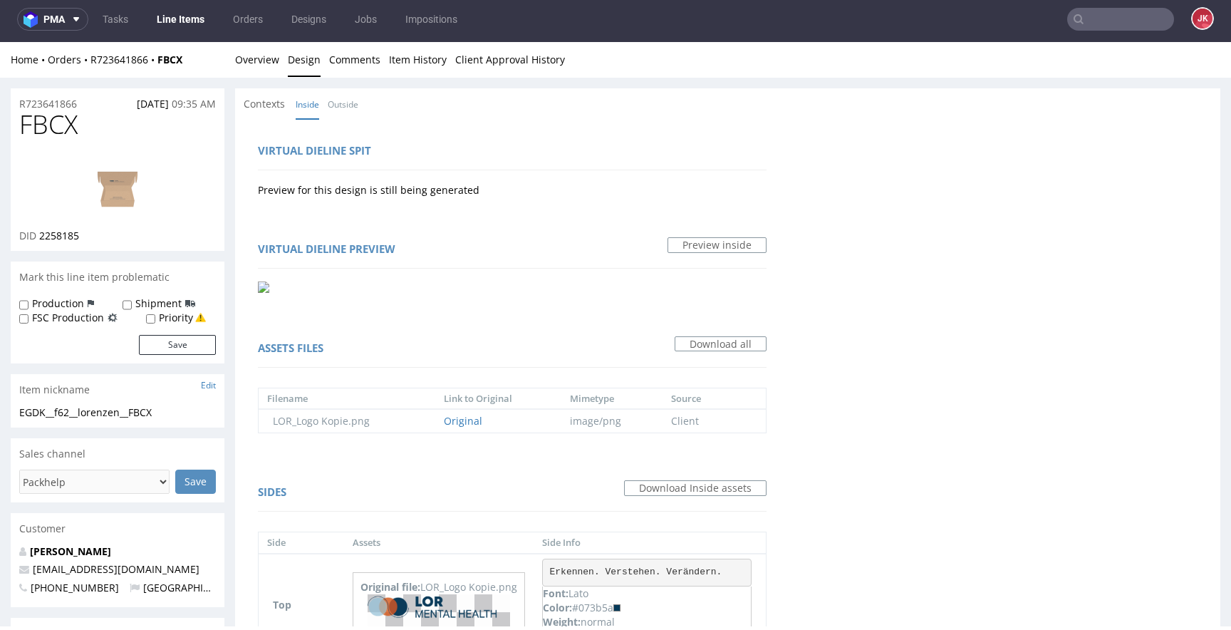
click at [469, 131] on div "Virtual dieline spit Preview for this design is still being generated" at bounding box center [512, 168] width 537 height 81
click at [258, 53] on link "Overview" at bounding box center [257, 59] width 44 height 35
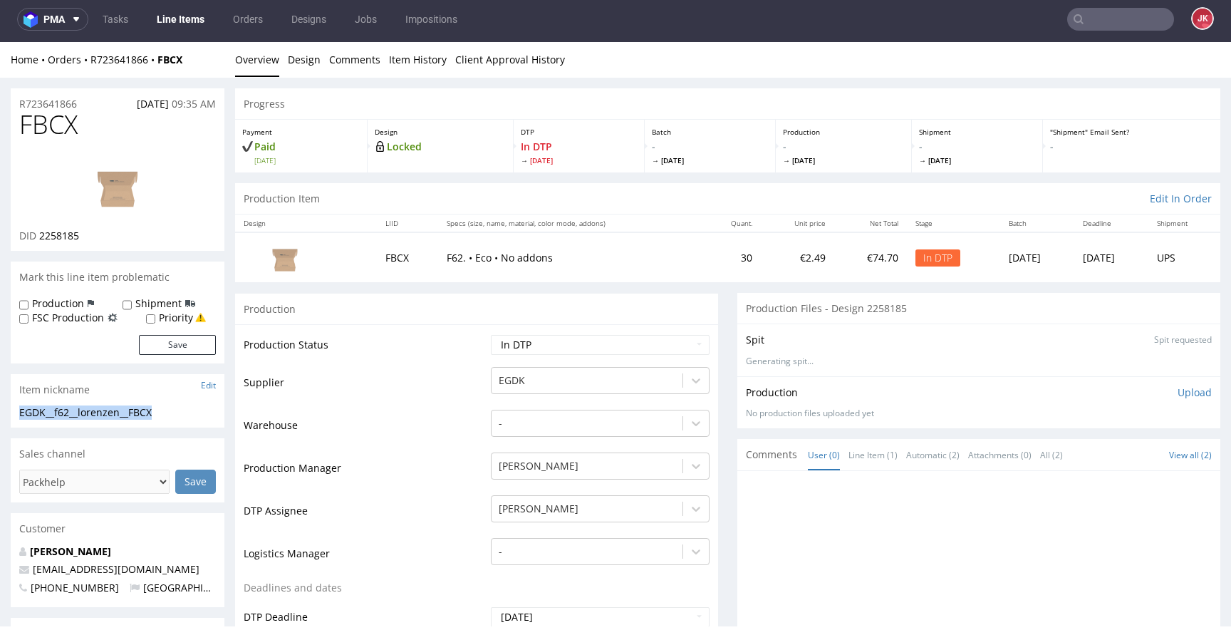
drag, startPoint x: 26, startPoint y: 408, endPoint x: 0, endPoint y: 408, distance: 26.4
copy div "EGDK__f62__lorenzen__FBCX"
drag, startPoint x: 81, startPoint y: 102, endPoint x: 4, endPoint y: 109, distance: 77.3
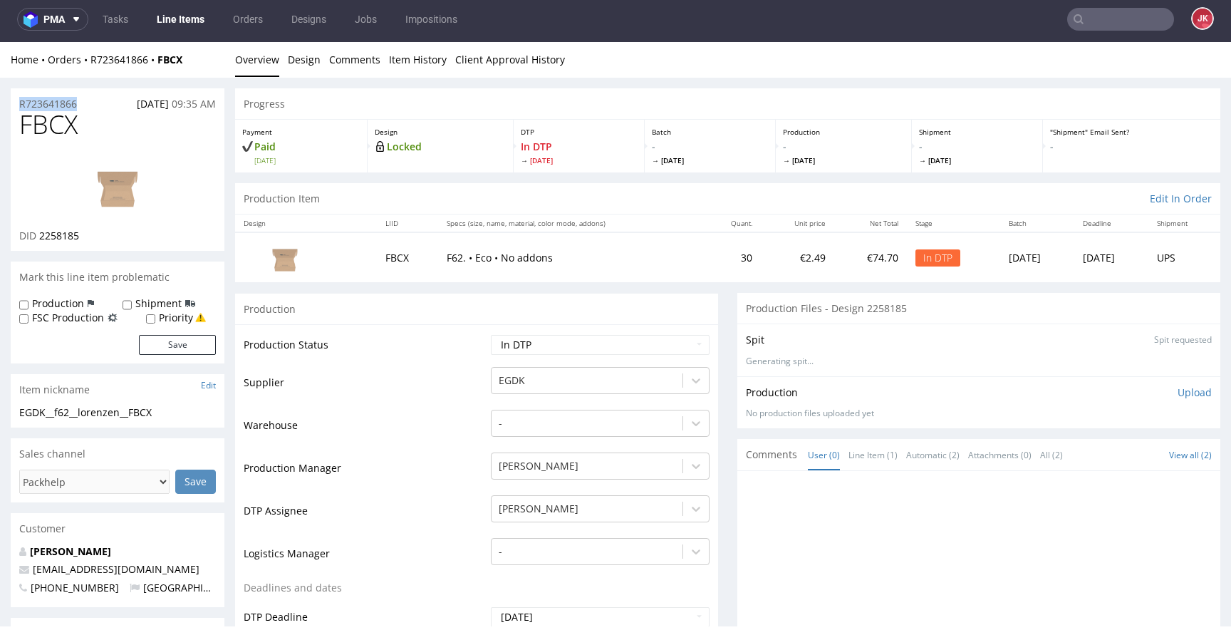
copy p "R723641866"
drag, startPoint x: 40, startPoint y: 237, endPoint x: 124, endPoint y: 232, distance: 84.2
click at [124, 232] on div "DID 2258185" at bounding box center [117, 236] width 197 height 14
copy span "2258185"
click at [1178, 390] on p "Upload" at bounding box center [1195, 393] width 34 height 14
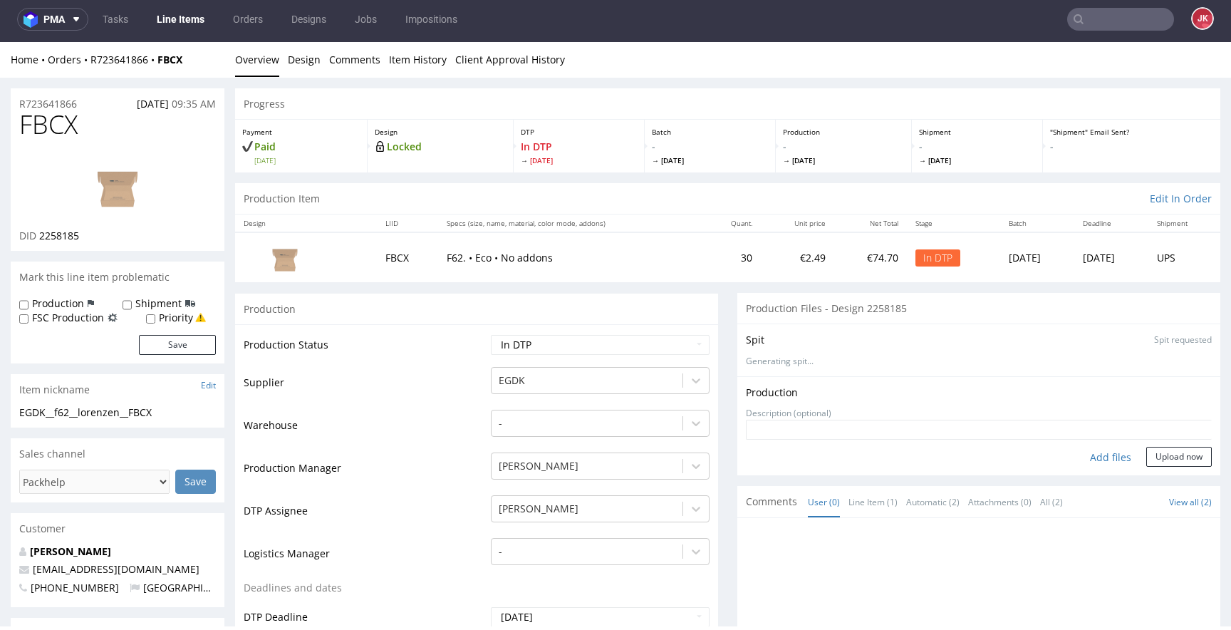
click at [1075, 457] on div "Add files" at bounding box center [1110, 457] width 71 height 21
type input "C:\fakepath\EGDK__f62__lorenzen__FBCX__d2258185__oR723641866__1__inside.pdf"
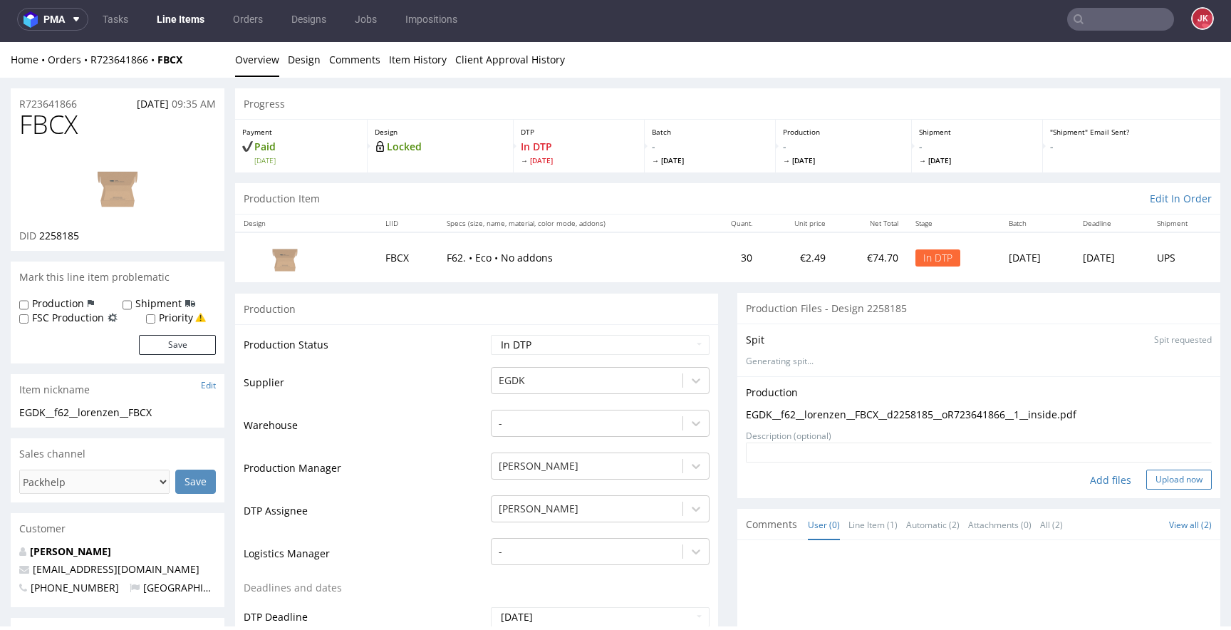
click at [1166, 480] on button "Upload now" at bounding box center [1180, 480] width 66 height 20
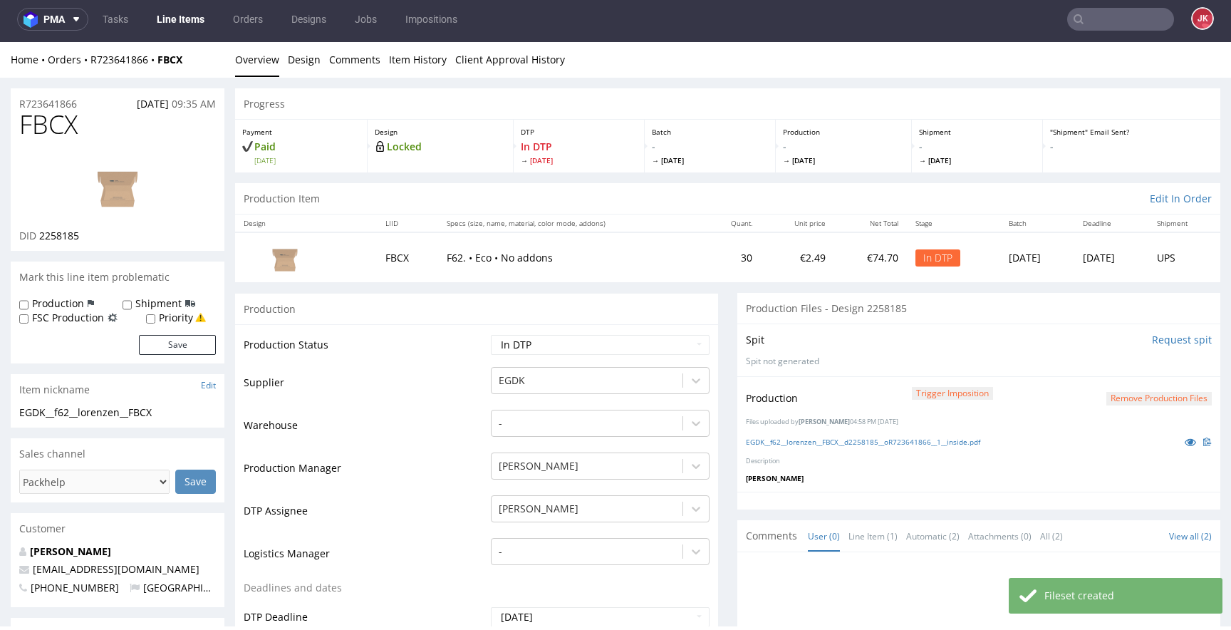
select select "dtp_production_ready"
click at [491, 335] on select "Waiting for Artwork Waiting for Diecut Waiting for Mockup Waiting for DTP Waiti…" at bounding box center [600, 345] width 219 height 20
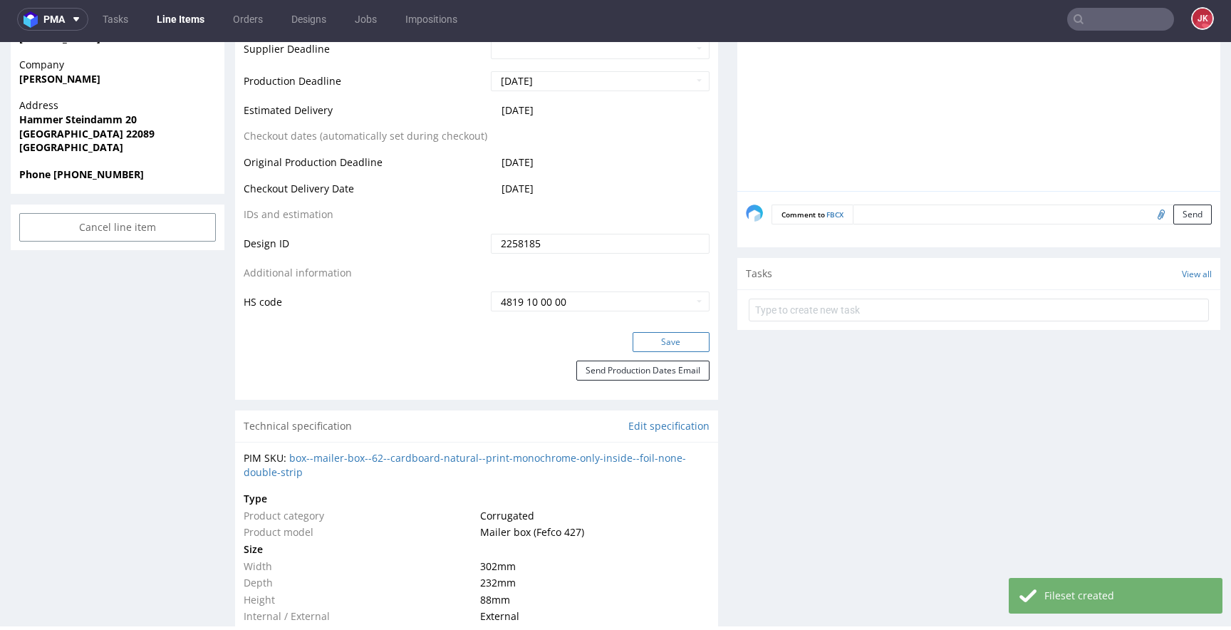
scroll to position [643, 0]
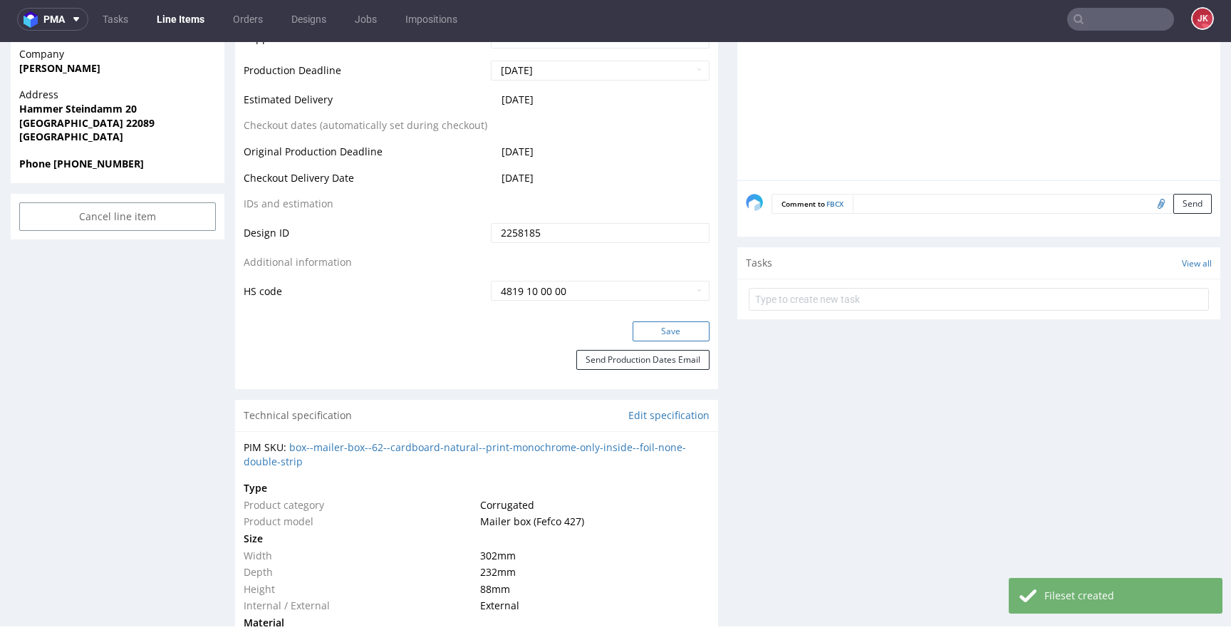
click at [645, 326] on button "Save" at bounding box center [671, 331] width 77 height 20
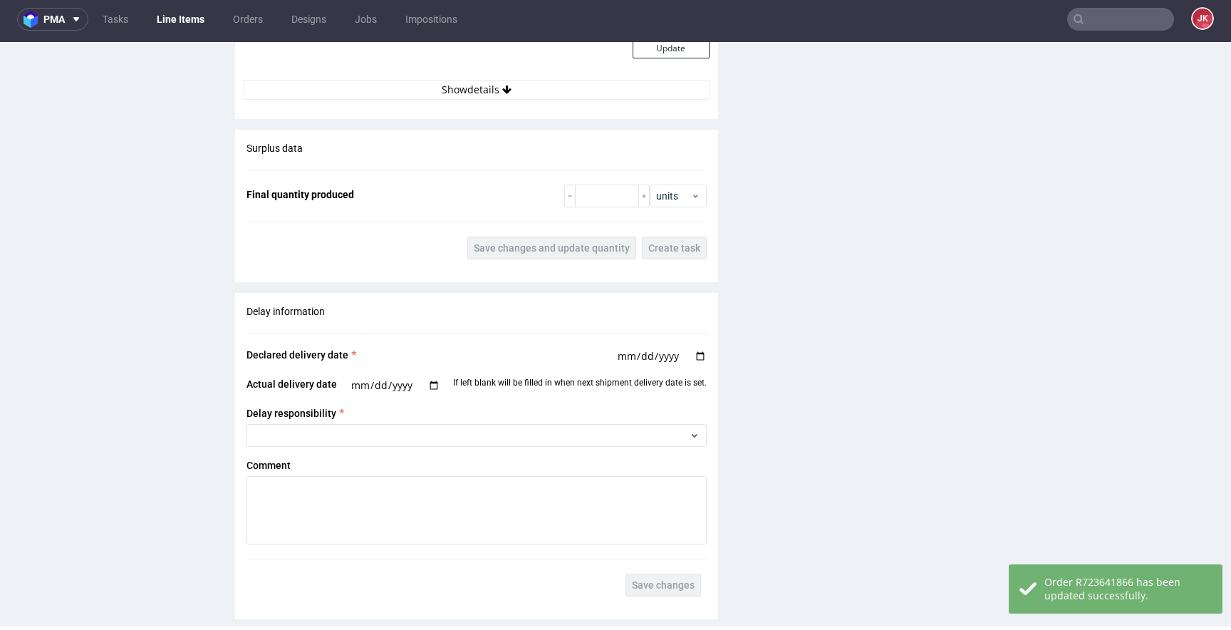
scroll to position [2030, 0]
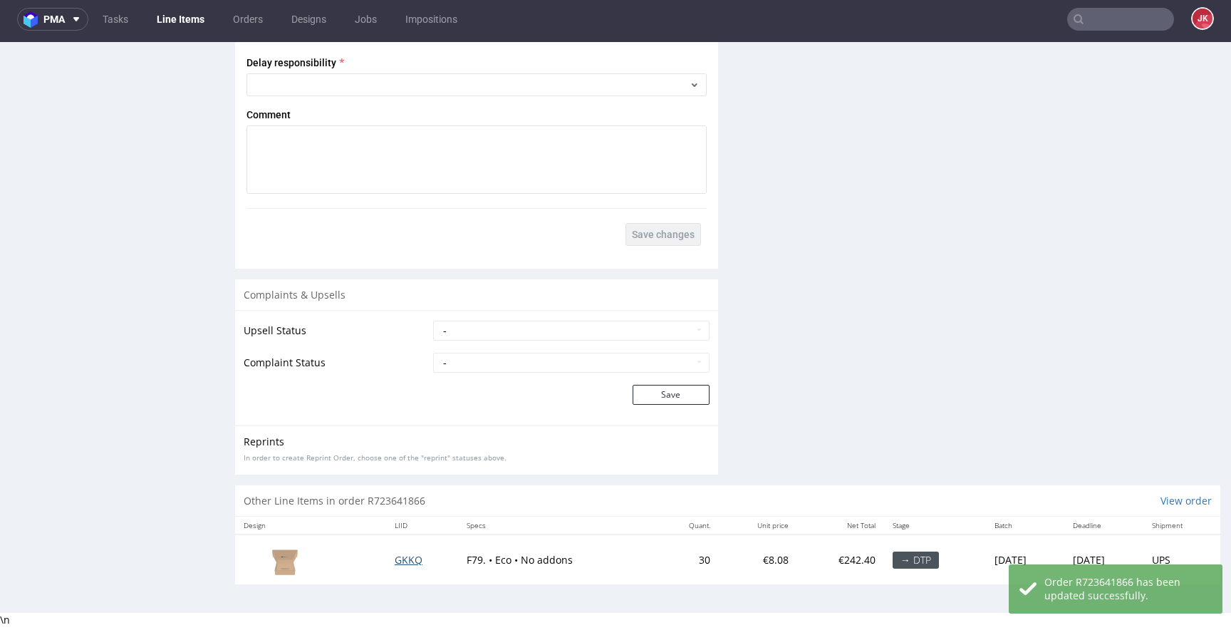
click at [395, 564] on span "GKKQ" at bounding box center [409, 560] width 28 height 14
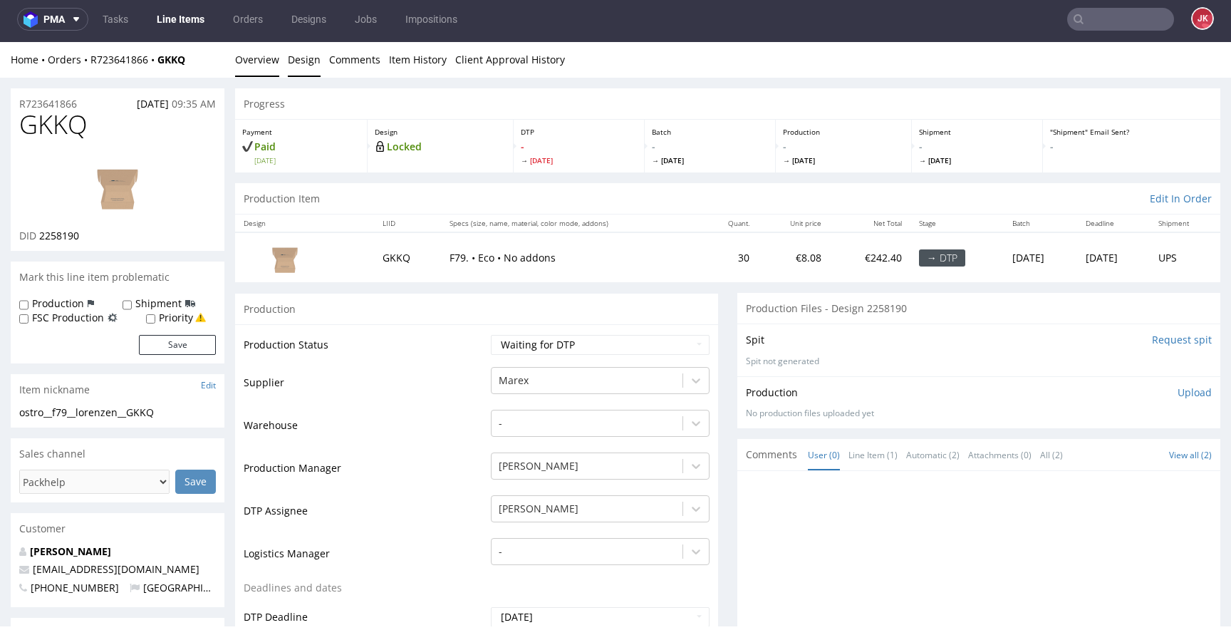
click at [304, 61] on link "Design" at bounding box center [304, 59] width 33 height 35
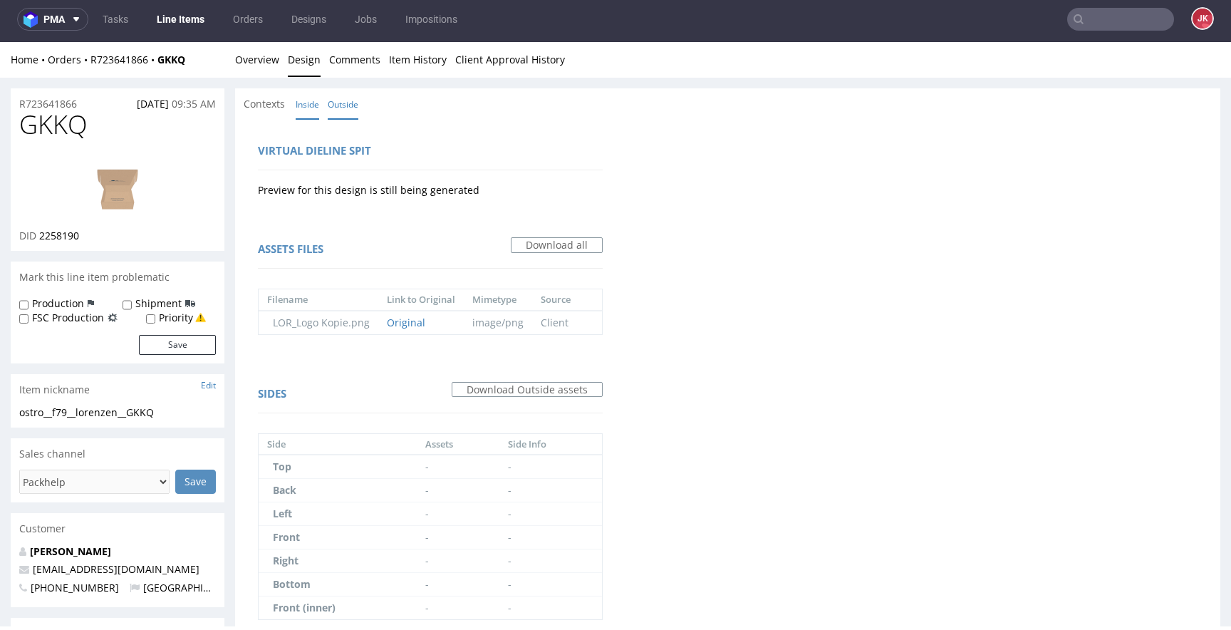
click at [314, 112] on link "Inside" at bounding box center [308, 104] width 24 height 31
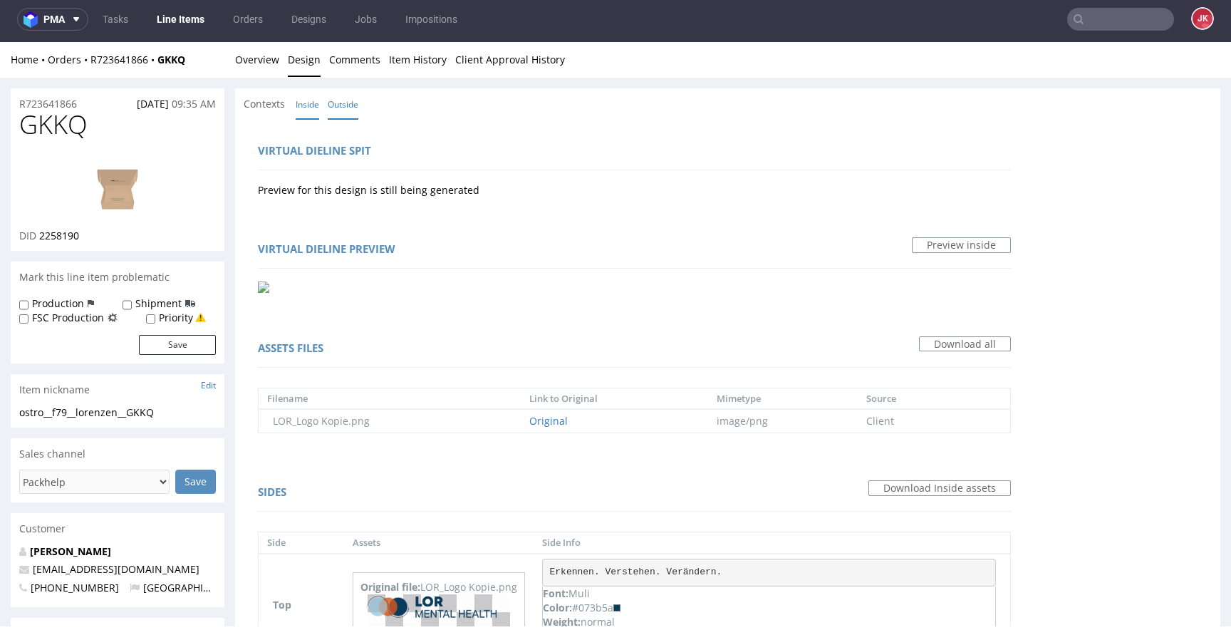
click at [346, 99] on link "Outside" at bounding box center [343, 104] width 31 height 31
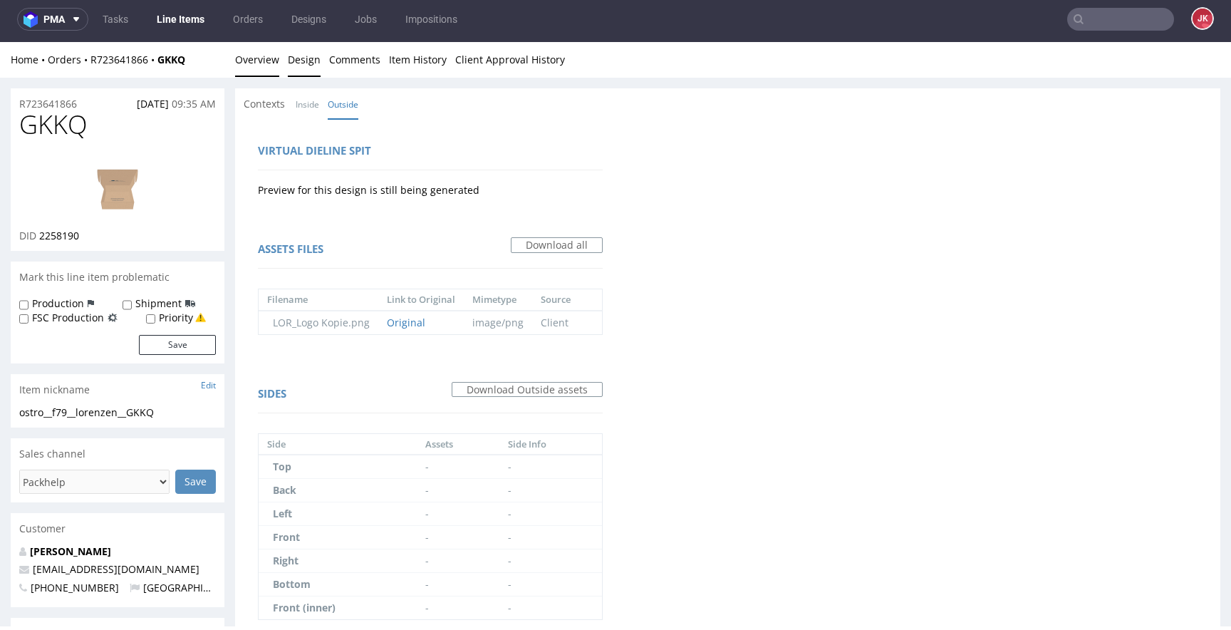
click at [257, 56] on link "Overview" at bounding box center [257, 59] width 44 height 35
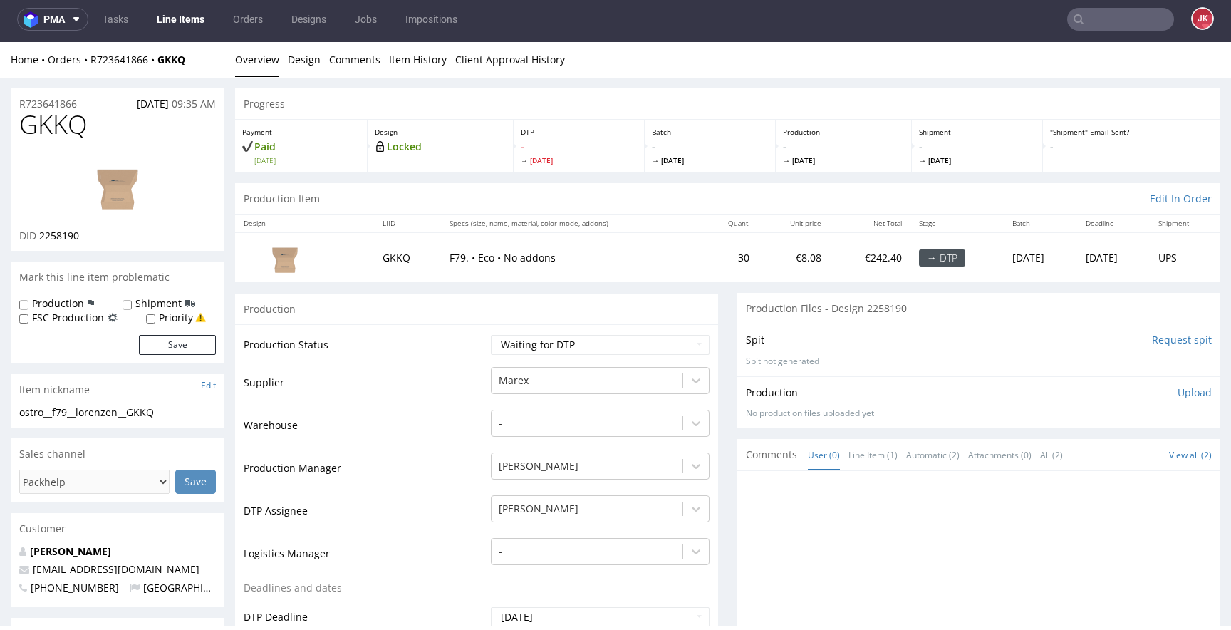
click at [509, 358] on td "Waiting for Artwork Waiting for Diecut Waiting for Mockup Waiting for DTP Waiti…" at bounding box center [598, 349] width 222 height 32
click at [519, 344] on select "Waiting for Artwork Waiting for Diecut Waiting for Mockup Waiting for DTP Waiti…" at bounding box center [600, 345] width 219 height 20
select select "dtp_in_process"
click at [491, 335] on select "Waiting for Artwork Waiting for Diecut Waiting for Mockup Waiting for DTP Waiti…" at bounding box center [600, 345] width 219 height 20
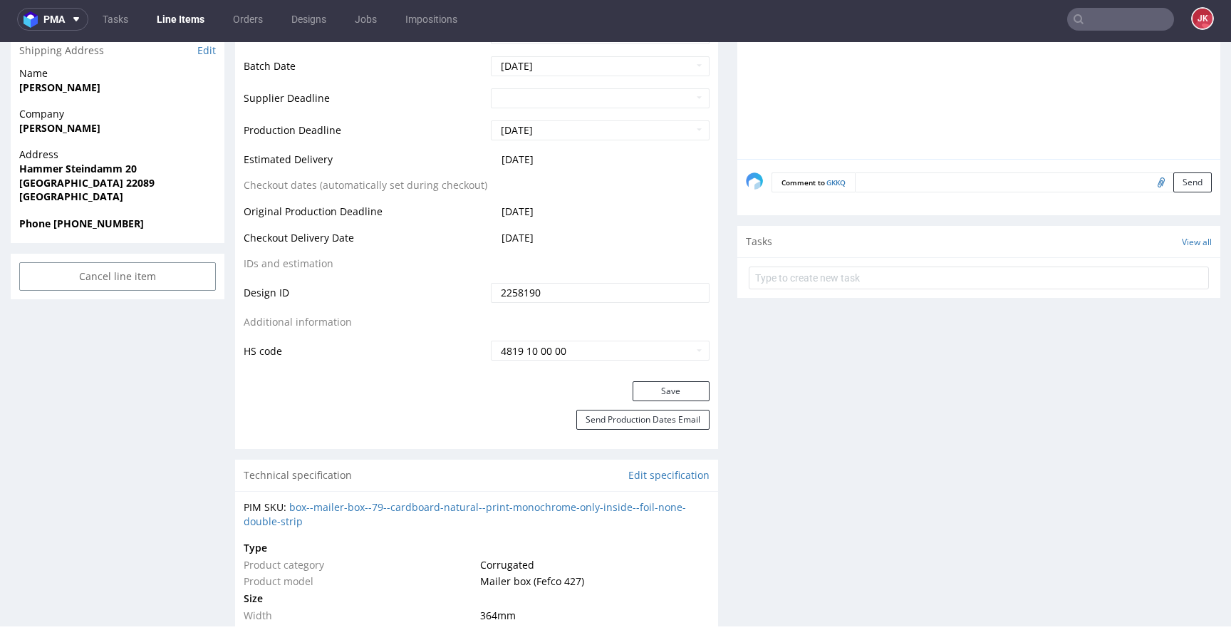
scroll to position [657, 0]
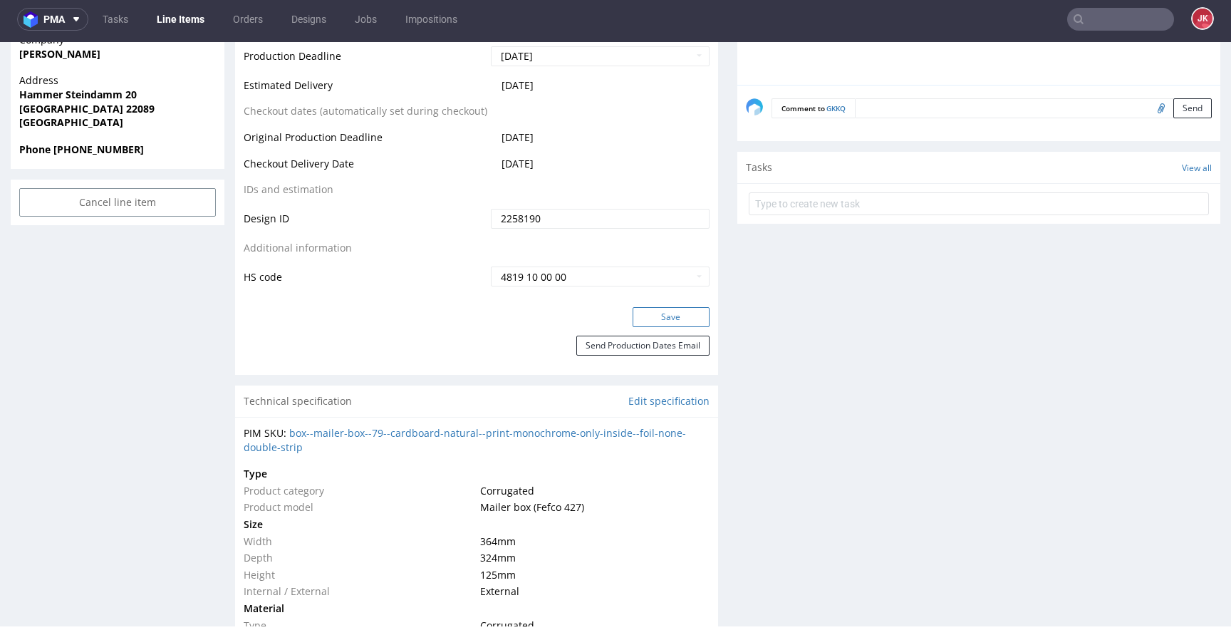
click at [636, 316] on button "Save" at bounding box center [671, 317] width 77 height 20
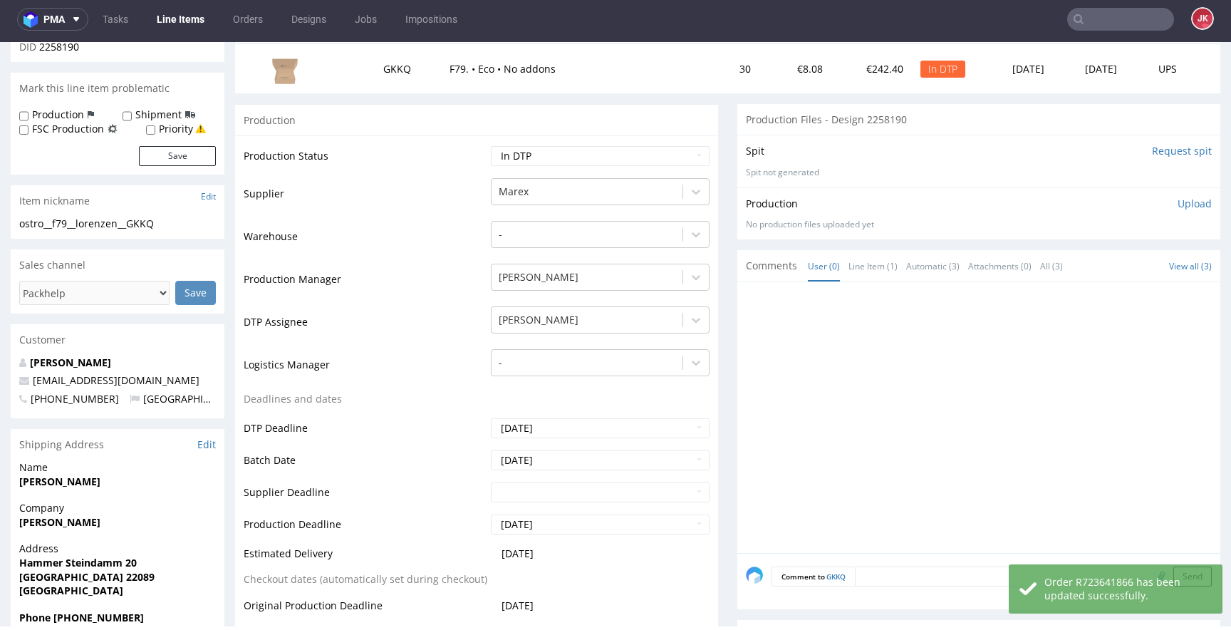
scroll to position [0, 0]
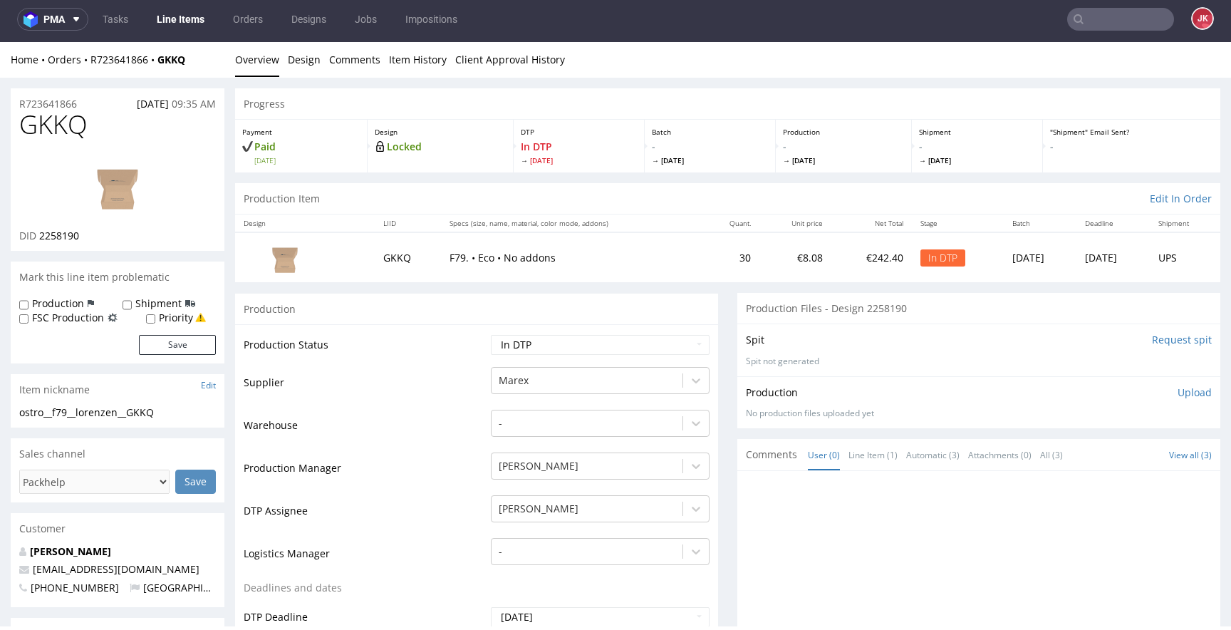
click at [151, 160] on img at bounding box center [118, 185] width 114 height 64
click at [48, 139] on span "GKKQ" at bounding box center [53, 124] width 68 height 29
copy span "GKKQ"
click at [373, 371] on td "Supplier" at bounding box center [366, 387] width 244 height 43
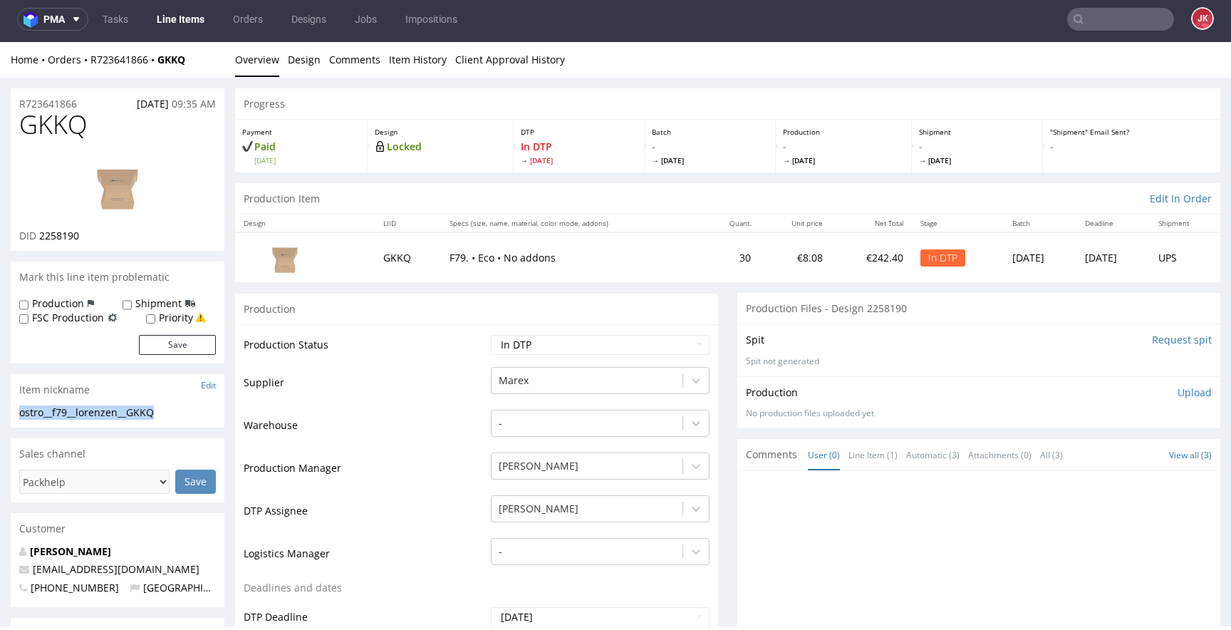
drag, startPoint x: 190, startPoint y: 408, endPoint x: 2, endPoint y: 400, distance: 188.3
copy section "ostro__f79__lorenzen__GKKQ"
drag, startPoint x: 95, startPoint y: 103, endPoint x: 0, endPoint y: 103, distance: 95.5
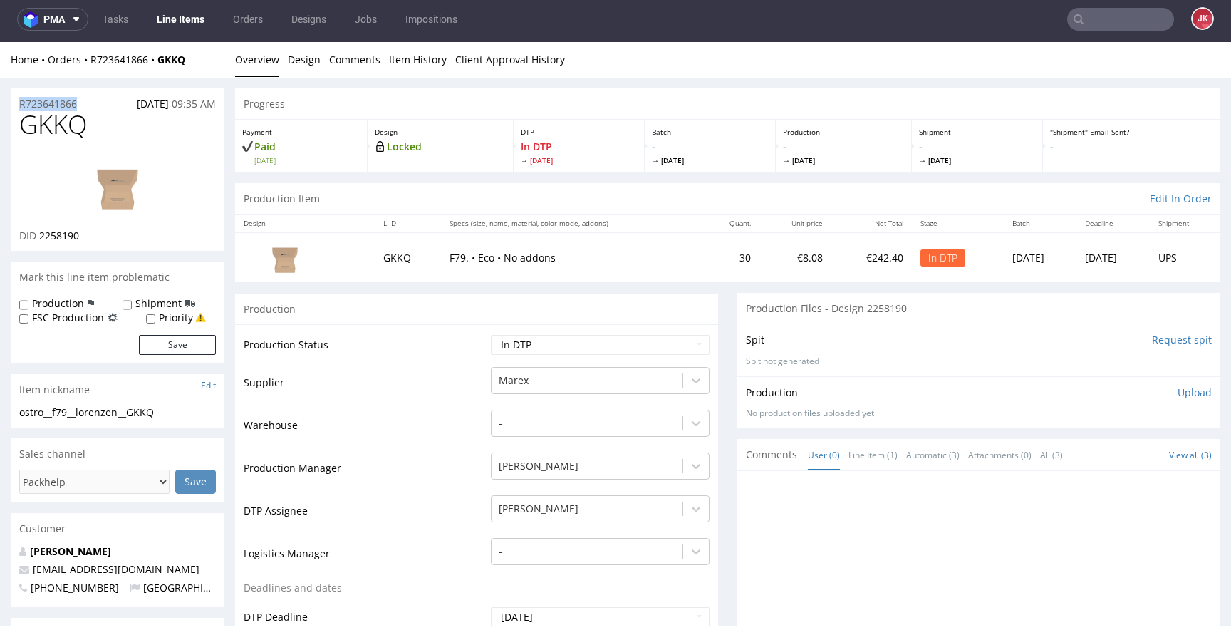
copy p "R723641866"
drag, startPoint x: 37, startPoint y: 236, endPoint x: 110, endPoint y: 237, distance: 73.4
click at [110, 237] on div "DID 2258190" at bounding box center [117, 236] width 197 height 14
click at [108, 238] on div "DID 2258190" at bounding box center [117, 236] width 197 height 14
drag, startPoint x: 55, startPoint y: 239, endPoint x: 95, endPoint y: 238, distance: 39.9
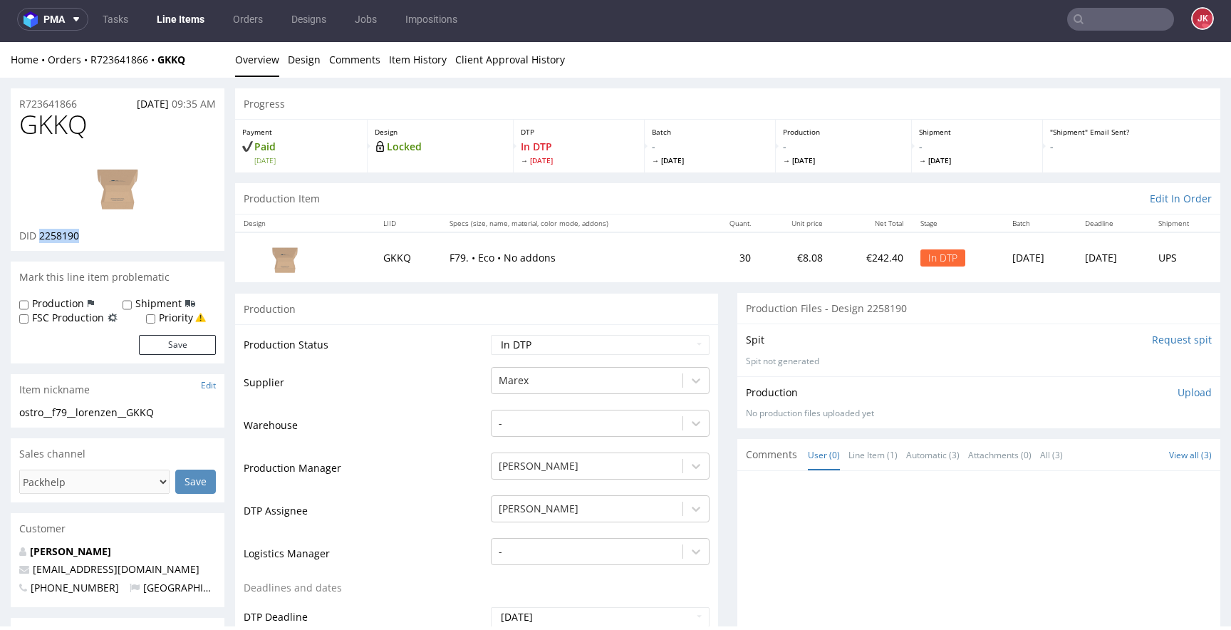
click at [95, 238] on div "DID 2258190" at bounding box center [117, 236] width 197 height 14
click at [1178, 390] on p "Upload" at bounding box center [1195, 393] width 34 height 14
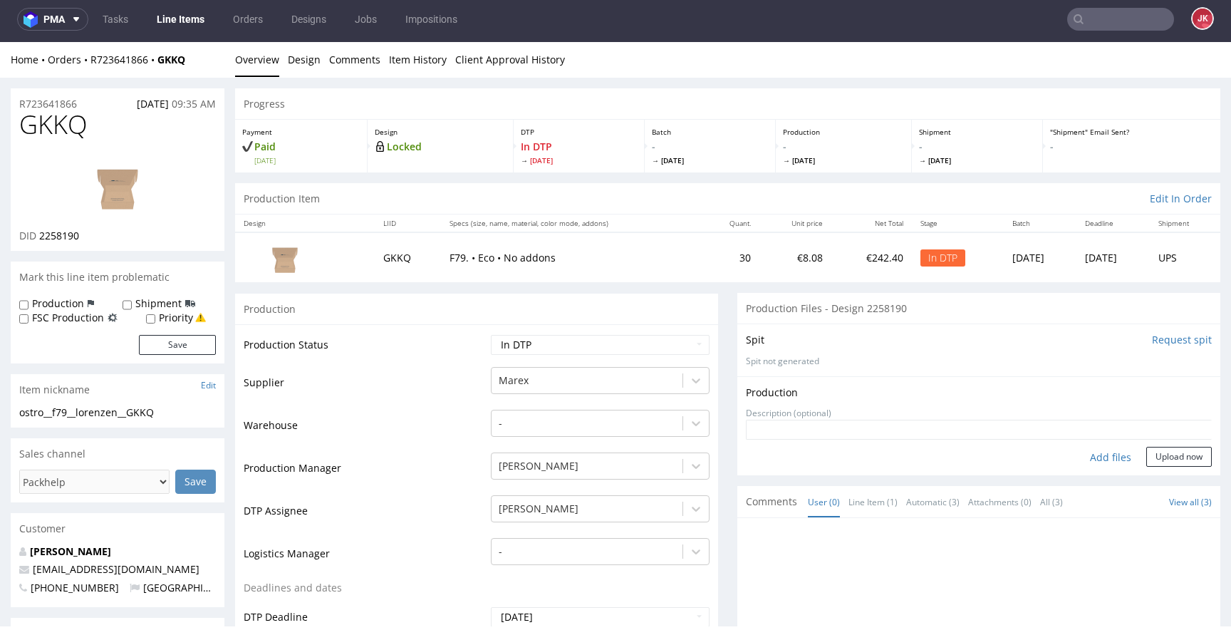
click at [1093, 459] on div "Add files" at bounding box center [1110, 457] width 71 height 21
type input "C:\fakepath\ostro__f79__lorenzen__GKKQ__d2258190__oR723641866__1__inside.pdf"
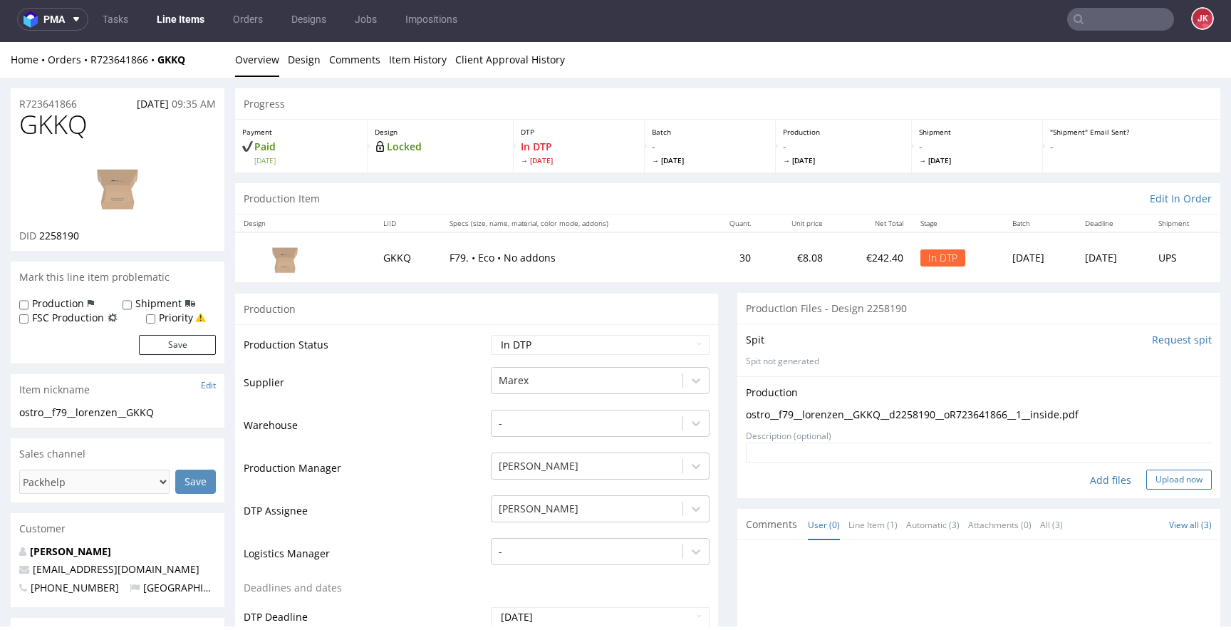
click at [1152, 475] on button "Upload now" at bounding box center [1180, 480] width 66 height 20
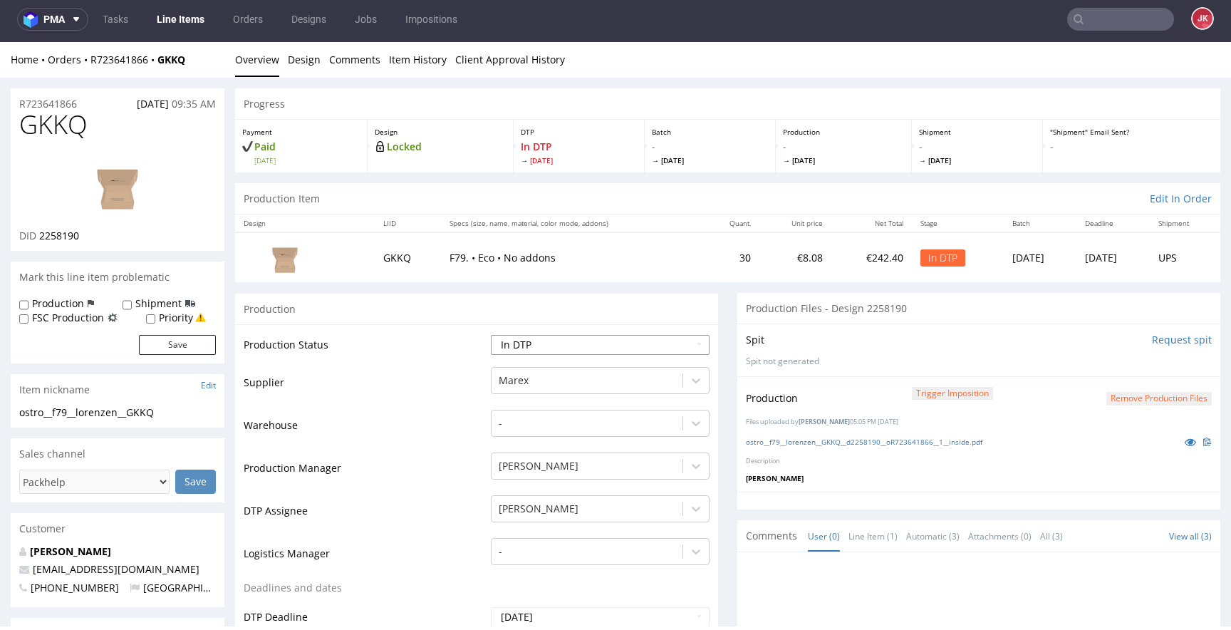
click at [571, 345] on select "Waiting for Artwork Waiting for Diecut Waiting for Mockup Waiting for DTP Waiti…" at bounding box center [600, 345] width 219 height 20
select select "dtp_production_ready"
click at [491, 335] on select "Waiting for Artwork Waiting for Diecut Waiting for Mockup Waiting for DTP Waiti…" at bounding box center [600, 345] width 219 height 20
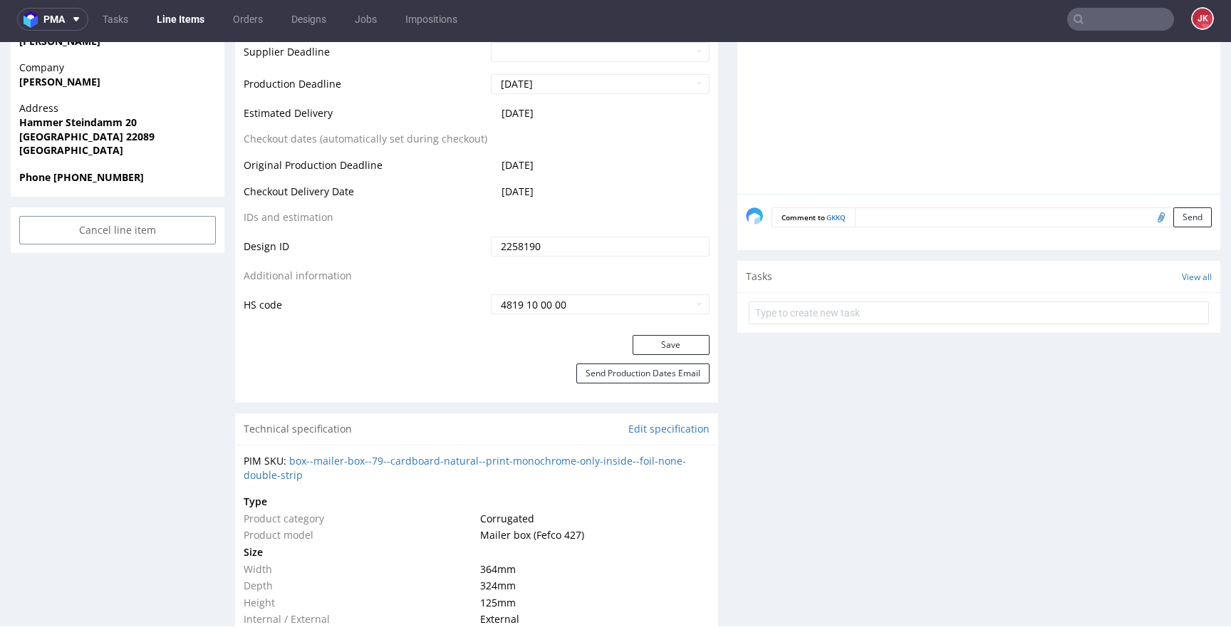
scroll to position [685, 0]
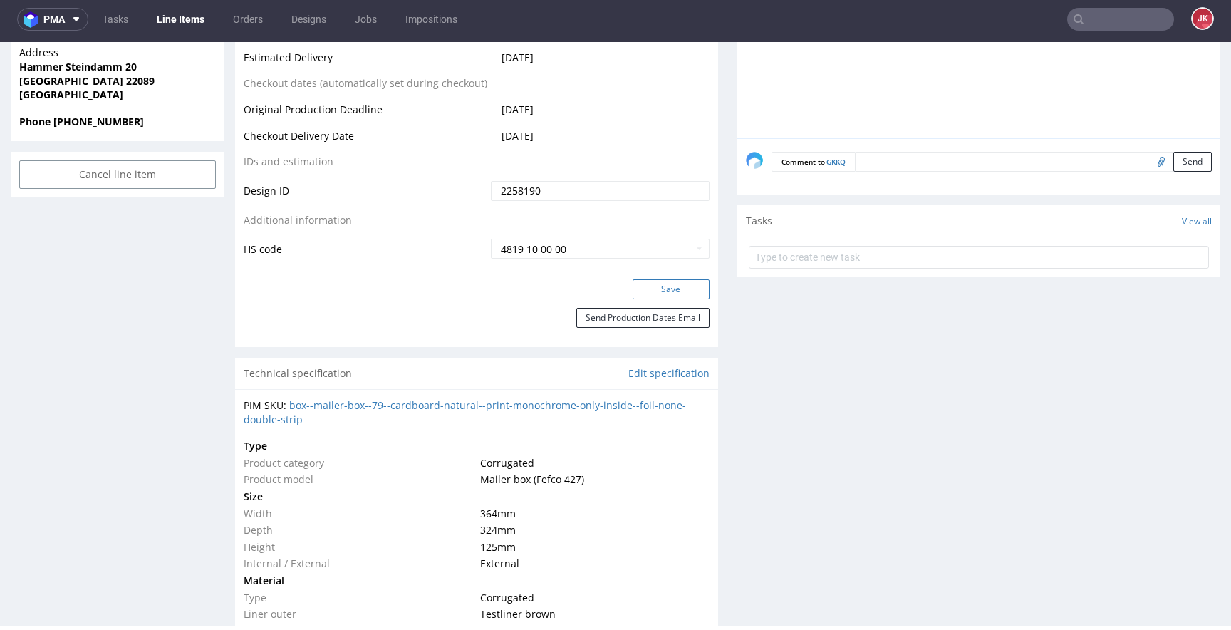
click at [657, 288] on button "Save" at bounding box center [671, 289] width 77 height 20
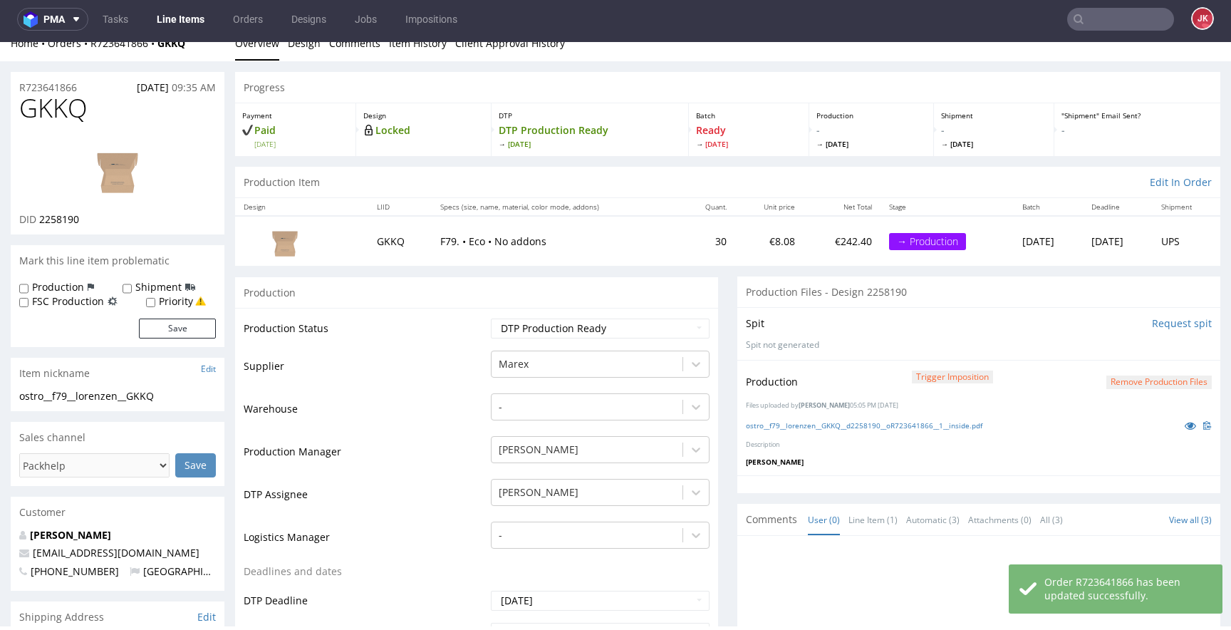
scroll to position [0, 0]
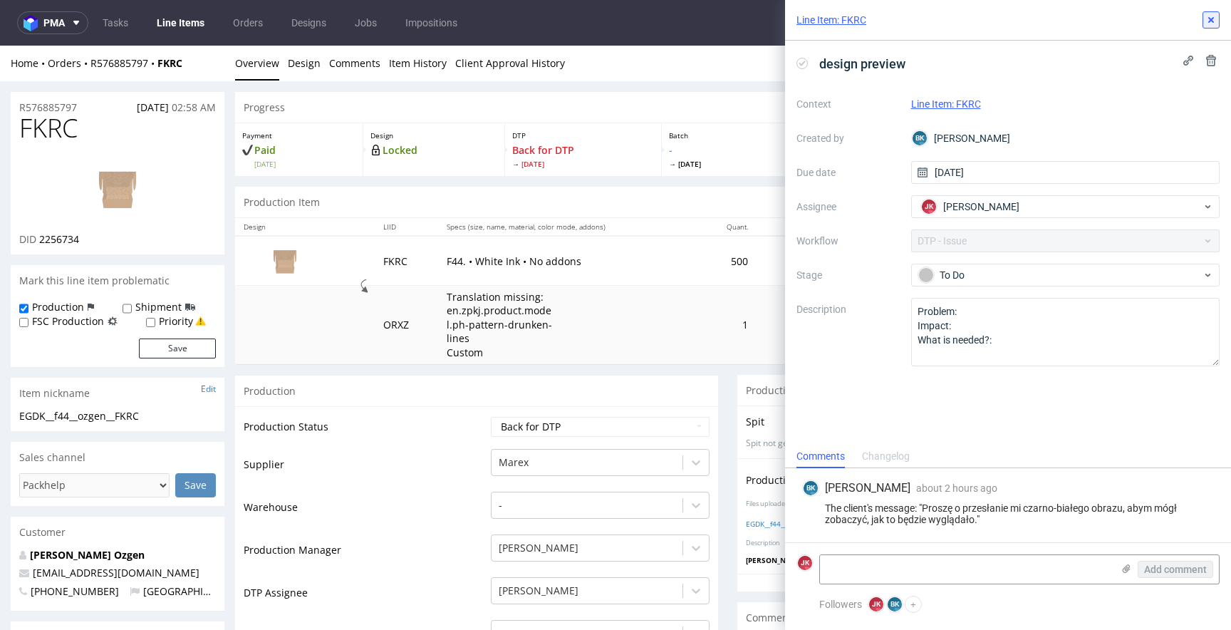
click at [1214, 13] on button at bounding box center [1211, 19] width 17 height 17
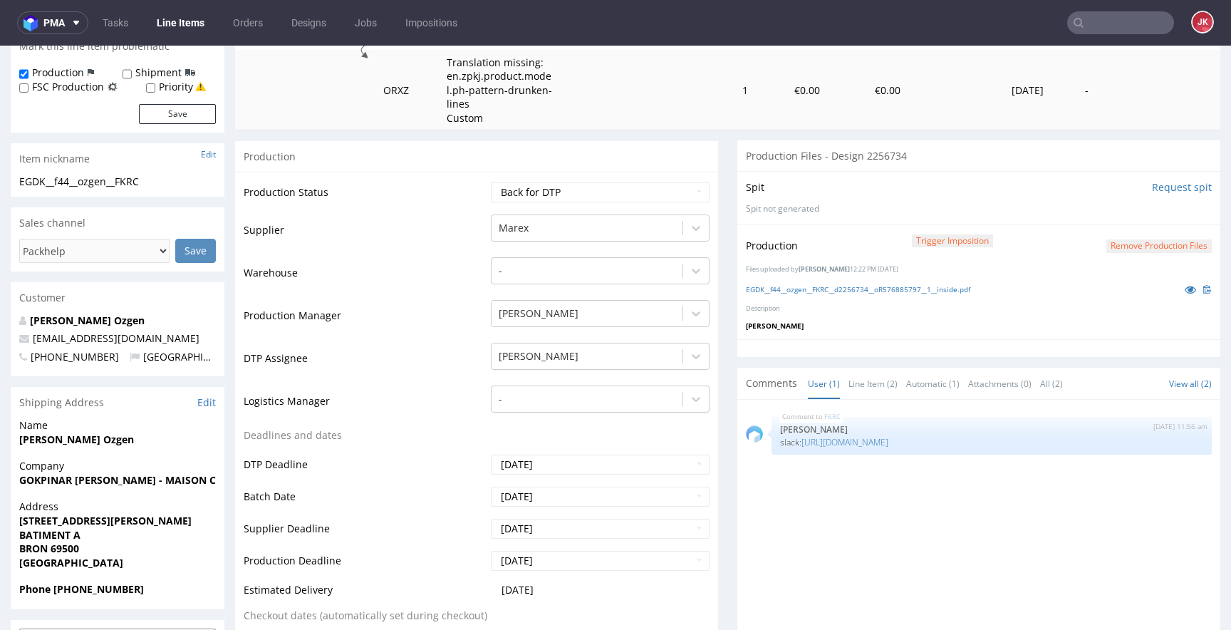
scroll to position [248, 0]
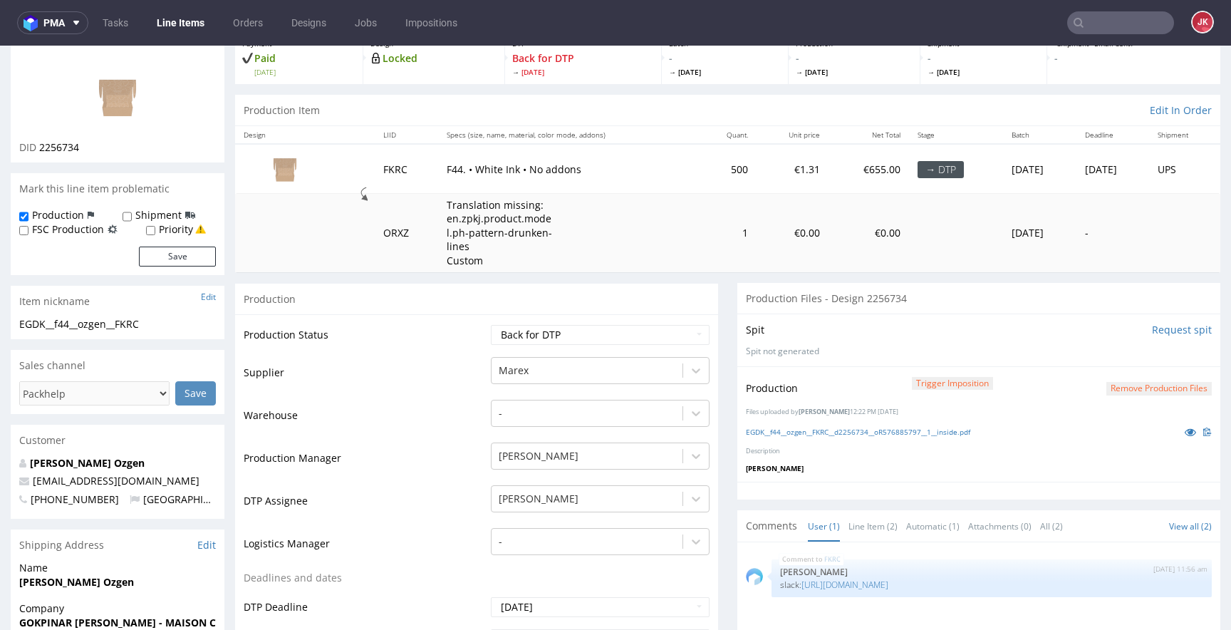
scroll to position [0, 0]
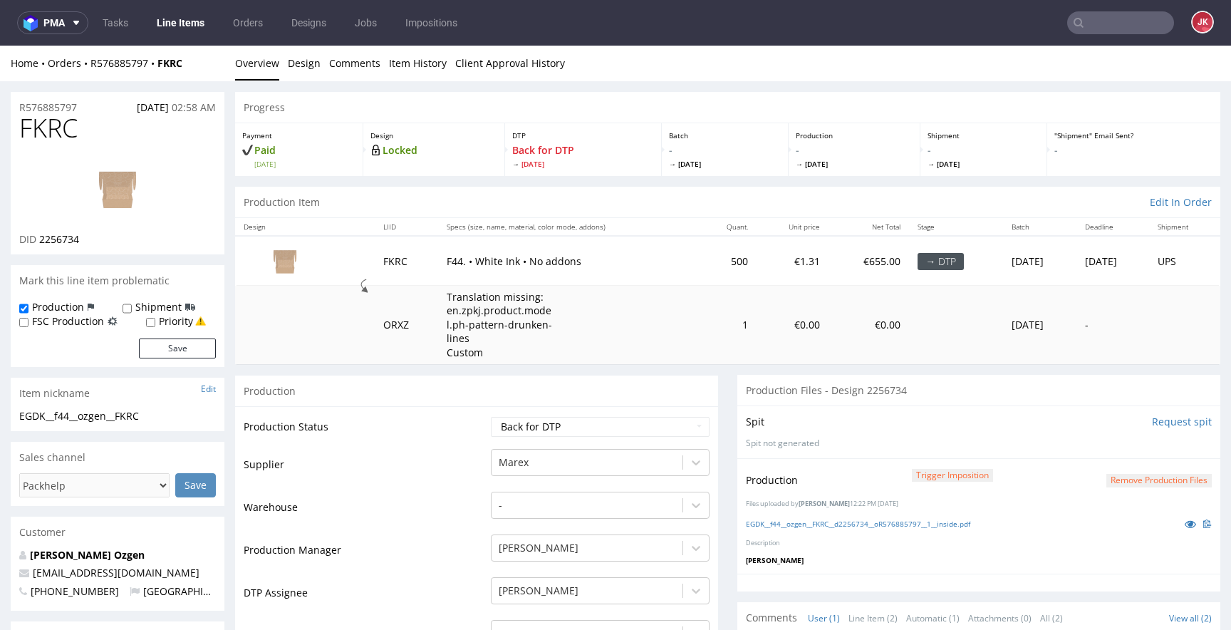
click at [1174, 478] on button "Remove production files" at bounding box center [1159, 481] width 105 height 14
click at [1114, 448] on link "Yes" at bounding box center [1115, 448] width 41 height 21
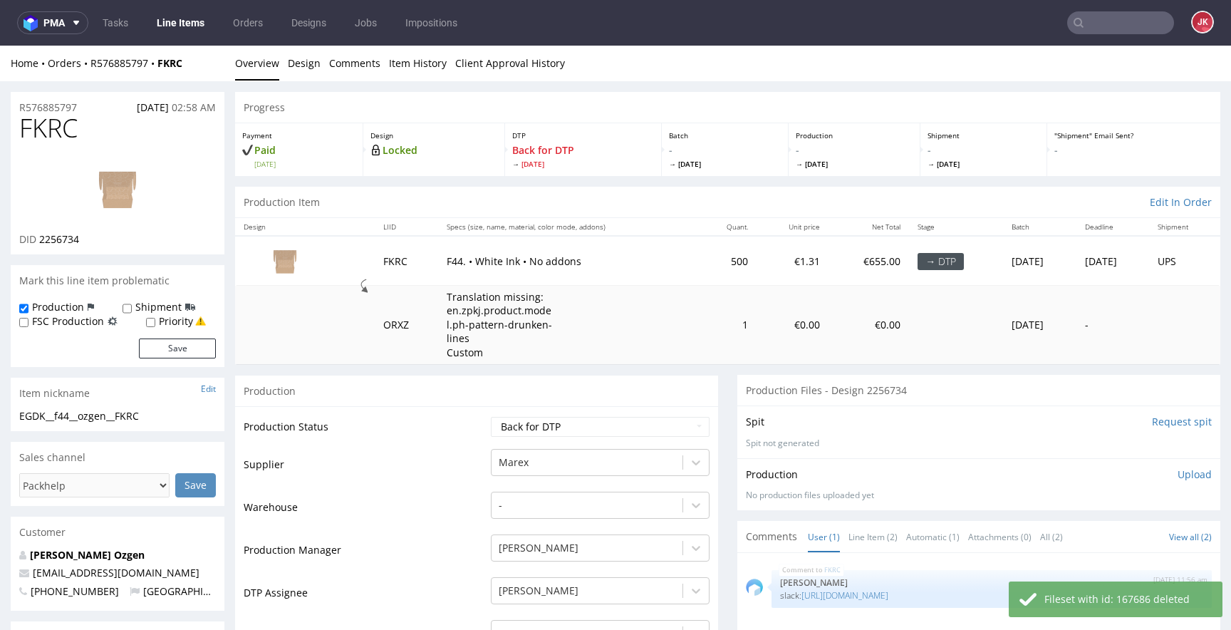
click at [1191, 476] on div "Production Upload No production files uploaded yet Description (optional) Add f…" at bounding box center [979, 484] width 483 height 52
click at [1186, 477] on p "Upload" at bounding box center [1195, 474] width 34 height 14
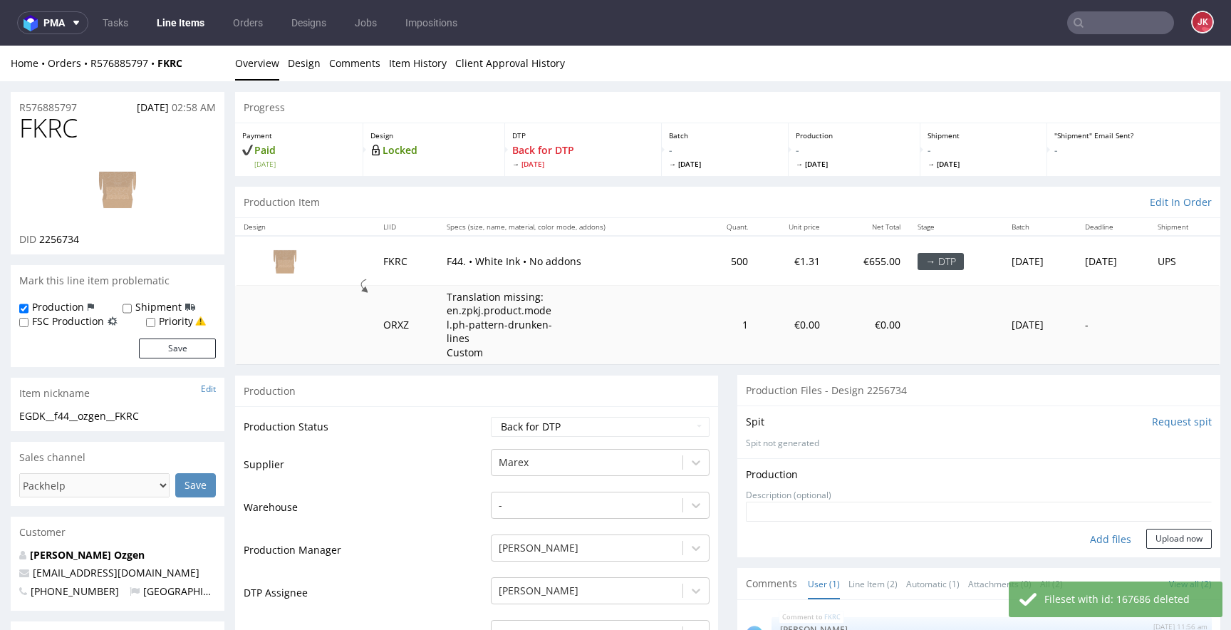
click at [1105, 537] on div "Add files" at bounding box center [1110, 539] width 71 height 21
type input "C:\fakepath\EGDK__f44__ozgen__FKRC__d2256734__oR576885797__1__inside.pdf"
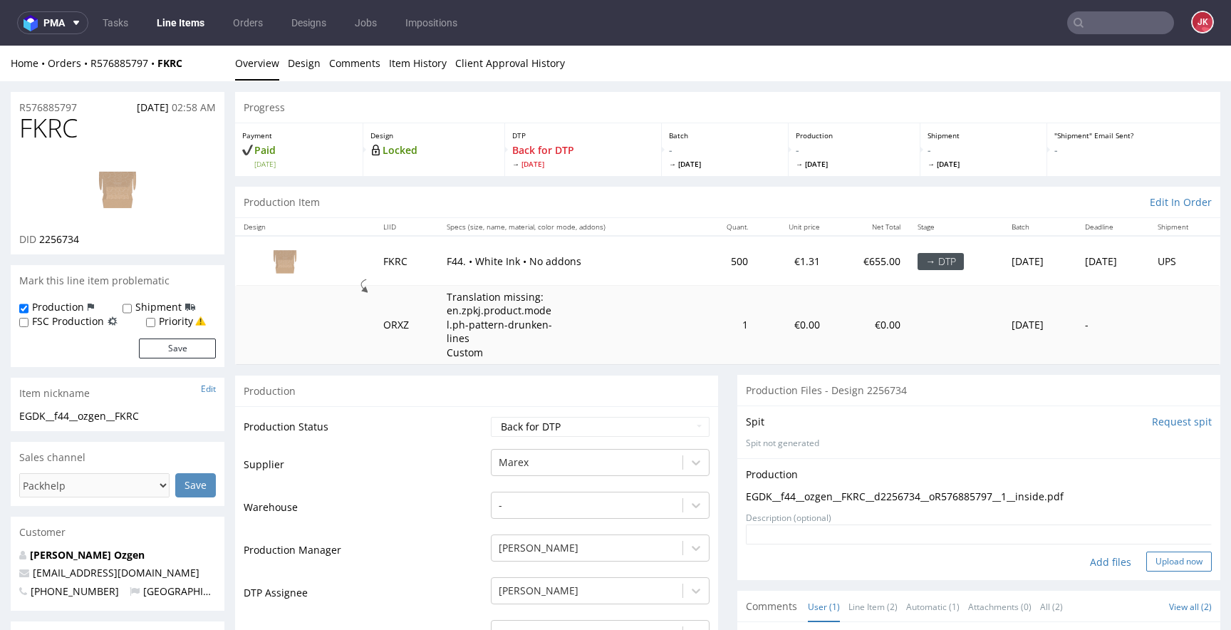
click at [1151, 557] on button "Upload now" at bounding box center [1180, 562] width 66 height 20
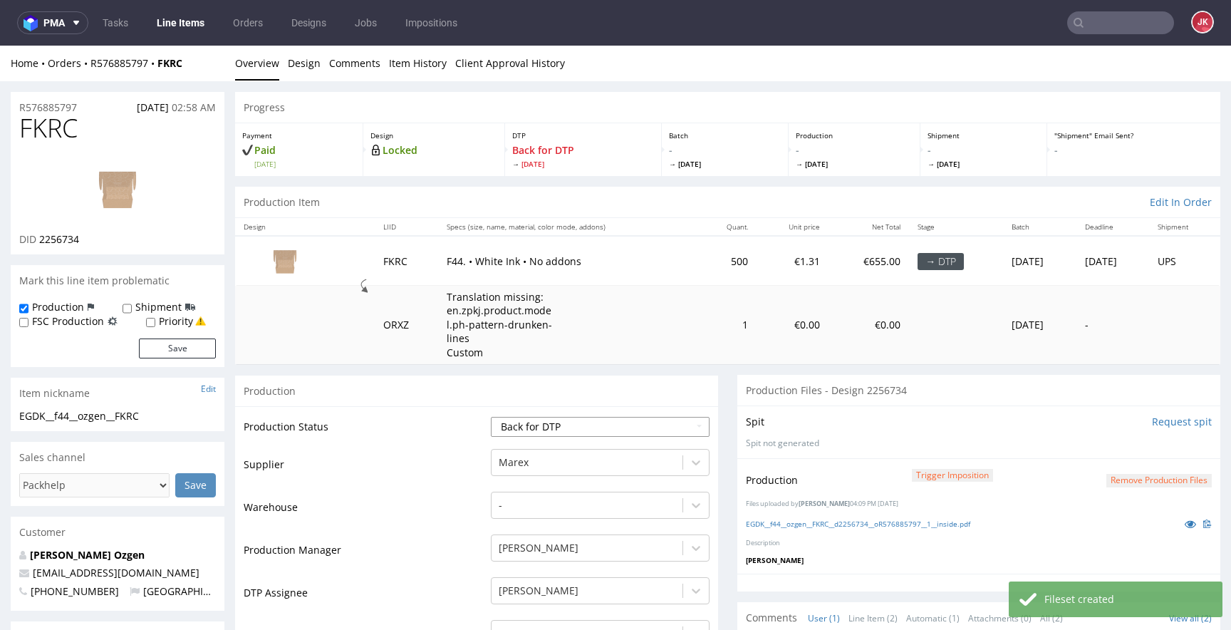
click at [581, 423] on select "Waiting for Artwork Waiting for Diecut Waiting for Mockup Waiting for DTP Waiti…" at bounding box center [600, 427] width 219 height 20
select select "dtp_ca_needed"
click at [491, 417] on select "Waiting for Artwork Waiting for Diecut Waiting for Mockup Waiting for DTP Waiti…" at bounding box center [600, 427] width 219 height 20
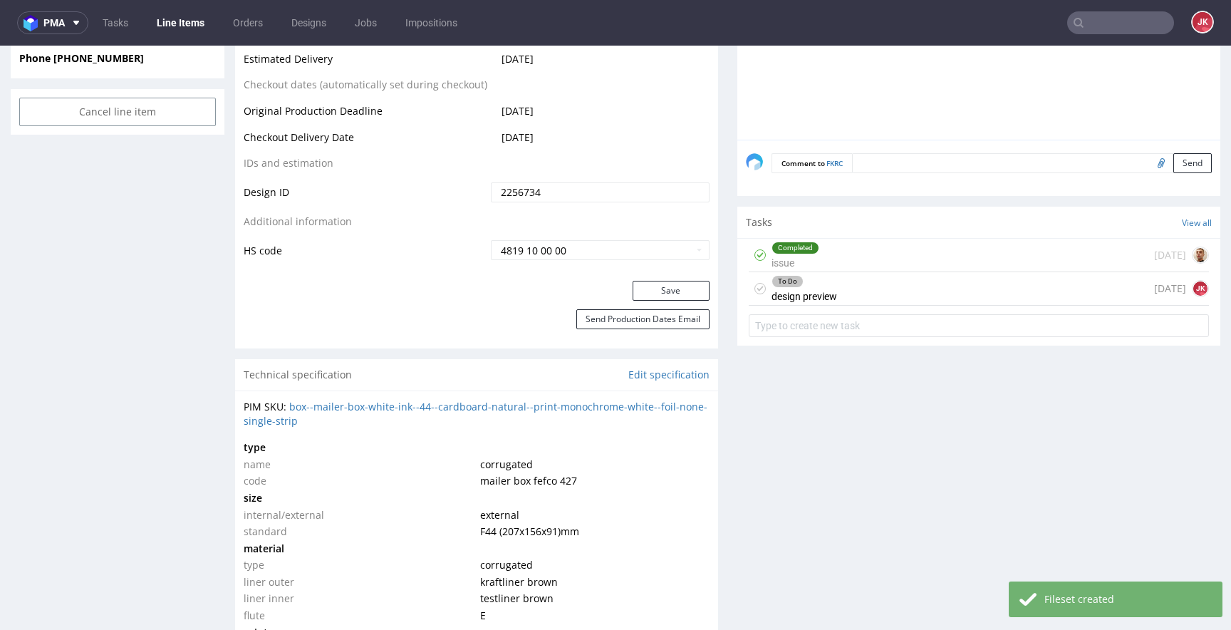
scroll to position [790, 0]
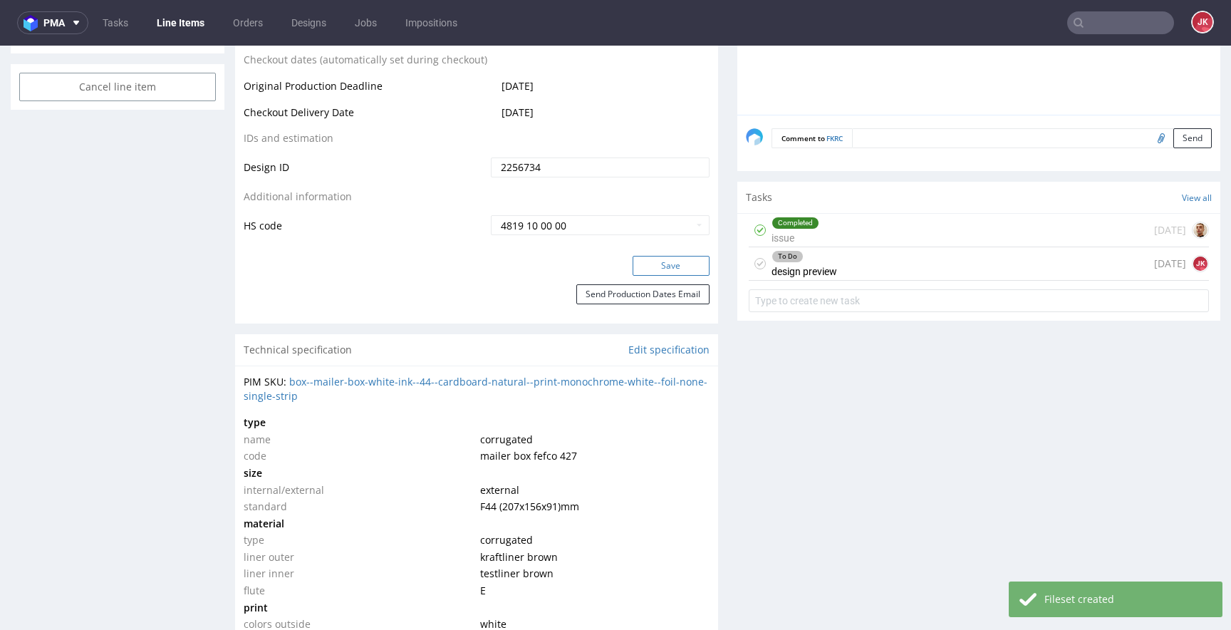
click at [674, 263] on button "Save" at bounding box center [671, 266] width 77 height 20
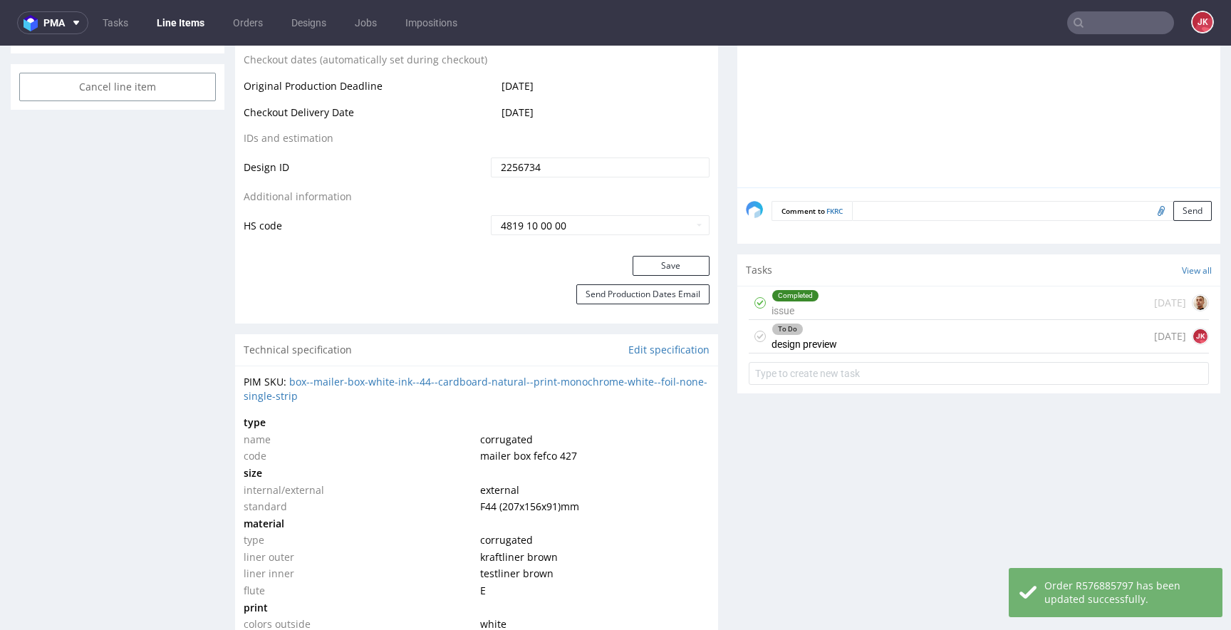
click at [755, 338] on icon at bounding box center [760, 336] width 11 height 11
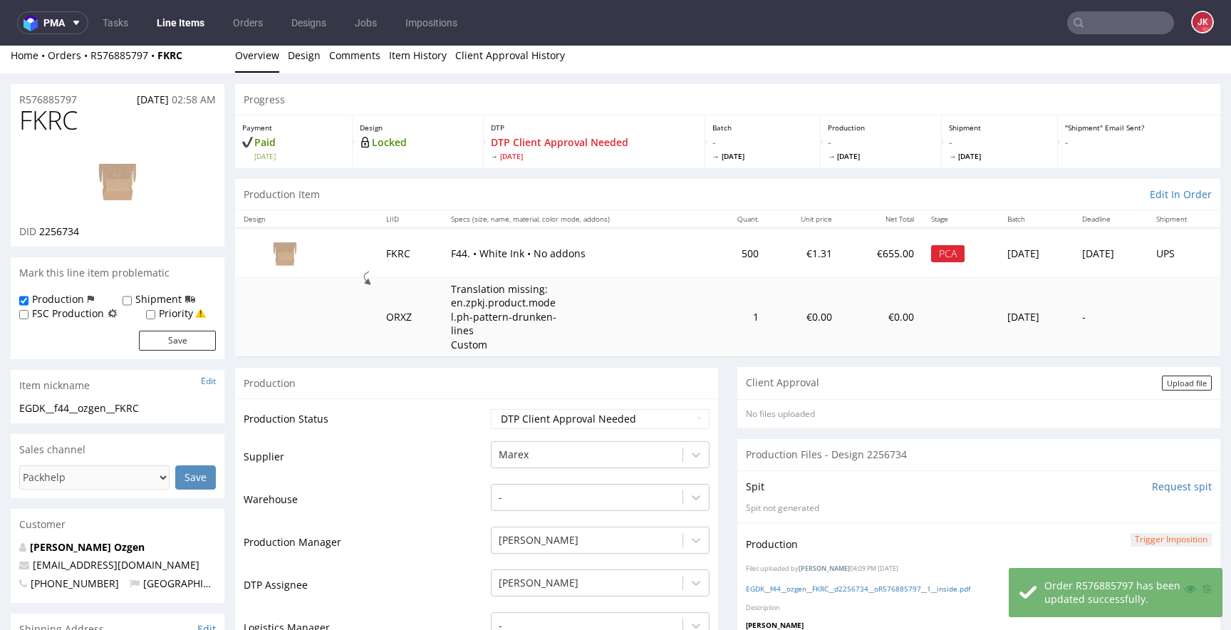
scroll to position [0, 0]
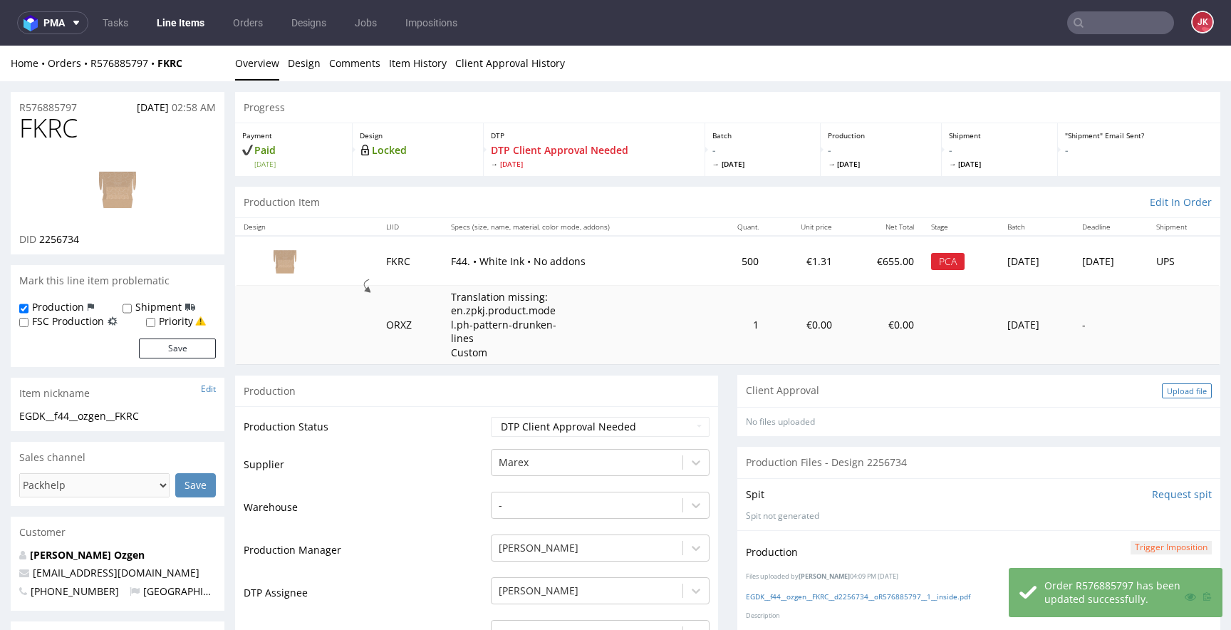
click at [1162, 394] on div "Upload file" at bounding box center [1187, 390] width 50 height 15
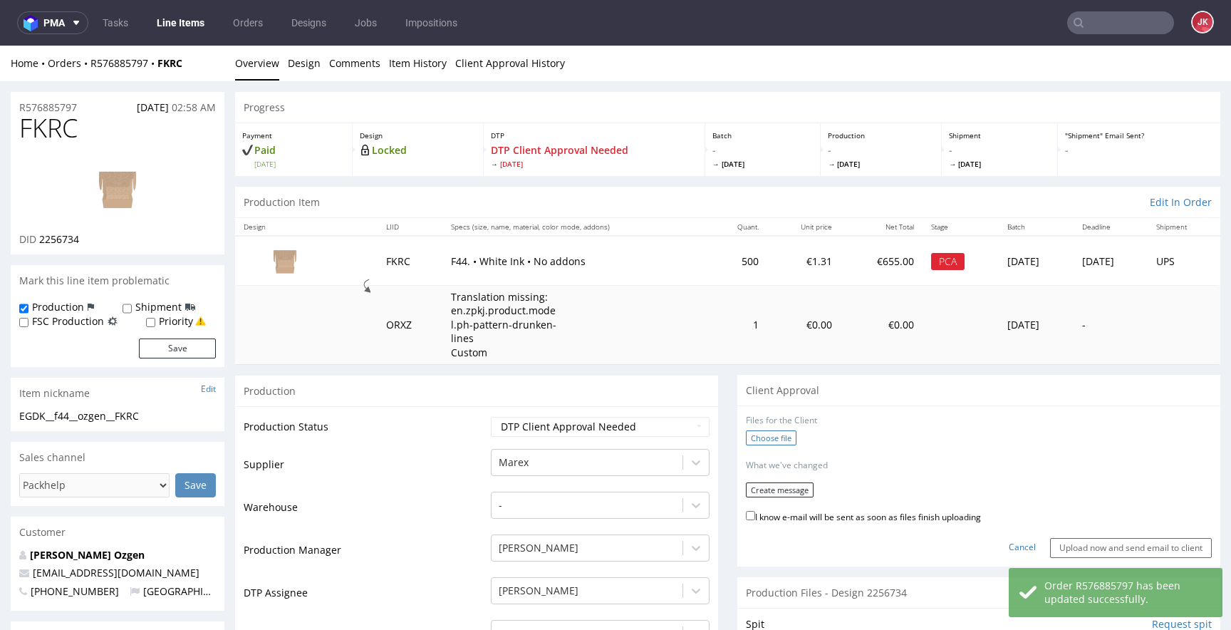
click at [759, 439] on label "Choose file" at bounding box center [771, 437] width 51 height 15
click at [0, 46] on input "Choose file" at bounding box center [0, 46] width 0 height 0
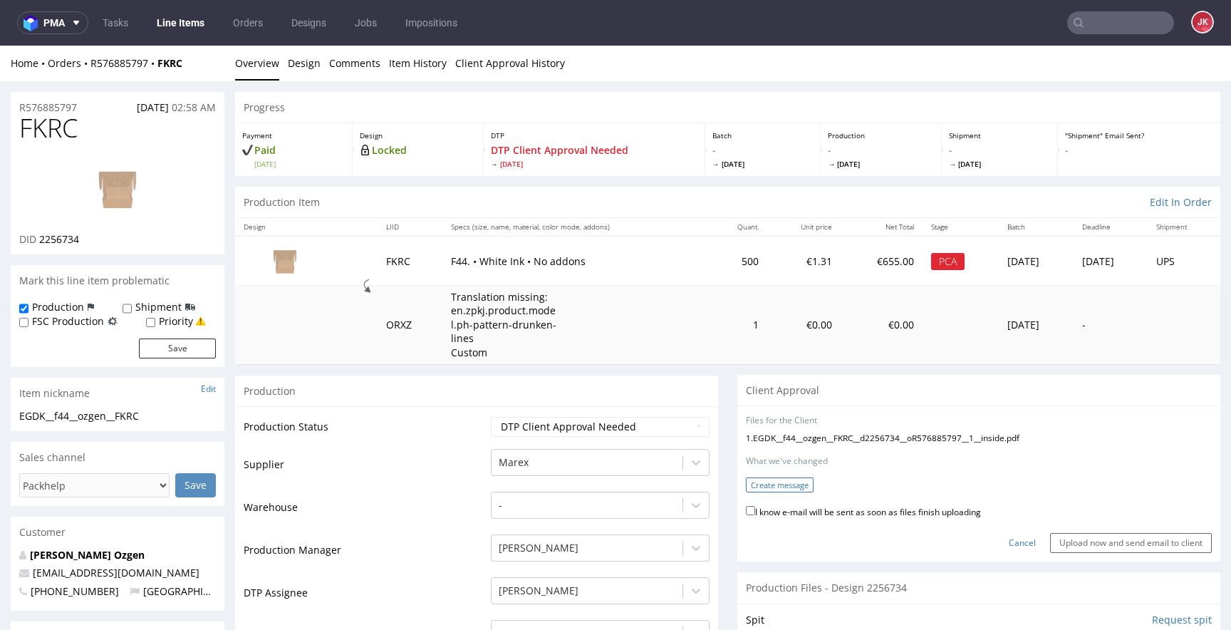
click at [789, 479] on button "Create message" at bounding box center [780, 484] width 68 height 15
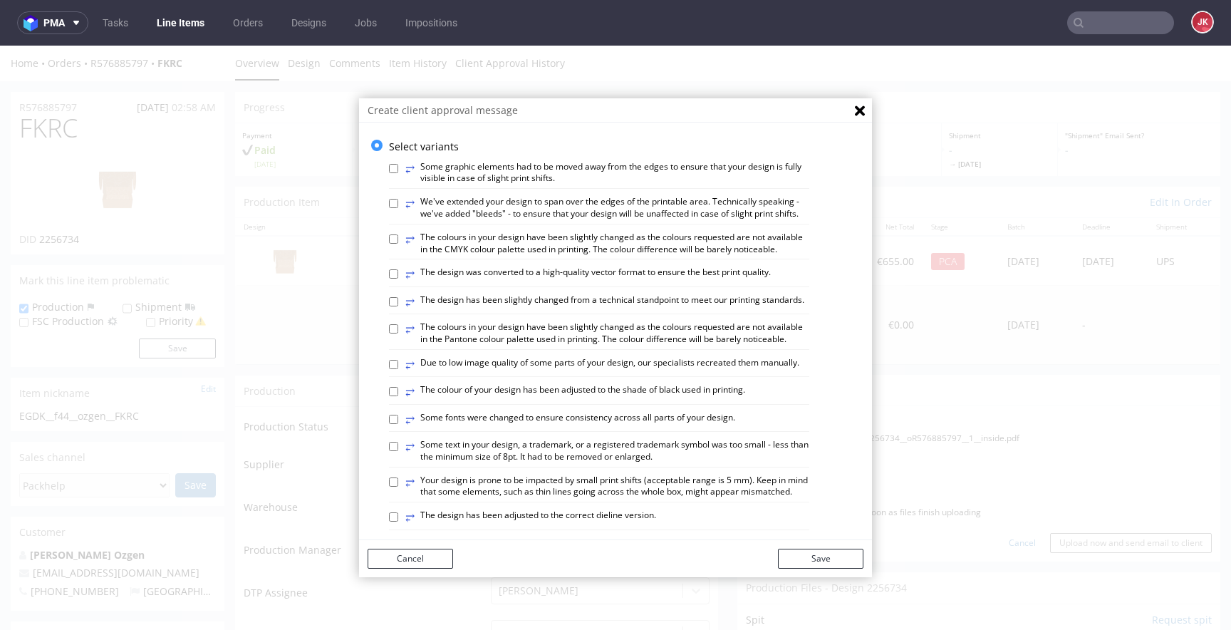
click at [527, 400] on label "⥂ The colour of your design has been adjusted to the shade of black used in pri…" at bounding box center [575, 392] width 340 height 16
click at [398, 396] on input "⥂ The colour of your design has been adjusted to the shade of black used in pri…" at bounding box center [393, 391] width 9 height 9
checkbox input "true"
click at [799, 569] on div "Cancel Save" at bounding box center [615, 558] width 513 height 37
click at [808, 559] on button "Save" at bounding box center [821, 559] width 86 height 20
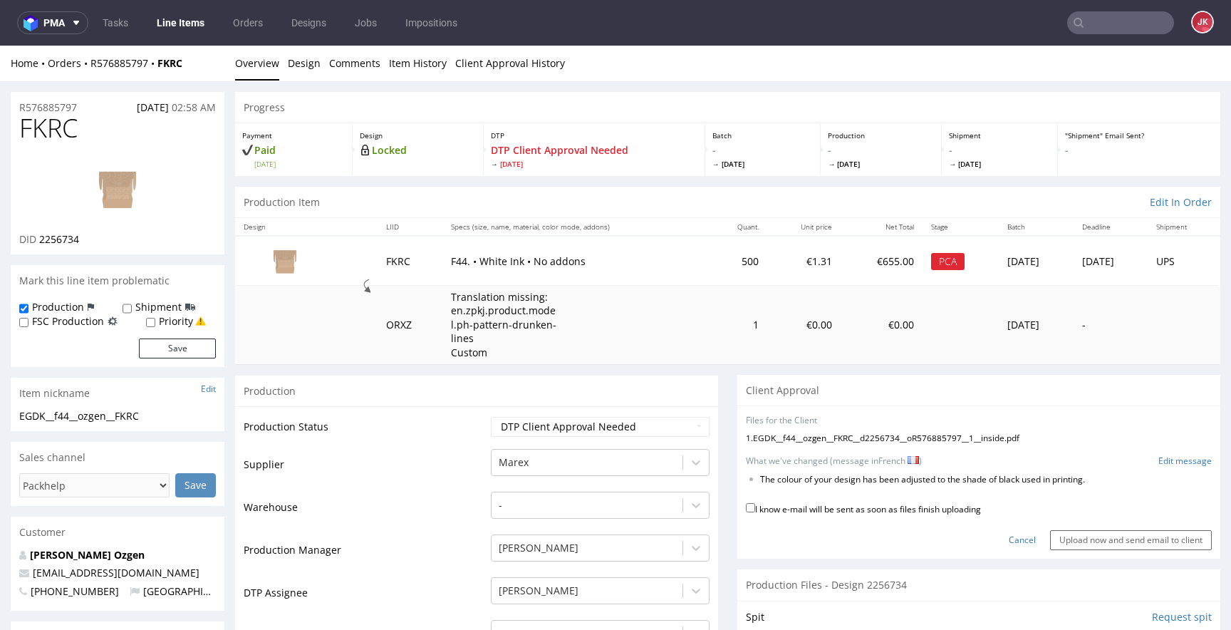
click at [826, 514] on label "I know e-mail will be sent as soon as files finish uploading" at bounding box center [863, 508] width 235 height 16
click at [755, 512] on input "I know e-mail will be sent as soon as files finish uploading" at bounding box center [750, 507] width 9 height 9
checkbox input "true"
click at [1058, 544] on input "Upload now and send email to client" at bounding box center [1131, 540] width 162 height 20
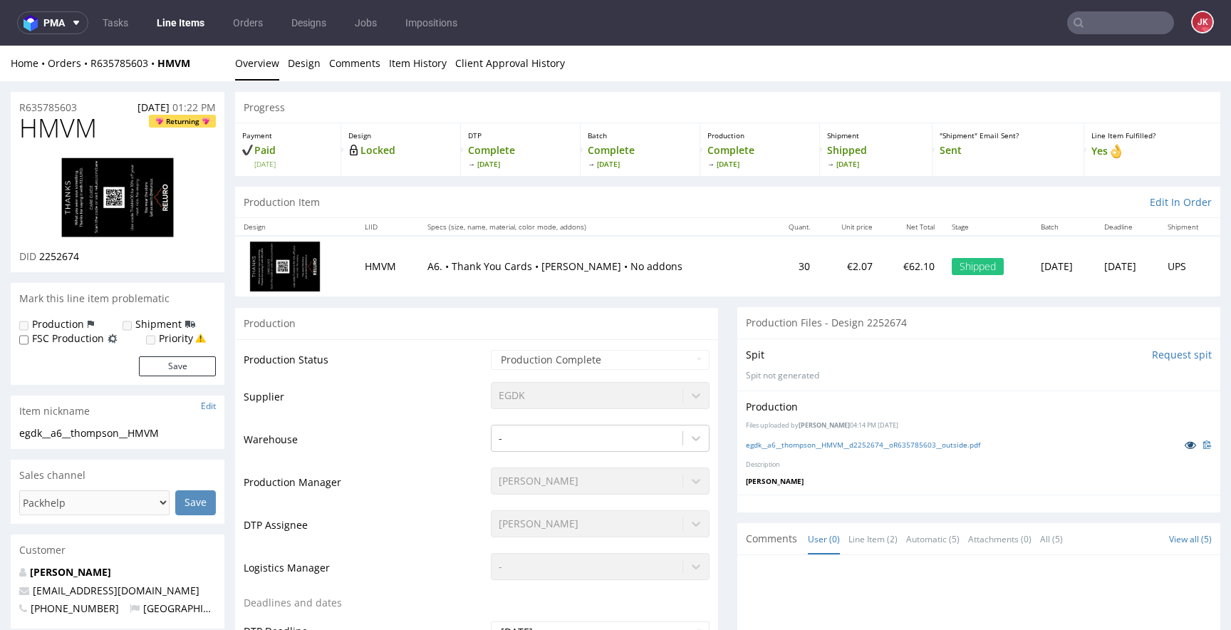
click at [1185, 443] on icon at bounding box center [1190, 445] width 11 height 10
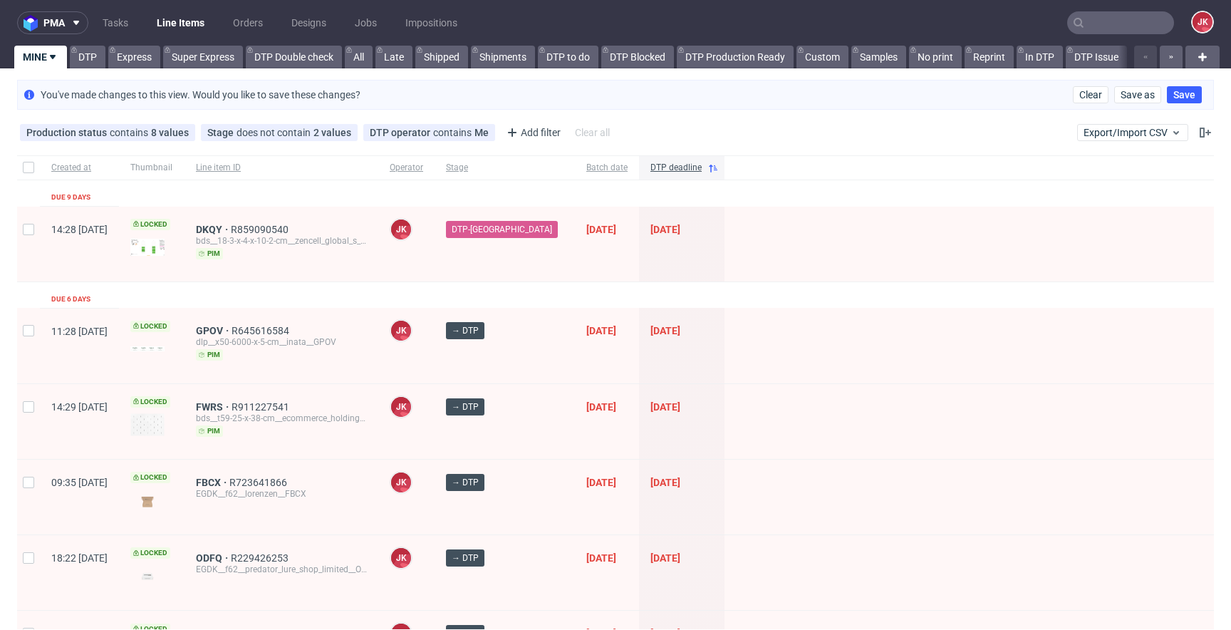
click at [754, 353] on div at bounding box center [970, 345] width 490 height 75
click at [231, 329] on span "ODFQ" at bounding box center [213, 330] width 35 height 11
click at [727, 320] on div at bounding box center [970, 345] width 490 height 75
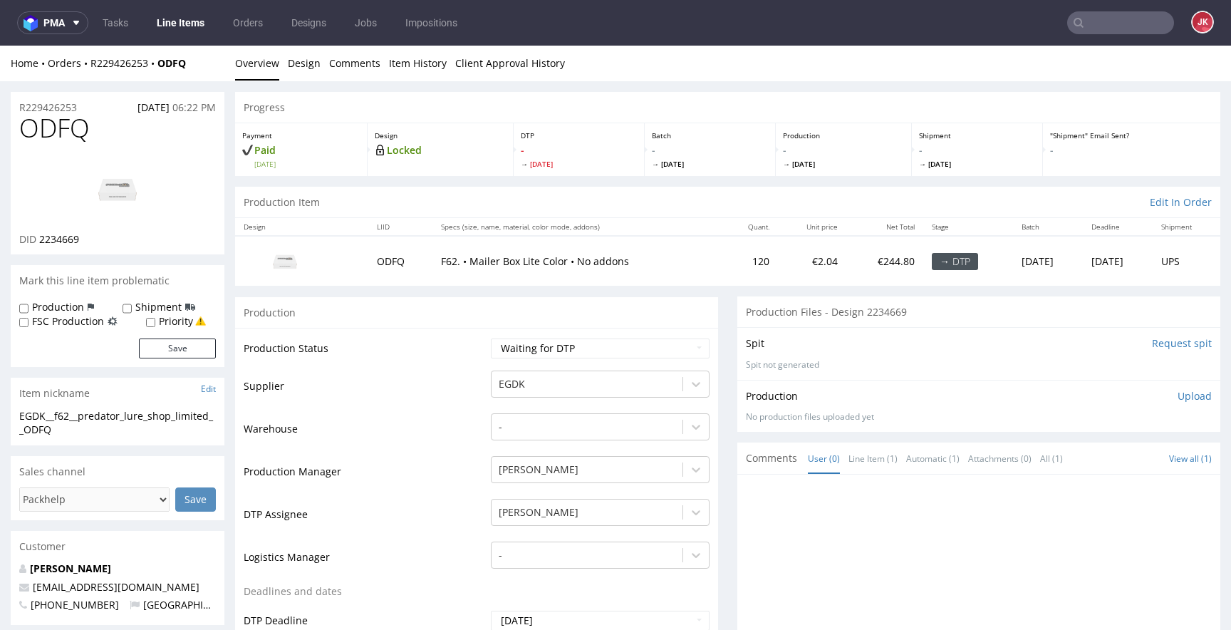
click at [1152, 346] on input "Request spit" at bounding box center [1182, 343] width 60 height 14
click at [304, 65] on link "Design" at bounding box center [304, 63] width 33 height 35
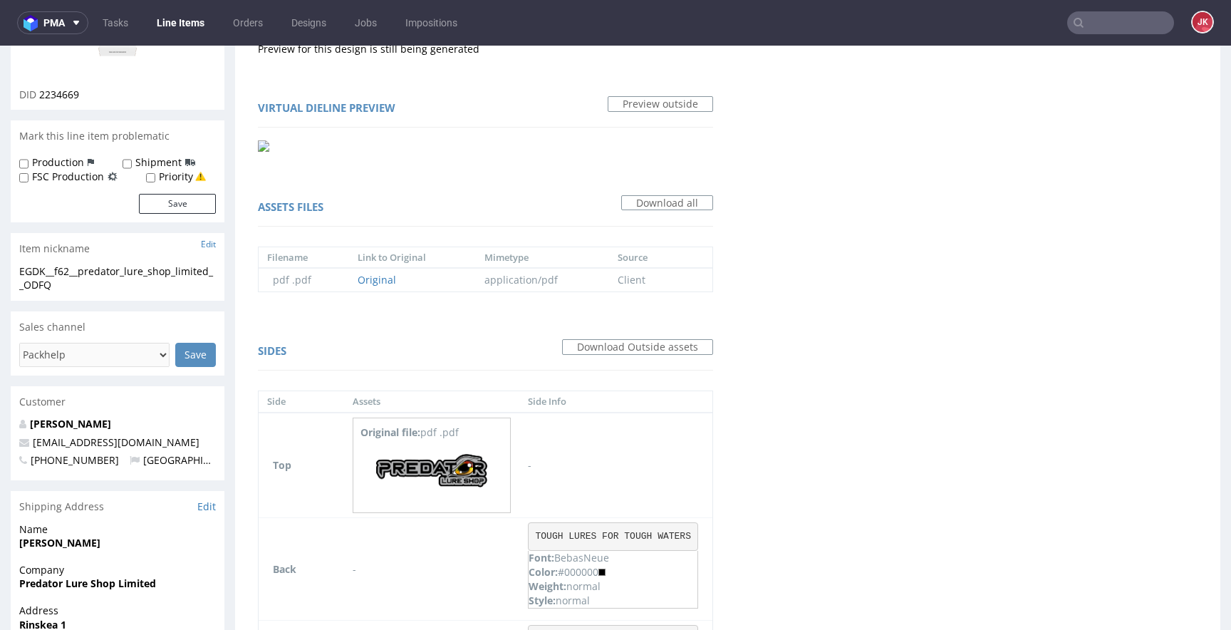
scroll to position [212, 0]
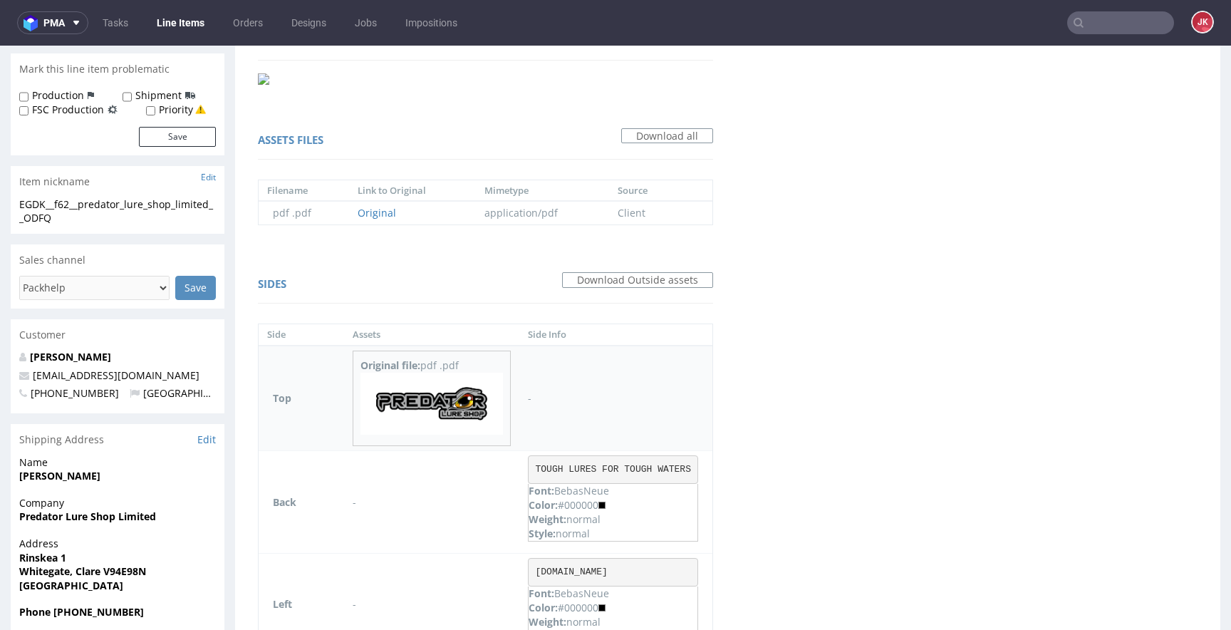
click at [449, 405] on img at bounding box center [432, 404] width 143 height 63
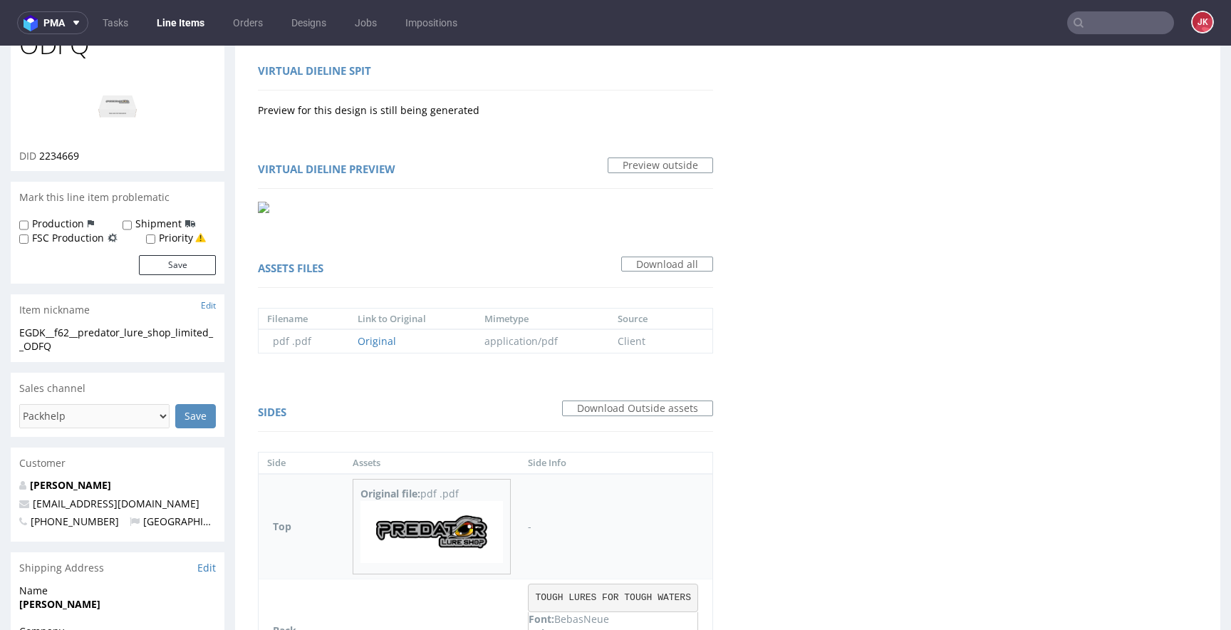
scroll to position [0, 0]
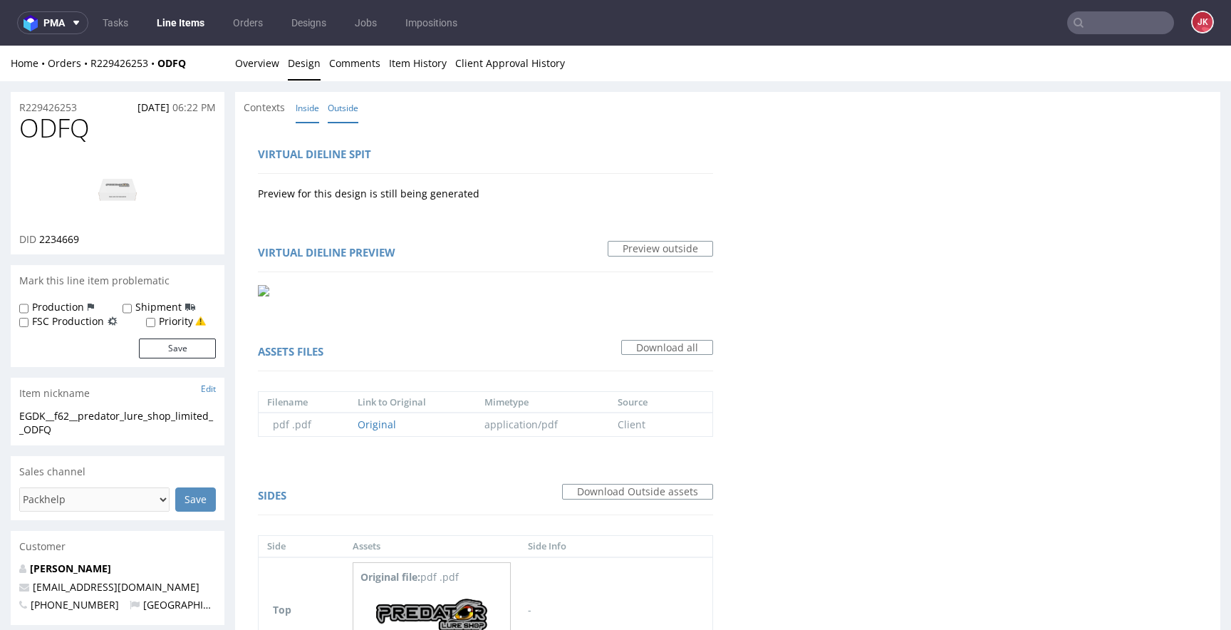
click at [302, 107] on link "Inside" at bounding box center [308, 108] width 24 height 31
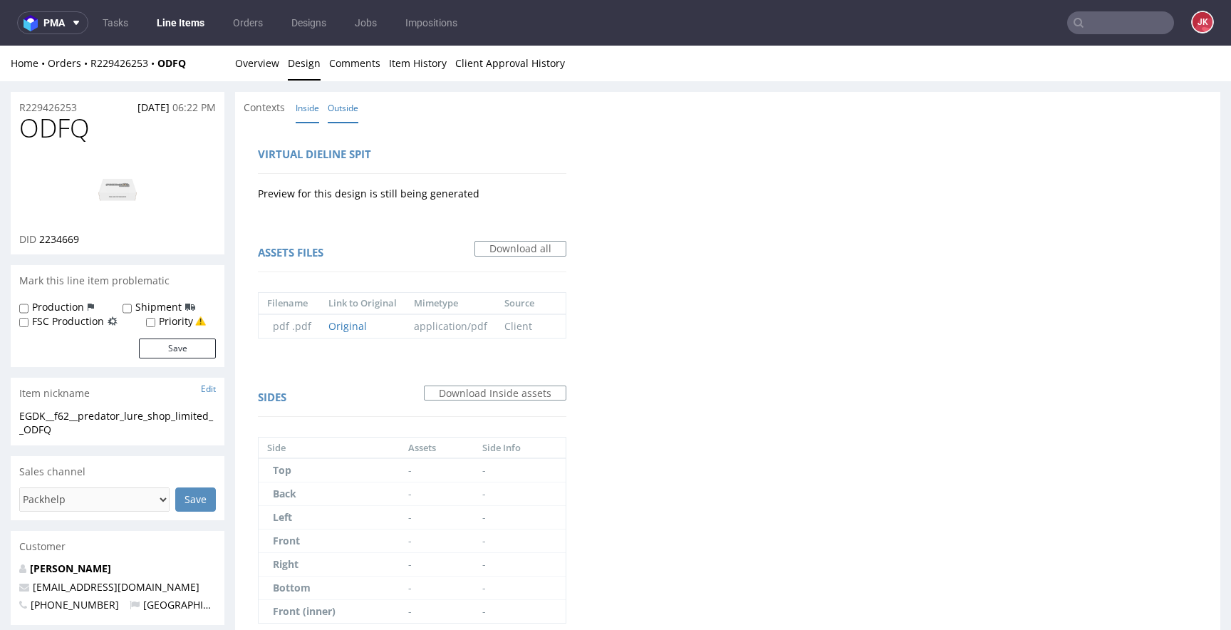
click at [343, 114] on link "Outside" at bounding box center [343, 108] width 31 height 31
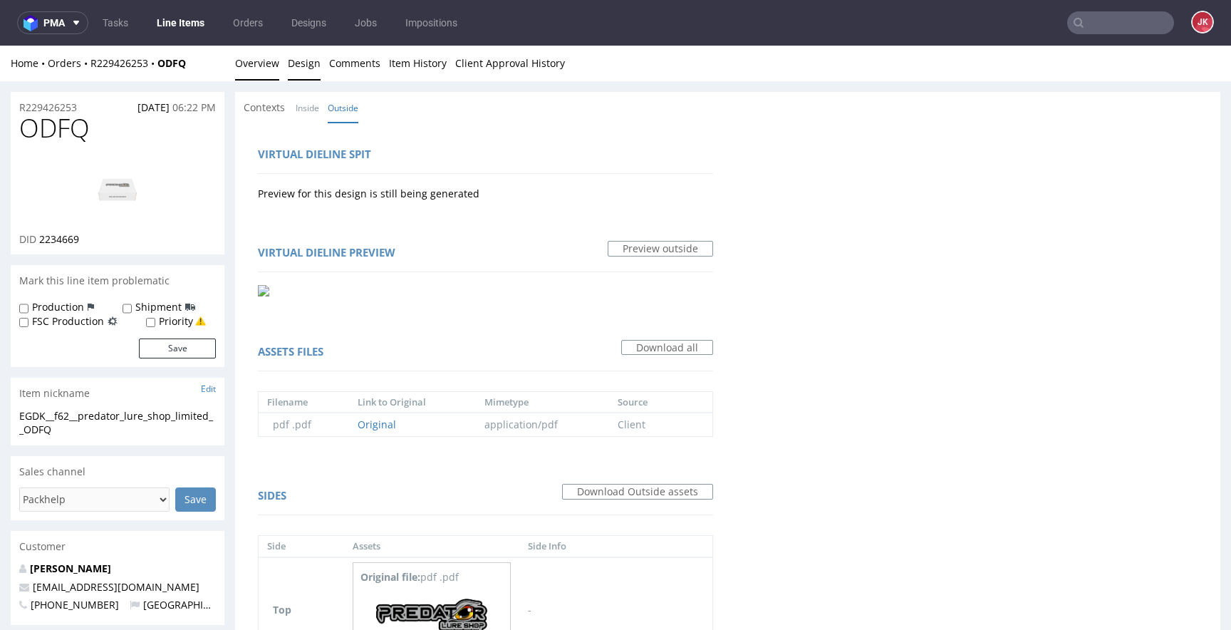
click at [258, 56] on link "Overview" at bounding box center [257, 63] width 44 height 35
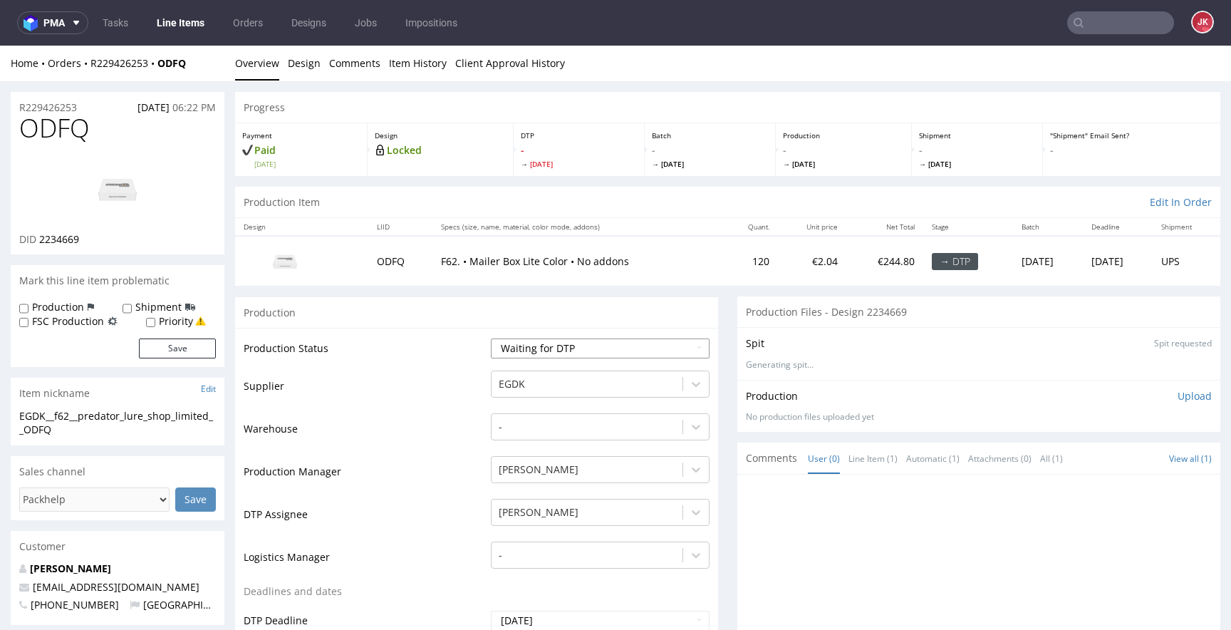
click at [567, 351] on select "Waiting for Artwork Waiting for Diecut Waiting for Mockup Waiting for DTP Waiti…" at bounding box center [600, 348] width 219 height 20
select select "dtp_in_process"
click at [491, 338] on select "Waiting for Artwork Waiting for Diecut Waiting for Mockup Waiting for DTP Waiti…" at bounding box center [600, 348] width 219 height 20
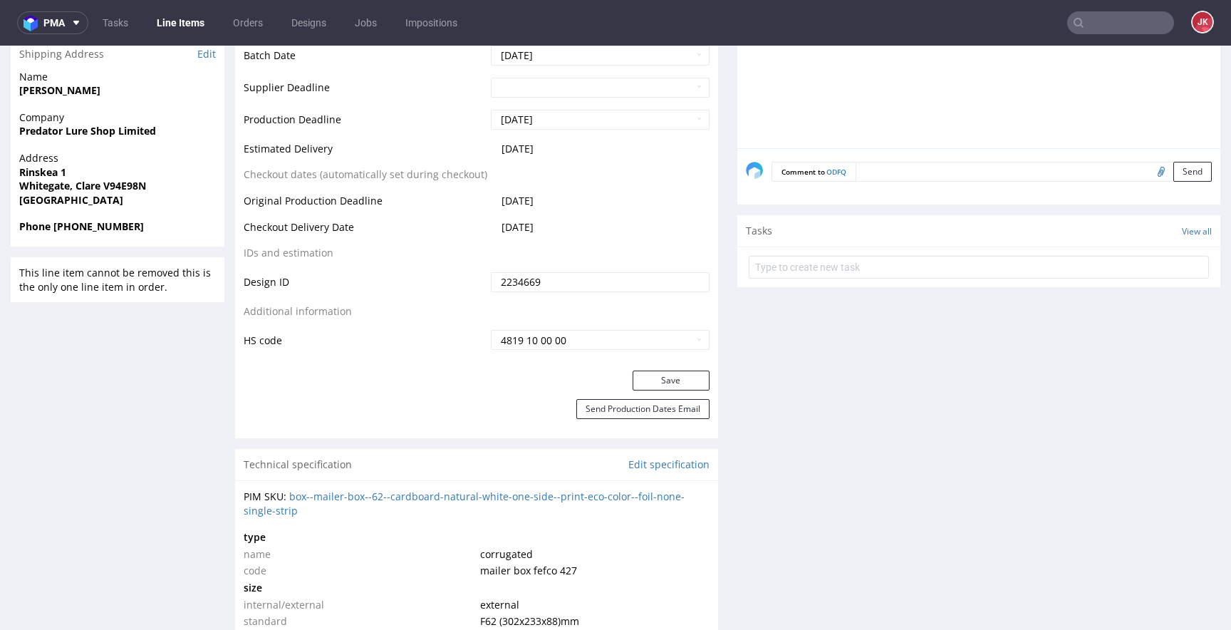
scroll to position [676, 0]
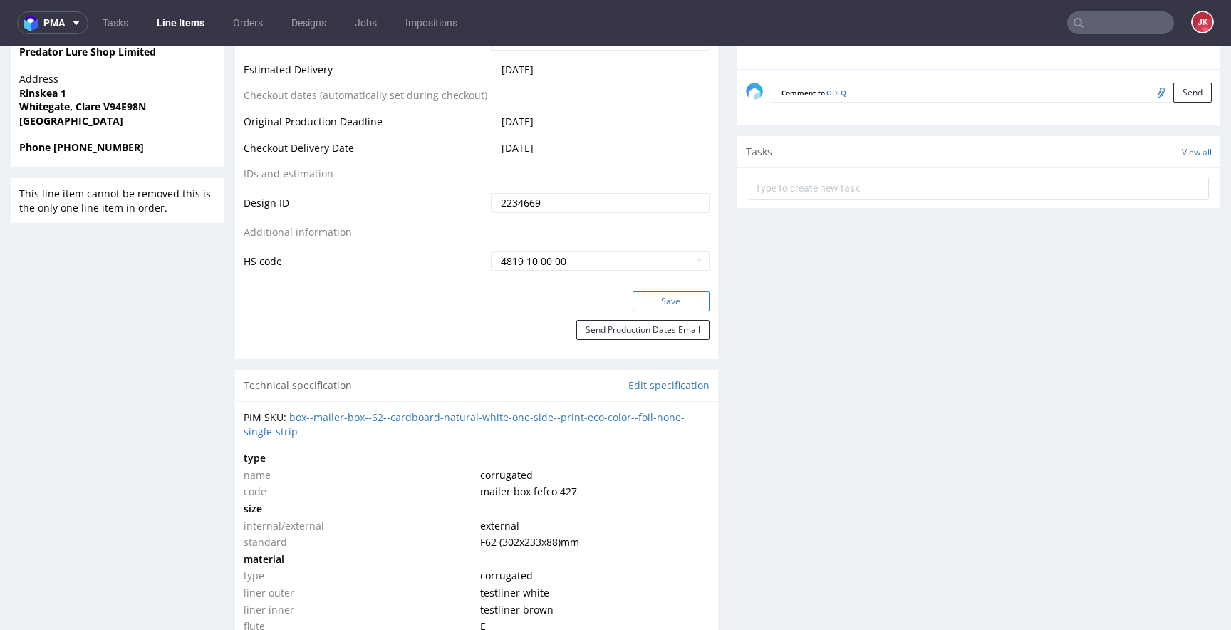
click at [641, 295] on button "Save" at bounding box center [671, 301] width 77 height 20
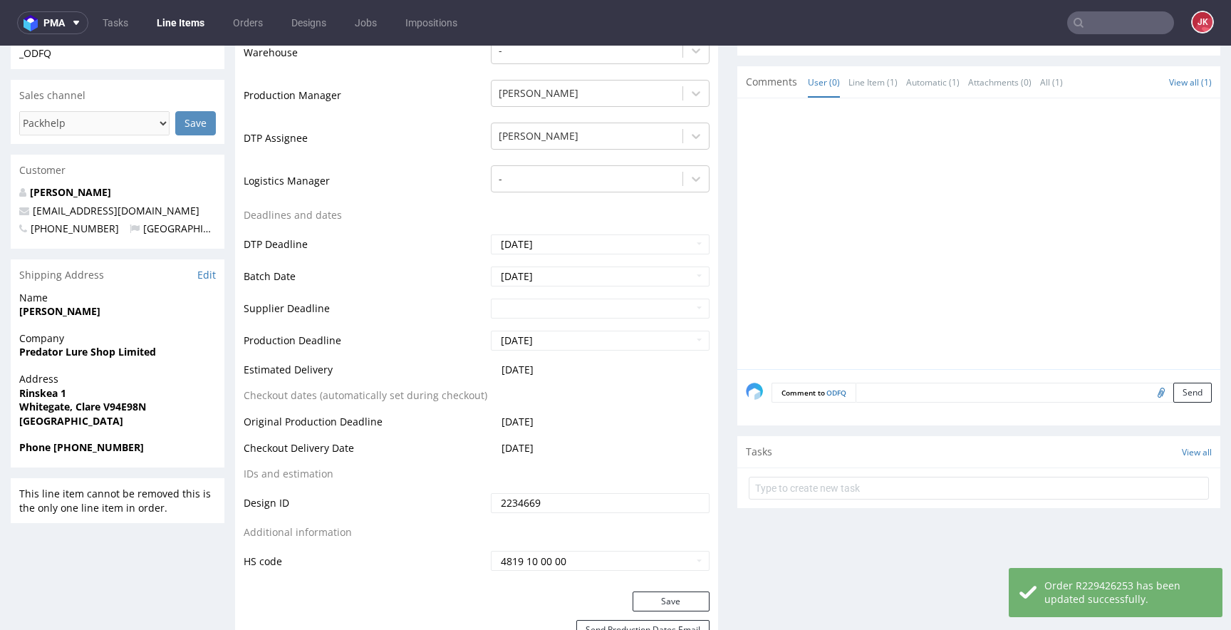
scroll to position [0, 0]
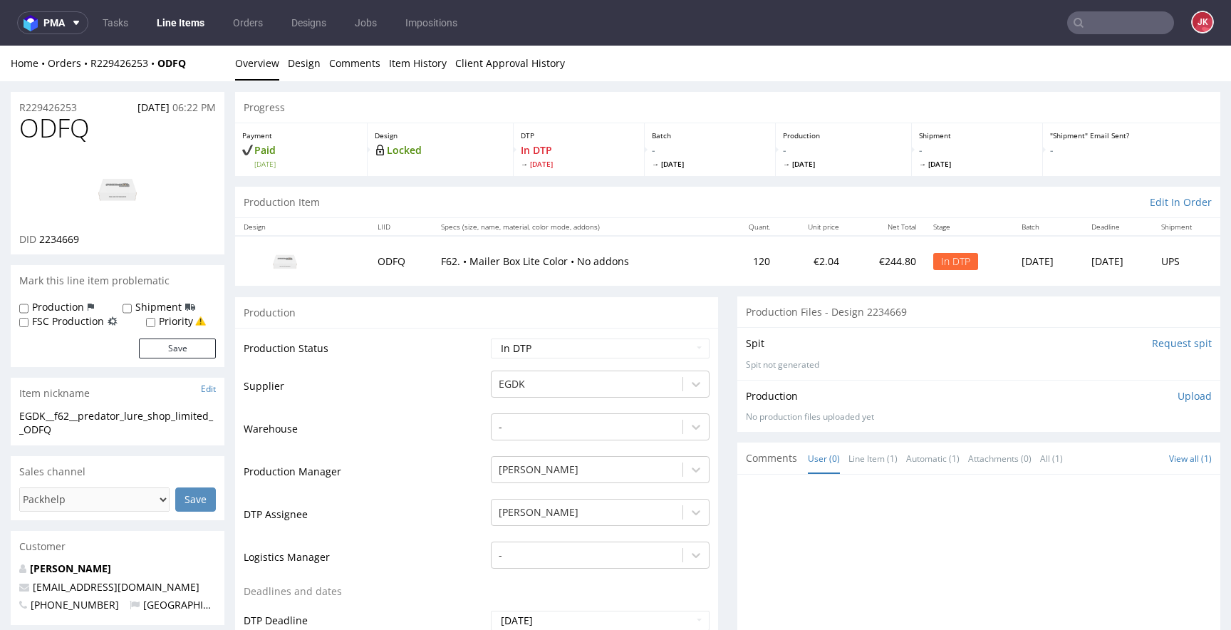
click at [132, 188] on img at bounding box center [118, 189] width 114 height 64
click at [430, 388] on td "Supplier" at bounding box center [366, 390] width 244 height 43
click at [61, 133] on span "ODFQ" at bounding box center [54, 128] width 71 height 29
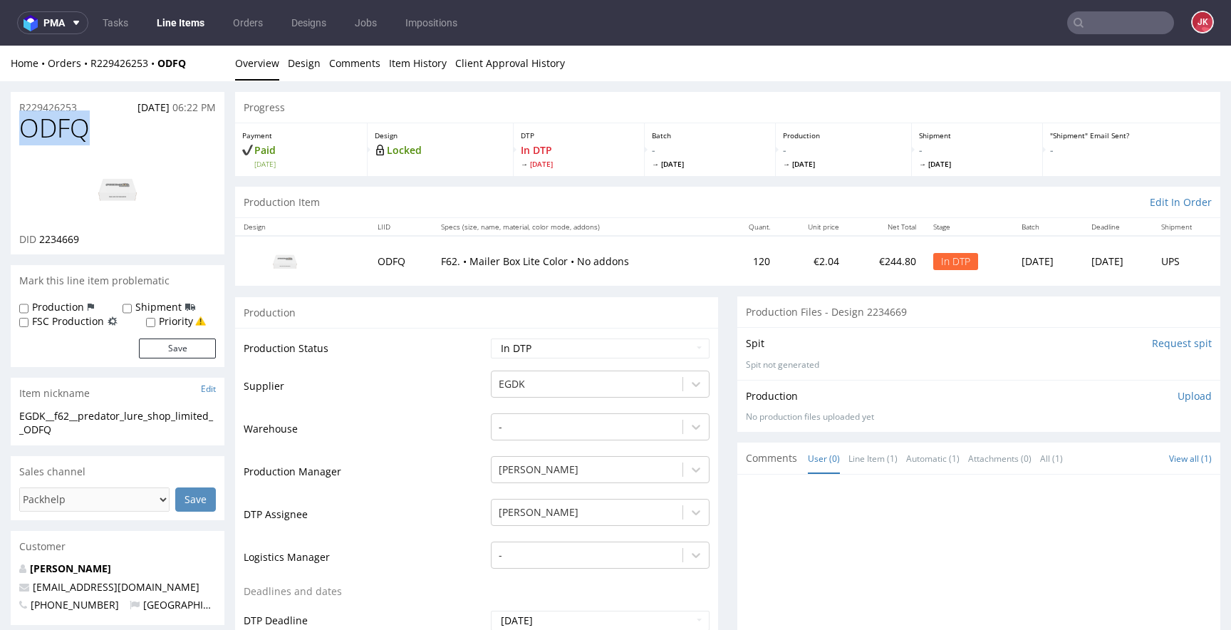
copy span "ODFQ"
click at [411, 400] on td "Supplier" at bounding box center [366, 390] width 244 height 43
click at [310, 69] on link "Design" at bounding box center [304, 63] width 33 height 35
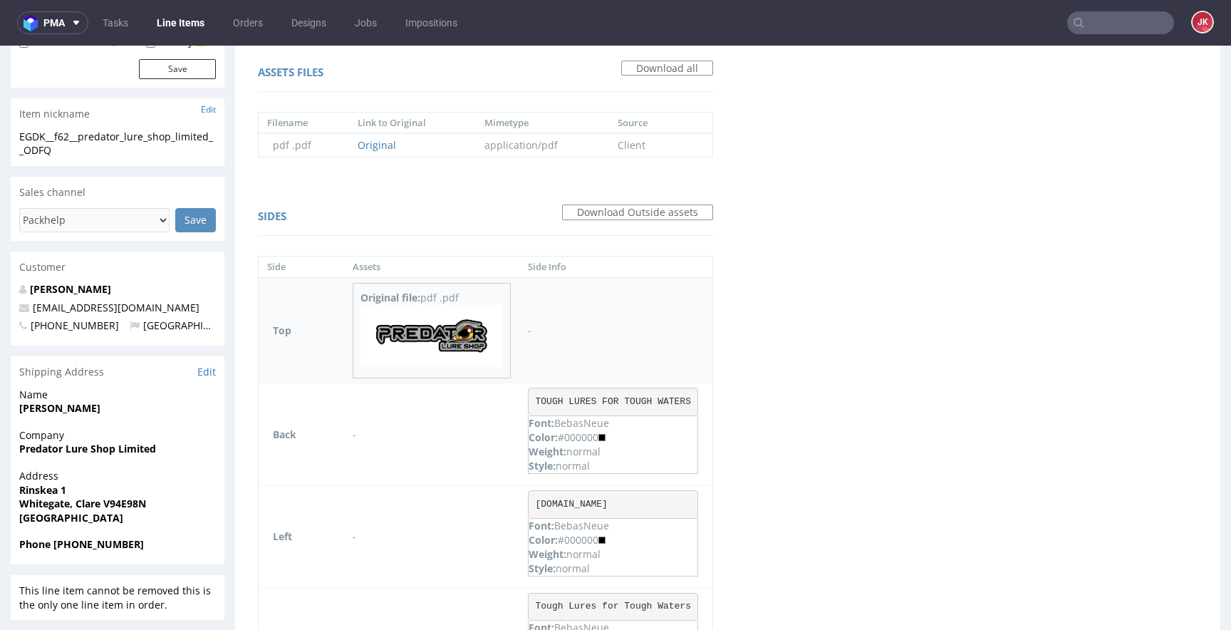
scroll to position [281, 0]
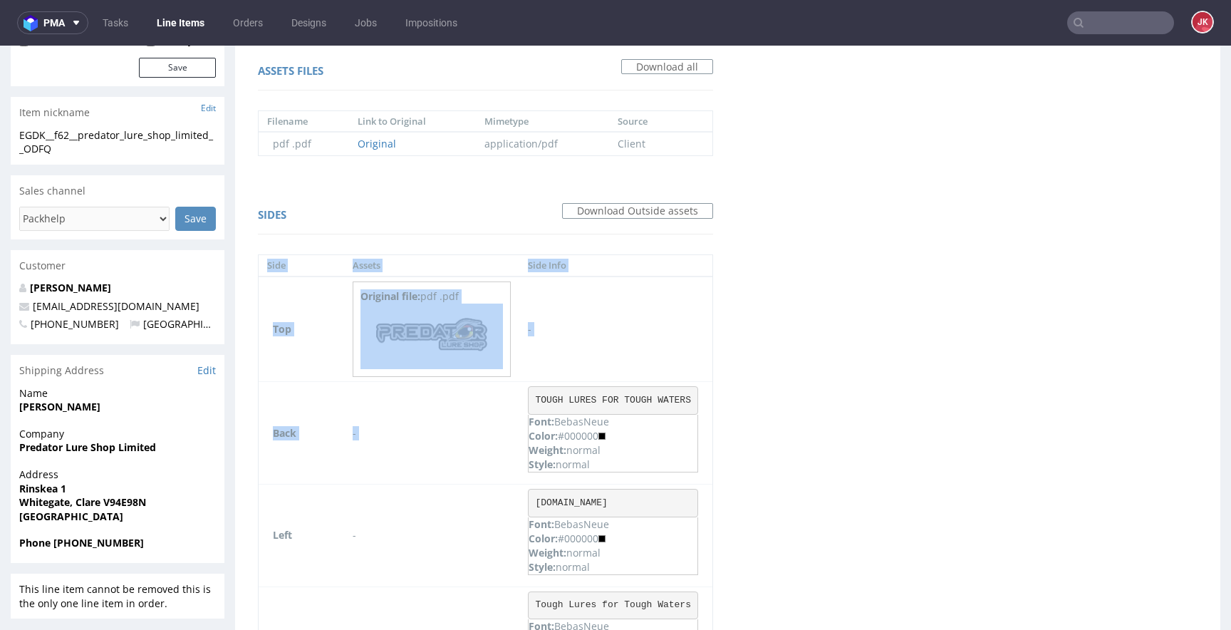
drag, startPoint x: 533, startPoint y: 400, endPoint x: 724, endPoint y: 400, distance: 191.0
click at [724, 400] on div "Sides Download Outside assets Side Assets Side Info Top Original file: pdf .pdf…" at bounding box center [486, 524] width 484 height 665
click at [628, 399] on pre "TOUGH LURES FOR TOUGH WATERS" at bounding box center [613, 400] width 170 height 29
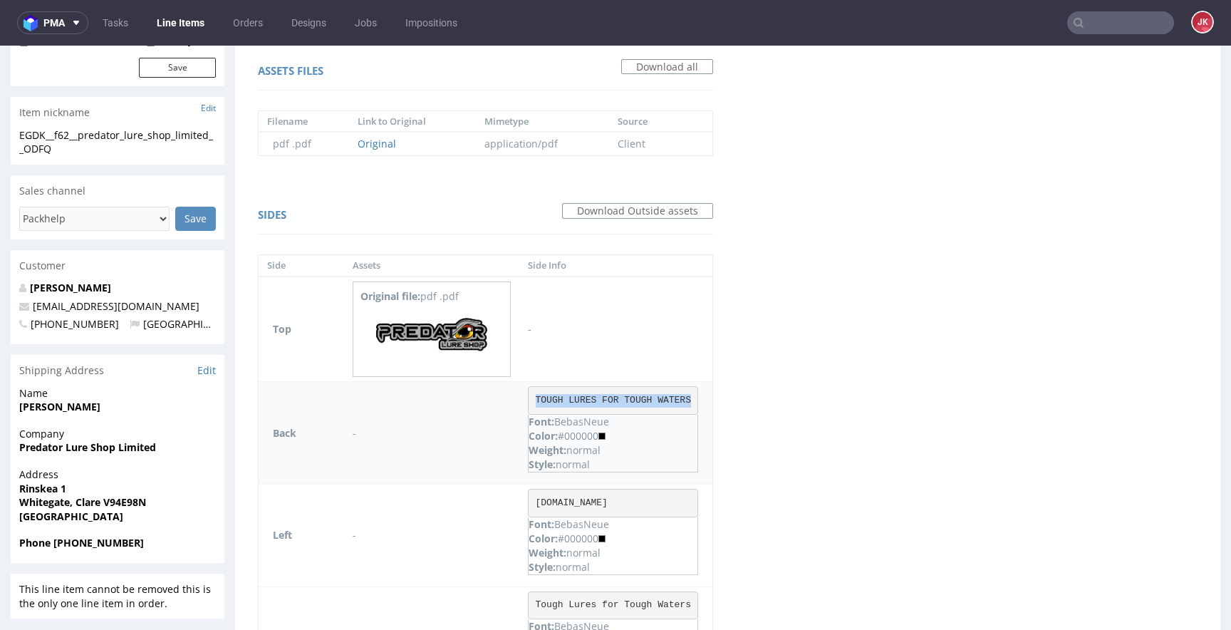
drag, startPoint x: 534, startPoint y: 398, endPoint x: 704, endPoint y: 400, distance: 169.6
click at [704, 400] on td "TOUGH LURES FOR TOUGH WATERS Font: BebasNeue Color: #000000 Weight: normal Styl…" at bounding box center [615, 433] width 193 height 103
copy pre "TOUGH LURES FOR TOUGH WATERS"
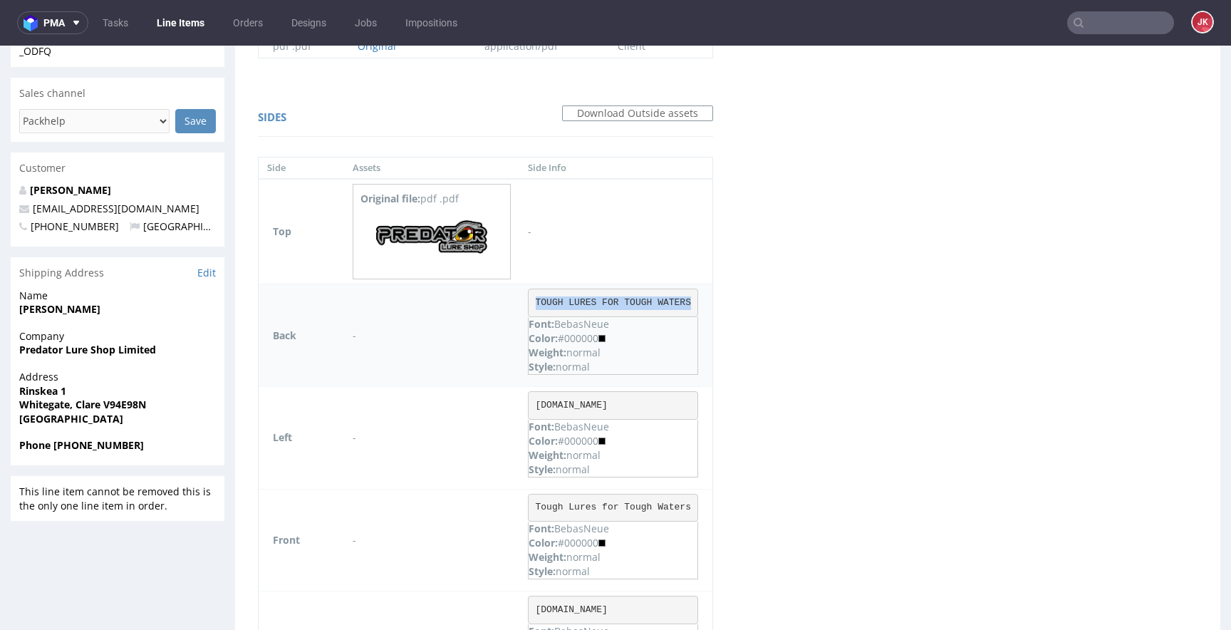
scroll to position [396, 0]
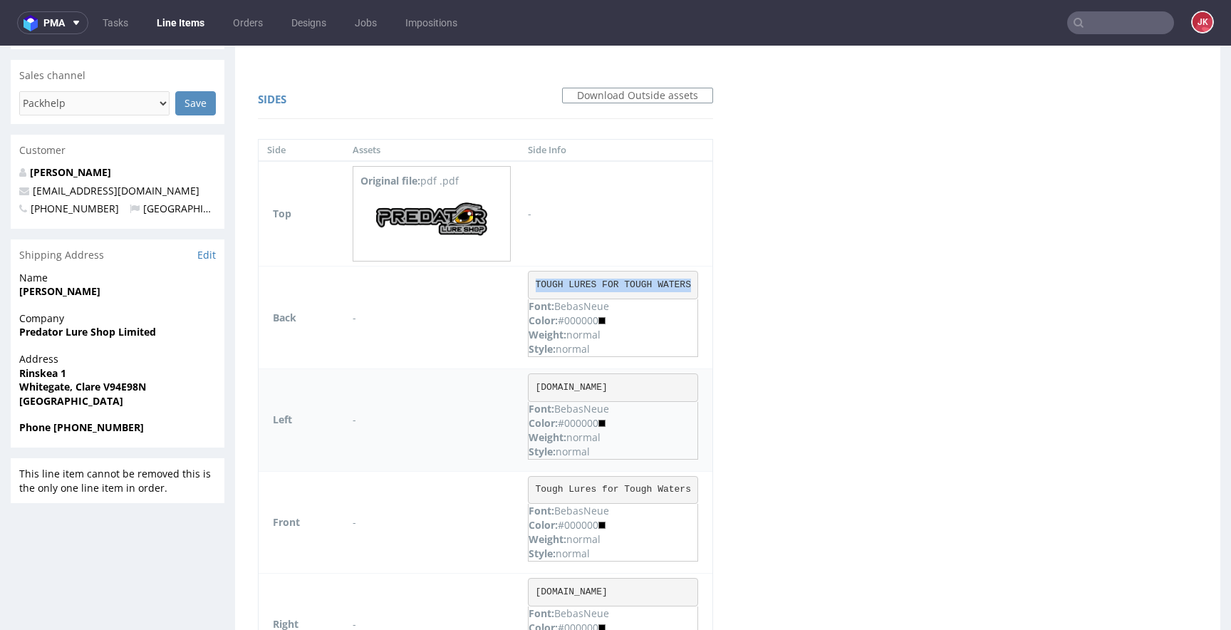
drag, startPoint x: 532, startPoint y: 387, endPoint x: 696, endPoint y: 390, distance: 163.9
click at [696, 390] on pre "www.predatorlureshop.com" at bounding box center [613, 387] width 170 height 29
copy pre "www.predatorlureshop.com"
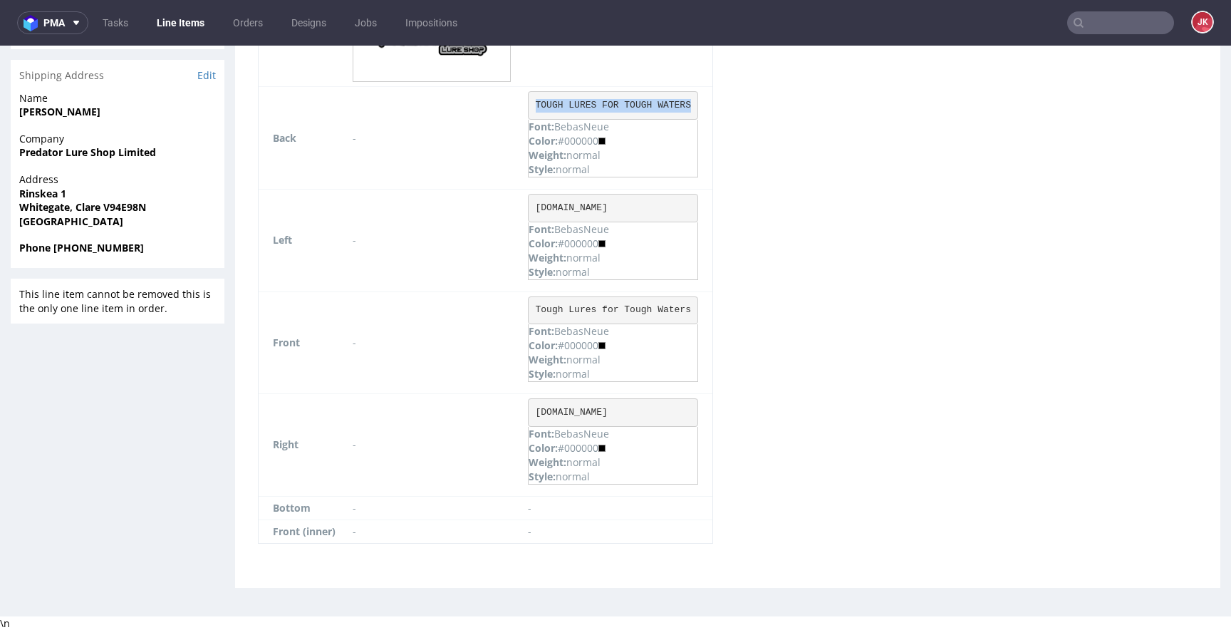
scroll to position [316, 0]
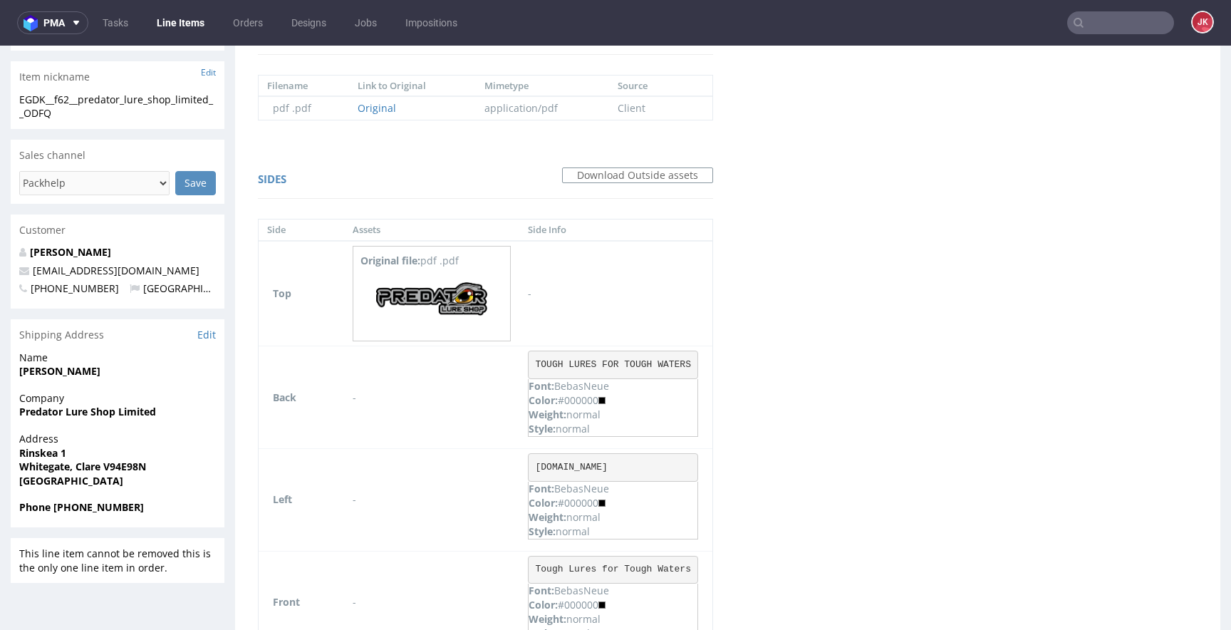
click at [787, 393] on div "Virtual dieline spit Preview for this design is still being generated Virtual d…" at bounding box center [728, 326] width 986 height 1040
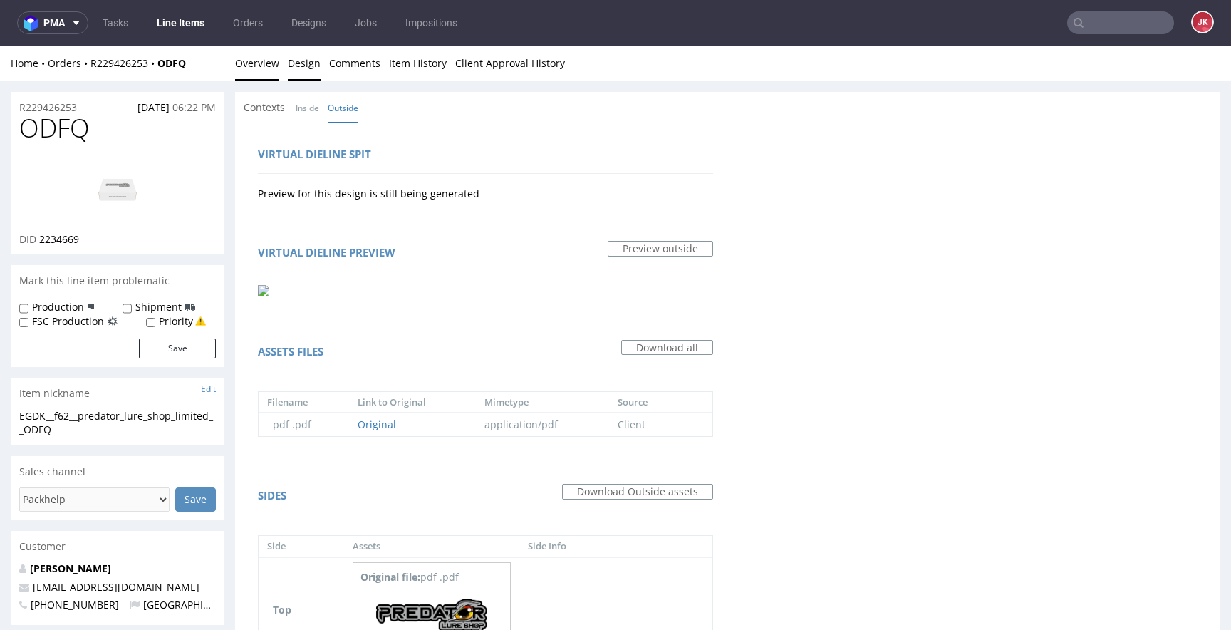
click at [271, 55] on link "Overview" at bounding box center [257, 63] width 44 height 35
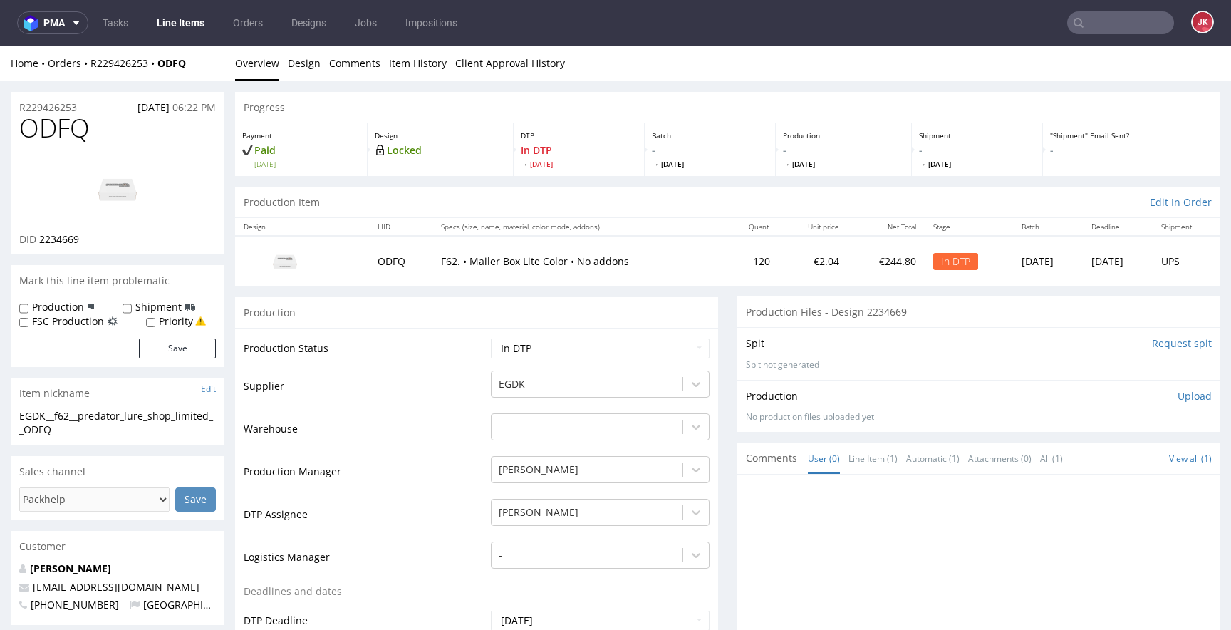
drag, startPoint x: 83, startPoint y: 429, endPoint x: 1, endPoint y: 405, distance: 85.5
copy section "EGDK__f62__predator_lure_shop_limited__ODFQ"
drag, startPoint x: 100, startPoint y: 108, endPoint x: 4, endPoint y: 107, distance: 95.5
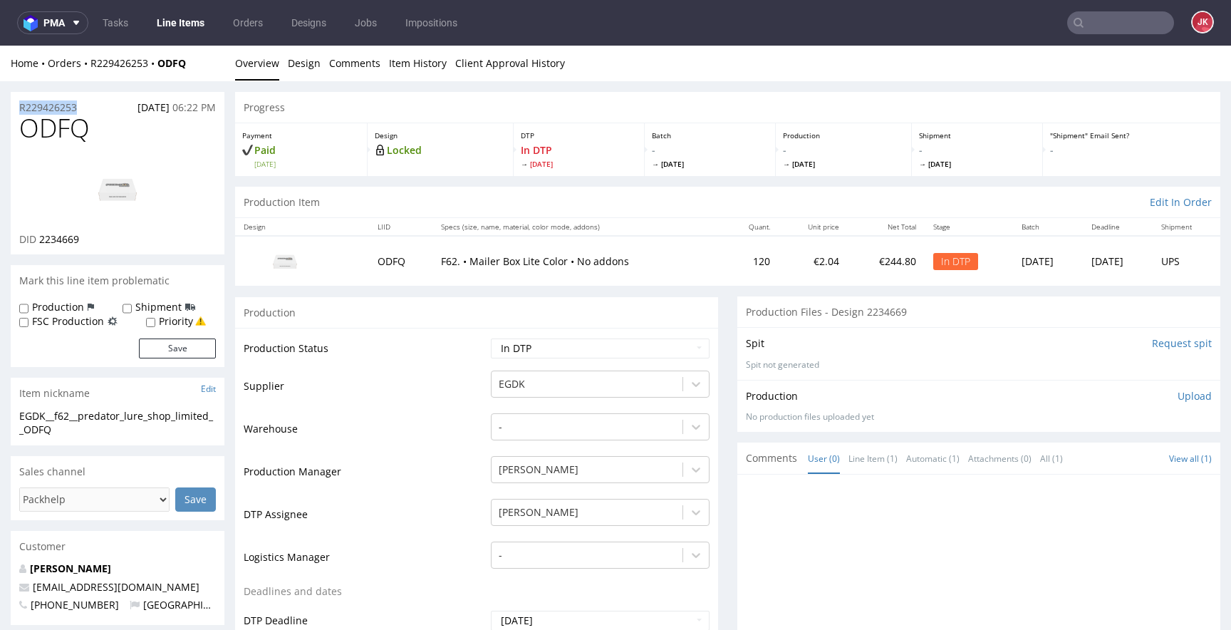
copy p "R229426253"
drag, startPoint x: 83, startPoint y: 241, endPoint x: 113, endPoint y: 241, distance: 30.6
click at [113, 241] on div "DID 2234669" at bounding box center [117, 239] width 197 height 14
copy span "2234669"
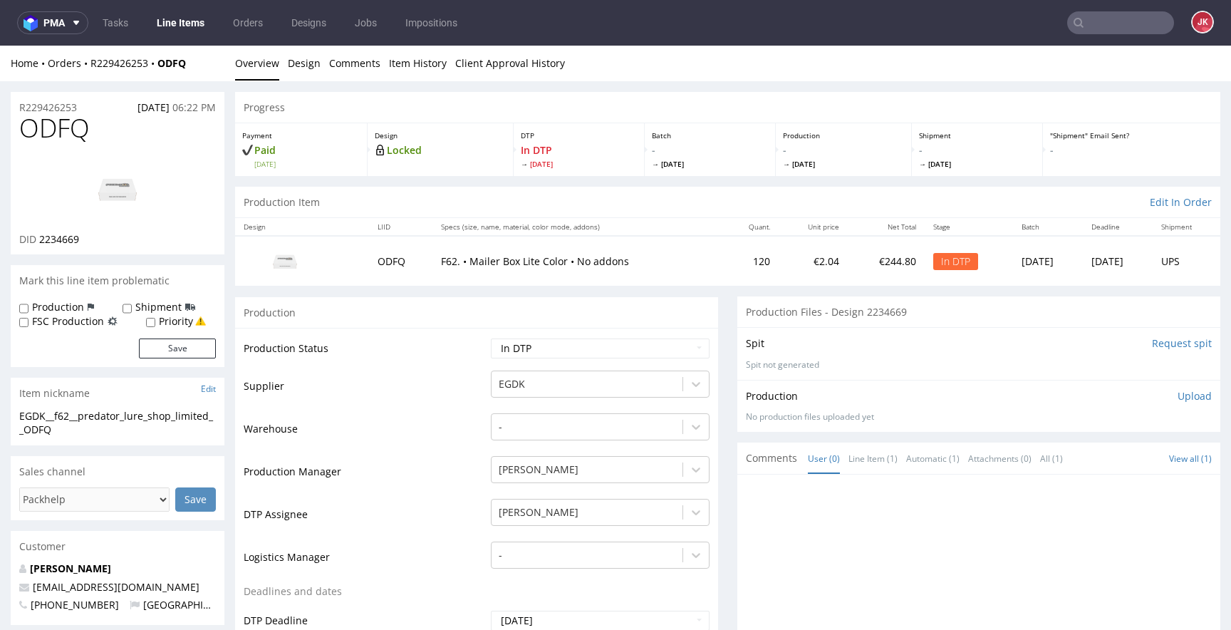
click at [1178, 398] on p "Upload" at bounding box center [1195, 396] width 34 height 14
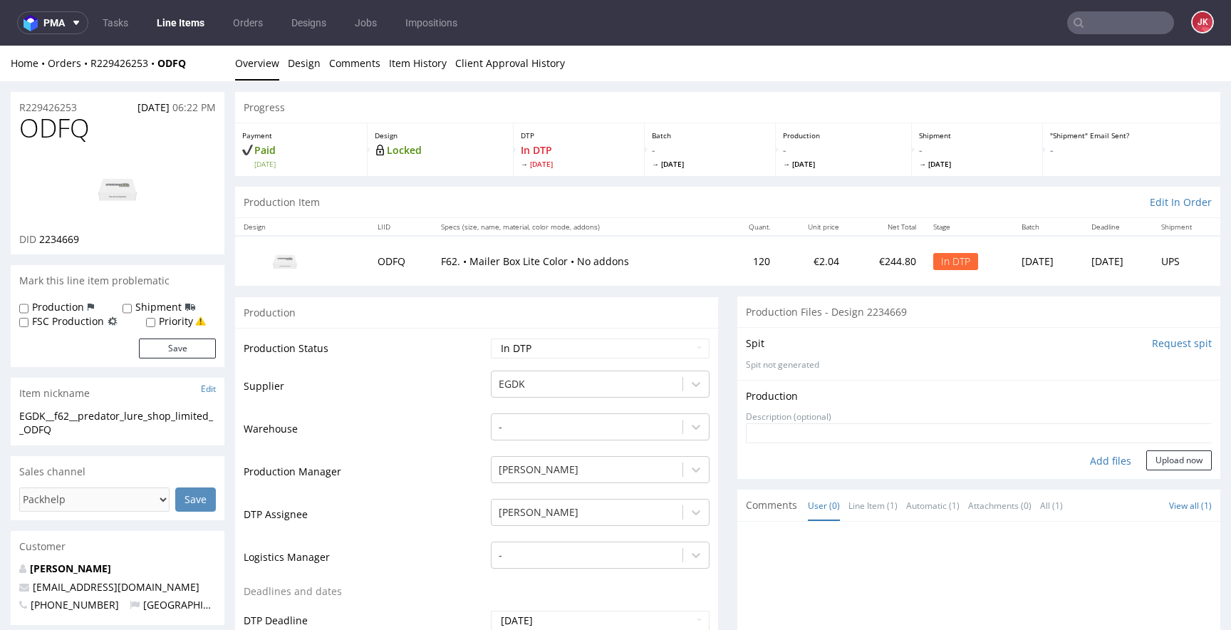
click at [1090, 467] on div "Add files" at bounding box center [1110, 460] width 71 height 21
type input "C:\fakepath\EGDK__f62__predator_lure_shop_limited__ODFQ__d2234669__oR229426253_…"
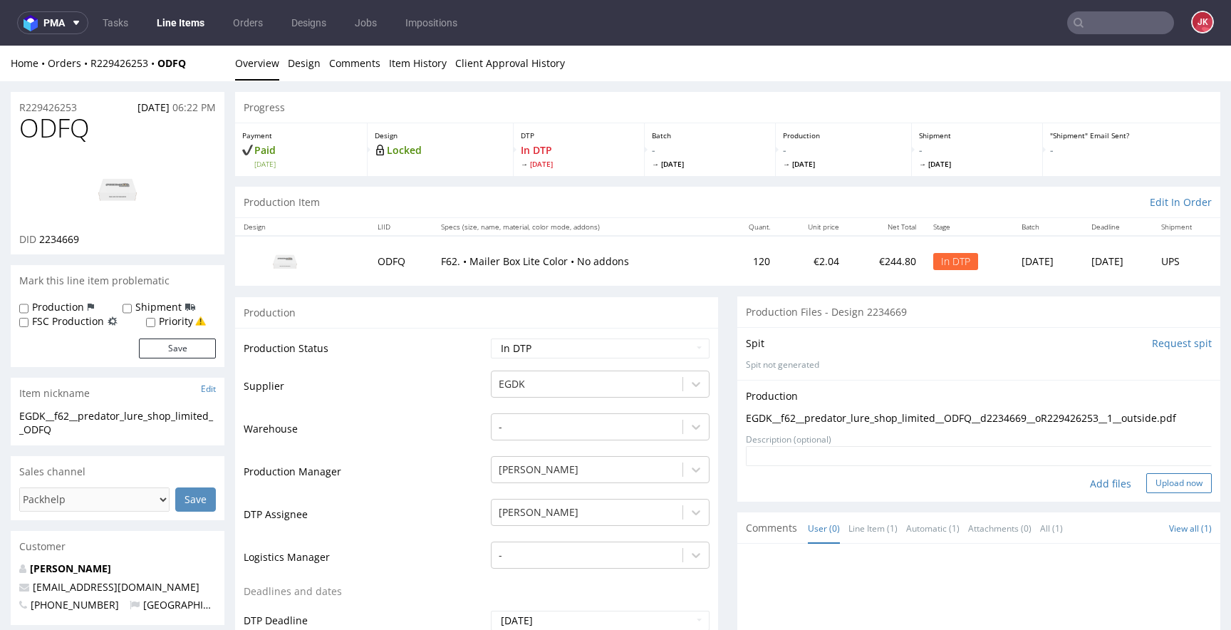
click at [1147, 486] on button "Upload now" at bounding box center [1180, 483] width 66 height 20
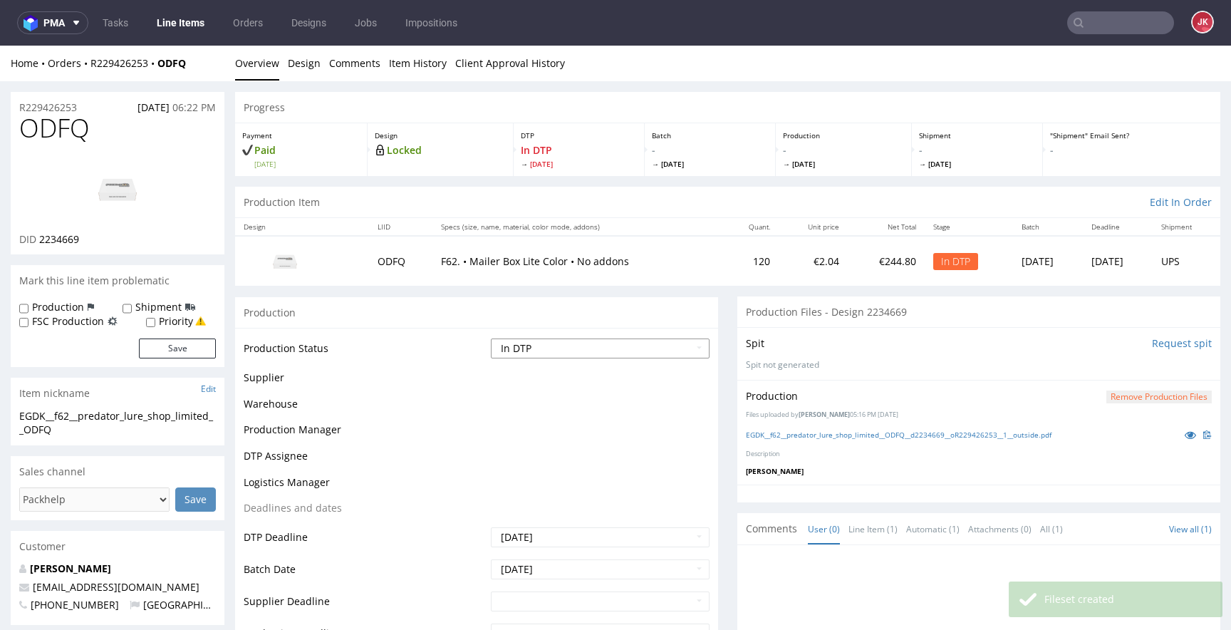
click at [571, 348] on select "Waiting for Artwork Waiting for Diecut Waiting for Mockup Waiting for DTP Waiti…" at bounding box center [600, 348] width 219 height 20
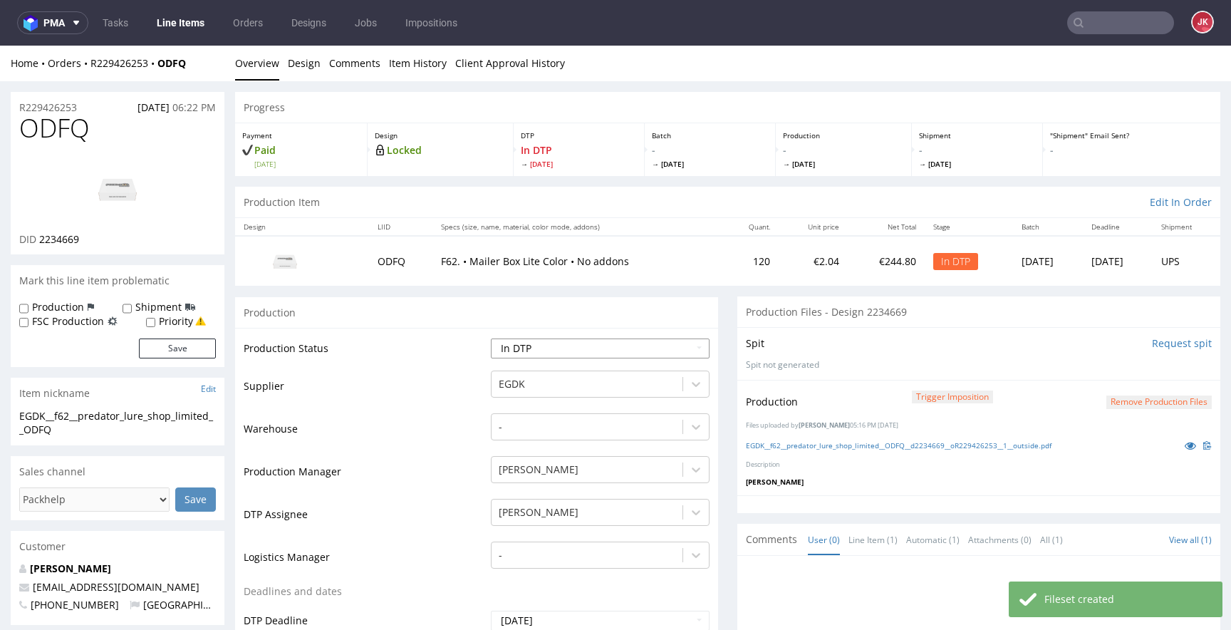
select select "dtp_production_ready"
click at [491, 338] on select "Waiting for Artwork Waiting for Diecut Waiting for Mockup Waiting for DTP Waiti…" at bounding box center [600, 348] width 219 height 20
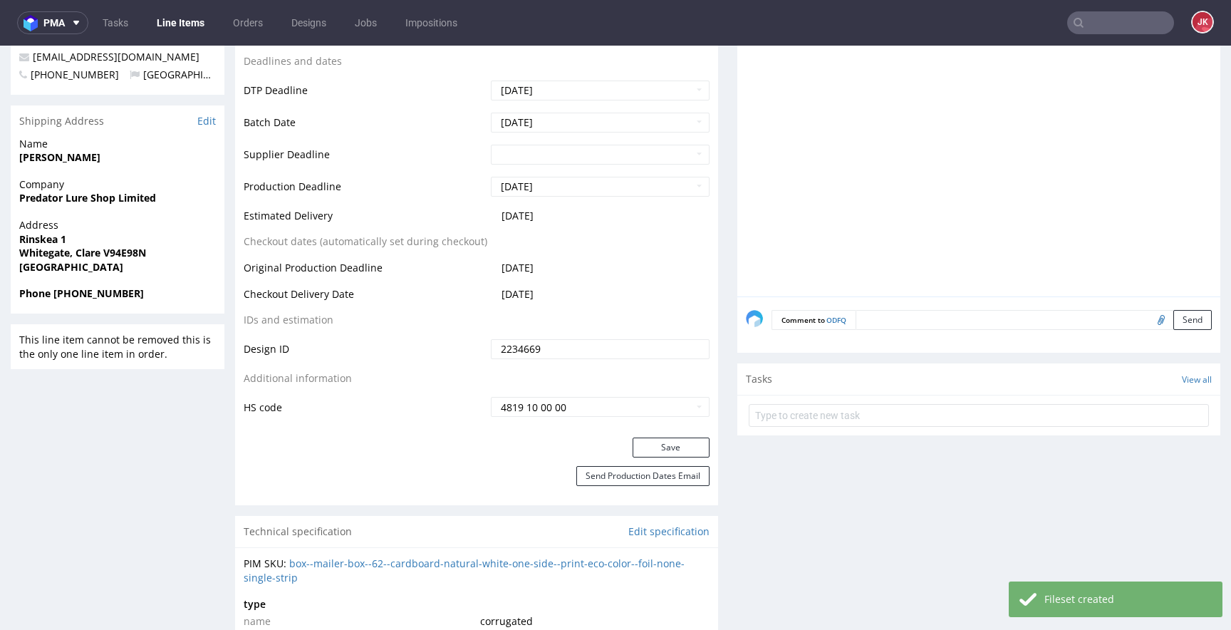
scroll to position [648, 0]
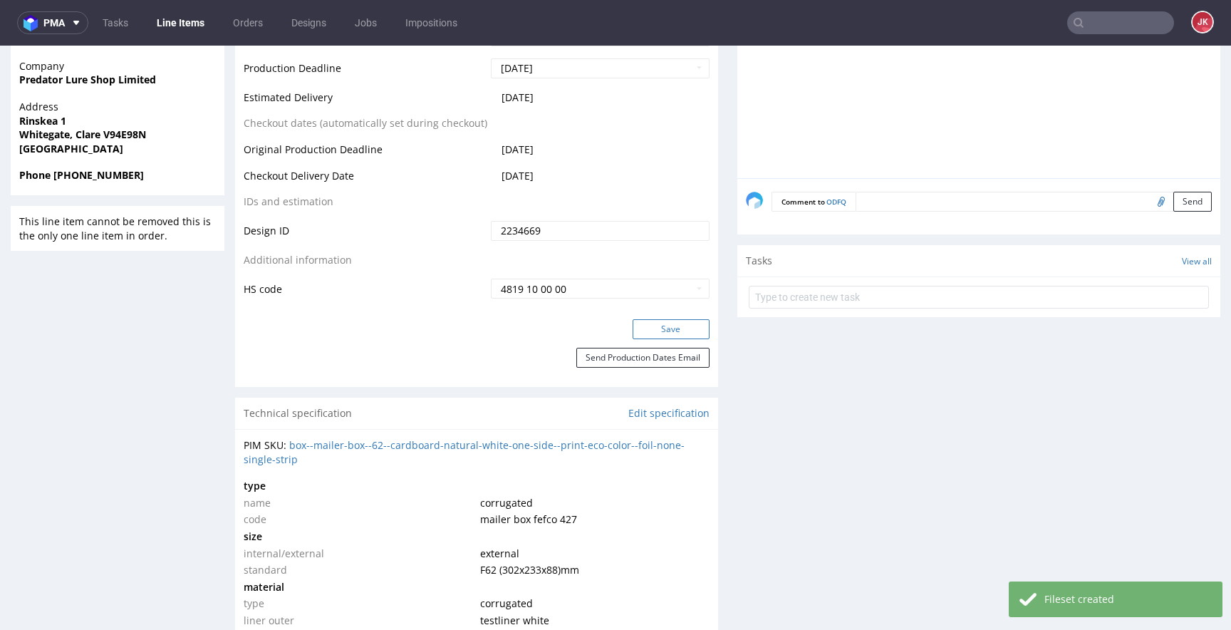
click at [661, 331] on button "Save" at bounding box center [671, 329] width 77 height 20
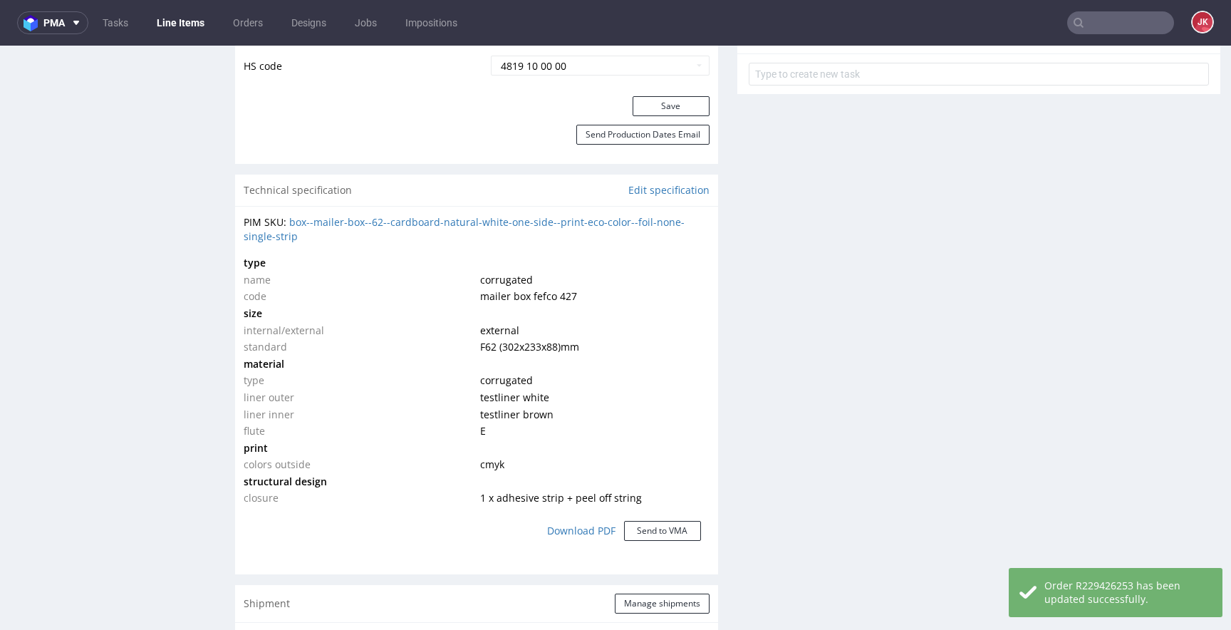
scroll to position [0, 0]
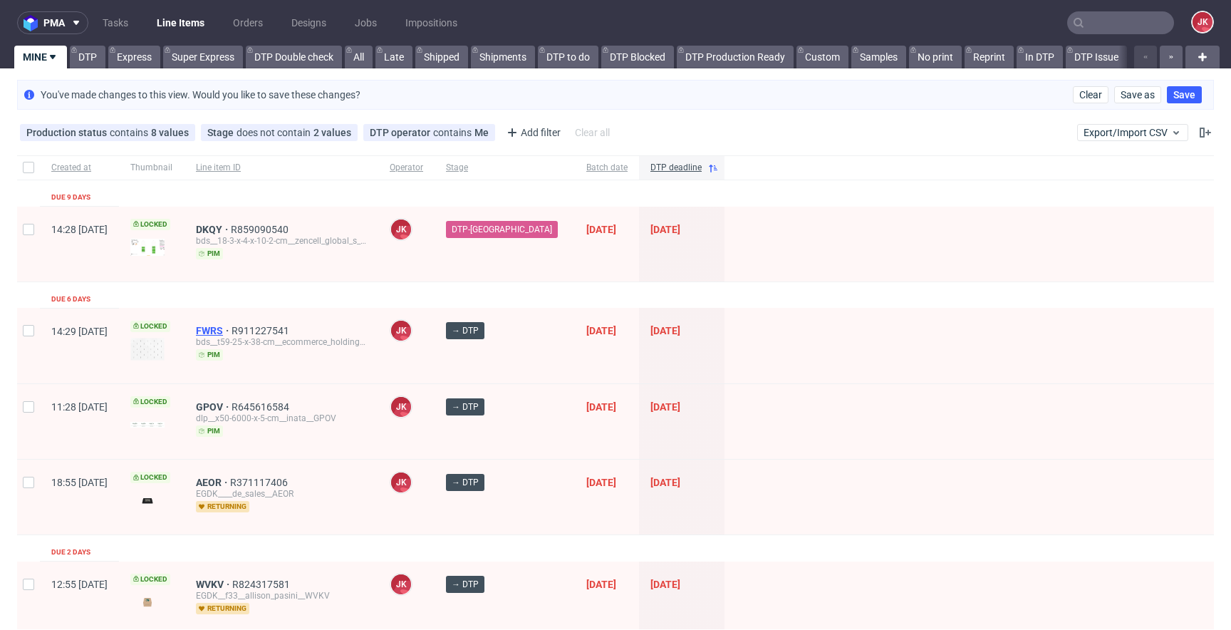
click at [232, 333] on span "FWRS" at bounding box center [214, 330] width 36 height 11
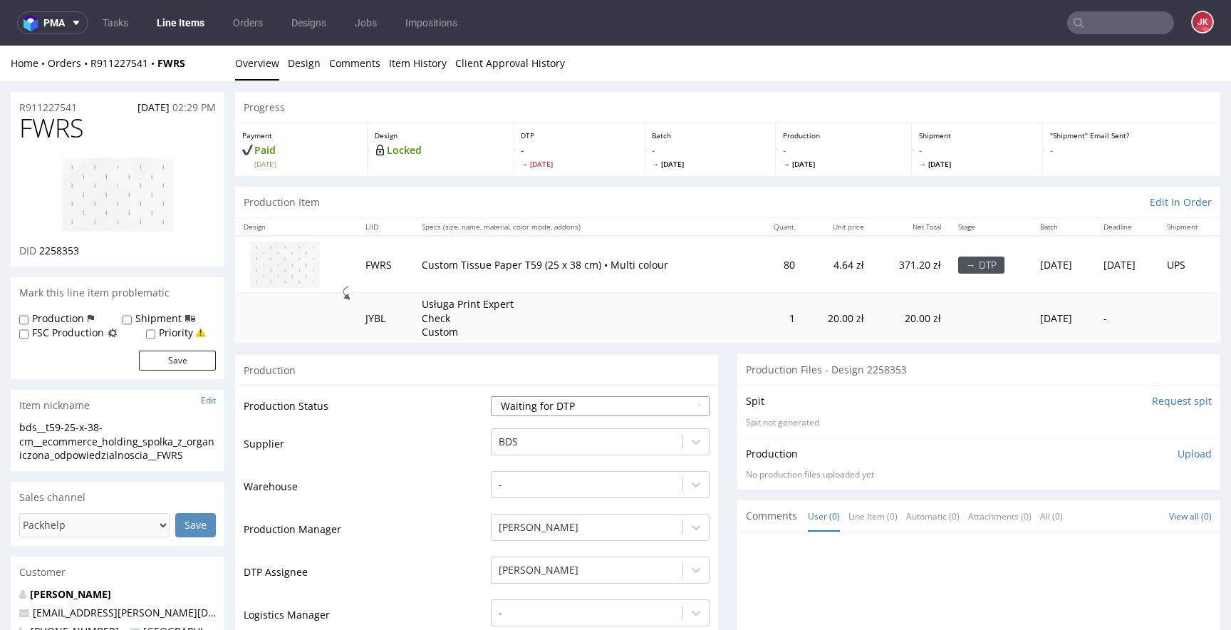
click at [526, 412] on select "Waiting for Artwork Waiting for Diecut Waiting for Mockup Waiting for DTP Waiti…" at bounding box center [600, 406] width 219 height 20
select select "dtp_in_process"
click at [491, 396] on select "Waiting for Artwork Waiting for Diecut Waiting for Mockup Waiting for DTP Waiti…" at bounding box center [600, 406] width 219 height 20
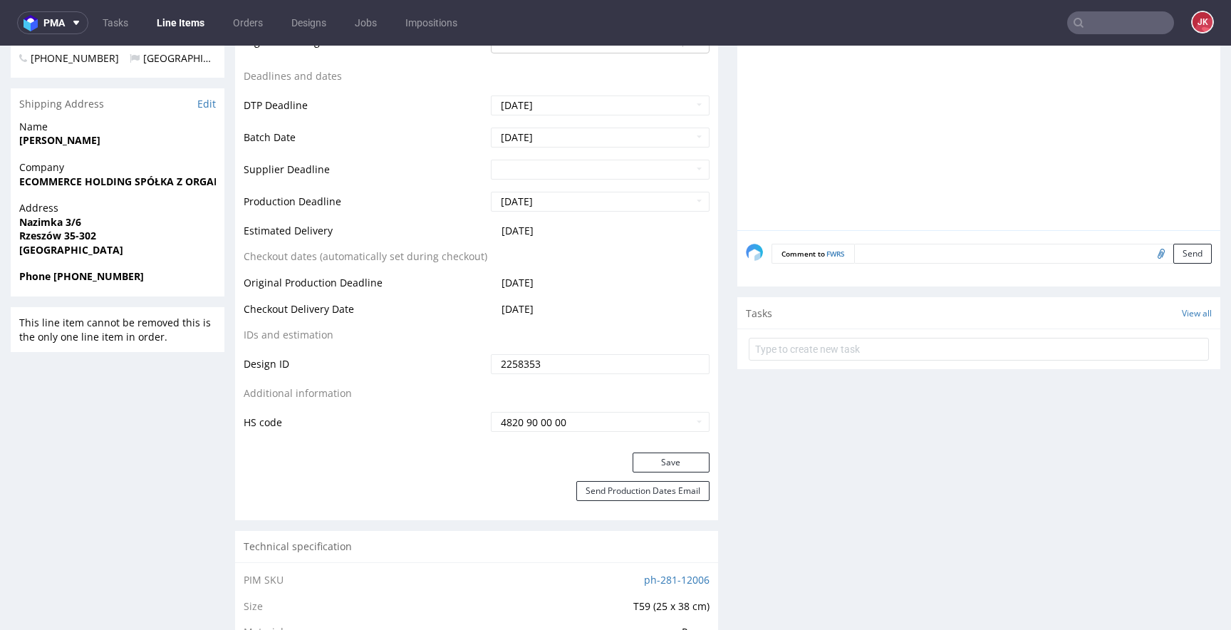
scroll to position [599, 0]
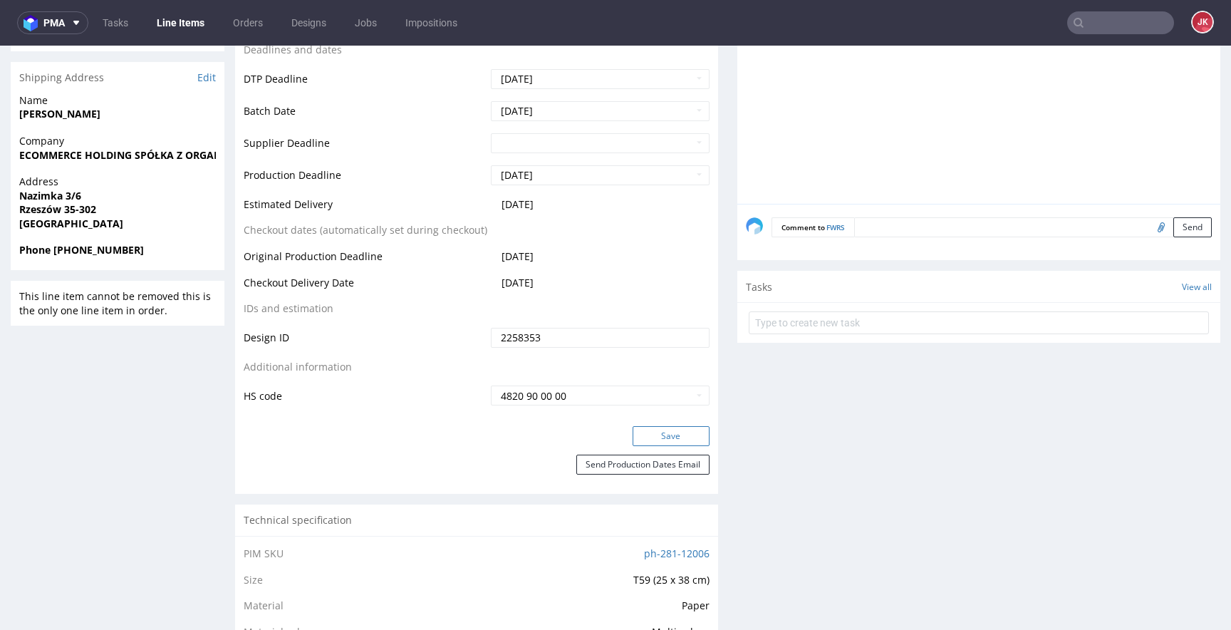
click at [659, 432] on button "Save" at bounding box center [671, 436] width 77 height 20
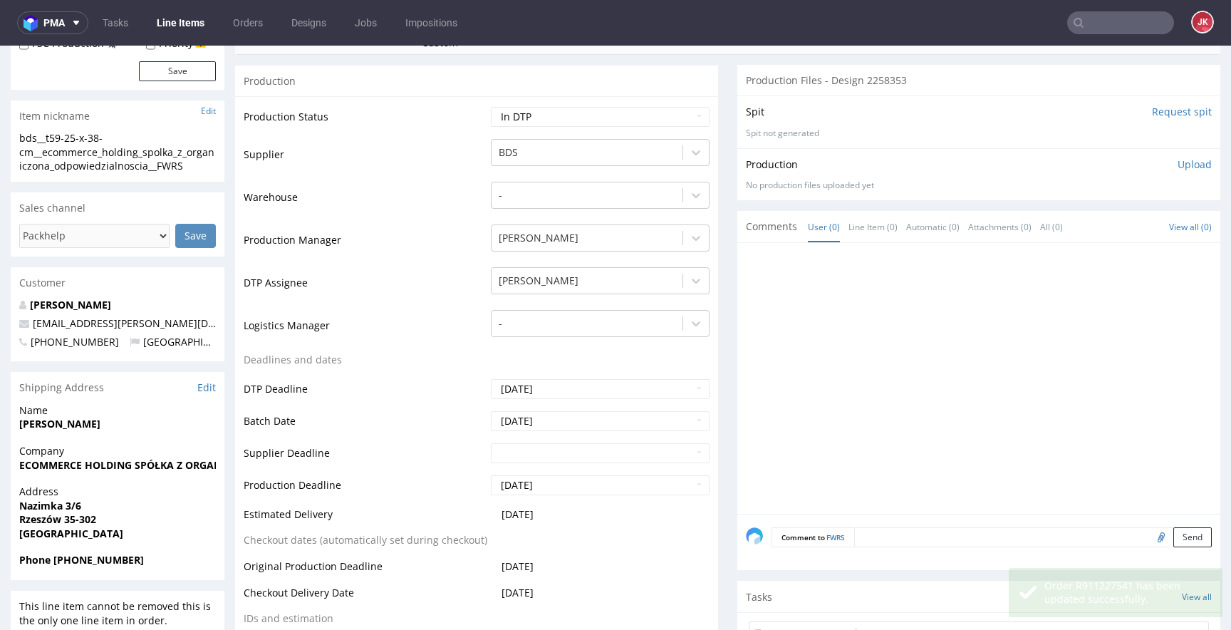
scroll to position [0, 0]
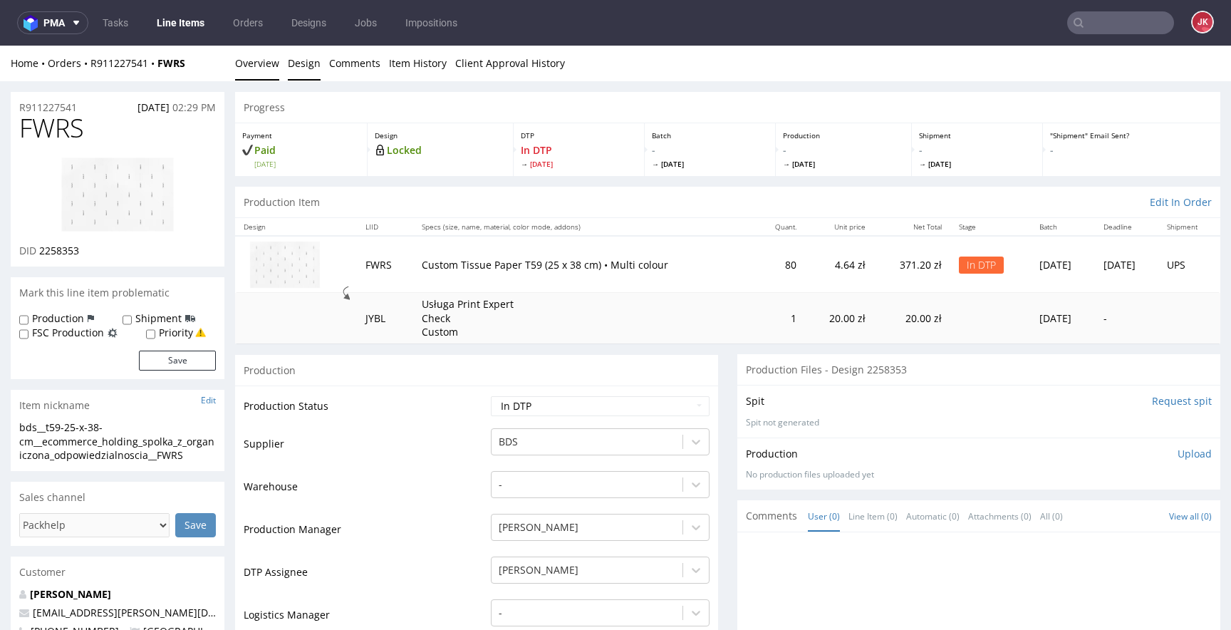
click at [304, 71] on link "Design" at bounding box center [304, 63] width 33 height 35
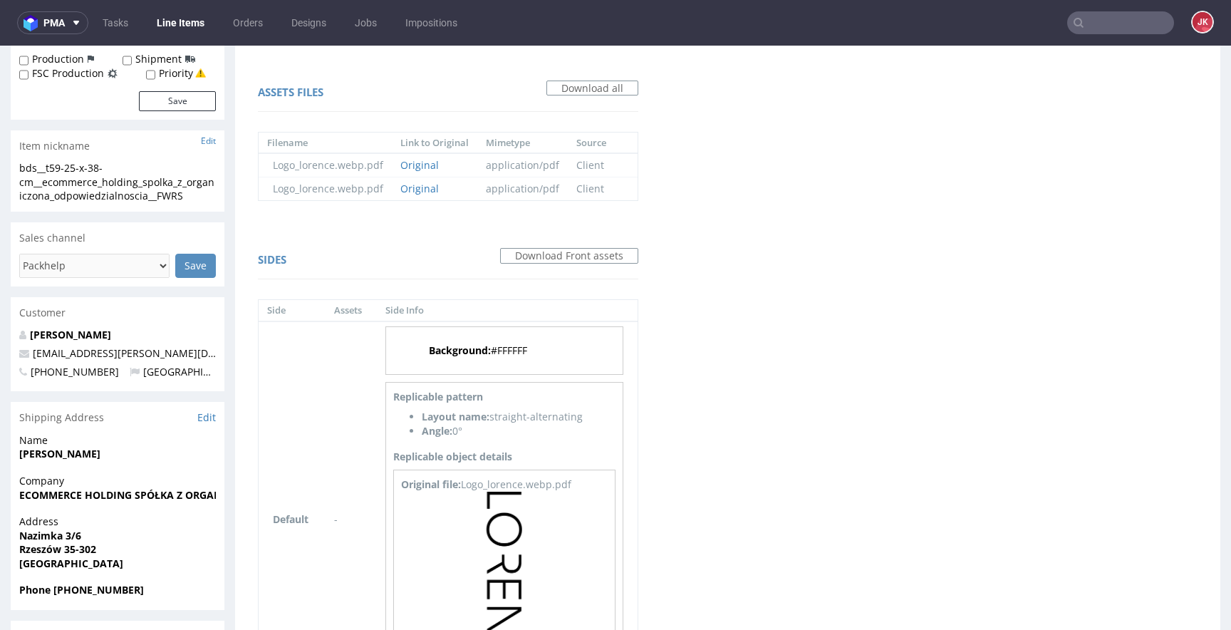
scroll to position [433, 0]
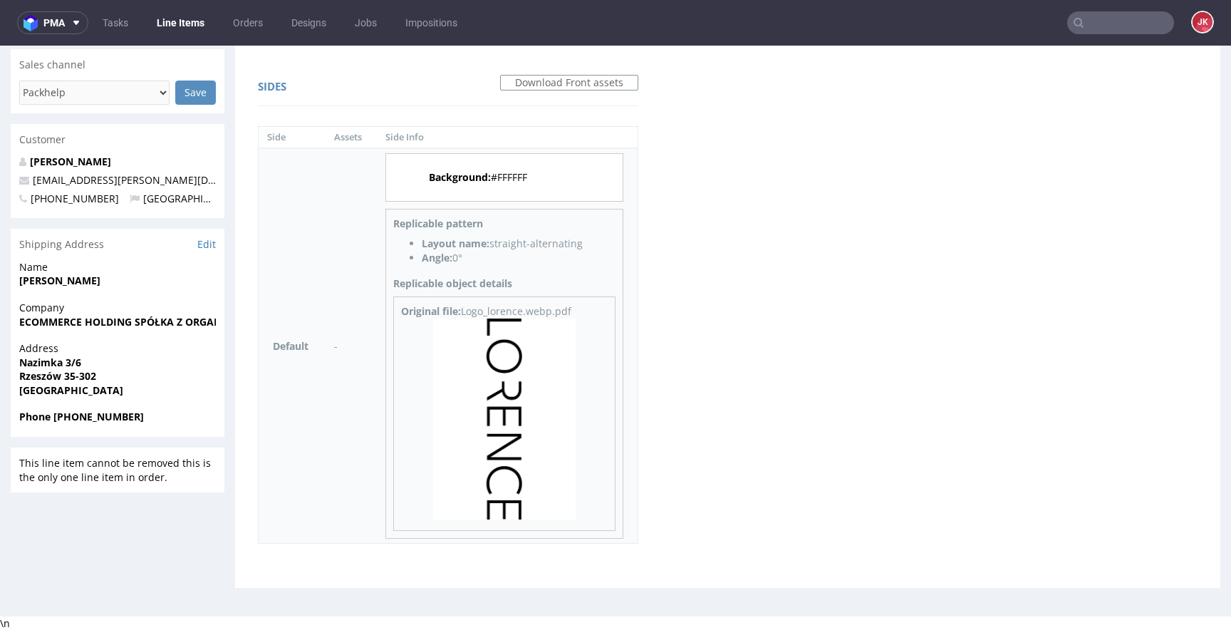
click at [493, 371] on img at bounding box center [504, 420] width 143 height 202
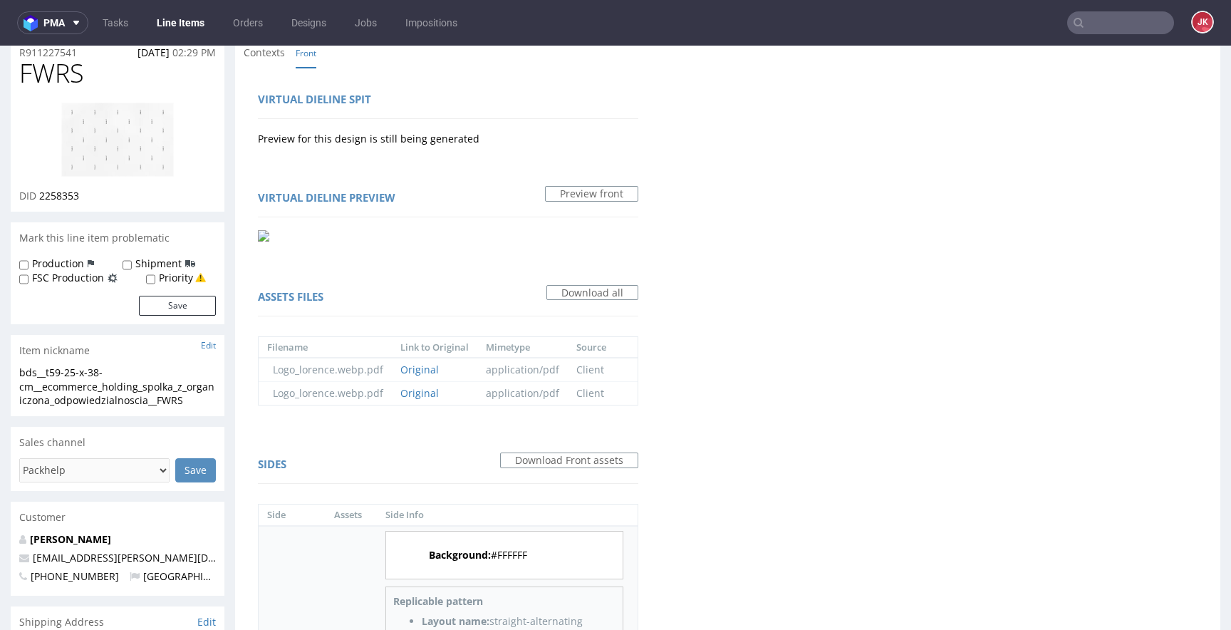
scroll to position [0, 0]
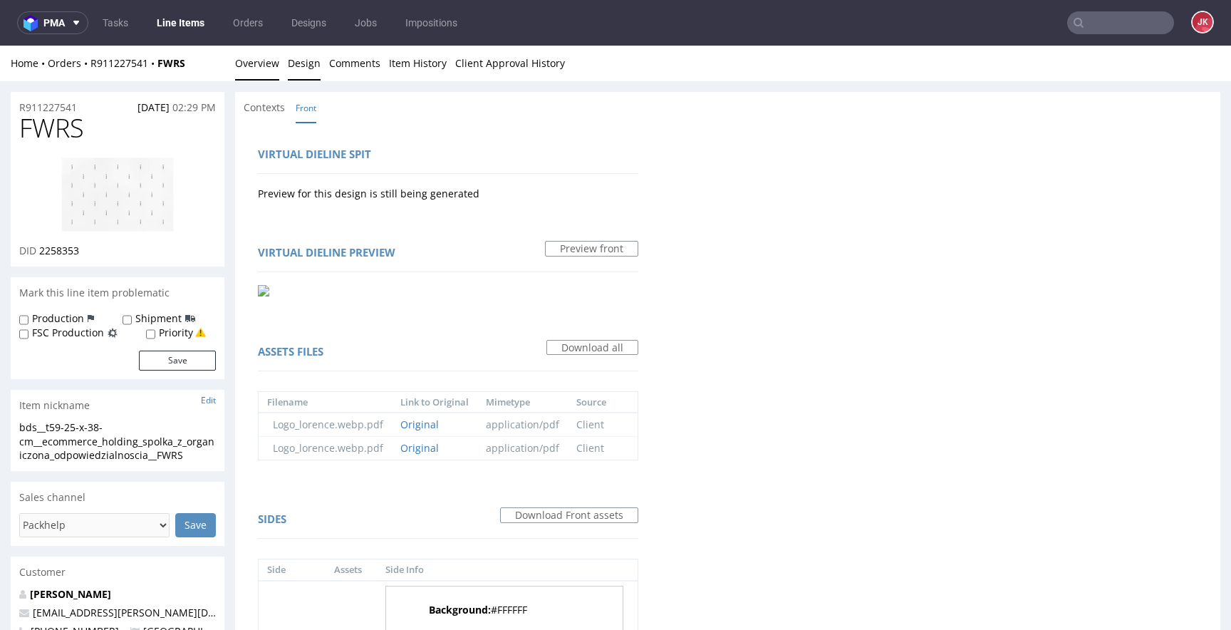
click at [262, 52] on link "Overview" at bounding box center [257, 63] width 44 height 35
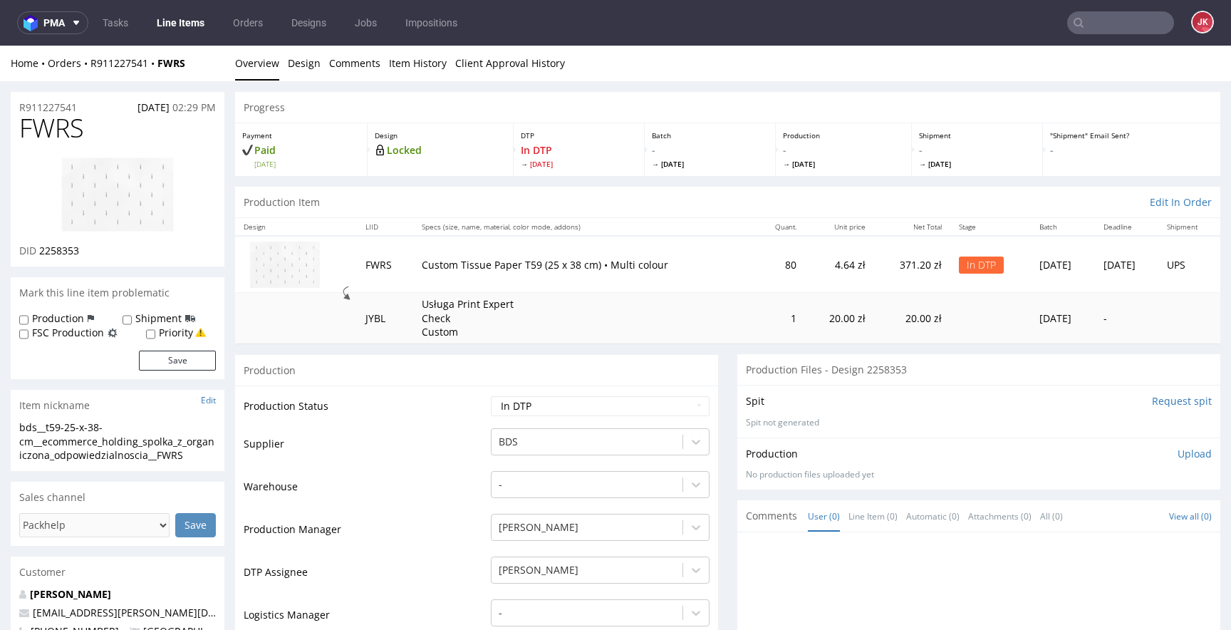
click at [125, 200] on img at bounding box center [118, 195] width 114 height 76
click at [69, 130] on span "FWRS" at bounding box center [51, 128] width 65 height 29
copy span "FWRS"
drag, startPoint x: 37, startPoint y: 254, endPoint x: 95, endPoint y: 252, distance: 58.5
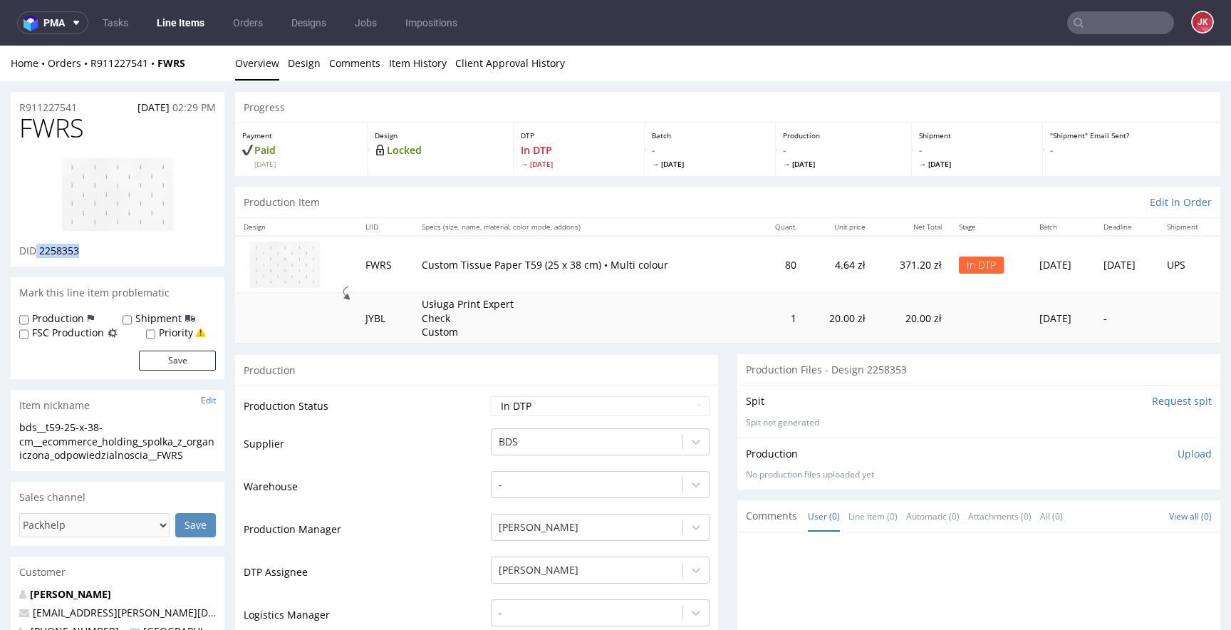
click at [95, 252] on div "DID 2258353" at bounding box center [117, 251] width 197 height 14
drag, startPoint x: 38, startPoint y: 253, endPoint x: 112, endPoint y: 257, distance: 74.2
click at [110, 256] on div "DID 2258353" at bounding box center [117, 251] width 197 height 14
copy span "2258353"
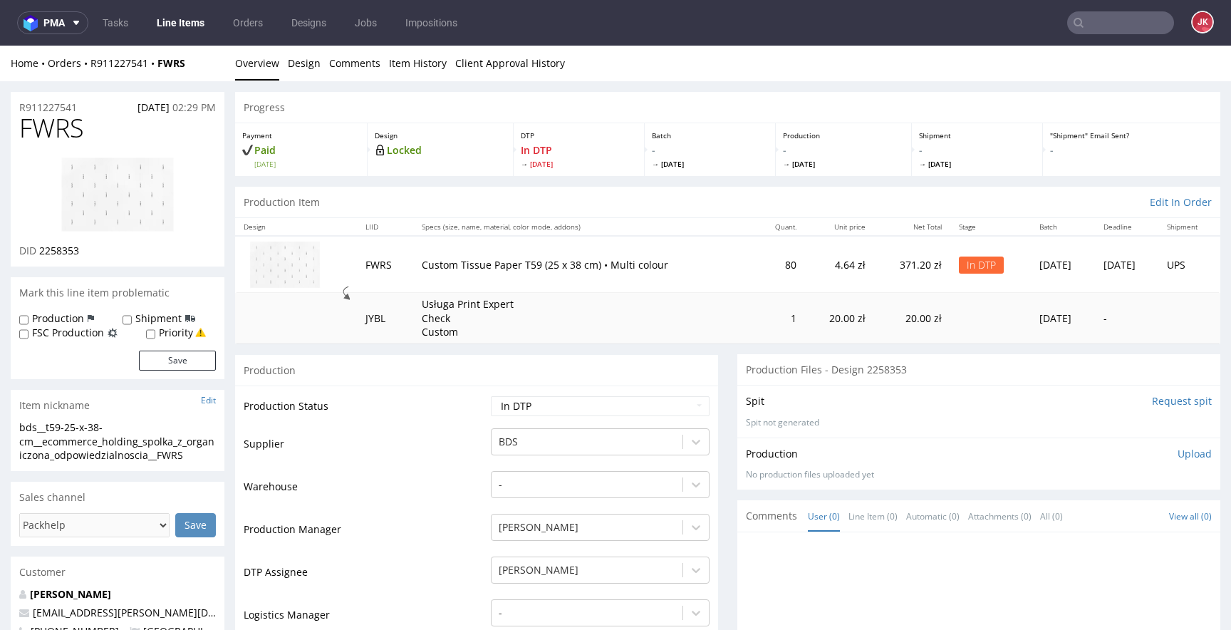
drag, startPoint x: 202, startPoint y: 456, endPoint x: 0, endPoint y: 423, distance: 205.1
copy div "bds__t59-25-x-38-cm__ecommerce_holding_spolka_z_organiczona_odpowiedzialnoscia_…"
drag, startPoint x: 33, startPoint y: 110, endPoint x: 2, endPoint y: 112, distance: 30.7
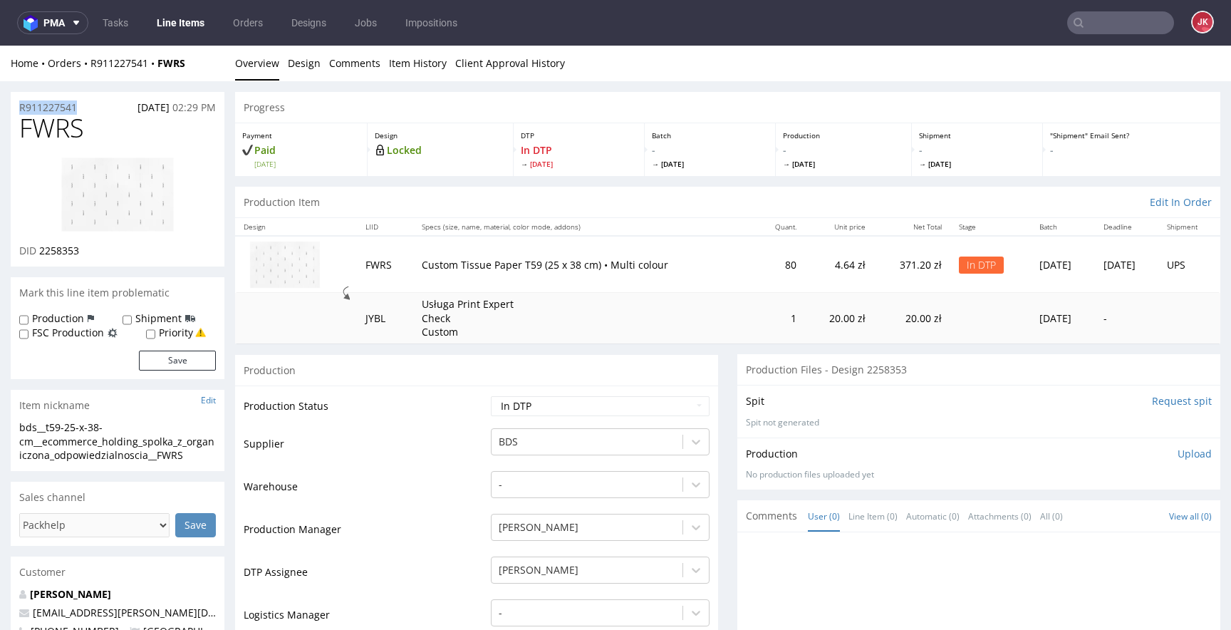
copy p "R911227541"
drag, startPoint x: 39, startPoint y: 253, endPoint x: 100, endPoint y: 254, distance: 60.6
click at [100, 254] on div "DID 2258353" at bounding box center [117, 251] width 197 height 14
copy span "2258353"
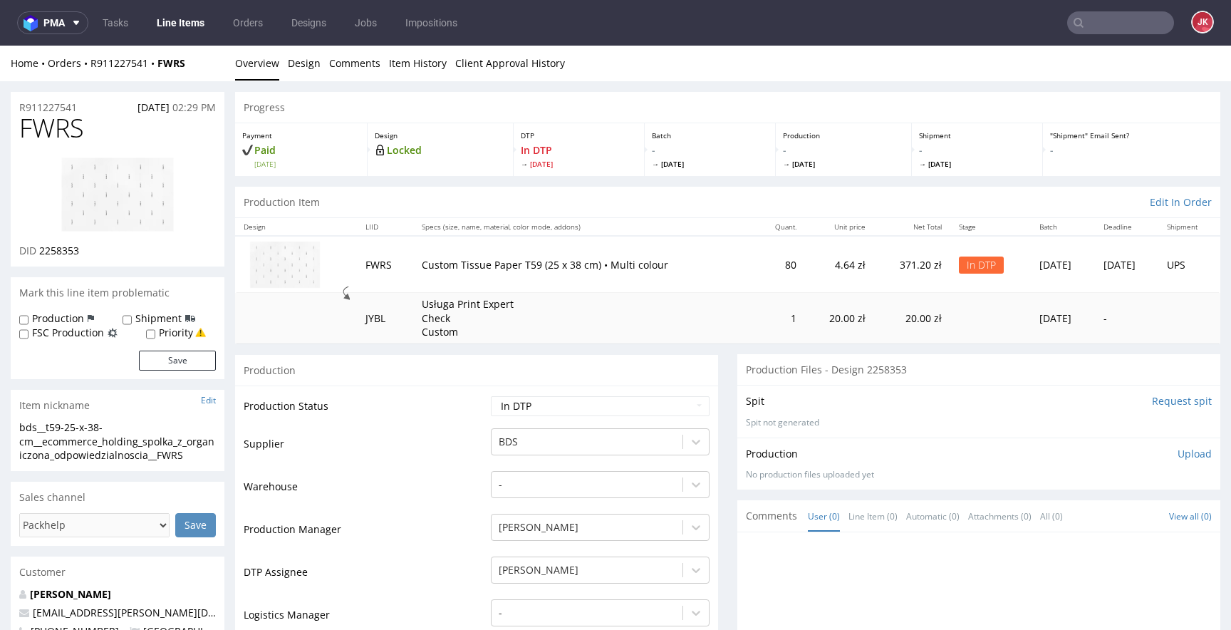
click at [1178, 452] on p "Upload" at bounding box center [1195, 454] width 34 height 14
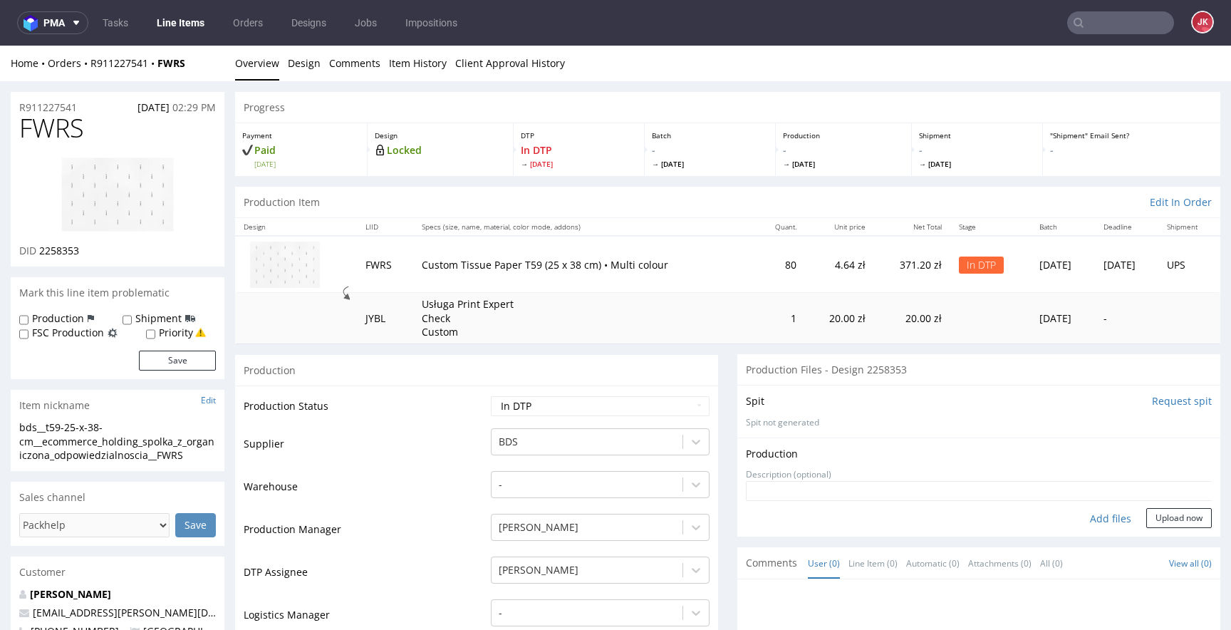
click at [1104, 516] on div "Add files" at bounding box center [1110, 518] width 71 height 21
type input "C:\fakepath\bds__t59-25-x-38-cm__ecommerce_holding_spolka_z_organiczona_odpowie…"
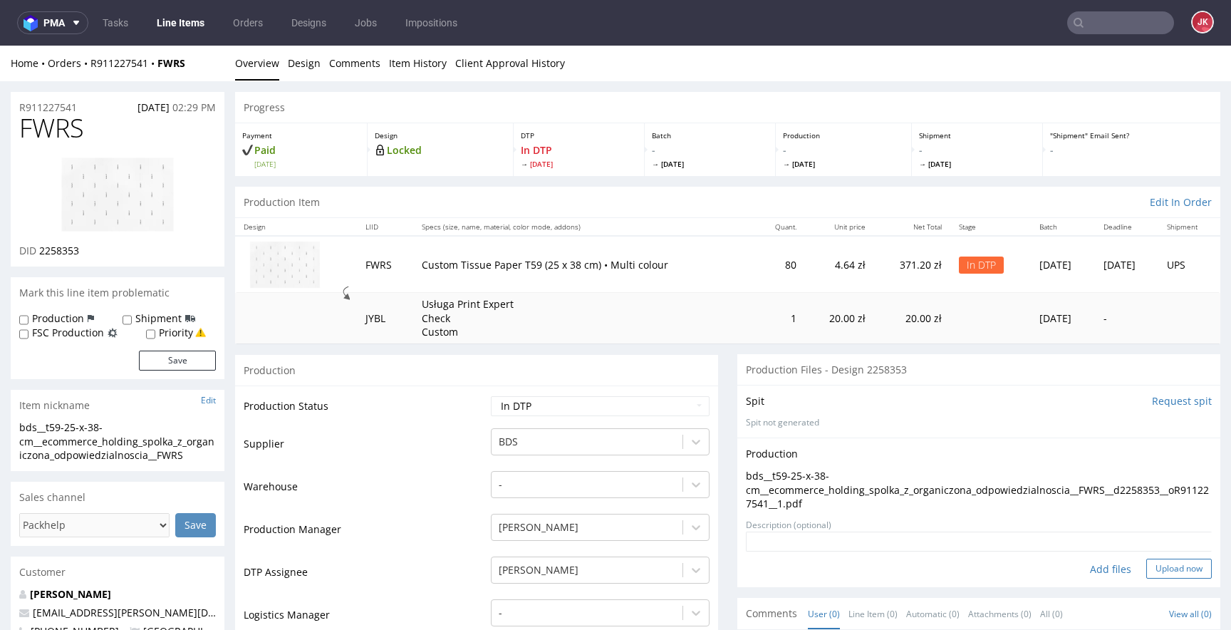
click at [1153, 564] on button "Upload now" at bounding box center [1180, 569] width 66 height 20
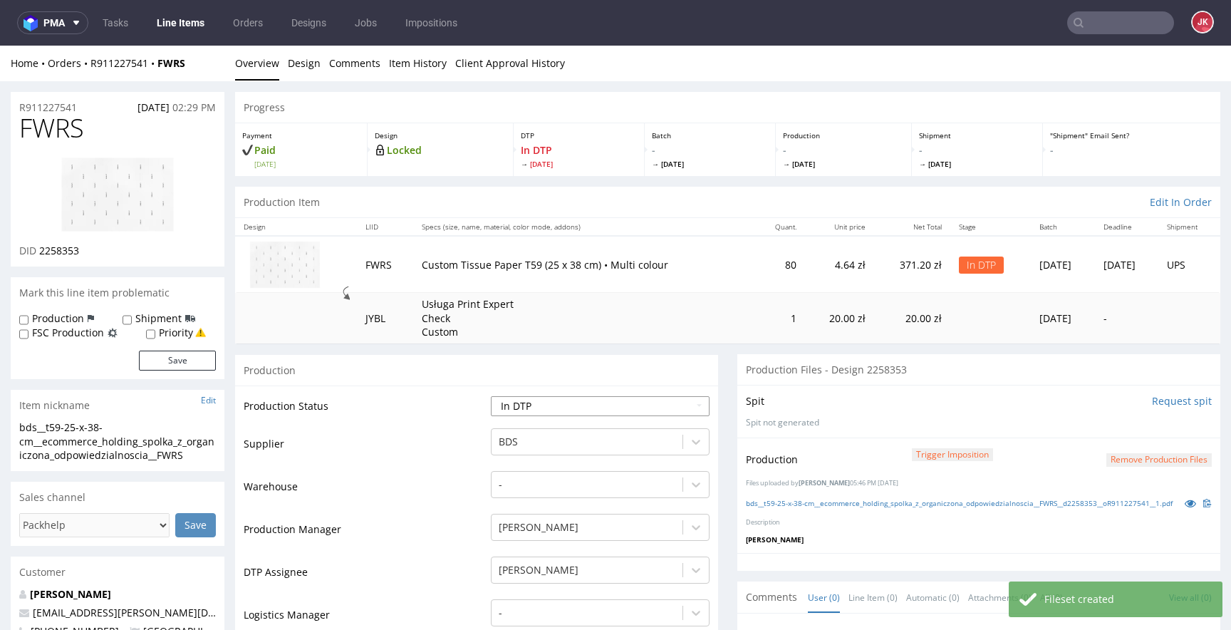
click at [532, 406] on select "Waiting for Artwork Waiting for Diecut Waiting for Mockup Waiting for DTP Waiti…" at bounding box center [600, 406] width 219 height 20
select select "dtp_production_ready"
click at [491, 396] on select "Waiting for Artwork Waiting for Diecut Waiting for Mockup Waiting for DTP Waiti…" at bounding box center [600, 406] width 219 height 20
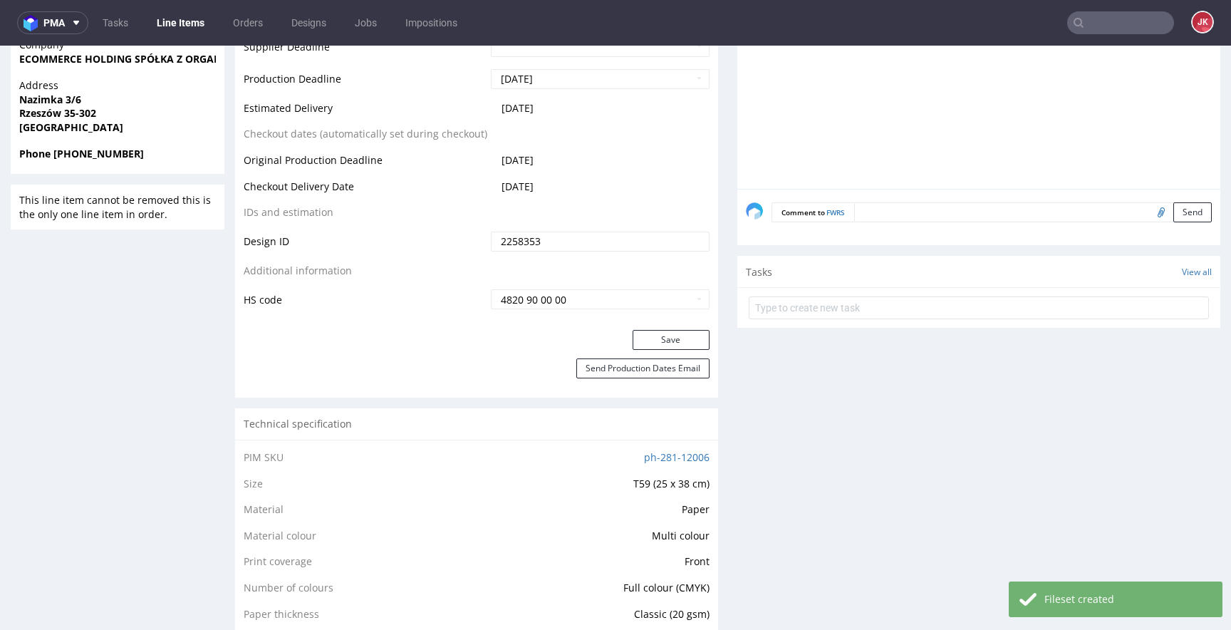
scroll to position [760, 0]
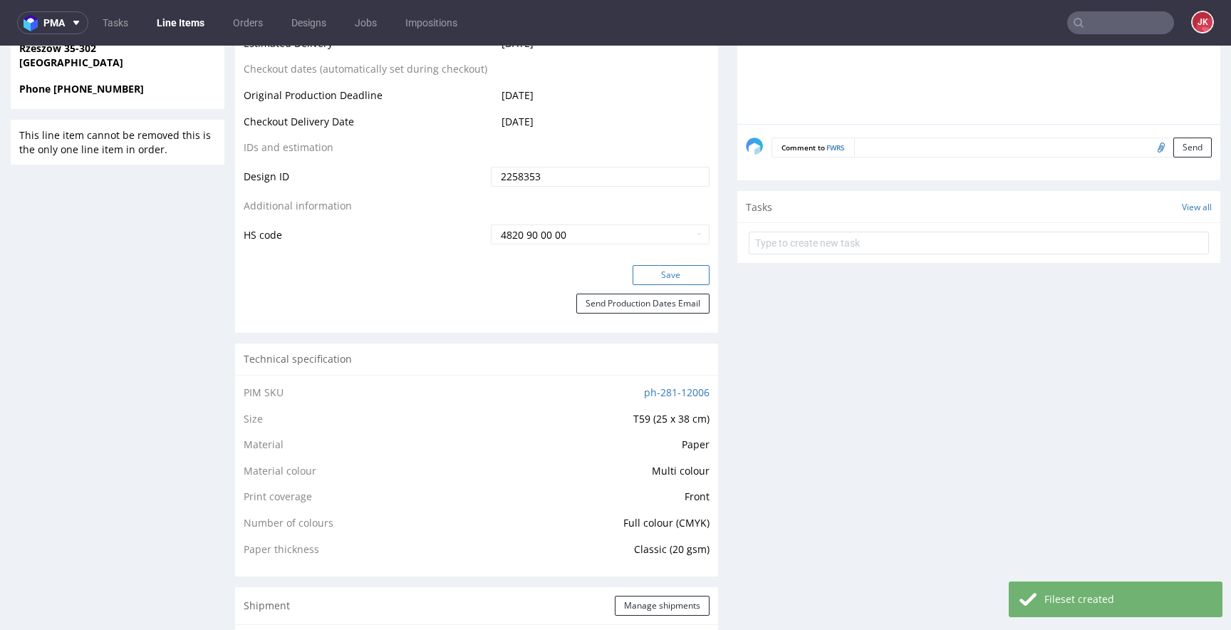
click at [662, 275] on button "Save" at bounding box center [671, 275] width 77 height 20
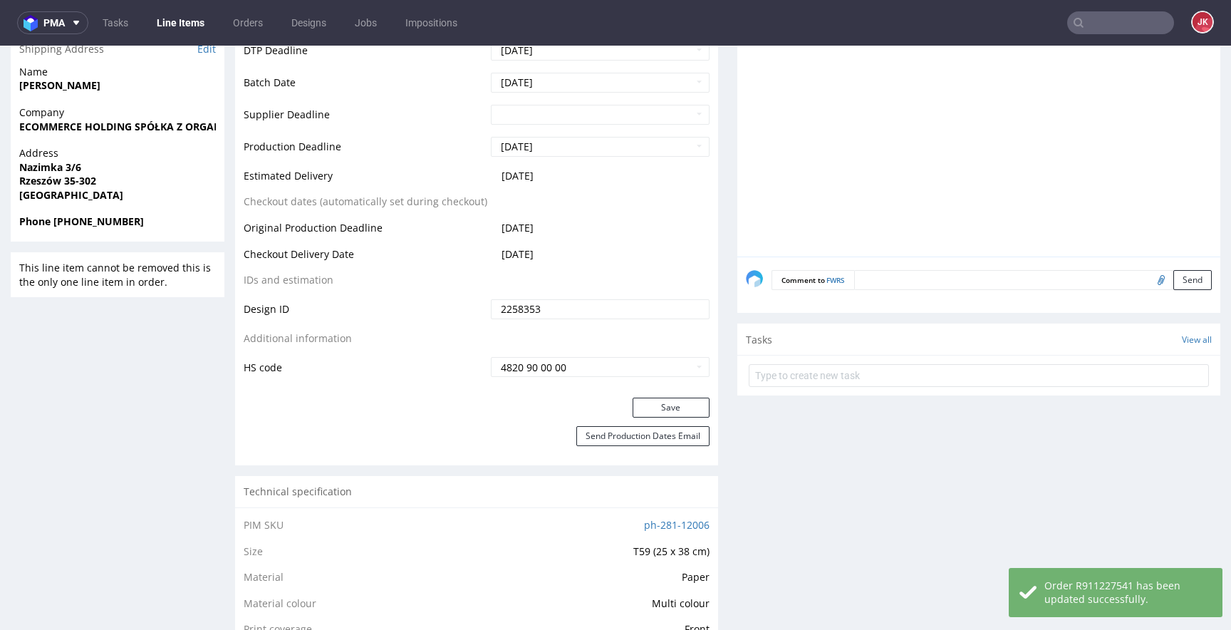
scroll to position [0, 0]
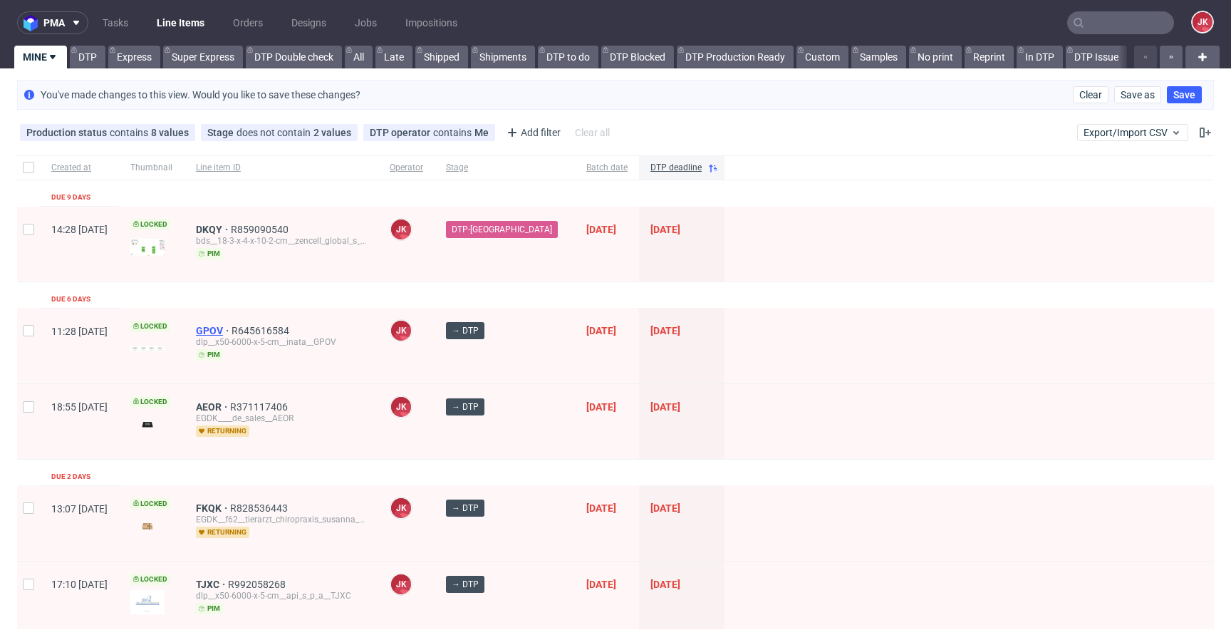
click at [232, 331] on span "GPOV" at bounding box center [214, 330] width 36 height 11
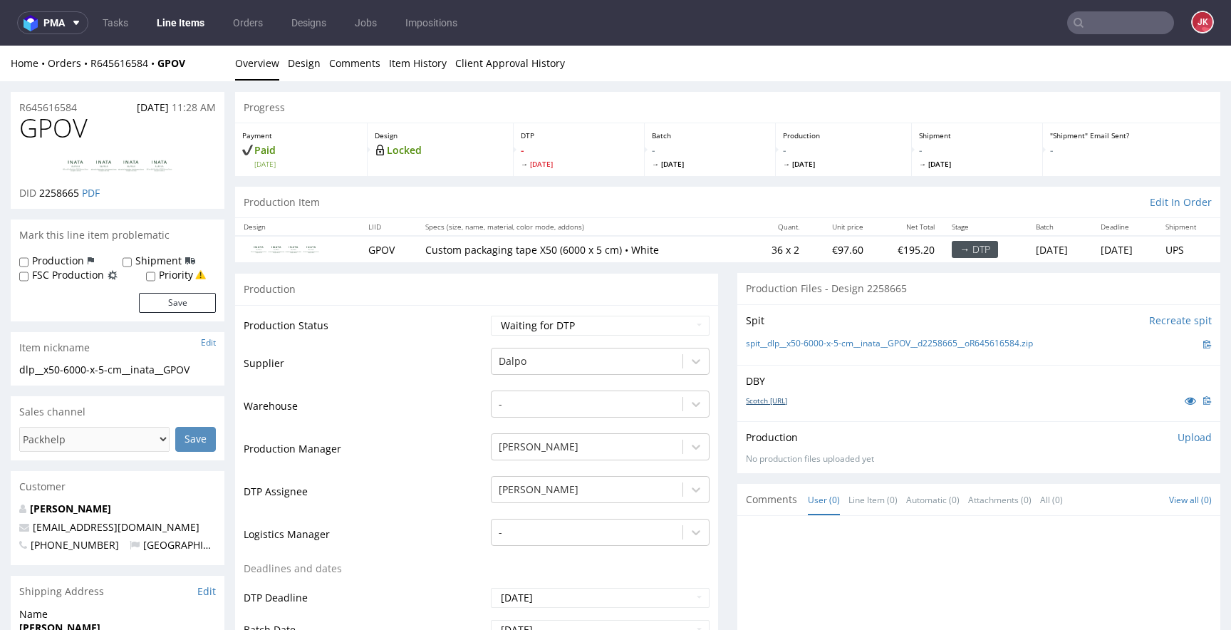
click at [757, 399] on link "Scotch [URL]" at bounding box center [766, 400] width 41 height 10
click at [556, 321] on select "Waiting for Artwork Waiting for Diecut Waiting for Mockup Waiting for DTP Waiti…" at bounding box center [600, 326] width 219 height 20
select select "dtp_in_process"
click at [491, 316] on select "Waiting for Artwork Waiting for Diecut Waiting for Mockup Waiting for DTP Waiti…" at bounding box center [600, 326] width 219 height 20
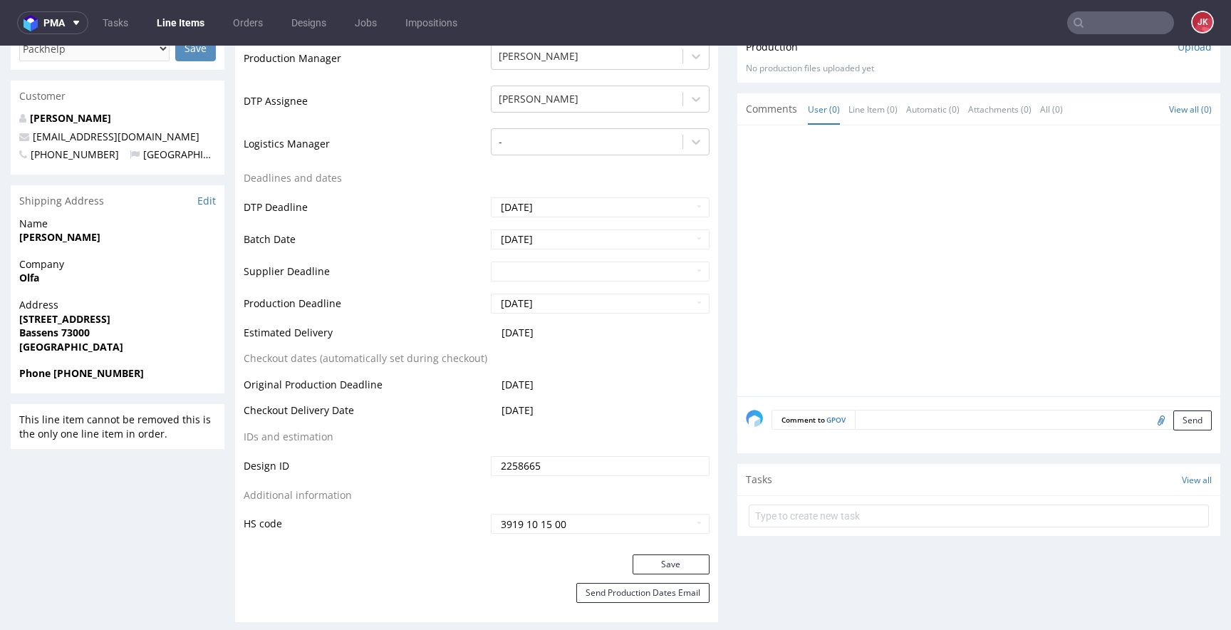
scroll to position [598, 0]
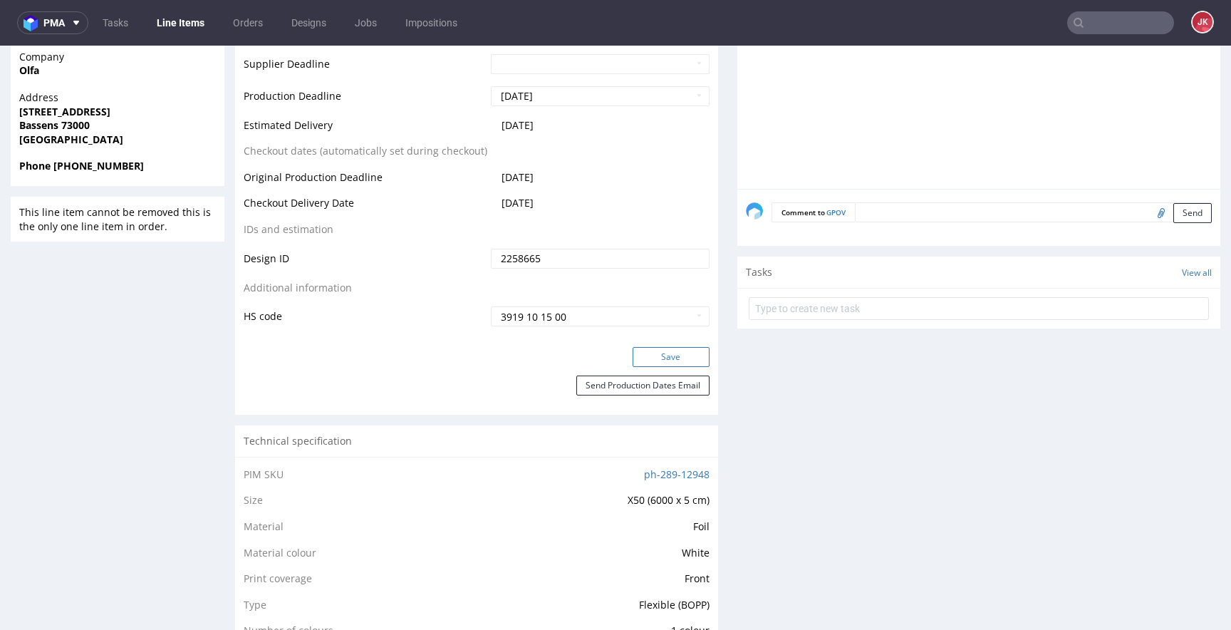
click at [640, 353] on button "Save" at bounding box center [671, 357] width 77 height 20
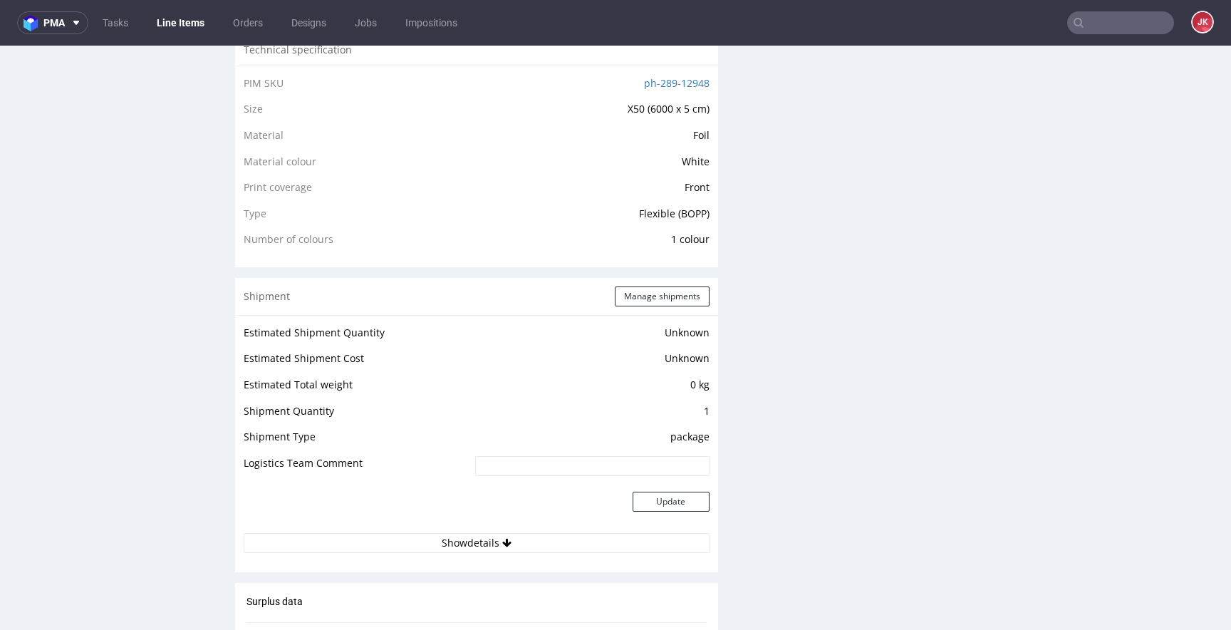
scroll to position [0, 0]
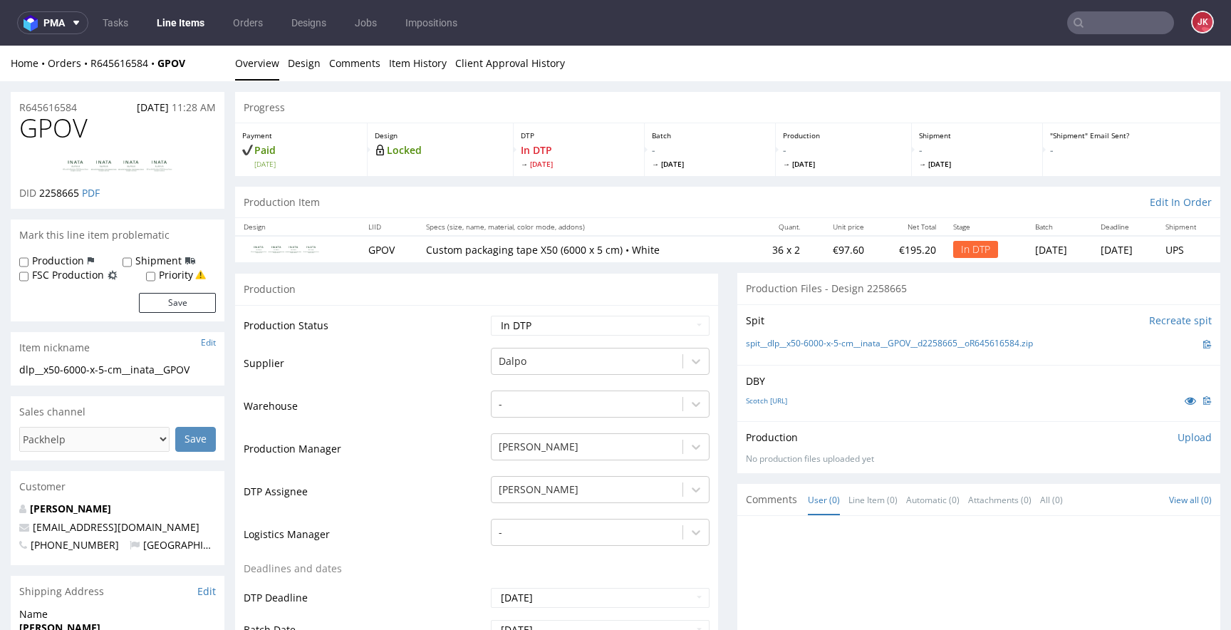
click at [45, 132] on span "GPOV" at bounding box center [53, 128] width 68 height 29
copy span "GPOV"
drag, startPoint x: 41, startPoint y: 195, endPoint x: 81, endPoint y: 197, distance: 39.9
click at [79, 197] on span "2258665" at bounding box center [59, 193] width 40 height 14
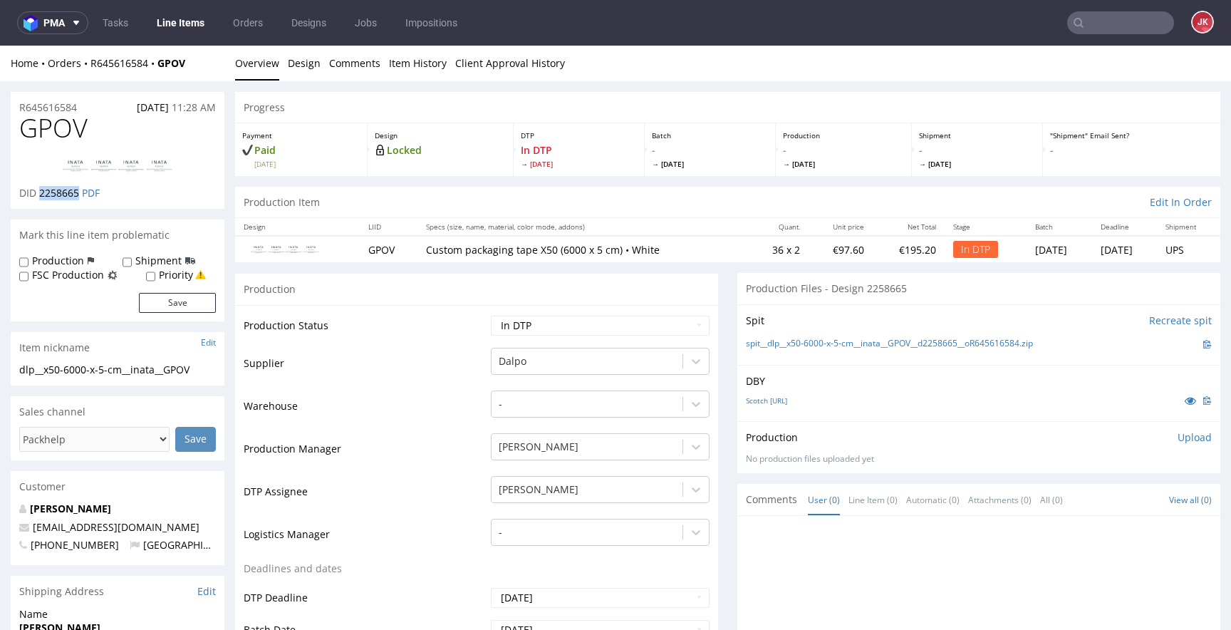
copy span "2258665"
click at [430, 373] on td "Supplier" at bounding box center [366, 367] width 244 height 43
drag, startPoint x: 207, startPoint y: 366, endPoint x: 0, endPoint y: 367, distance: 207.4
copy div "dlp__x50-6000-x-5-cm__inata__GPOV"
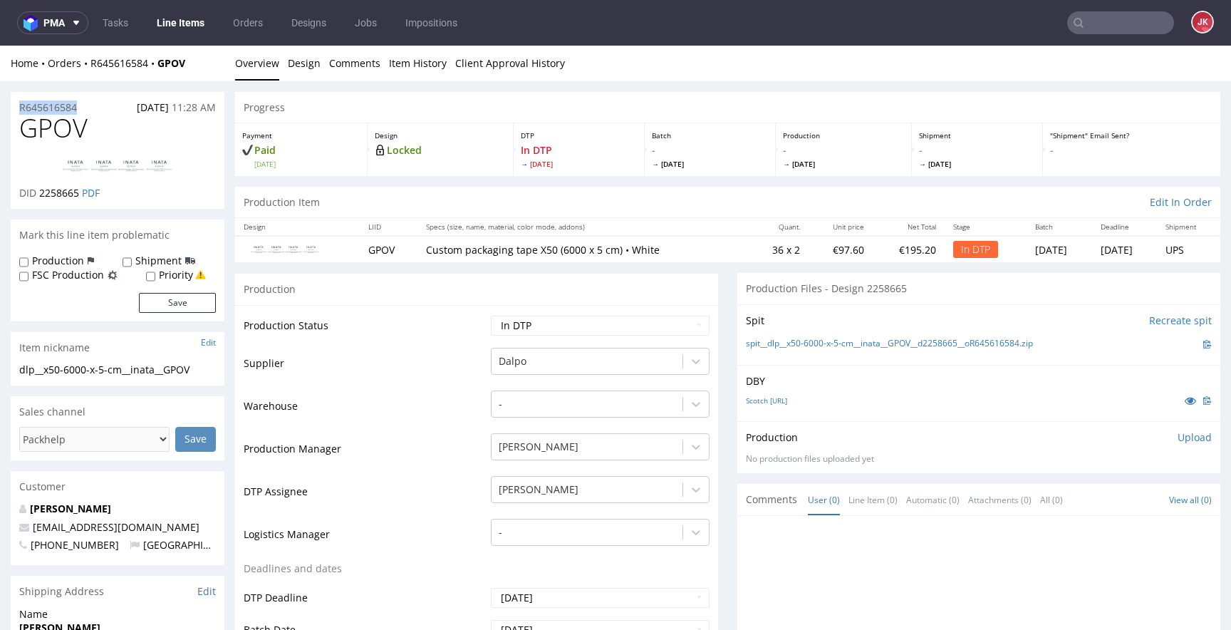
drag, startPoint x: 93, startPoint y: 107, endPoint x: 12, endPoint y: 111, distance: 80.6
copy p "R645616584"
drag, startPoint x: 41, startPoint y: 193, endPoint x: 79, endPoint y: 197, distance: 38.6
click at [79, 197] on span "2258665" at bounding box center [59, 193] width 40 height 14
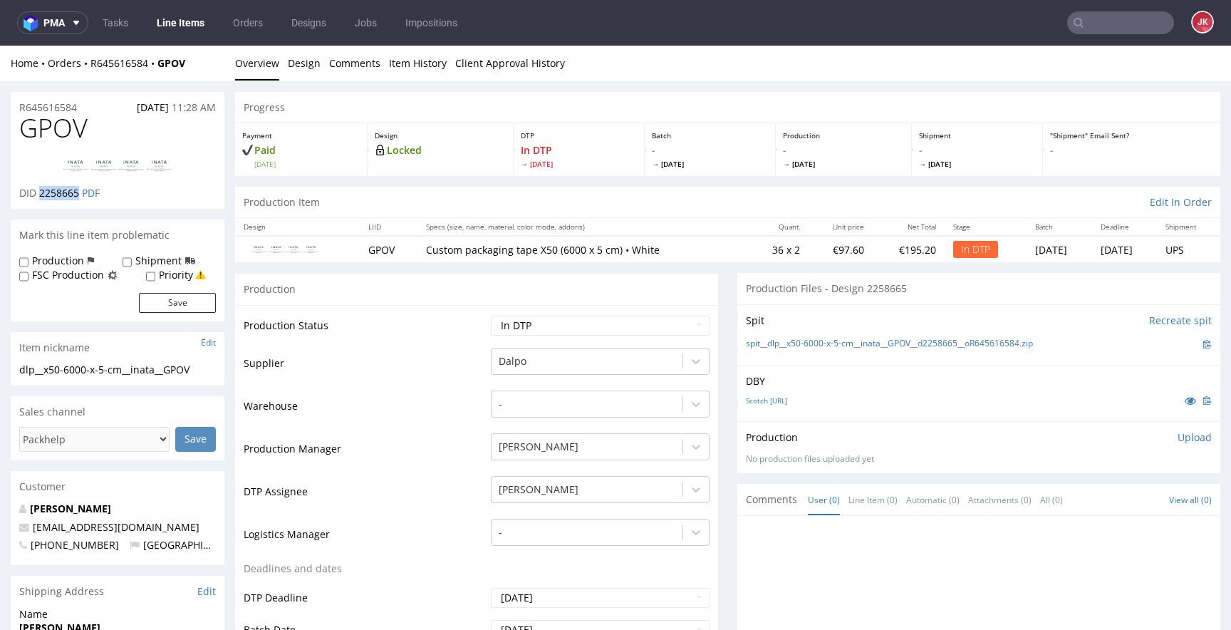
copy span "2258665"
click at [1178, 442] on p "Upload" at bounding box center [1195, 437] width 34 height 14
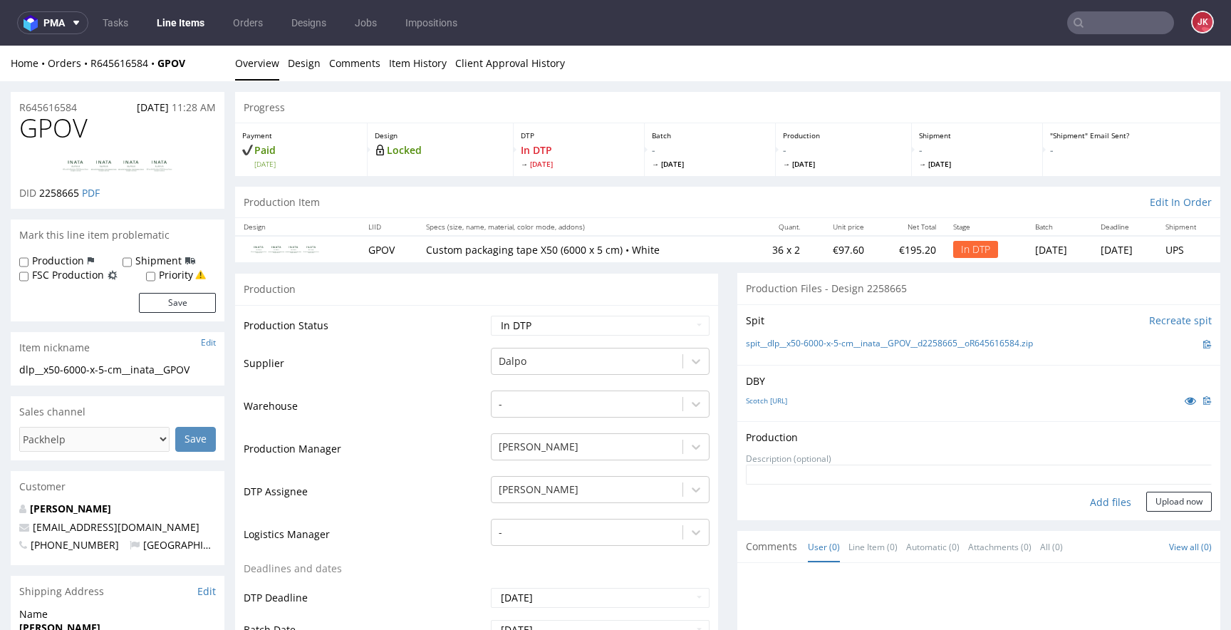
click at [1086, 505] on div "Add files" at bounding box center [1110, 502] width 71 height 21
type input "C:\fakepath\dlp__x50-6000-x-5-cm__inata__GPOV__d2258665__oR645616584__2.pdf"
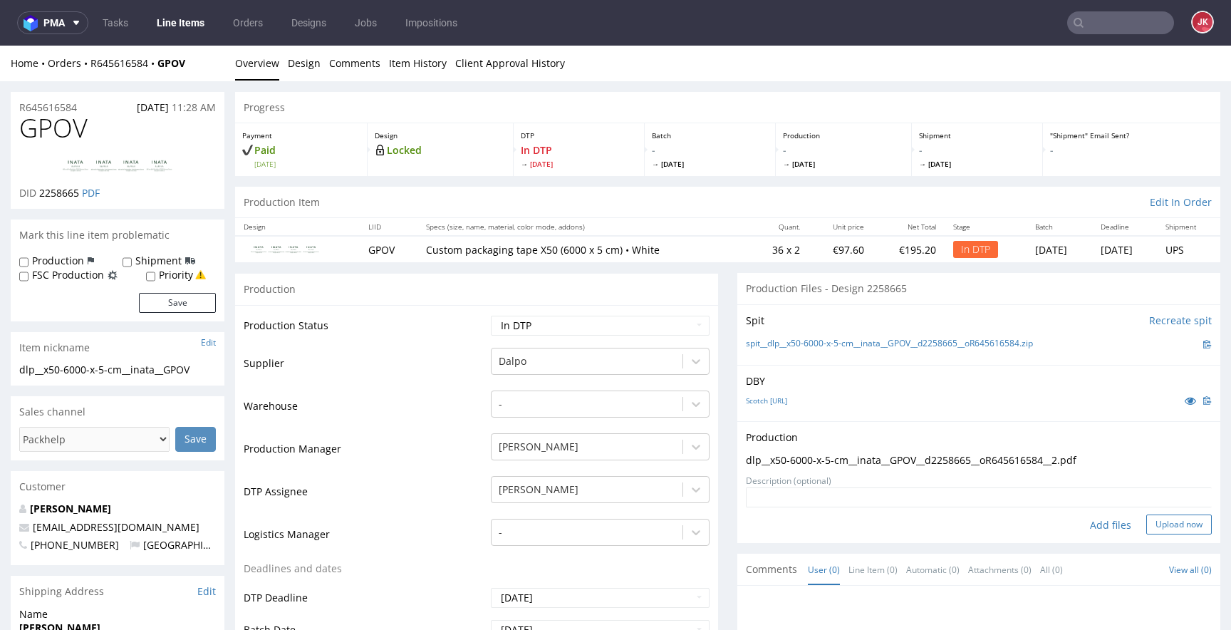
click at [1152, 522] on button "Upload now" at bounding box center [1180, 524] width 66 height 20
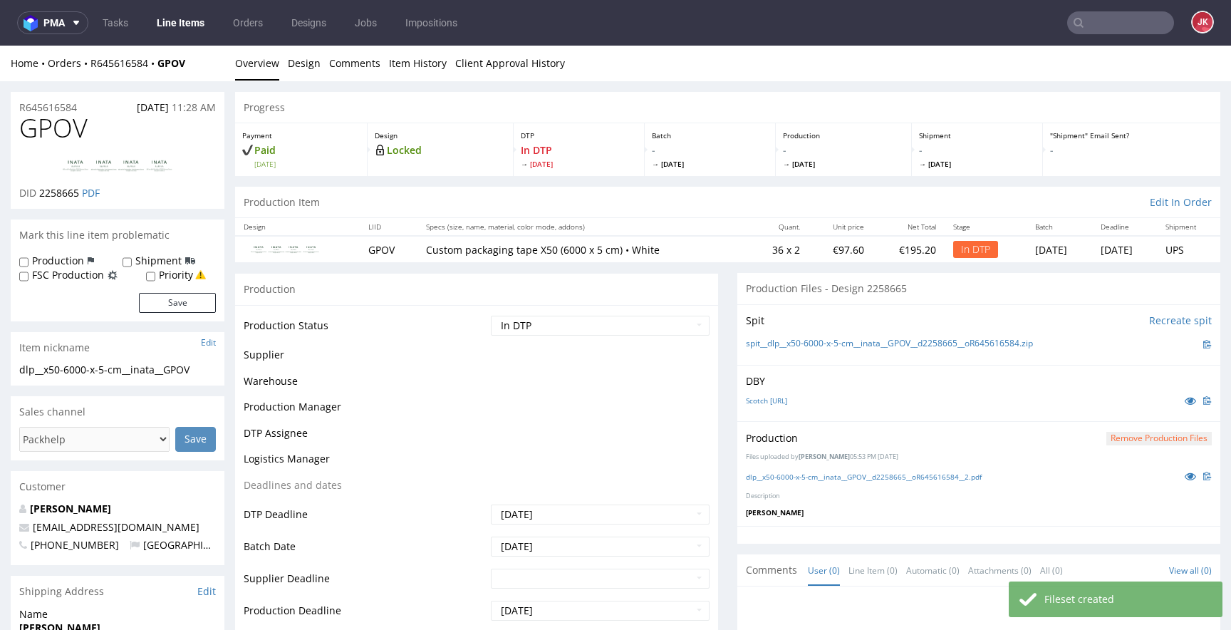
click at [609, 329] on select "Waiting for Artwork Waiting for Diecut Waiting for Mockup Waiting for DTP Waiti…" at bounding box center [600, 326] width 219 height 20
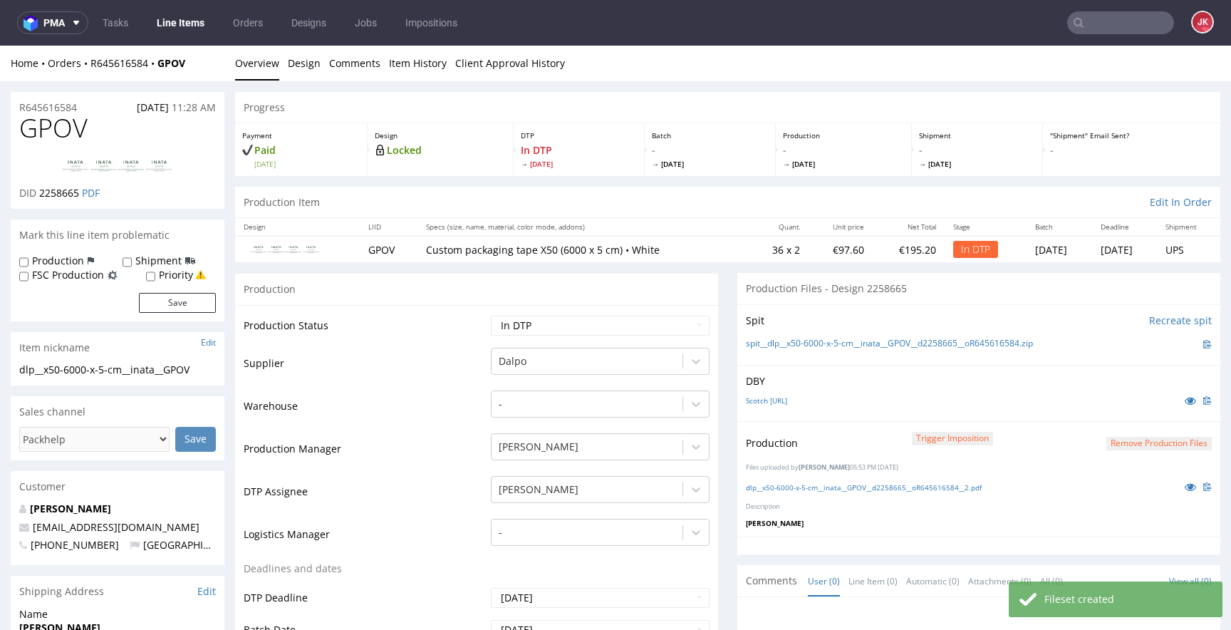
select select "dtp_production_ready"
click at [491, 316] on select "Waiting for Artwork Waiting for Diecut Waiting for Mockup Waiting for DTP Waiti…" at bounding box center [600, 326] width 219 height 20
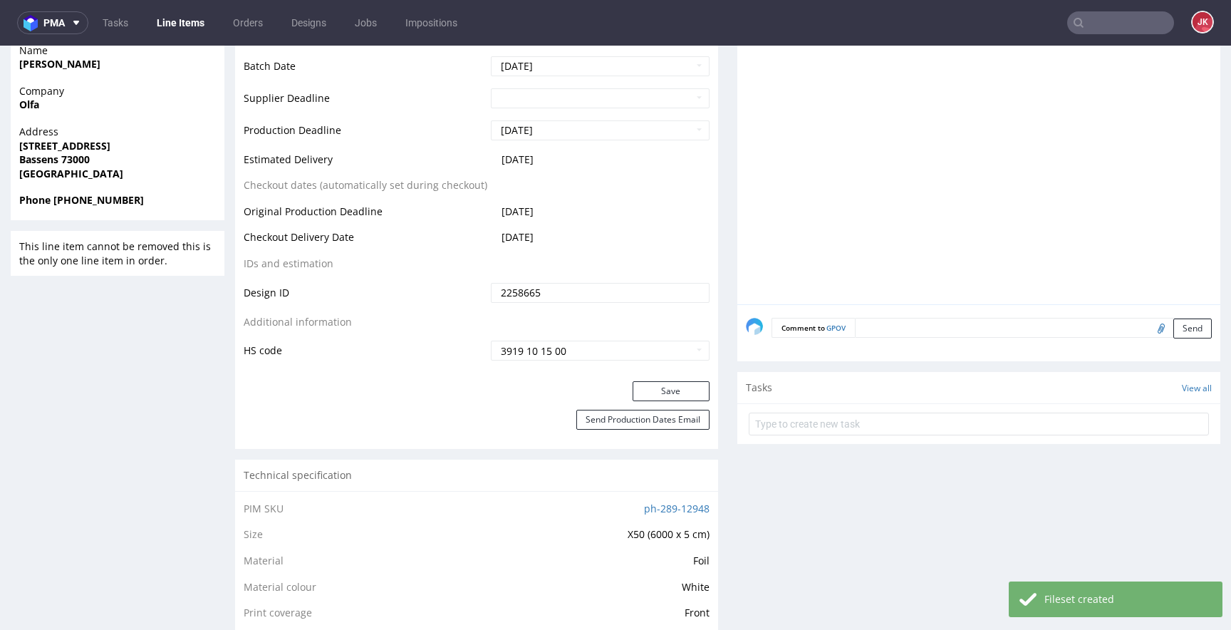
scroll to position [596, 0]
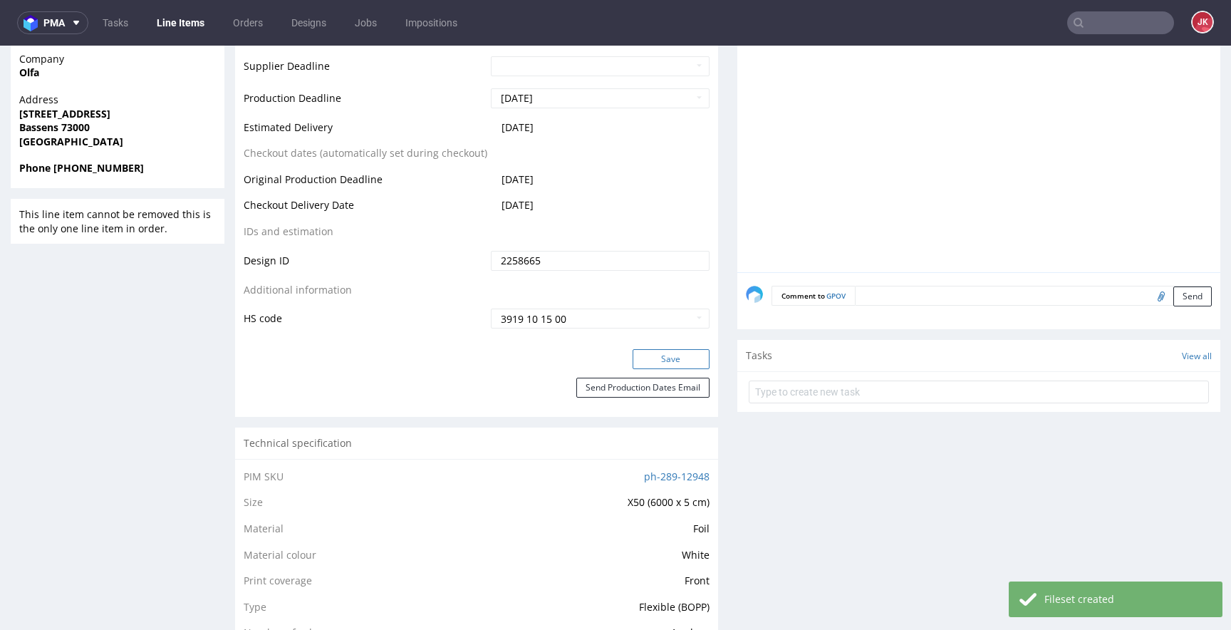
click at [647, 366] on button "Save" at bounding box center [671, 359] width 77 height 20
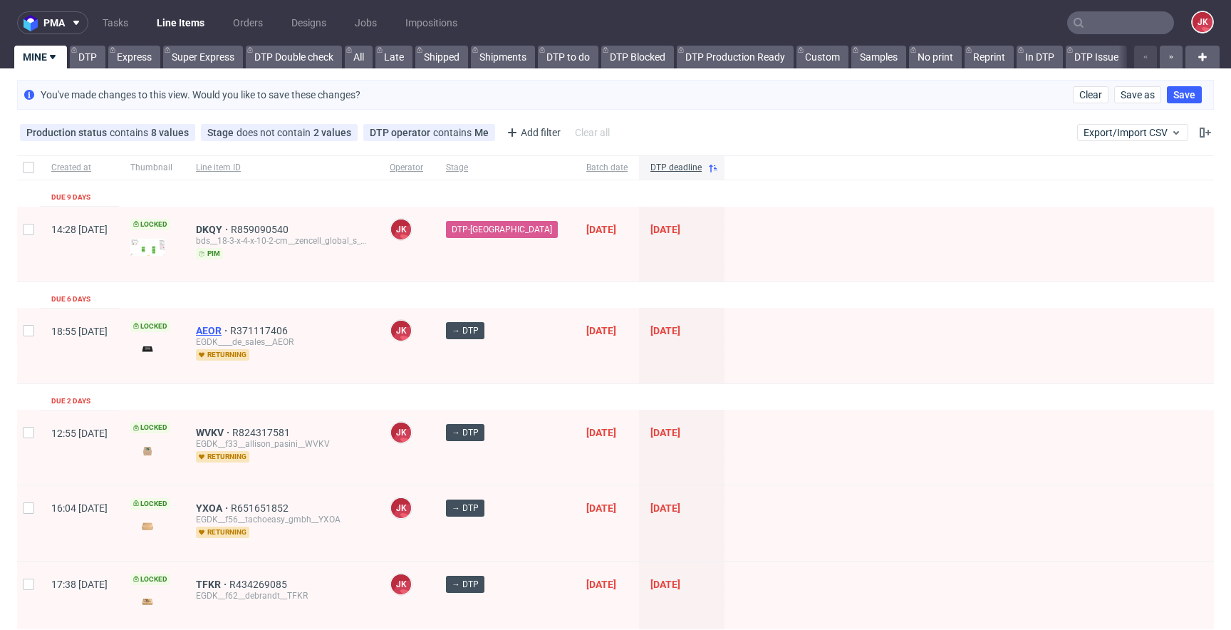
click at [230, 327] on span "AEOR" at bounding box center [213, 330] width 34 height 11
click at [782, 314] on div at bounding box center [970, 345] width 490 height 75
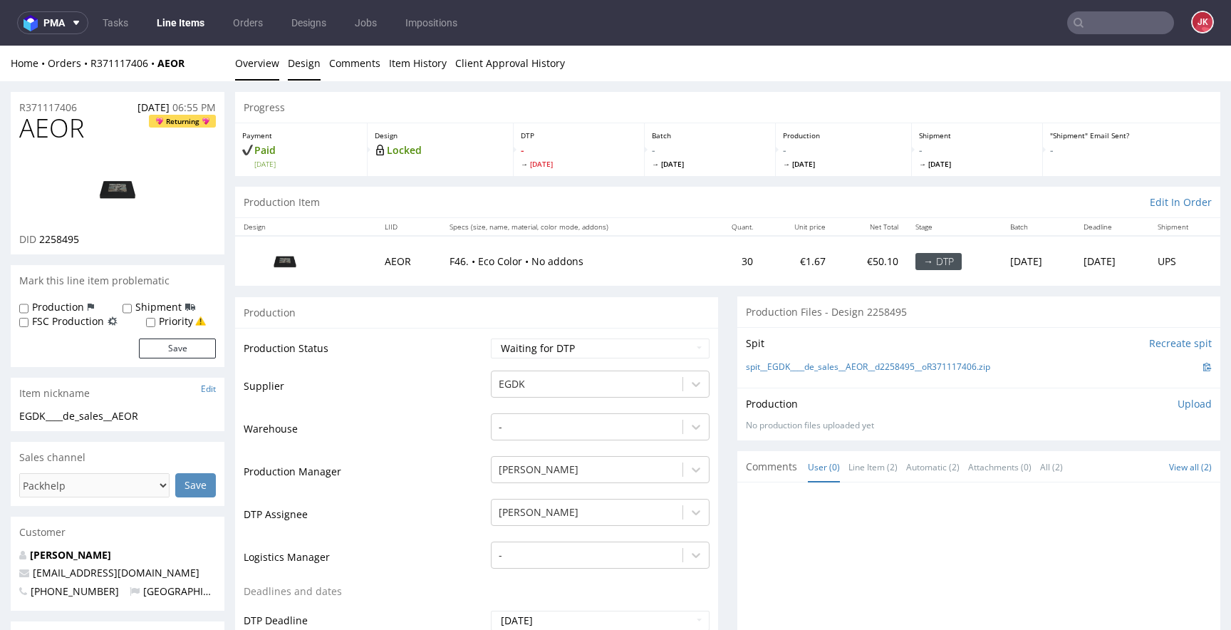
click at [301, 68] on link "Design" at bounding box center [304, 63] width 33 height 35
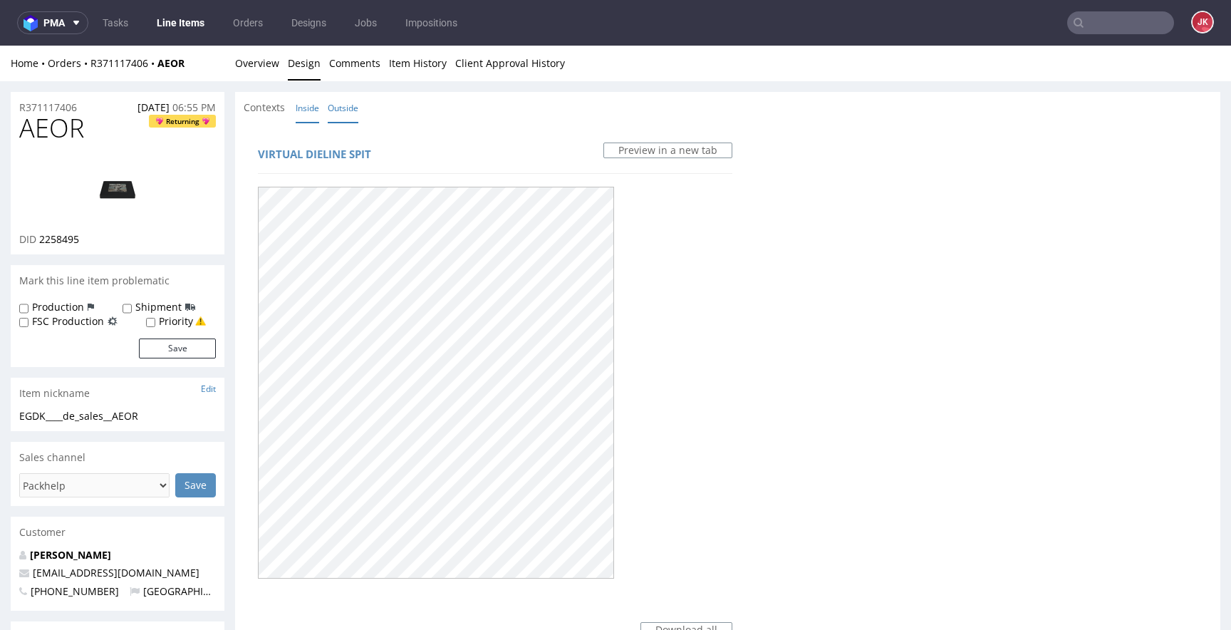
click at [310, 108] on link "Inside" at bounding box center [308, 108] width 24 height 31
click at [346, 110] on link "Outside" at bounding box center [343, 108] width 31 height 31
click at [263, 58] on link "Overview" at bounding box center [257, 63] width 44 height 35
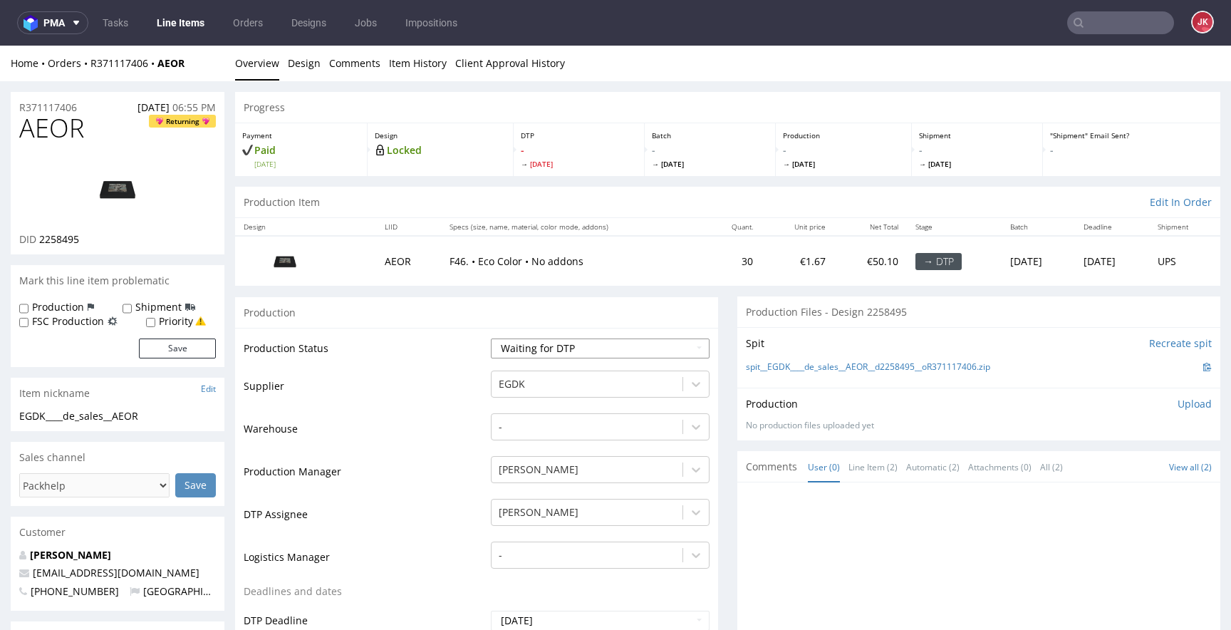
click at [588, 346] on select "Waiting for Artwork Waiting for Diecut Waiting for Mockup Waiting for DTP Waiti…" at bounding box center [600, 348] width 219 height 20
select select "dtp_in_process"
click at [491, 338] on select "Waiting for Artwork Waiting for Diecut Waiting for Mockup Waiting for DTP Waiti…" at bounding box center [600, 348] width 219 height 20
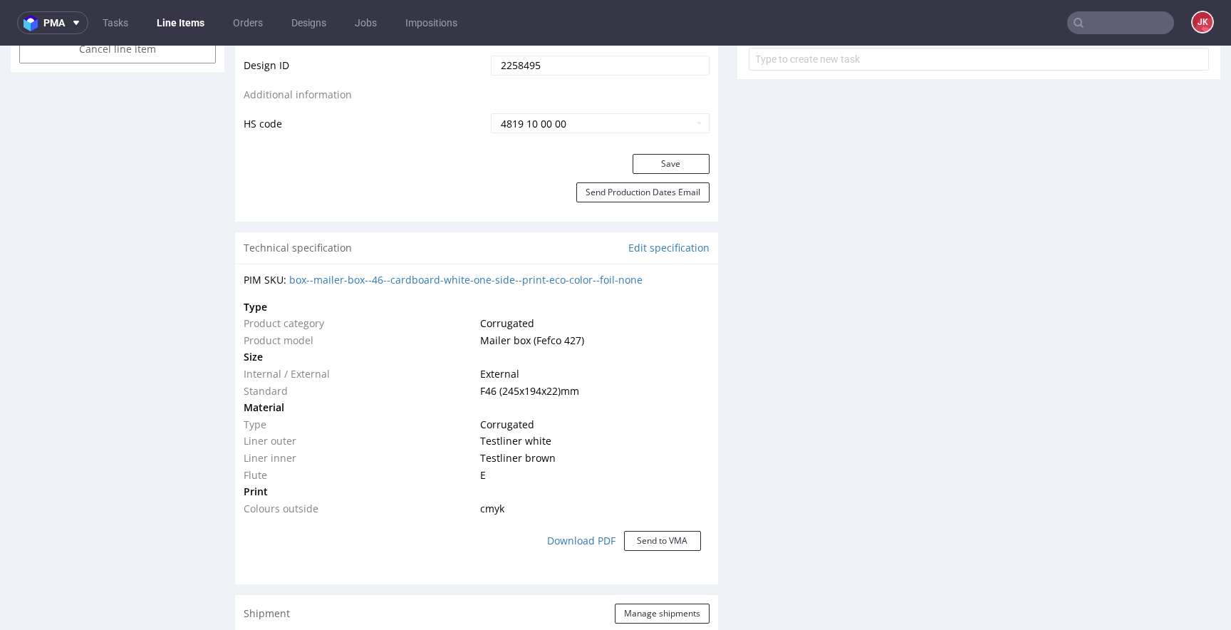
scroll to position [827, 0]
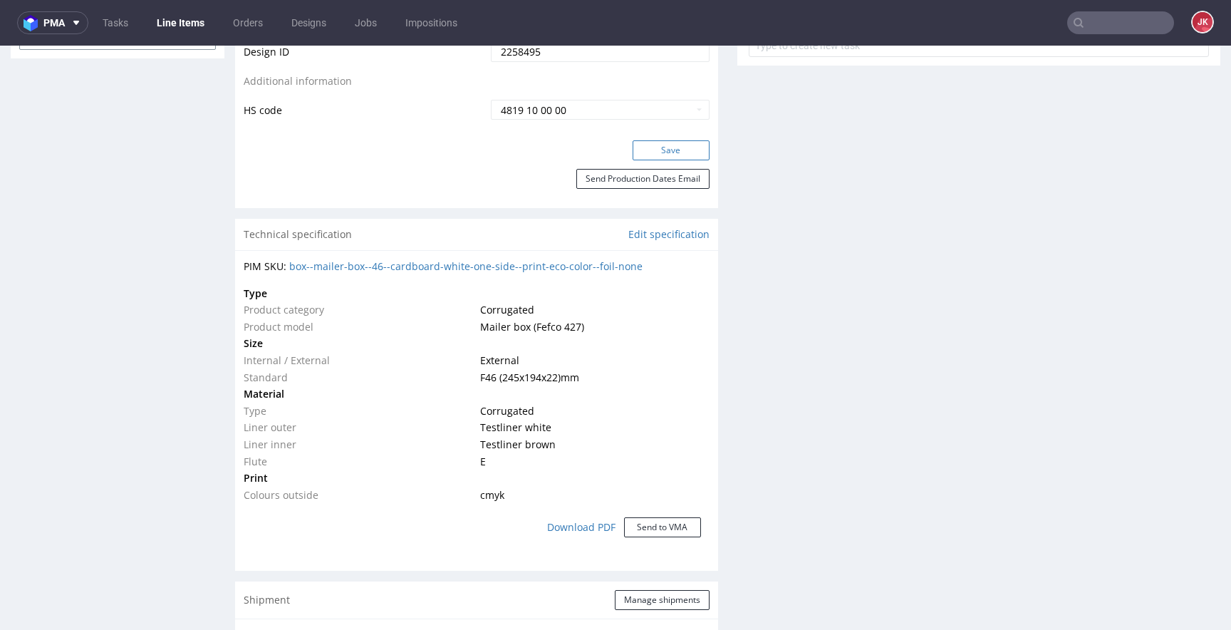
click at [658, 150] on button "Save" at bounding box center [671, 150] width 77 height 20
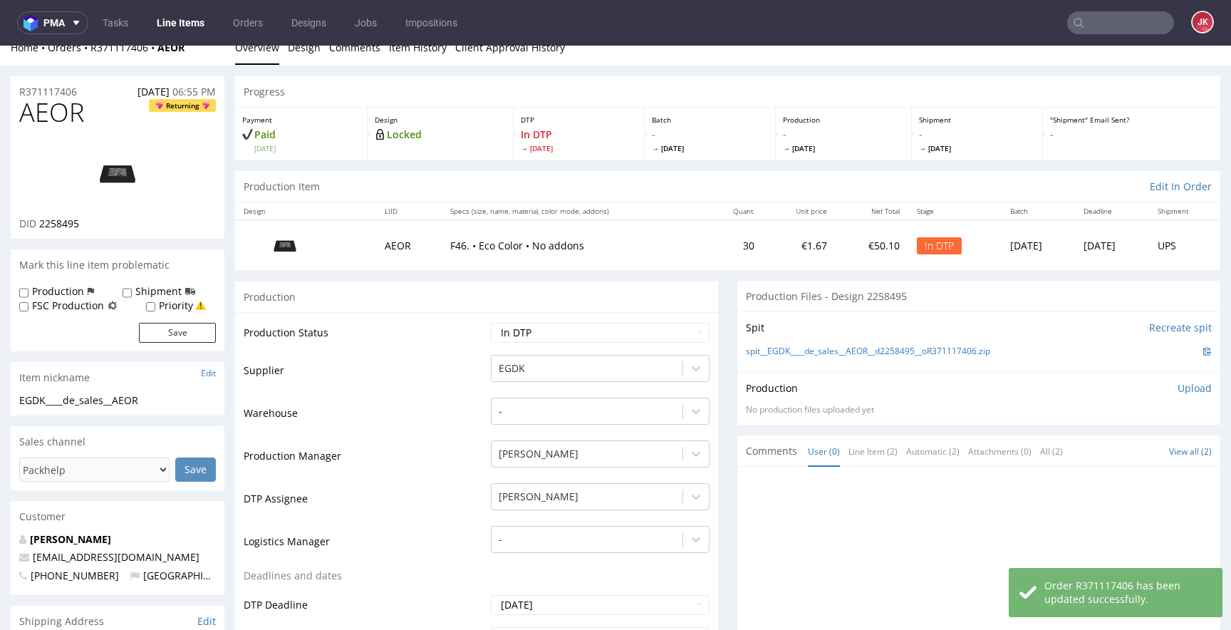
scroll to position [0, 0]
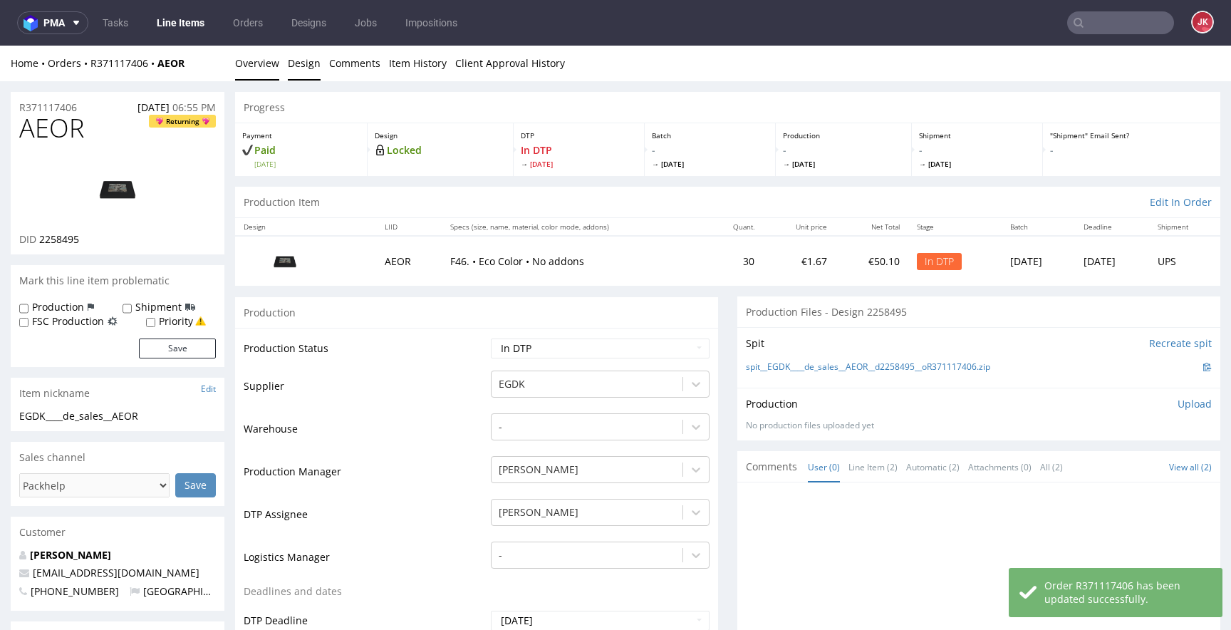
click at [308, 66] on link "Design" at bounding box center [304, 63] width 33 height 35
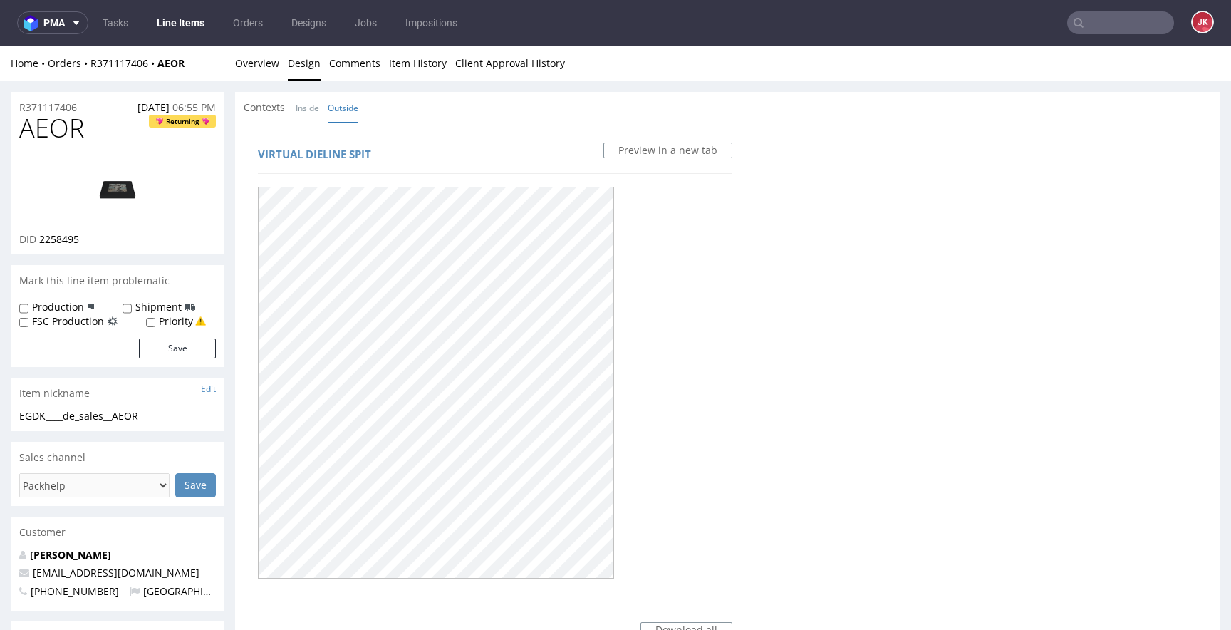
click at [678, 279] on div at bounding box center [495, 381] width 475 height 401
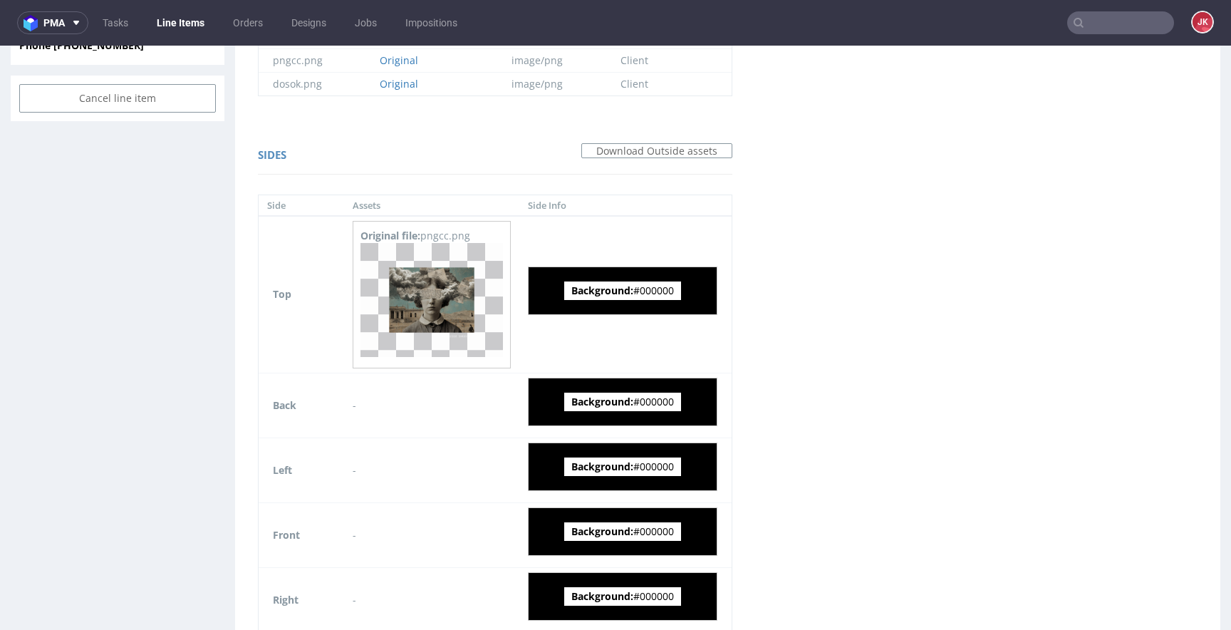
scroll to position [768, 0]
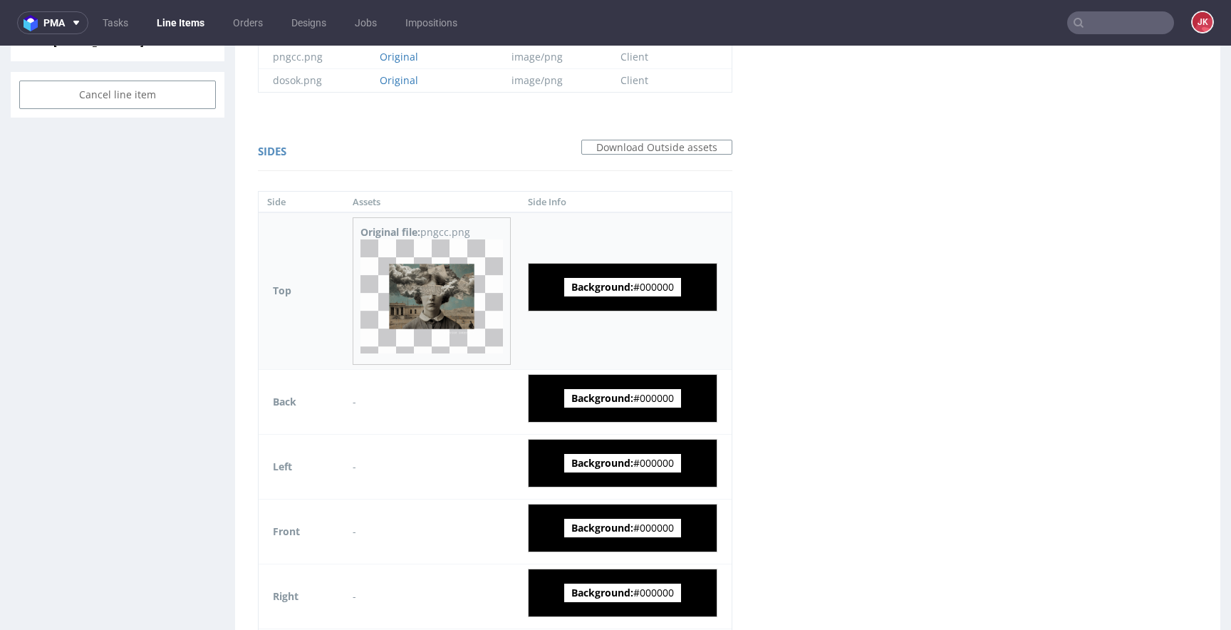
click at [429, 296] on img at bounding box center [432, 296] width 143 height 114
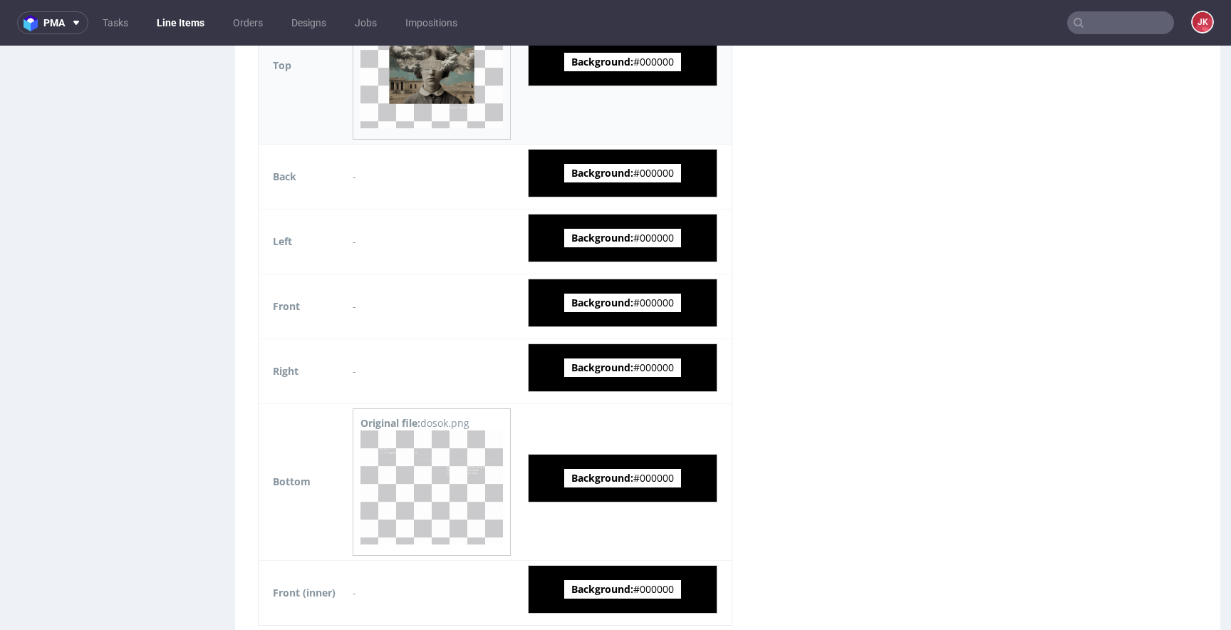
scroll to position [1075, 0]
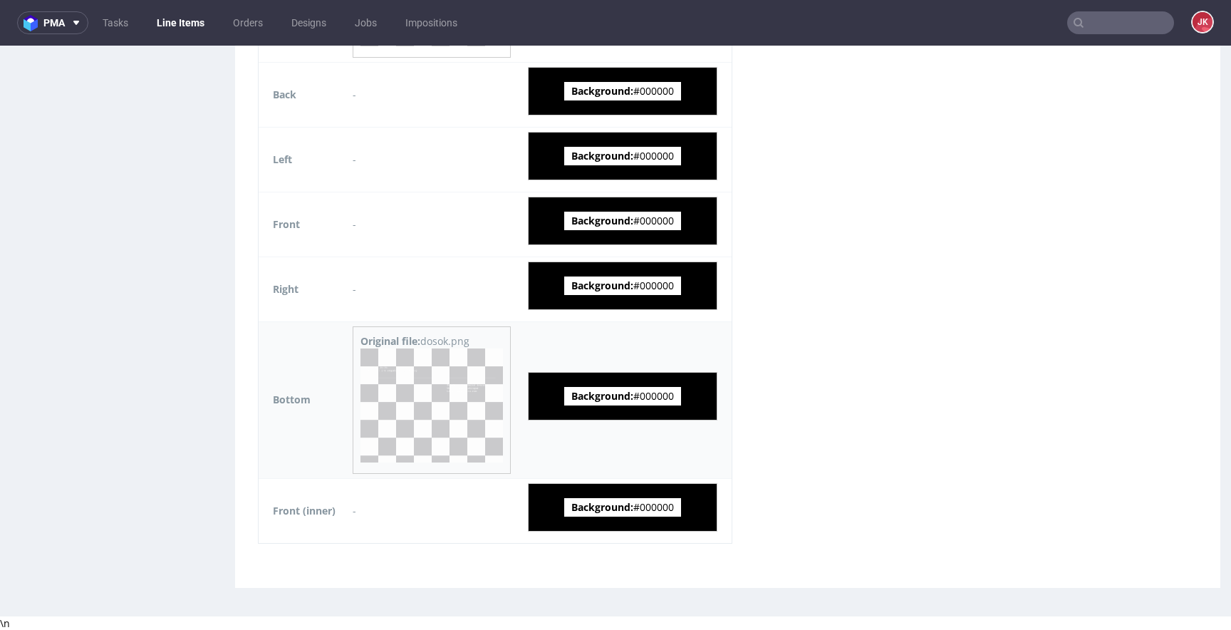
click at [435, 393] on img at bounding box center [432, 405] width 143 height 114
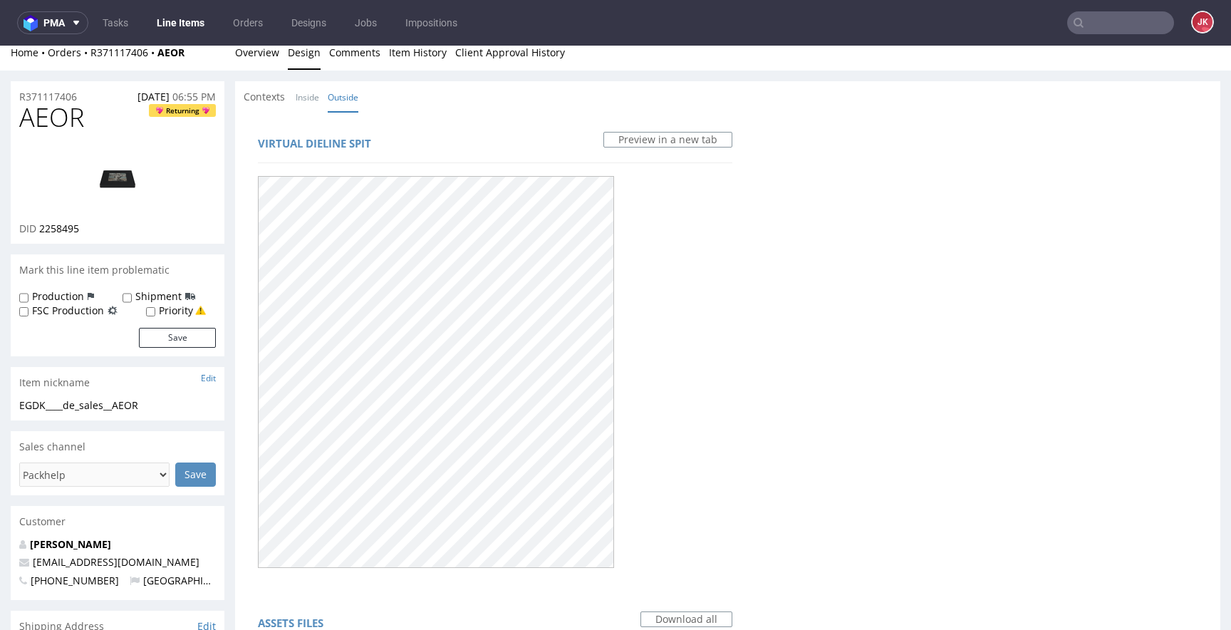
scroll to position [0, 0]
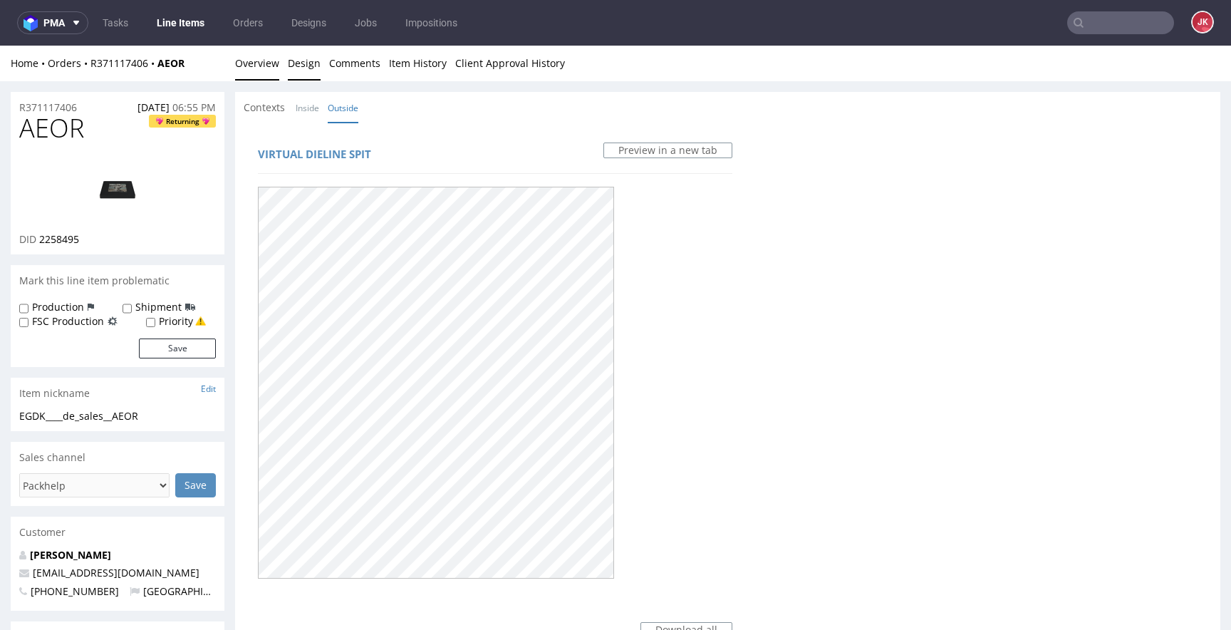
click at [271, 64] on link "Overview" at bounding box center [257, 63] width 44 height 35
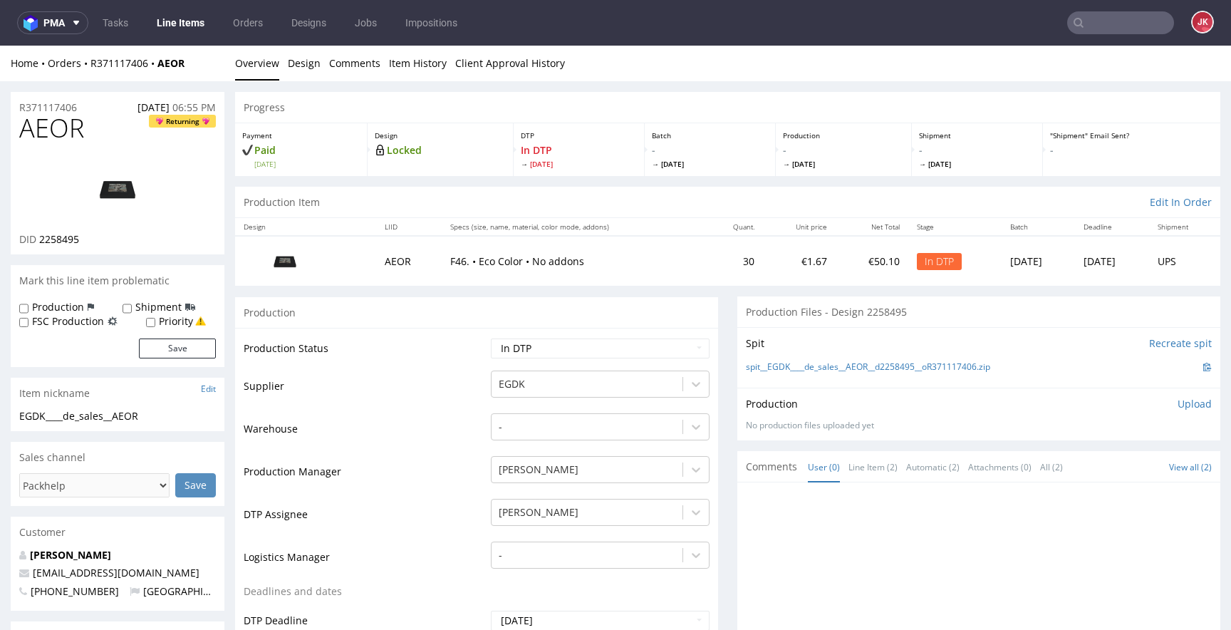
click at [56, 140] on span "AEOR" at bounding box center [51, 128] width 65 height 29
copy span "AEOR"
click at [373, 346] on td "Production Status" at bounding box center [366, 353] width 244 height 32
drag, startPoint x: 175, startPoint y: 413, endPoint x: 0, endPoint y: 413, distance: 174.6
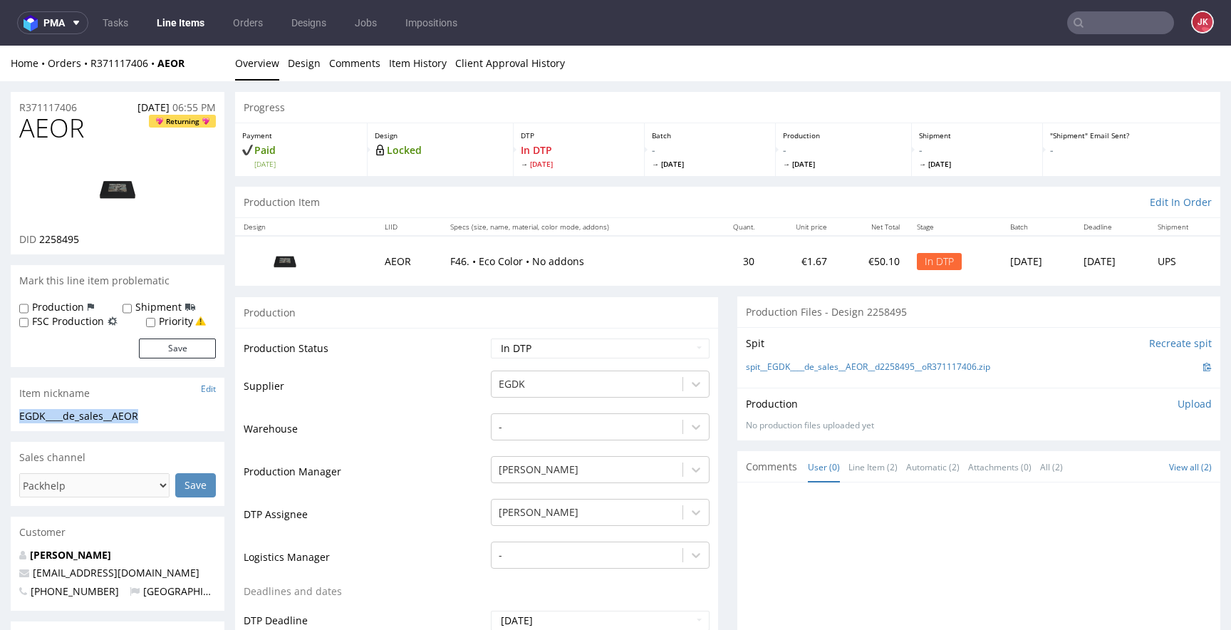
copy div "EGDK____de_sales__AEOR"
copy p "R371117406"
drag, startPoint x: 41, startPoint y: 243, endPoint x: 123, endPoint y: 241, distance: 82.0
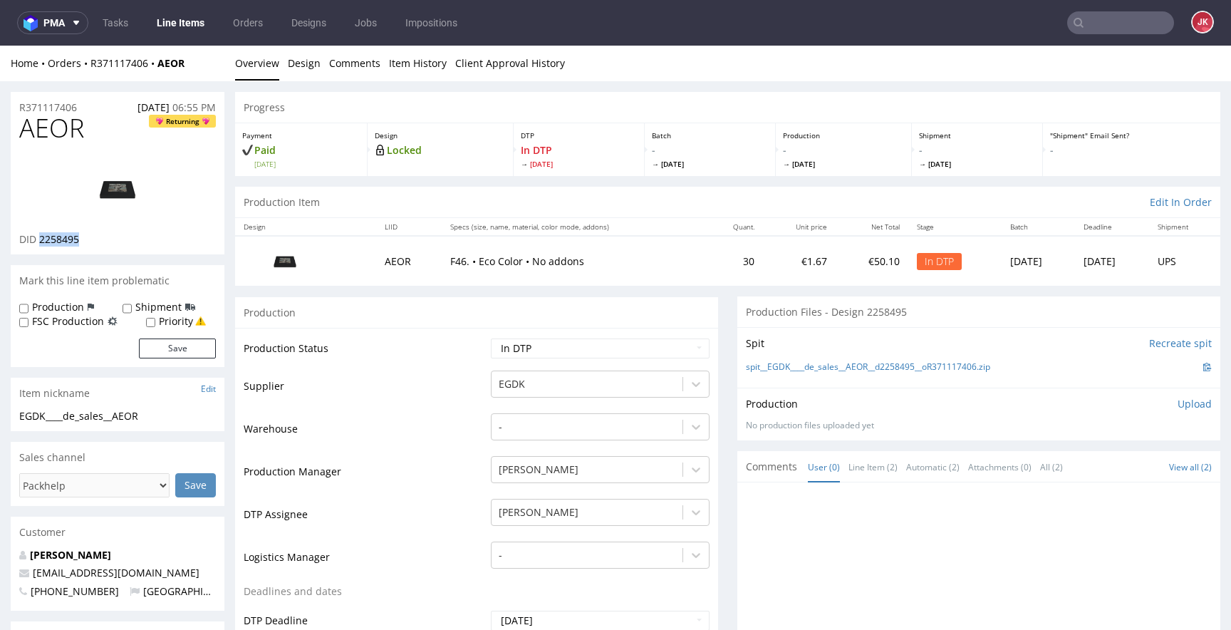
click at [123, 241] on div "DID 2258495" at bounding box center [117, 239] width 197 height 14
copy span "2258495"
click at [1178, 405] on p "Upload" at bounding box center [1195, 404] width 34 height 14
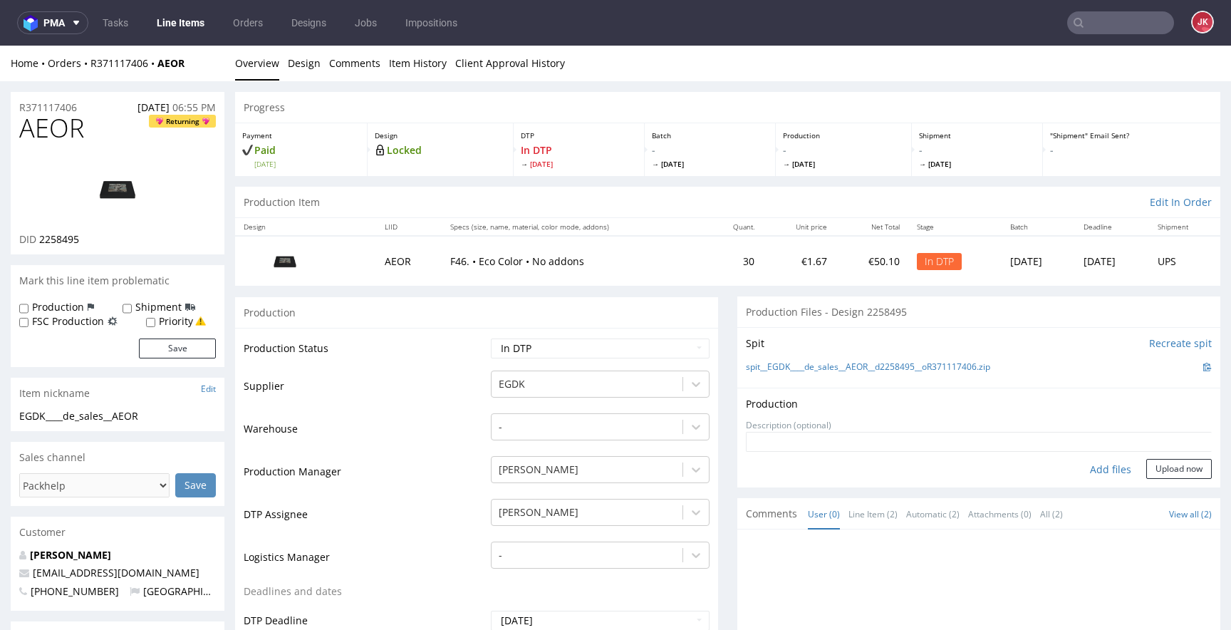
click at [1094, 469] on div "Add files" at bounding box center [1110, 469] width 71 height 21
type input "C:\fakepath\EGDK____de_sales__AEOR__d2258495__oR371117406__6__outside.pdf"
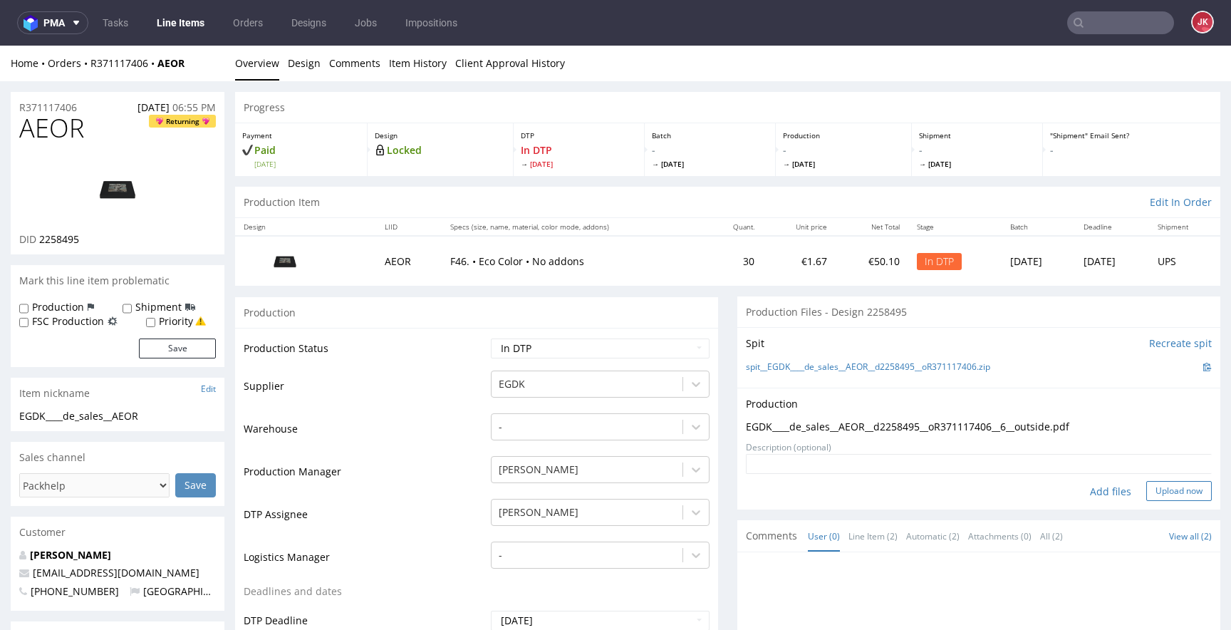
click at [1147, 492] on button "Upload now" at bounding box center [1180, 491] width 66 height 20
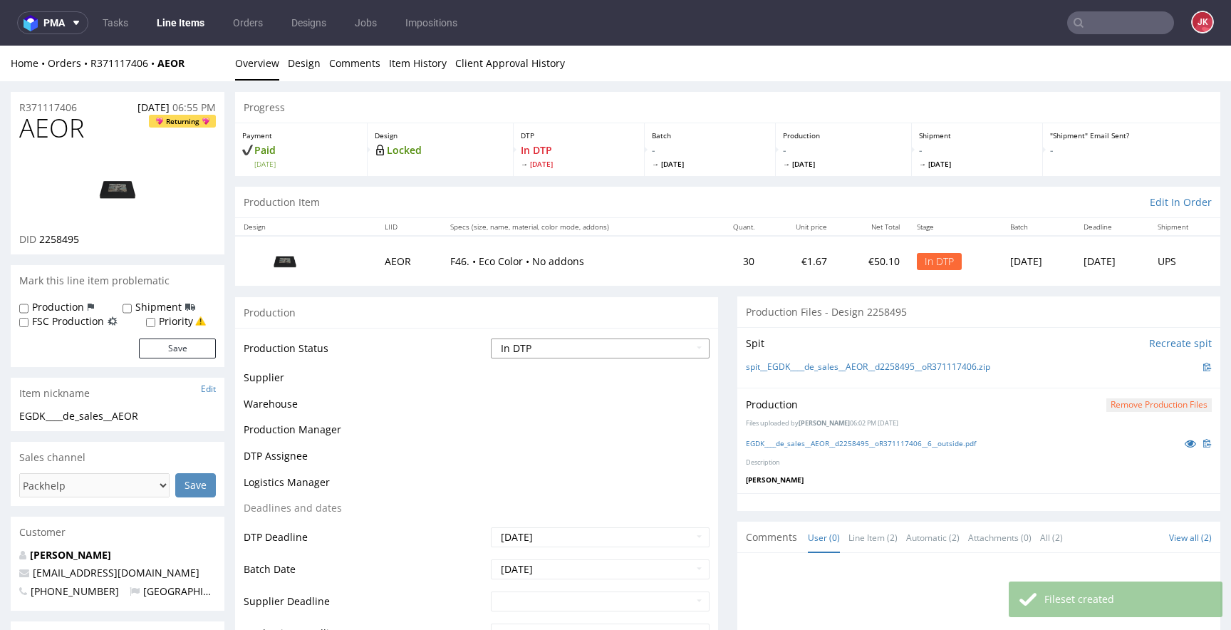
click at [574, 346] on select "Waiting for Artwork Waiting for Diecut Waiting for Mockup Waiting for DTP Waiti…" at bounding box center [600, 348] width 219 height 20
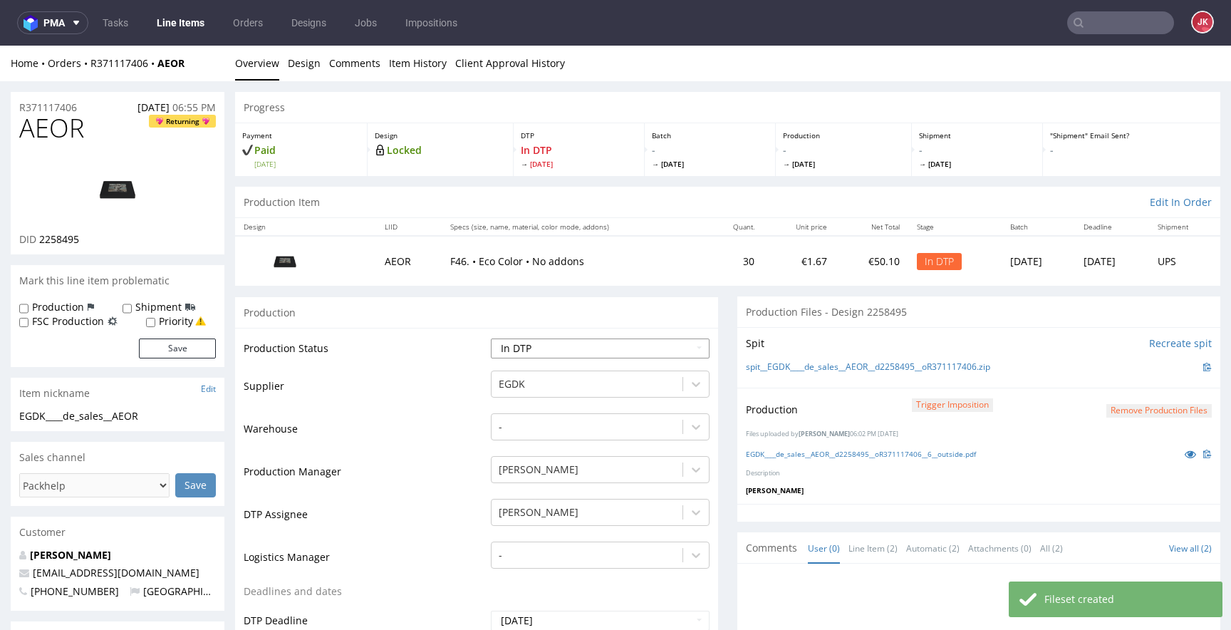
select select "dtp_production_ready"
click at [491, 338] on select "Waiting for Artwork Waiting for Diecut Waiting for Mockup Waiting for DTP Waiti…" at bounding box center [600, 348] width 219 height 20
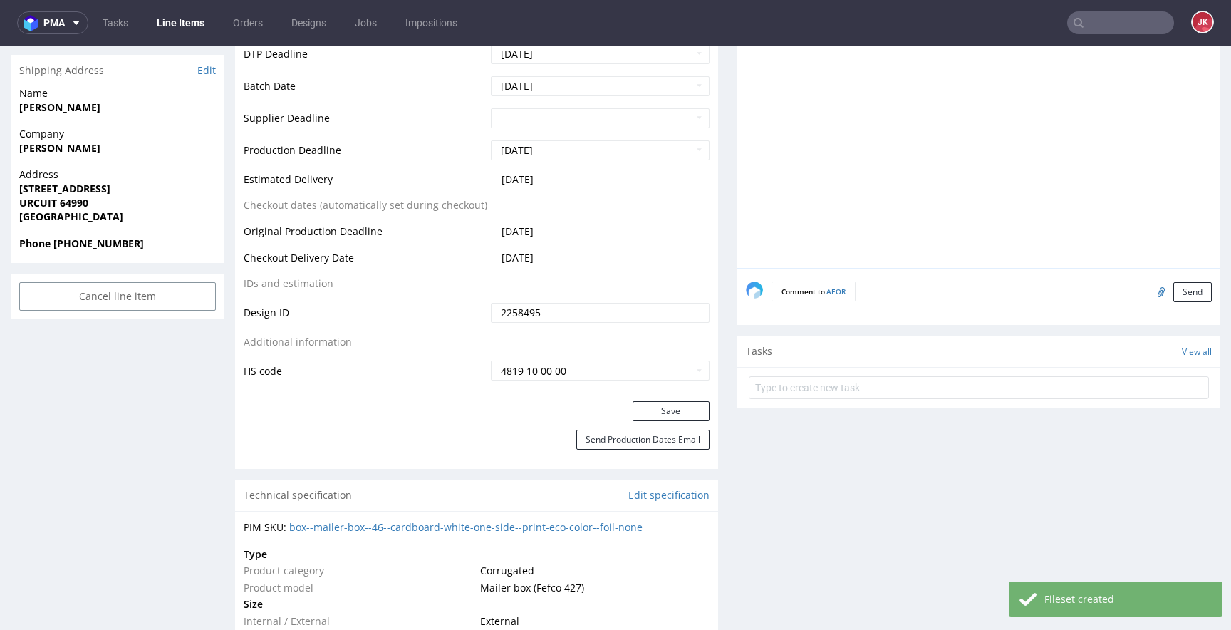
scroll to position [579, 0]
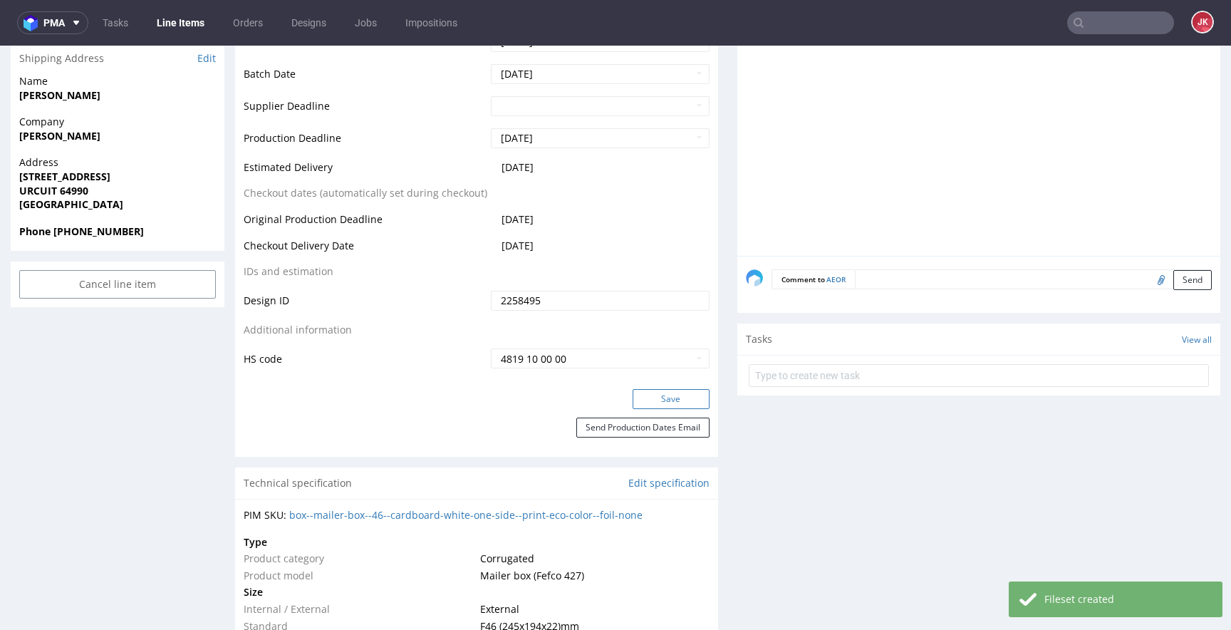
click at [634, 395] on button "Save" at bounding box center [671, 399] width 77 height 20
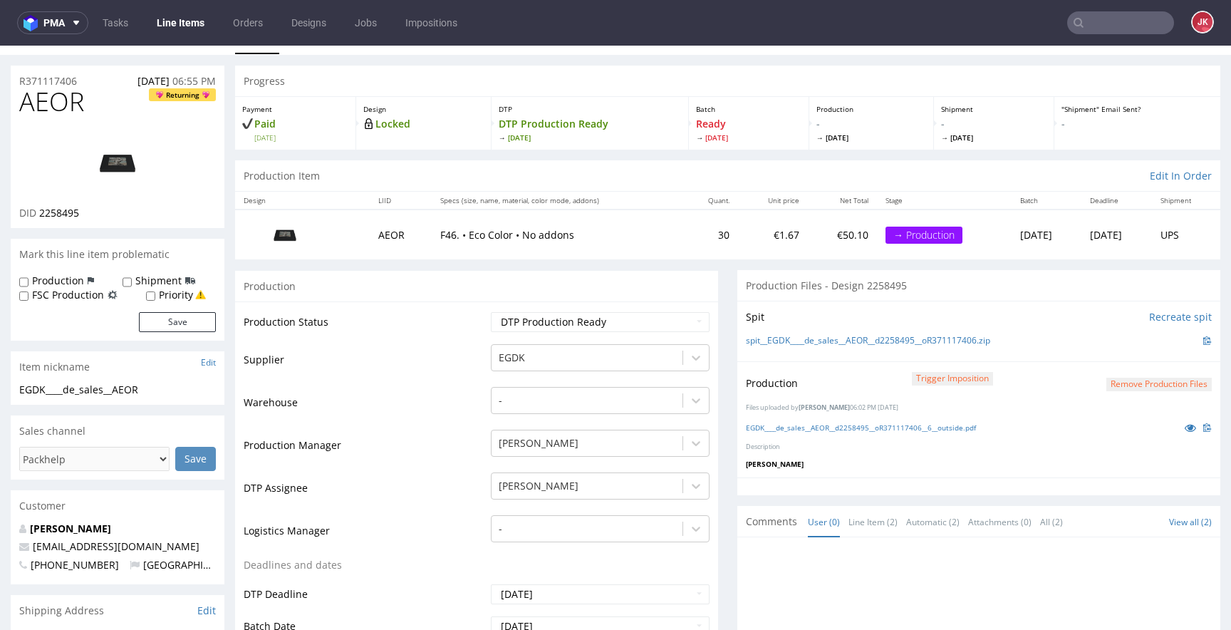
scroll to position [0, 0]
